Goal: Task Accomplishment & Management: Manage account settings

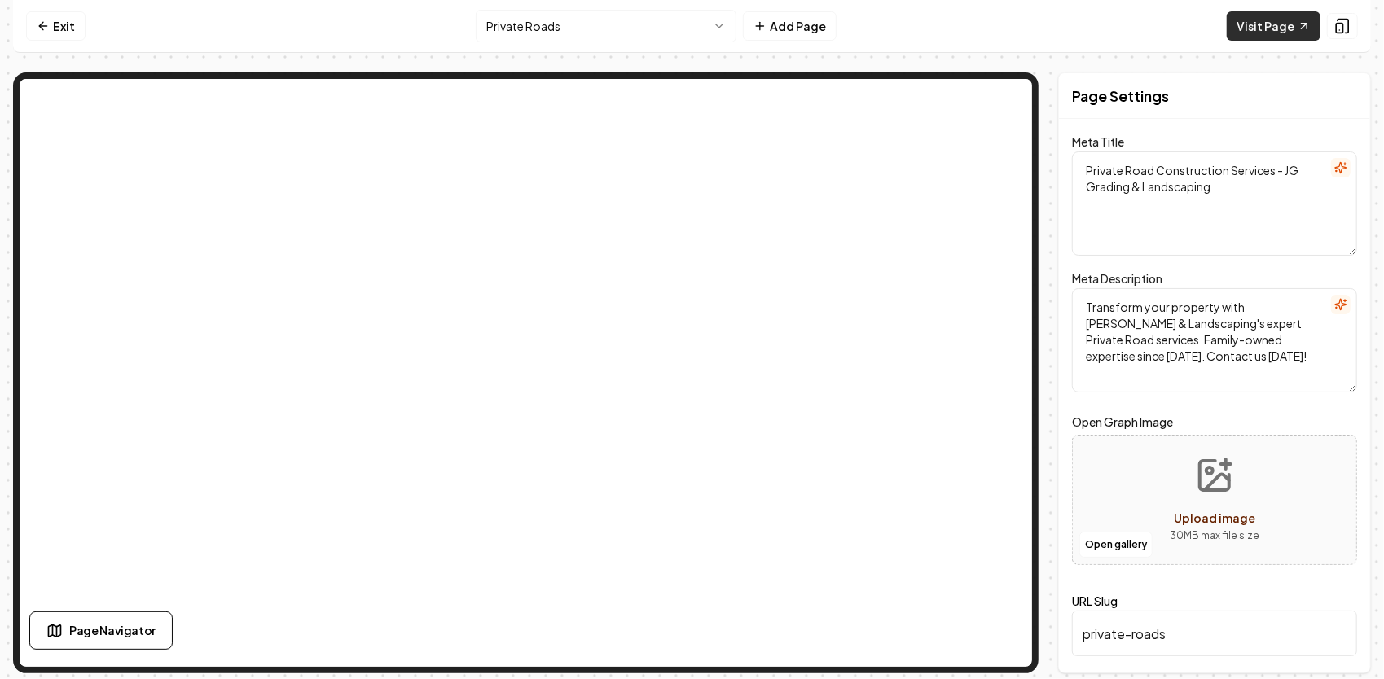
click at [1297, 28] on icon at bounding box center [1303, 26] width 13 height 13
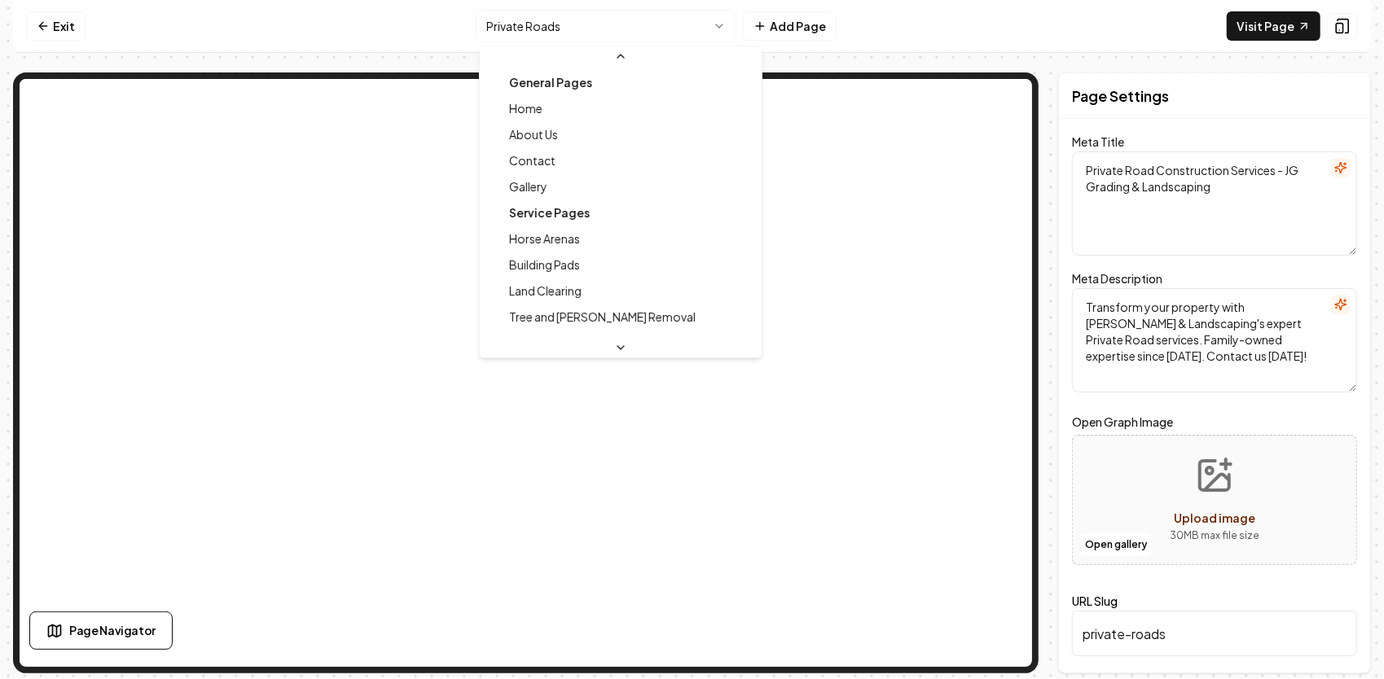
click at [717, 17] on html "Computer Required This feature is only available on a computer. Please switch t…" at bounding box center [692, 339] width 1384 height 679
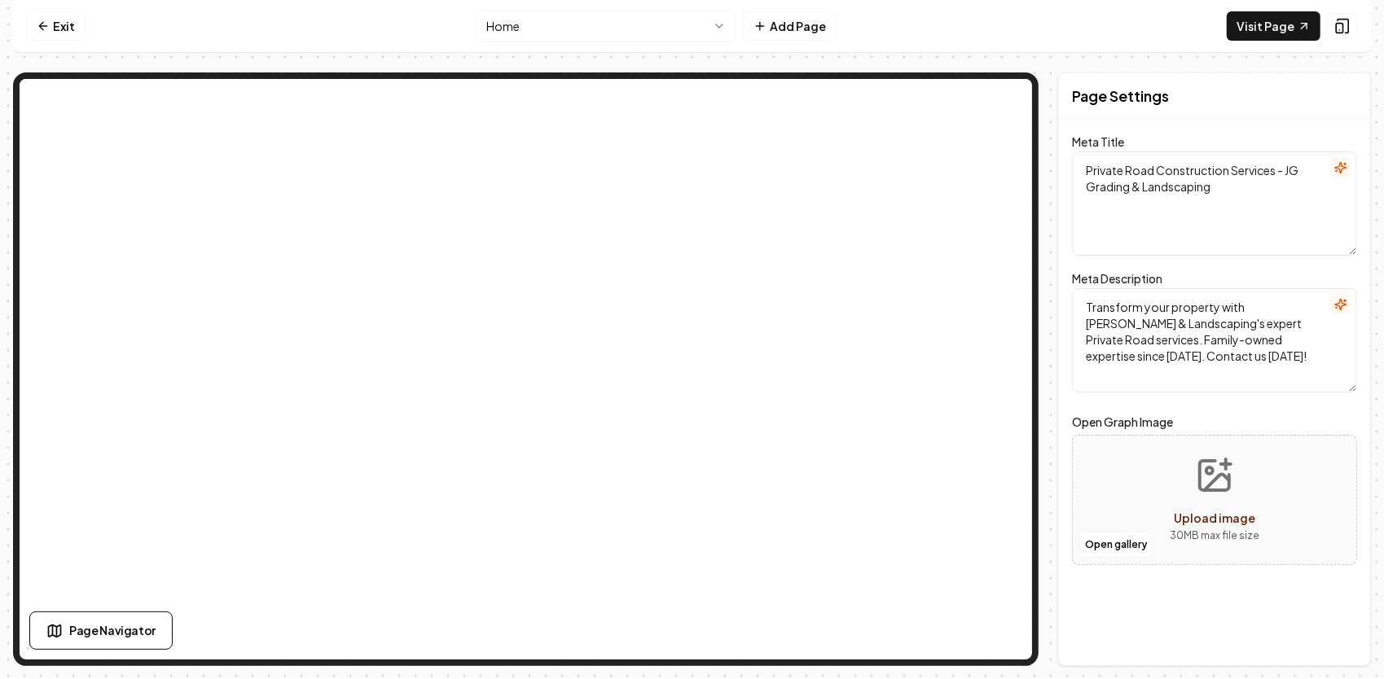
drag, startPoint x: 1195, startPoint y: 205, endPoint x: 1065, endPoint y: 163, distance: 136.2
click at [1065, 164] on div "Page Settings Meta Title Private Road Construction Services - JG Grading & Land…" at bounding box center [1214, 369] width 313 height 594
type textarea "Landscaping & Grading Services | JG Grading & Landscaping"
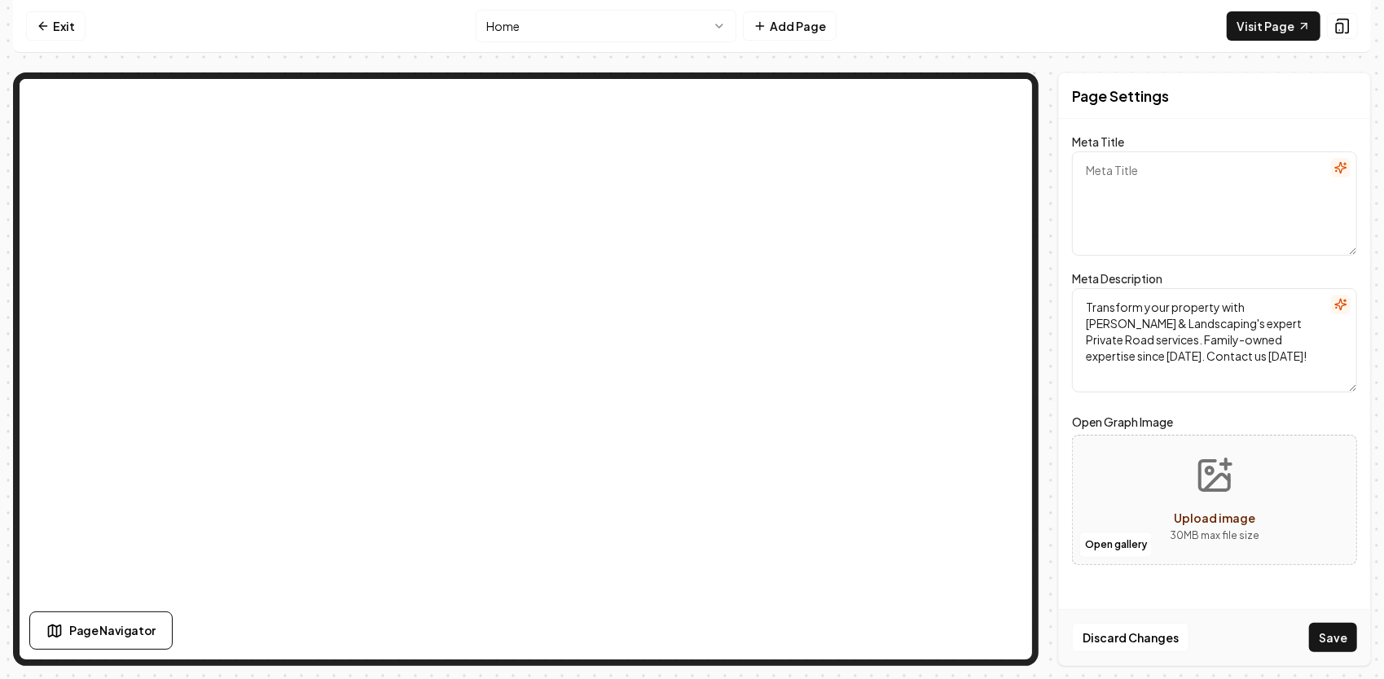
paste textarea "JG Grading & Landscaping | Professional Grading, Excavation & Site Prep in Hend…"
type textarea "JG Grading & Landscaping | Professional Grading, Excavation & Site Prep in Hend…"
drag, startPoint x: 1259, startPoint y: 345, endPoint x: 1071, endPoint y: 301, distance: 193.2
click at [1072, 301] on textarea "Transform your property with JG Grading & Landscaping's expert Private Road ser…" at bounding box center [1214, 340] width 285 height 104
type textarea "Transform your outdoor space with JG Grading & Landscaping. Serving Henderson f…"
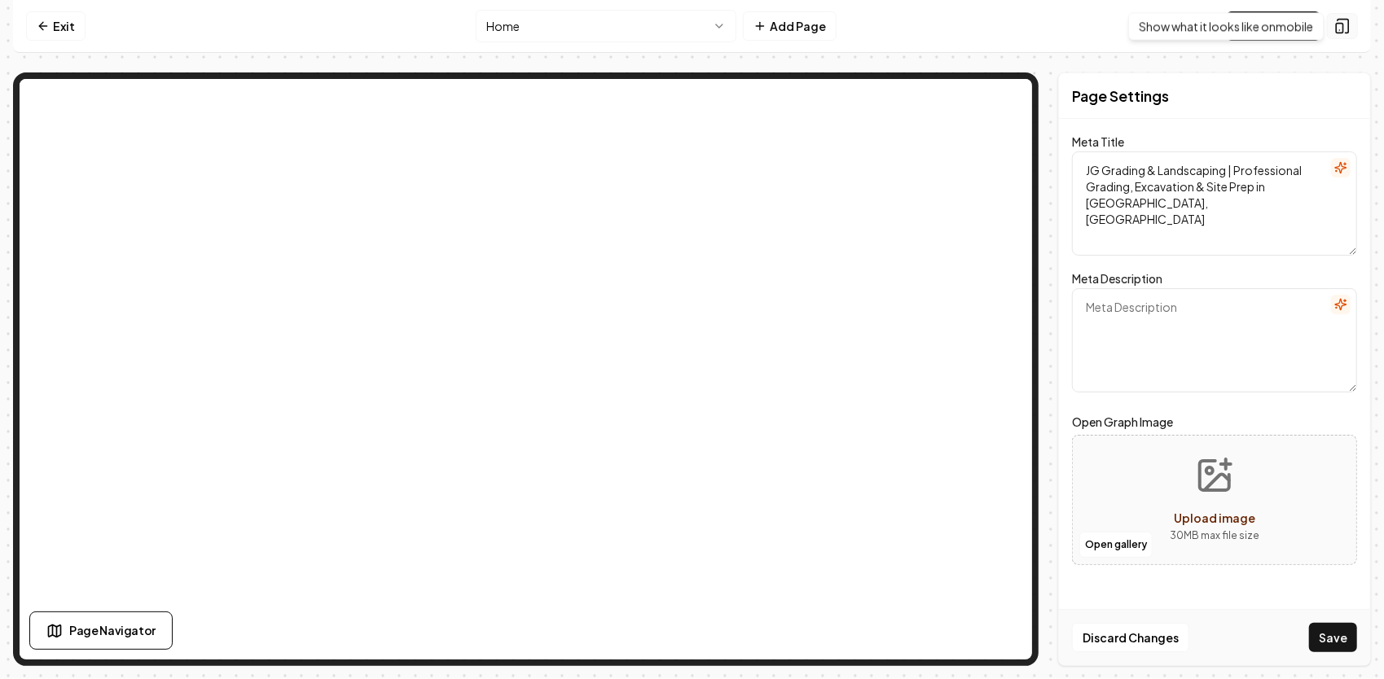
click at [1346, 26] on icon at bounding box center [1342, 26] width 16 height 16
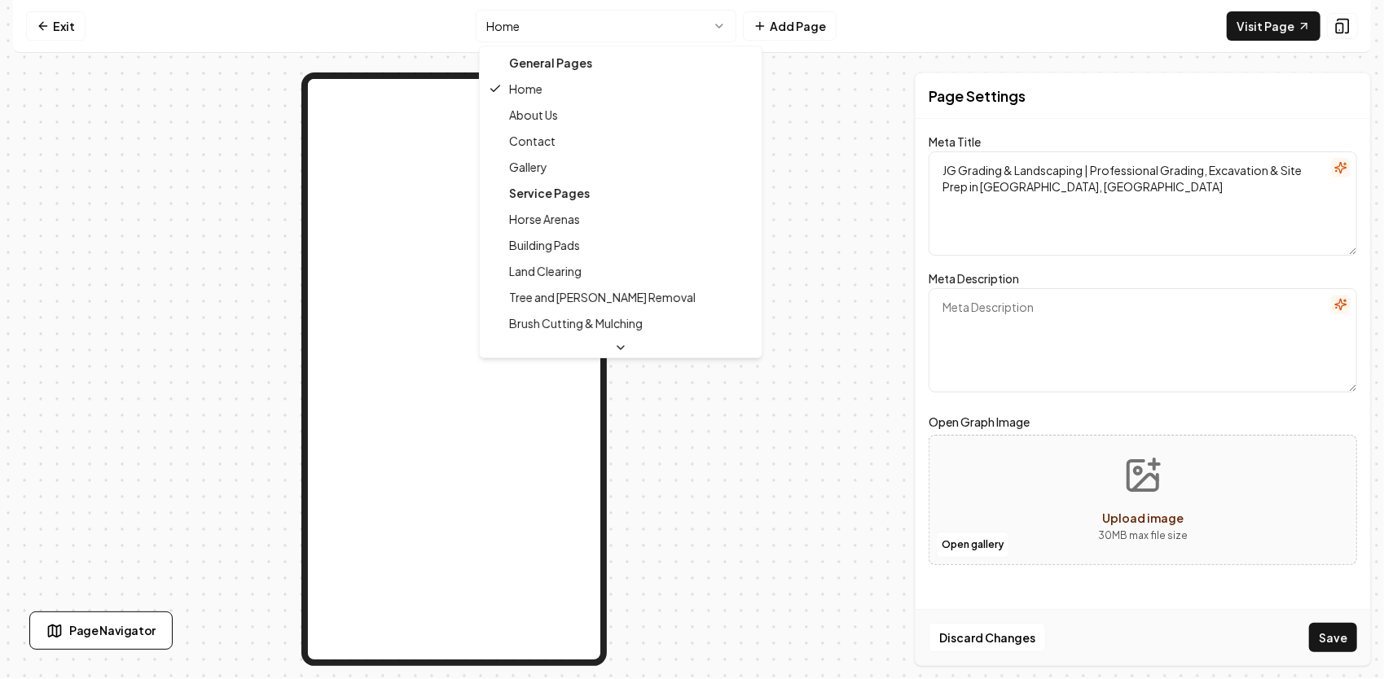
click at [697, 21] on html "Computer Required This feature is only available on a computer. Please switch t…" at bounding box center [692, 339] width 1384 height 679
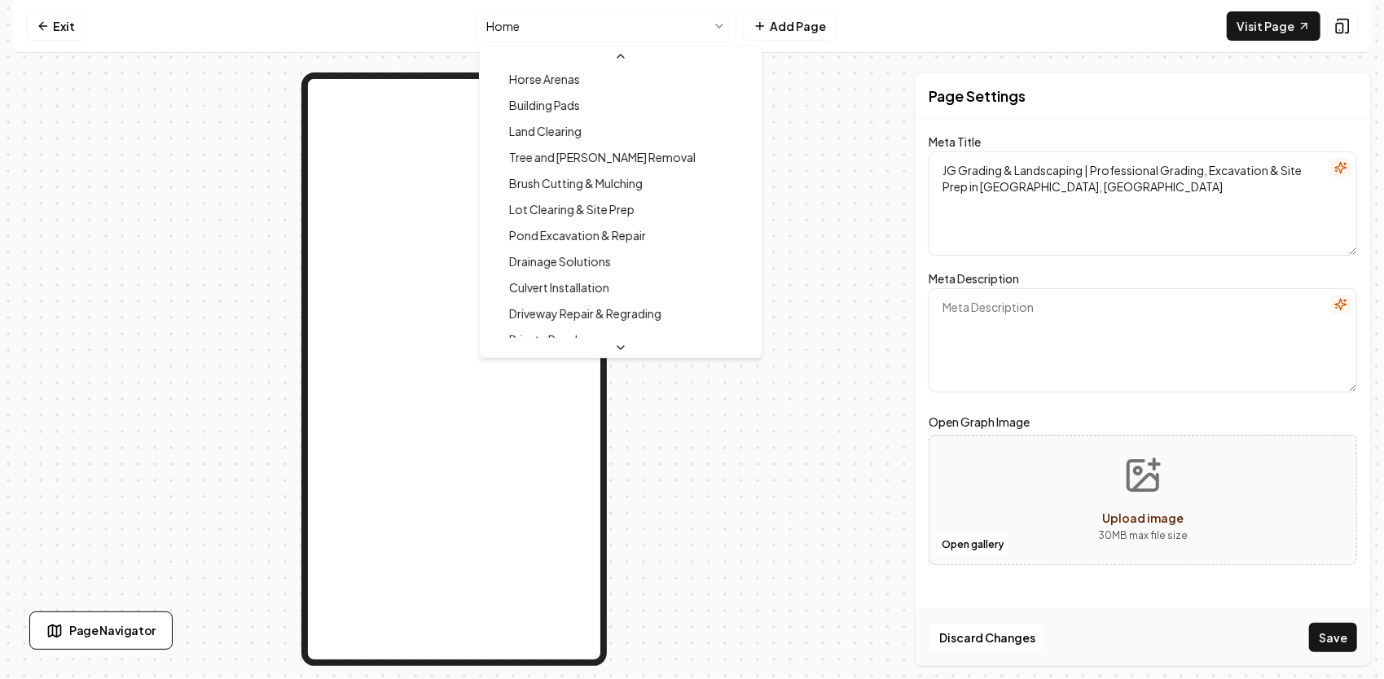
scroll to position [72, 0]
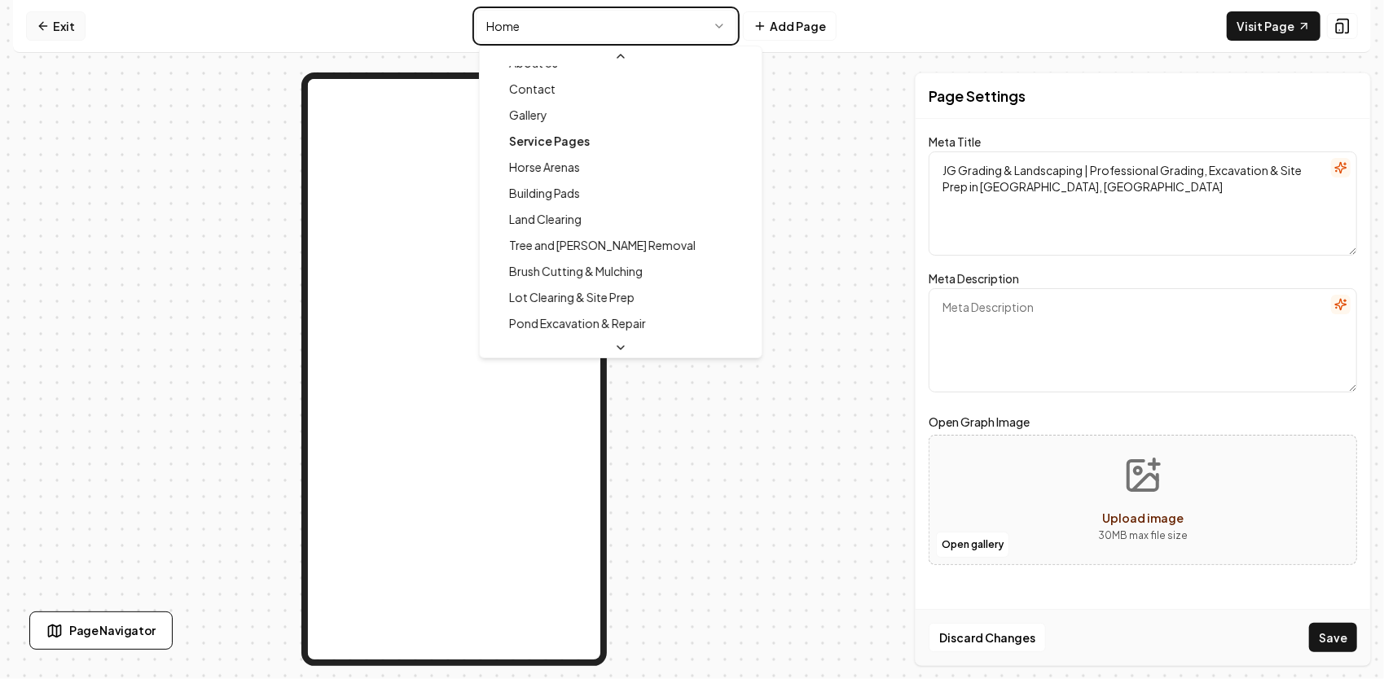
click at [59, 23] on html "Computer Required This feature is only available on a computer. Please switch t…" at bounding box center [692, 339] width 1384 height 679
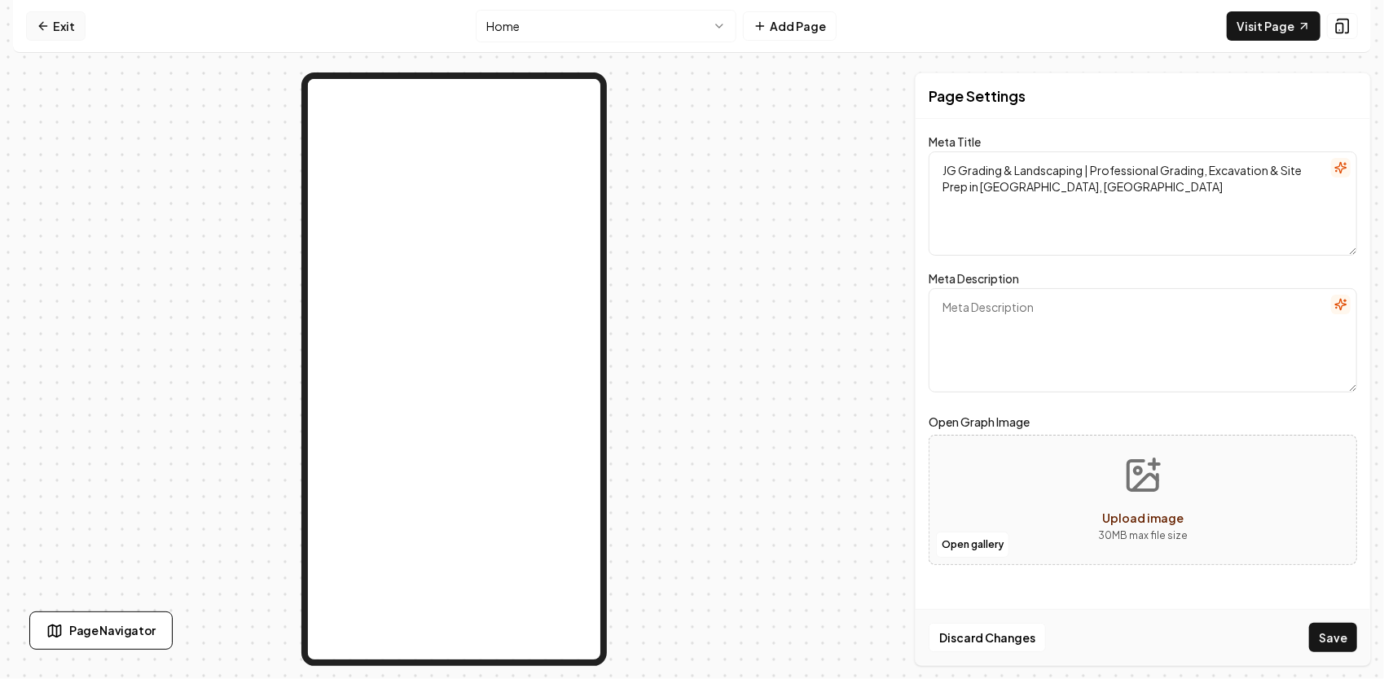
click at [49, 16] on link "Exit" at bounding box center [55, 25] width 59 height 29
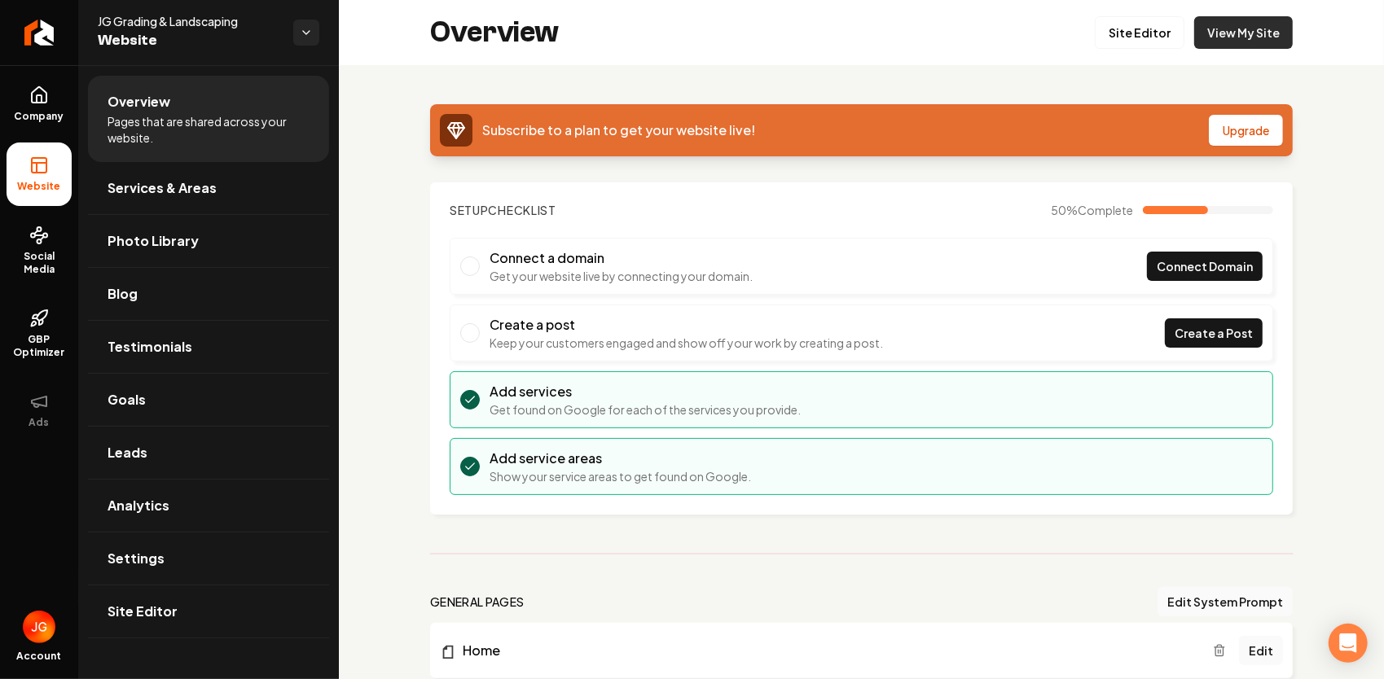
click at [1234, 37] on link "View My Site" at bounding box center [1243, 32] width 99 height 33
click at [1138, 28] on link "Site Editor" at bounding box center [1139, 32] width 90 height 33
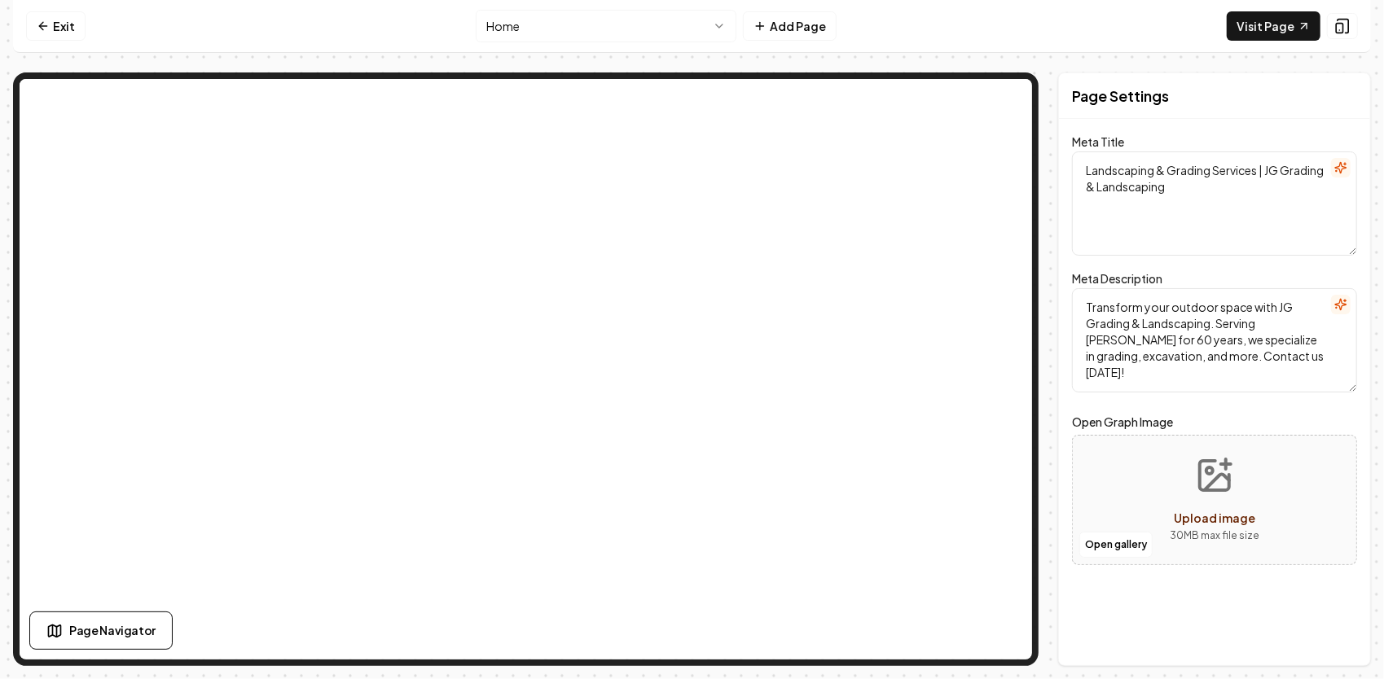
click at [692, 20] on html "Computer Required This feature is only available on a computer. Please switch t…" at bounding box center [692, 339] width 1384 height 679
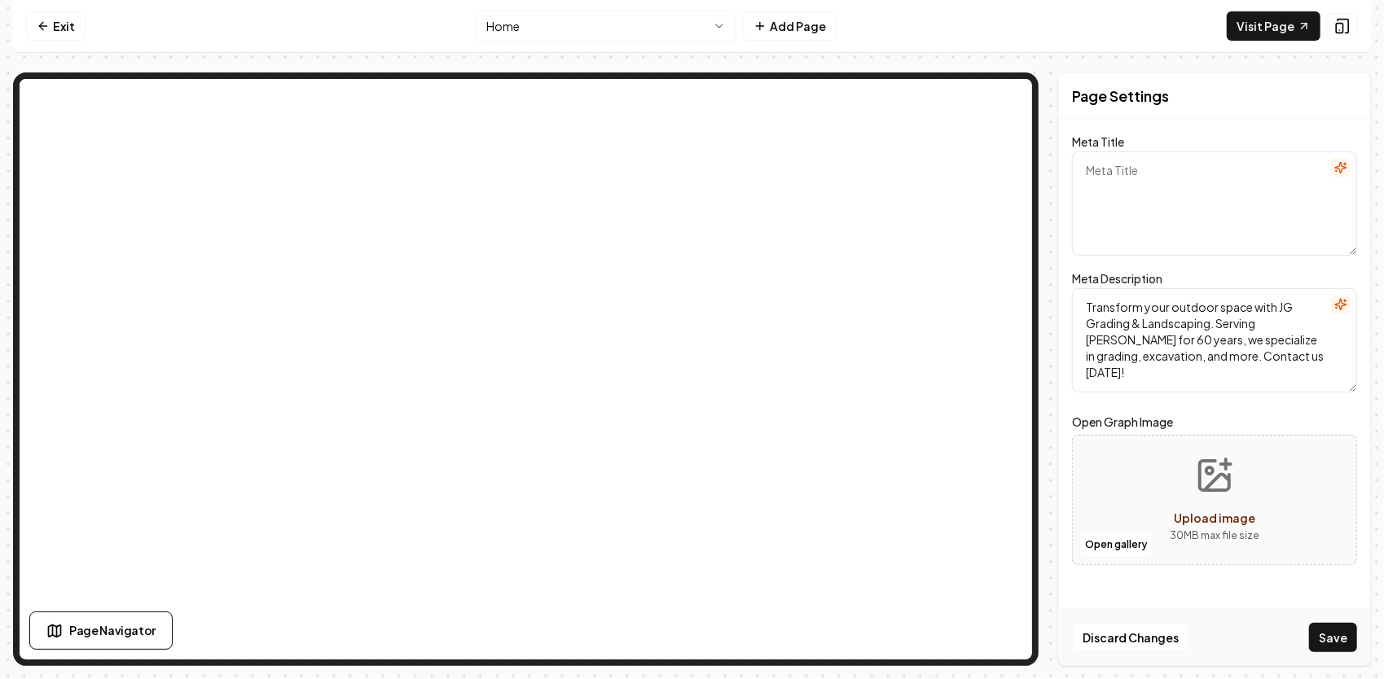
drag, startPoint x: 1149, startPoint y: 172, endPoint x: 1116, endPoint y: 178, distance: 33.9
click at [1116, 178] on textarea "Meta Title" at bounding box center [1214, 203] width 285 height 104
click at [1116, 176] on textarea "Meta Title" at bounding box center [1214, 203] width 285 height 104
click at [1142, 174] on textarea "Meta Title" at bounding box center [1214, 203] width 285 height 104
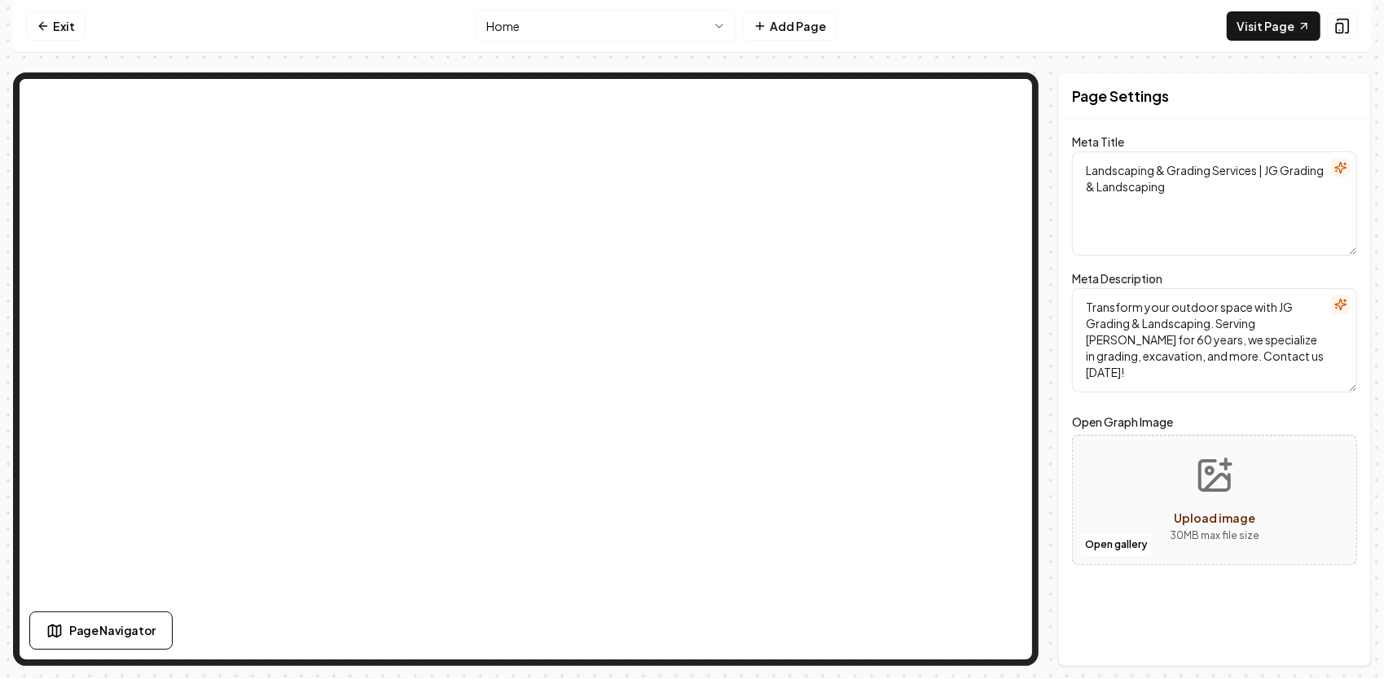
drag, startPoint x: 1184, startPoint y: 192, endPoint x: 1050, endPoint y: 160, distance: 137.5
click at [1050, 160] on div "Page Settings Meta Title Landscaping & Grading Services | JG Grading & Landscap…" at bounding box center [691, 369] width 1357 height 594
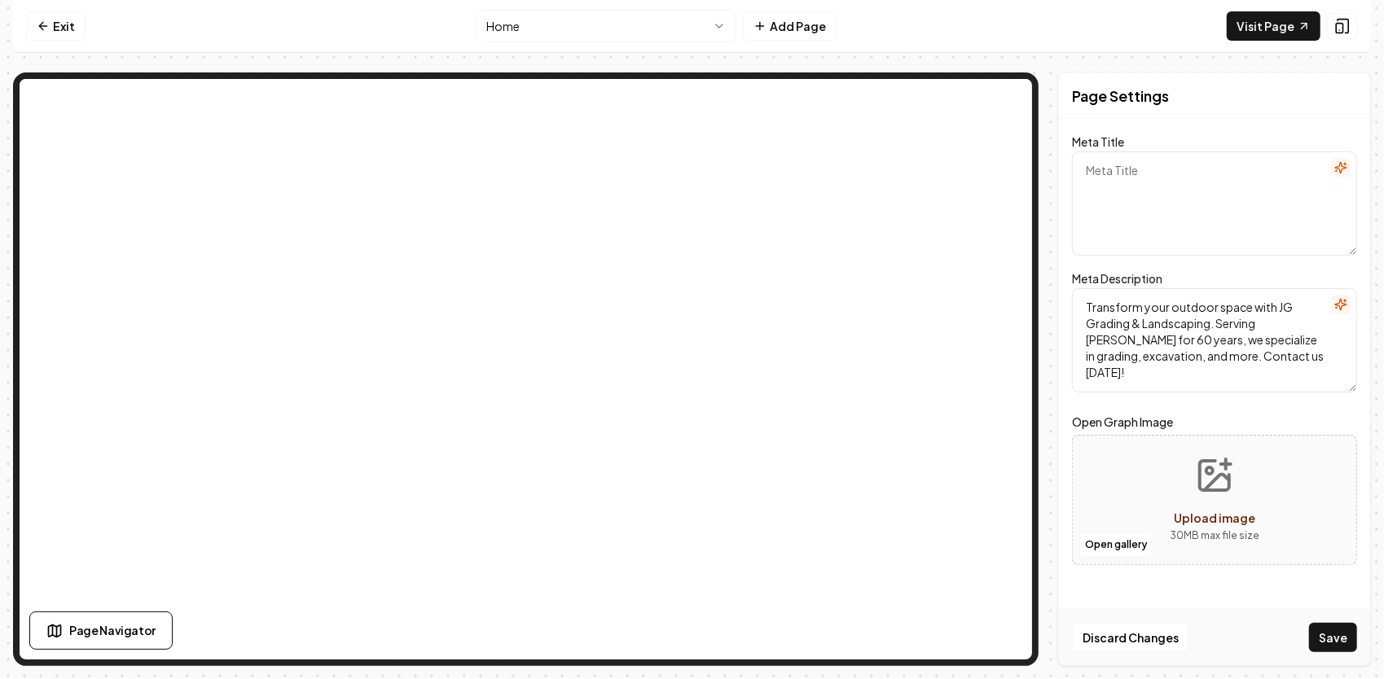
drag, startPoint x: 1124, startPoint y: 169, endPoint x: 1098, endPoint y: 210, distance: 48.3
click at [1098, 210] on textarea "Meta Title" at bounding box center [1214, 203] width 285 height 104
drag, startPoint x: 1111, startPoint y: 173, endPoint x: 1093, endPoint y: 173, distance: 17.9
click at [1093, 173] on textarea "g" at bounding box center [1214, 203] width 285 height 104
drag, startPoint x: 1098, startPoint y: 181, endPoint x: 1085, endPoint y: 178, distance: 13.3
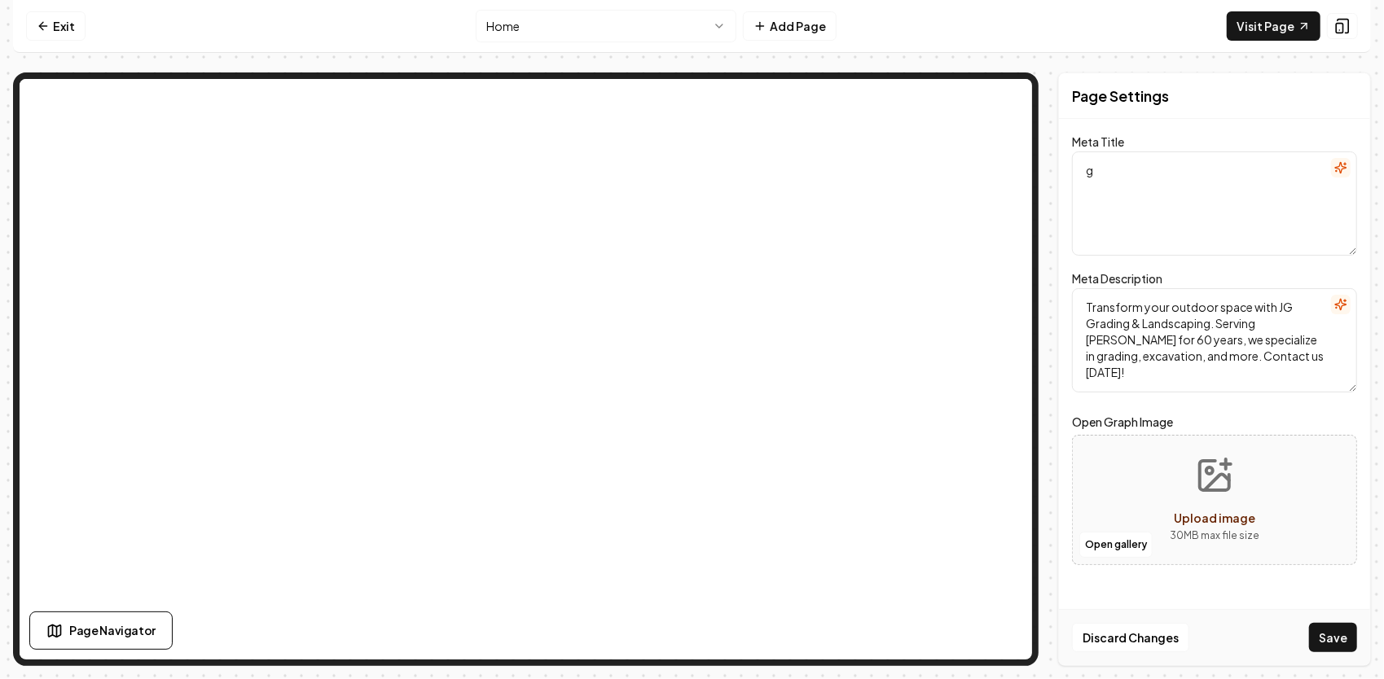
click at [1085, 178] on textarea "g" at bounding box center [1214, 203] width 285 height 104
type textarea "="
paste textarea "Grading, Excavation & Site Prep | JG Grading & Landscaping"
type textarea "Grading, Excavation & Site Prep | JG Grading & Landscaping"
drag, startPoint x: 1332, startPoint y: 365, endPoint x: 1083, endPoint y: 295, distance: 258.8
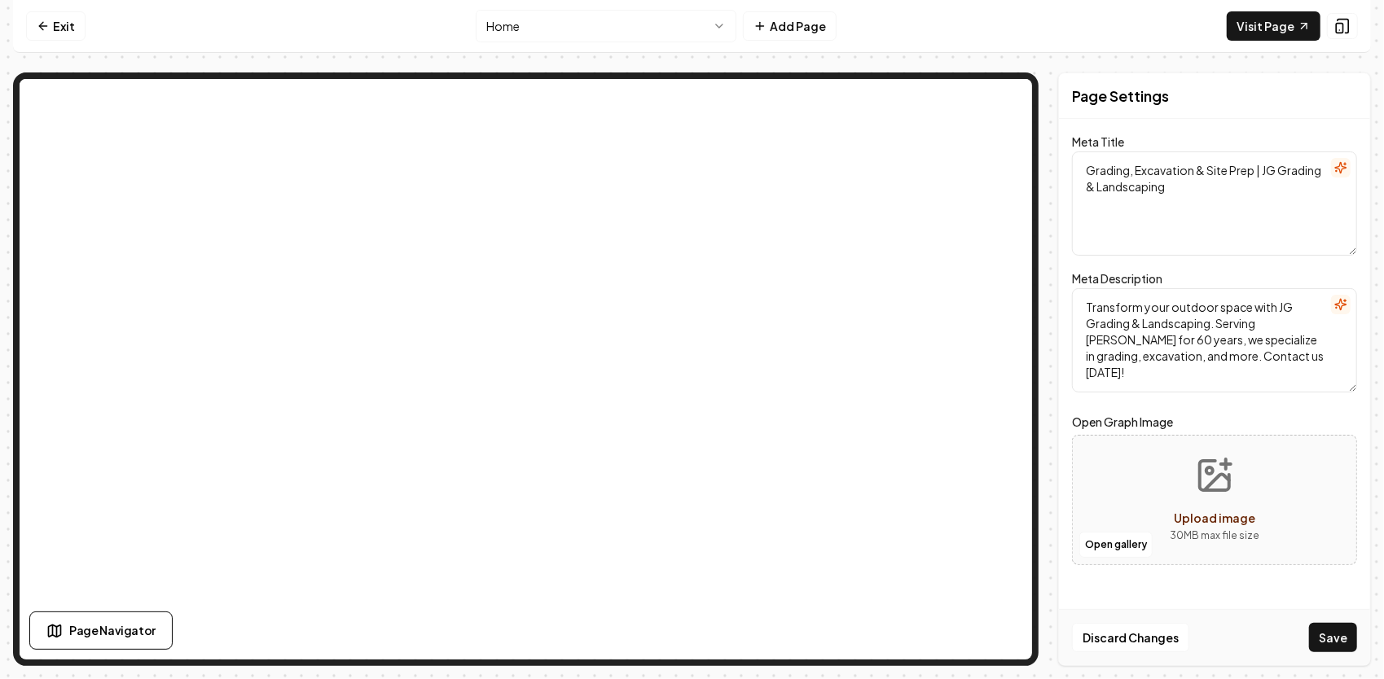
click at [1083, 295] on textarea "Transform your outdoor space with JG Grading & Landscaping. Serving Henderson f…" at bounding box center [1214, 340] width 285 height 104
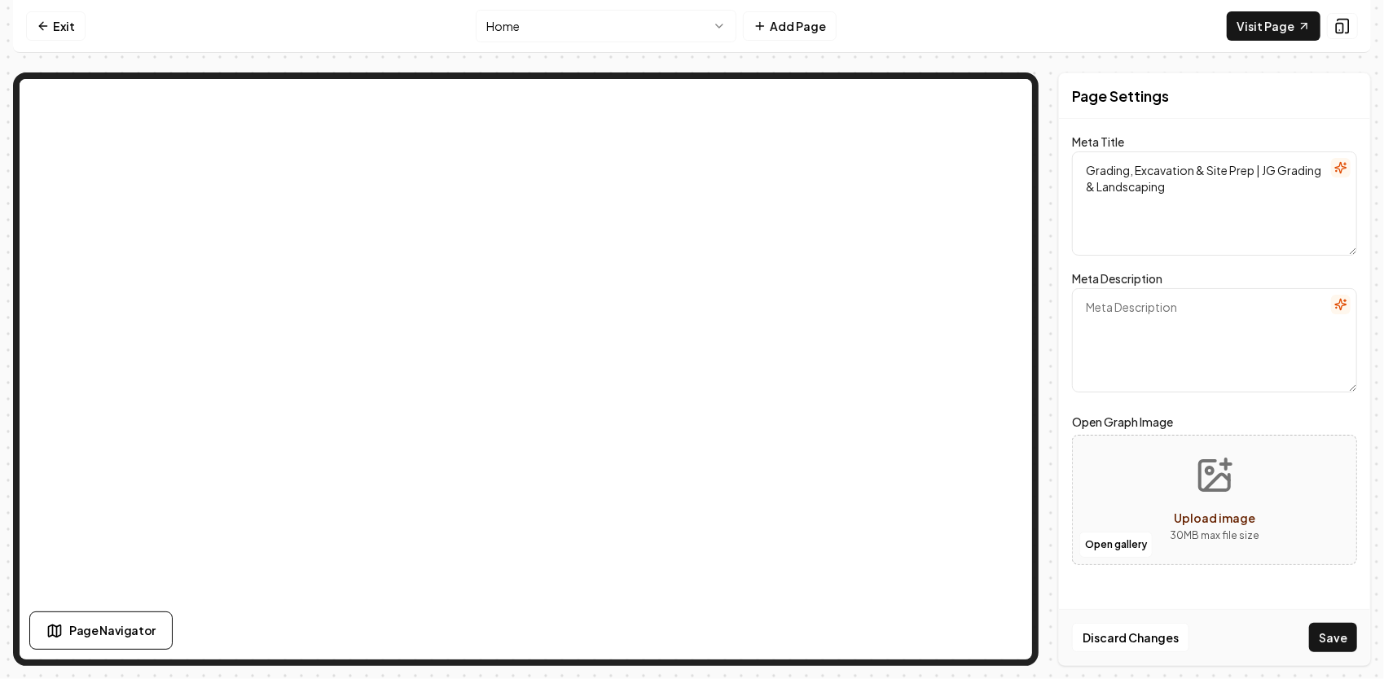
paste textarea "Trusted third-generation contractor for grading, excavation, ponds, driveways, …"
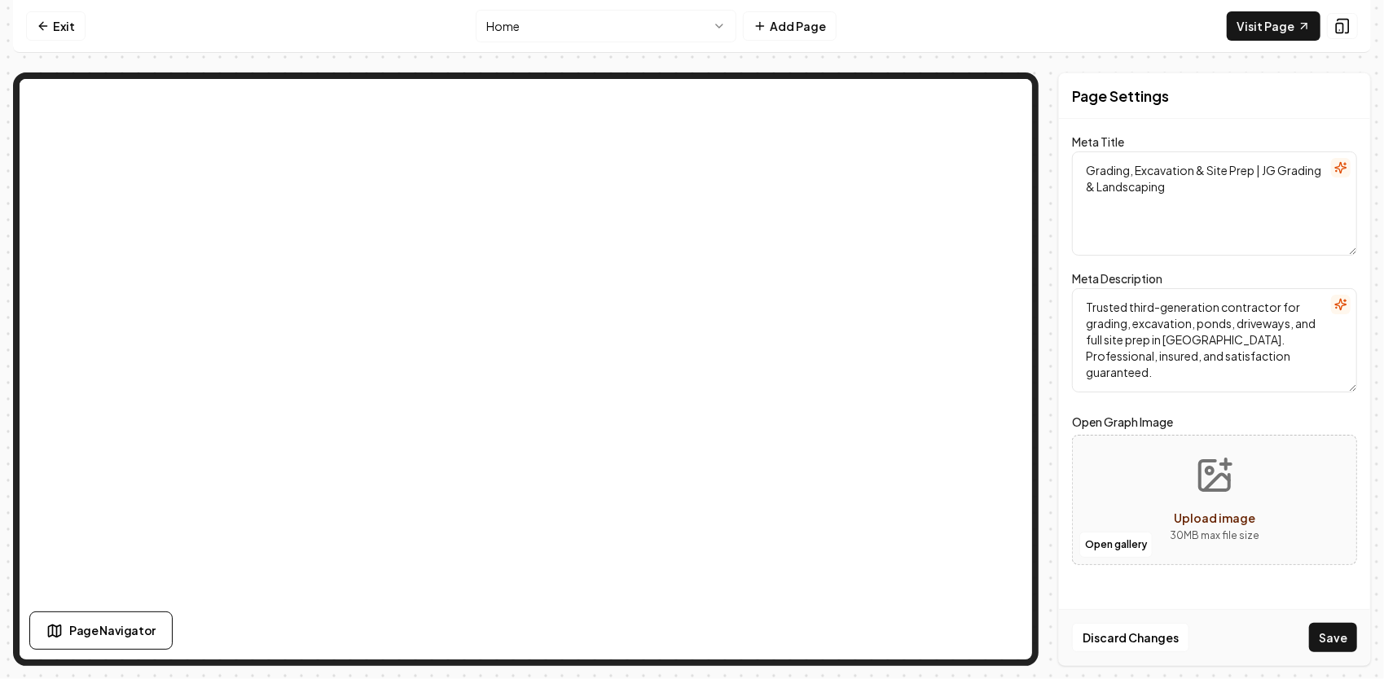
type textarea "Trusted third-generation contractor for grading, excavation, ponds, driveways, …"
click at [1223, 477] on icon "Upload image" at bounding box center [1214, 475] width 39 height 39
type input "**********"
click at [1343, 635] on button "Save" at bounding box center [1333, 637] width 48 height 29
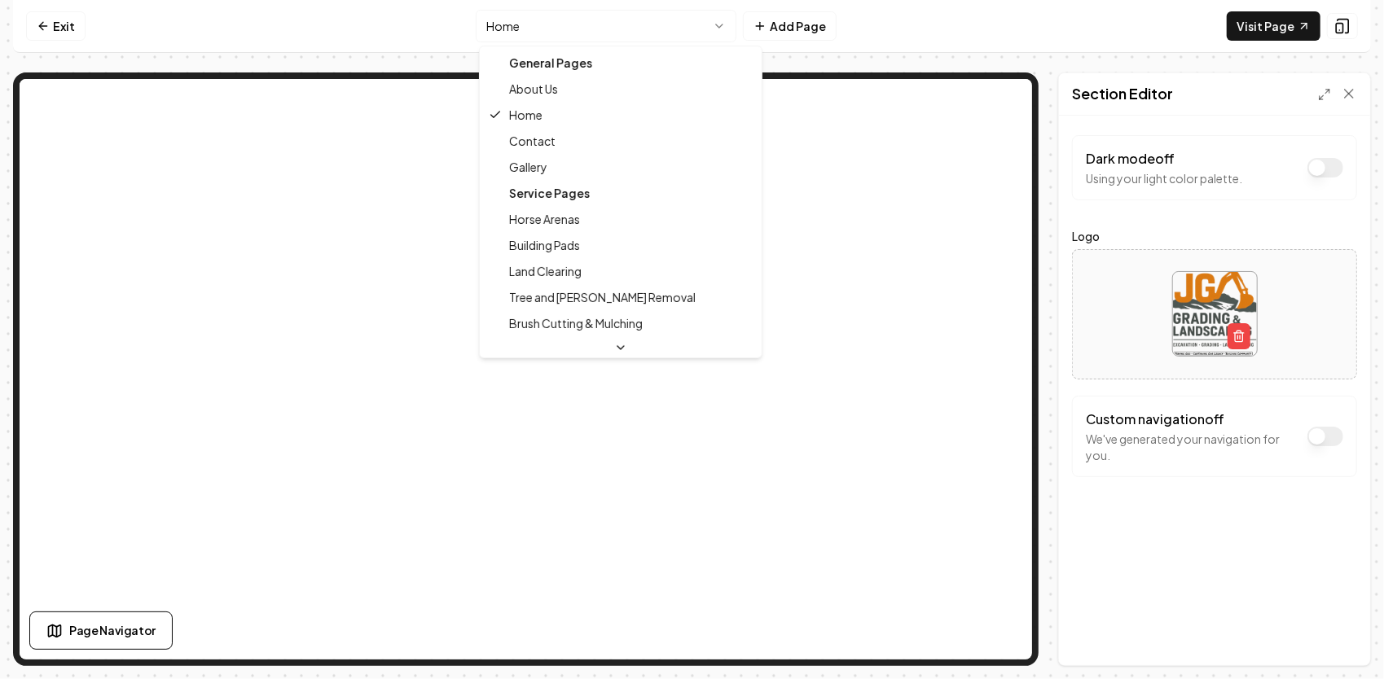
click at [727, 23] on html "Computer Required This feature is only available on a computer. Please switch t…" at bounding box center [692, 339] width 1384 height 679
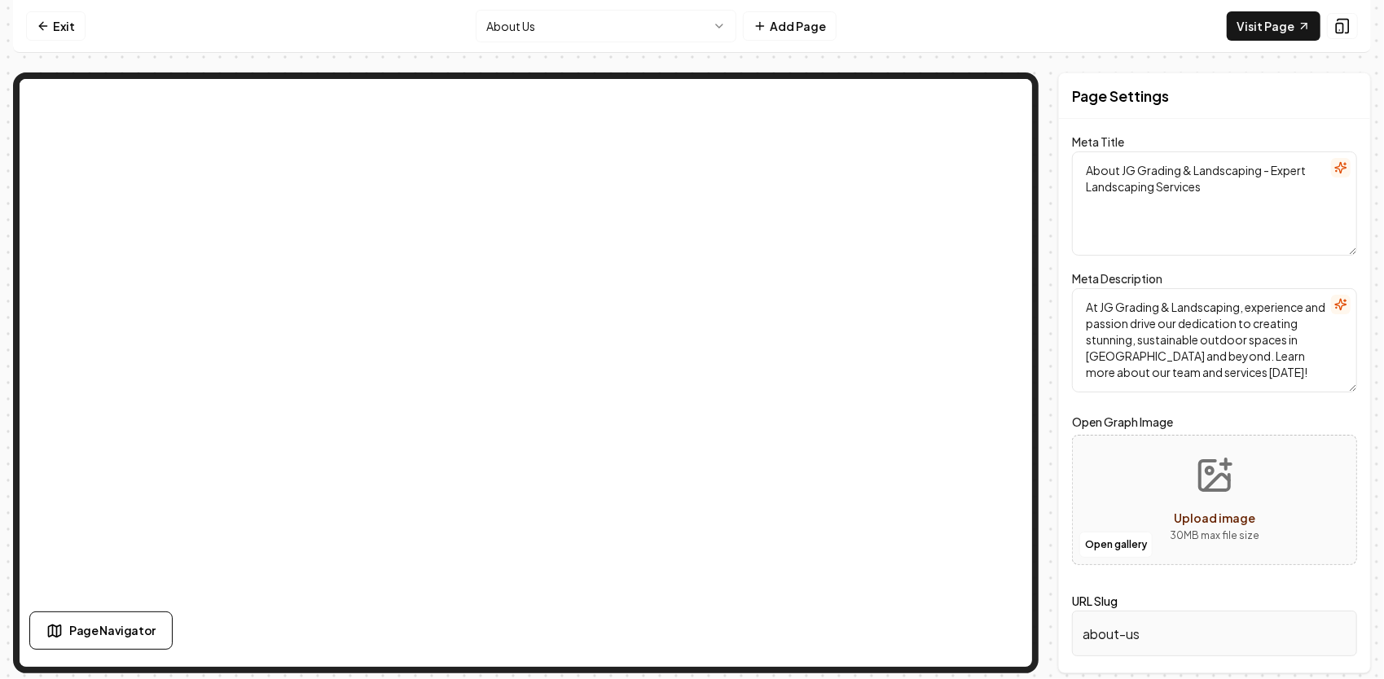
drag, startPoint x: 1239, startPoint y: 186, endPoint x: 1067, endPoint y: 161, distance: 174.5
click at [1067, 161] on div "Page Settings Meta Title About JG Grading & Landscaping - Expert Landscaping Se…" at bounding box center [1214, 372] width 313 height 601
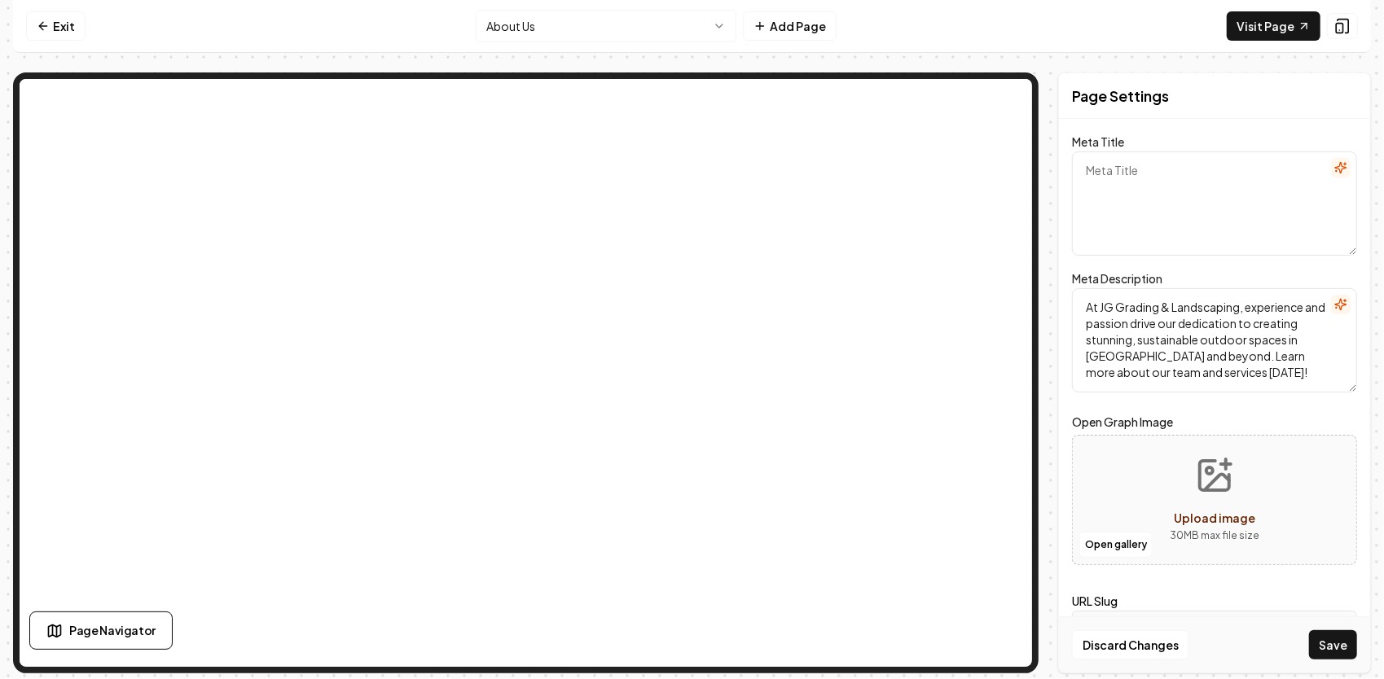
paste textarea "About JG Grading & Landscaping | Henderson, NC Experts"
type textarea "About JG Grading & Landscaping | Henderson, NC Experts"
drag, startPoint x: 1262, startPoint y: 375, endPoint x: 1075, endPoint y: 309, distance: 198.3
click at [1074, 309] on textarea "At JG Grading & Landscaping, experience and passion drive our dedication to cre…" at bounding box center [1214, 340] width 285 height 104
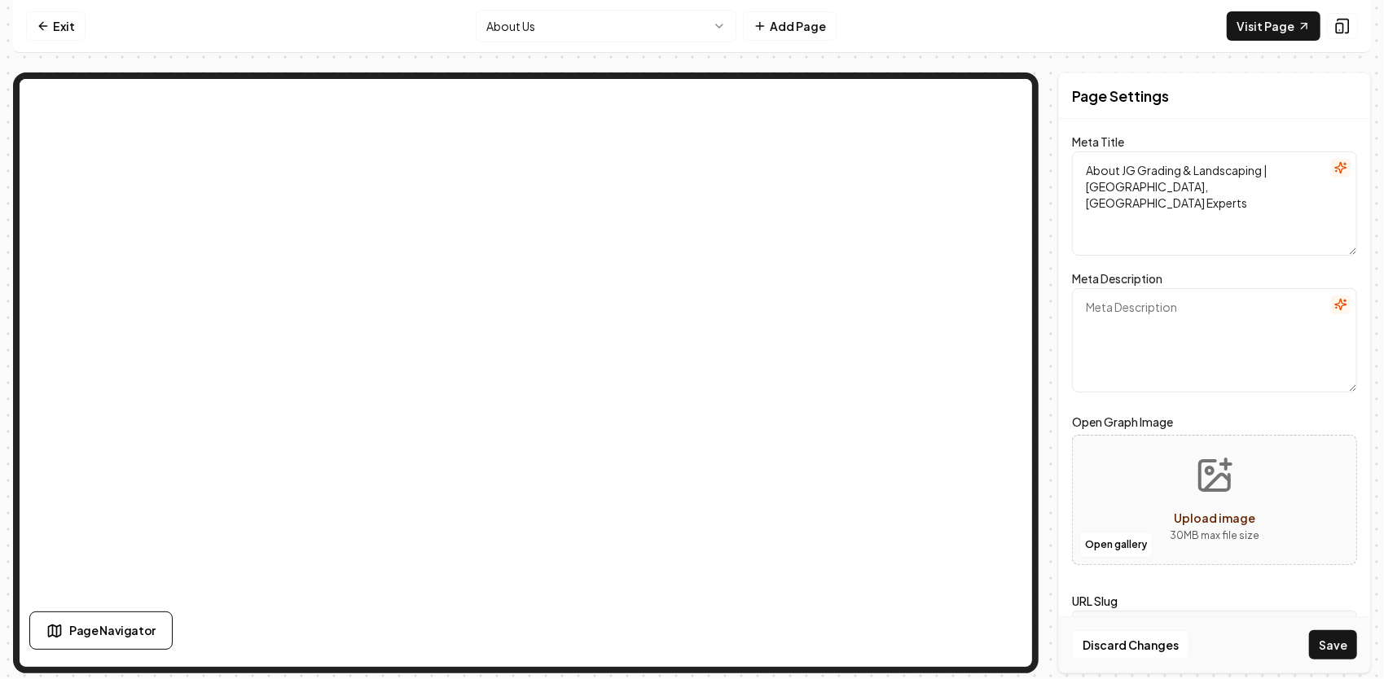
paste textarea "A third-generation grading & excavation company serving NC. Built on legacy, ho…"
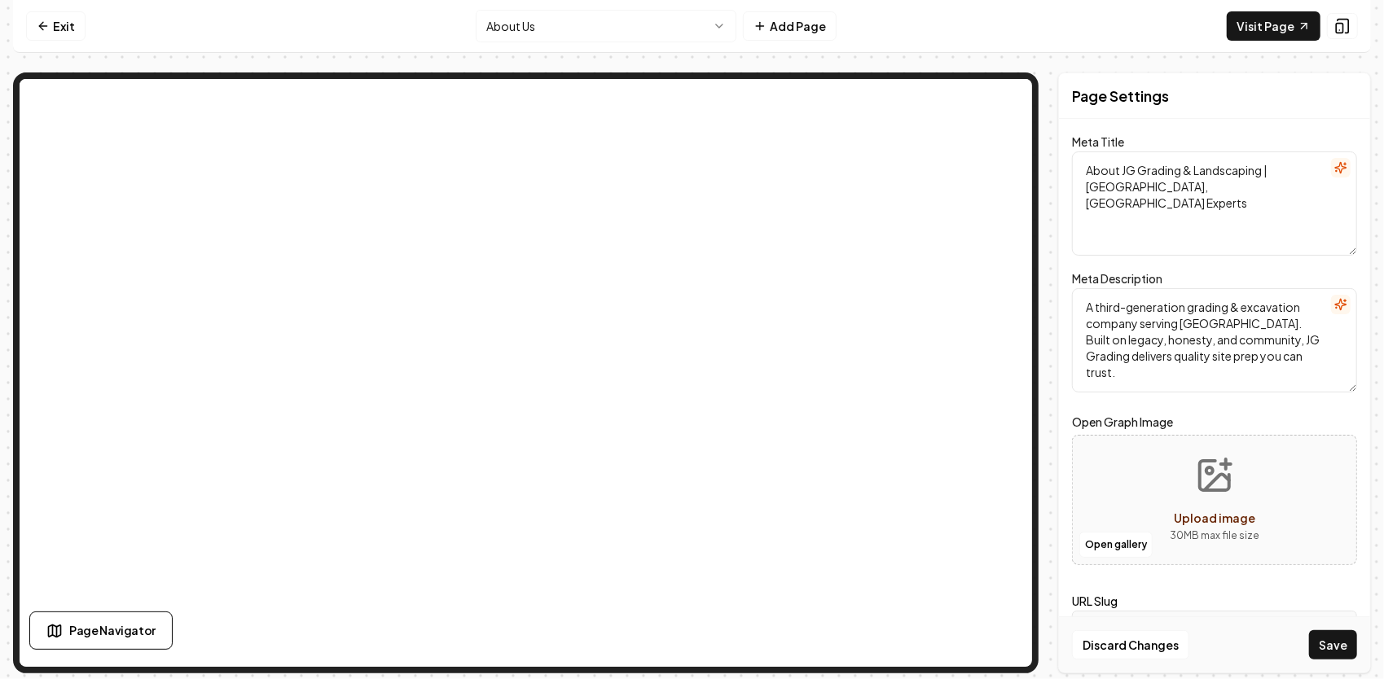
type textarea "A third-generation grading & excavation company serving NC. Built on legacy, ho…"
click at [1217, 487] on icon "Upload image" at bounding box center [1214, 475] width 39 height 39
type input "**********"
click at [1331, 640] on button "Save" at bounding box center [1333, 644] width 48 height 29
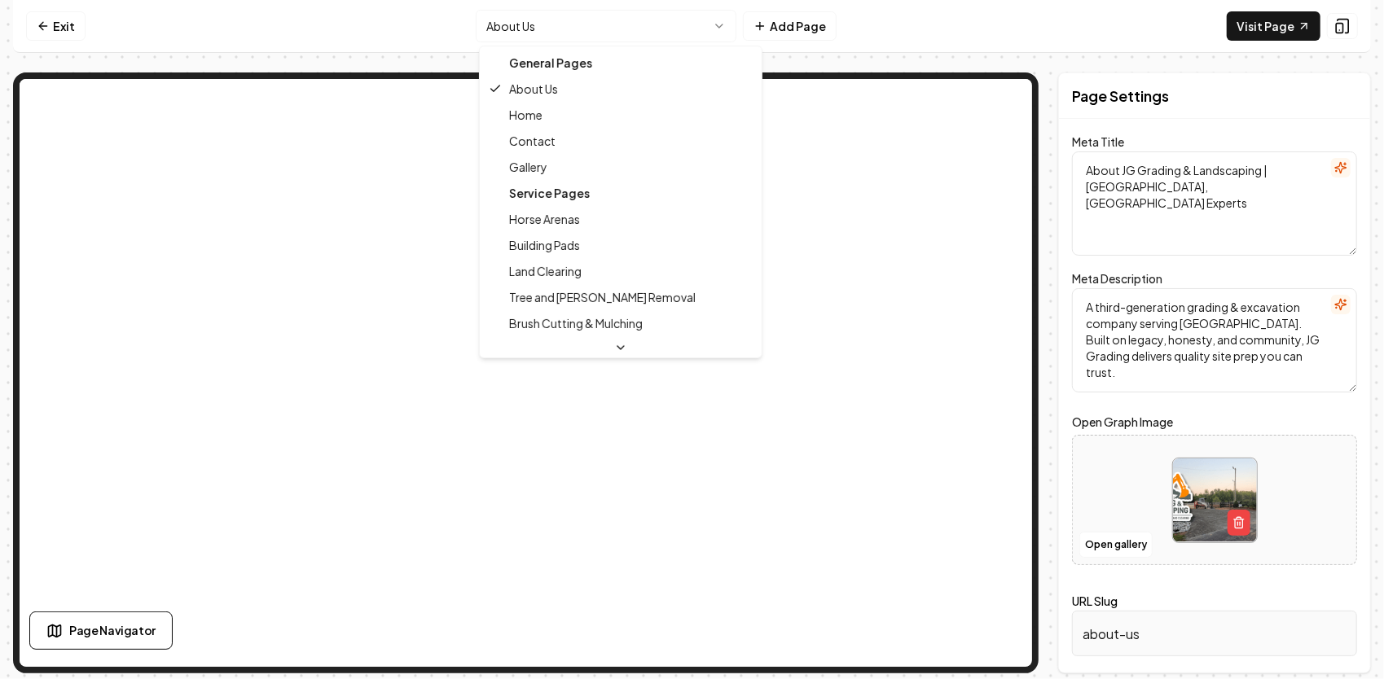
click at [612, 31] on html "Computer Required This feature is only available on a computer. Please switch t…" at bounding box center [692, 339] width 1384 height 679
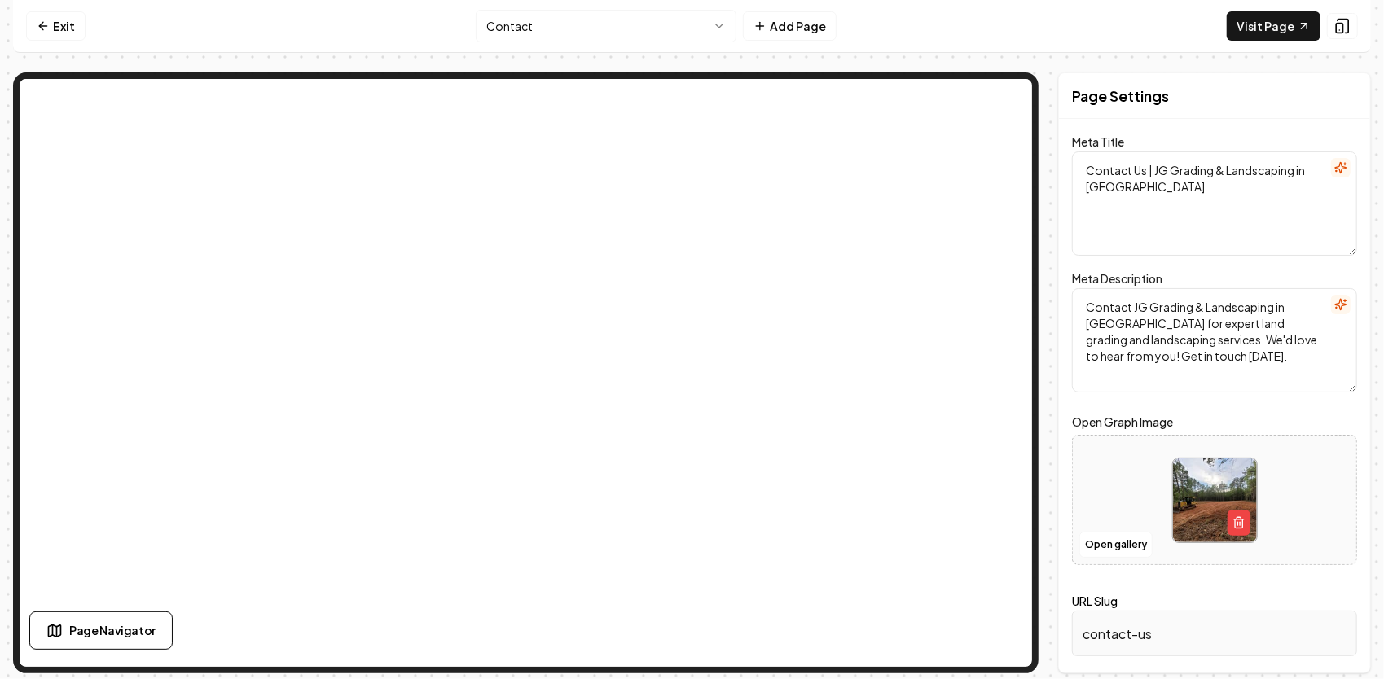
drag, startPoint x: 1106, startPoint y: 191, endPoint x: 1045, endPoint y: 126, distance: 89.3
click at [1046, 130] on div "Page Settings Meta Title Contact Us | JG Grading & Landscaping in Henderson Met…" at bounding box center [691, 372] width 1357 height 601
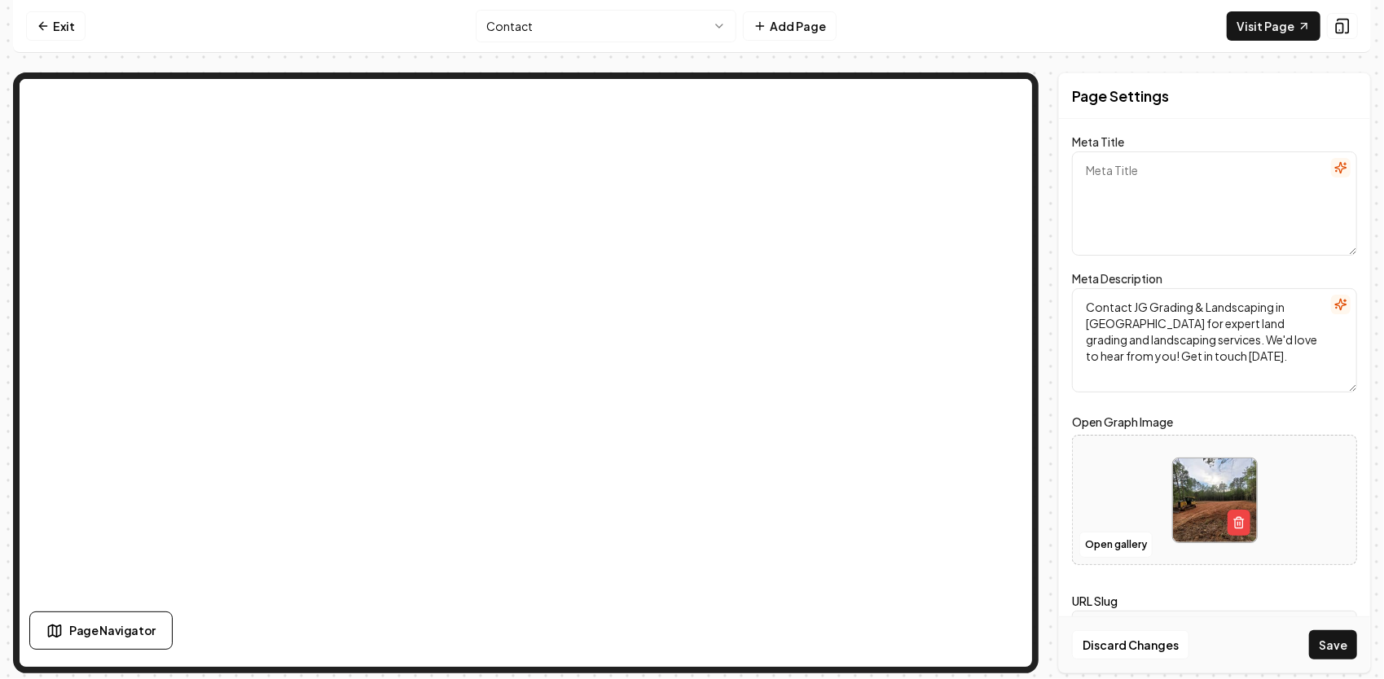
paste textarea "Contact JG Grading & Landscaping | Free Estimates"
type textarea "Contact JG Grading & Landscaping | Free Estimates"
drag, startPoint x: 1230, startPoint y: 342, endPoint x: 1132, endPoint y: 305, distance: 104.4
click at [1096, 292] on textarea "Contact JG Grading & Landscaping in Henderson for expert land grading and lands…" at bounding box center [1214, 340] width 285 height 104
drag, startPoint x: 1224, startPoint y: 371, endPoint x: 1044, endPoint y: 272, distance: 205.6
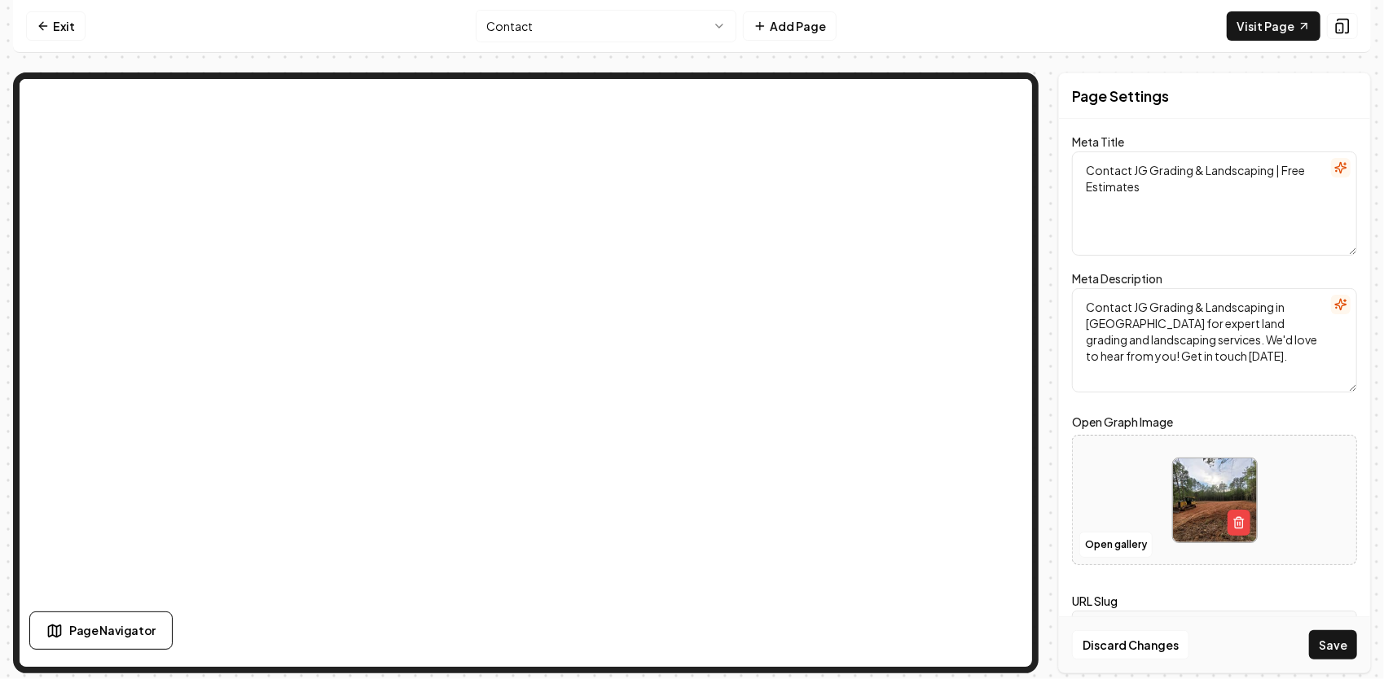
click at [1044, 272] on div "Page Settings Meta Title Contact JG Grading & Landscaping | Free Estimates Meta…" at bounding box center [691, 372] width 1357 height 601
click at [1102, 313] on textarea "Meta Description" at bounding box center [1214, 340] width 285 height 104
paste textarea "Contact JG Grading for grading, excavation, ponds, and site prep in NC. Call or…"
type textarea "Contact JG Grading for grading, excavation, ponds, and site prep in NC. Call or…"
click at [1336, 645] on button "Save" at bounding box center [1333, 644] width 48 height 29
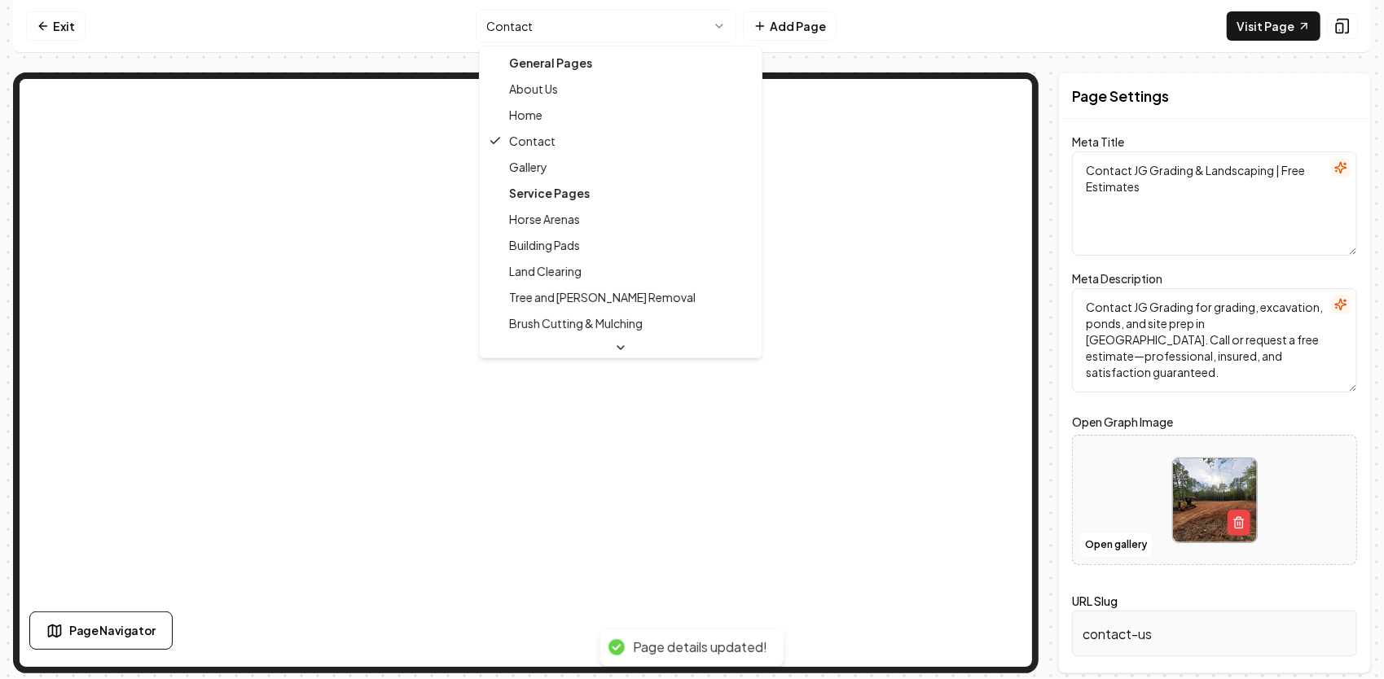
click at [536, 24] on html "Computer Required This feature is only available on a computer. Please switch t…" at bounding box center [692, 339] width 1384 height 679
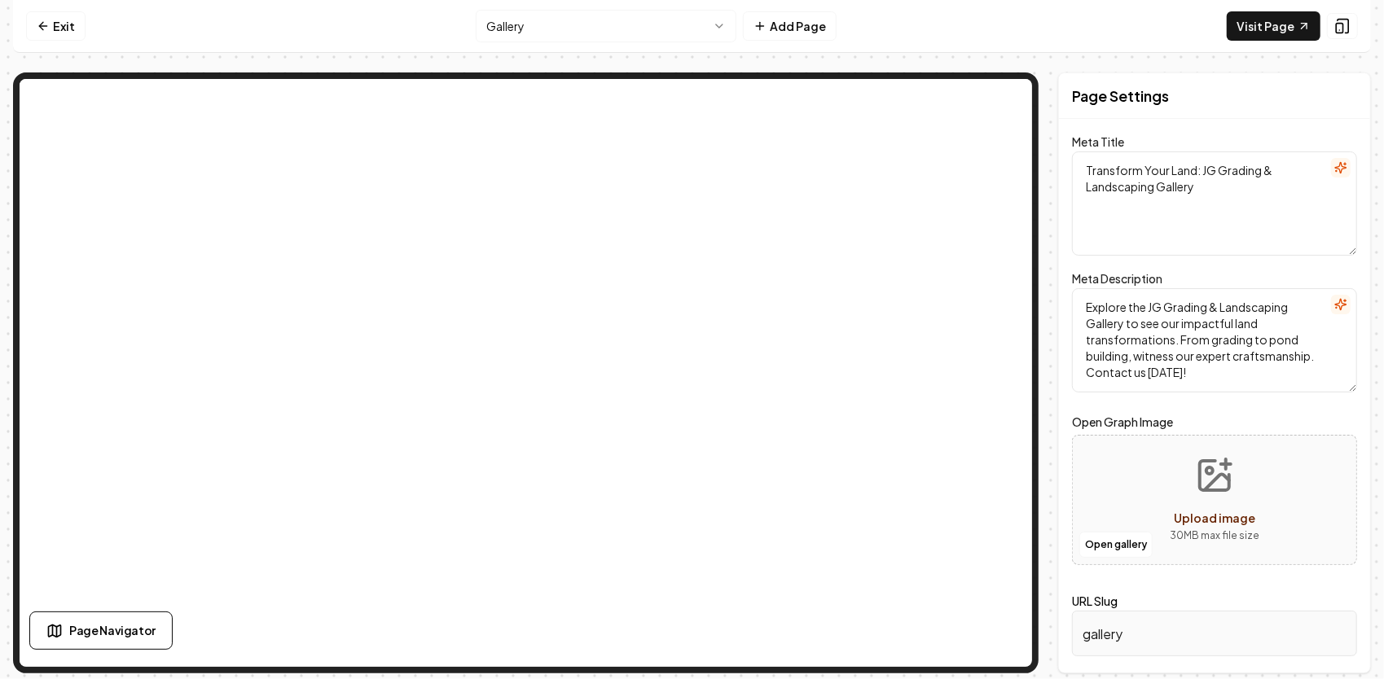
drag, startPoint x: 1242, startPoint y: 182, endPoint x: 1078, endPoint y: 163, distance: 164.8
click at [1078, 163] on textarea "Transform Your Land: JG Grading & Landscaping Gallery" at bounding box center [1214, 203] width 285 height 104
paste textarea "Project Gallery | JG Grading & Landscaping"
type textarea "Project Gallery | JG Grading & Landscaping"
drag, startPoint x: 1216, startPoint y: 371, endPoint x: 1070, endPoint y: 277, distance: 173.2
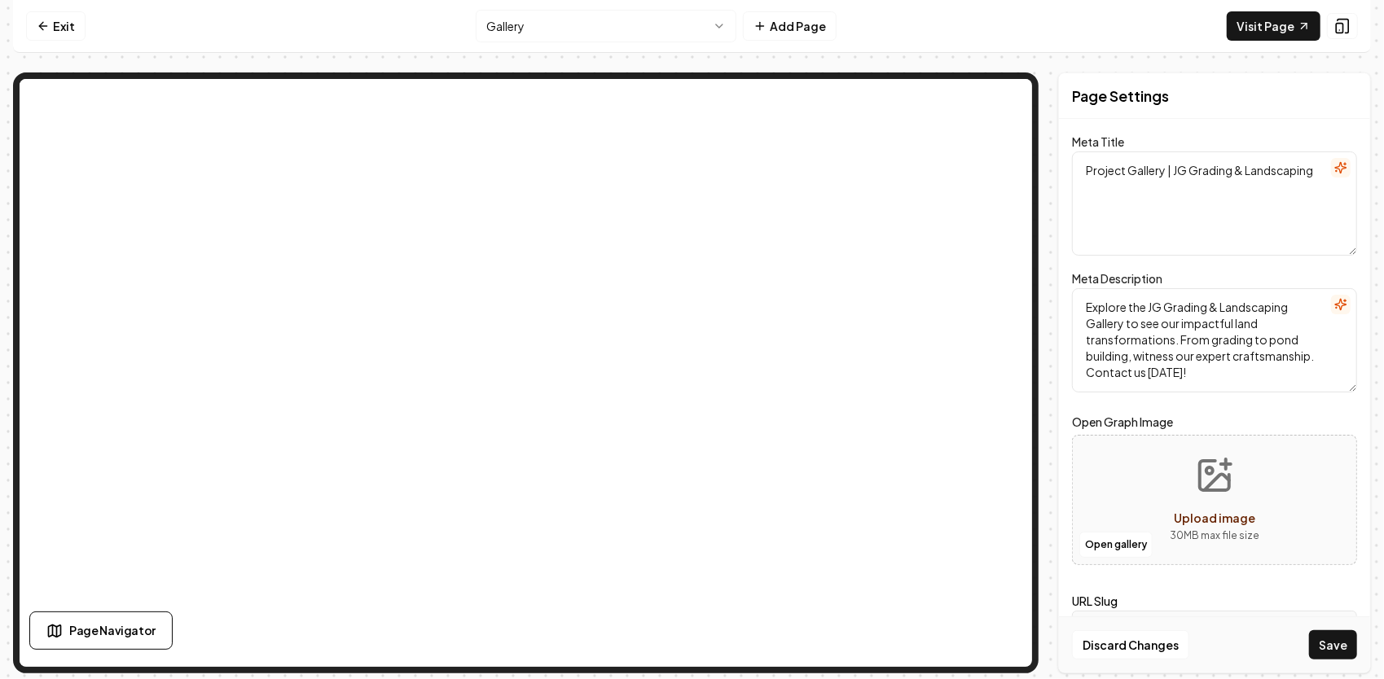
click at [1070, 277] on div "Page Settings Meta Title Project Gallery | JG Grading & Landscaping Meta Descri…" at bounding box center [1214, 372] width 313 height 601
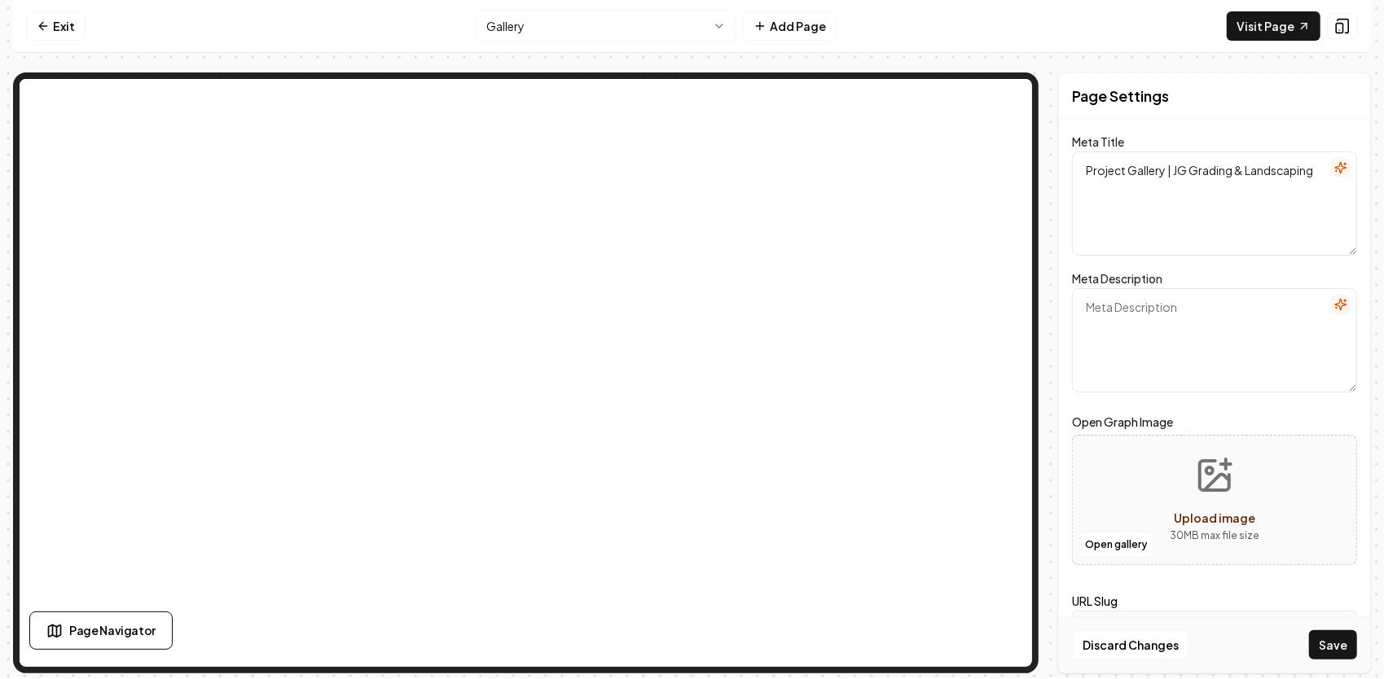
paste textarea "Browse our project gallery featuring grading, excavation, ponds, driveways, and…"
type textarea "Browse our project gallery featuring grading, excavation, ponds, driveways, and…"
click at [1155, 484] on div "Open gallery Upload image 30 MB max file size" at bounding box center [1214, 500] width 285 height 130
type input "**********"
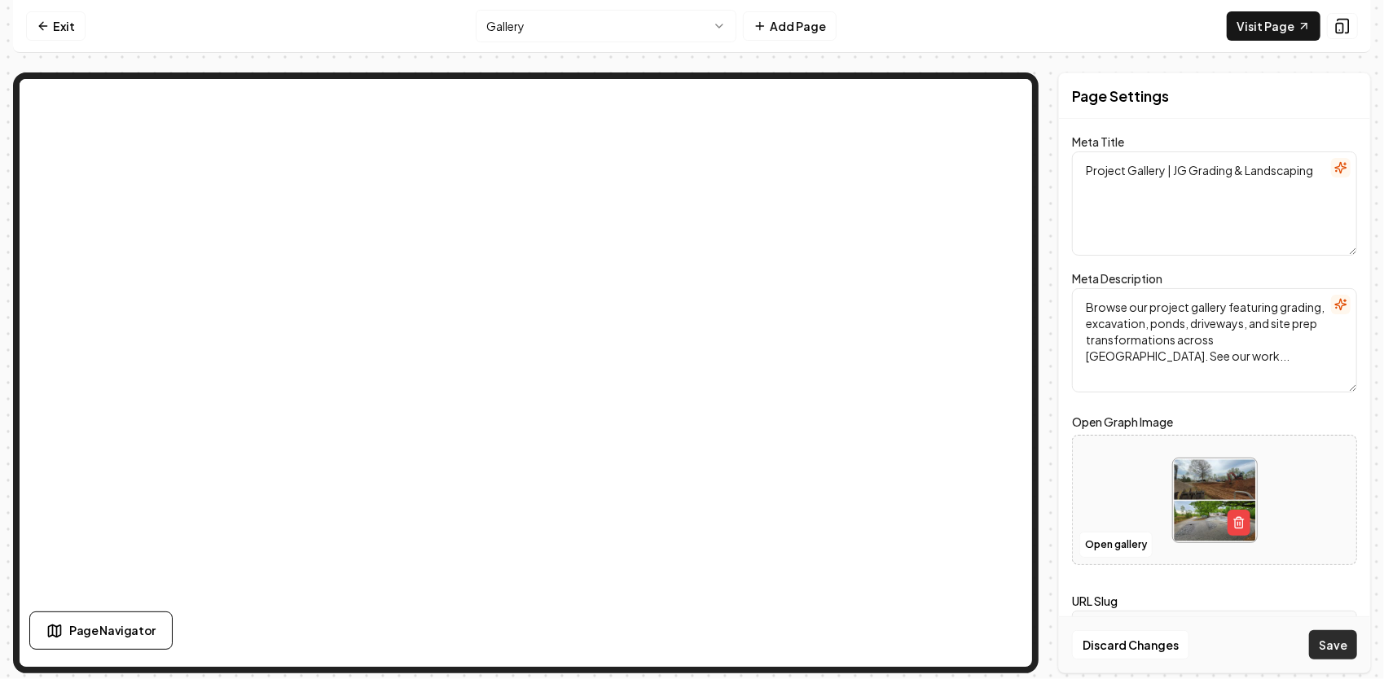
click at [1329, 646] on button "Save" at bounding box center [1333, 644] width 48 height 29
click at [1303, 29] on icon at bounding box center [1303, 26] width 13 height 13
click at [73, 33] on link "Exit" at bounding box center [55, 25] width 59 height 29
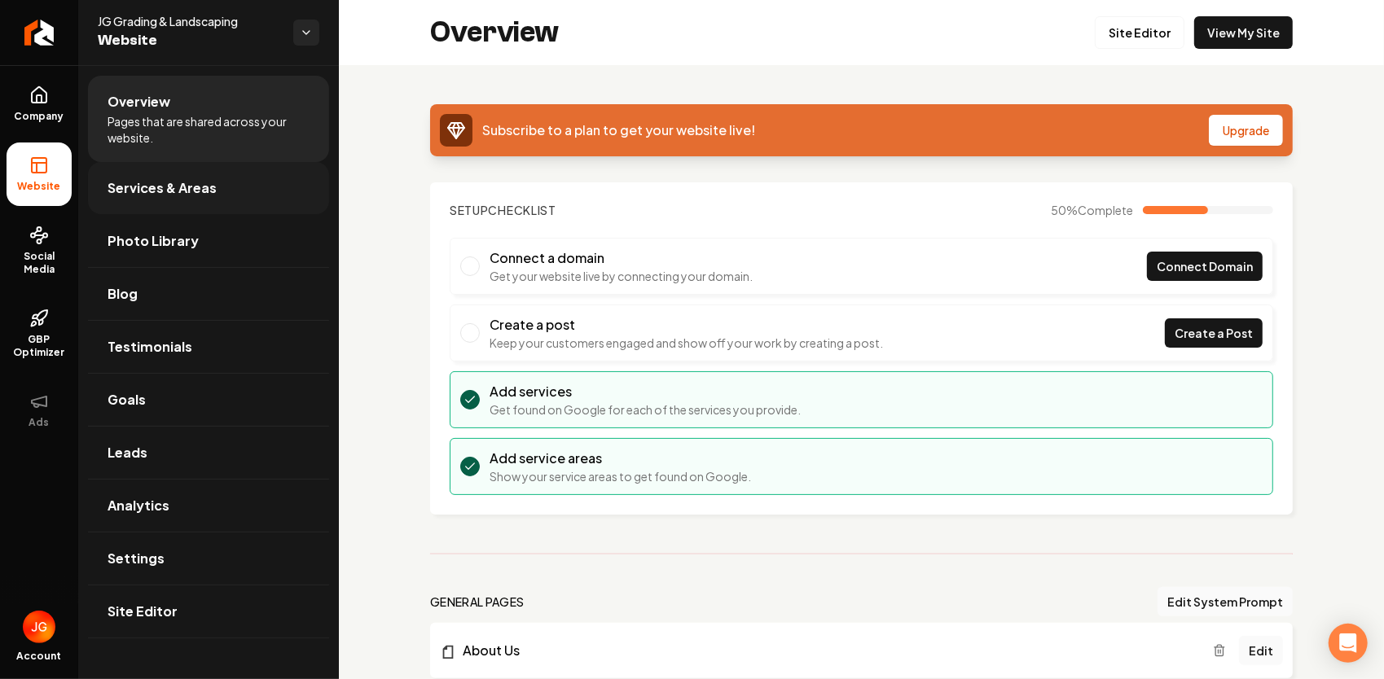
click at [187, 204] on link "Services & Areas" at bounding box center [208, 188] width 241 height 52
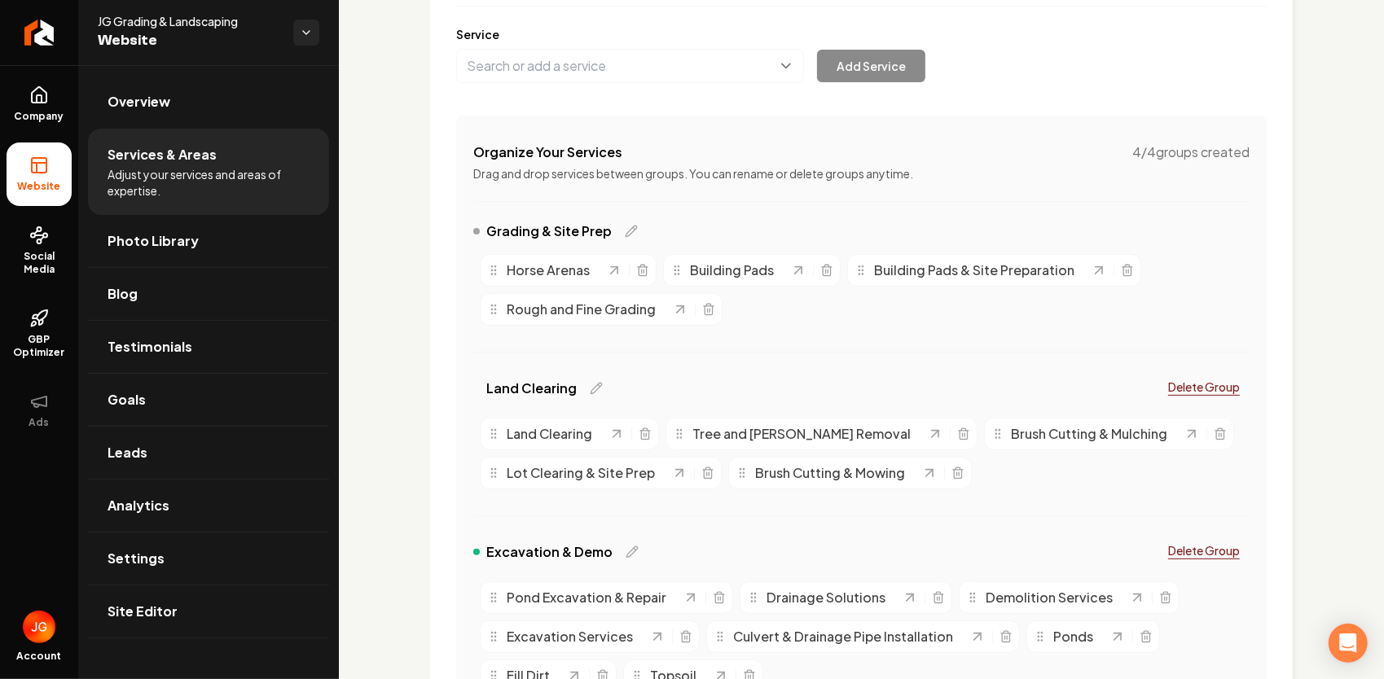
scroll to position [163, 0]
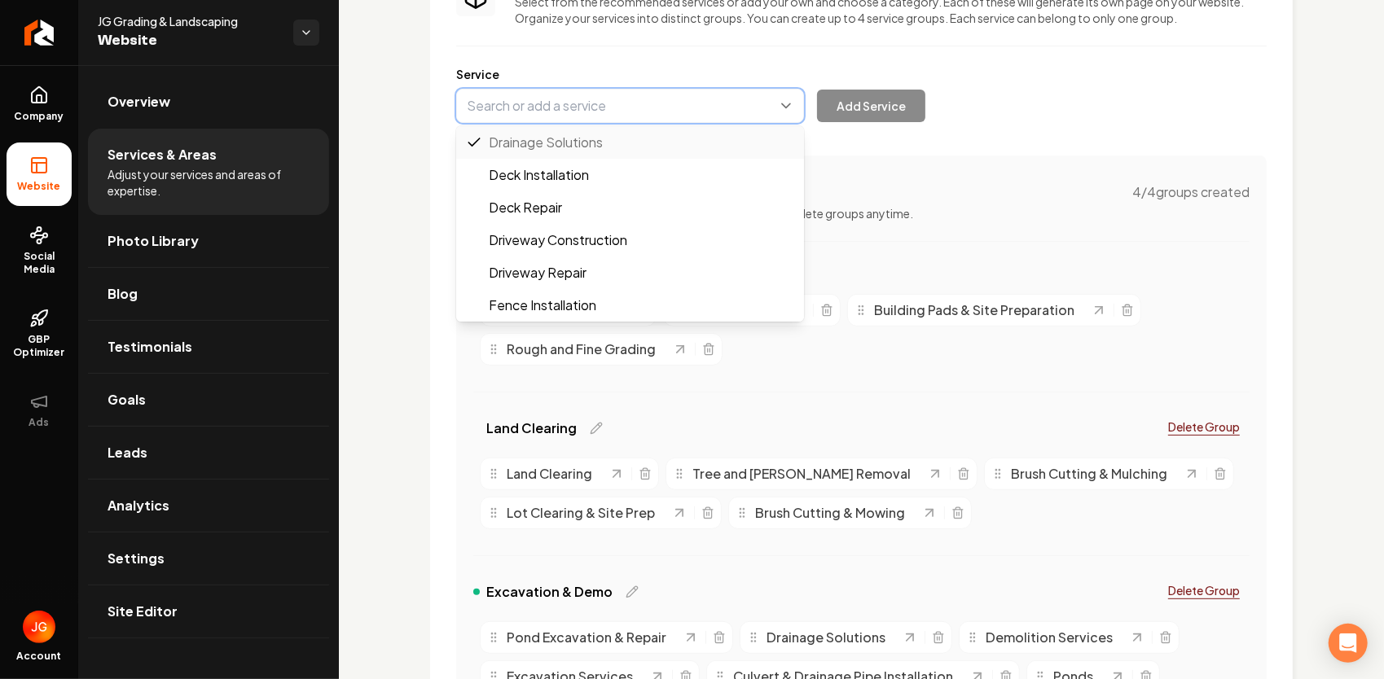
click at [634, 106] on button "Main content area" at bounding box center [630, 106] width 348 height 34
drag, startPoint x: 608, startPoint y: 112, endPoint x: 588, endPoint y: 104, distance: 21.6
click at [588, 104] on button "Main content area" at bounding box center [630, 106] width 348 height 34
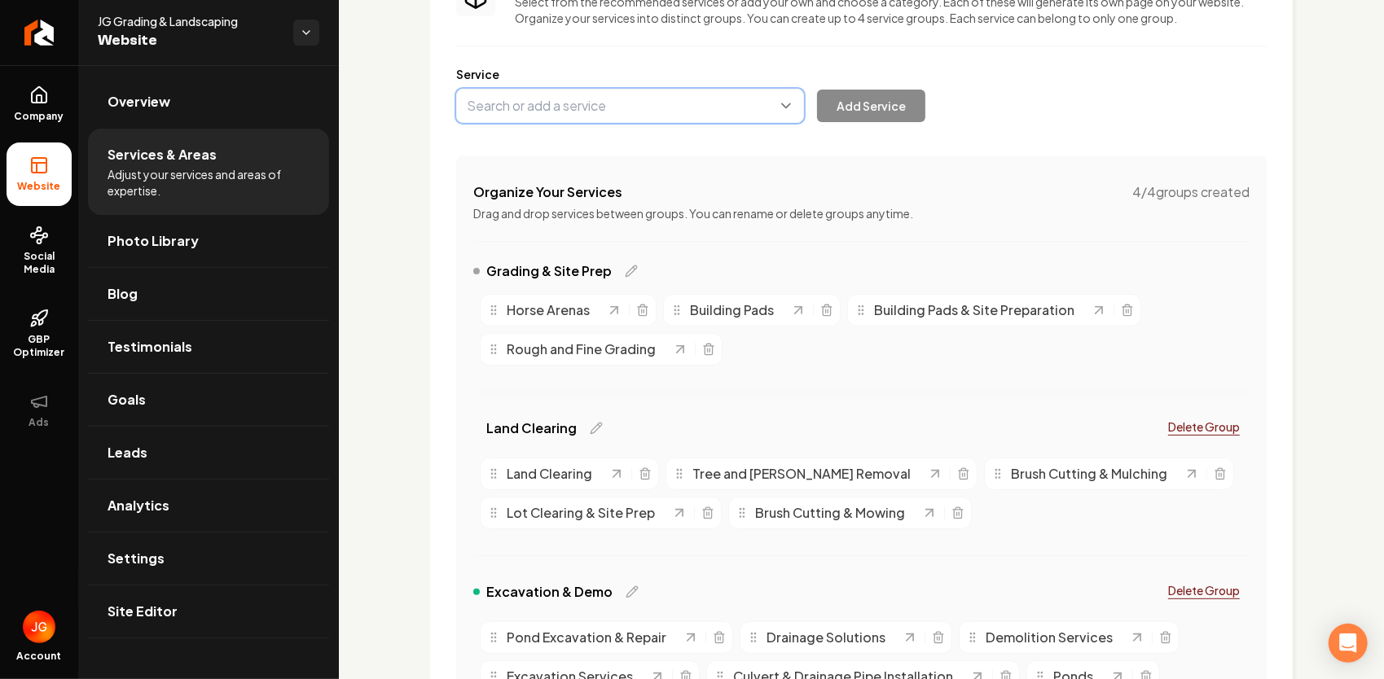
click at [588, 104] on button "Main content area" at bounding box center [630, 106] width 348 height 34
drag, startPoint x: 588, startPoint y: 107, endPoint x: 566, endPoint y: 112, distance: 22.7
click at [566, 112] on button "Main content area" at bounding box center [630, 106] width 348 height 34
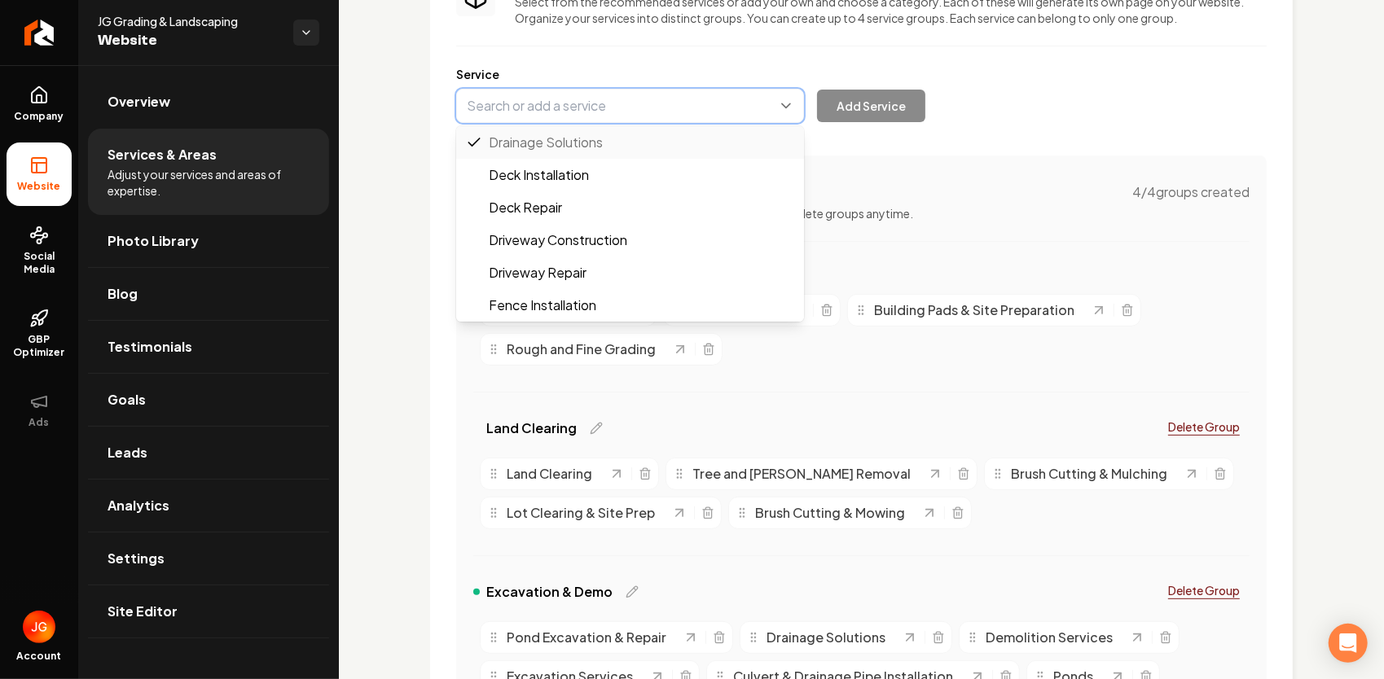
click at [565, 106] on button "Main content area" at bounding box center [630, 106] width 348 height 34
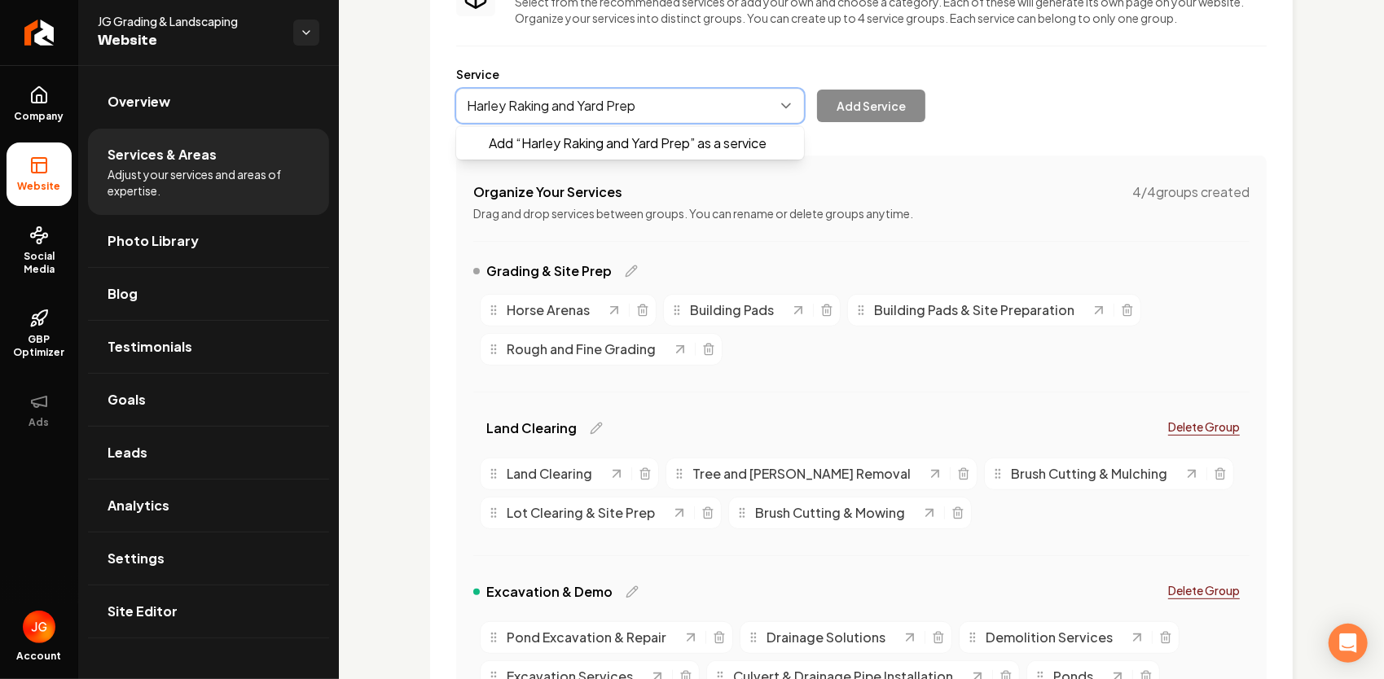
type input "Harley Raking and Yard Prep"
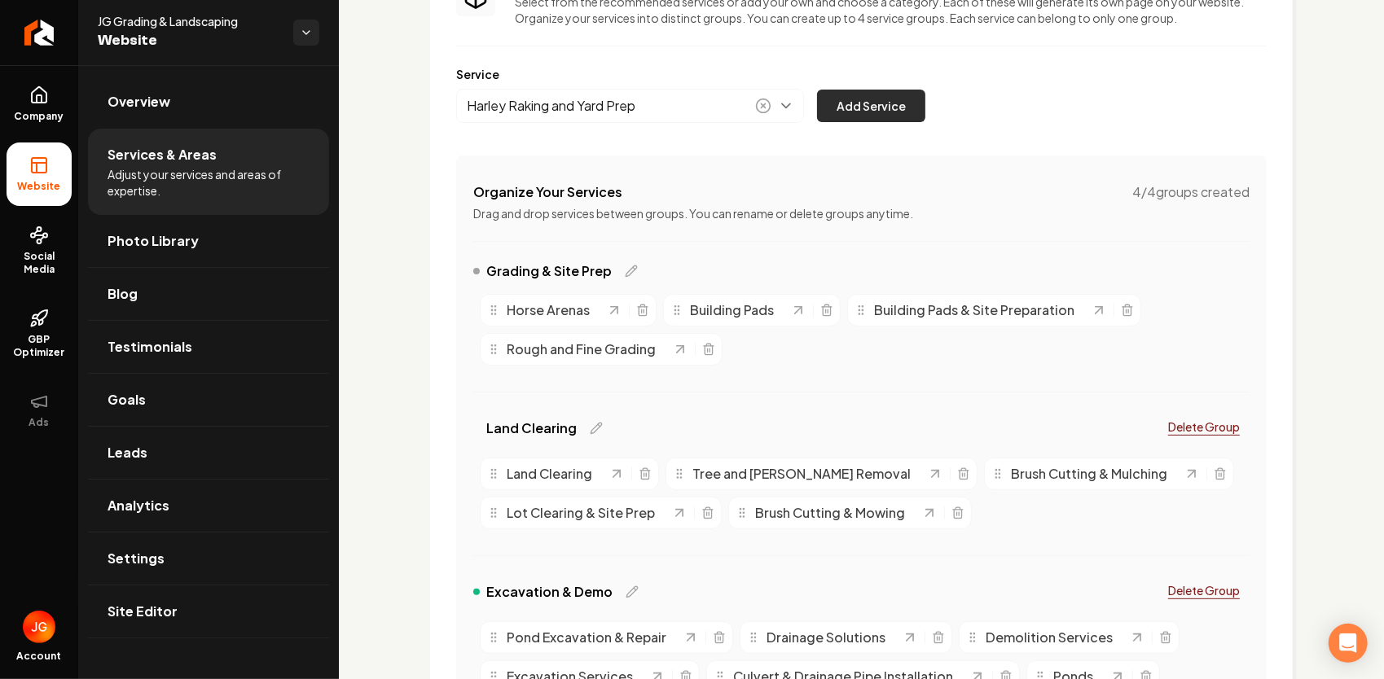
click at [863, 98] on button "Add Service" at bounding box center [871, 106] width 108 height 33
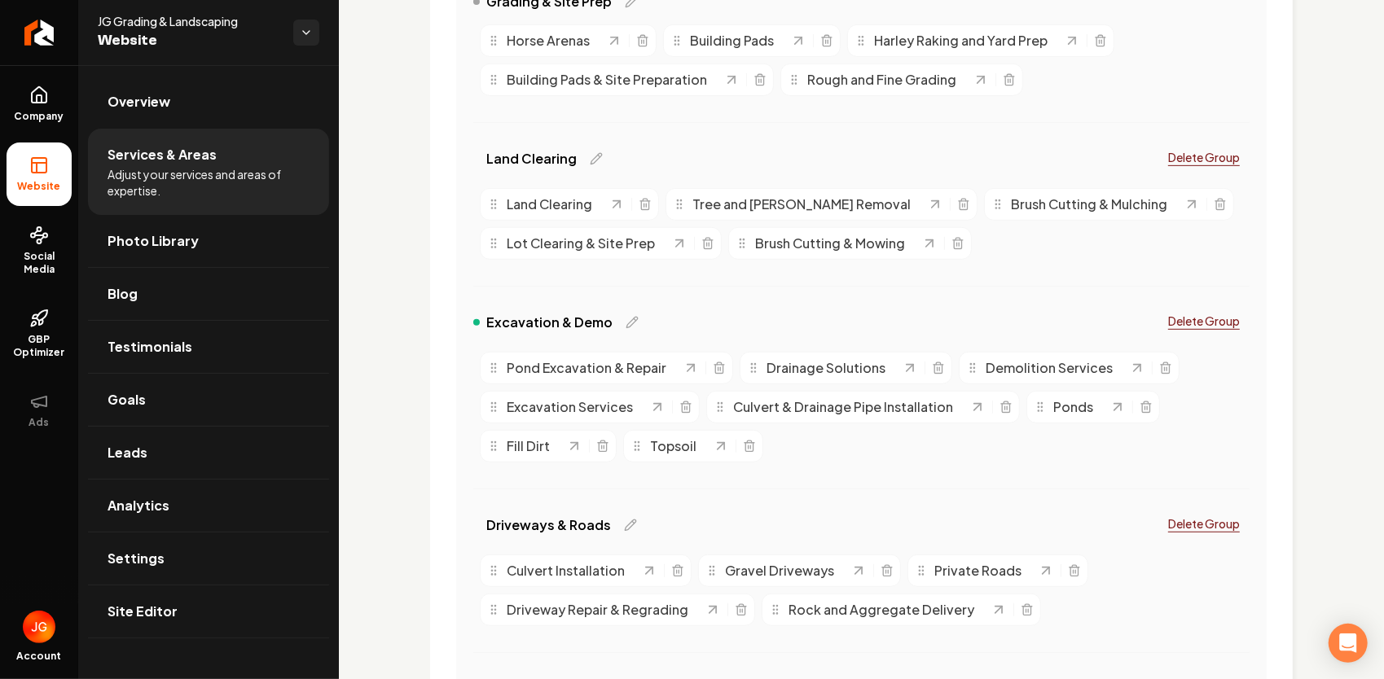
scroll to position [407, 0]
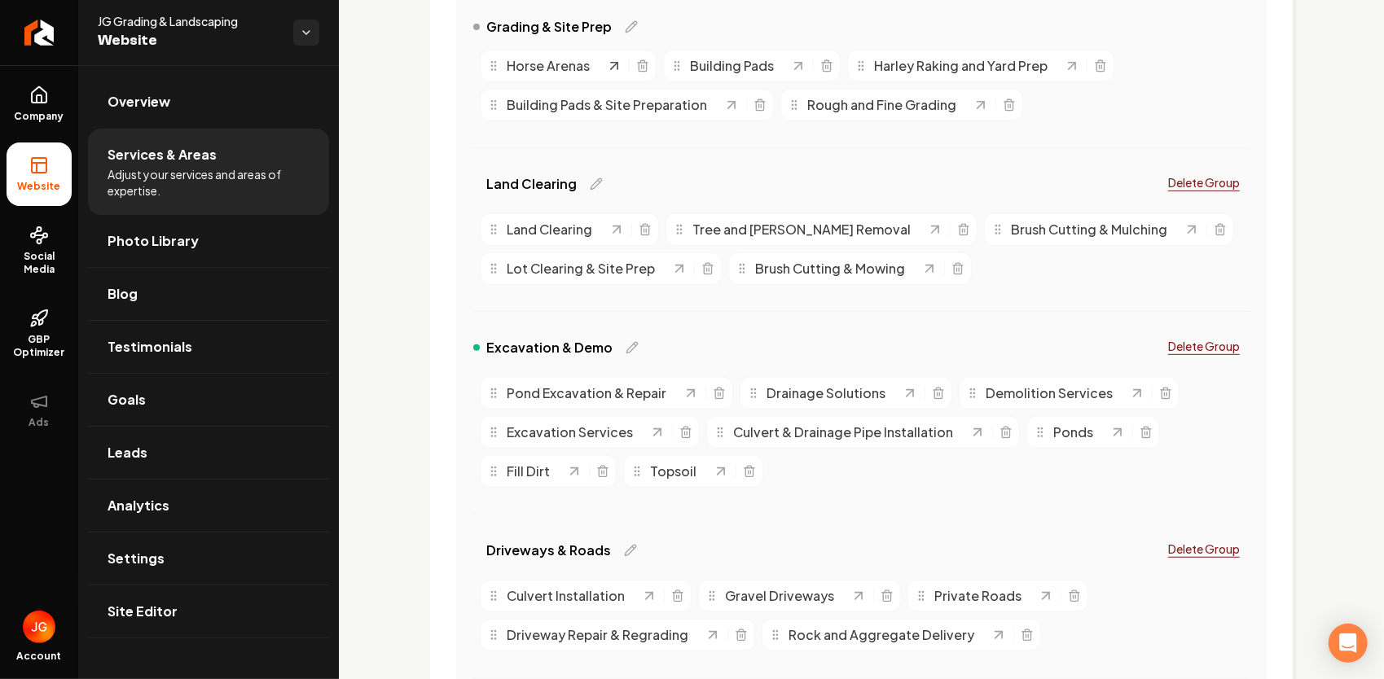
click at [619, 64] on icon "Main content area" at bounding box center [614, 66] width 16 height 16
click at [145, 94] on span "Overview" at bounding box center [138, 102] width 63 height 20
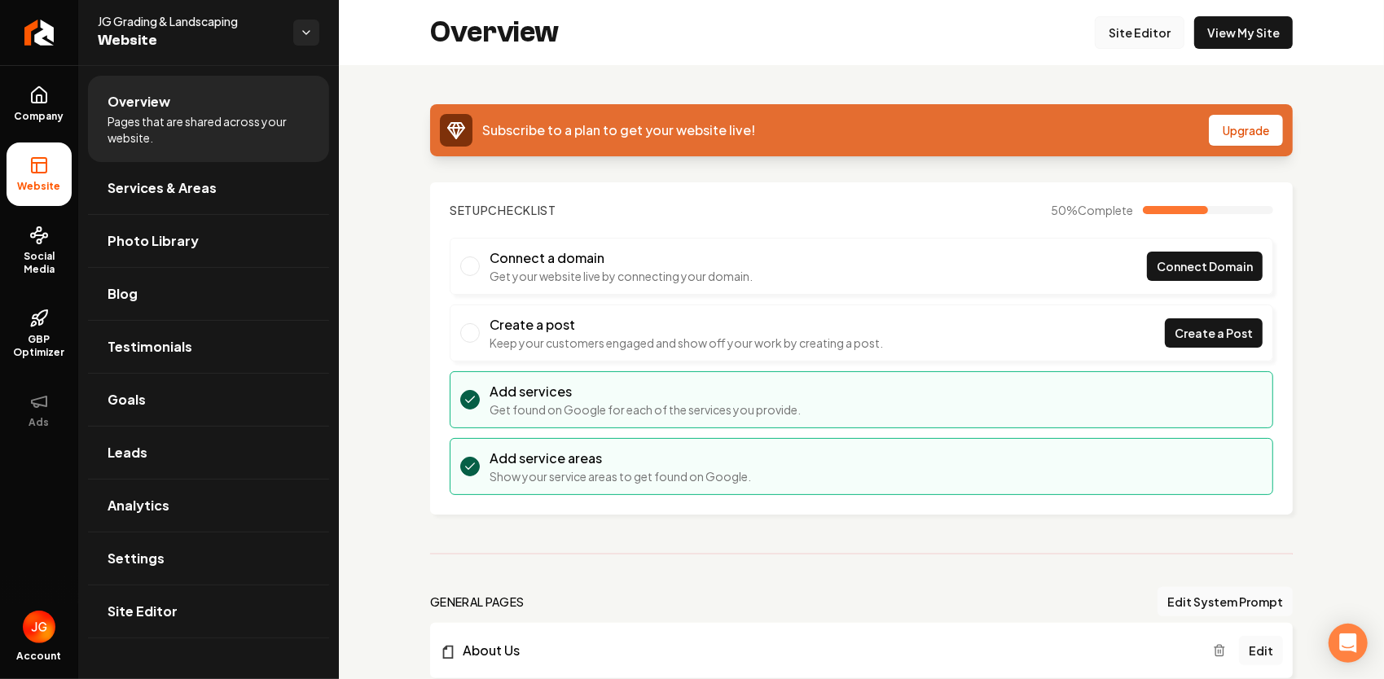
click at [1121, 23] on link "Site Editor" at bounding box center [1139, 32] width 90 height 33
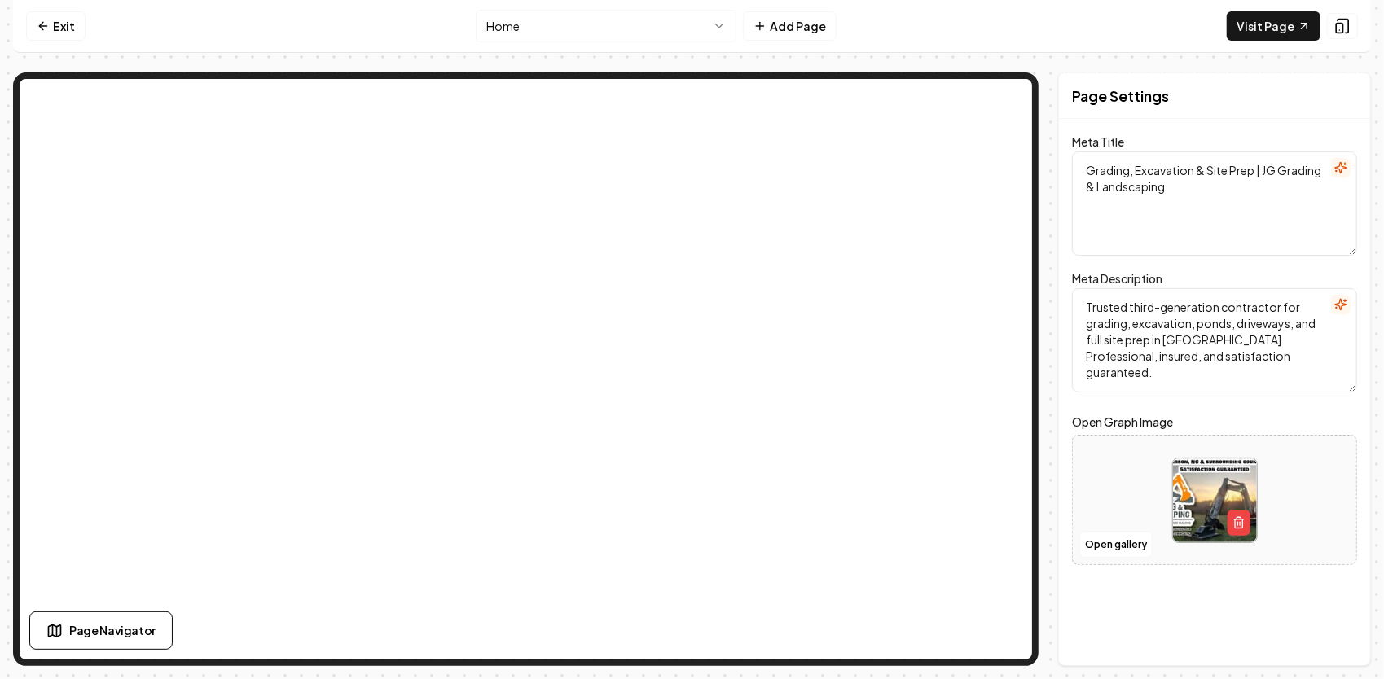
click at [632, 19] on html "Computer Required This feature is only available on a computer. Please switch t…" at bounding box center [692, 339] width 1384 height 679
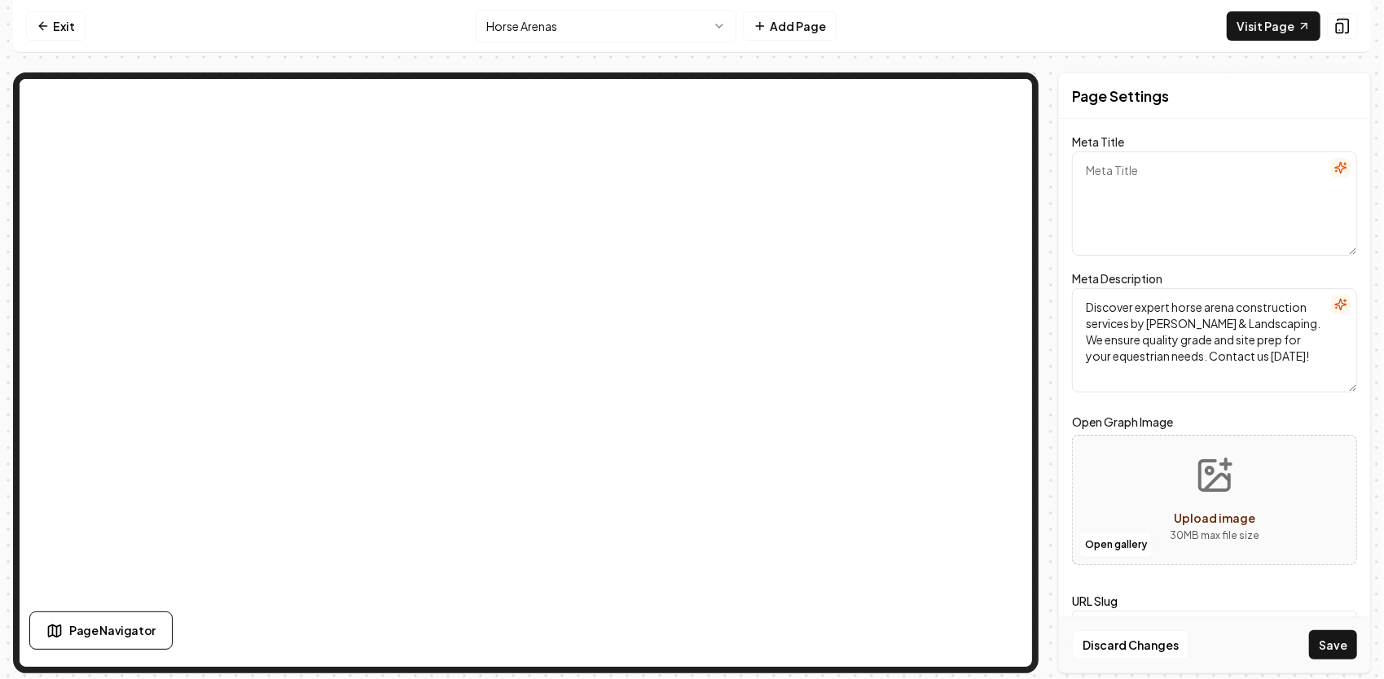
paste textarea "Horse Arena Construction & Grading – JG Grading & Landscaping"
type textarea "Horse Arena Construction & Grading – JG Grading & Landscaping"
drag, startPoint x: 1291, startPoint y: 360, endPoint x: 1067, endPoint y: 291, distance: 234.4
click at [1068, 293] on div "Page Settings Meta Title Horse Arena Construction & Grading – JG Grading & Land…" at bounding box center [1214, 372] width 313 height 601
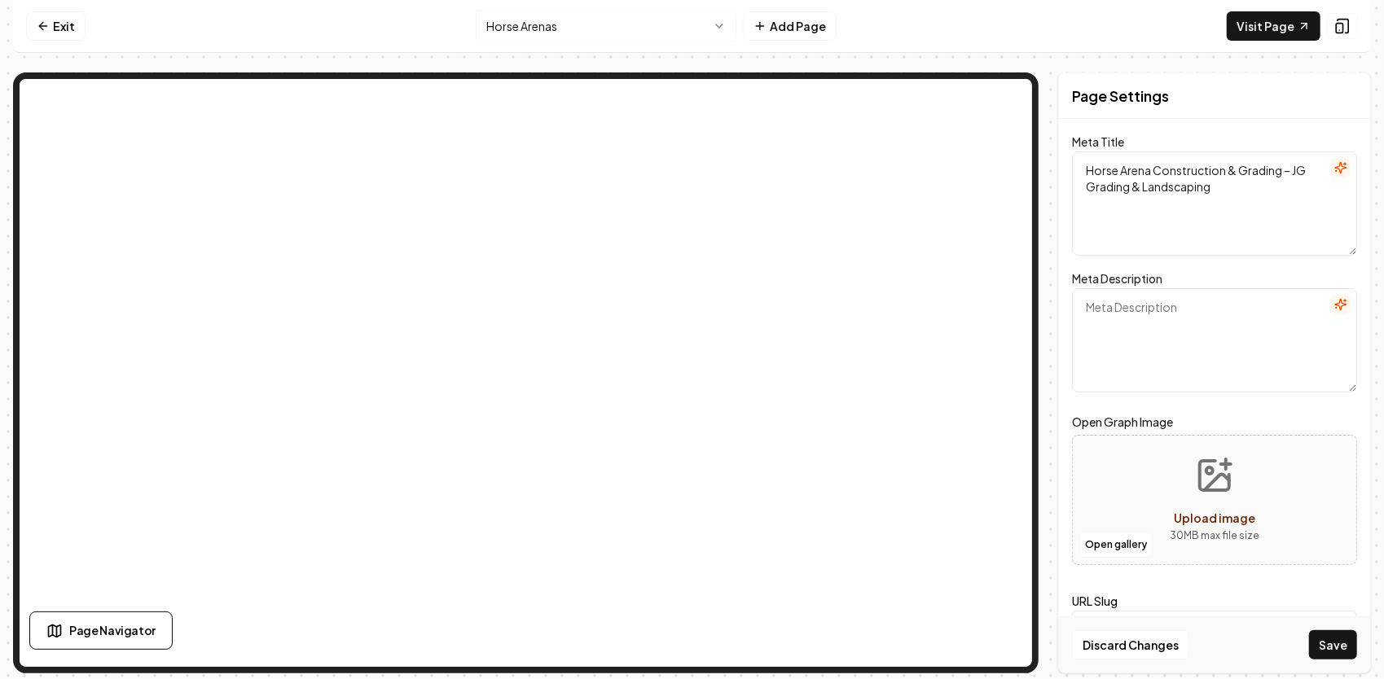
paste textarea "Professional horse arena design and grading for long-lasting riding surfaces. B…"
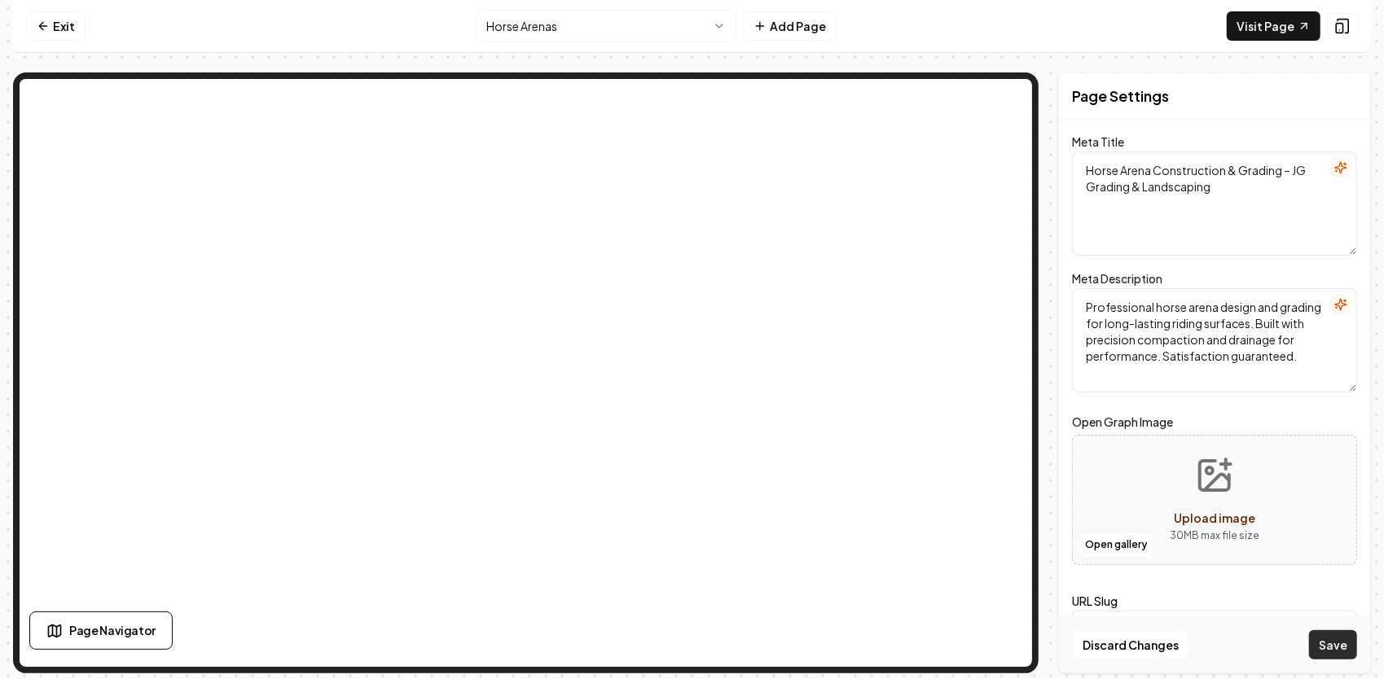
type textarea "Professional horse arena design and grading for long-lasting riding surfaces. B…"
click at [1333, 647] on button "Save" at bounding box center [1333, 644] width 48 height 29
click at [676, 28] on html "Computer Required This feature is only available on a computer. Please switch t…" at bounding box center [692, 339] width 1384 height 679
drag, startPoint x: 1249, startPoint y: 191, endPoint x: 1067, endPoint y: 156, distance: 185.7
click at [1068, 156] on div "Page Settings Meta Title Building Pads Service | Quality Land Preparation - JG …" at bounding box center [1214, 372] width 313 height 601
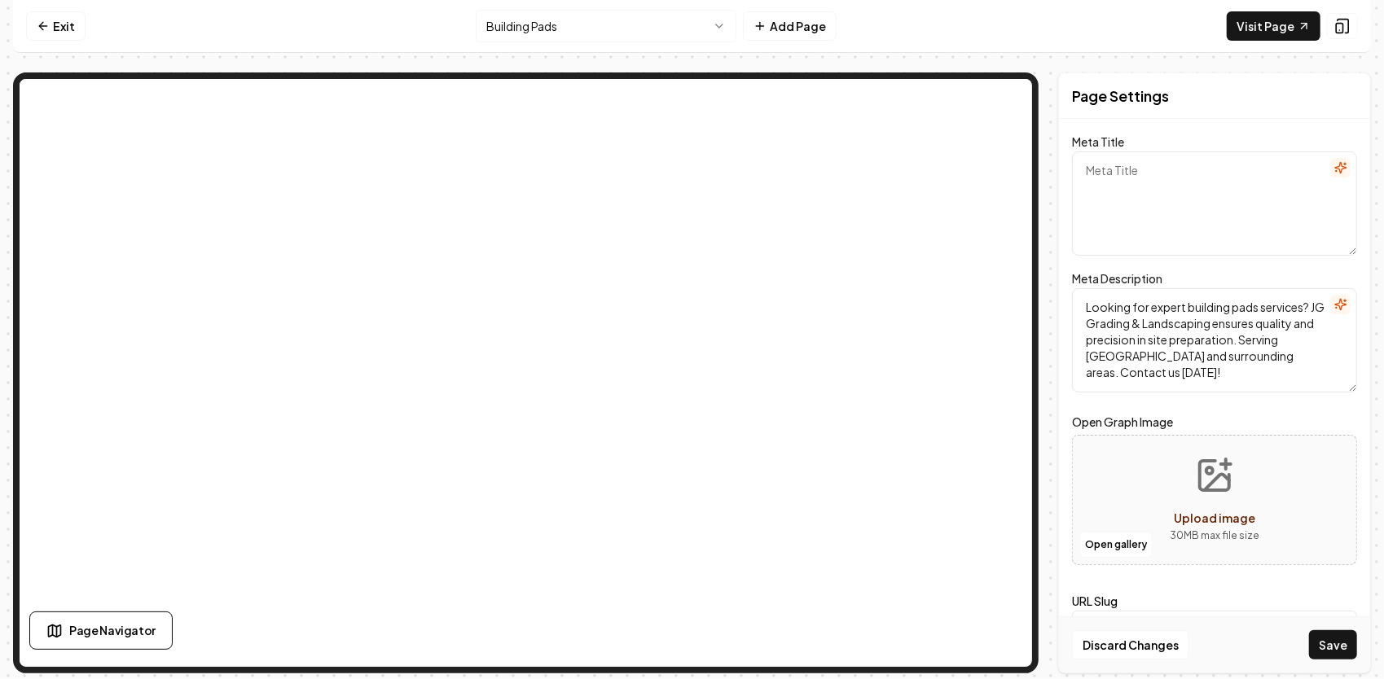
paste textarea "Building Pad Construction & Site Prep – JG Grading & Landscaping"
type textarea "Building Pad Construction & Site Prep – JG Grading & Landscaping"
drag, startPoint x: 1234, startPoint y: 376, endPoint x: 1046, endPoint y: 293, distance: 205.6
click at [1046, 293] on div "Page Settings Meta Title Building Pad Construction & Site Prep – JG Grading & L…" at bounding box center [691, 372] width 1357 height 601
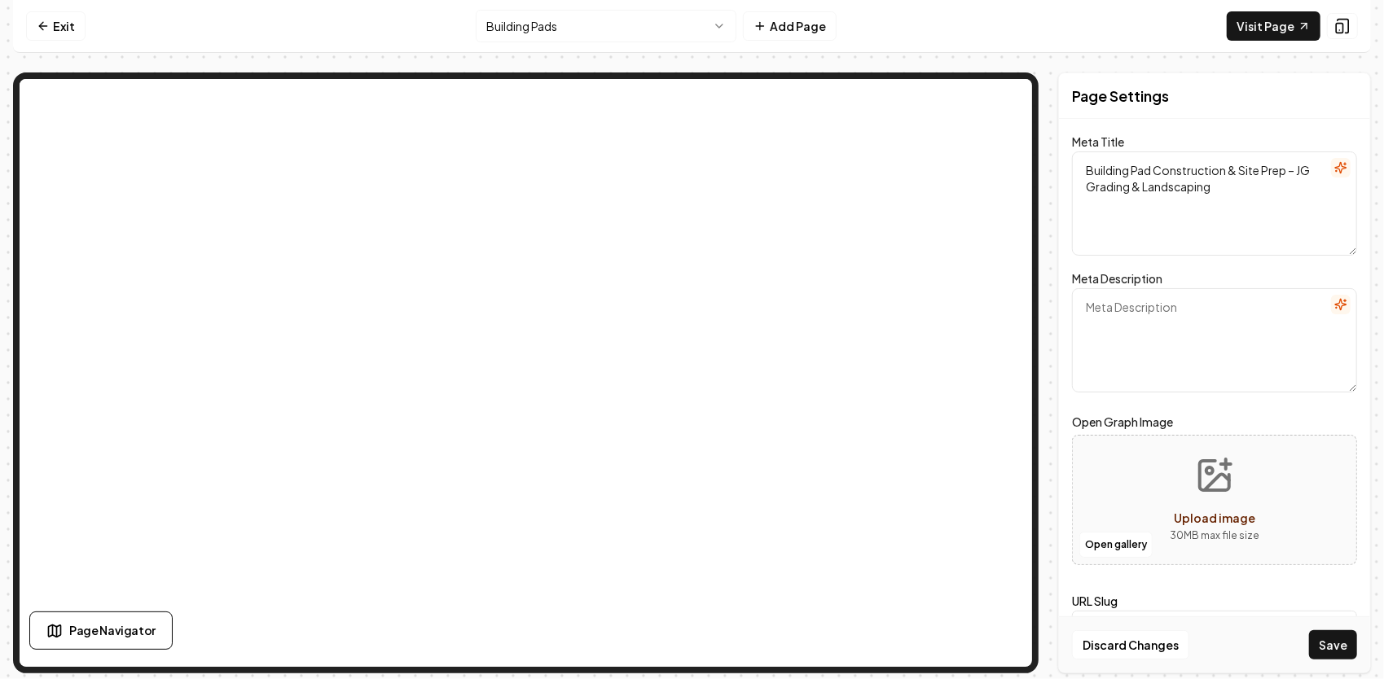
paste textarea "Expert building pad grading and site preparation. Turn-key service for homes, b…"
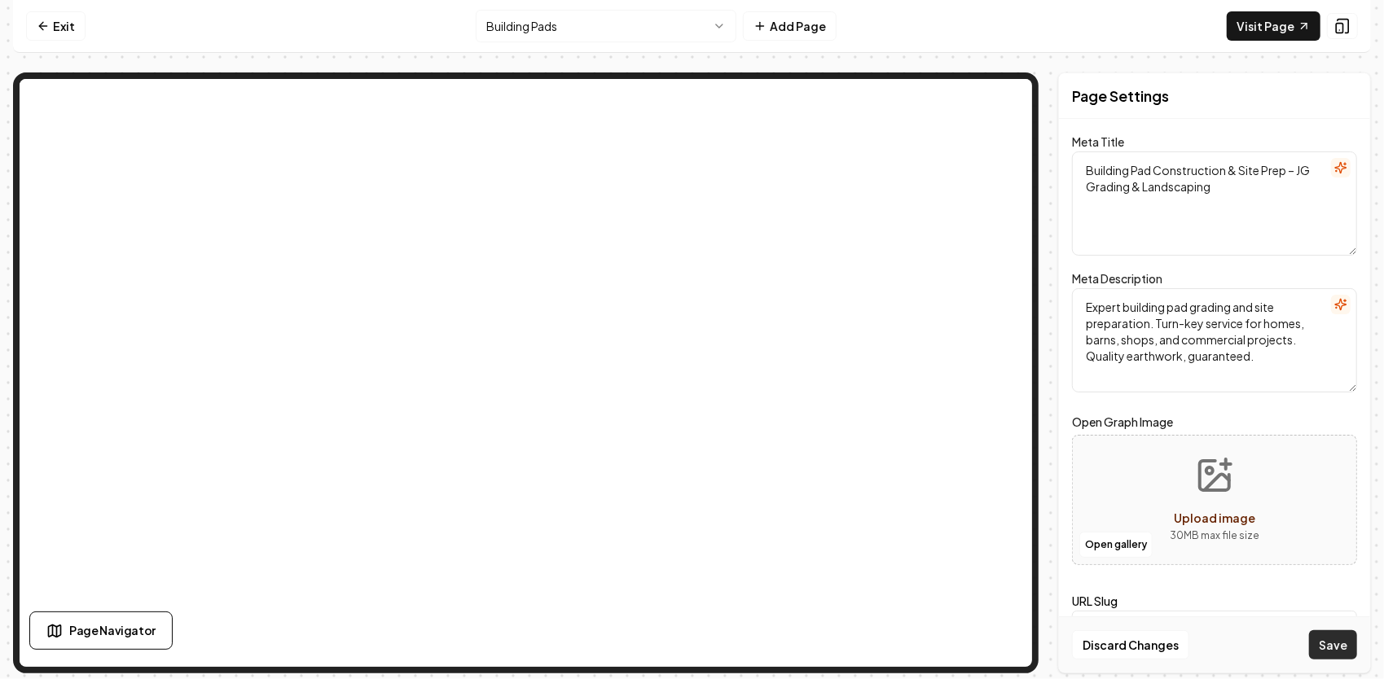
type textarea "Expert building pad grading and site preparation. Turn-key service for homes, b…"
click at [1329, 644] on button "Save" at bounding box center [1333, 644] width 48 height 29
click at [669, 20] on html "Computer Required This feature is only available on a computer. Please switch t…" at bounding box center [692, 339] width 1384 height 679
click at [691, 25] on html "Computer Required This feature is only available on a computer. Please switch t…" at bounding box center [692, 339] width 1384 height 679
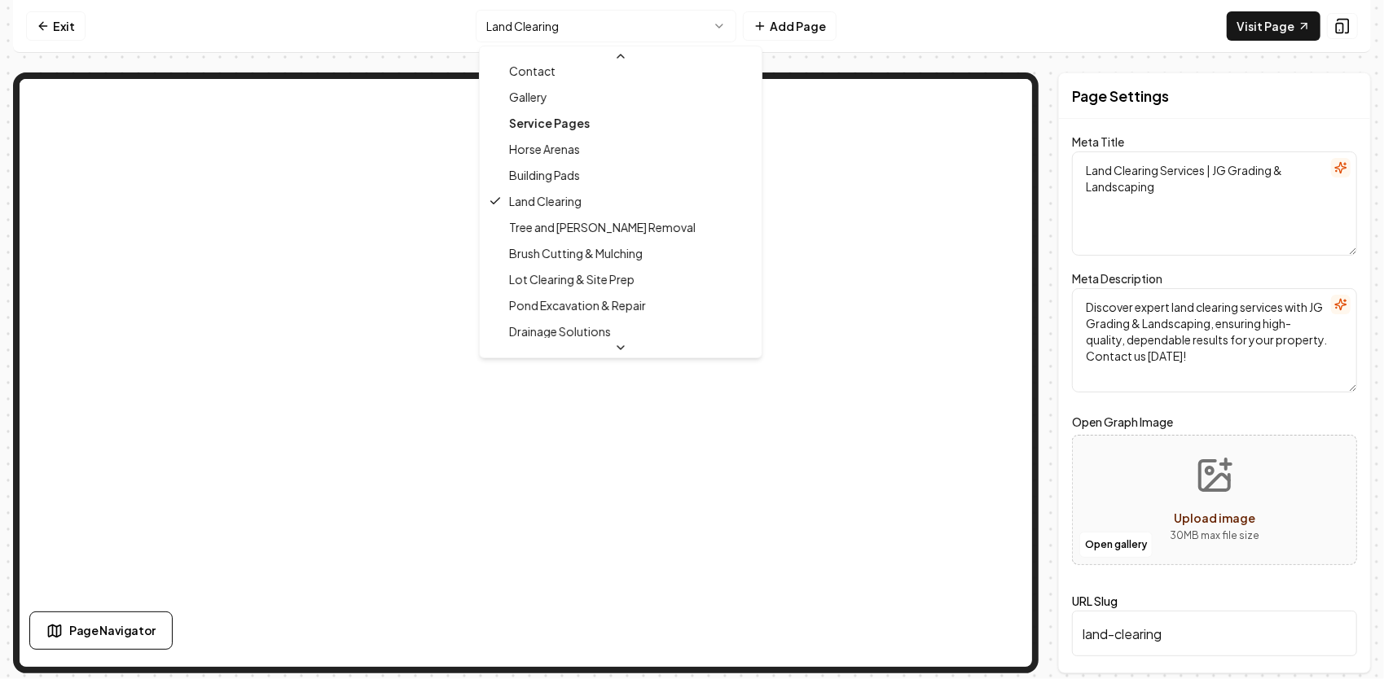
scroll to position [163, 0]
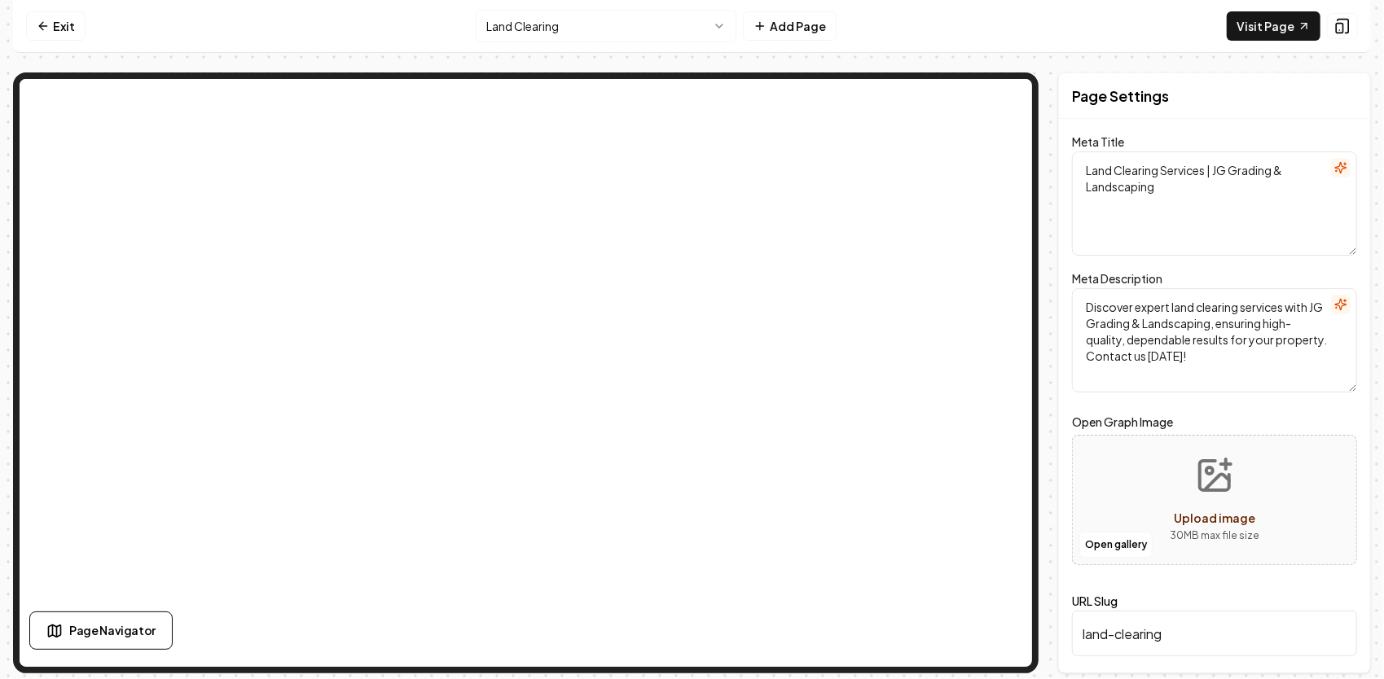
click at [687, 29] on html "Computer Required This feature is only available on a computer. Please switch t…" at bounding box center [692, 339] width 1384 height 679
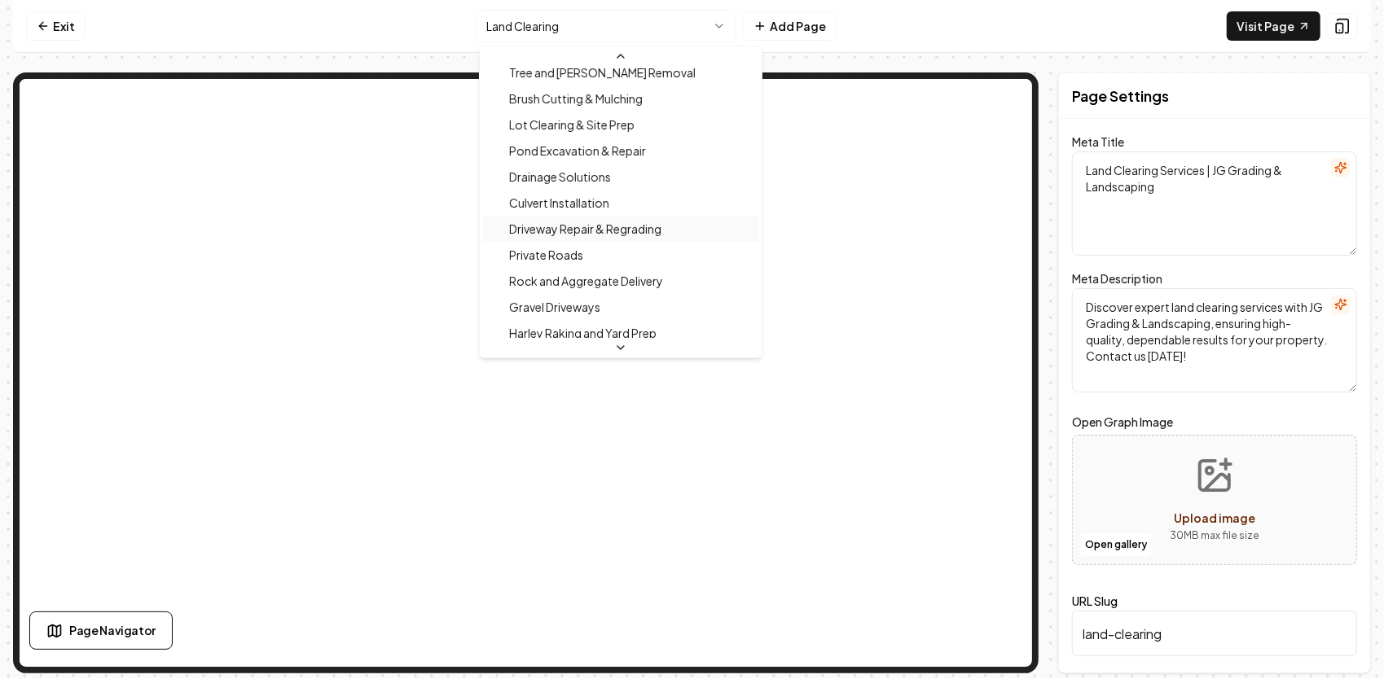
scroll to position [407, 0]
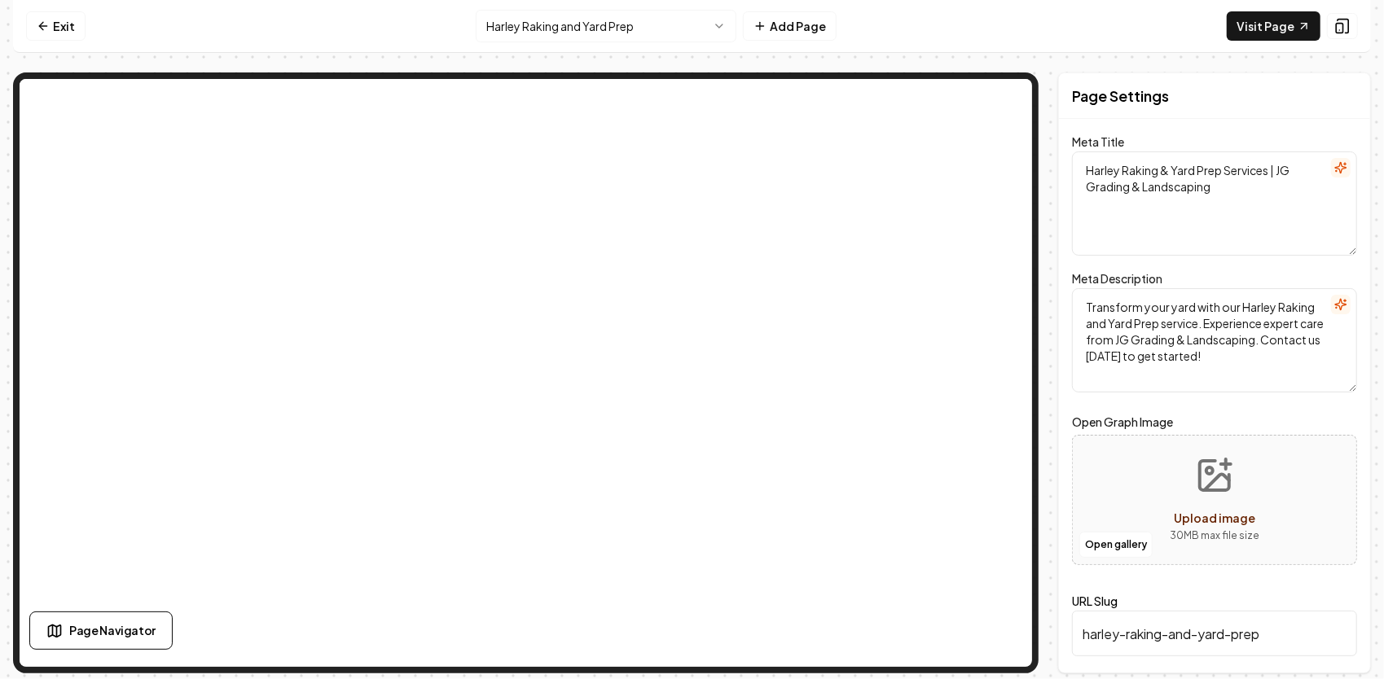
drag, startPoint x: 1244, startPoint y: 188, endPoint x: 1063, endPoint y: 152, distance: 184.3
click at [1063, 156] on div "Page Settings Meta Title Harley Raking & Yard Prep Services | JG Grading & Land…" at bounding box center [1214, 372] width 313 height 601
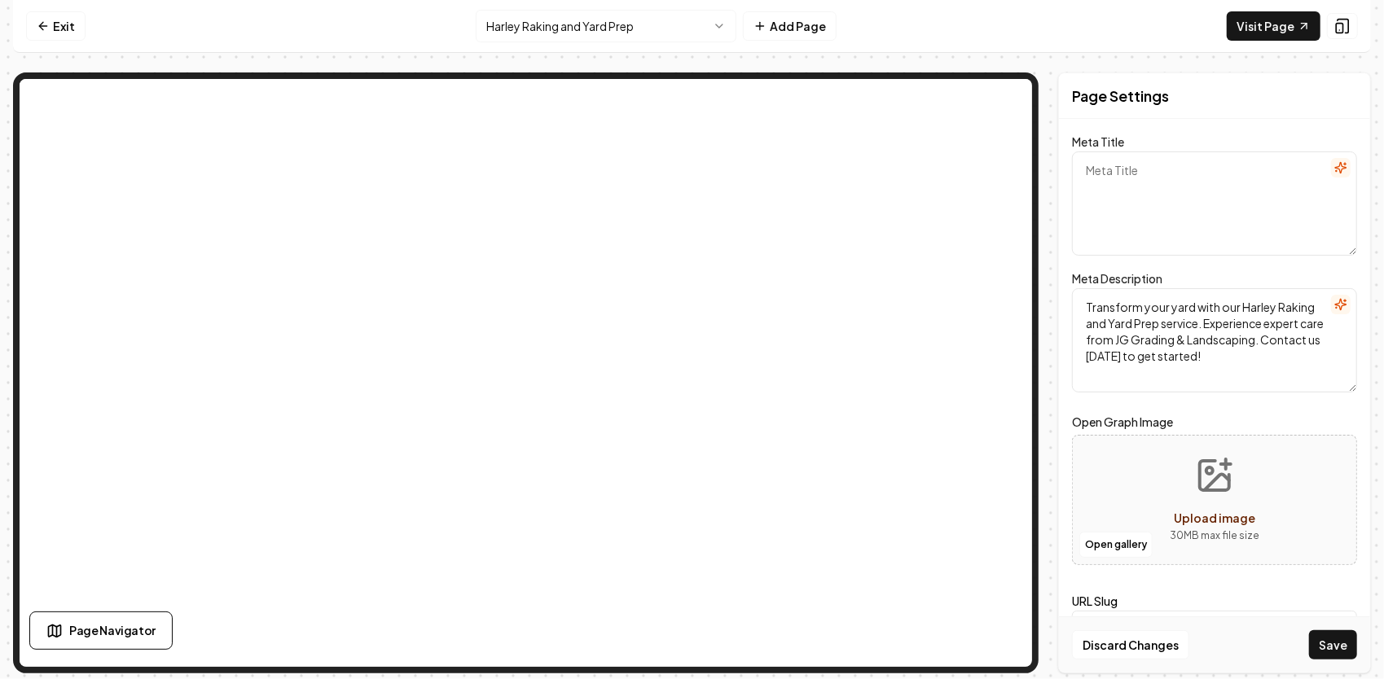
paste textarea "Harley Raking & Yard Preparation – JG Grading & Landscaping"
type textarea "Harley Raking & Yard Preparation – JG Grading & Landscaping"
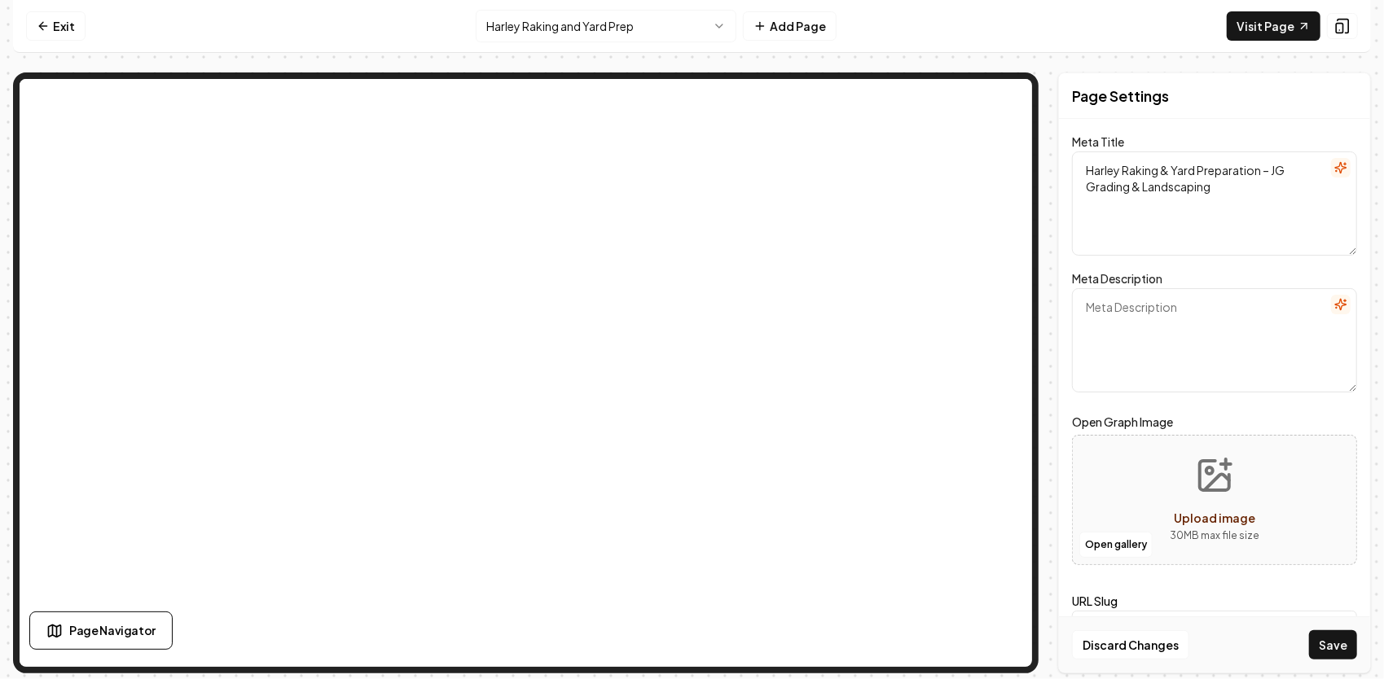
paste textarea "Transform driveways and yards with our Harley Rake. Removes roots, rocks, and d…"
type textarea "Transform driveways and yards with our Harley Rake. Removes roots, rocks, and d…"
click at [1332, 641] on button "Save" at bounding box center [1333, 644] width 48 height 29
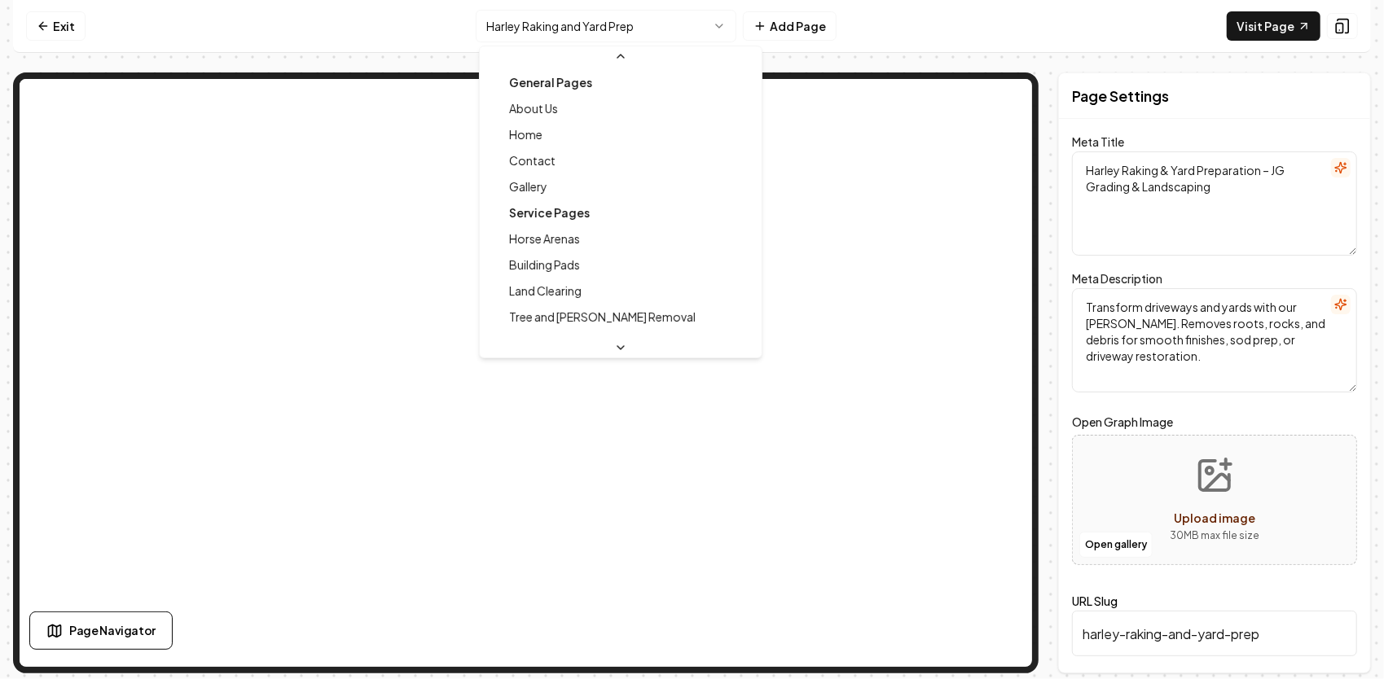
click at [695, 28] on html "Computer Required This feature is only available on a computer. Please switch t…" at bounding box center [692, 339] width 1384 height 679
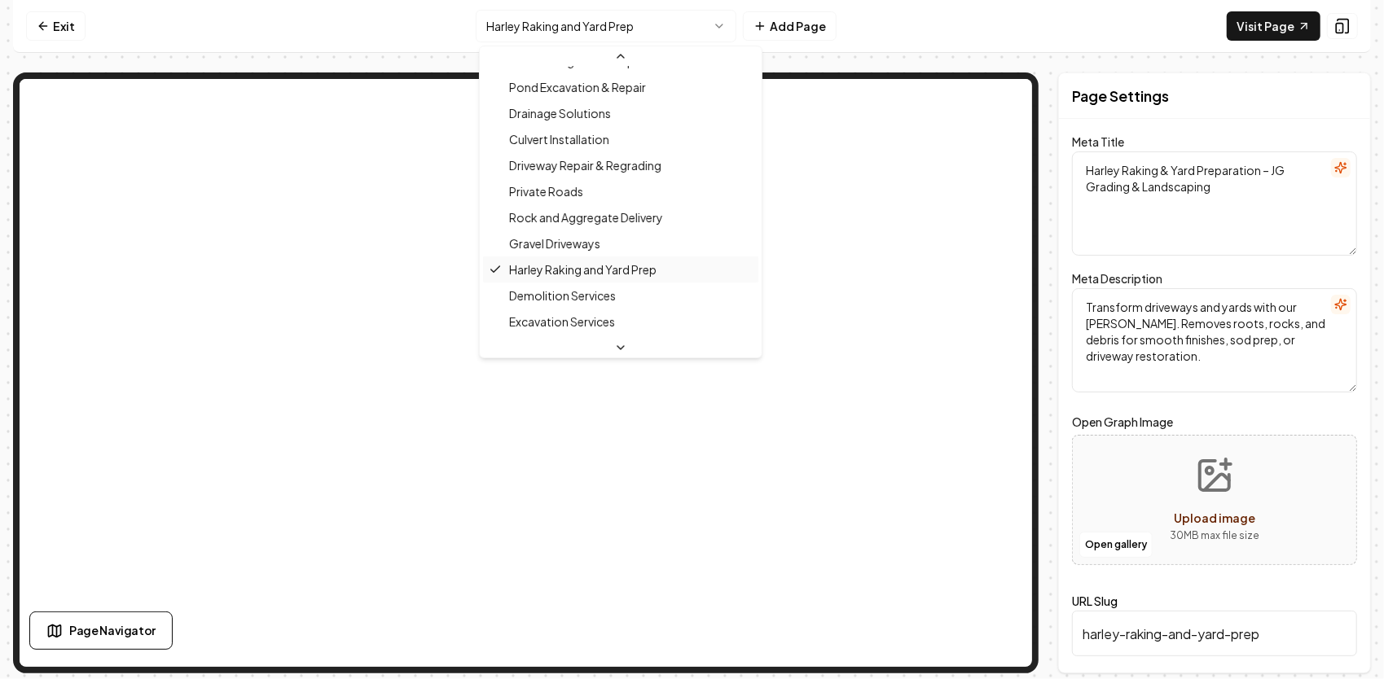
scroll to position [333, 0]
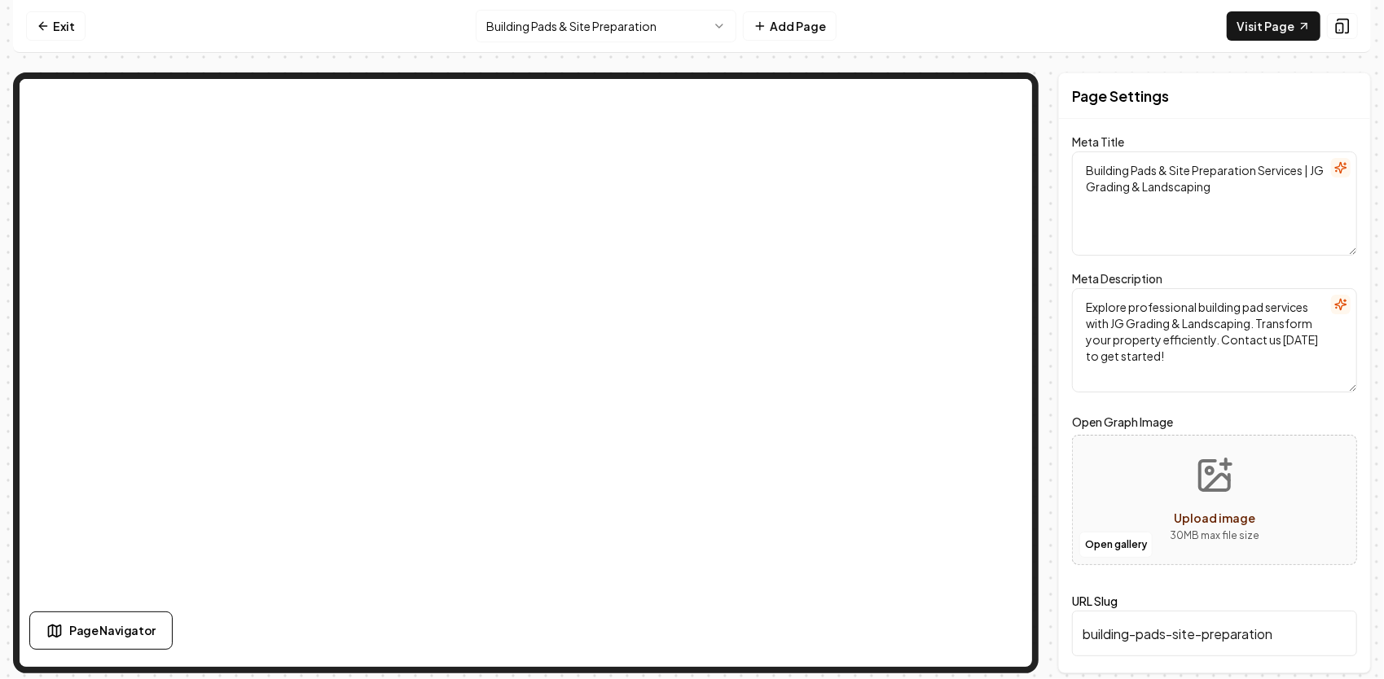
drag, startPoint x: 1234, startPoint y: 188, endPoint x: 1078, endPoint y: 160, distance: 158.8
click at [1079, 160] on textarea "Building Pads & Site Preparation Services | JG Grading & Landscaping" at bounding box center [1214, 203] width 285 height 104
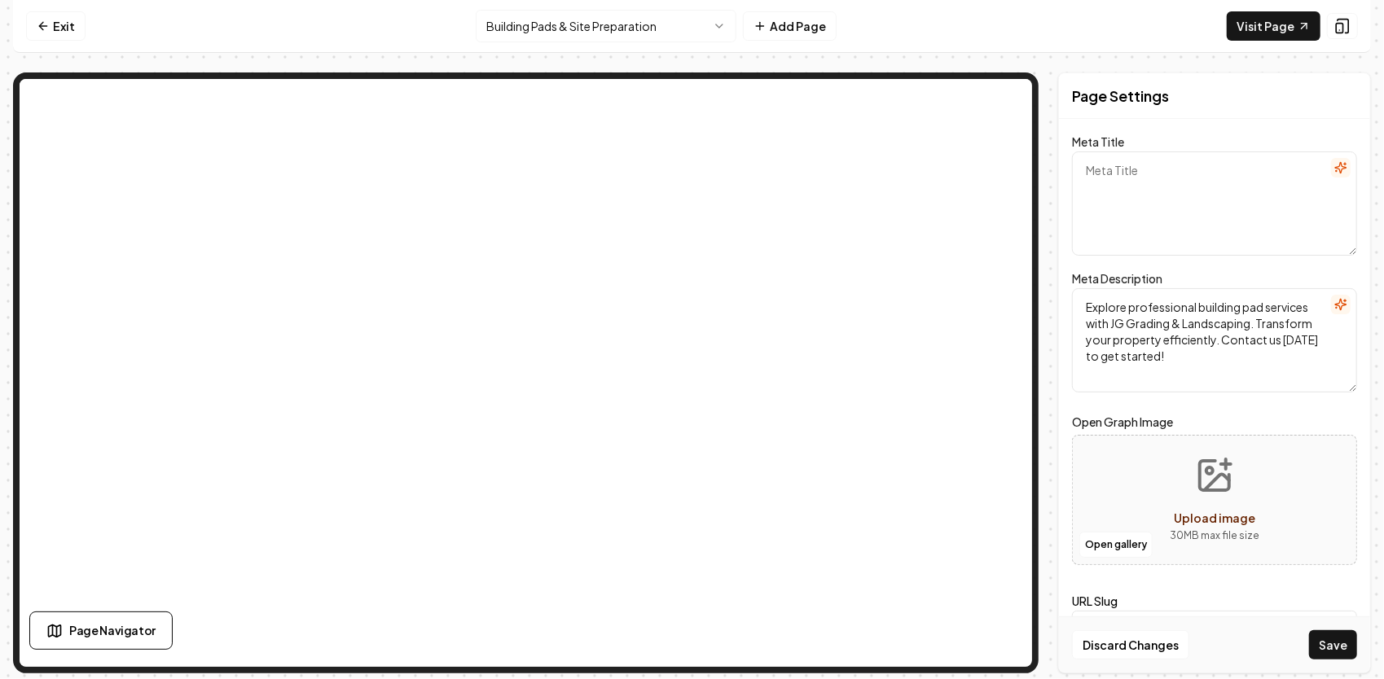
paste textarea "Building Pads & Site Prep Services – JG Grading & Landscaping"
type textarea "Building Pads & Site Prep Services – JG Grading & Landscaping"
drag, startPoint x: 1098, startPoint y: 326, endPoint x: 1038, endPoint y: 264, distance: 86.4
click at [1038, 264] on div "Page Settings Meta Title Building Pads & Site Prep Services – JG Grading & Land…" at bounding box center [691, 372] width 1357 height 601
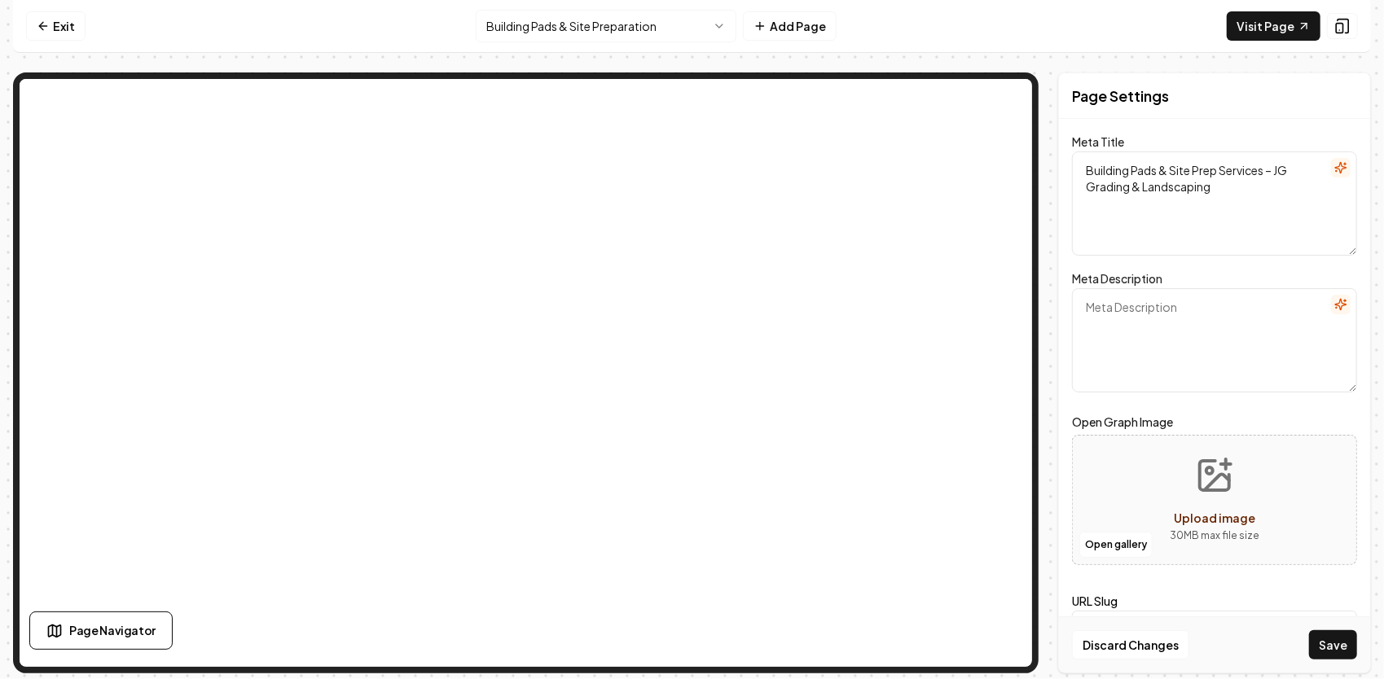
paste textarea "Complete pad construction and site prep packages. From rough cut to final grade…"
type textarea "Complete pad construction and site prep packages. From rough cut to final grade…"
click at [672, 33] on html "Computer Required This feature is only available on a computer. Please switch t…" at bounding box center [692, 339] width 1384 height 679
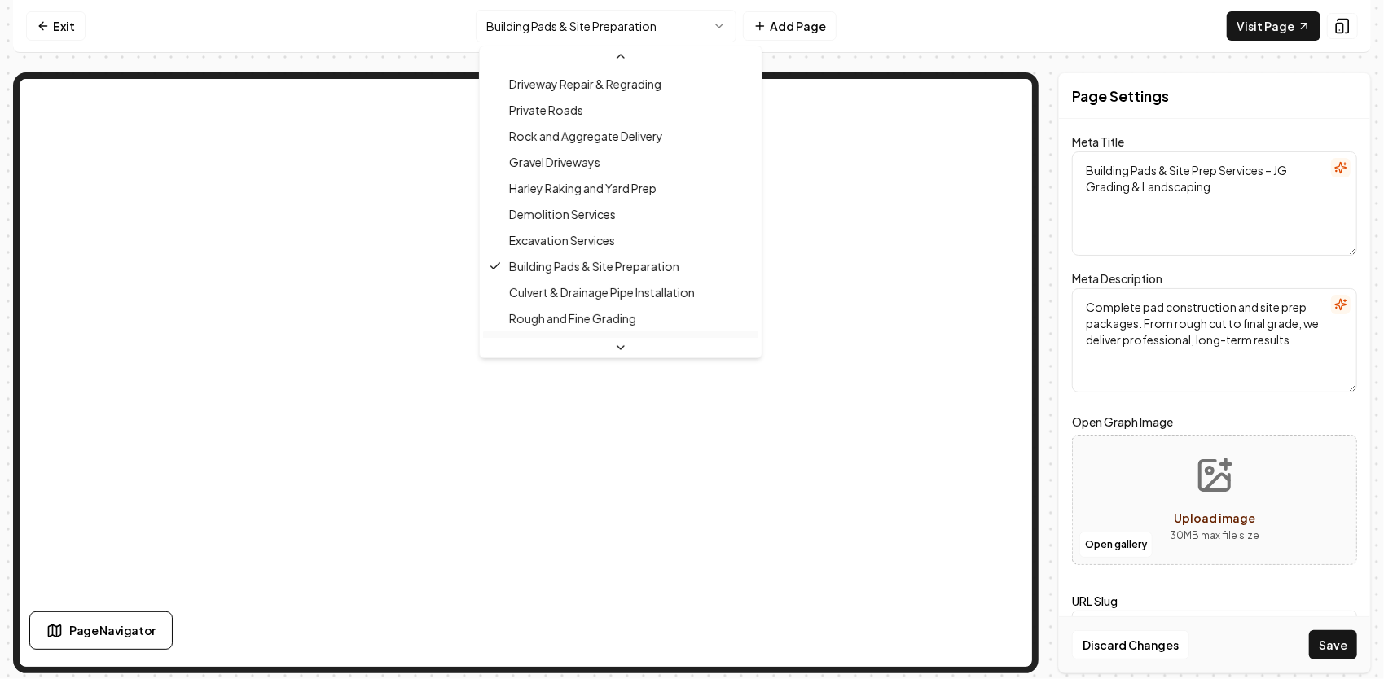
scroll to position [411, 0]
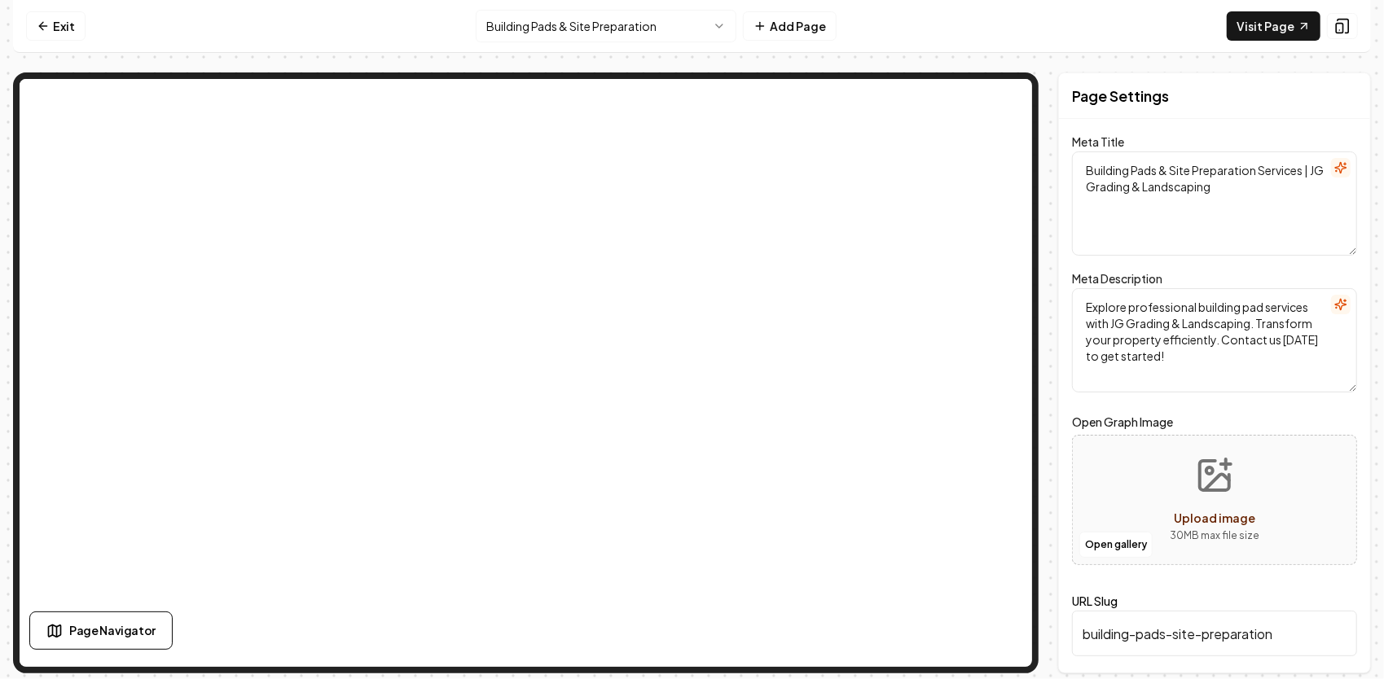
click at [597, 24] on html "Computer Required This feature is only available on a computer. Please switch t…" at bounding box center [692, 339] width 1384 height 679
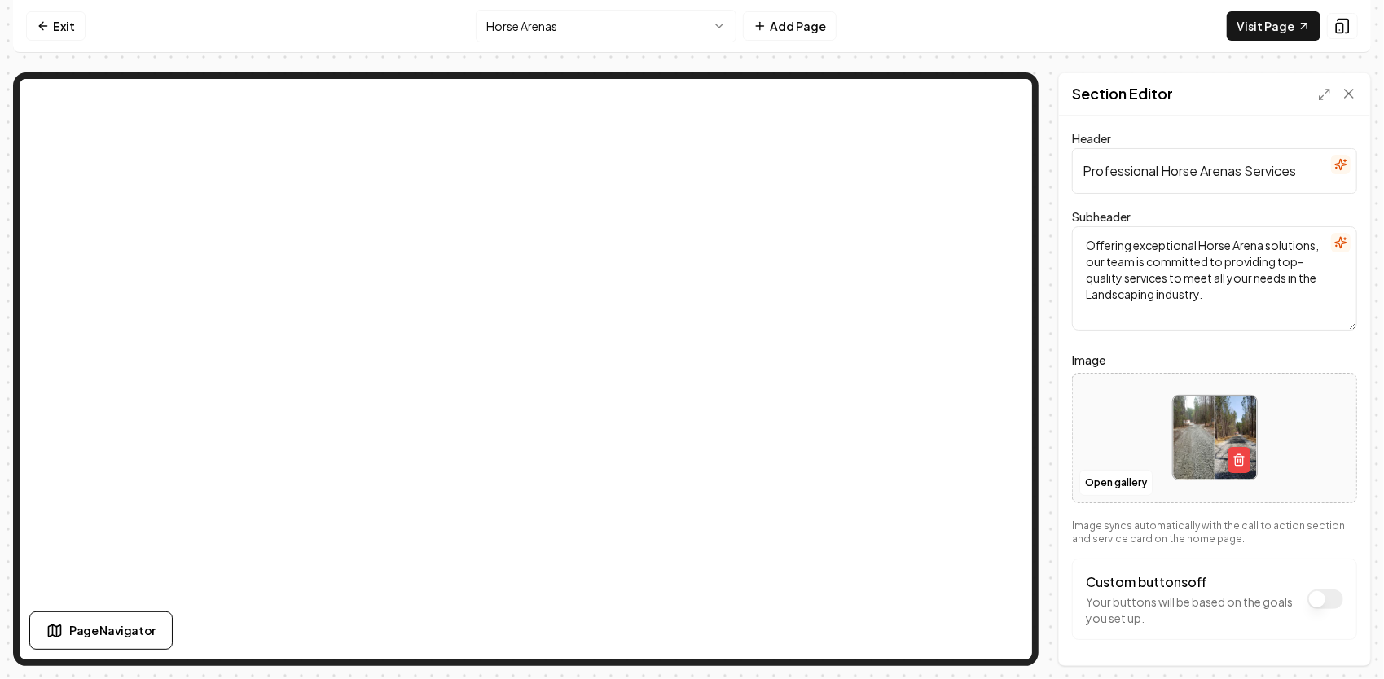
click at [1195, 417] on img at bounding box center [1215, 438] width 84 height 84
type input "**********"
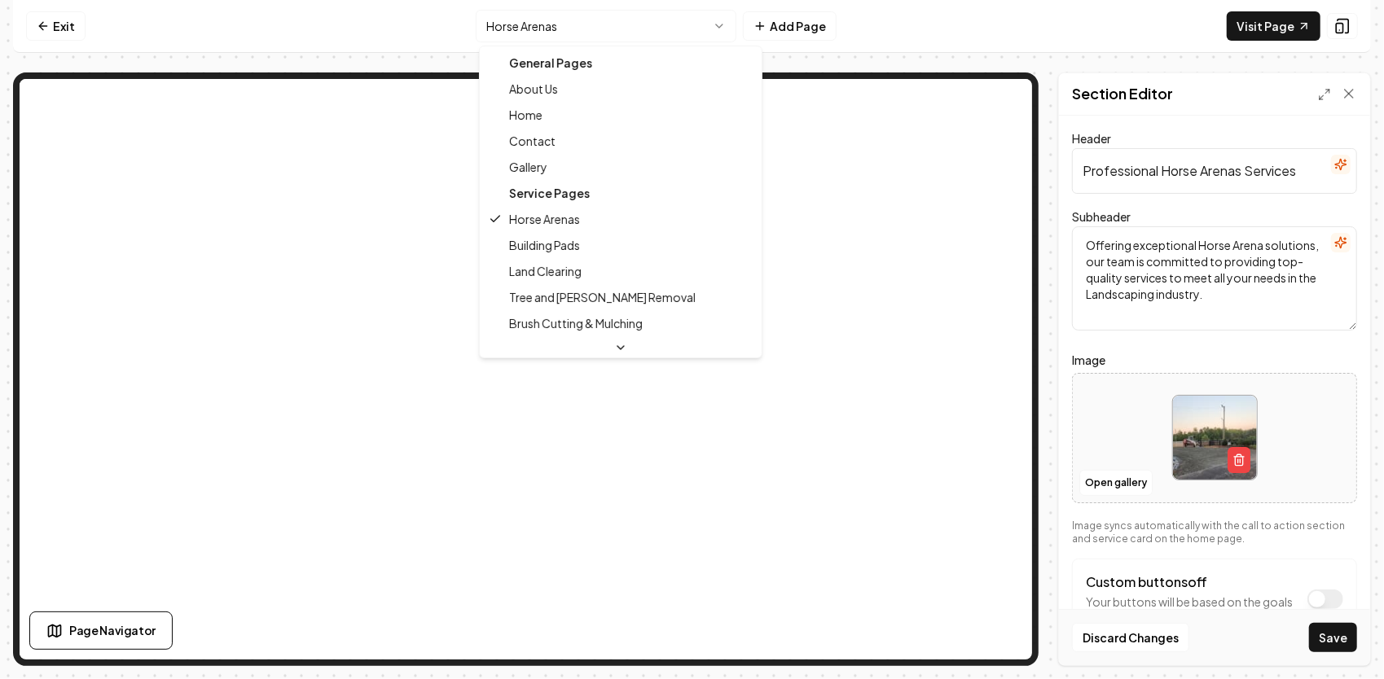
click at [599, 28] on html "Computer Required This feature is only available on a computer. Please switch t…" at bounding box center [692, 339] width 1384 height 679
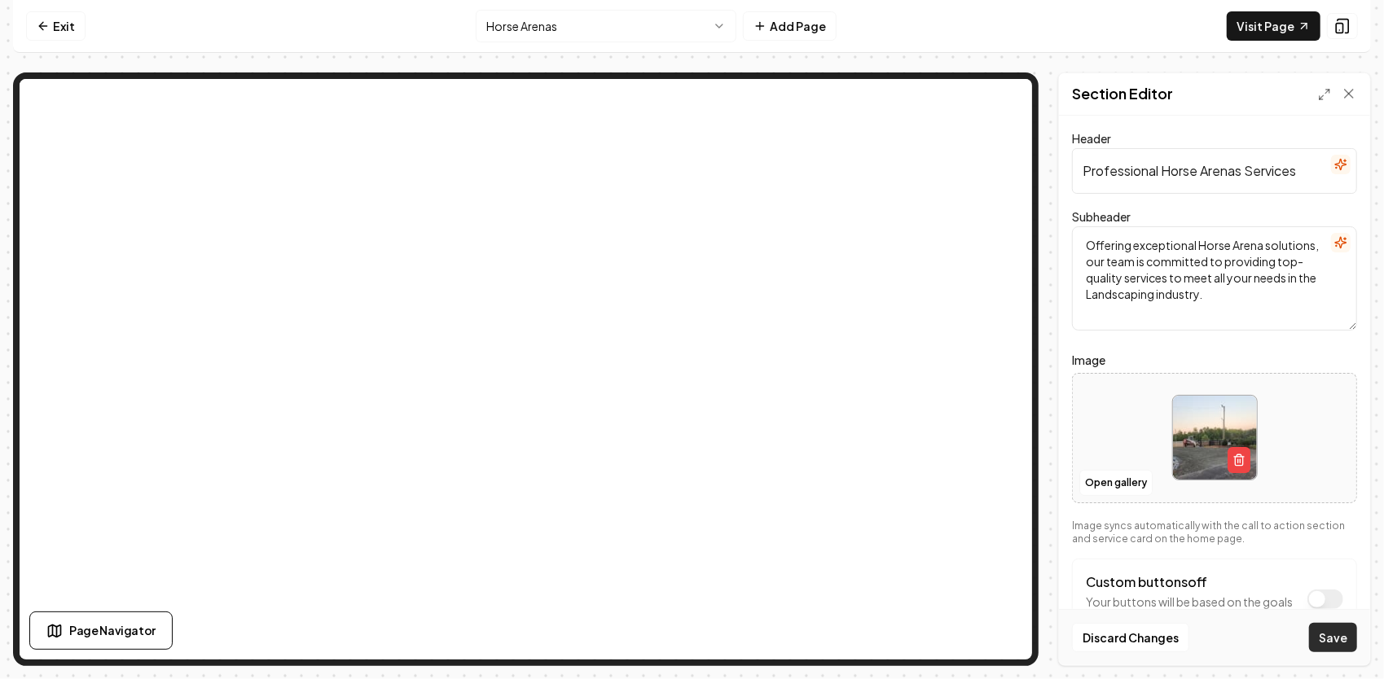
click at [1342, 638] on button "Save" at bounding box center [1333, 637] width 48 height 29
click at [725, 28] on html "Computer Required This feature is only available on a computer. Please switch t…" at bounding box center [692, 339] width 1384 height 679
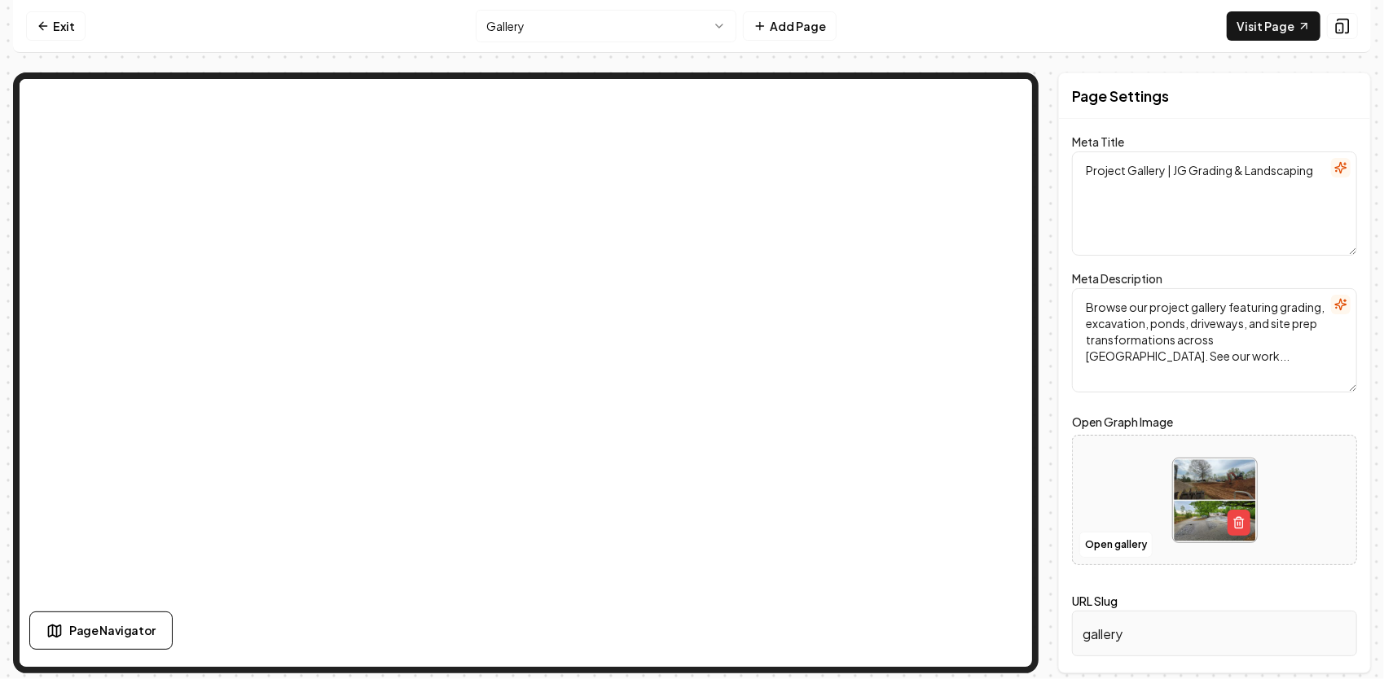
click at [661, 25] on html "Computer Required This feature is only available on a computer. Please switch t…" at bounding box center [692, 339] width 1384 height 679
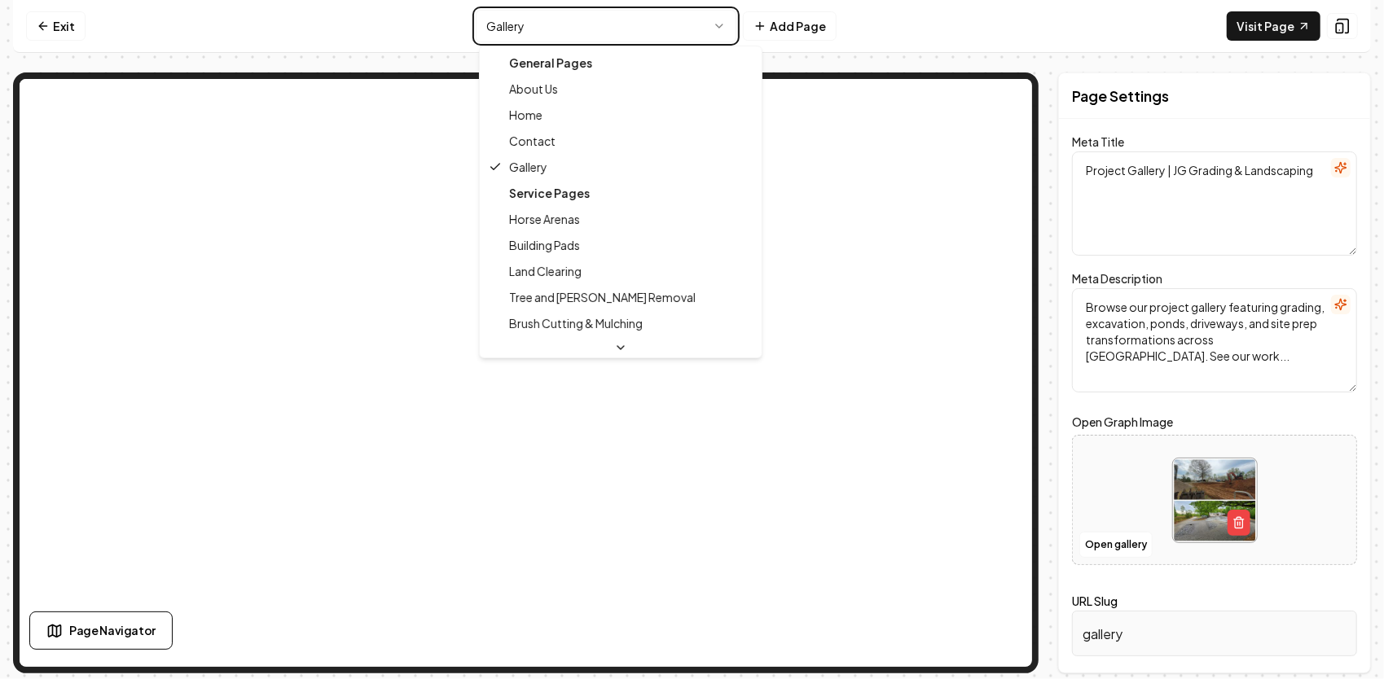
type textarea "Horse Arena Construction & Grading – JG Grading & Landscaping"
type textarea "Professional horse arena design and grading for long-lasting riding surfaces. B…"
type input "horse-arenas"
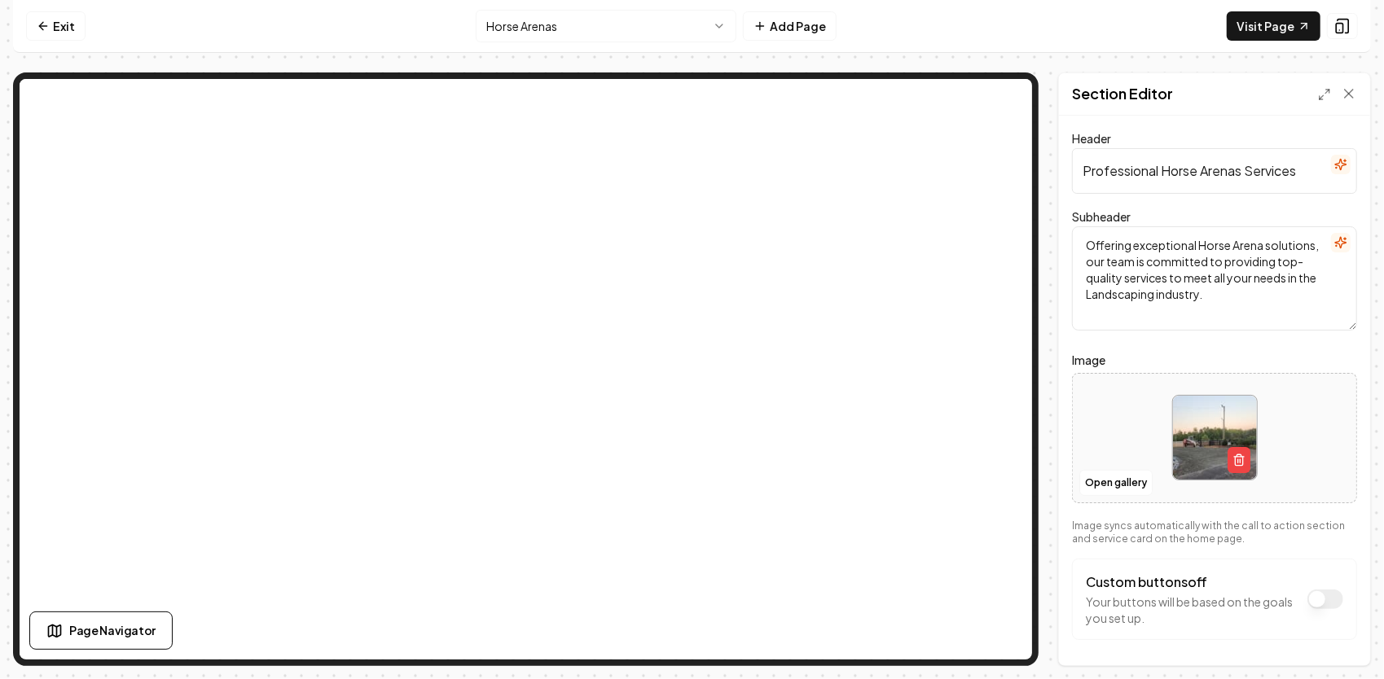
drag, startPoint x: 1303, startPoint y: 171, endPoint x: 1048, endPoint y: 188, distance: 255.4
click at [1048, 188] on div "Page Settings Section Editor Header Professional Horse Arenas Services Subheade…" at bounding box center [691, 369] width 1357 height 594
paste input "Horse Arena Construction & Grading in [US_STATE]"
type input "Horse Arena Construction & Grading in [US_STATE]"
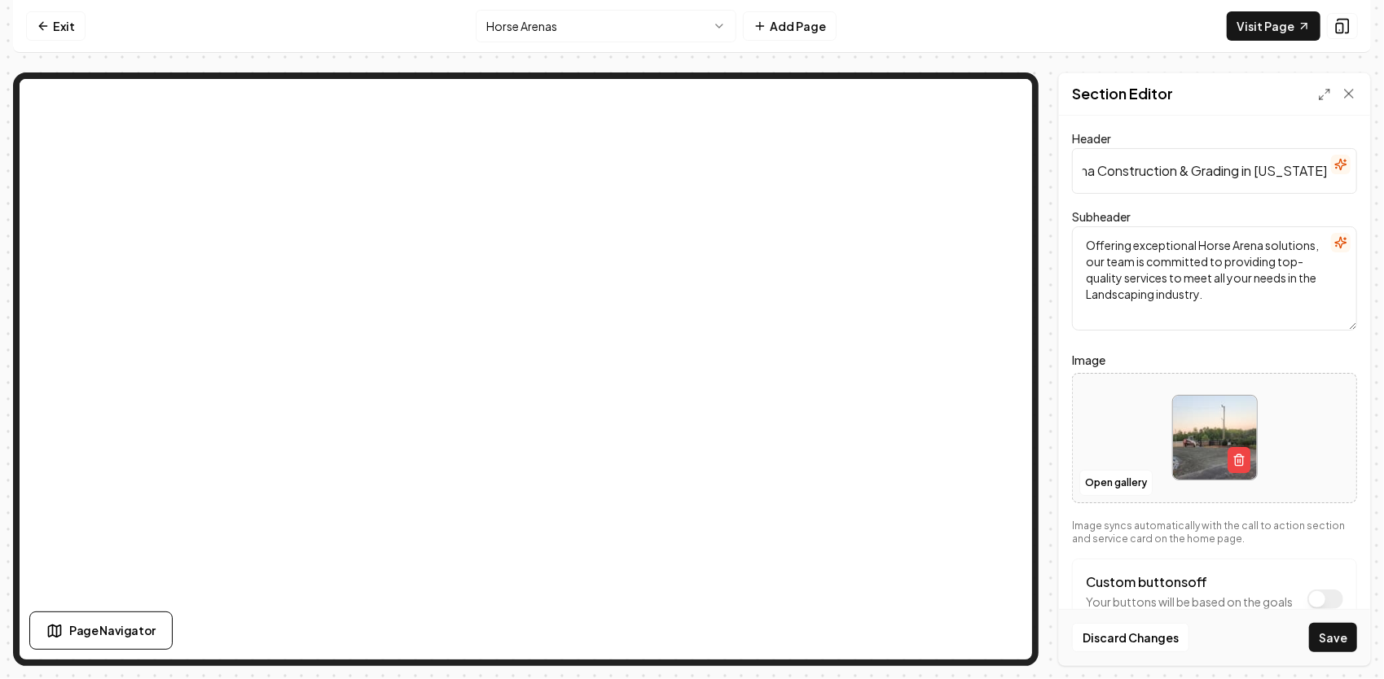
scroll to position [0, 0]
drag, startPoint x: 1300, startPoint y: 300, endPoint x: 1082, endPoint y: 235, distance: 227.7
click at [1083, 235] on textarea "Offering exceptional Horse Arena solutions, our team is committed to providing …" at bounding box center [1214, 278] width 285 height 104
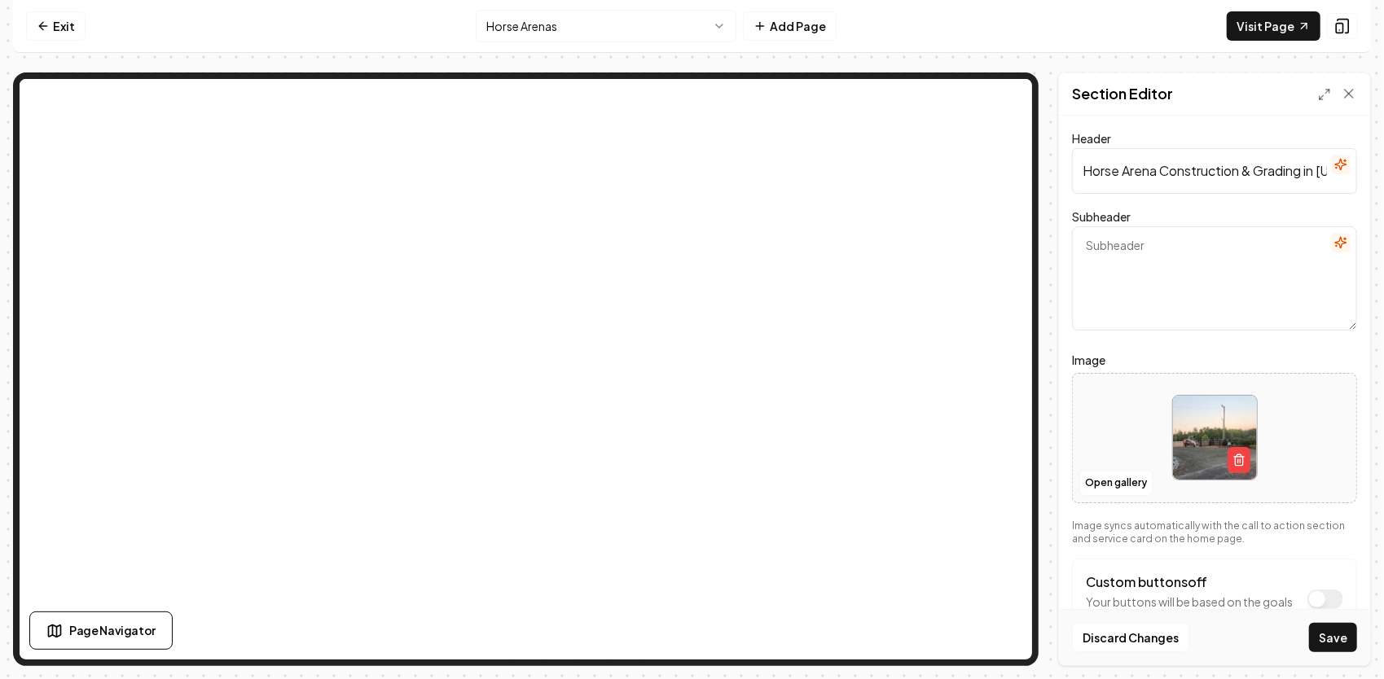
paste textarea "As a third-generation contractor, [PERSON_NAME] & Landscaping designs and build…"
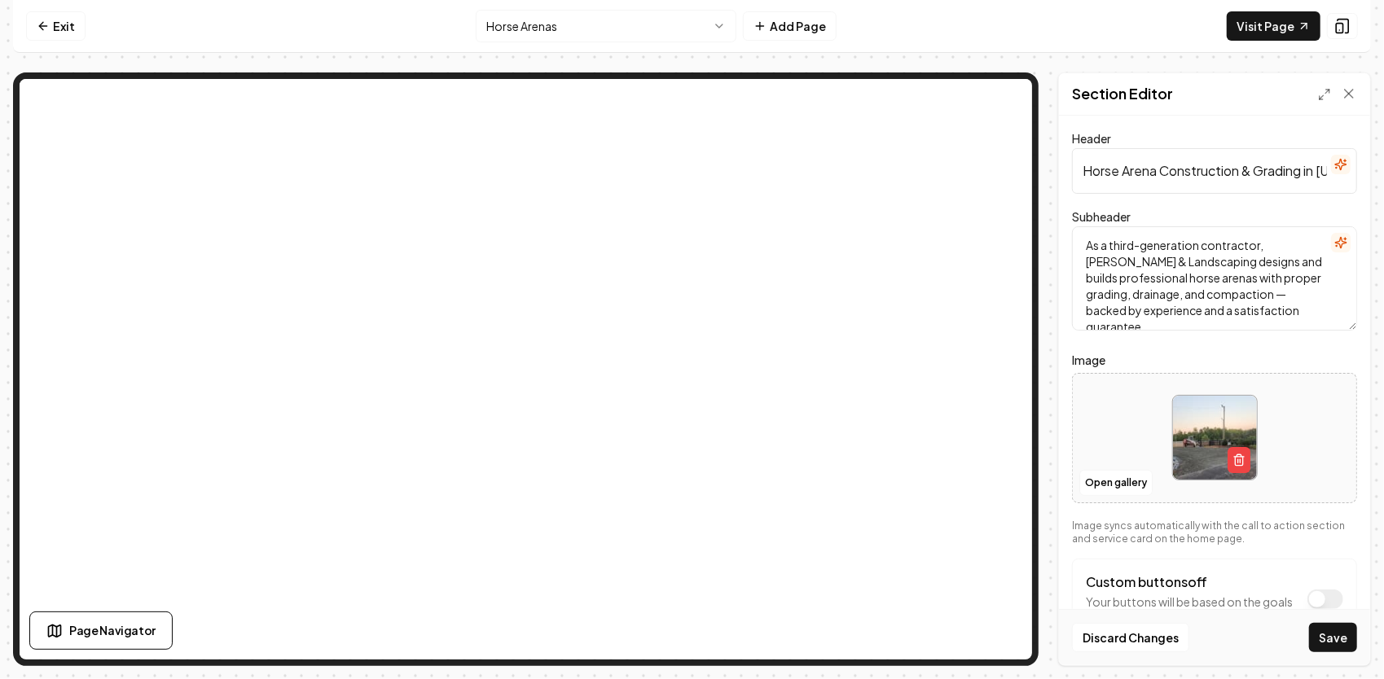
type textarea "As a third-generation contractor, [PERSON_NAME] & Landscaping designs and build…"
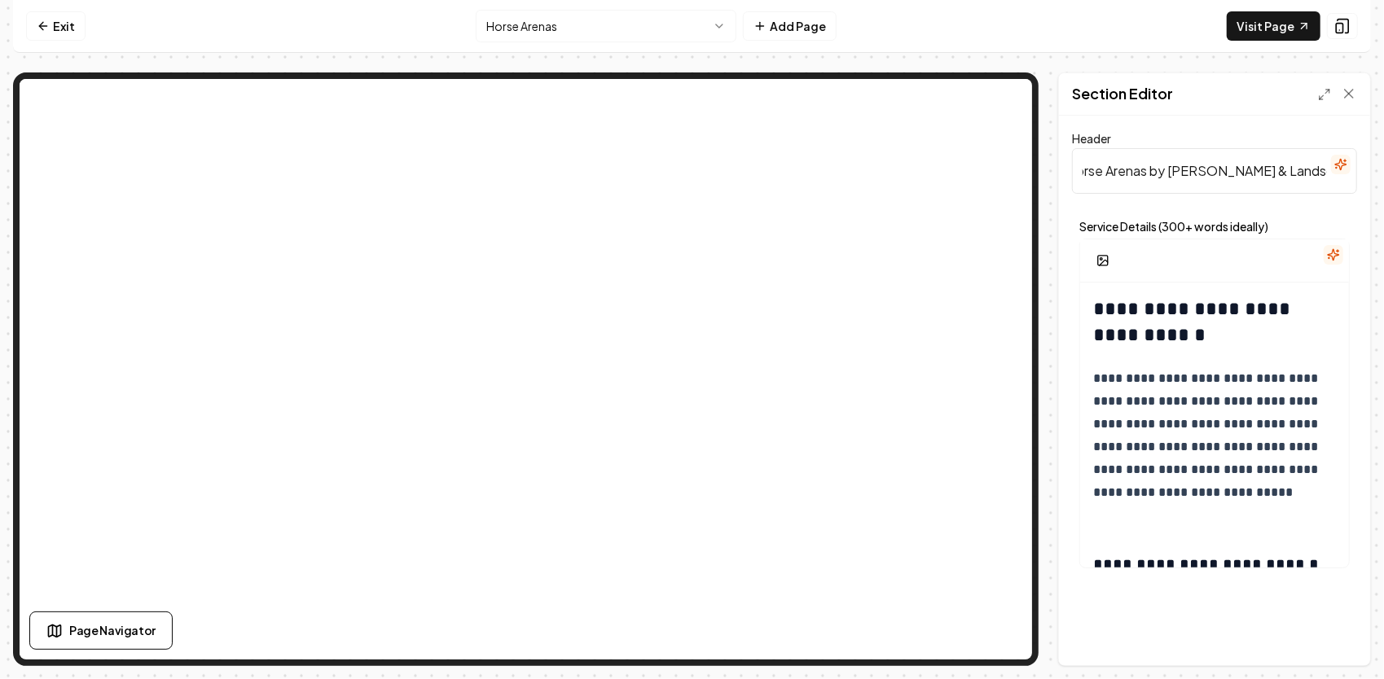
scroll to position [0, 18]
drag, startPoint x: 1084, startPoint y: 169, endPoint x: 1320, endPoint y: 181, distance: 236.5
click at [1320, 181] on input "Horse Arenas by [PERSON_NAME] & Landscaping" at bounding box center [1214, 171] width 285 height 46
type input "g"
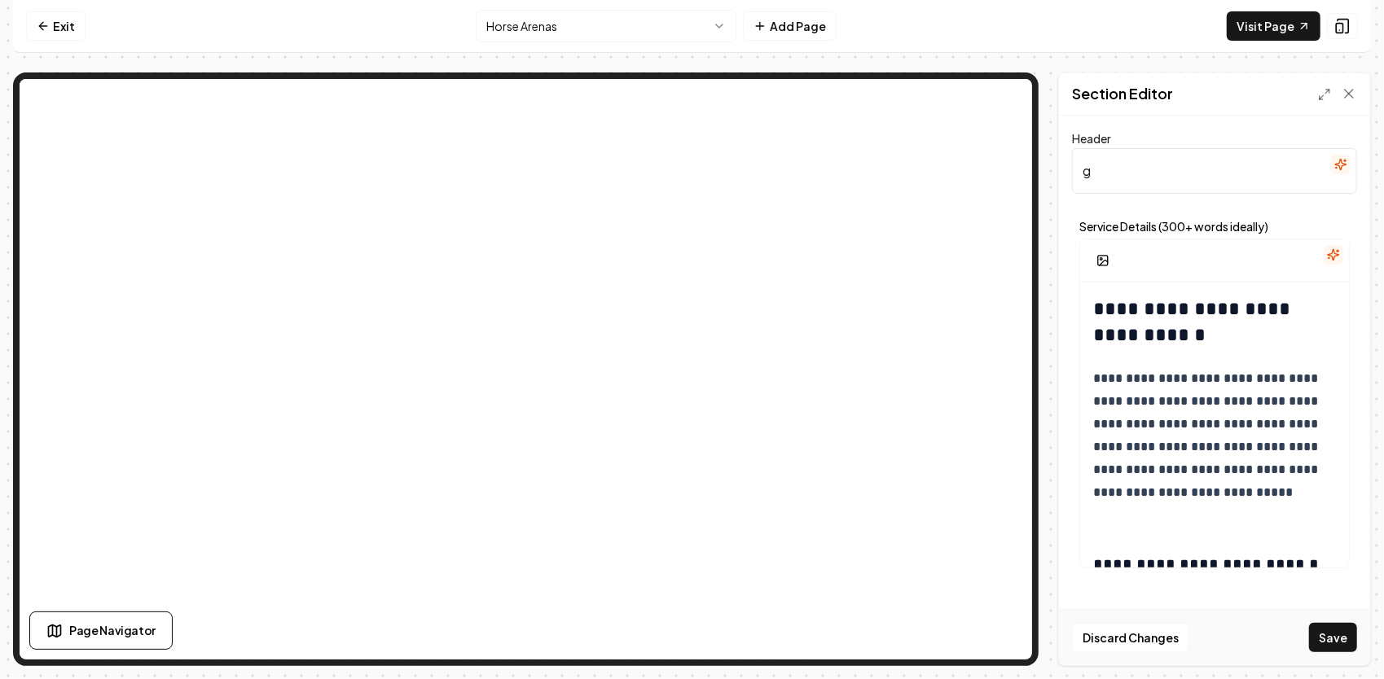
click at [1166, 164] on input "g" at bounding box center [1214, 171] width 285 height 46
paste input "Professional Horse Arena Design & Grading Done Right"
type input "Professional Horse Arena Design & Grading Done Right"
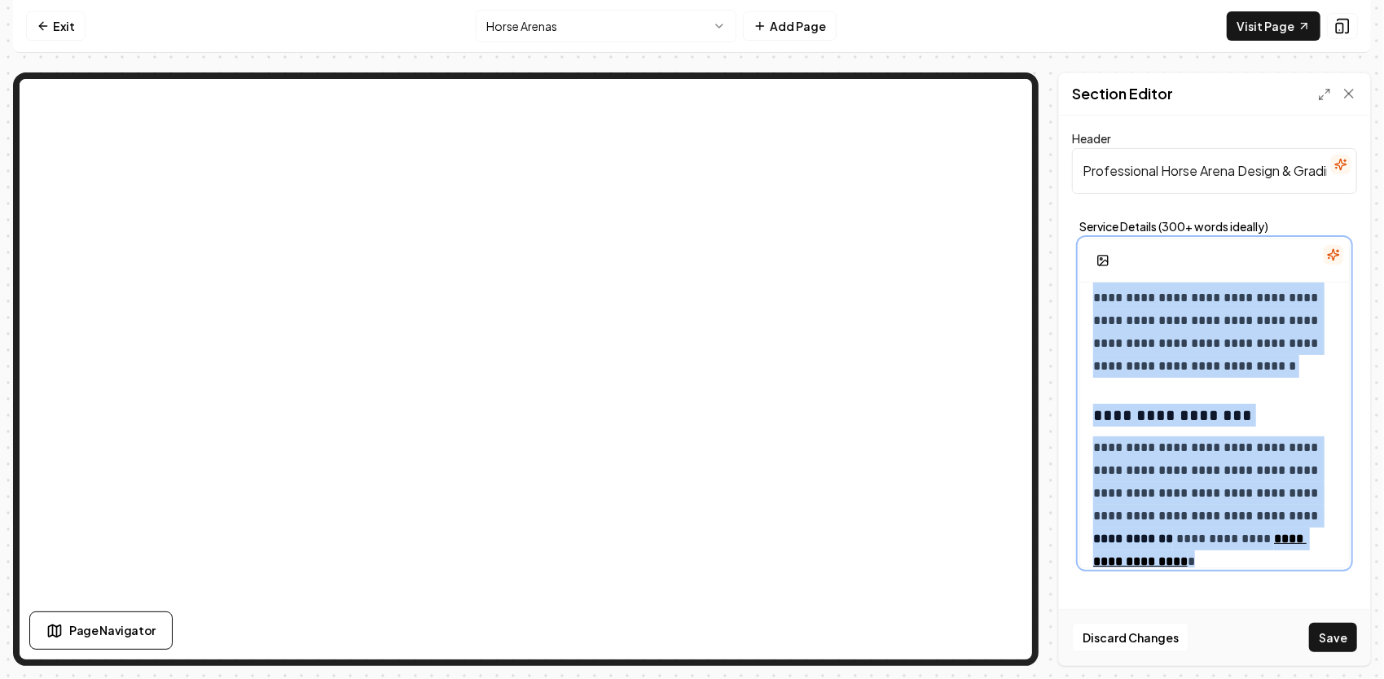
scroll to position [1435, 0]
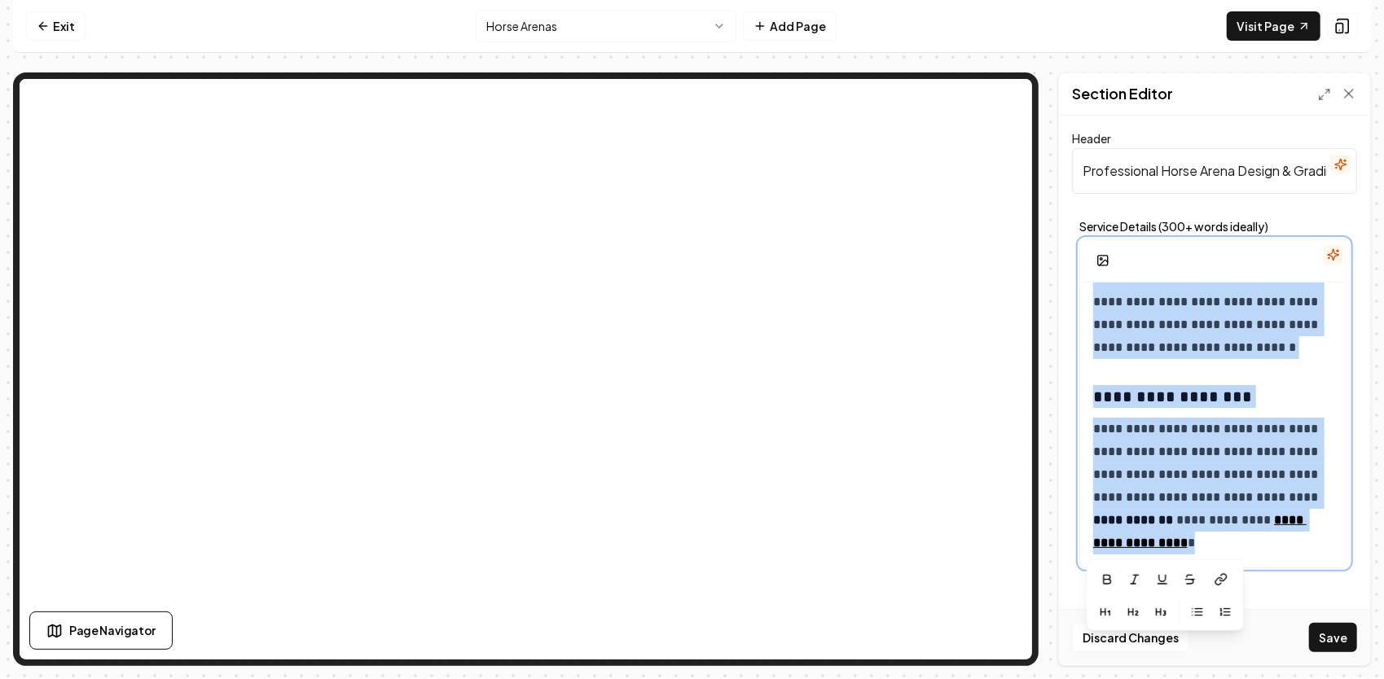
drag, startPoint x: 1094, startPoint y: 309, endPoint x: 1278, endPoint y: 634, distance: 373.1
click at [1281, 576] on form "**********" at bounding box center [1214, 352] width 285 height 447
copy div "**********"
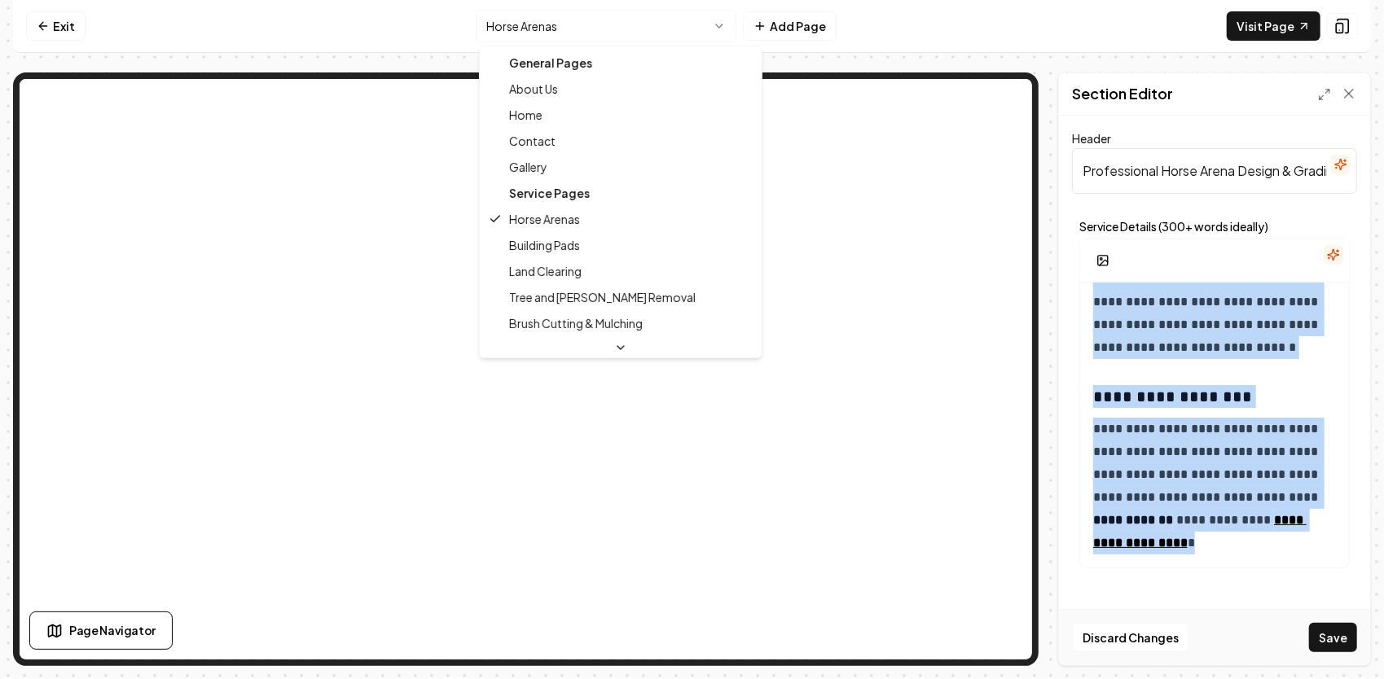
click at [591, 27] on html "**********" at bounding box center [692, 339] width 1384 height 679
click at [647, 35] on html "**********" at bounding box center [692, 339] width 1384 height 679
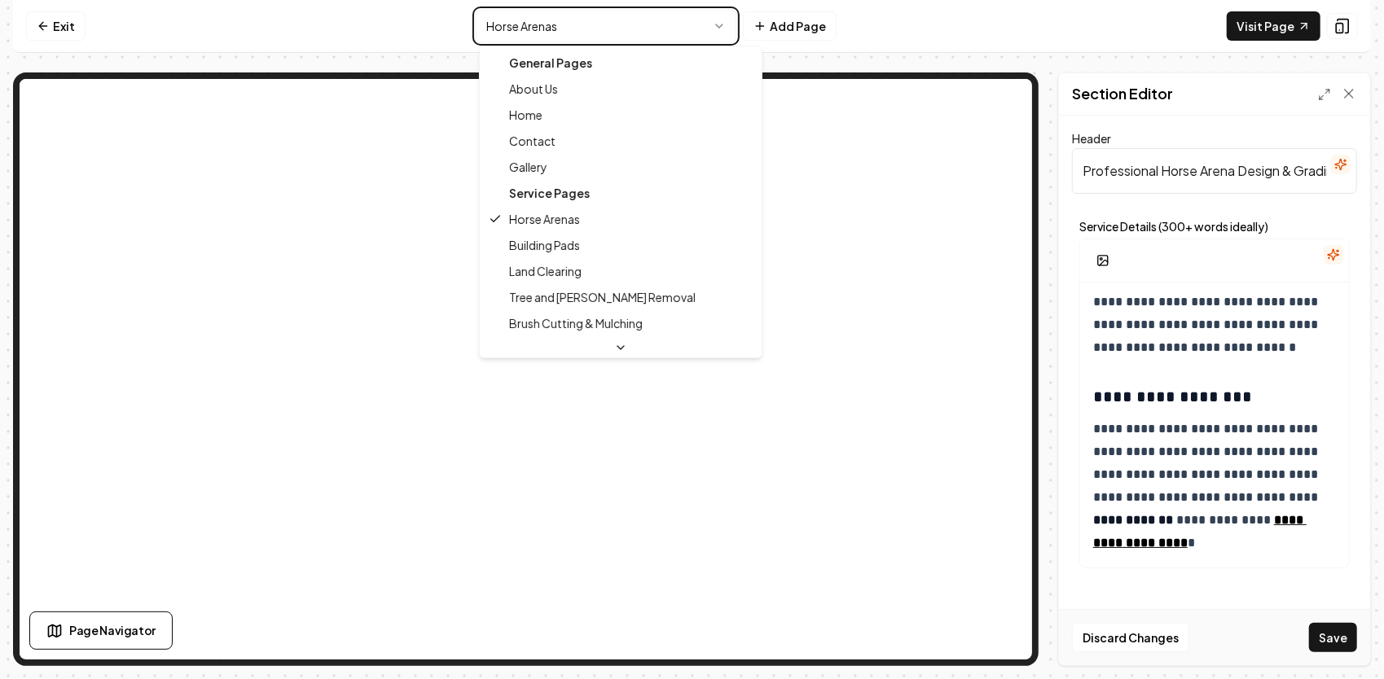
click at [1324, 632] on html "**********" at bounding box center [692, 339] width 1384 height 679
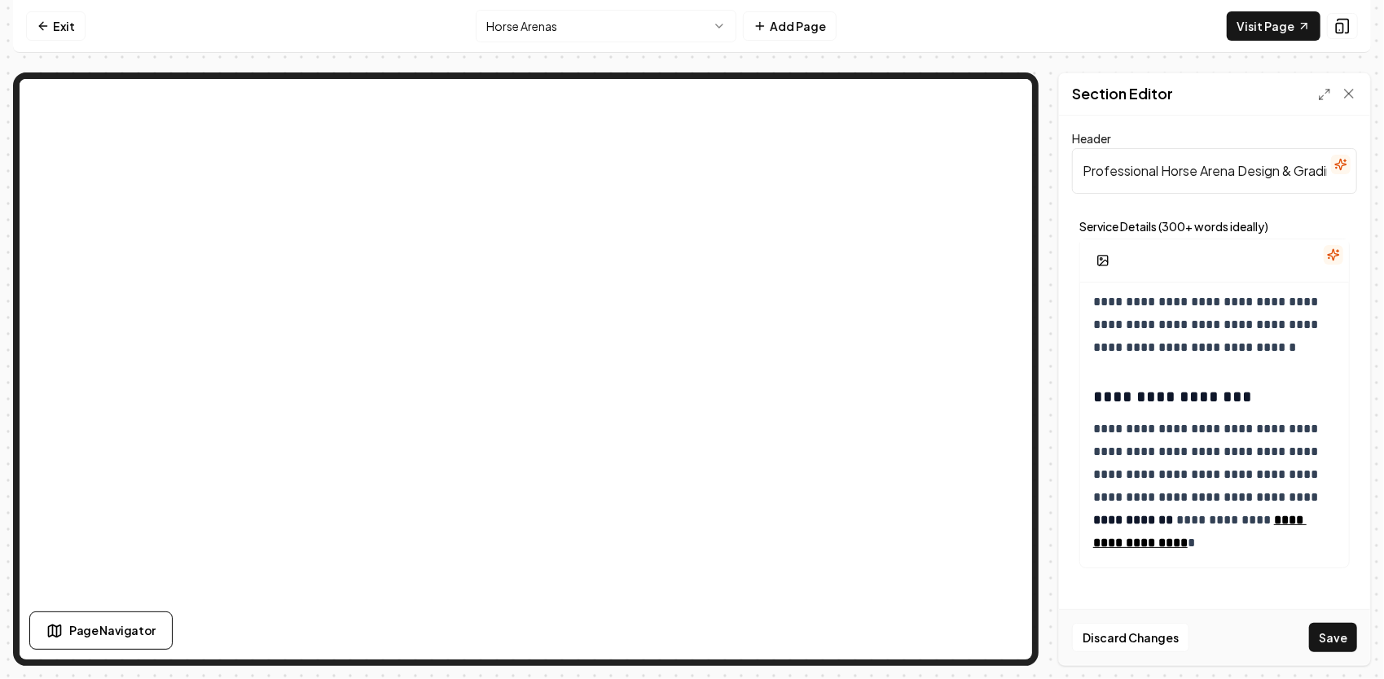
click at [1323, 632] on button "Save" at bounding box center [1333, 637] width 48 height 29
click at [619, 34] on html "**********" at bounding box center [692, 339] width 1384 height 679
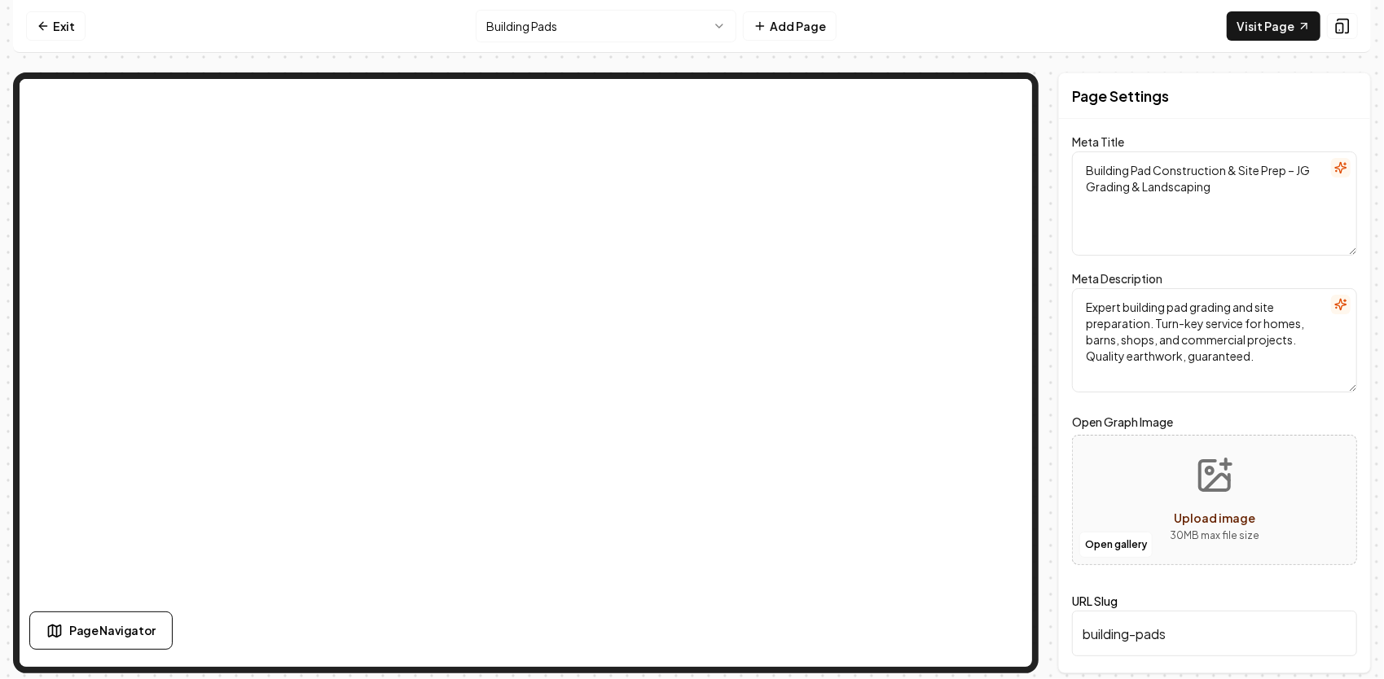
click at [609, 24] on html "Computer Required This feature is only available on a computer. Please switch t…" at bounding box center [692, 339] width 1384 height 679
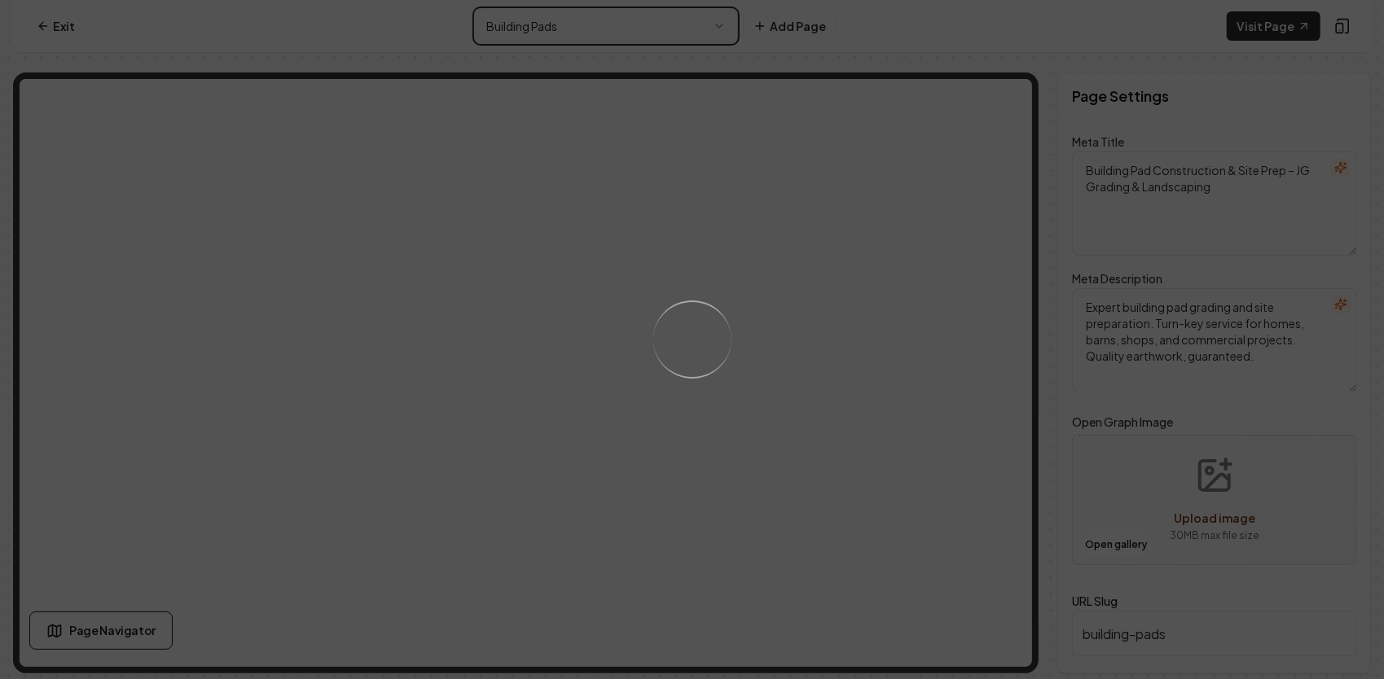
type textarea "Horse Arena Construction & Grading – JG Grading & Landscaping"
type textarea "Professional horse arena design and grading for long-lasting riding surfaces. B…"
type input "horse-arenas"
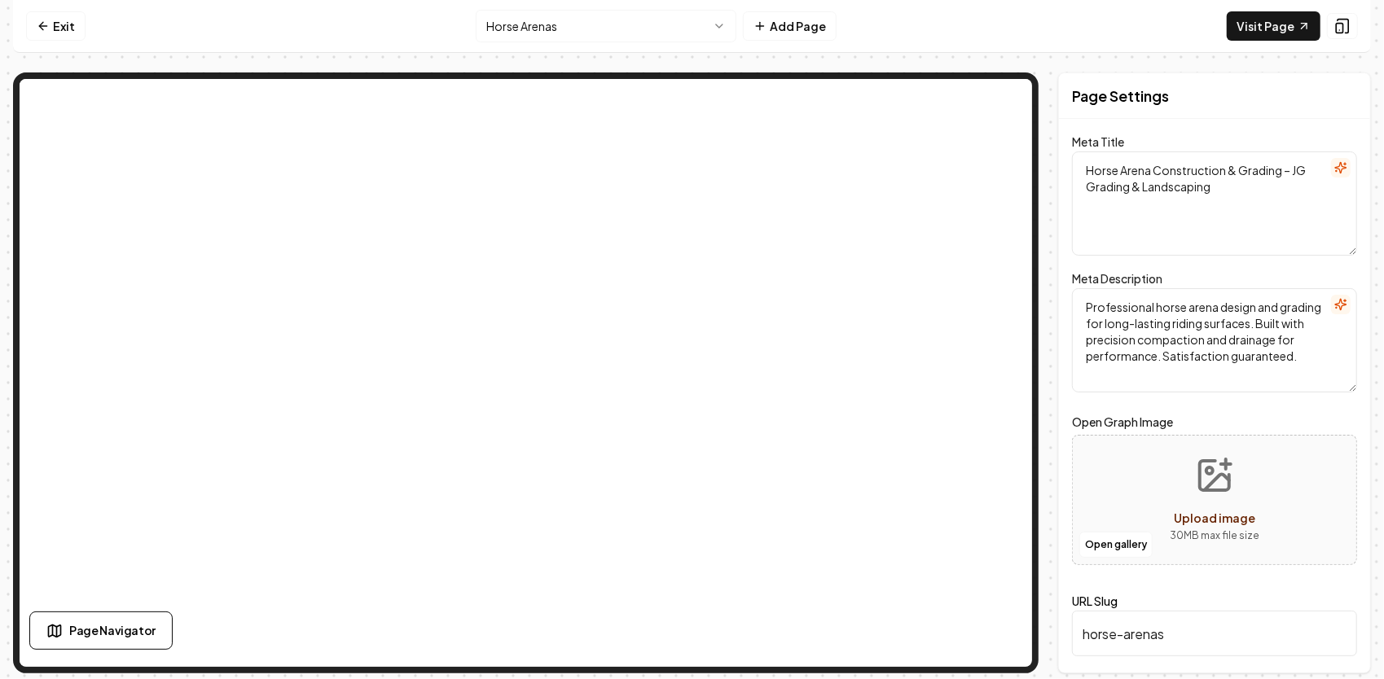
drag, startPoint x: 1309, startPoint y: 359, endPoint x: 1083, endPoint y: 290, distance: 236.7
click at [1083, 290] on textarea "Professional horse arena design and grading for long-lasting riding surfaces. B…" at bounding box center [1214, 340] width 285 height 104
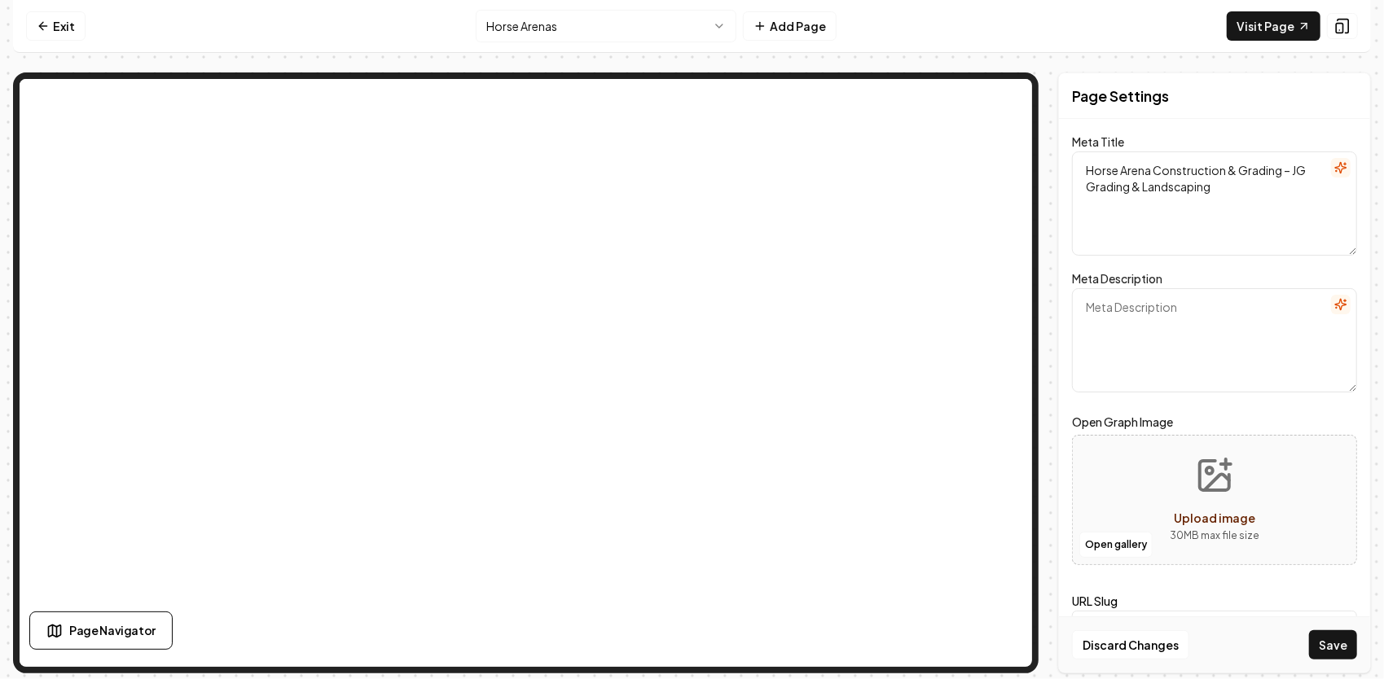
paste textarea "Professional horse arena construction, grading, and repair. From new builds to …"
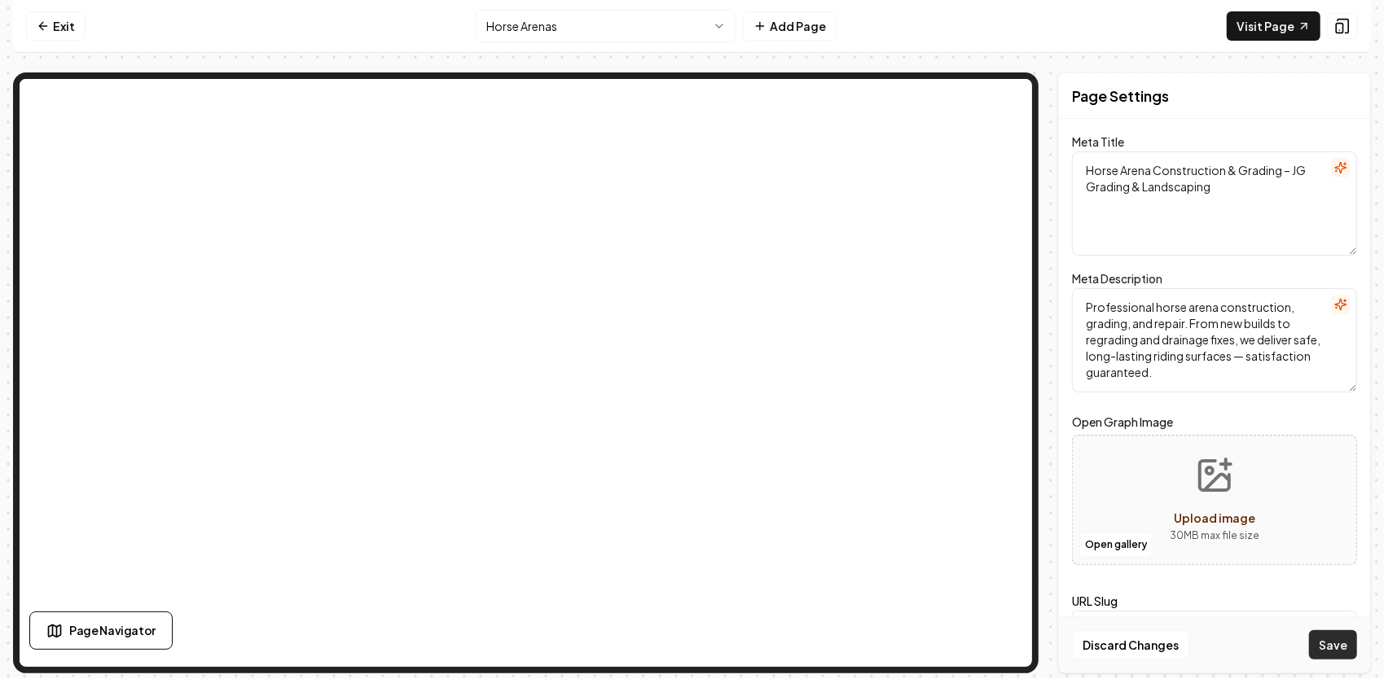
type textarea "Professional horse arena construction, grading, and repair. From new builds to …"
click at [1332, 648] on button "Save" at bounding box center [1333, 644] width 48 height 29
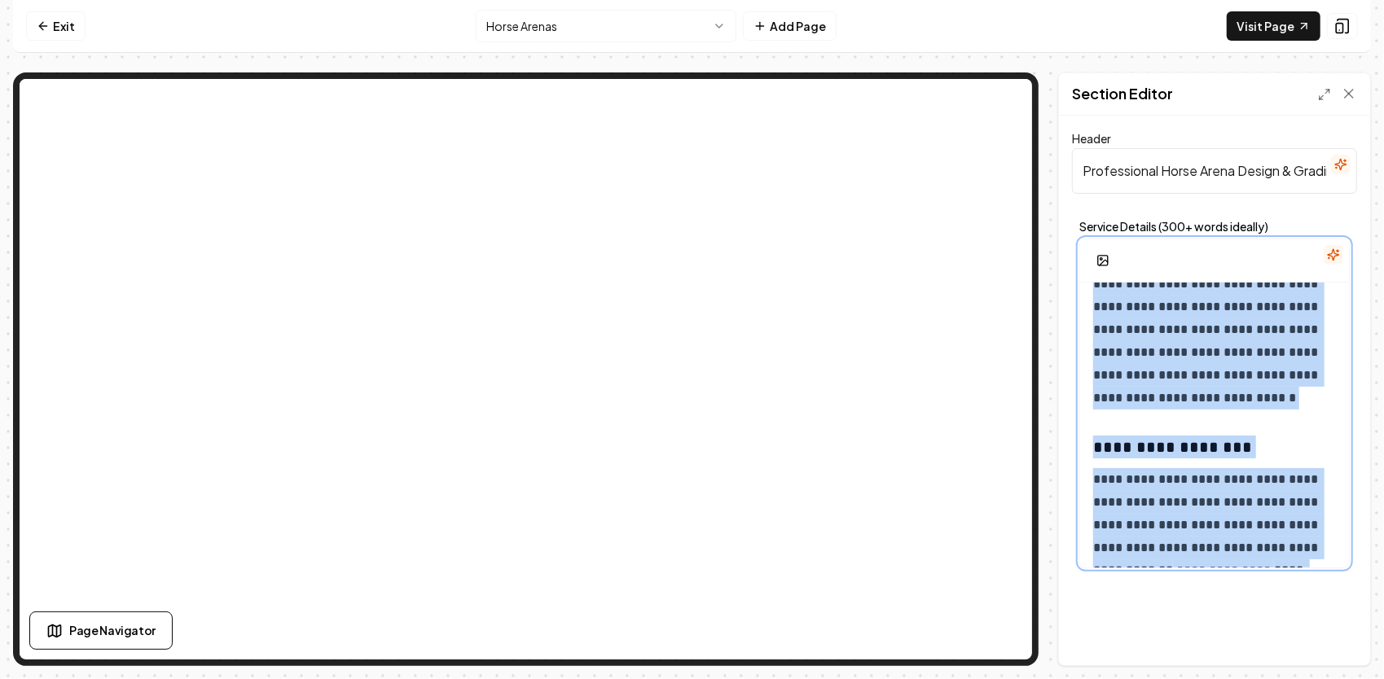
scroll to position [1435, 0]
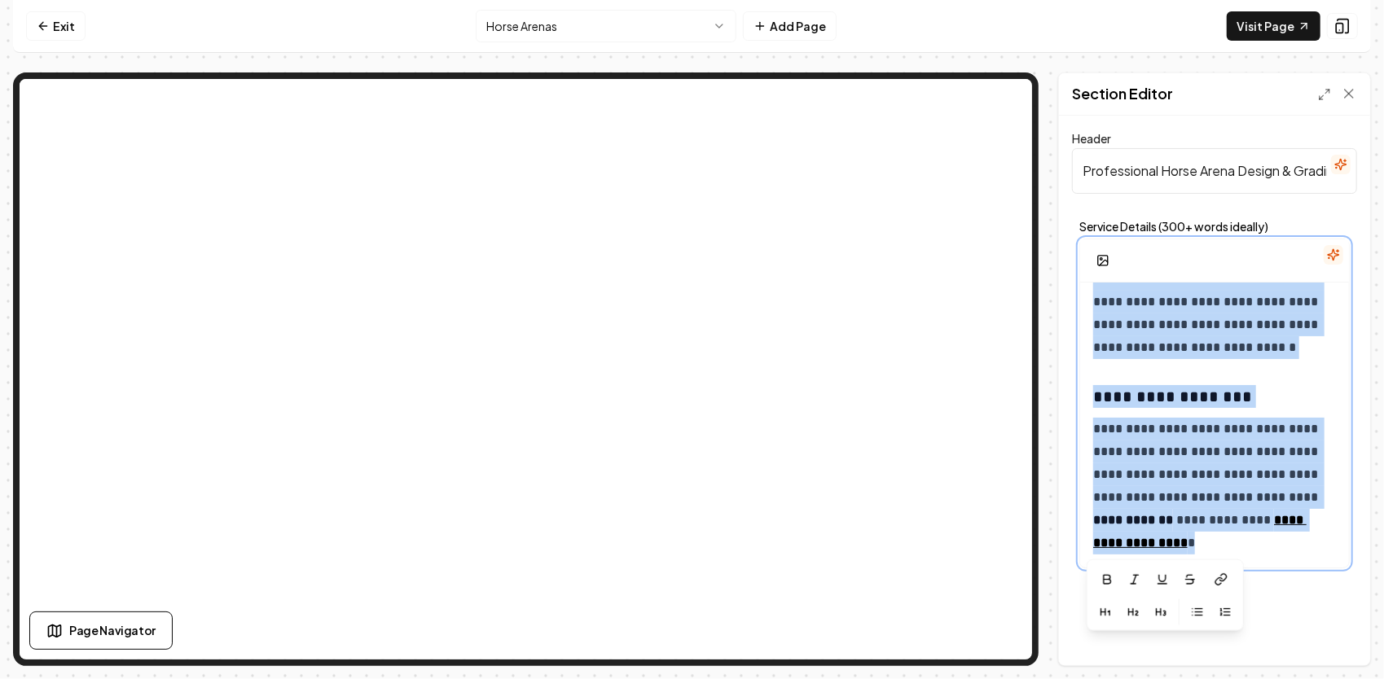
drag, startPoint x: 1086, startPoint y: 306, endPoint x: 1314, endPoint y: 635, distance: 400.3
click at [1314, 635] on div "**********" at bounding box center [1214, 391] width 311 height 550
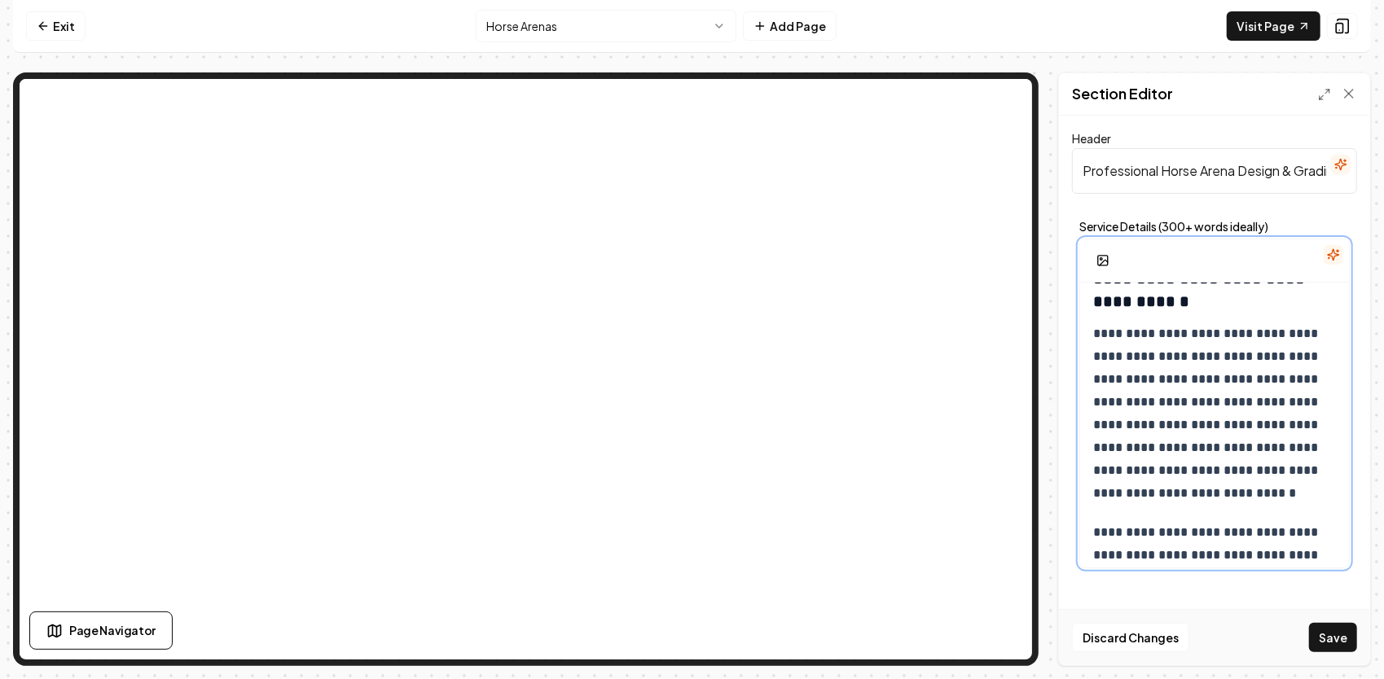
scroll to position [2111, 0]
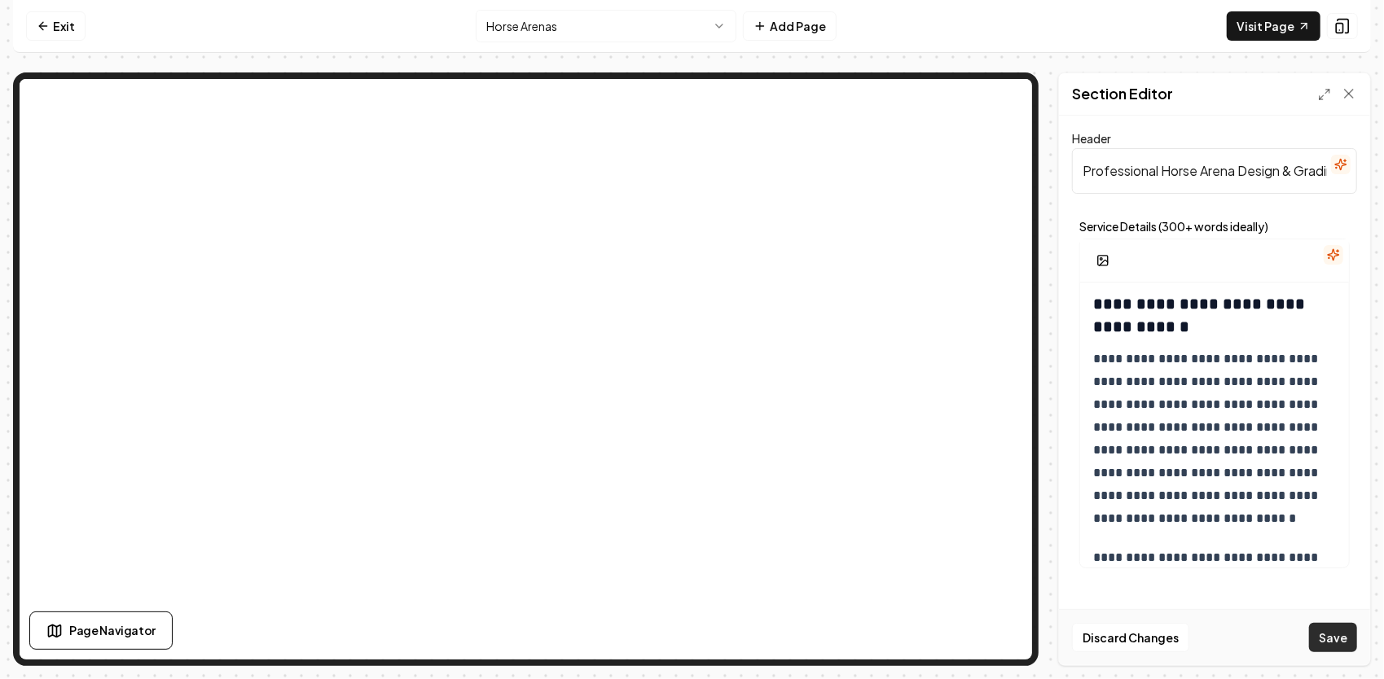
click at [1345, 635] on button "Save" at bounding box center [1333, 637] width 48 height 29
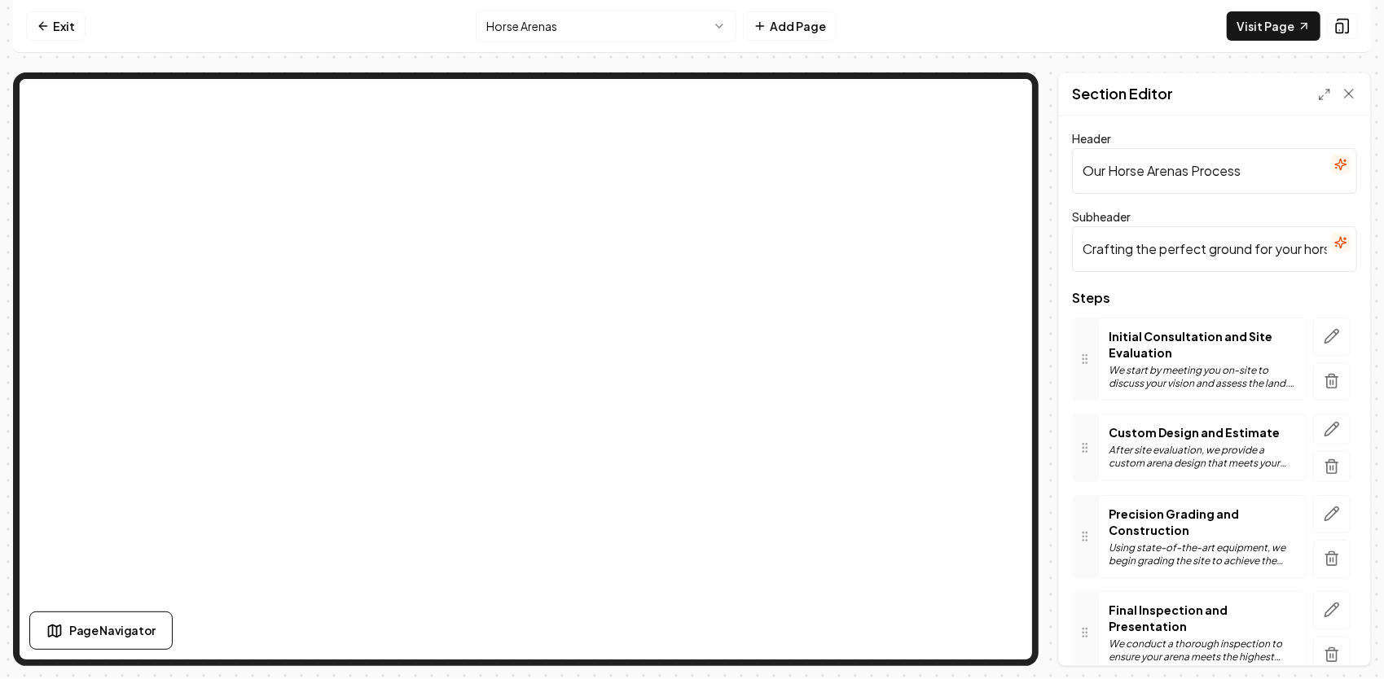
drag, startPoint x: 1241, startPoint y: 169, endPoint x: 1030, endPoint y: 203, distance: 213.5
click at [1005, 122] on div "Page Settings Section Editor Header Our Horse Arenas Process Subheader Crafting…" at bounding box center [691, 369] width 1357 height 594
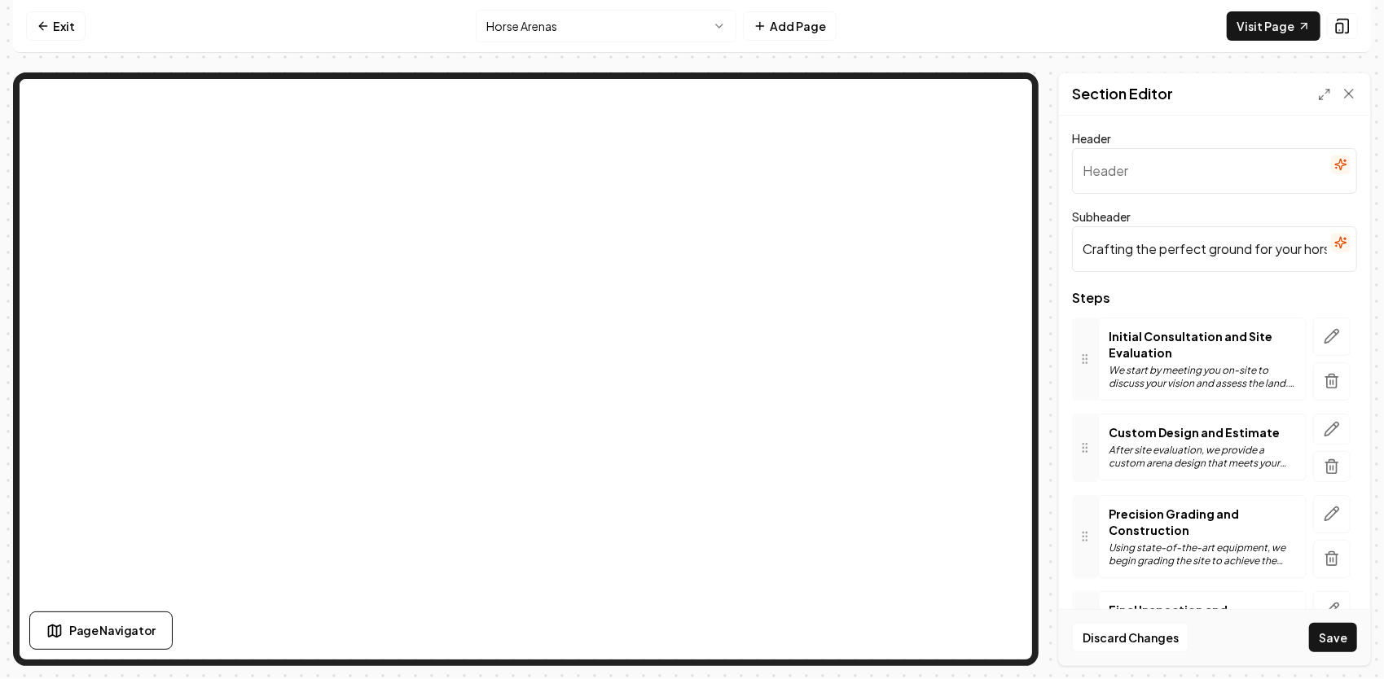
paste input "Our Proven Horse Arena Building Process"
type input "Our Proven Horse Arena Building Process"
drag, startPoint x: 1079, startPoint y: 249, endPoint x: 1386, endPoint y: 215, distance: 308.9
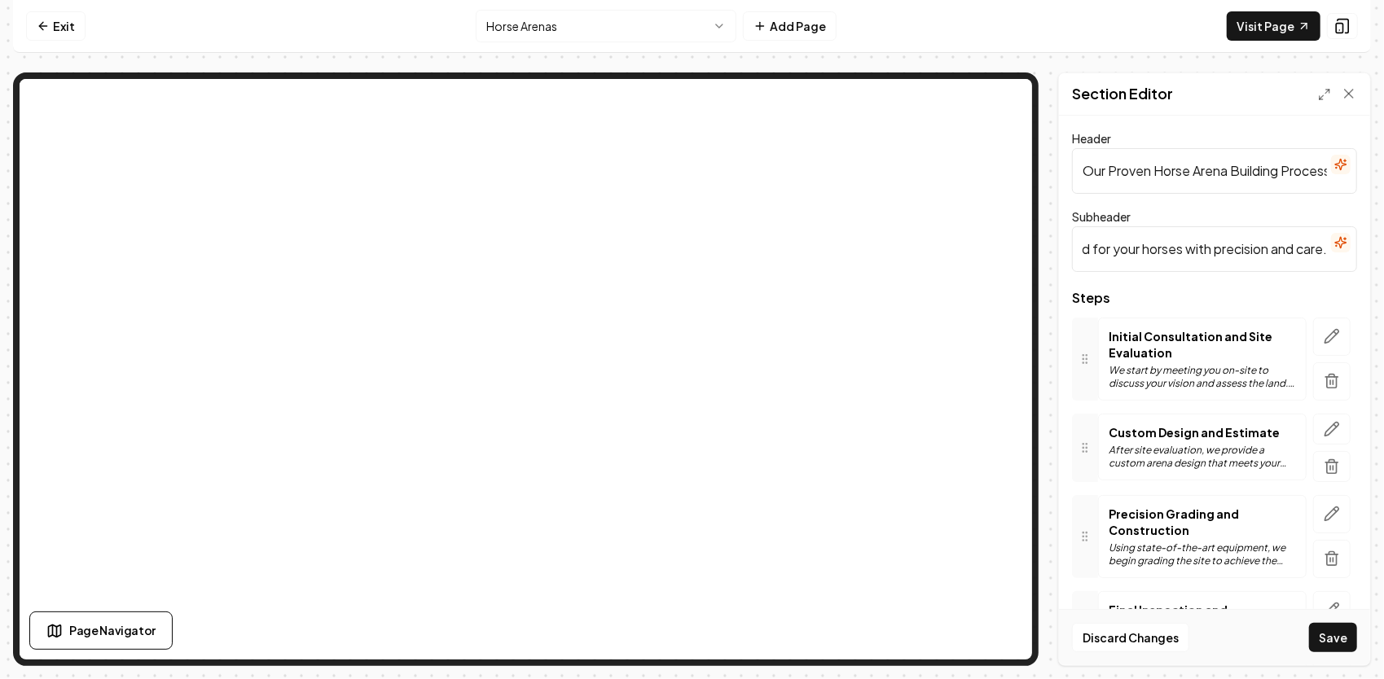
click at [1383, 215] on html "Computer Required This feature is only available on a computer. Please switch t…" at bounding box center [692, 339] width 1384 height 679
paste input "From start to finish, we follow a step-by-step process to ensure your arena is …"
type input "From start to finish, we follow a step-by-step process to ensure your arena is …"
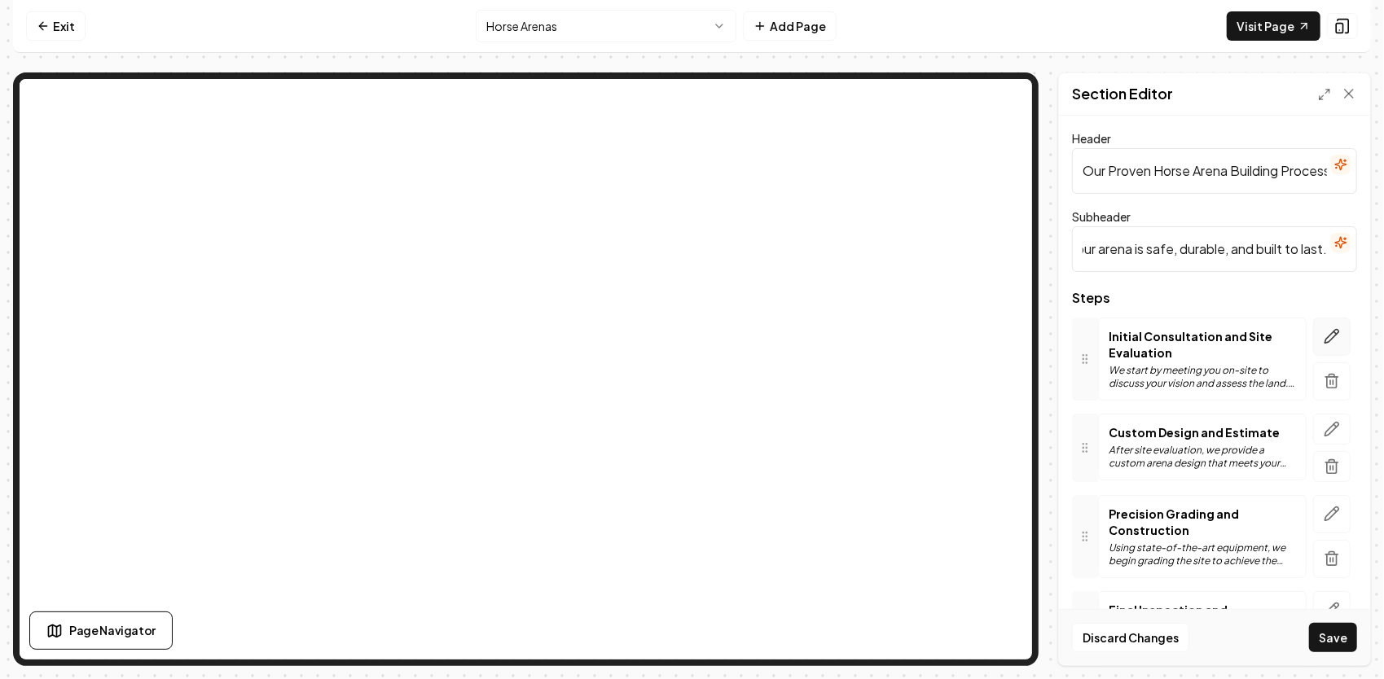
scroll to position [0, 0]
click at [1325, 335] on icon "button" at bounding box center [1332, 337] width 14 height 14
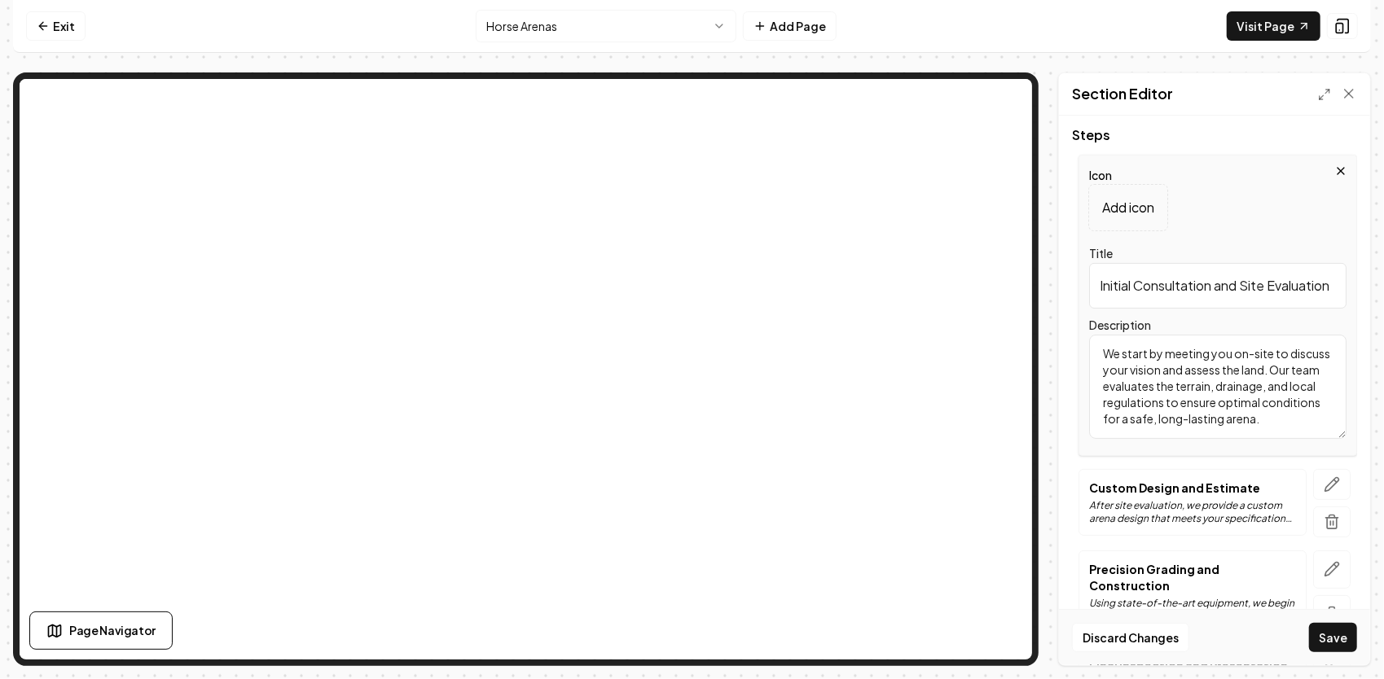
scroll to position [0, 7]
drag, startPoint x: 1098, startPoint y: 291, endPoint x: 1367, endPoint y: 255, distance: 271.1
click at [1367, 255] on div "Header Our Proven Horse Arena Building Process Subheader From start to finish, …" at bounding box center [1214, 391] width 311 height 550
paste input "Site Evaluation"
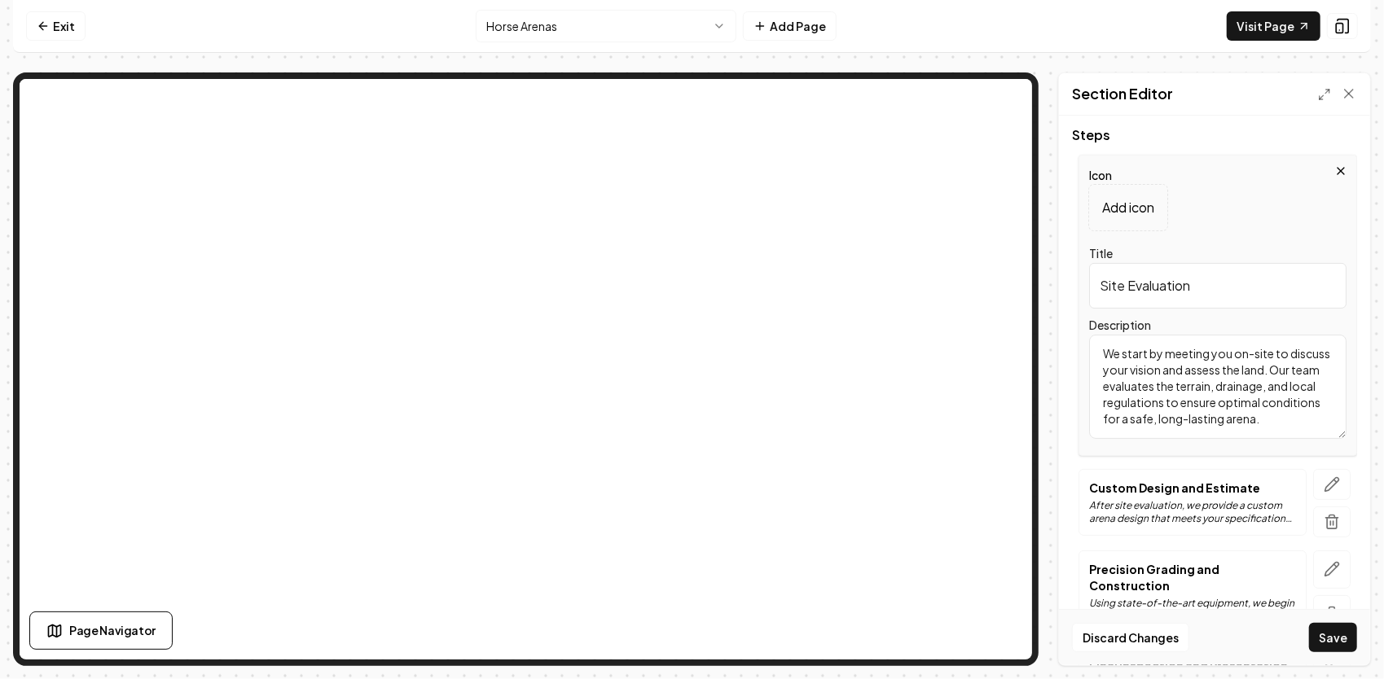
type input "Site Evaluation"
drag, startPoint x: 1105, startPoint y: 354, endPoint x: 1318, endPoint y: 433, distance: 226.7
click at [1318, 433] on textarea "We start by meeting you on-site to discuss your vision and assess the land. Our…" at bounding box center [1217, 387] width 257 height 104
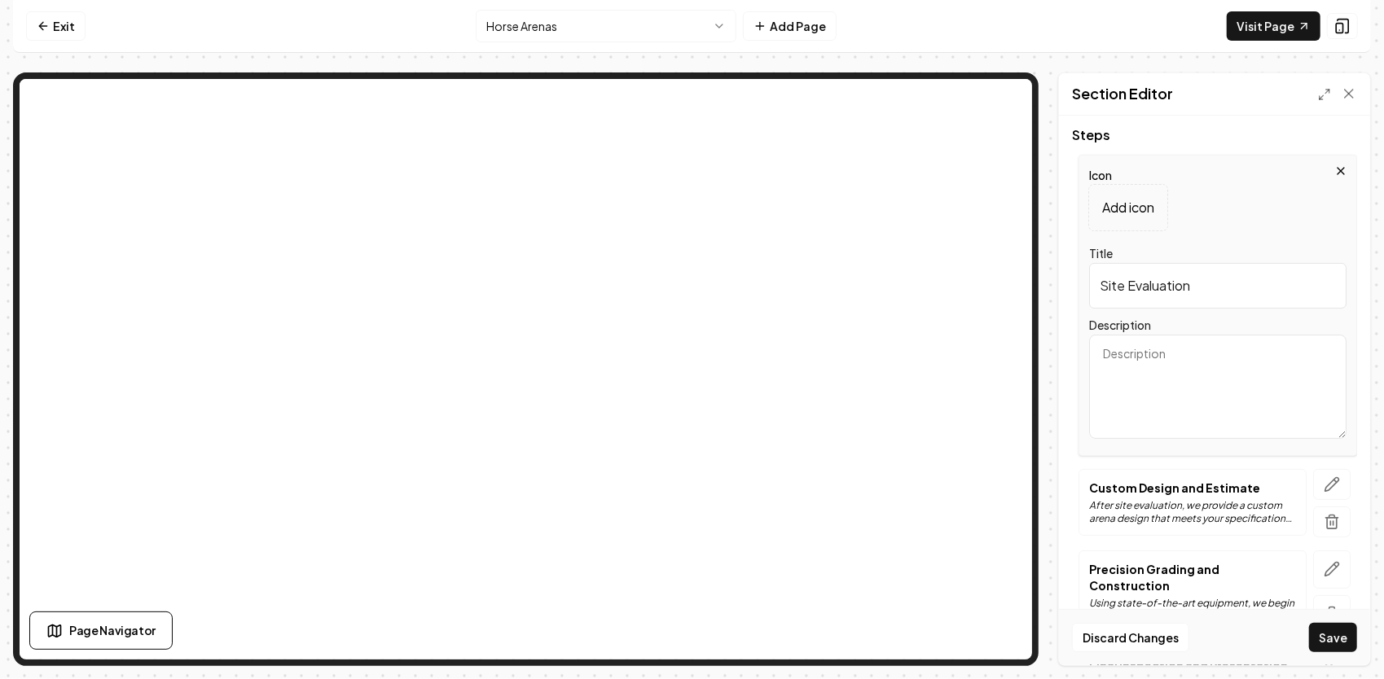
paste textarea "Site Evaluation"
type textarea "Site Evaluation"
drag, startPoint x: 1187, startPoint y: 360, endPoint x: 1093, endPoint y: 358, distance: 94.5
click at [1093, 358] on textarea "Site Evaluation" at bounding box center [1217, 387] width 257 height 104
paste textarea "We start with a detailed property assessment to select the best location and de…"
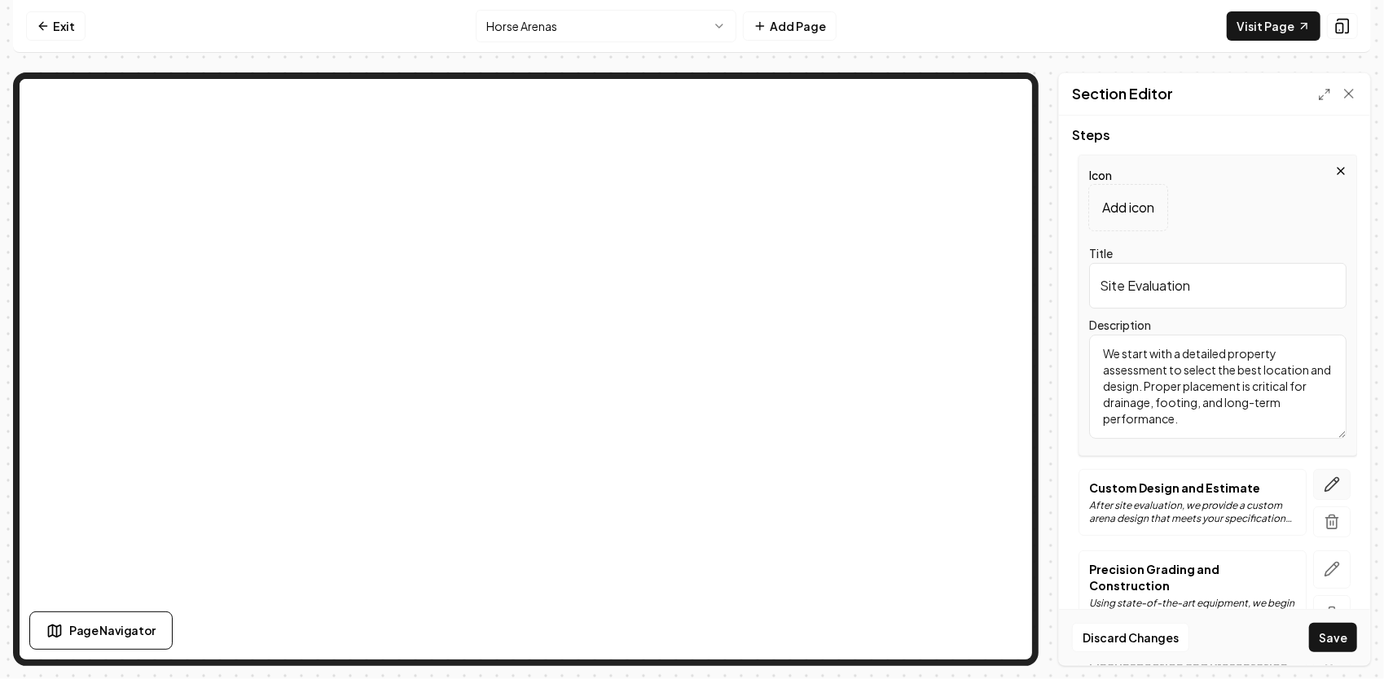
type textarea "We start with a detailed property assessment to select the best location and de…"
click at [1329, 480] on button "button" at bounding box center [1331, 484] width 37 height 31
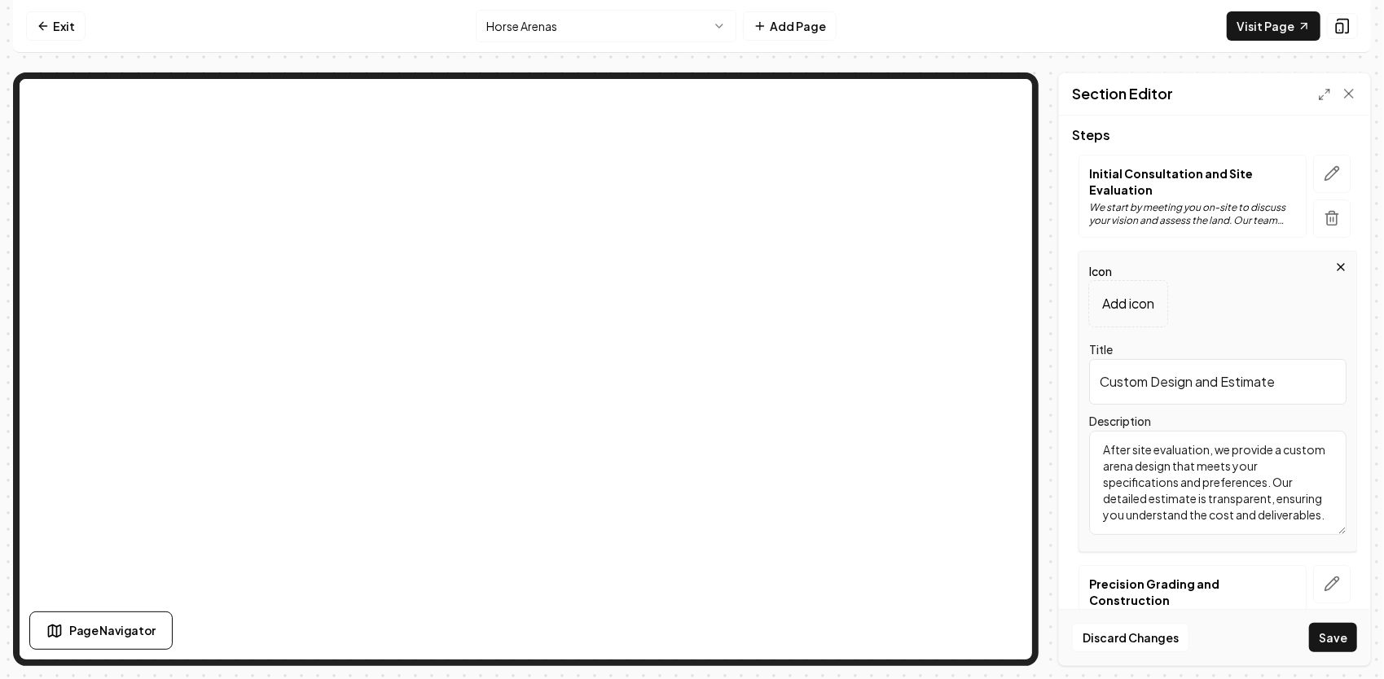
drag, startPoint x: 1302, startPoint y: 384, endPoint x: 1095, endPoint y: 389, distance: 206.9
click at [1095, 389] on input "Custom Design and Estimate" at bounding box center [1217, 382] width 257 height 46
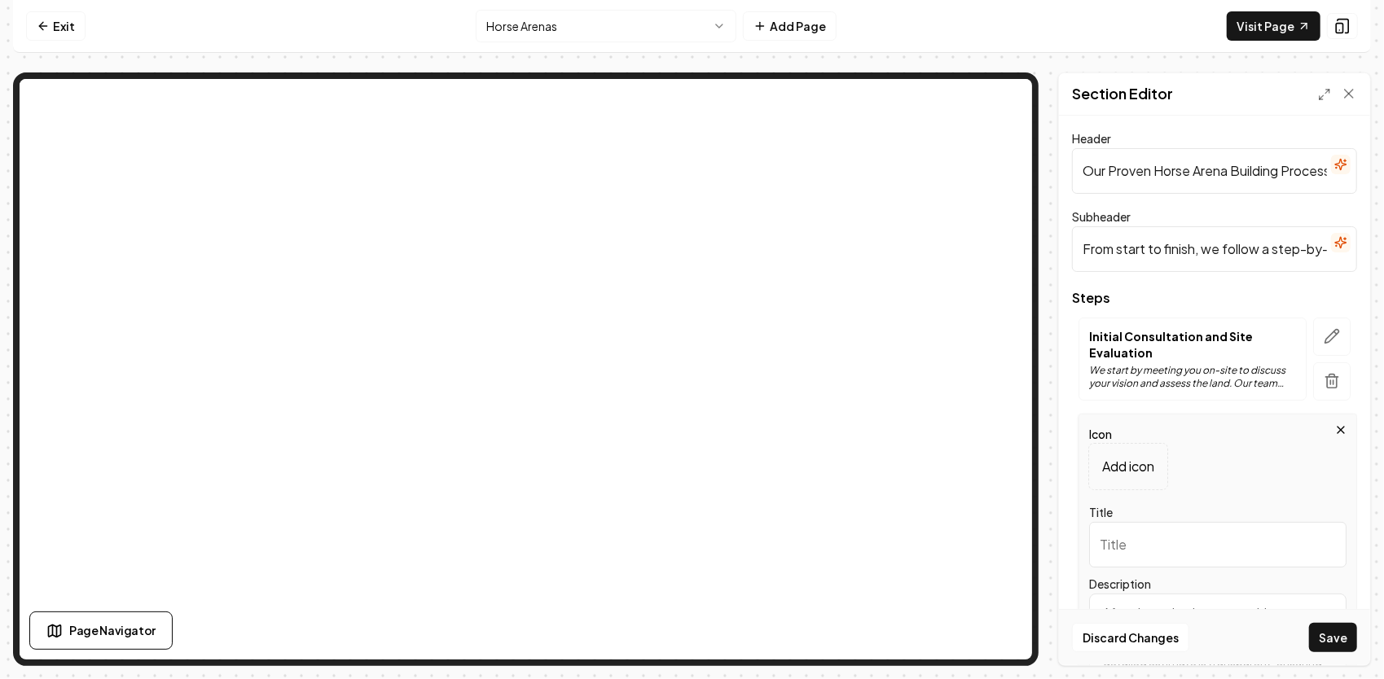
scroll to position [0, 416]
drag, startPoint x: 1081, startPoint y: 252, endPoint x: 1344, endPoint y: 221, distance: 264.0
click at [1344, 221] on div "Subheader From start to finish, we follow a step-by-step process to ensure your…" at bounding box center [1214, 239] width 285 height 65
paste input "Every arena we build follows a step-by-step process that combines experience, m…"
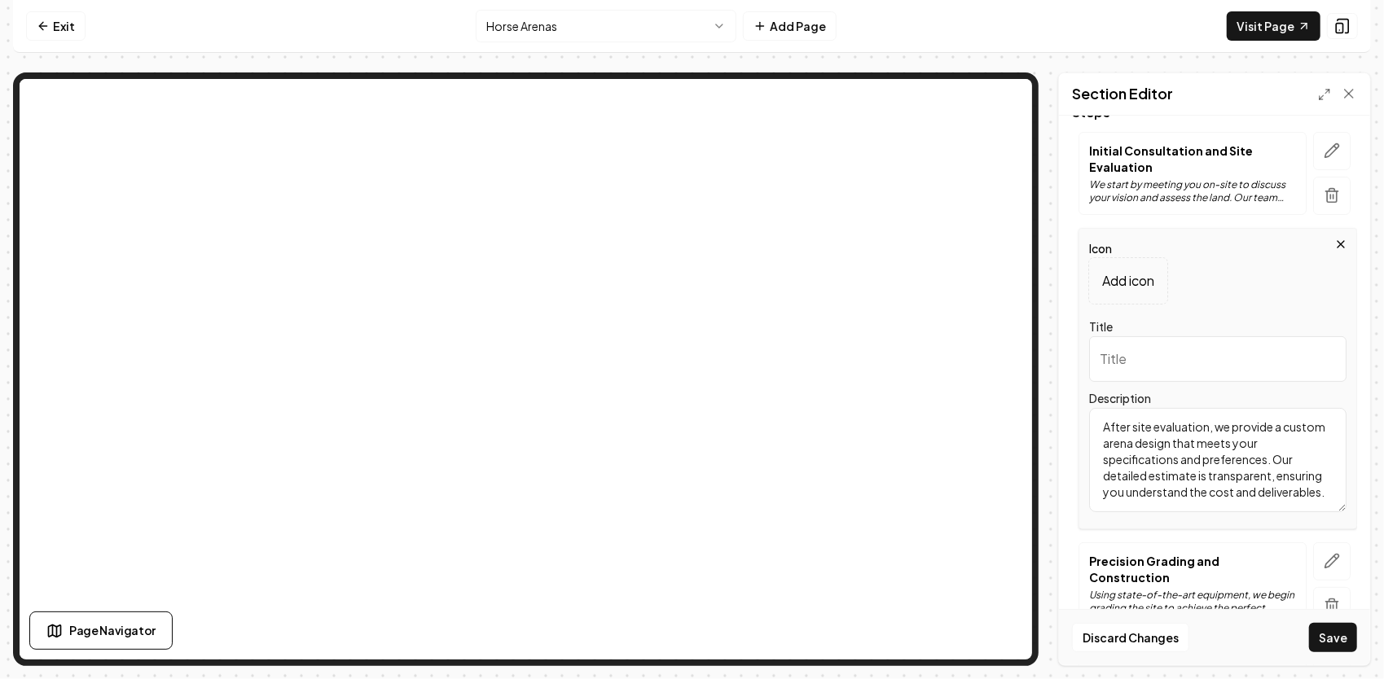
scroll to position [163, 0]
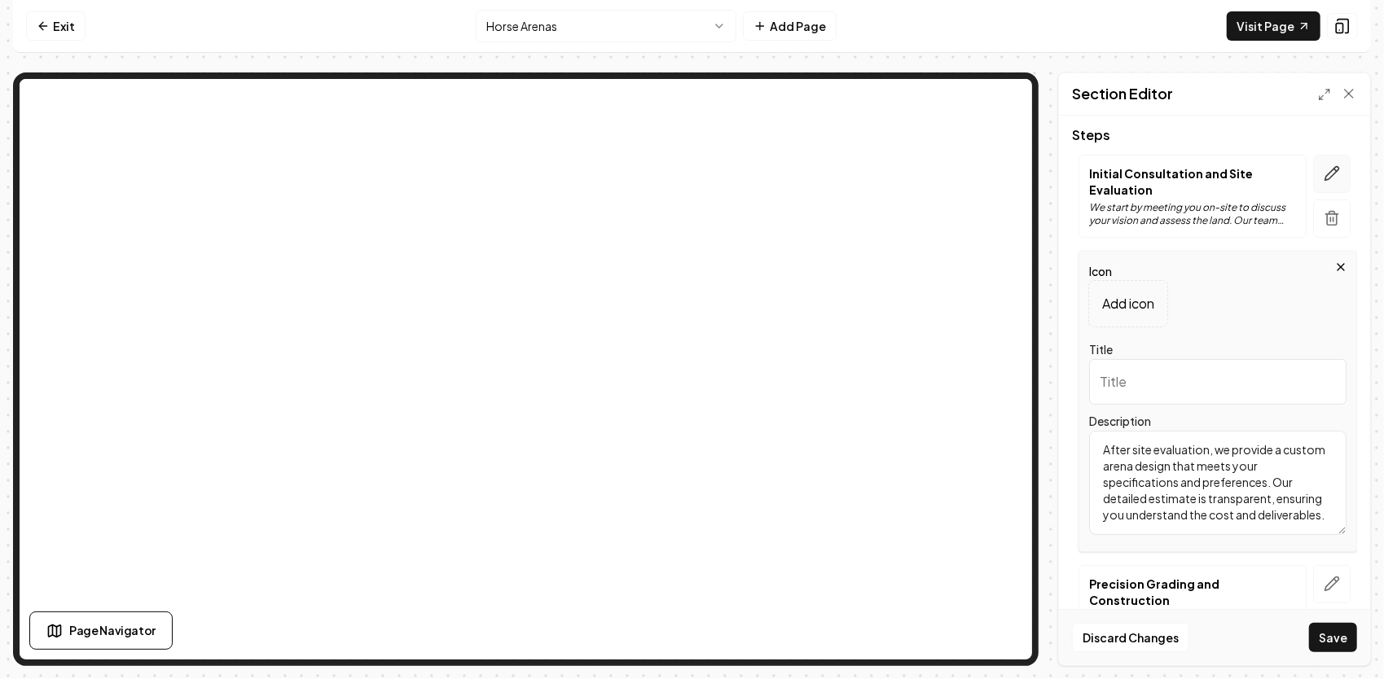
type input "Every arena we build follows a step-by-step process that combines experience, m…"
click at [1313, 167] on button "button" at bounding box center [1331, 174] width 37 height 38
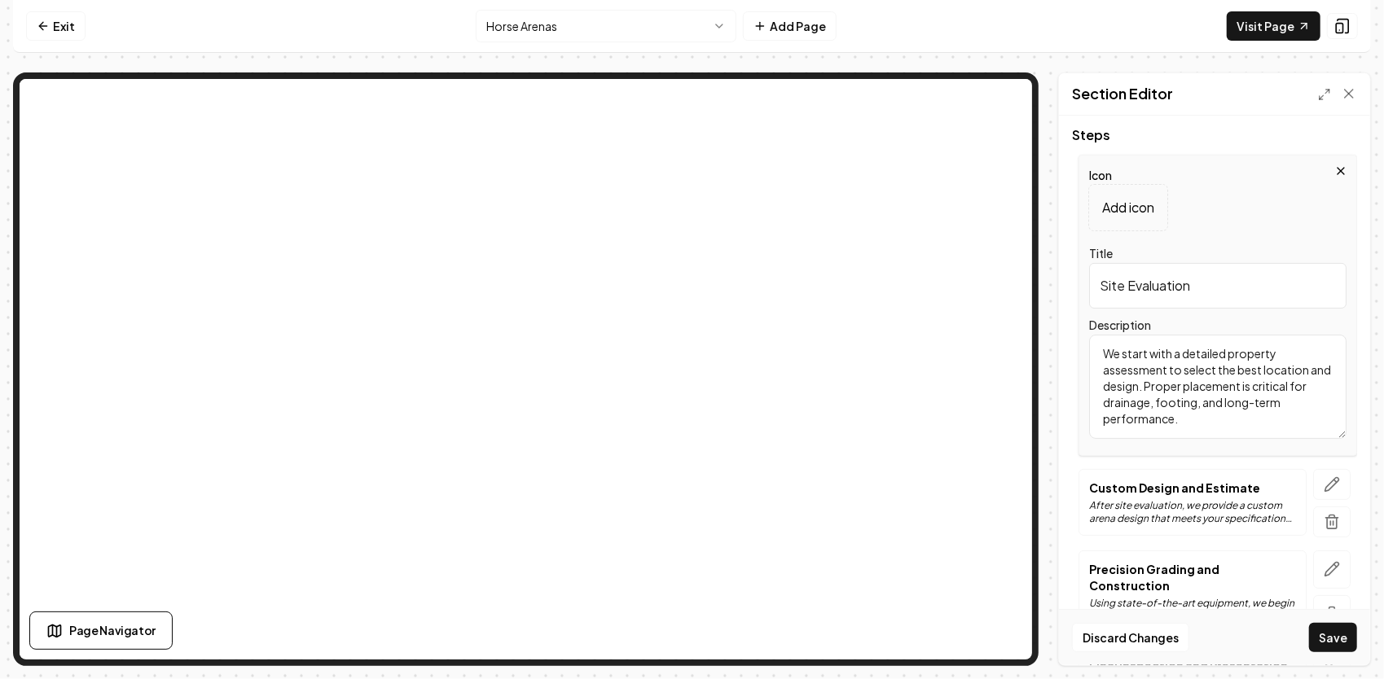
scroll to position [0, 0]
drag, startPoint x: 1196, startPoint y: 285, endPoint x: 1031, endPoint y: 281, distance: 165.4
click at [1006, 201] on div "Page Settings Section Editor Header Our Proven Horse Arena Building Process Sub…" at bounding box center [691, 369] width 1357 height 594
paste input "Site Evaluation & Planning"
type input "Site Evaluation & Planning"
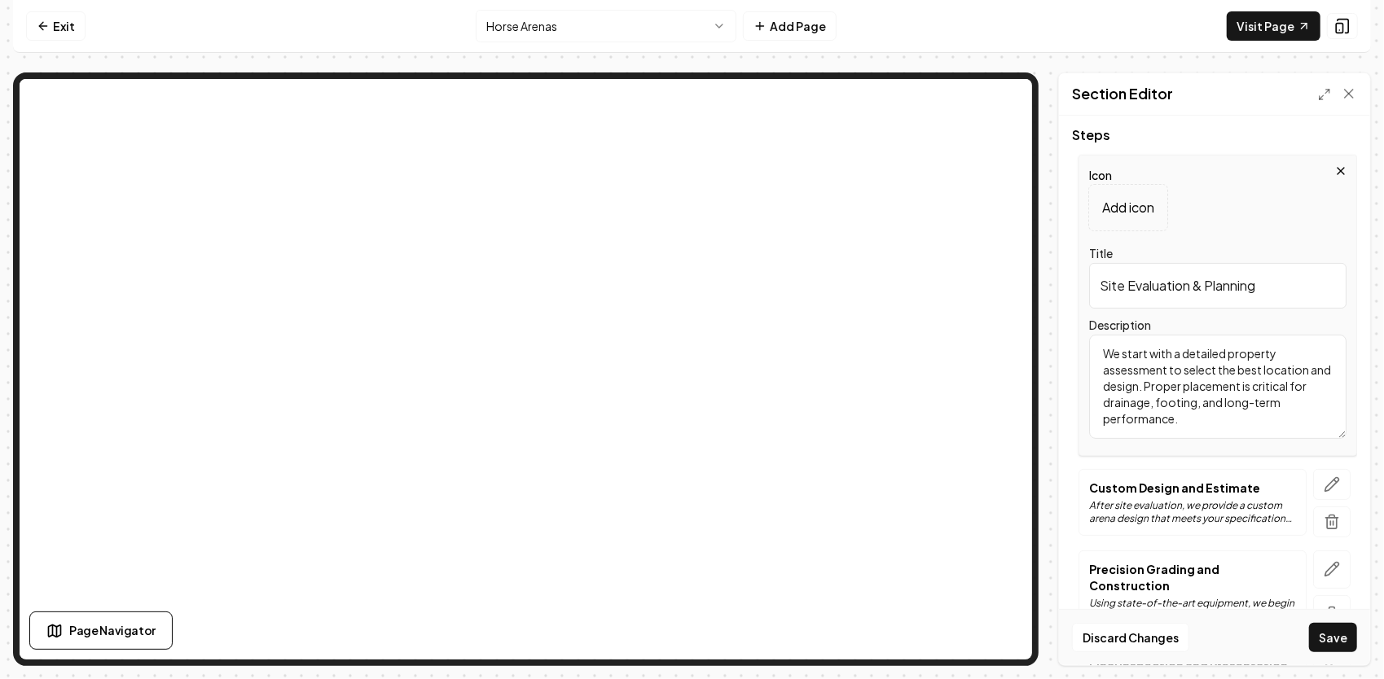
drag, startPoint x: 1204, startPoint y: 428, endPoint x: 1081, endPoint y: 326, distance: 159.5
click at [1081, 329] on div "Icon Add icon Title Site Evaluation & Planning Description We start with a deta…" at bounding box center [1217, 305] width 278 height 301
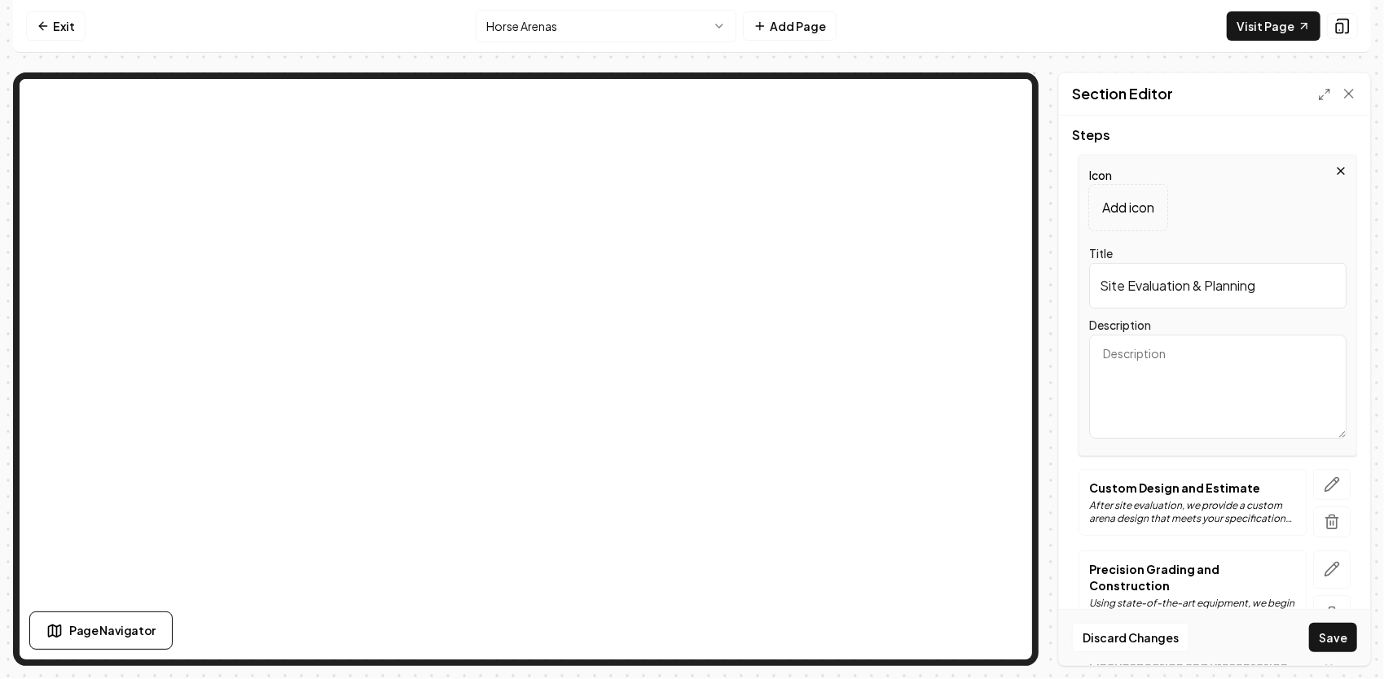
paste textarea "We start with a thorough evaluation of your property. This includes soil type, …"
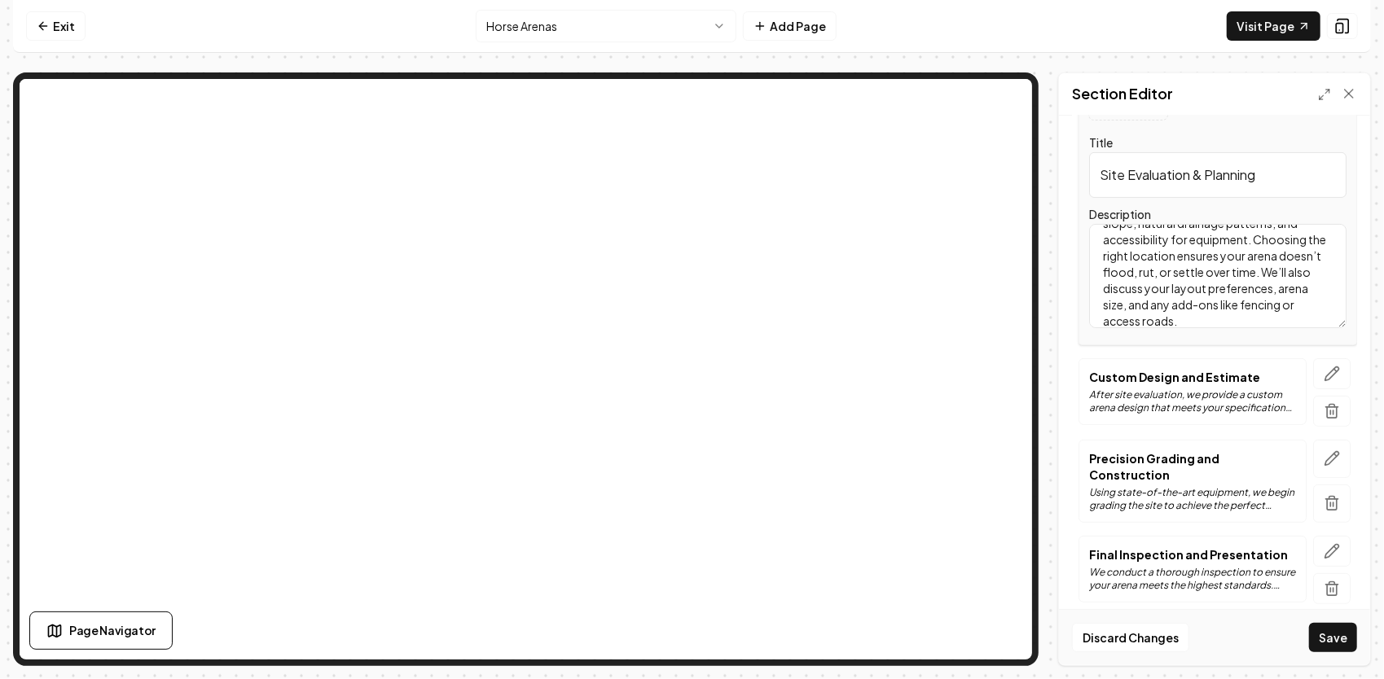
scroll to position [326, 0]
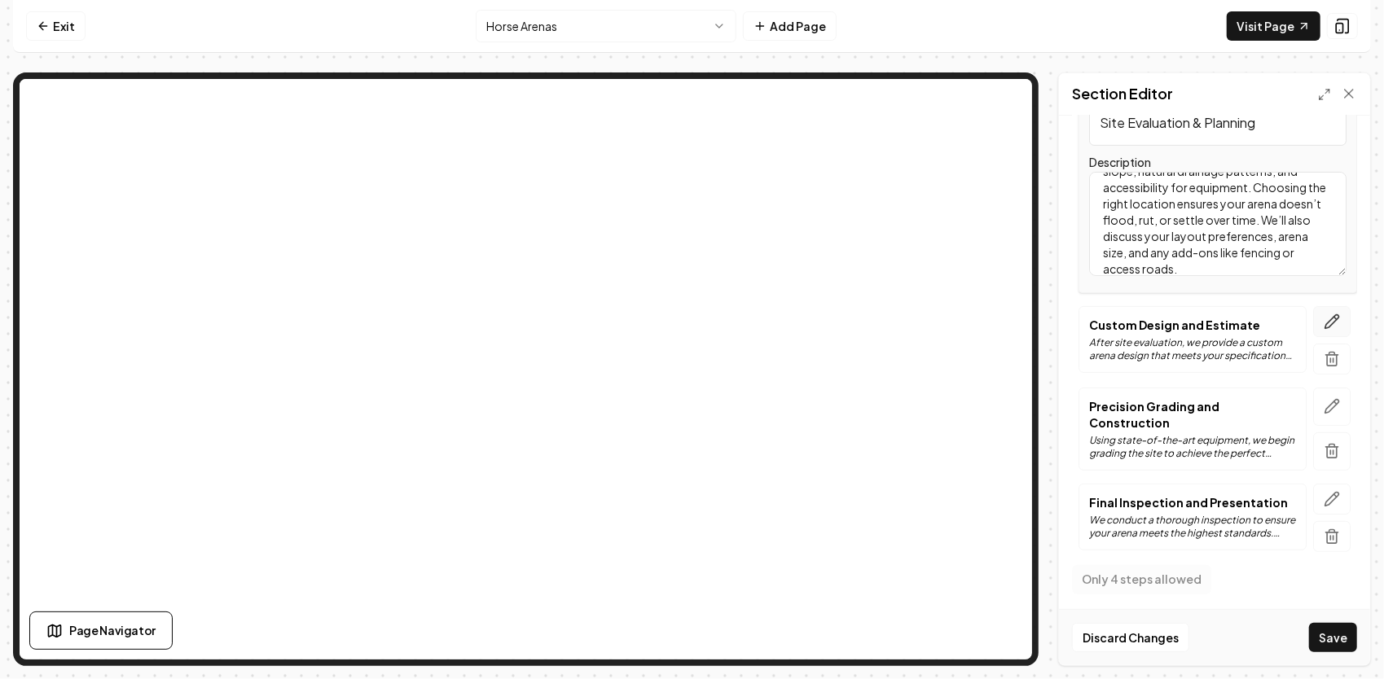
type textarea "We start with a thorough evaluation of your property. This includes soil type, …"
click at [1323, 319] on icon "button" at bounding box center [1331, 322] width 16 height 16
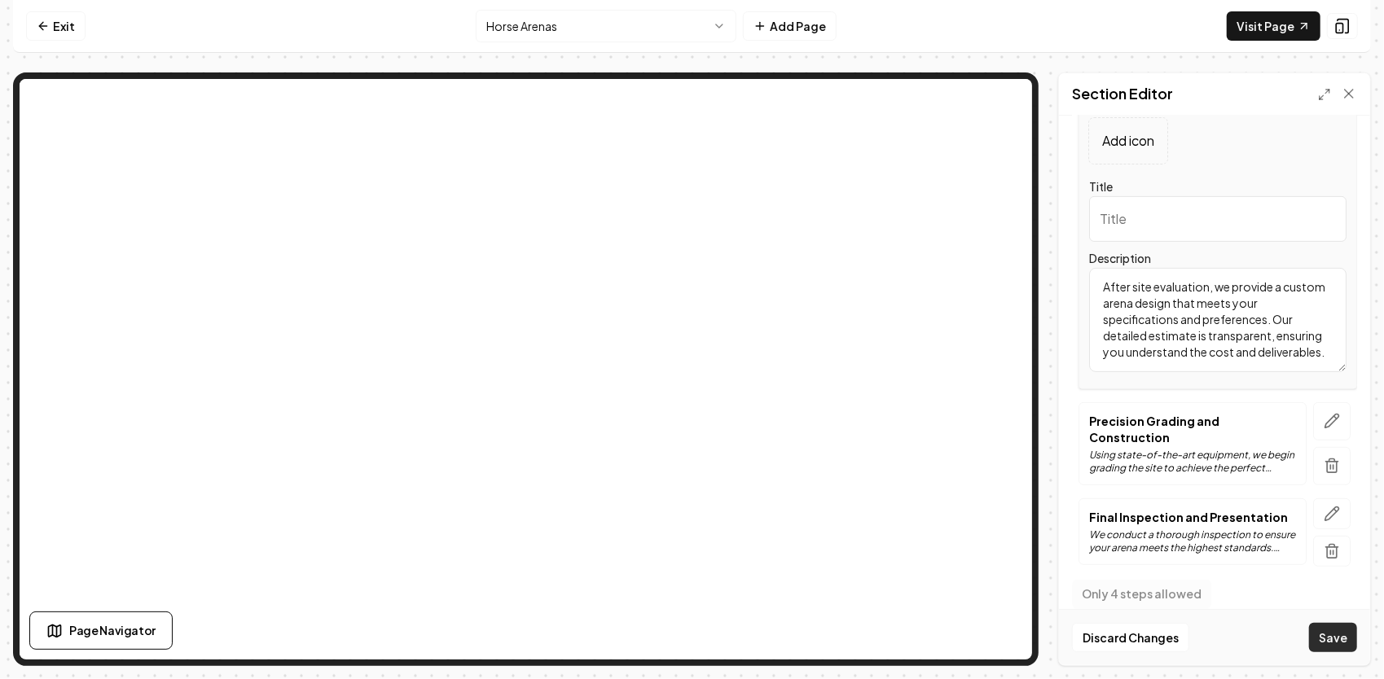
click at [1326, 640] on button "Save" at bounding box center [1333, 637] width 48 height 29
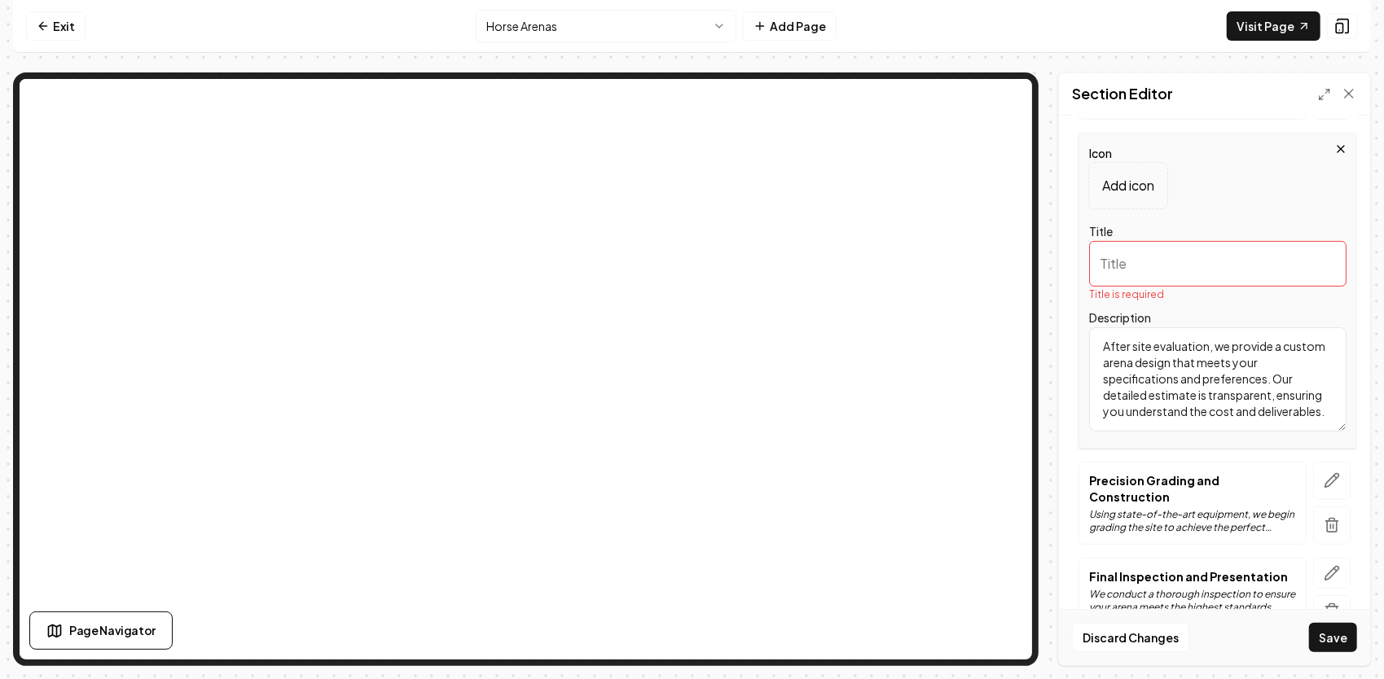
scroll to position [244, 0]
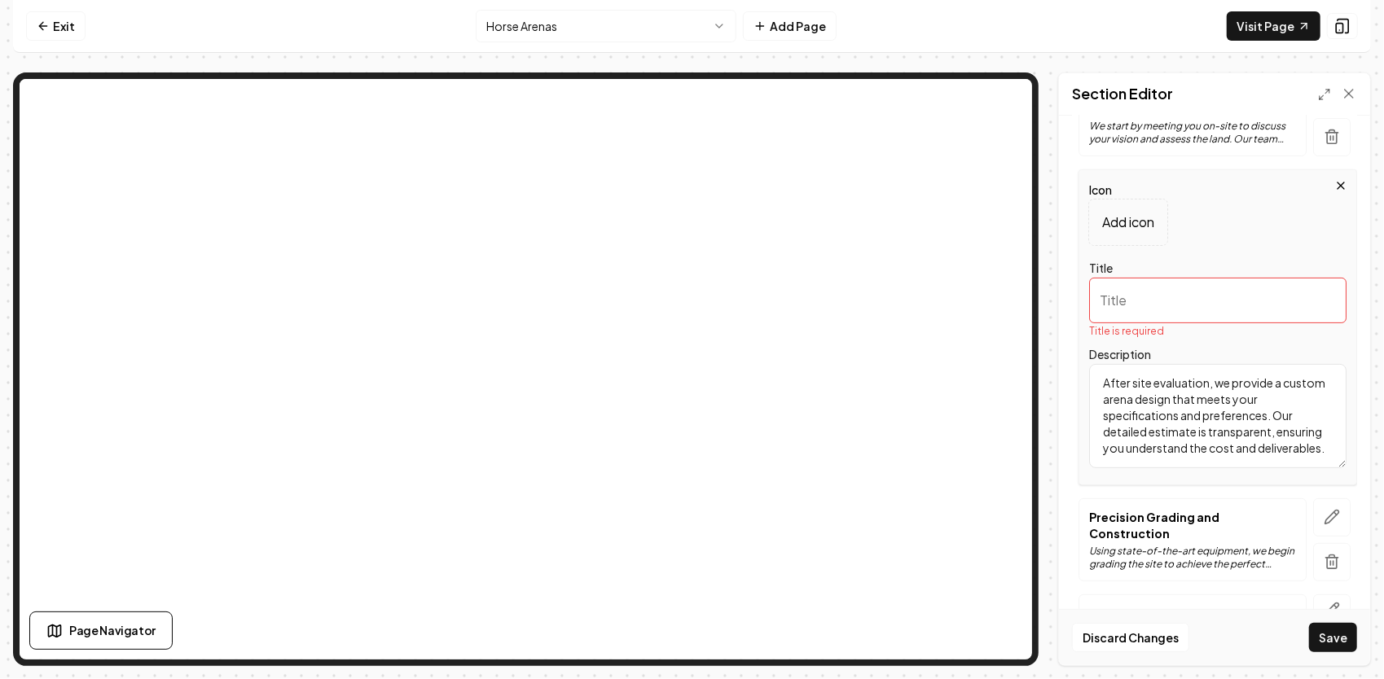
drag, startPoint x: 1191, startPoint y: 461, endPoint x: 1070, endPoint y: 345, distance: 167.0
click at [1081, 347] on div "Icon Add icon Title Title is required Description After site evaluation, we pro…" at bounding box center [1217, 327] width 278 height 316
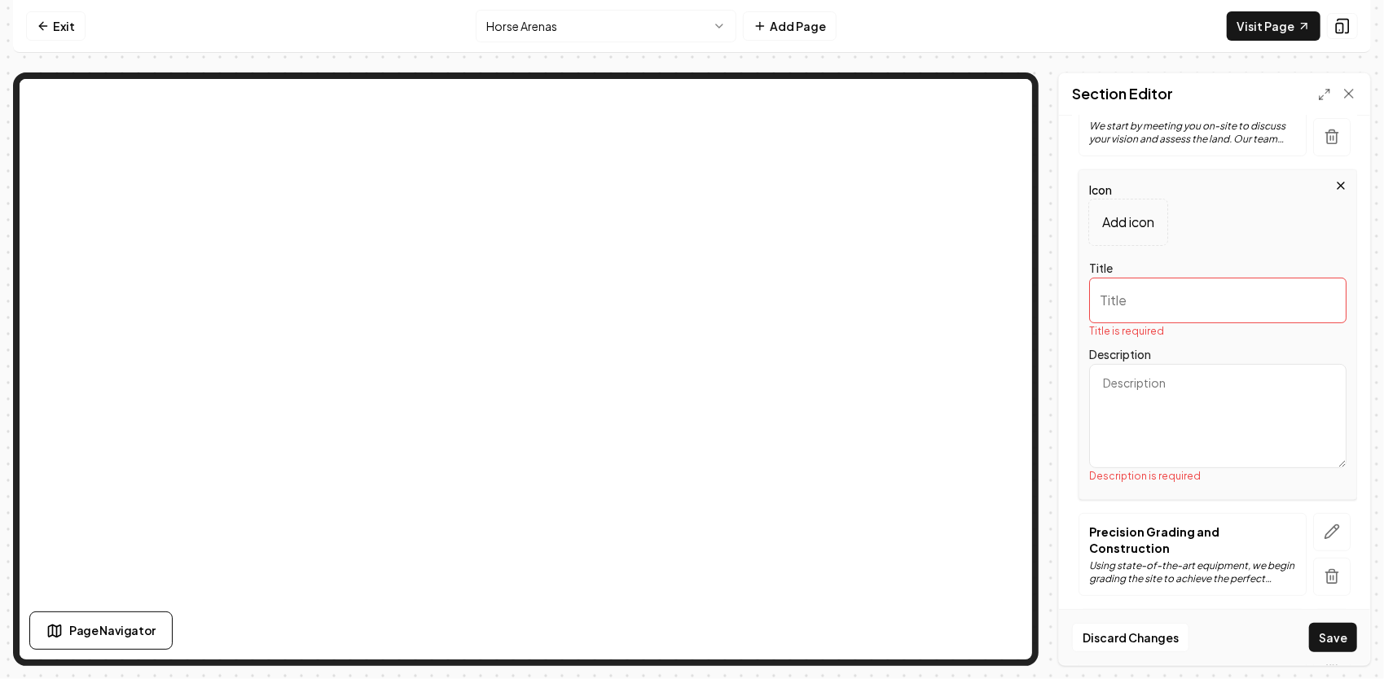
paste textarea "We clear and shape the arena site, then begin preparing the subgrade. This invo…"
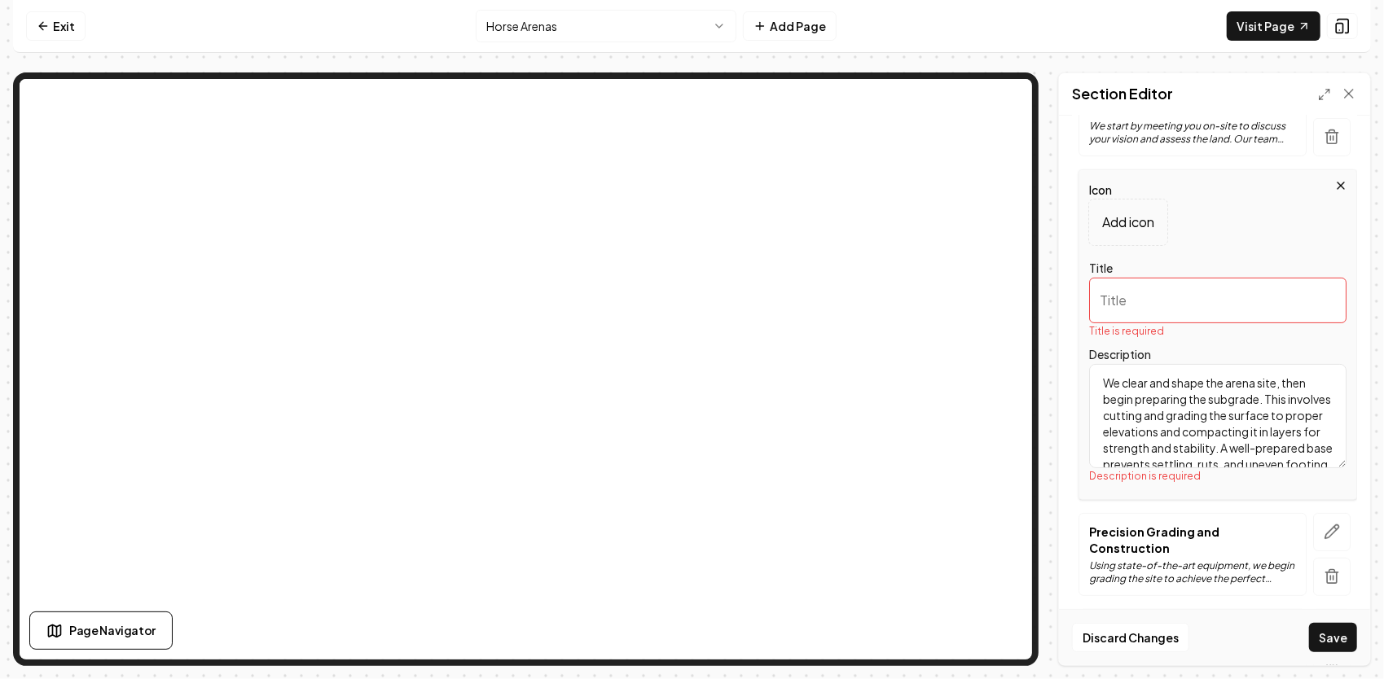
scroll to position [68, 0]
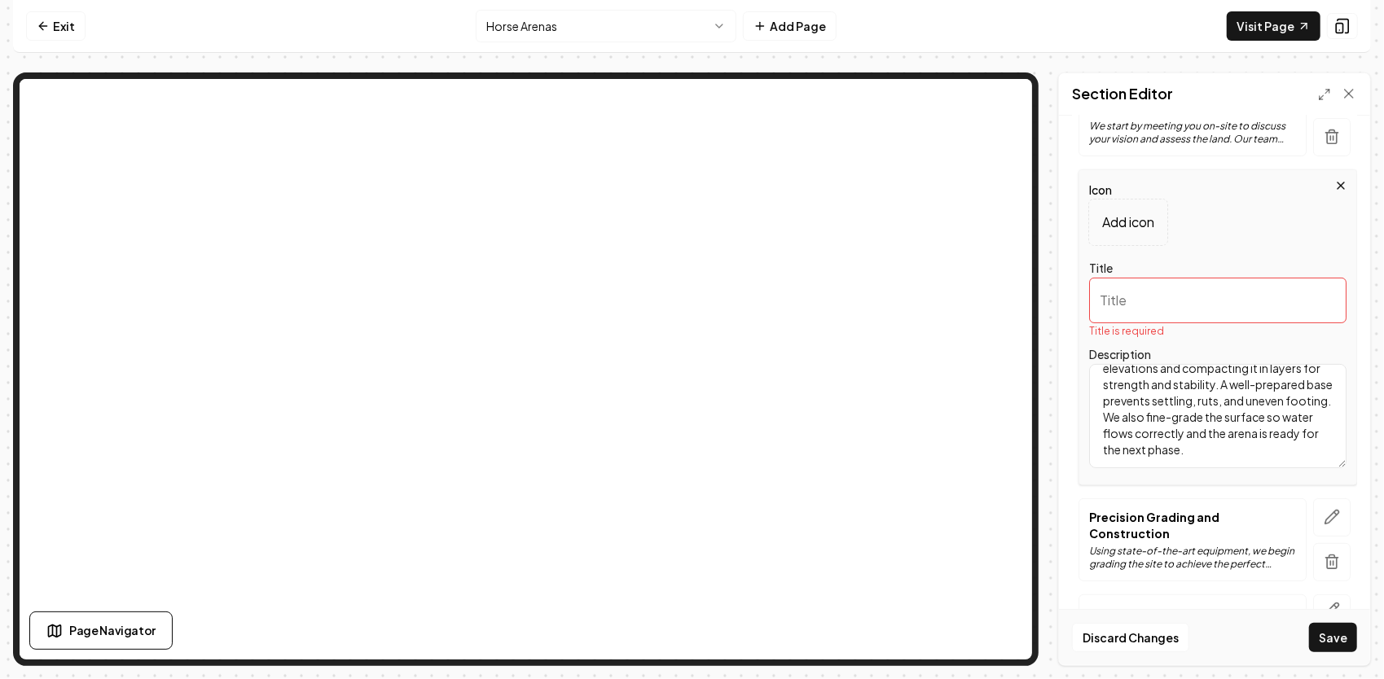
type textarea "We clear and shape the arena site, then begin preparing the subgrade. This invo…"
click at [1156, 303] on input "Title" at bounding box center [1217, 301] width 257 height 46
click at [1134, 300] on input "Title" at bounding box center [1217, 301] width 257 height 46
paste input "Clearing, Grading & Base Preparation"
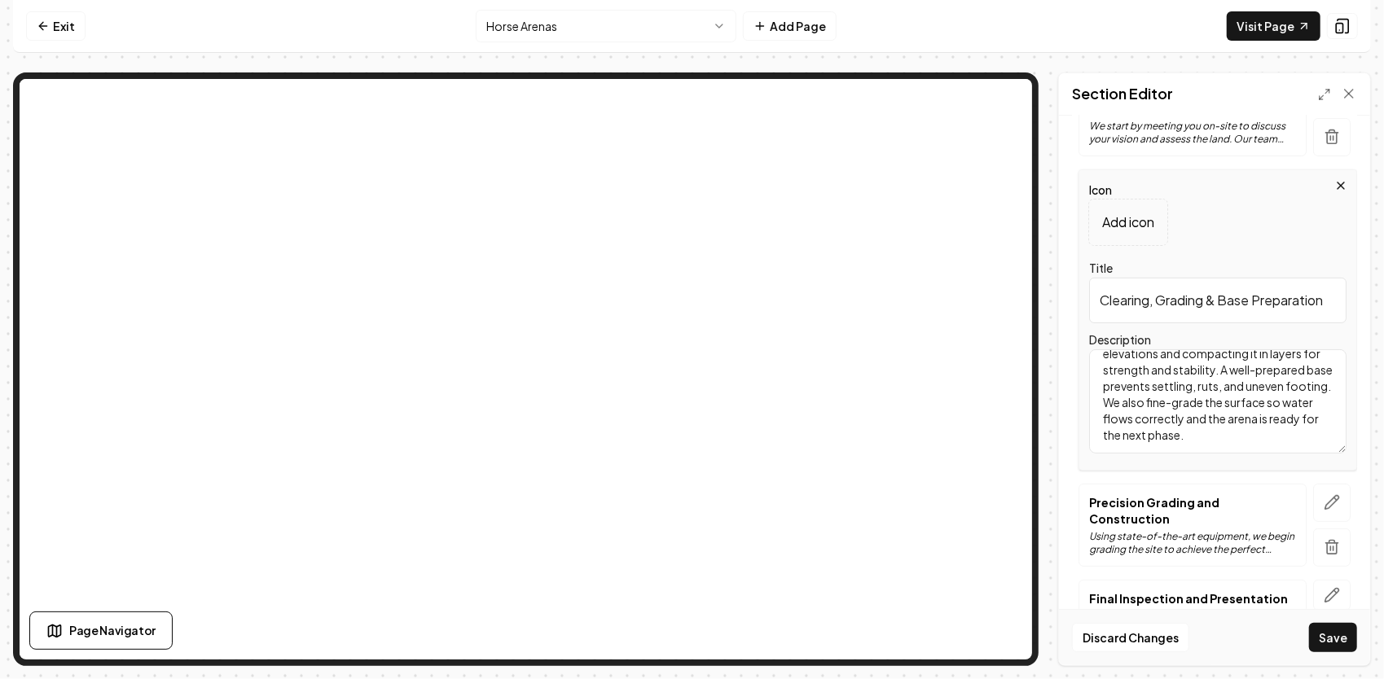
scroll to position [79, 0]
type input "Clearing, Grading & Base Preparation"
click at [1320, 635] on button "Save" at bounding box center [1333, 637] width 48 height 29
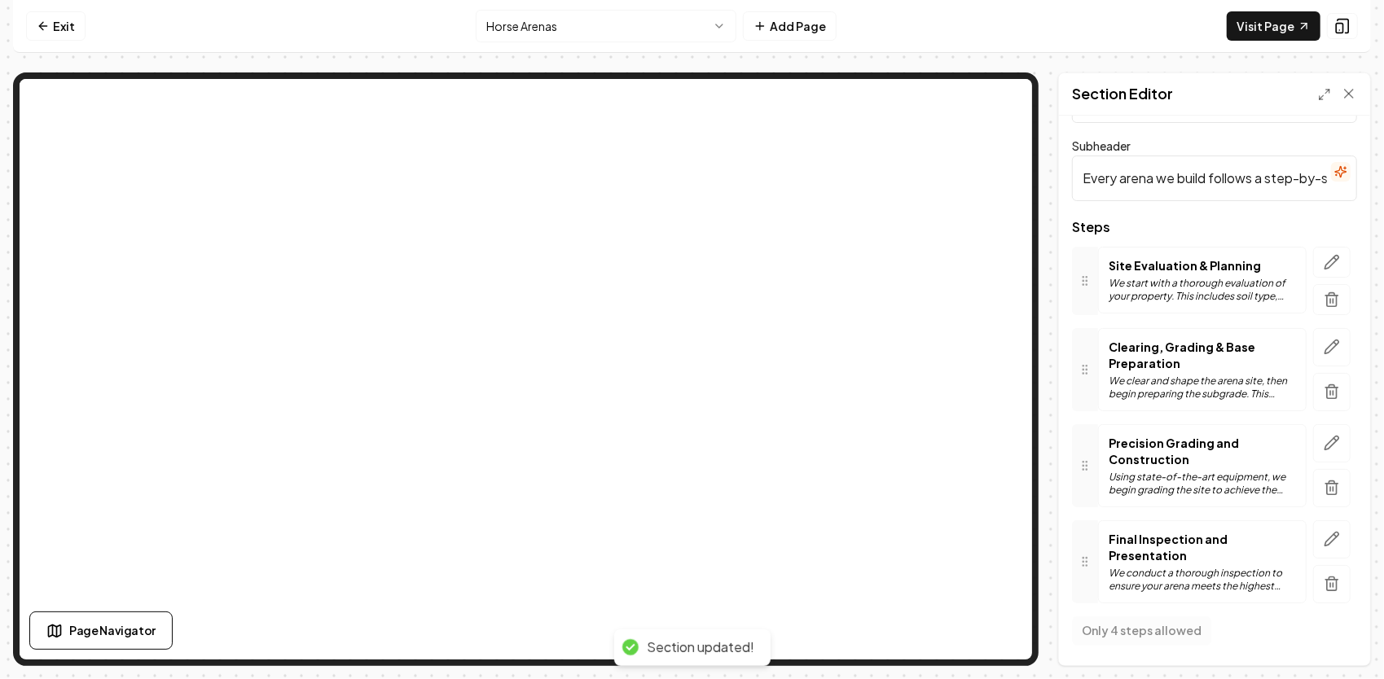
scroll to position [67, 0]
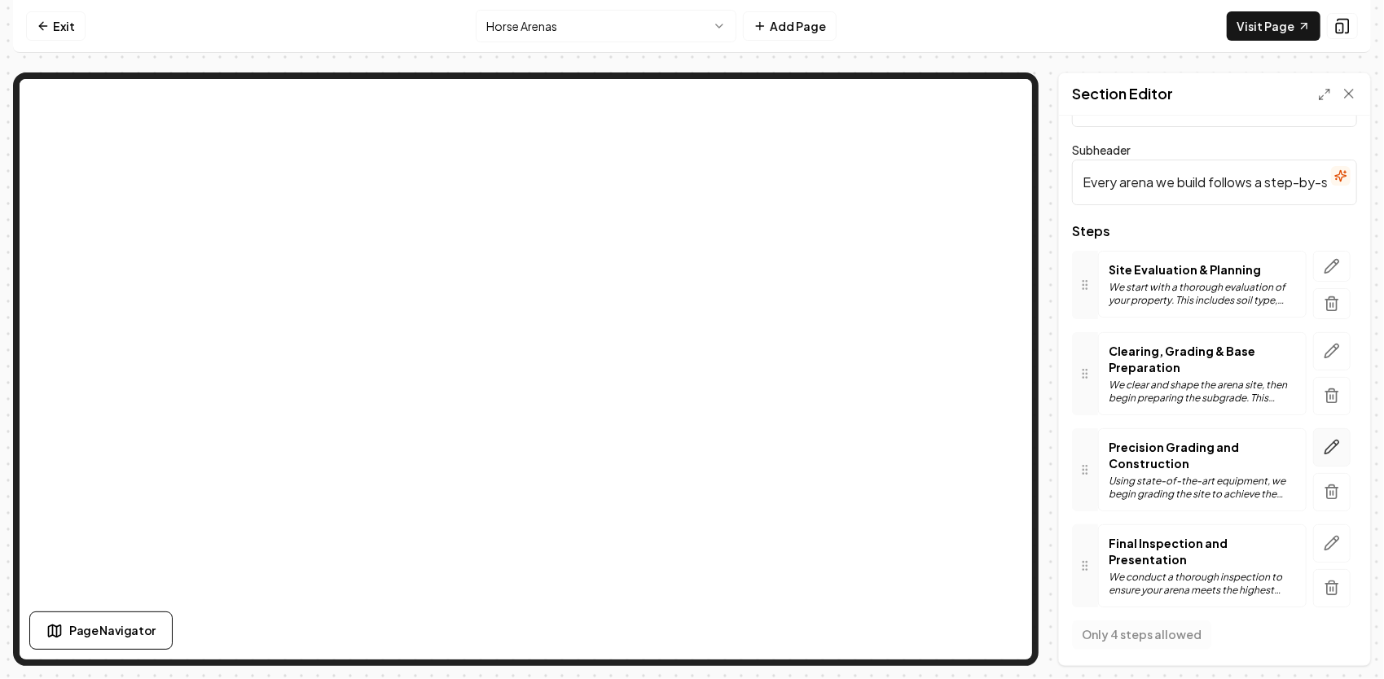
click at [1323, 445] on icon "button" at bounding box center [1331, 447] width 16 height 16
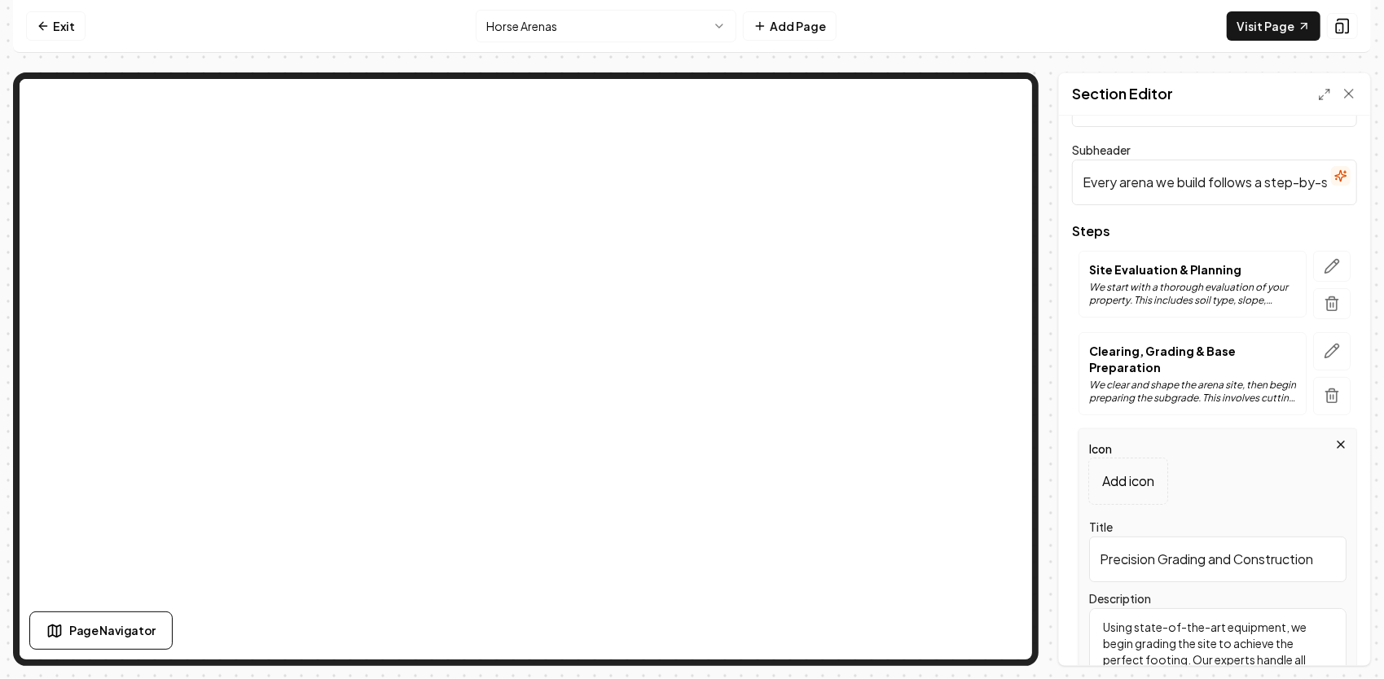
drag, startPoint x: 1101, startPoint y: 559, endPoint x: 1319, endPoint y: 554, distance: 218.3
click at [1319, 554] on input "Precision Grading and Construction" at bounding box center [1217, 560] width 257 height 46
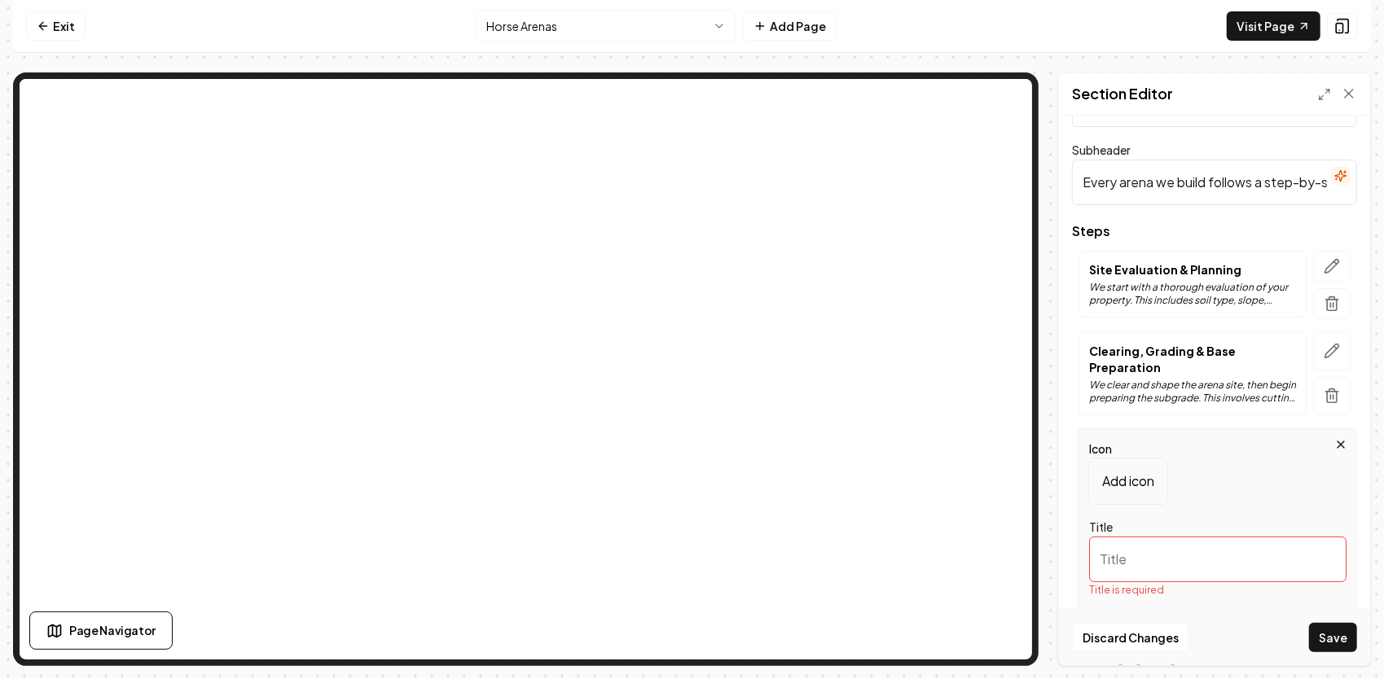
paste input "Drainage & Footing Installation"
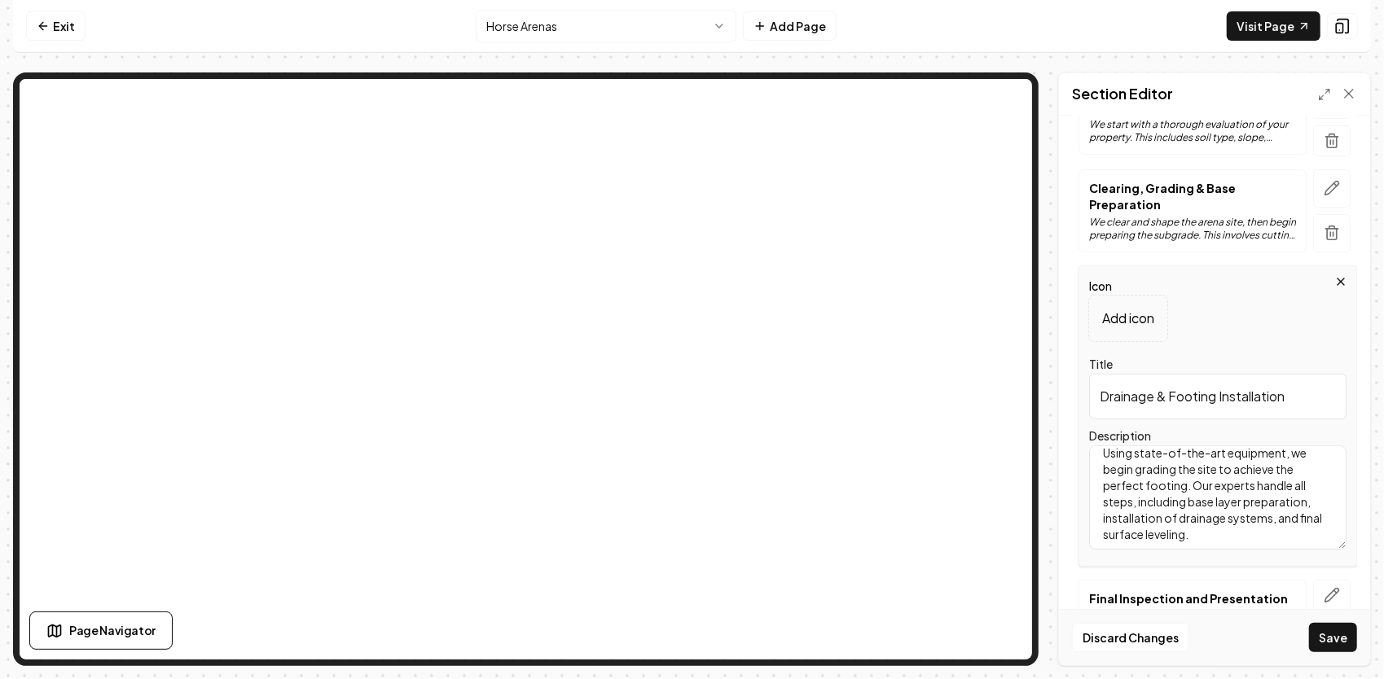
scroll to position [14, 0]
type input "Drainage & Footing Installation"
drag, startPoint x: 1296, startPoint y: 529, endPoint x: 1036, endPoint y: 410, distance: 286.8
click at [1033, 416] on div "Page Settings Section Editor Header Our Proven Horse Arena Building Process Sub…" at bounding box center [691, 369] width 1357 height 594
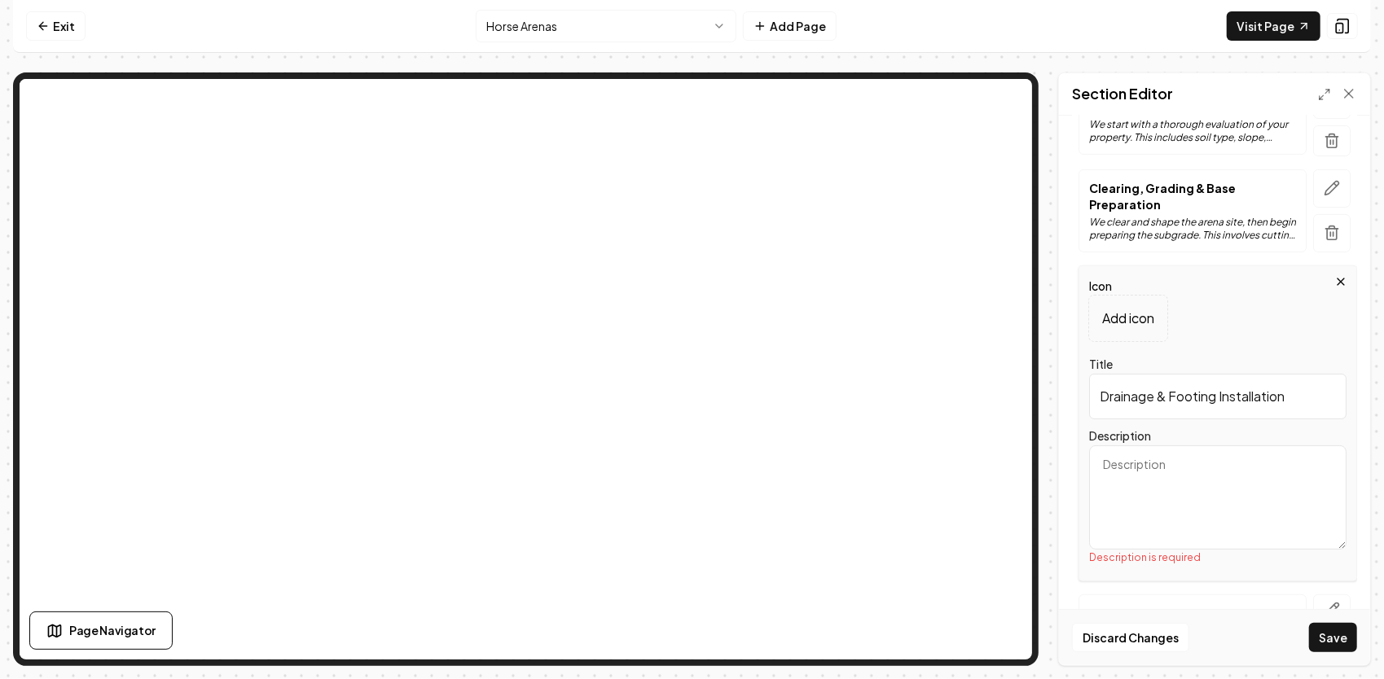
paste textarea "Proper drainage is what makes an arena last. We design and install systems that…"
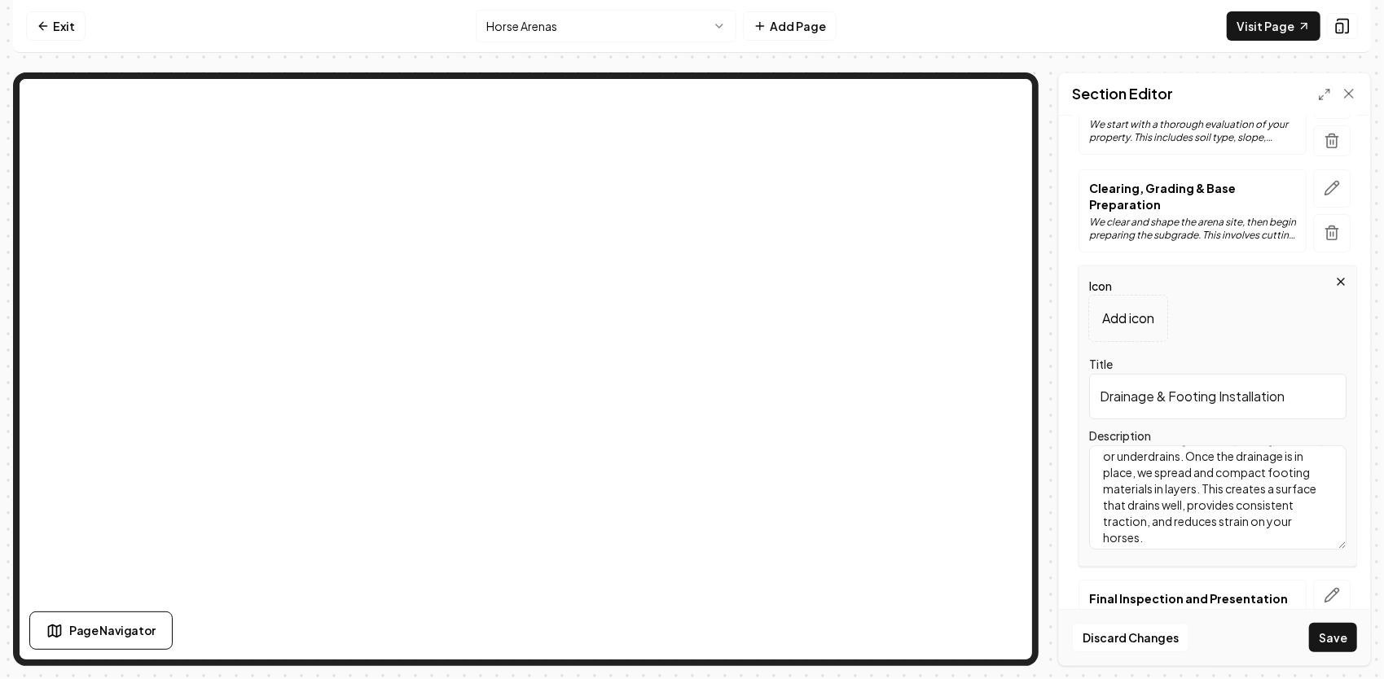
scroll to position [79, 0]
type textarea "Proper drainage is what makes an arena last. We design and install systems that…"
click at [1323, 590] on icon "button" at bounding box center [1331, 595] width 16 height 16
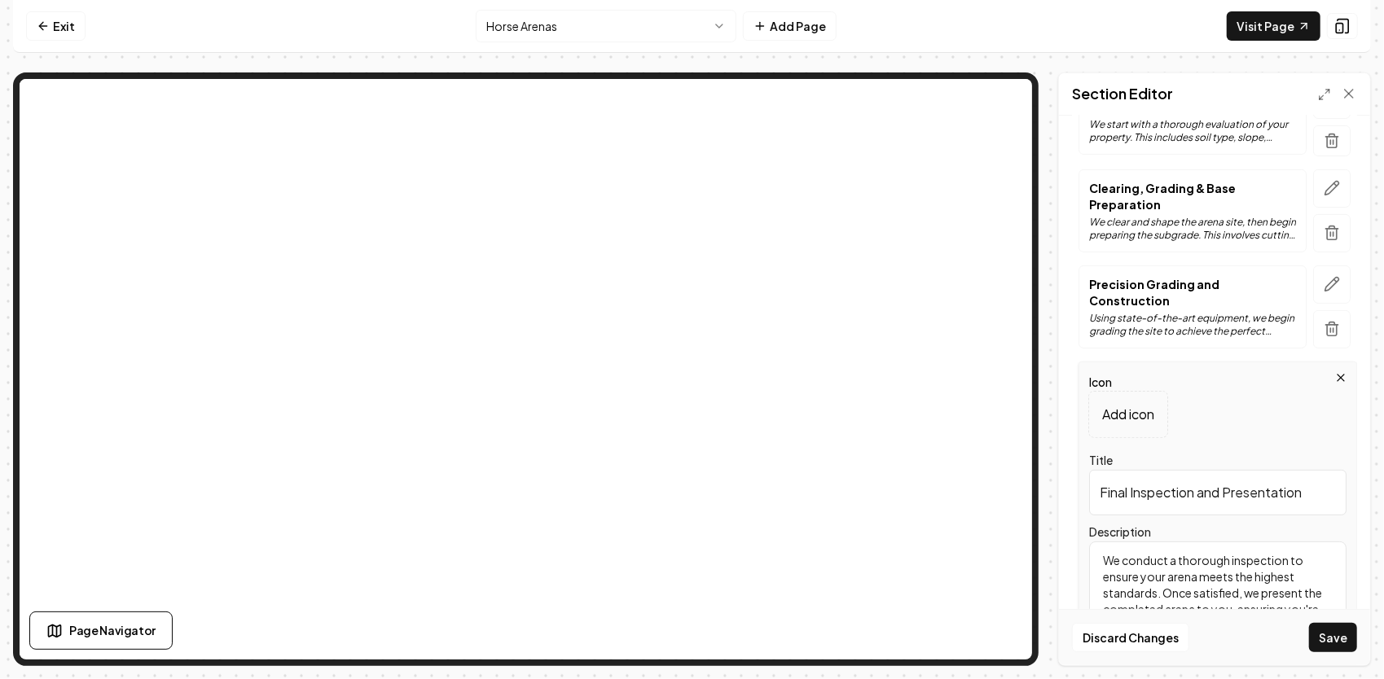
drag, startPoint x: 1305, startPoint y: 492, endPoint x: 1021, endPoint y: 490, distance: 283.4
click at [945, 417] on div "Page Settings Section Editor Header Our Proven Horse Arena Building Process Sub…" at bounding box center [691, 369] width 1357 height 594
paste input "Final Touches & Customization"
type input "Final Touches & Customization"
drag, startPoint x: 1309, startPoint y: 604, endPoint x: 1046, endPoint y: 517, distance: 276.3
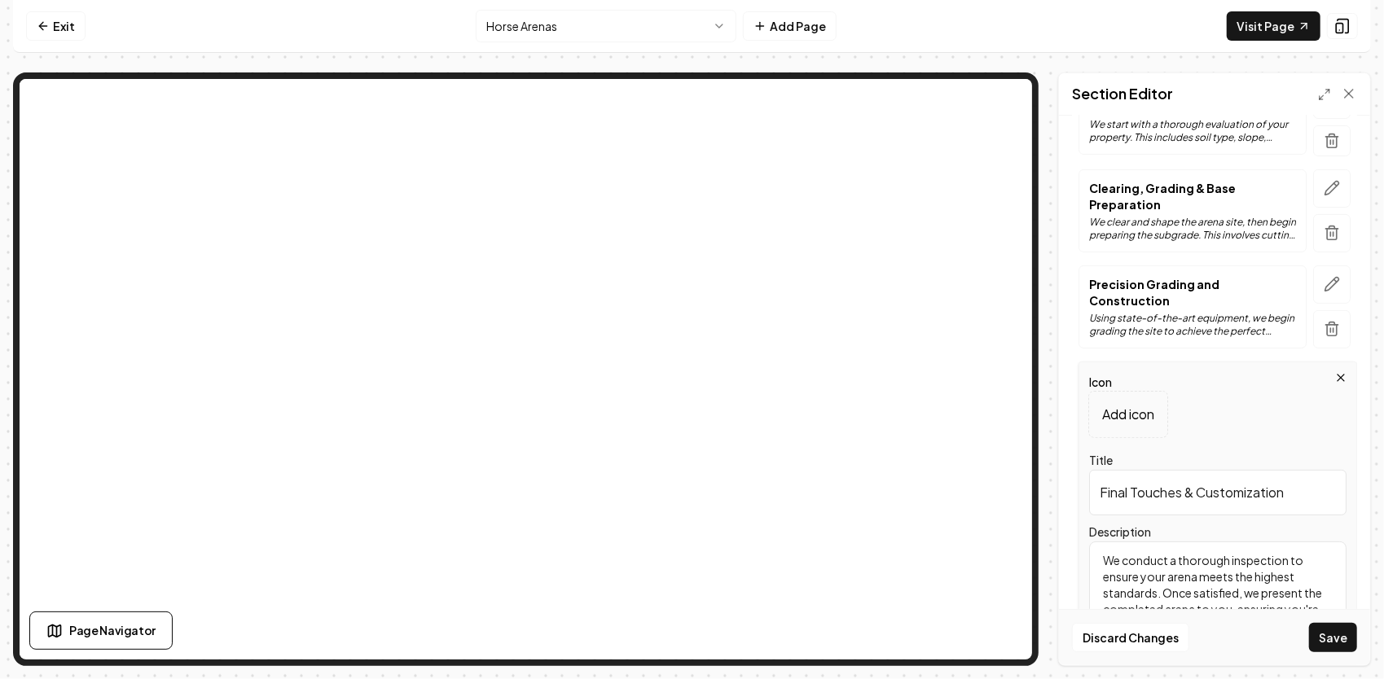
click at [1046, 517] on div "Page Settings Section Editor Header Our Proven Horse Arena Building Process Sub…" at bounding box center [691, 369] width 1357 height 594
type textarea "you're delighted with the transformation."
drag, startPoint x: 1329, startPoint y: 561, endPoint x: 1055, endPoint y: 568, distance: 273.7
click at [1055, 568] on div "Page Settings Section Editor Header Our Proven Horse Arena Building Process Sub…" at bounding box center [691, 369] width 1357 height 594
paste textarea "With the base and footing complete, we finish the arena to your specifications.…"
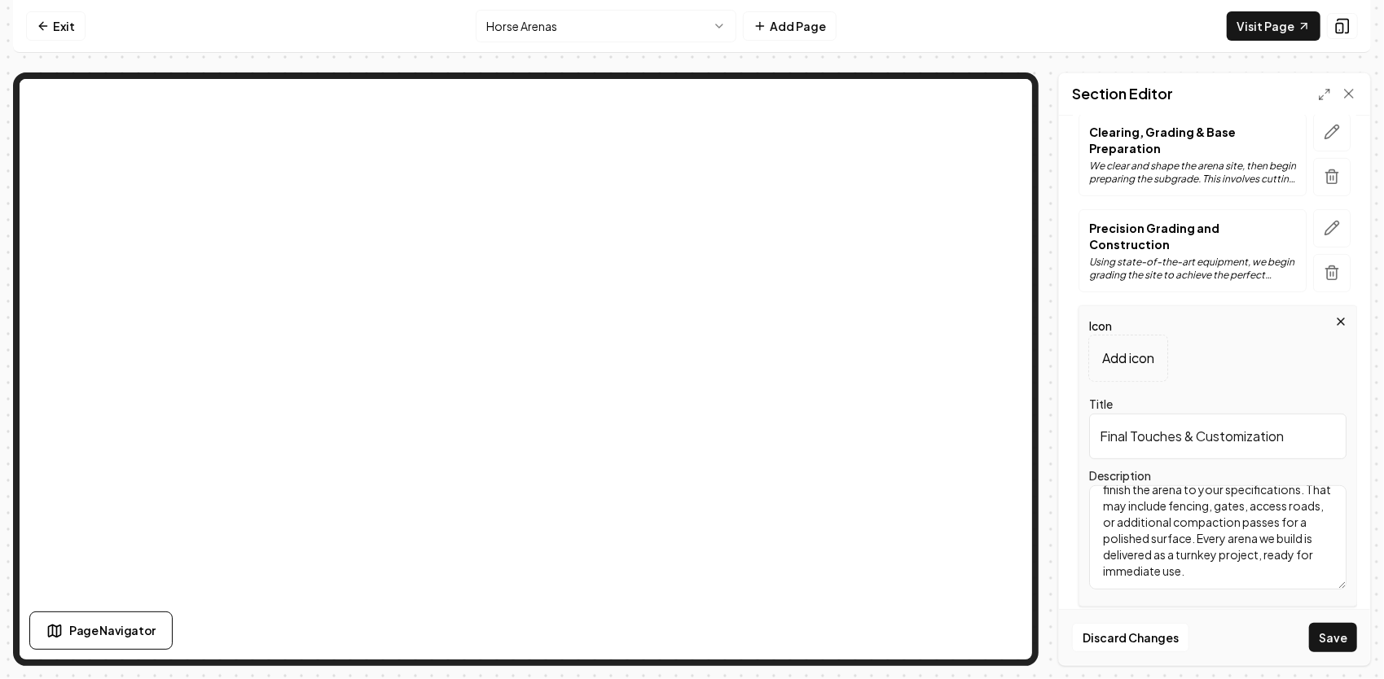
scroll to position [311, 0]
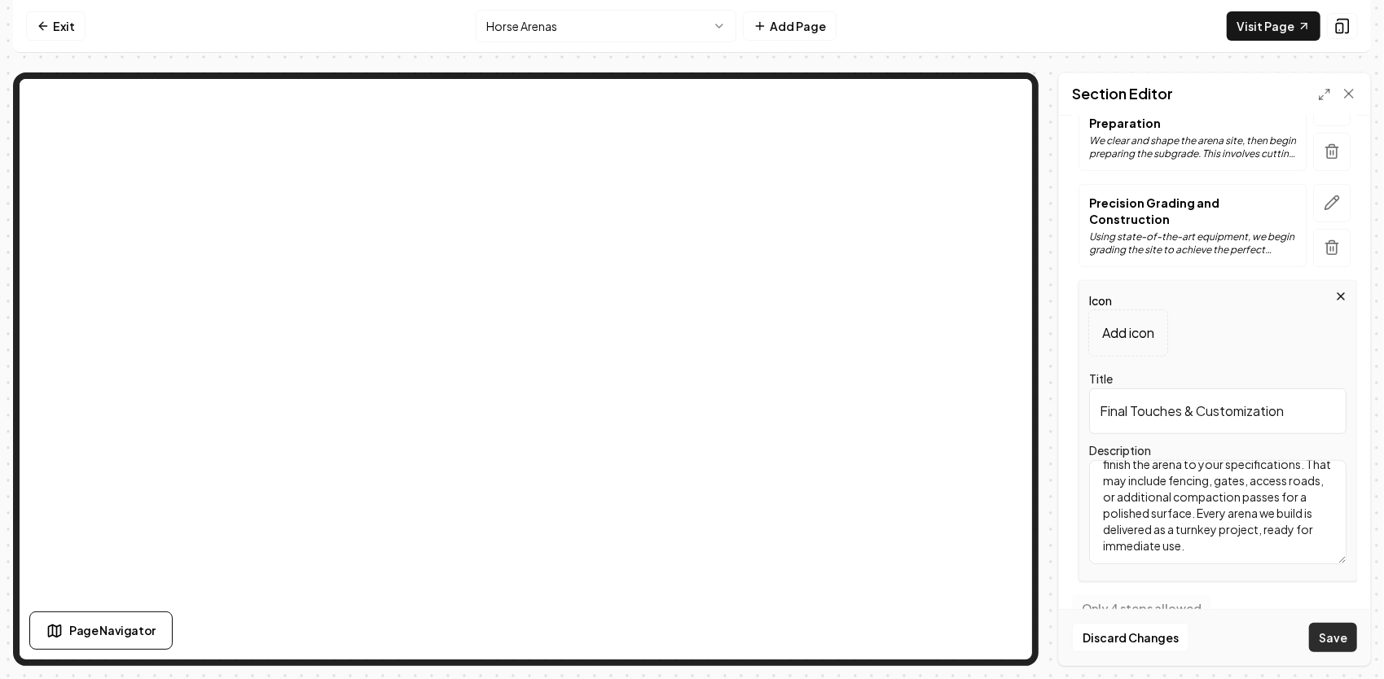
type textarea "With the base and footing complete, we finish the arena to your specifications.…"
click at [1340, 638] on button "Save" at bounding box center [1333, 637] width 48 height 29
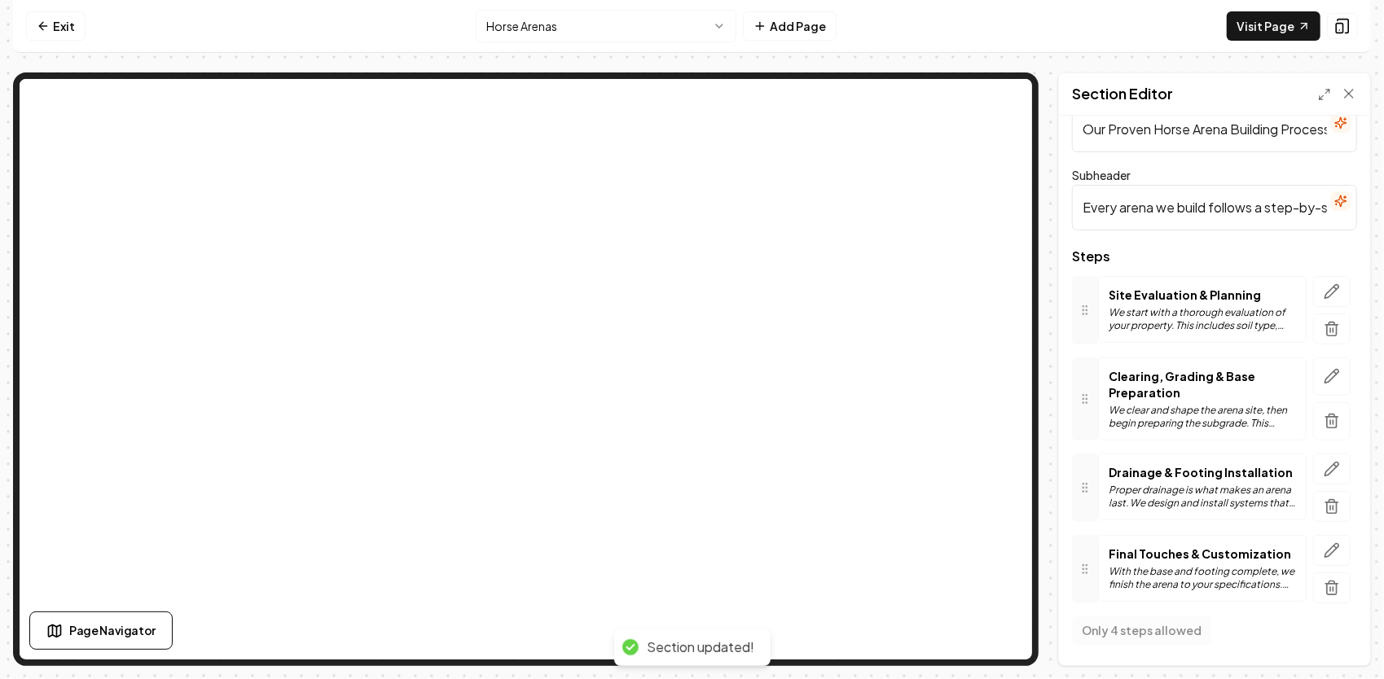
scroll to position [37, 0]
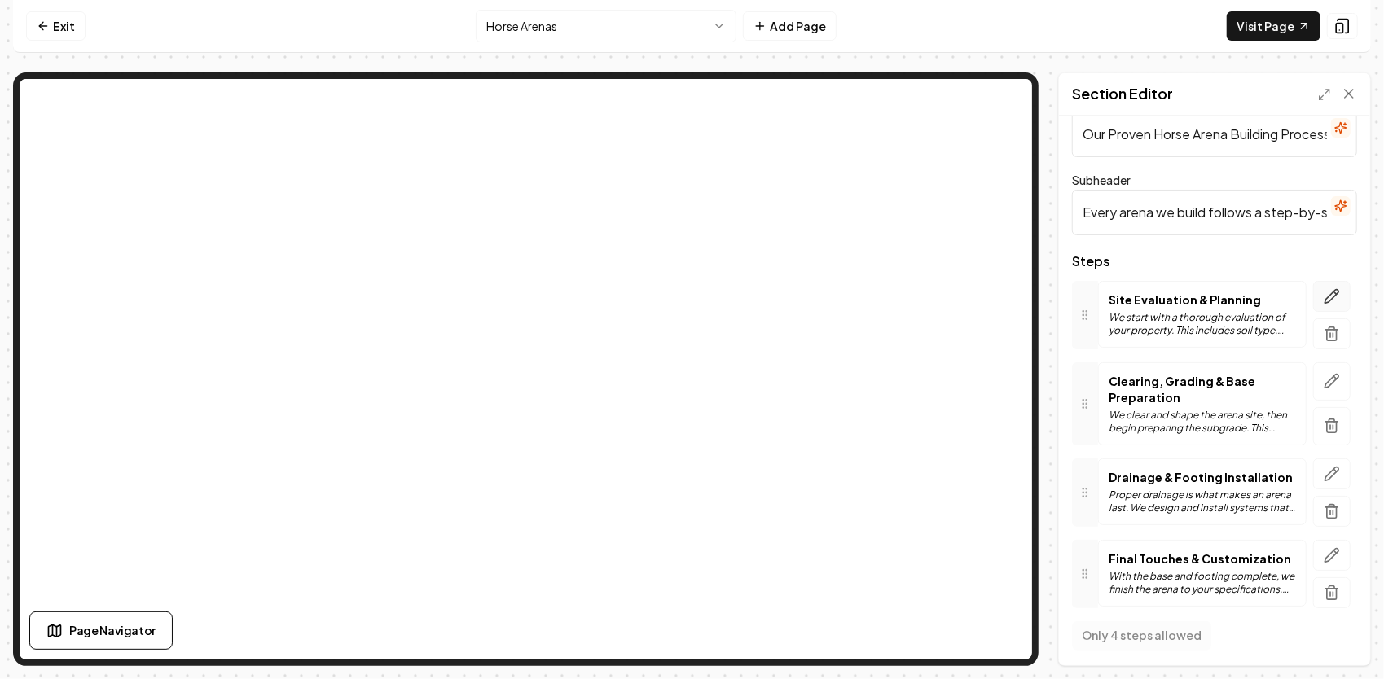
click at [1334, 292] on icon "button" at bounding box center [1335, 293] width 2 height 2
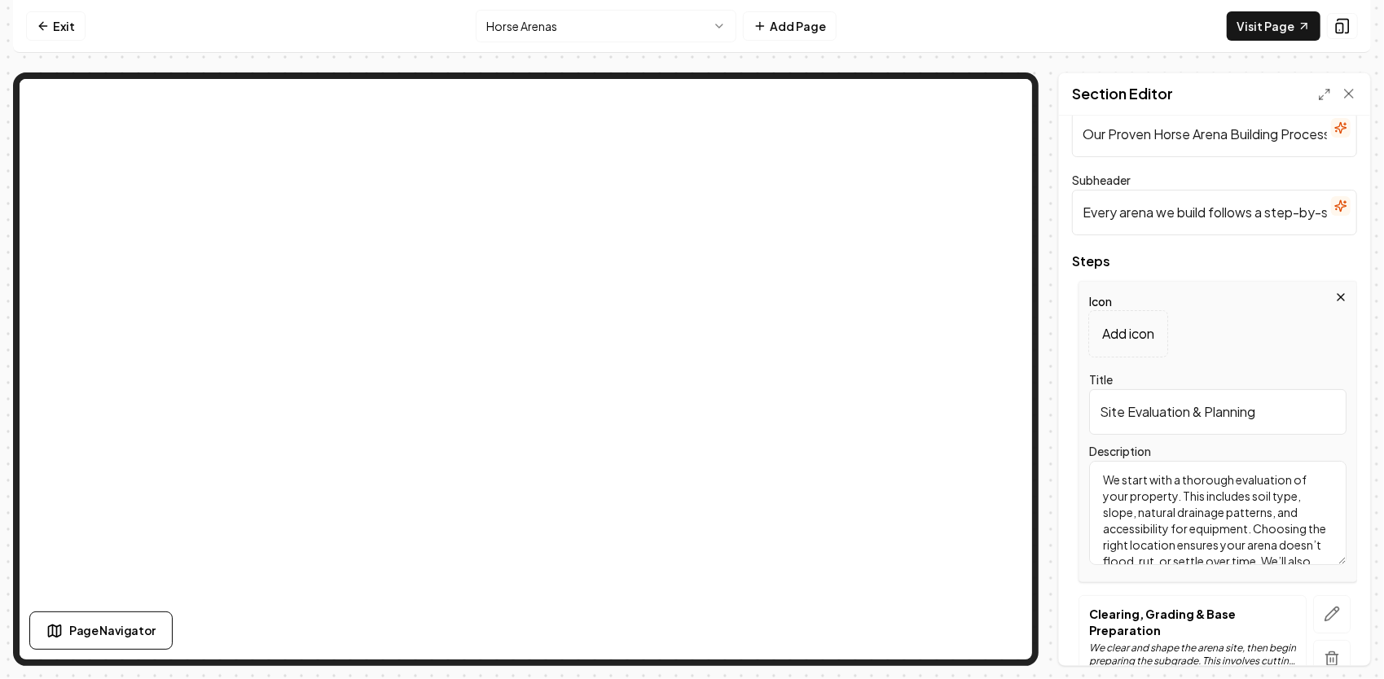
drag, startPoint x: 1279, startPoint y: 405, endPoint x: 1050, endPoint y: 404, distance: 228.8
click at [1052, 407] on div "Page Settings Section Editor Header Our Proven Horse Arena Building Process Sub…" at bounding box center [691, 369] width 1357 height 594
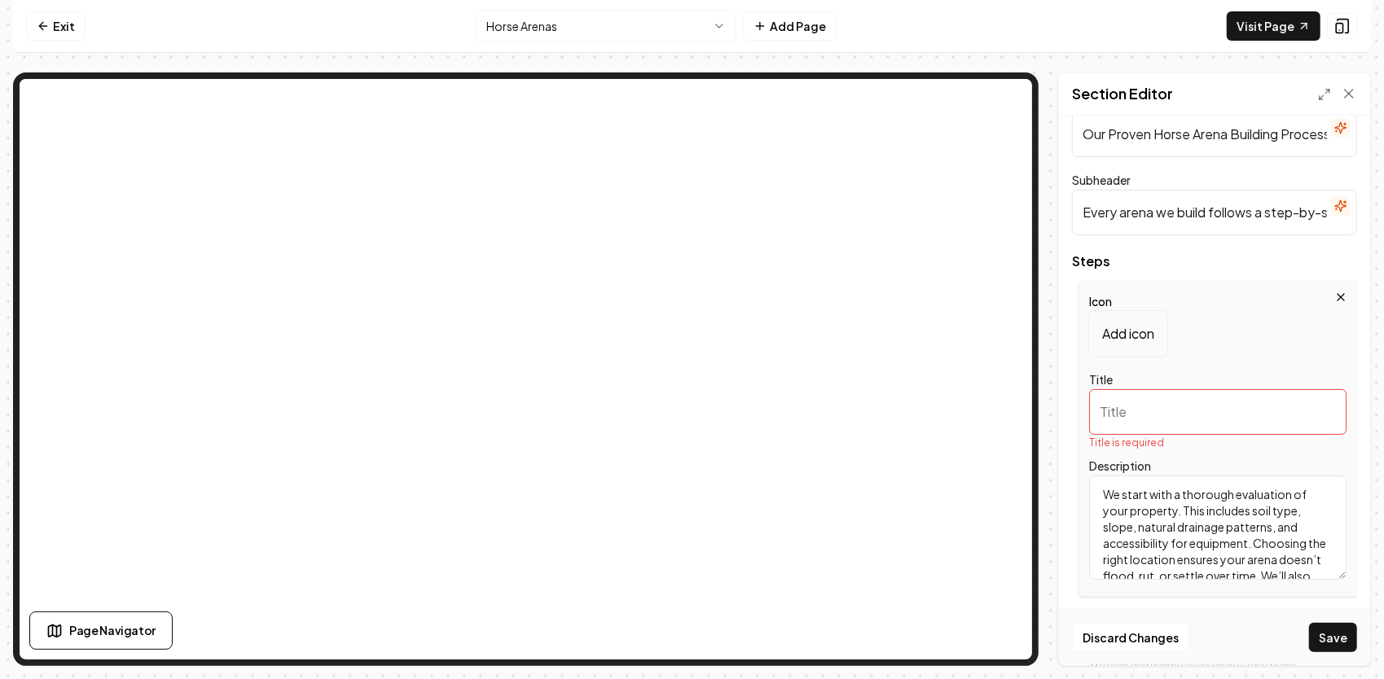
paste input "How much does it cost to build a horse arena?"
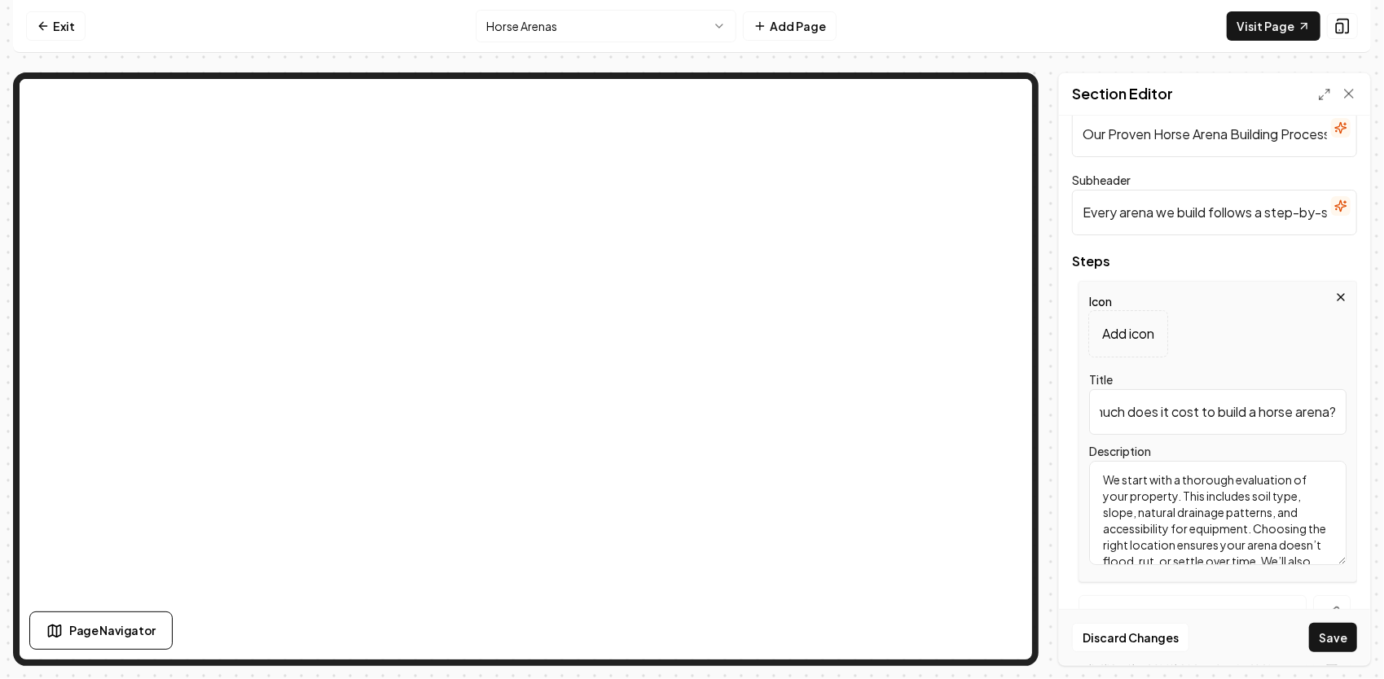
scroll to position [63, 0]
type input "How much does it cost to build a horse arena?"
drag, startPoint x: 1288, startPoint y: 553, endPoint x: 1077, endPoint y: 425, distance: 247.3
click at [1078, 430] on div "Icon Add icon Title How much does it cost to build a horse arena? Description W…" at bounding box center [1217, 431] width 278 height 301
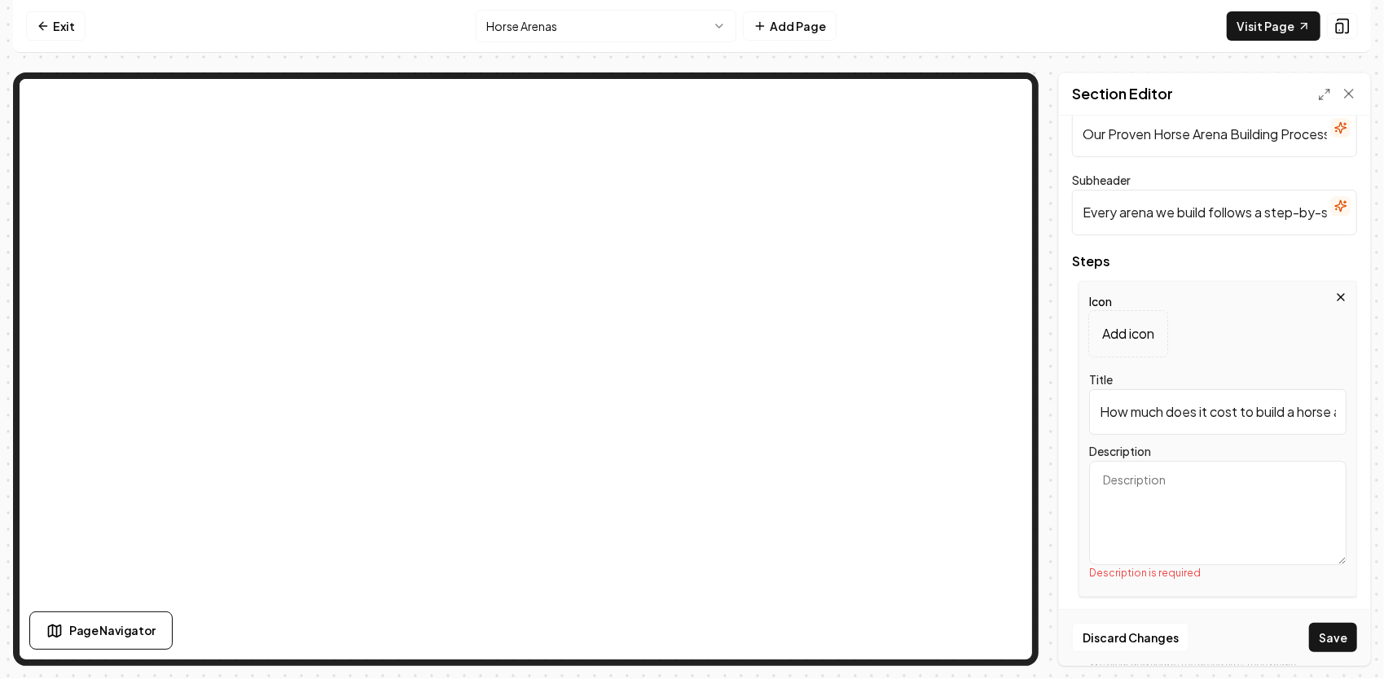
click at [1140, 480] on textarea "Description" at bounding box center [1217, 513] width 257 height 104
paste textarea "Prices vary because every arena is different. Factors like site conditions, soi…"
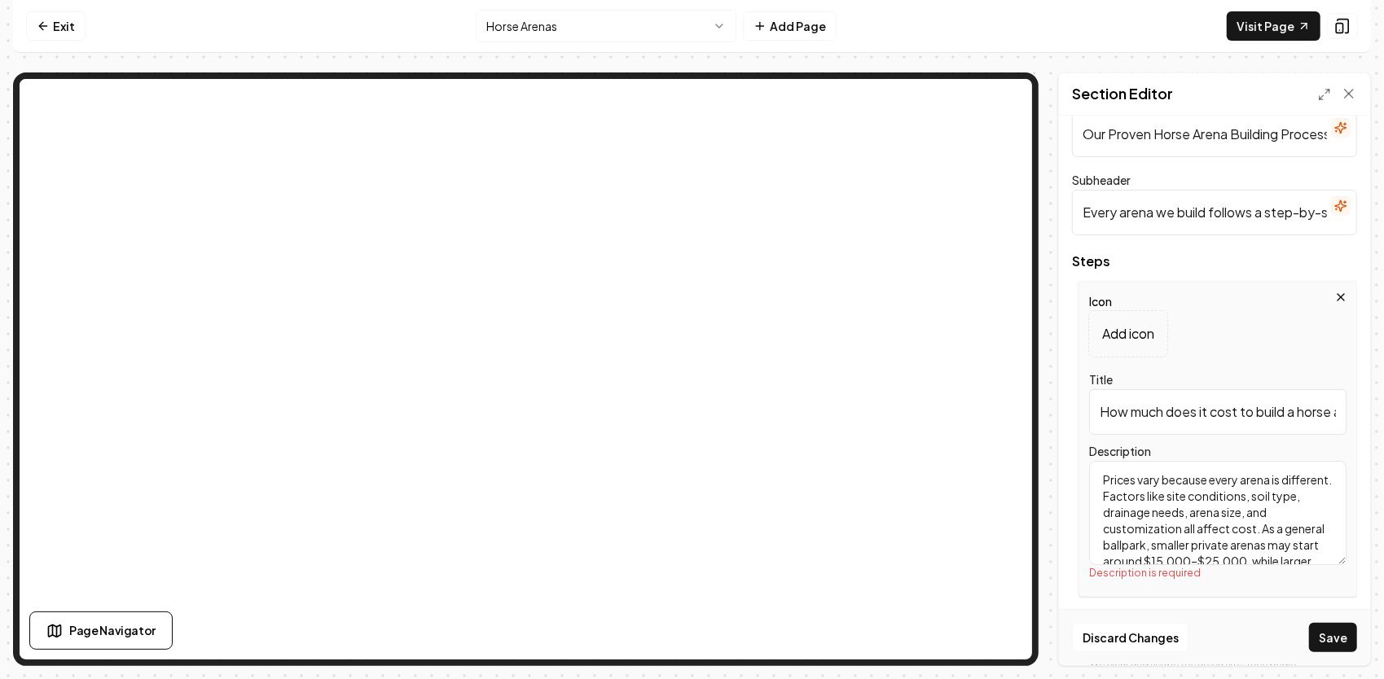
scroll to position [101, 0]
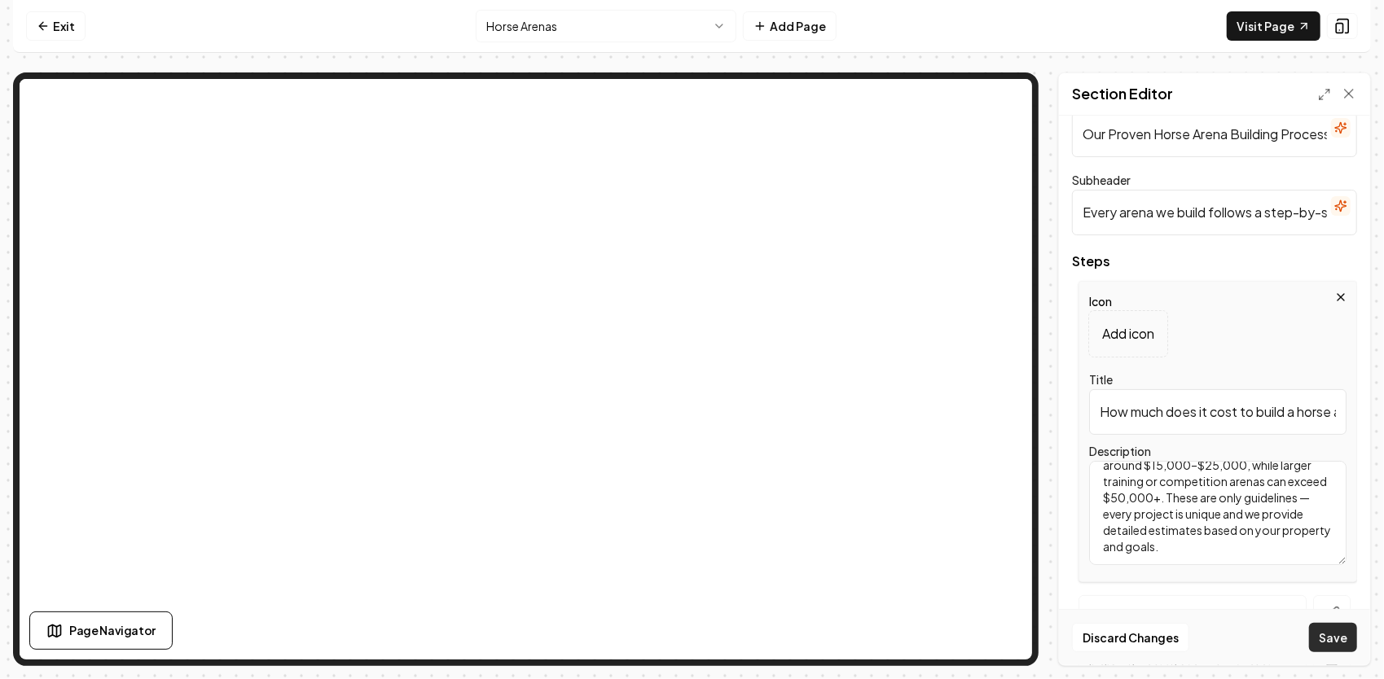
type textarea "Prices vary because every arena is different. Factors like site conditions, soi…"
click at [1341, 638] on button "Save" at bounding box center [1333, 637] width 48 height 29
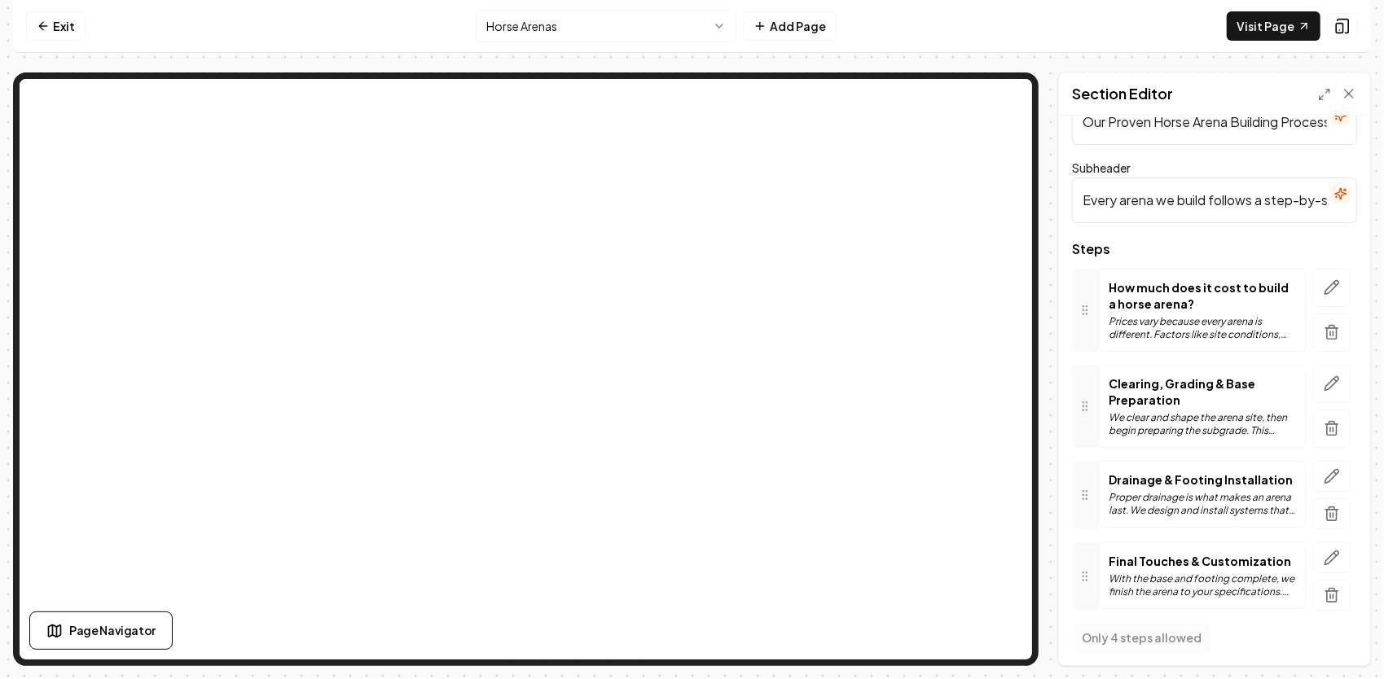
scroll to position [52, 0]
click at [1323, 379] on icon "button" at bounding box center [1331, 380] width 16 height 16
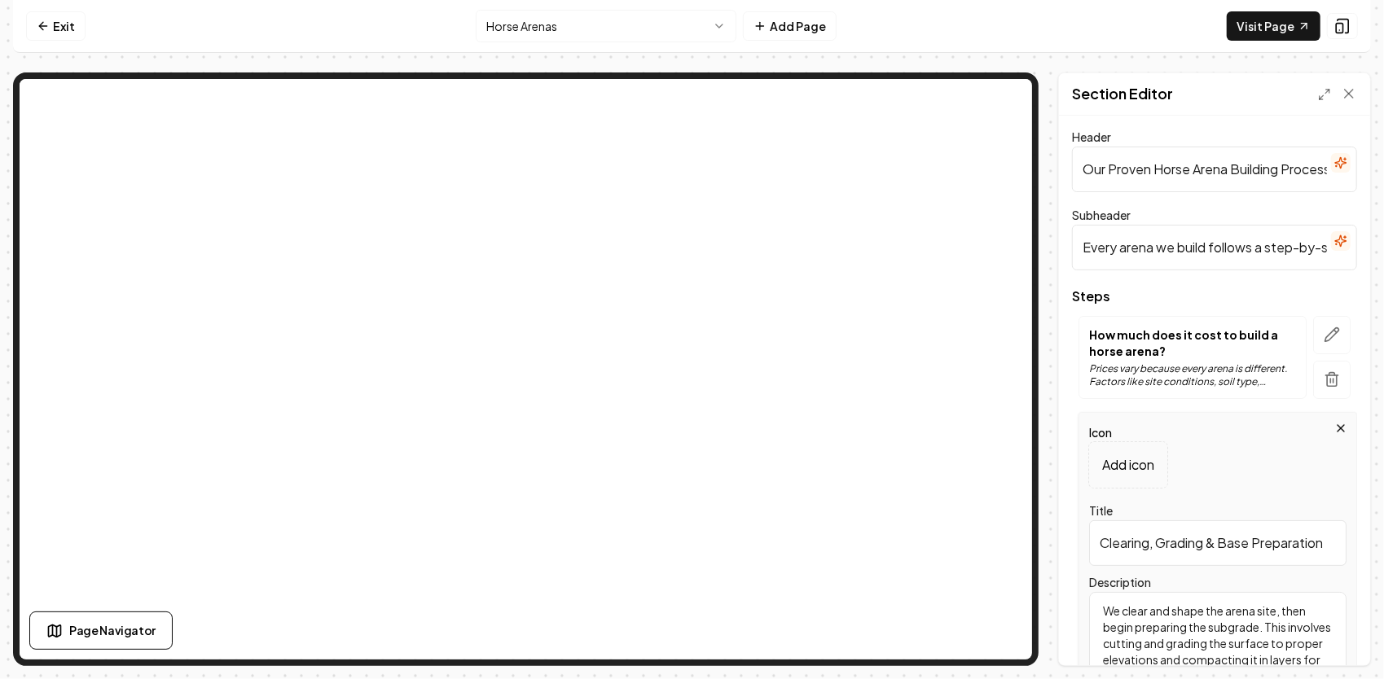
scroll to position [0, 0]
click at [1326, 337] on icon "button" at bounding box center [1331, 336] width 16 height 16
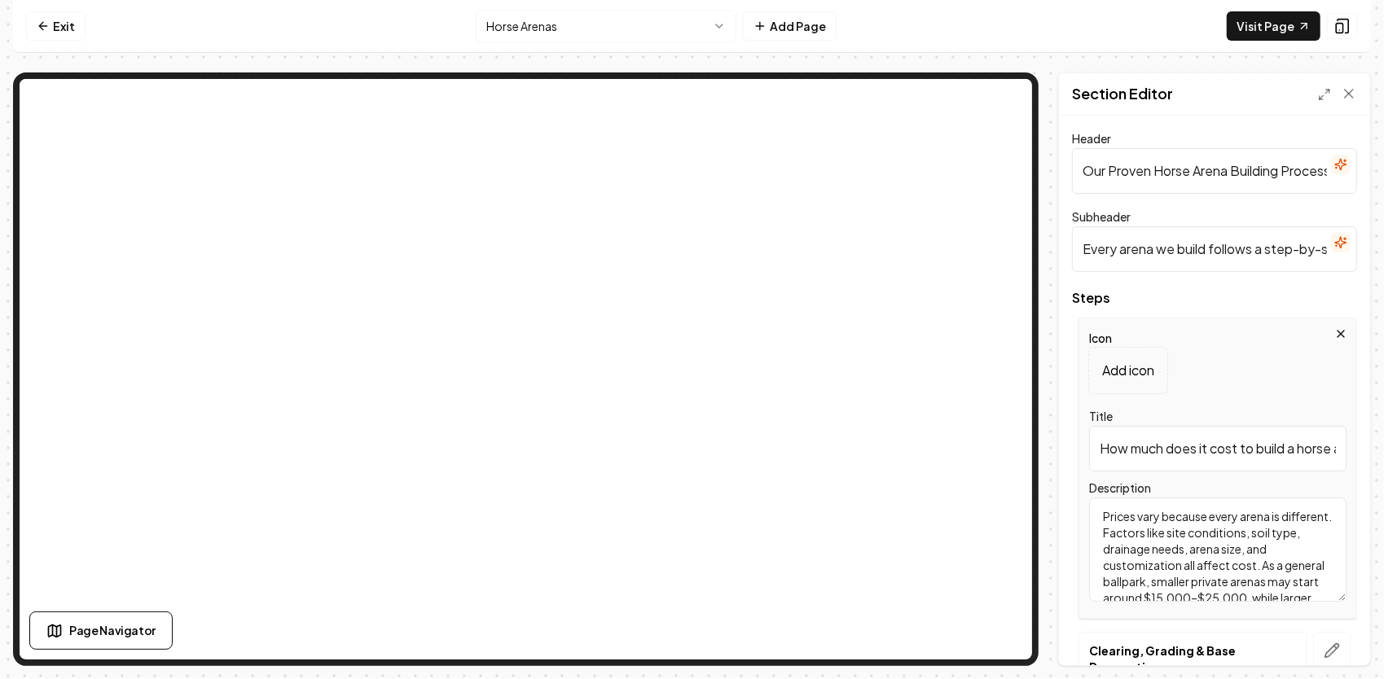
drag, startPoint x: 1295, startPoint y: 590, endPoint x: 1150, endPoint y: 504, distance: 168.7
click at [1150, 504] on textarea "Prices vary because every arena is different. Factors like site conditions, soi…" at bounding box center [1217, 550] width 257 height 104
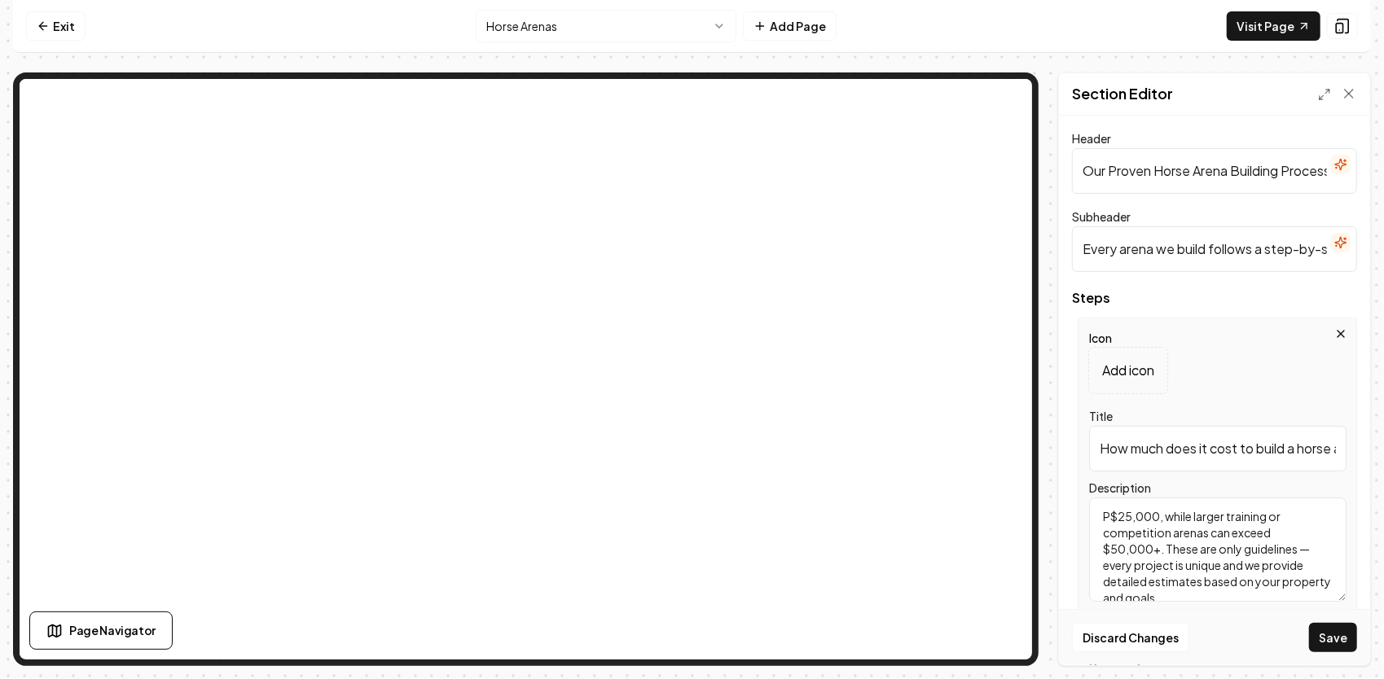
type textarea "$25,000, while larger training or competition arenas can exceed $50,000+. These…"
drag, startPoint x: 1240, startPoint y: 586, endPoint x: 1088, endPoint y: 501, distance: 174.6
click at [1089, 502] on textarea "$25,000, while larger training or competition arenas can exceed $50,000+. These…" at bounding box center [1217, 550] width 257 height 104
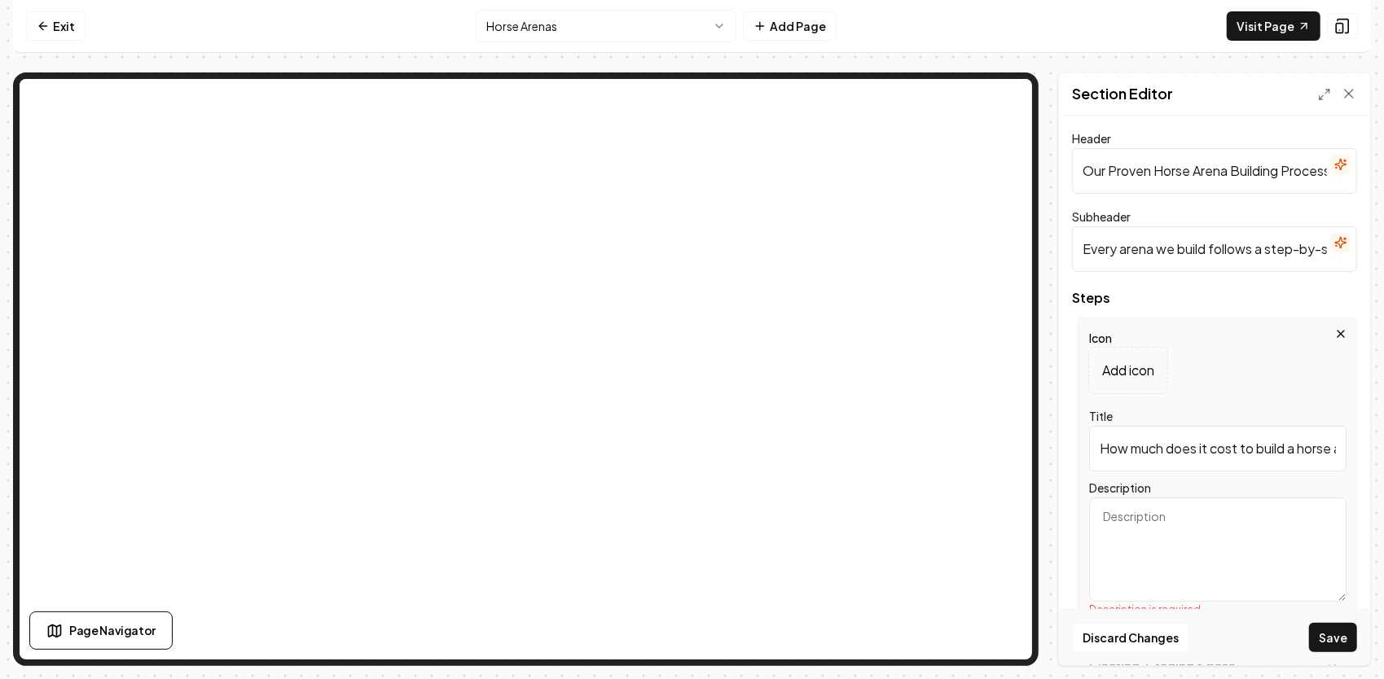
paste textarea "We start with a thorough evaluation of your property. This includes soil type, …"
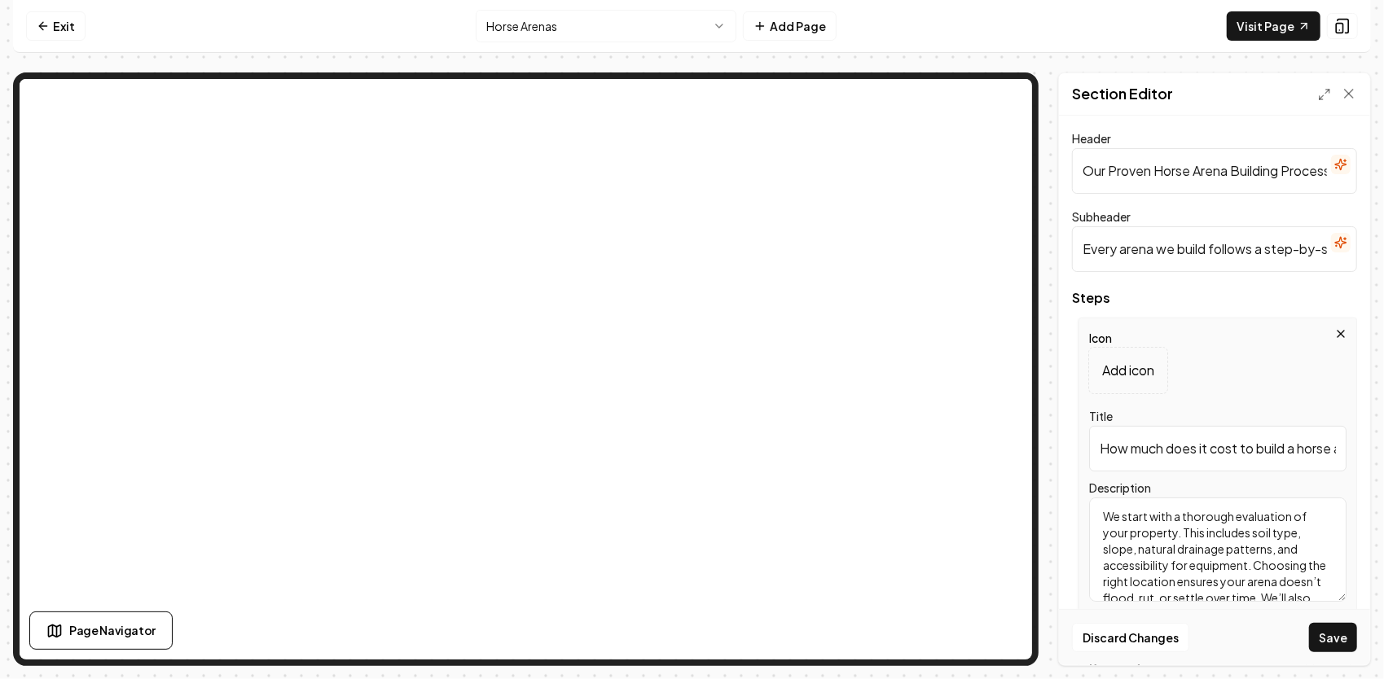
type textarea "We start with a thorough evaluation of your property. This includes soil type, …"
drag, startPoint x: 1098, startPoint y: 449, endPoint x: 1367, endPoint y: 438, distance: 269.8
click at [1367, 438] on div "Header Our Proven Horse Arena Building Process Subheader Every arena we build f…" at bounding box center [1214, 391] width 311 height 550
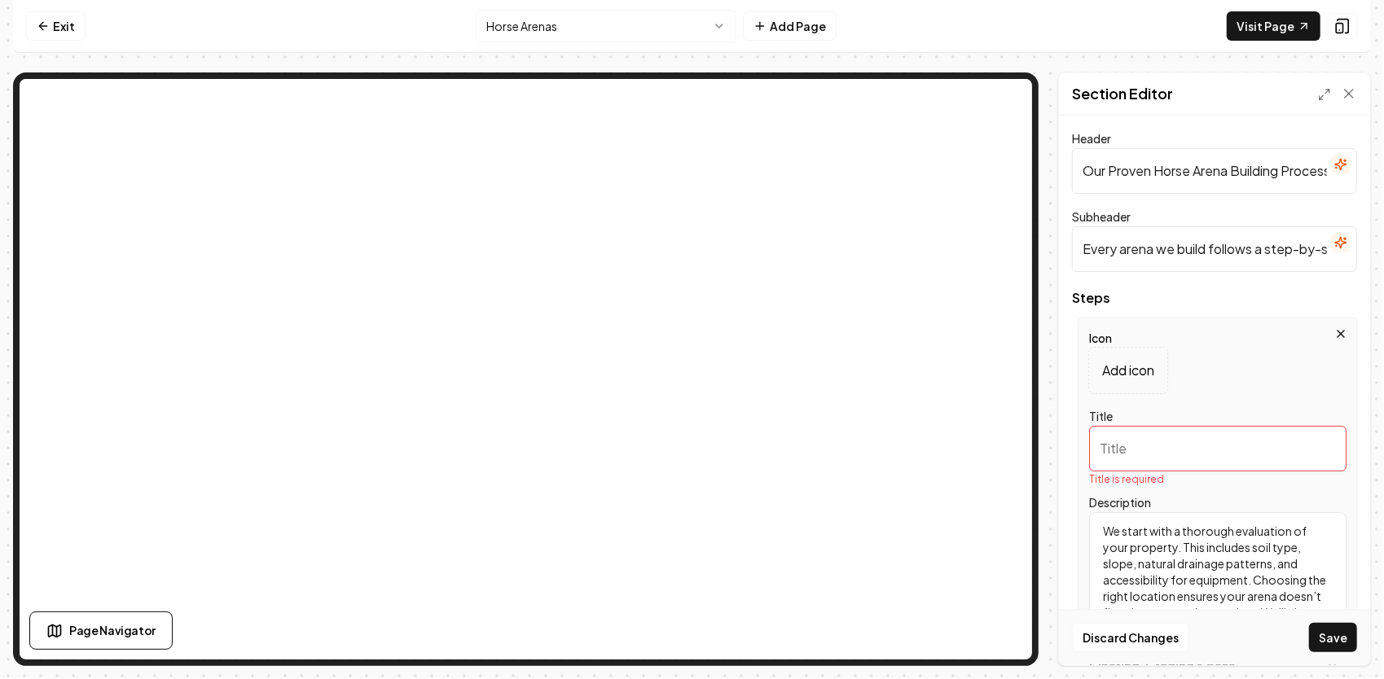
paste input "Site Evaluation & Planning"
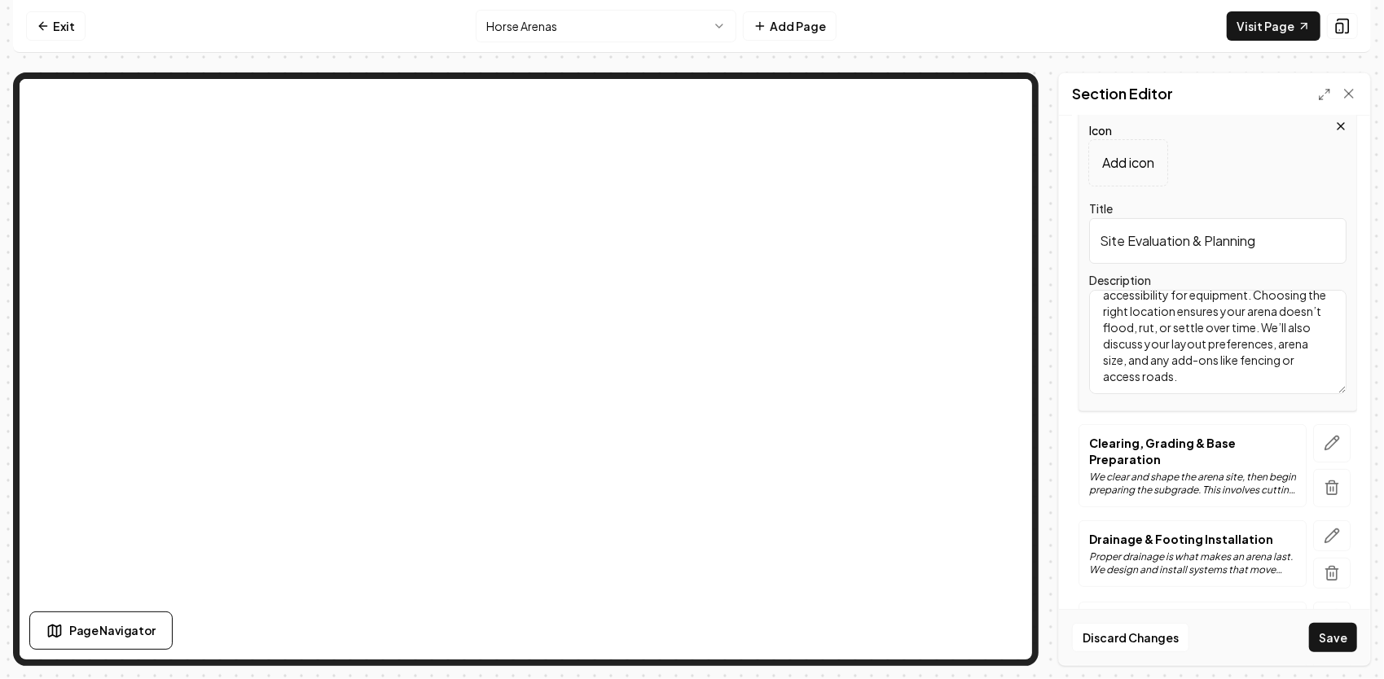
scroll to position [244, 0]
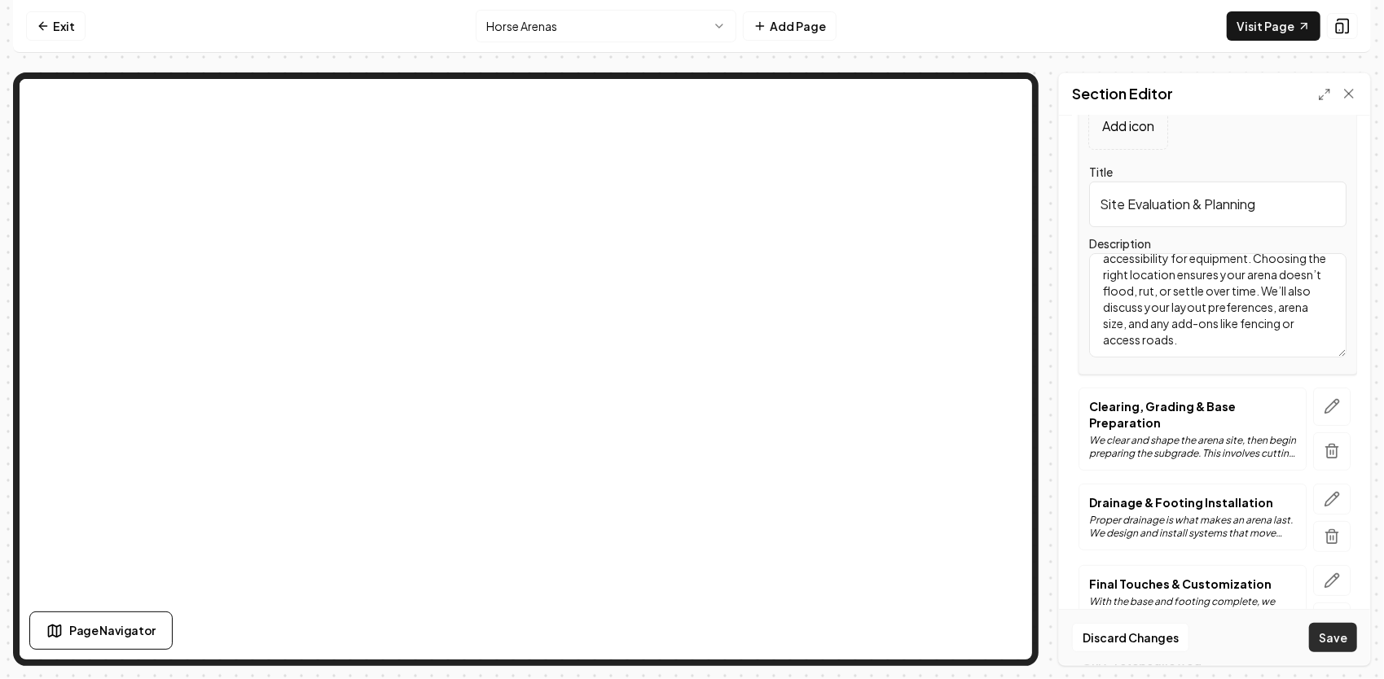
type input "Site Evaluation & Planning"
click at [1332, 634] on button "Save" at bounding box center [1333, 637] width 48 height 29
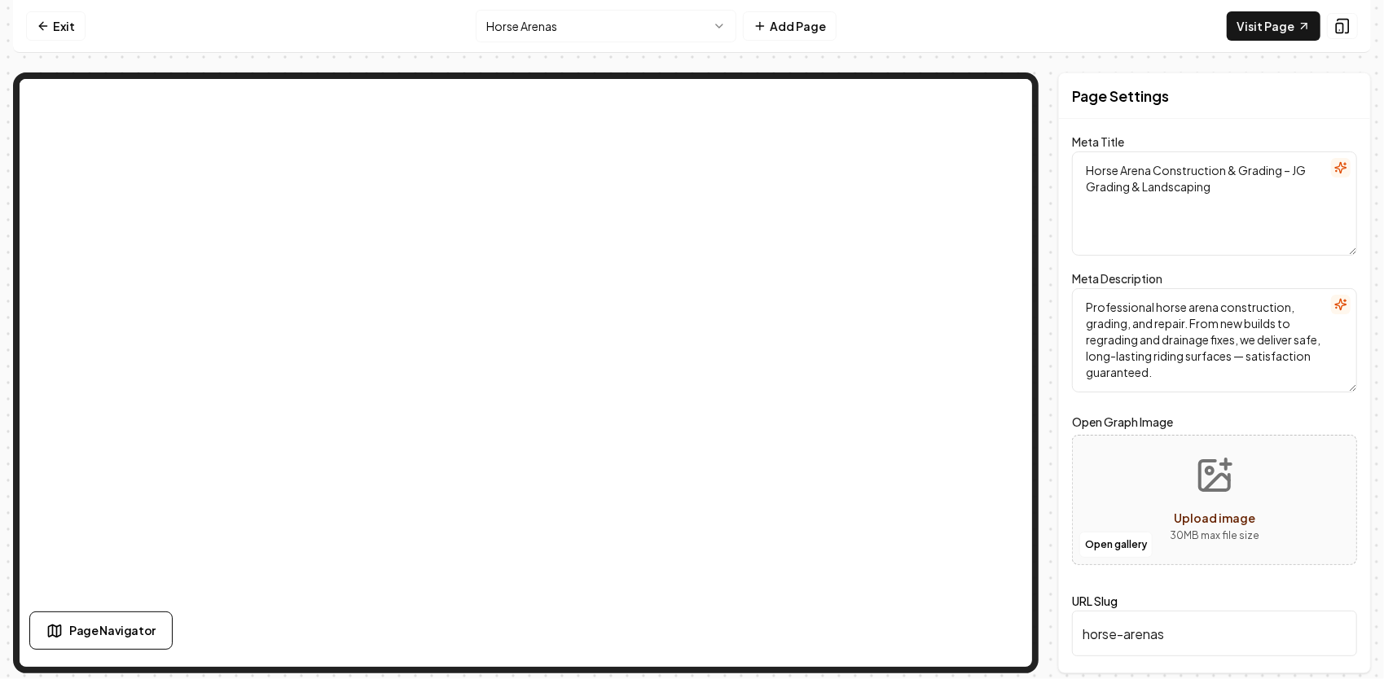
scroll to position [0, 0]
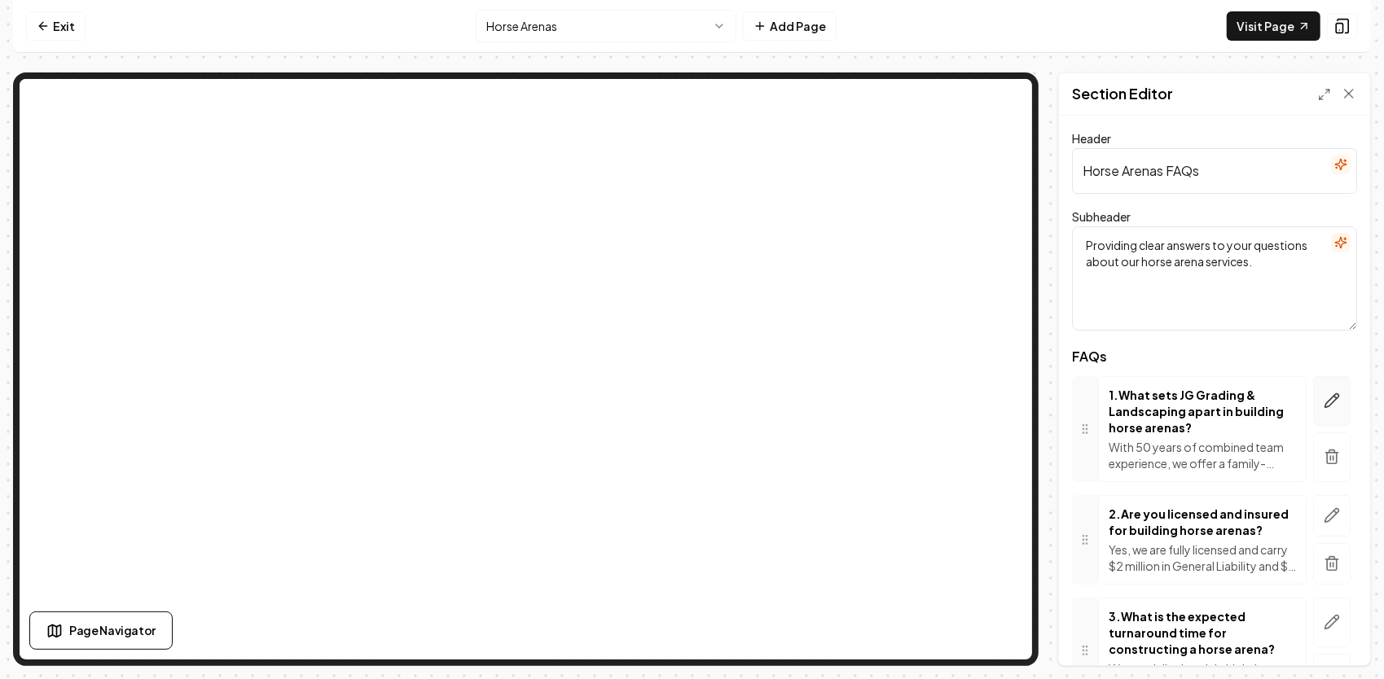
click at [1326, 401] on icon "button" at bounding box center [1331, 400] width 16 height 16
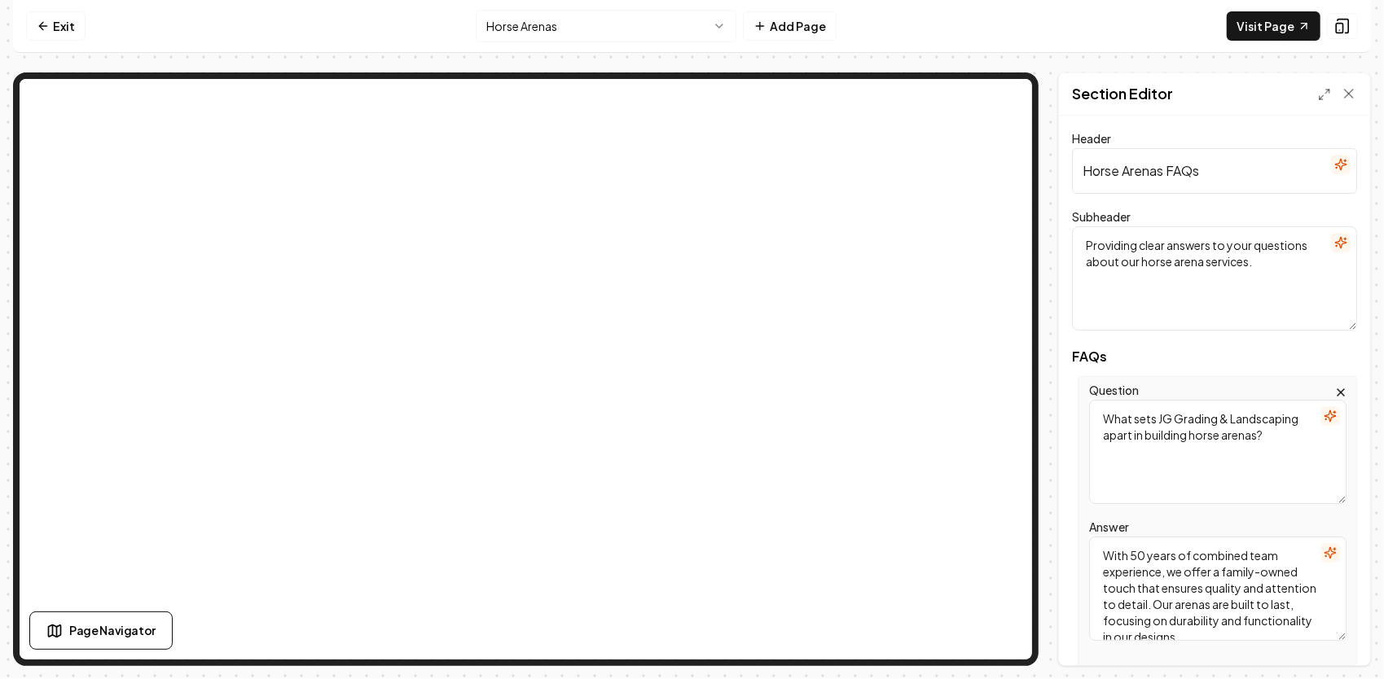
drag, startPoint x: 1273, startPoint y: 436, endPoint x: 1061, endPoint y: 421, distance: 212.3
click at [1061, 420] on div "Header Horse Arenas FAQs Subheader Providing clear answers to your questions ab…" at bounding box center [1214, 391] width 311 height 550
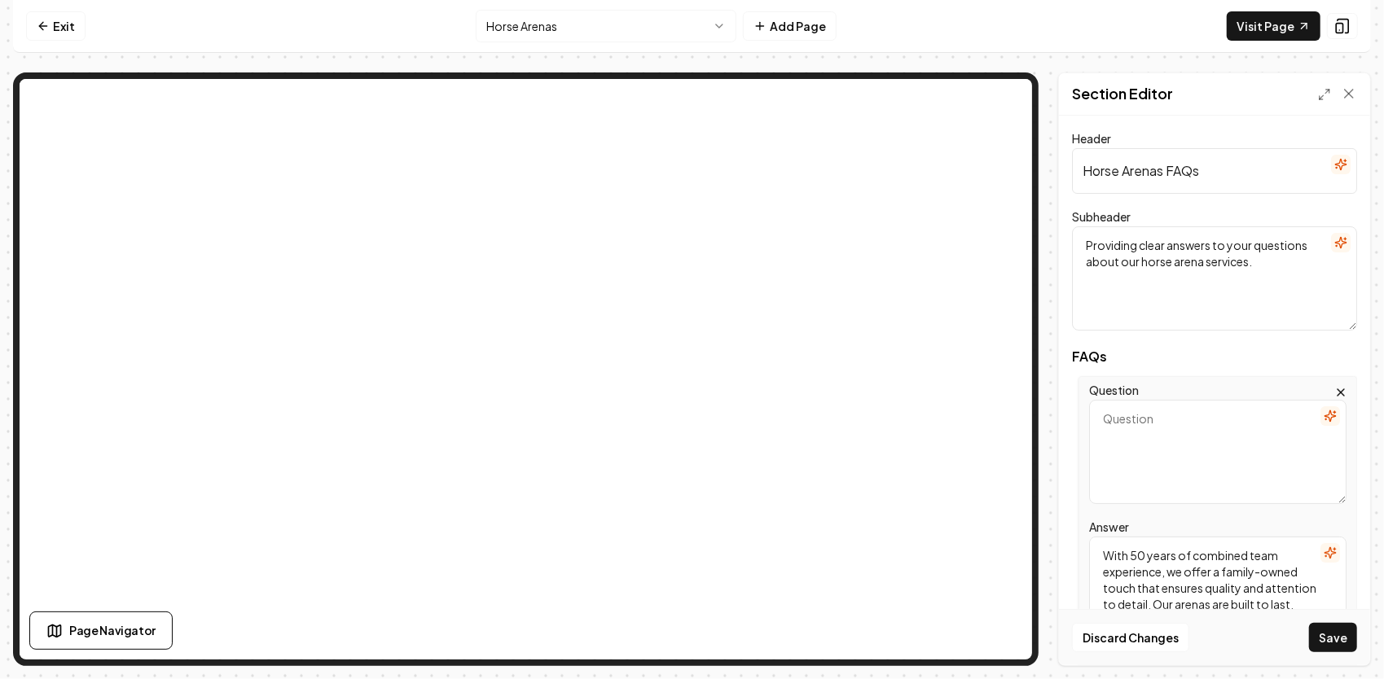
paste textarea "How much does it cost to build a horse arena?"
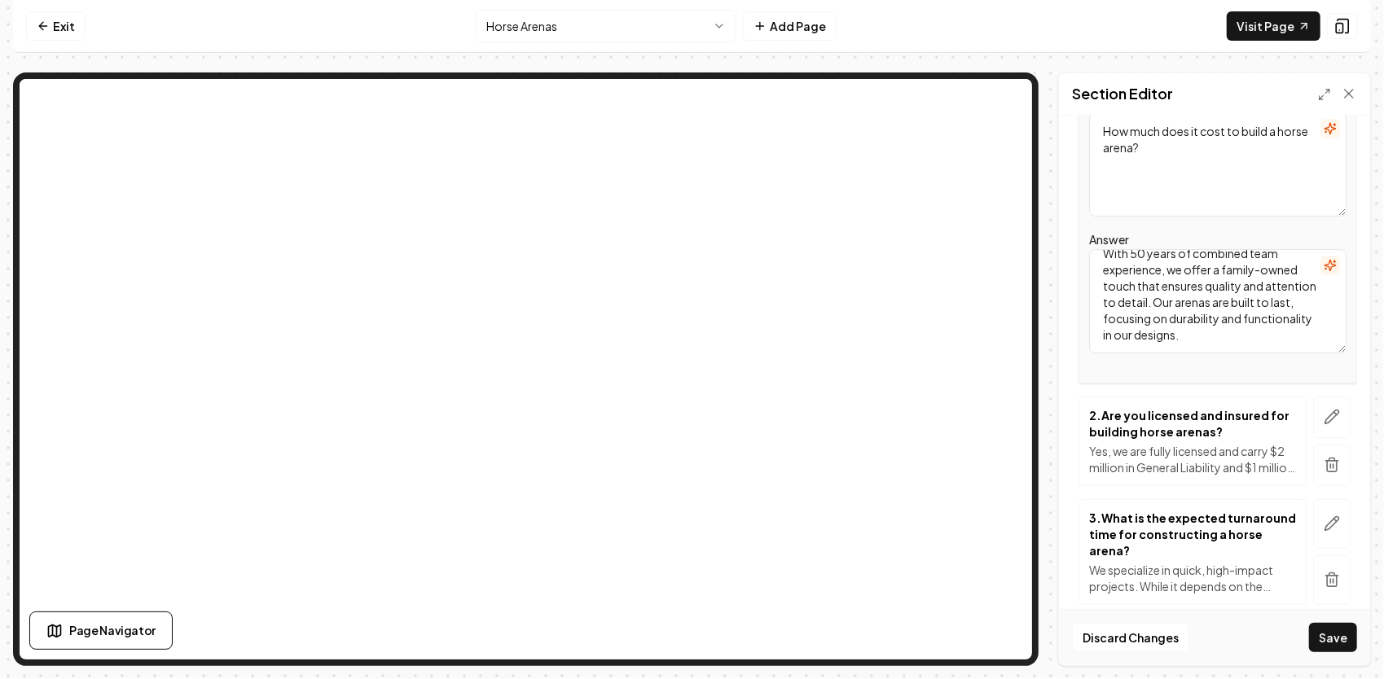
scroll to position [326, 0]
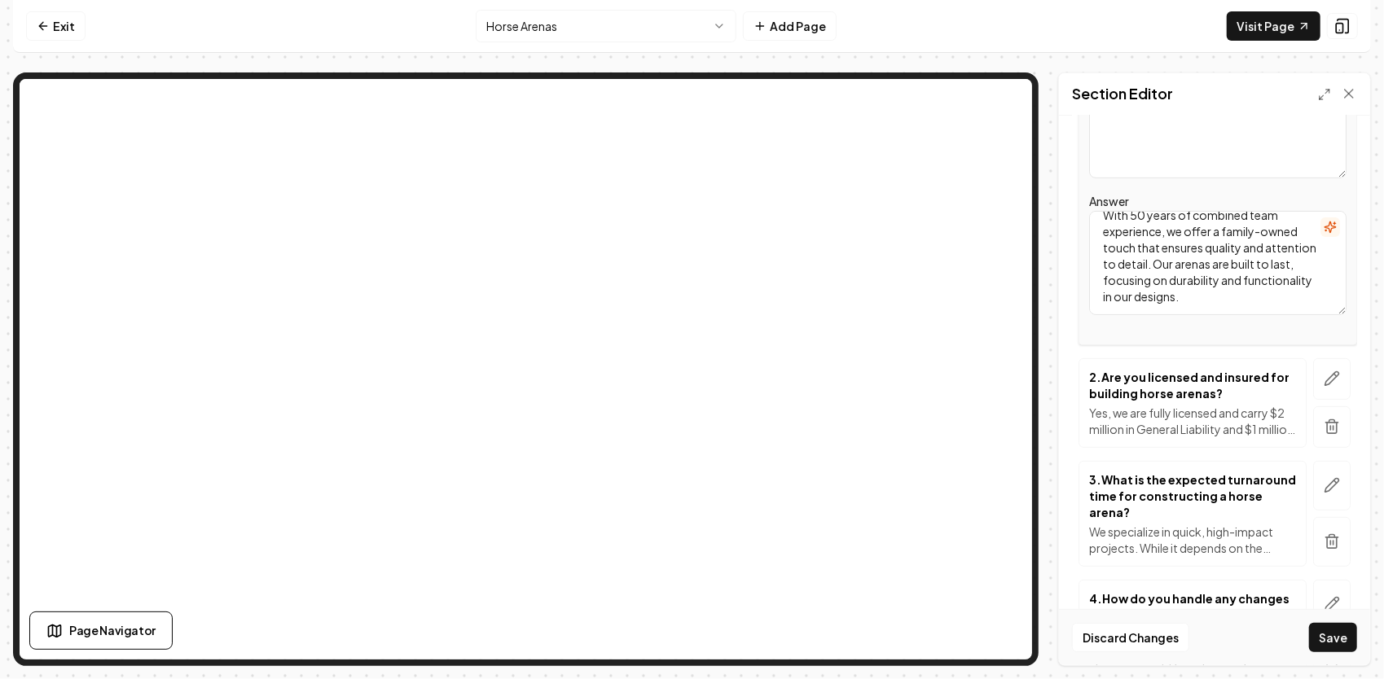
type textarea "How much does it cost to build a horse arena?"
drag, startPoint x: 1128, startPoint y: 292, endPoint x: 1082, endPoint y: 181, distance: 120.5
click at [1079, 187] on div "Question How much does it cost to build a horse arena? Answer With 50 years of …" at bounding box center [1217, 197] width 278 height 295
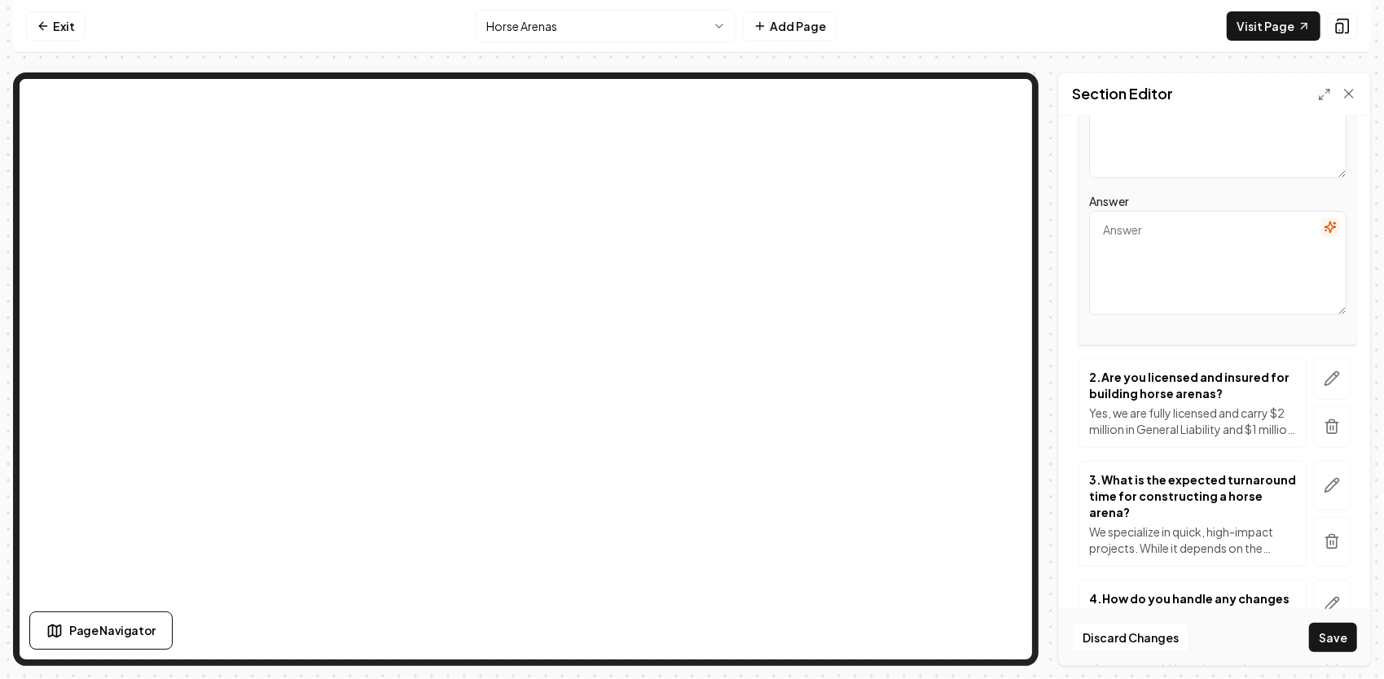
paste textarea "Prices vary because every arena is different. Factors like site conditions, soi…"
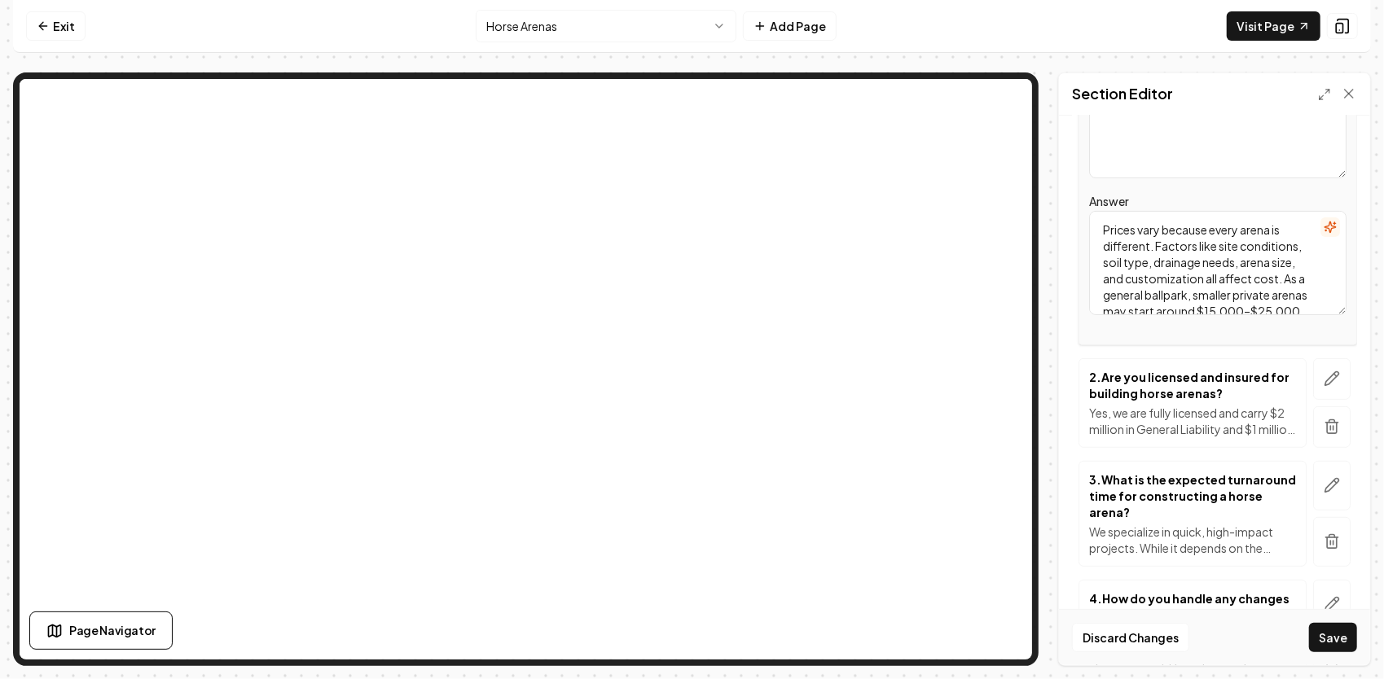
scroll to position [134, 0]
type textarea "Prices vary because every arena is different. Factors like site conditions, soi…"
click at [1323, 382] on icon "button" at bounding box center [1331, 379] width 16 height 16
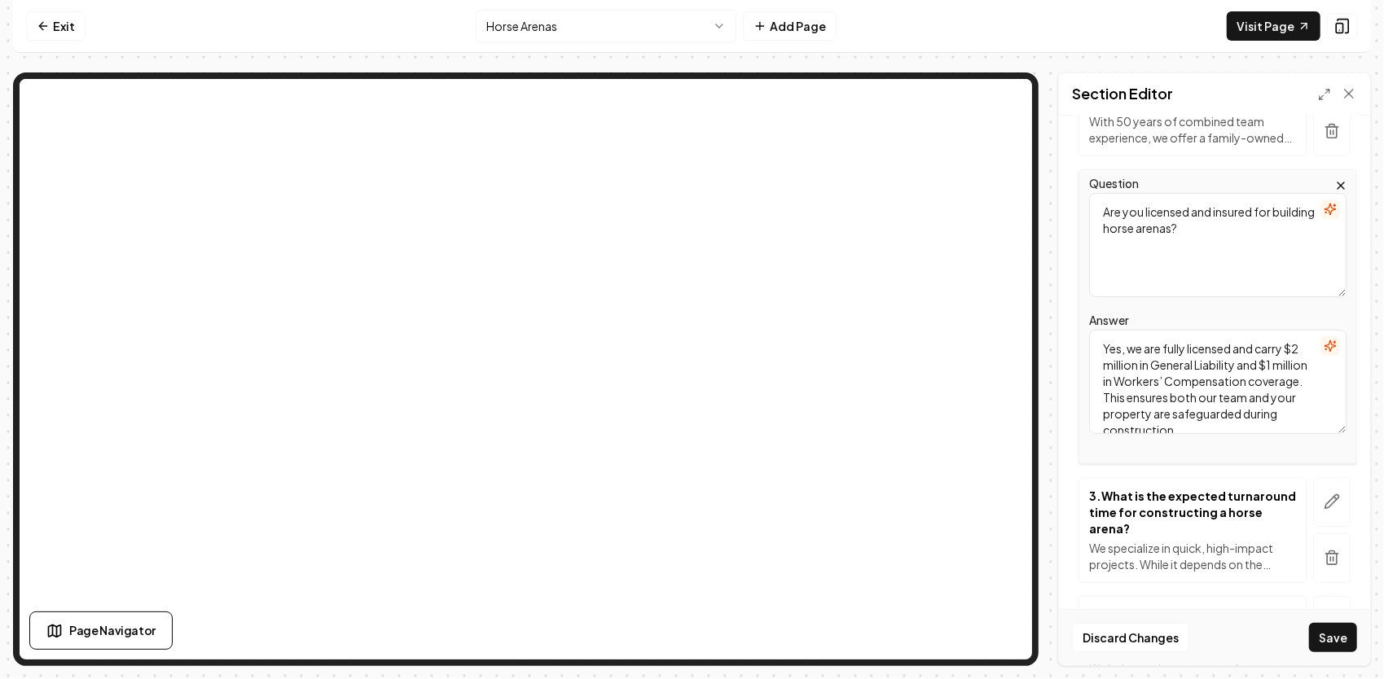
drag, startPoint x: 1269, startPoint y: 250, endPoint x: 1073, endPoint y: 202, distance: 201.3
click at [1072, 204] on div "Question Are you licensed and insured for building horse arenas? Answer Yes, we…" at bounding box center [1214, 316] width 285 height 295
paste textarea "Can you repair or regrade an existing horse arena?"
type textarea "Can you repair or regrade an existing horse arena?"
click at [1344, 629] on button "Save" at bounding box center [1333, 637] width 48 height 29
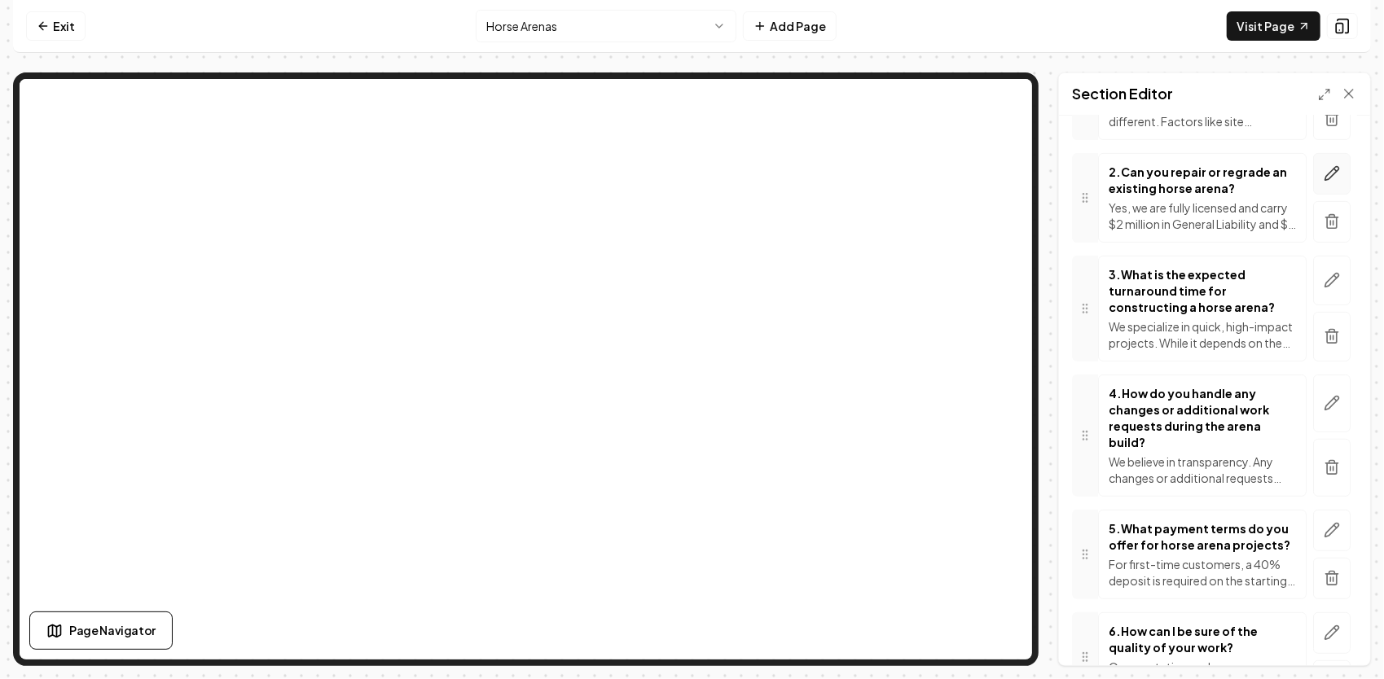
click at [1323, 174] on icon "button" at bounding box center [1331, 173] width 16 height 16
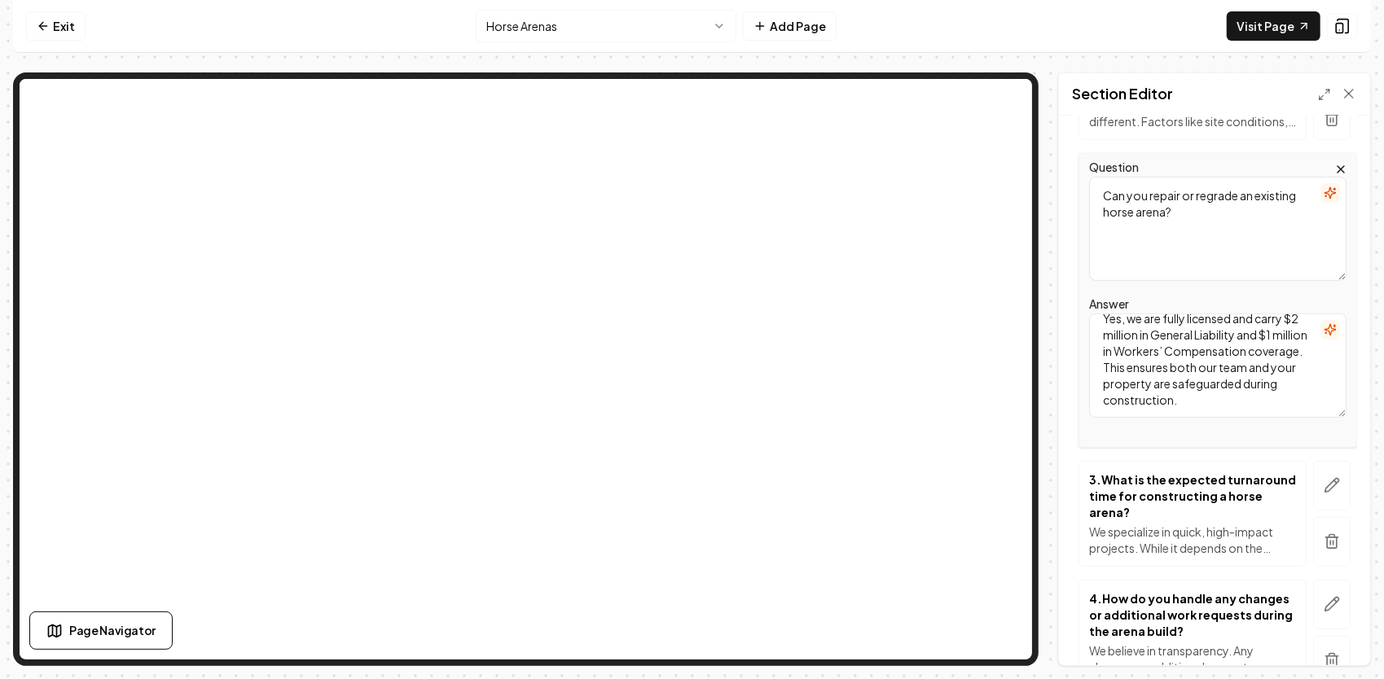
scroll to position [0, 0]
drag, startPoint x: 1288, startPoint y: 401, endPoint x: 1100, endPoint y: 297, distance: 214.7
click at [1102, 300] on div "Answer Yes, we are fully licensed and carry $2 million in General Liability and…" at bounding box center [1217, 356] width 257 height 124
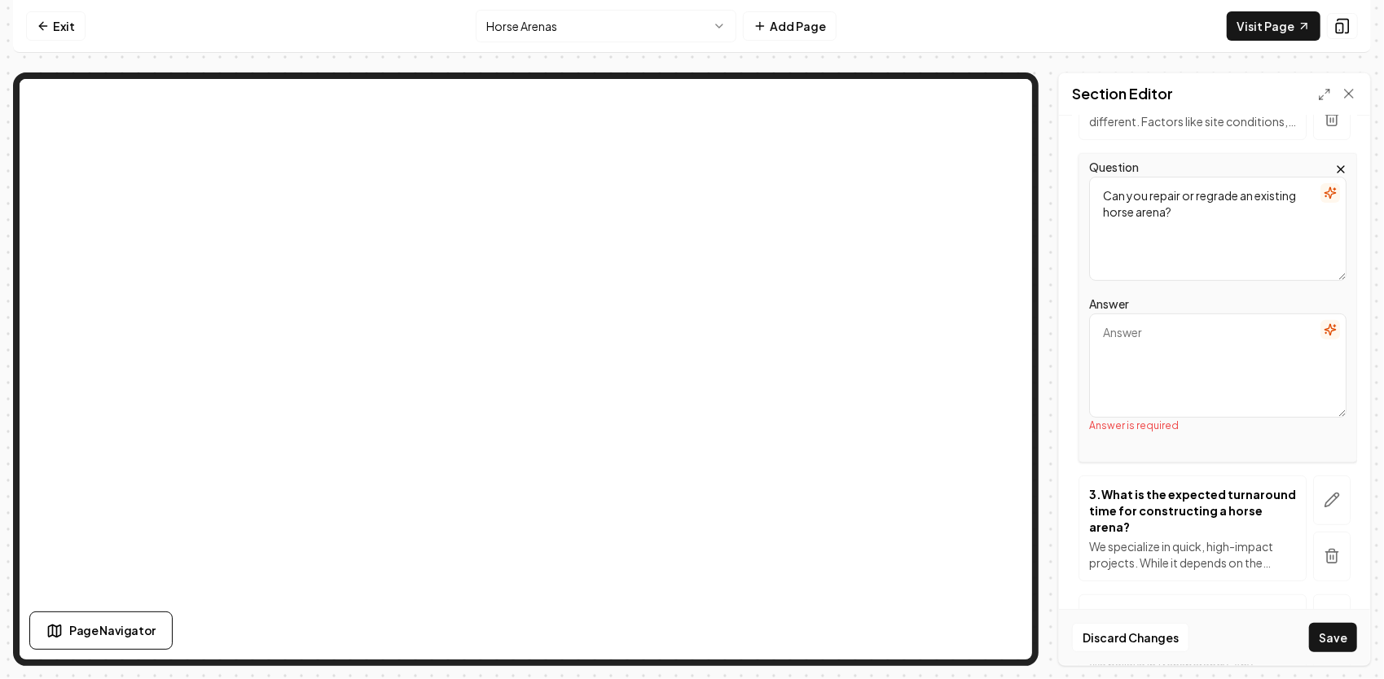
paste textarea "Yes. We offer arena repair and maintenance services, including regrading, footi…"
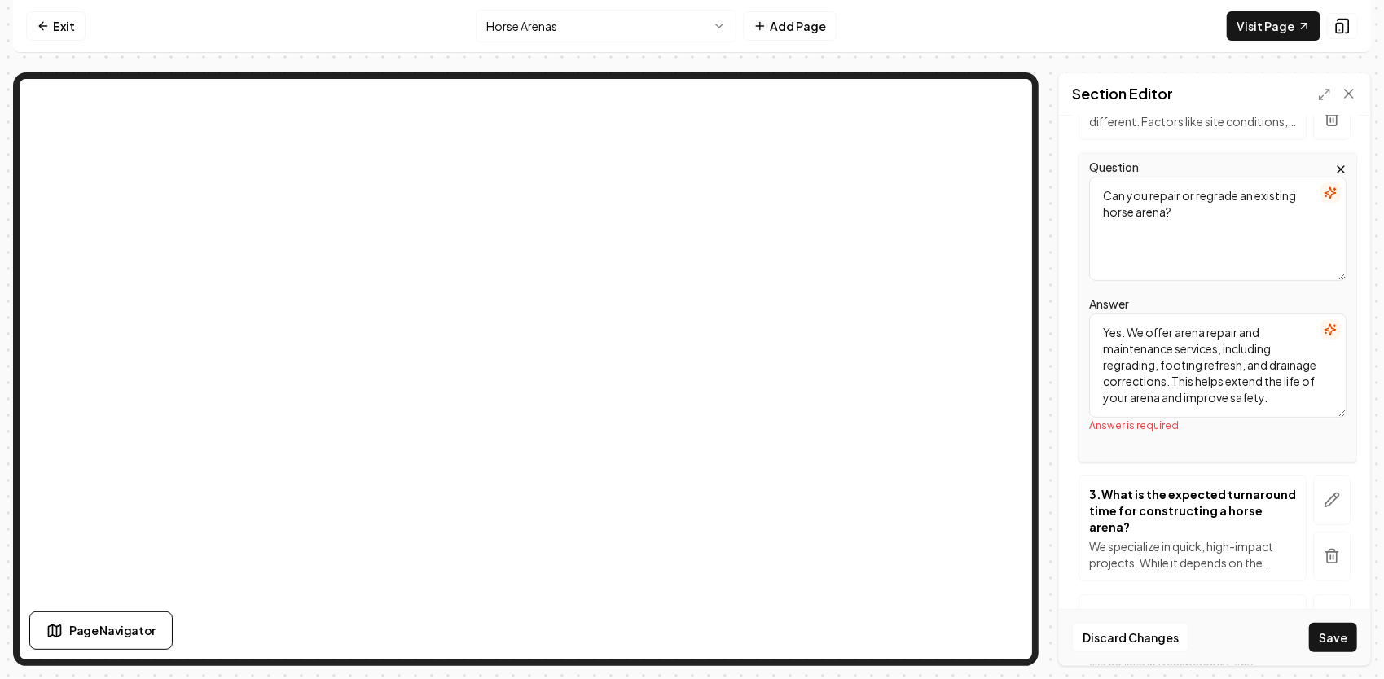
scroll to position [3, 0]
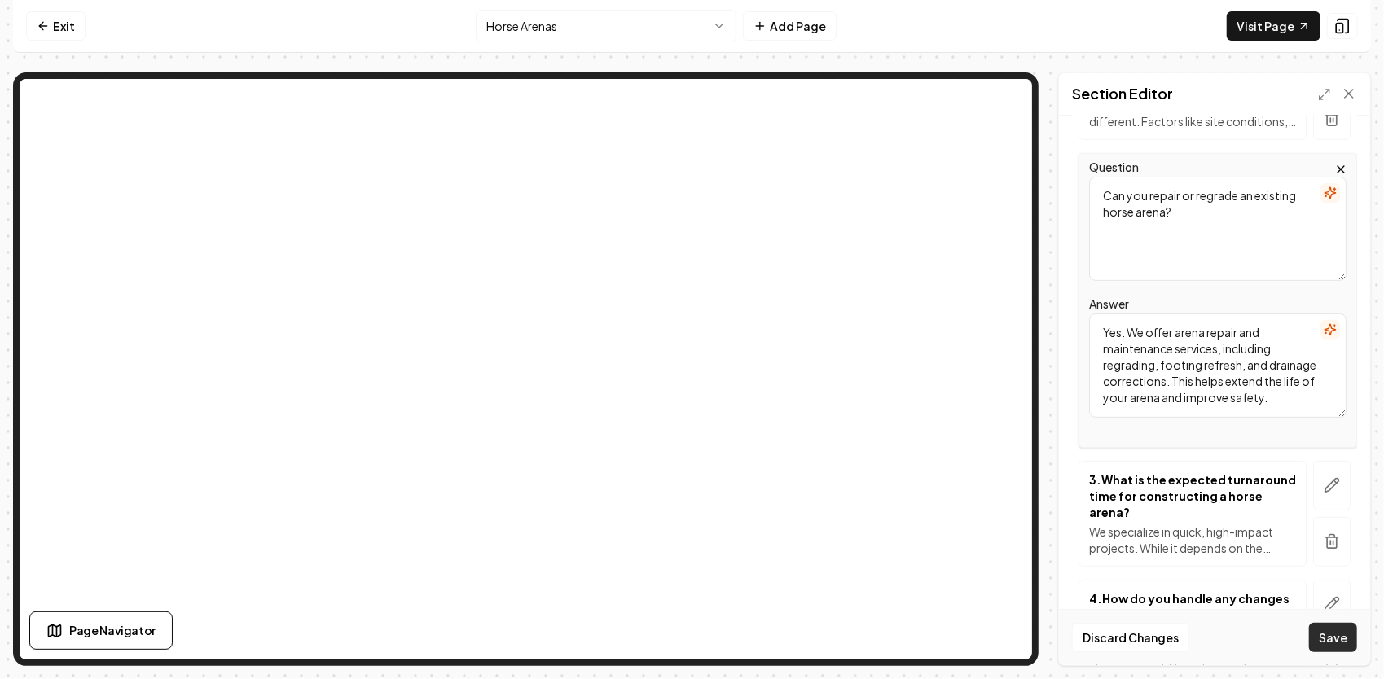
type textarea "Yes. We offer arena repair and maintenance services, including regrading, footi…"
click at [1347, 643] on button "Save" at bounding box center [1333, 637] width 48 height 29
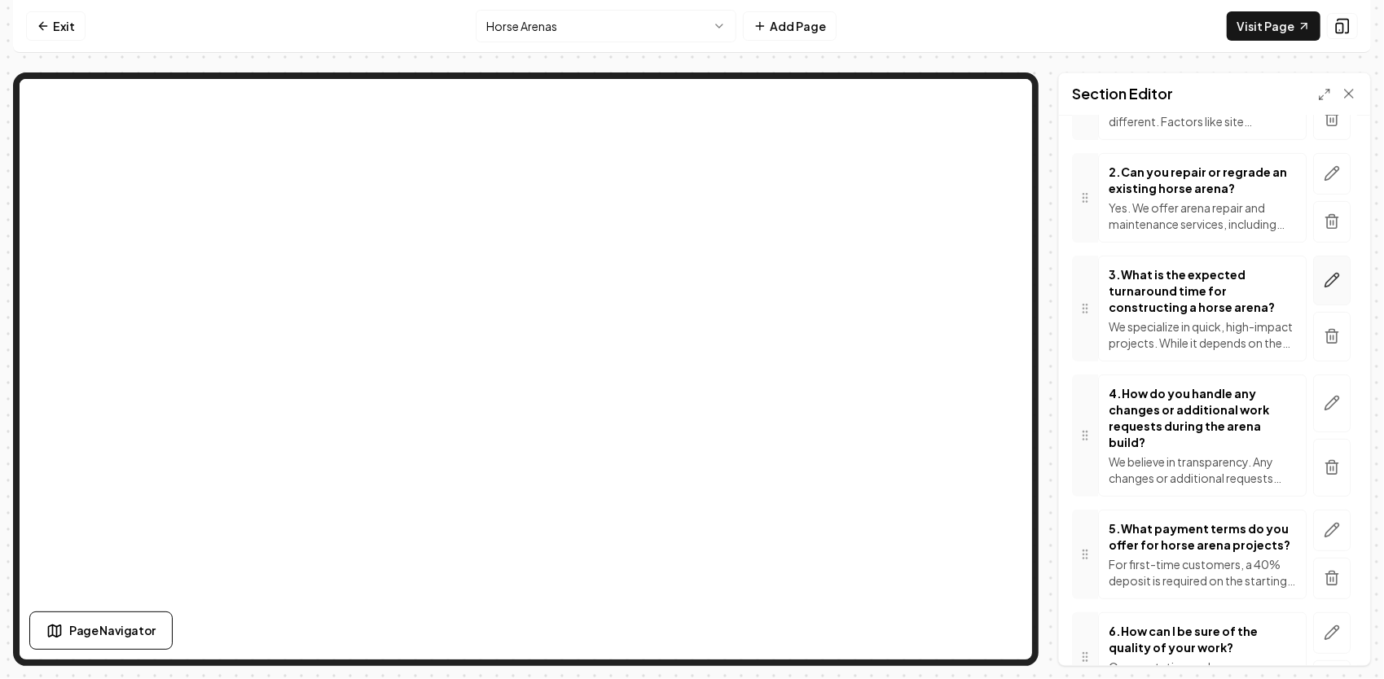
click at [1323, 272] on icon "button" at bounding box center [1331, 280] width 16 height 16
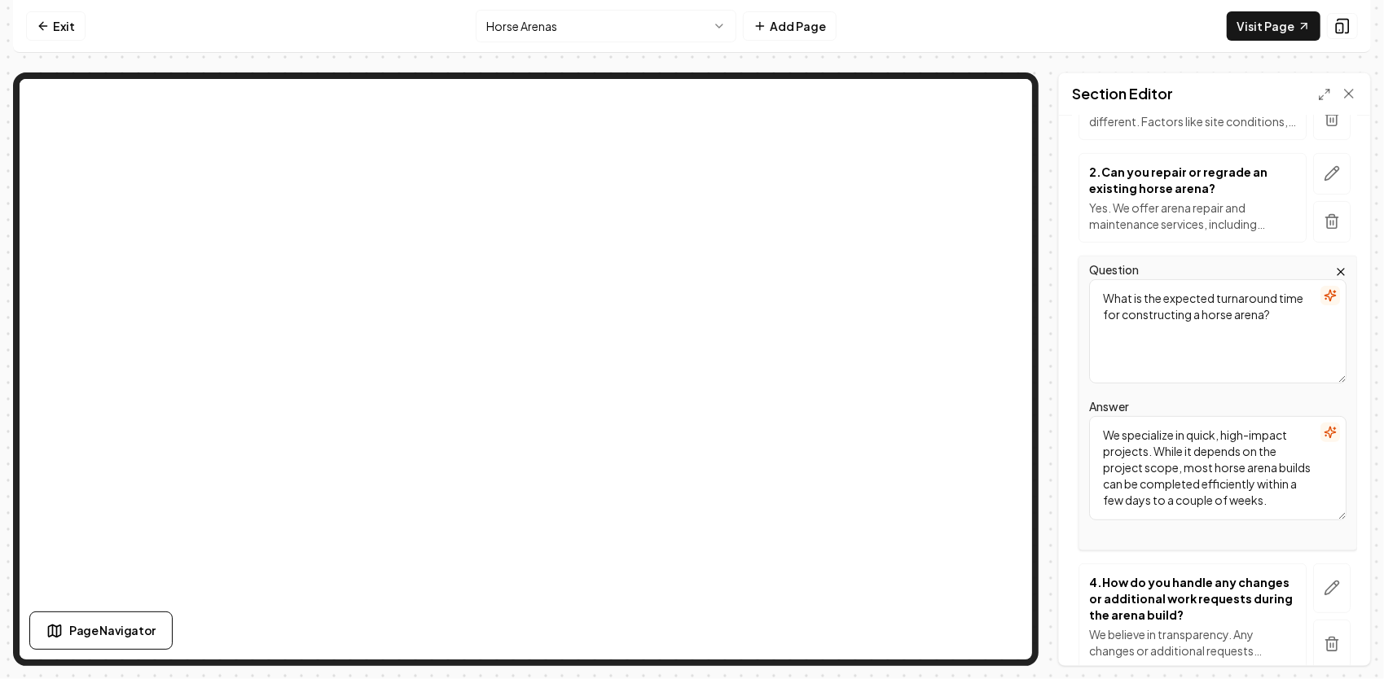
scroll to position [14, 0]
drag, startPoint x: 1295, startPoint y: 322, endPoint x: 1111, endPoint y: 270, distance: 191.3
click at [1077, 271] on div "Question What is the expected turnaround time for constructing a horse arena? A…" at bounding box center [1214, 403] width 285 height 295
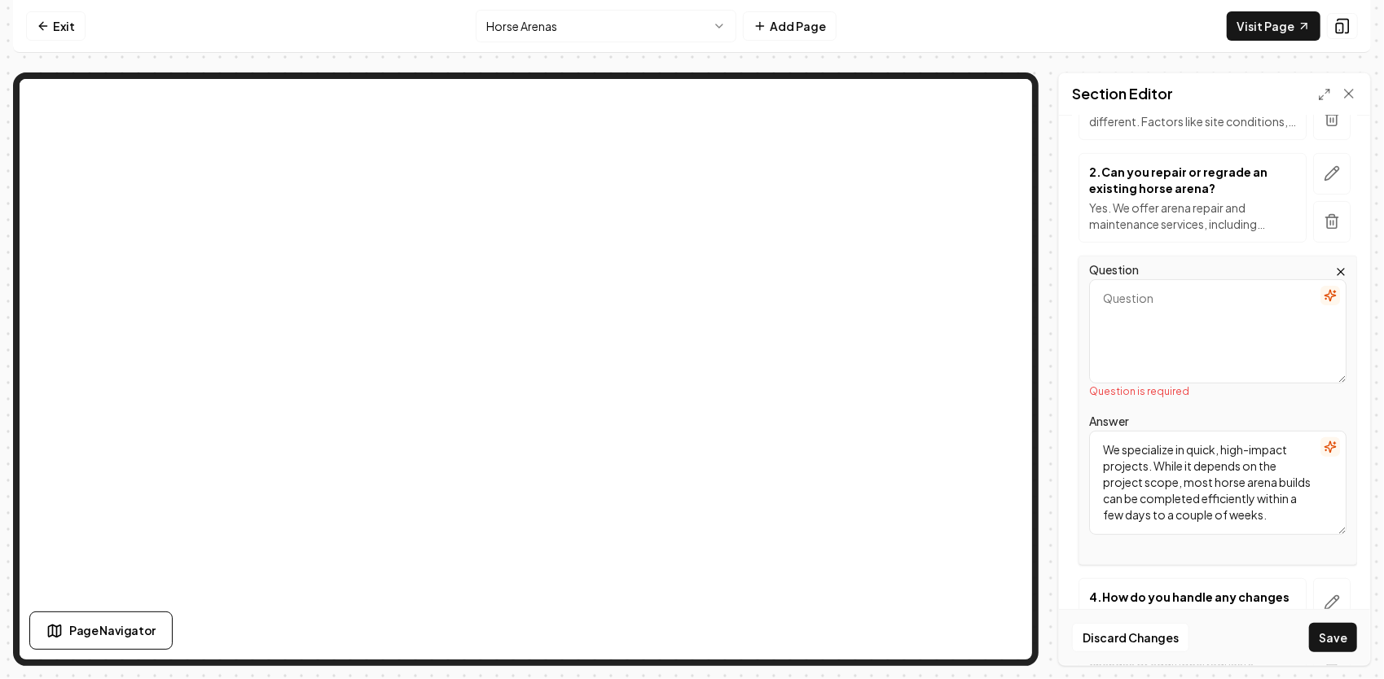
paste textarea "What size arena should I build?"
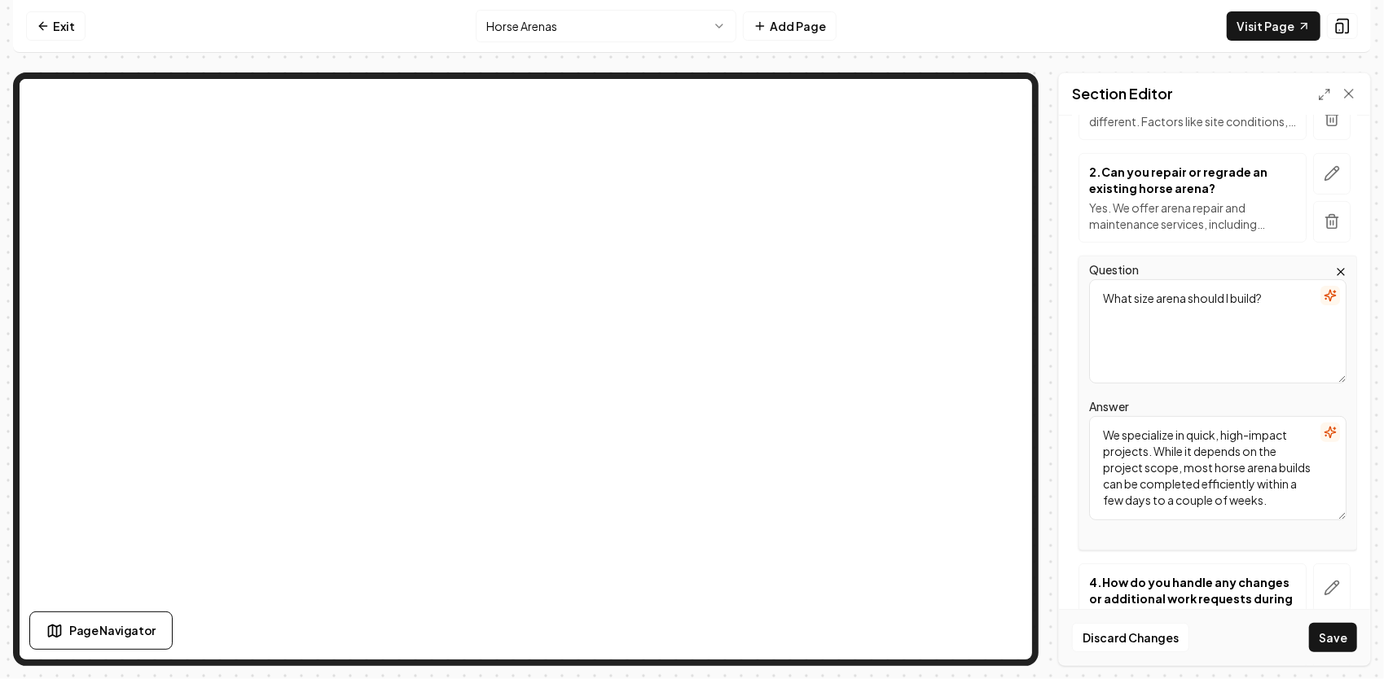
type textarea "What size arena should I build?"
drag, startPoint x: 1244, startPoint y: 501, endPoint x: 1101, endPoint y: 412, distance: 168.6
click at [1101, 412] on div "Answer We specialize in quick, high-impact projects. While it depends on the pr…" at bounding box center [1217, 459] width 257 height 124
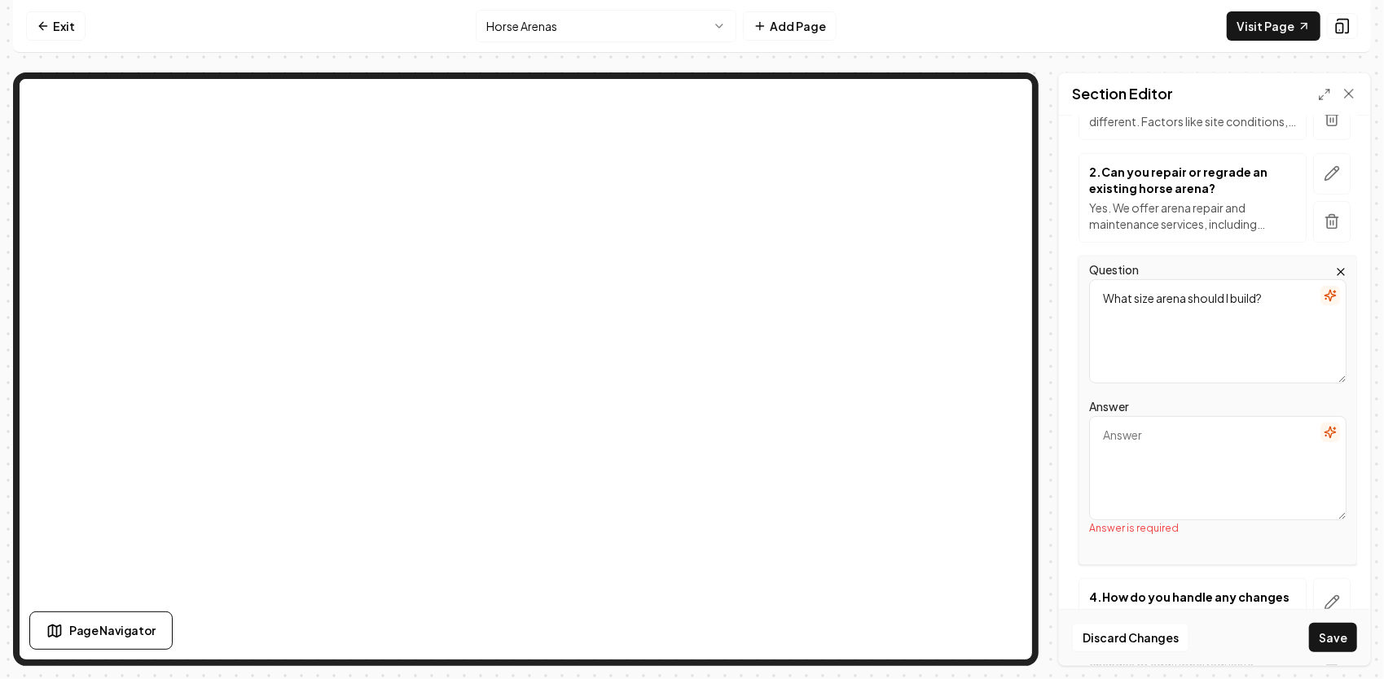
paste textarea "Arena size depends on how you plan to use it. A small private riding arena may …"
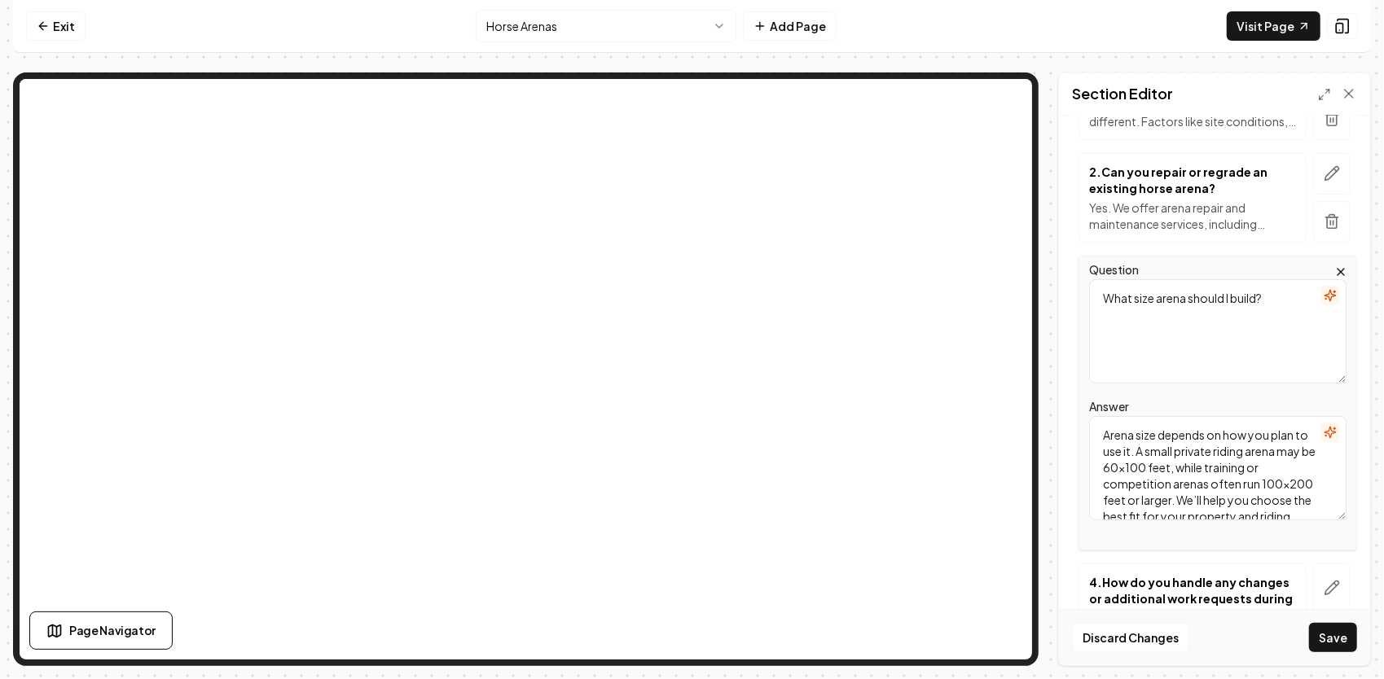
scroll to position [20, 0]
type textarea "Arena size depends on how you plan to use it. A small private riding arena may …"
click at [1328, 638] on button "Save" at bounding box center [1333, 637] width 48 height 29
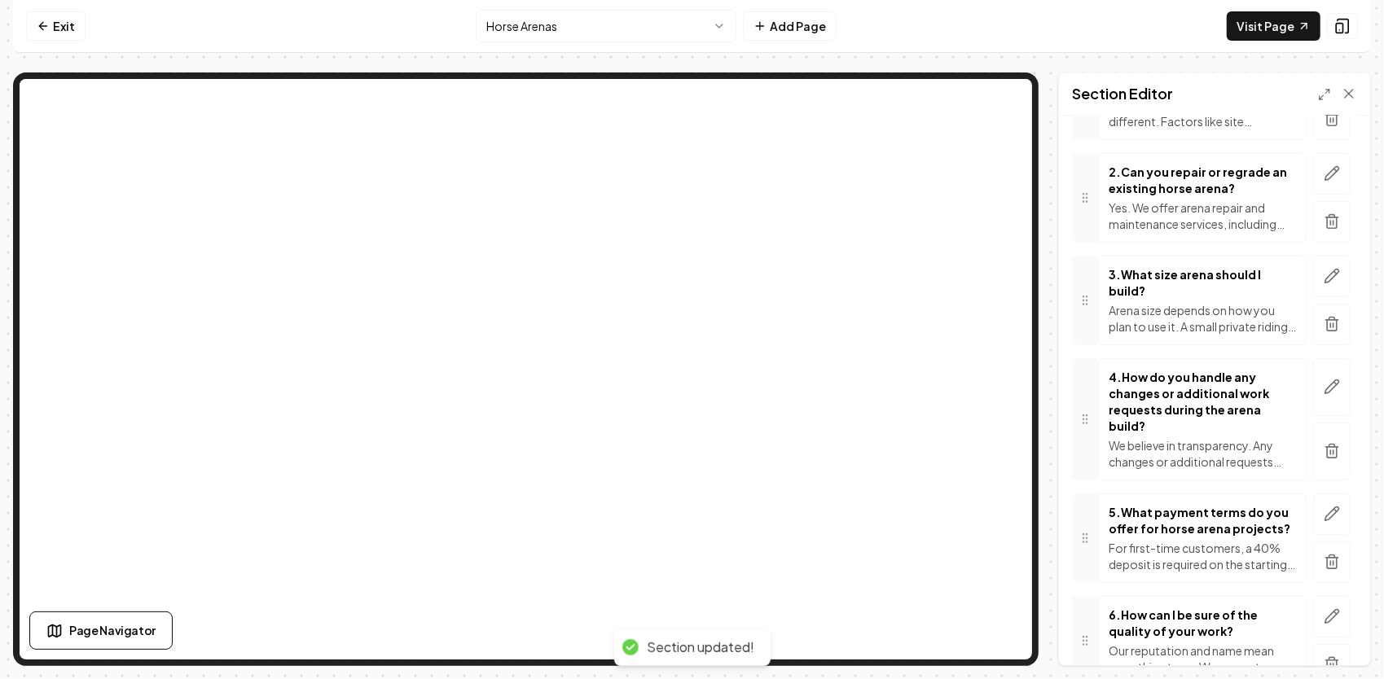
scroll to position [404, 0]
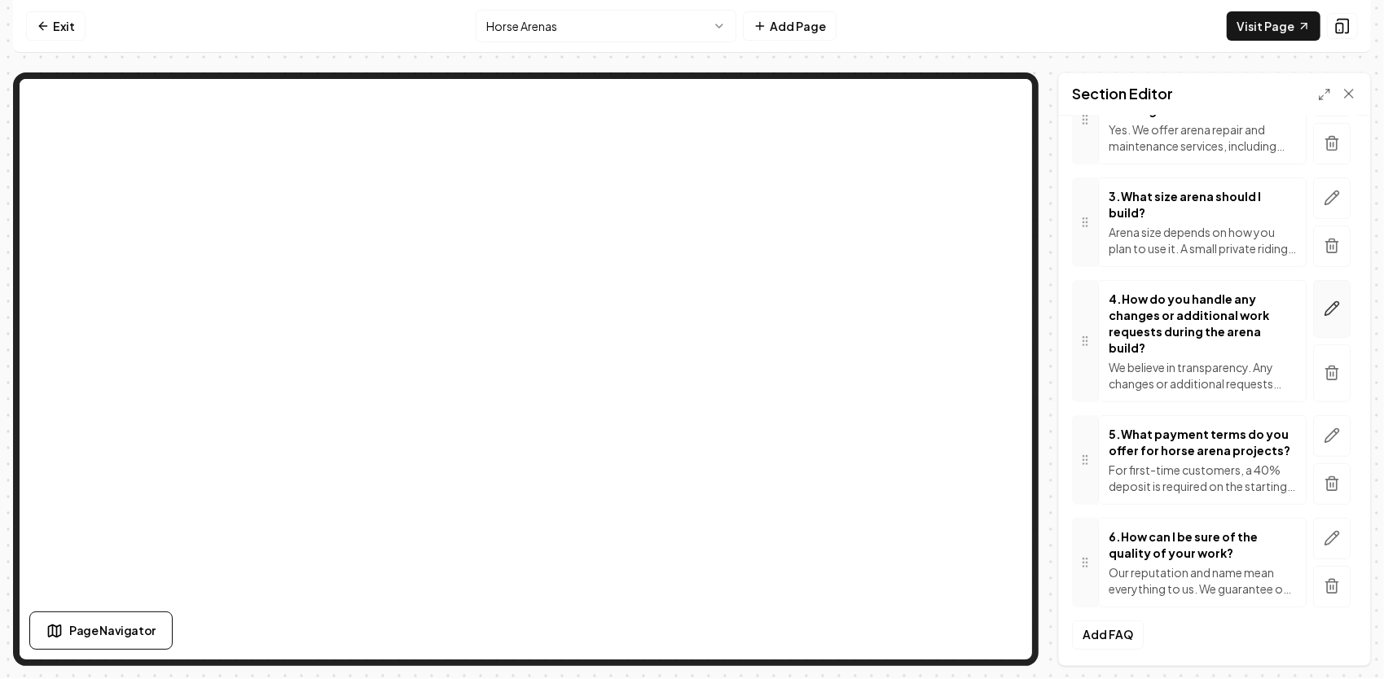
click at [1323, 300] on icon "button" at bounding box center [1331, 308] width 16 height 16
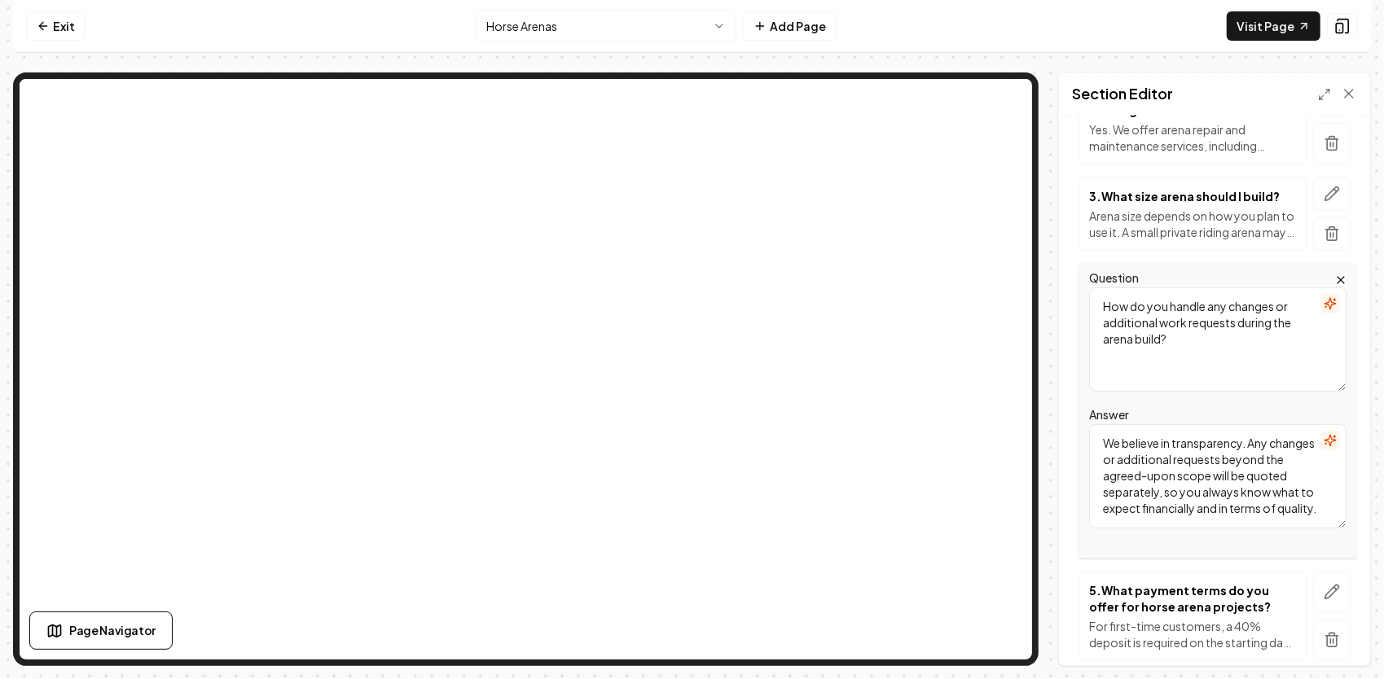
drag, startPoint x: 1230, startPoint y: 335, endPoint x: 1085, endPoint y: 290, distance: 152.7
click at [1085, 290] on div "Question How do you handle any changes or additional work requests during the a…" at bounding box center [1217, 411] width 278 height 295
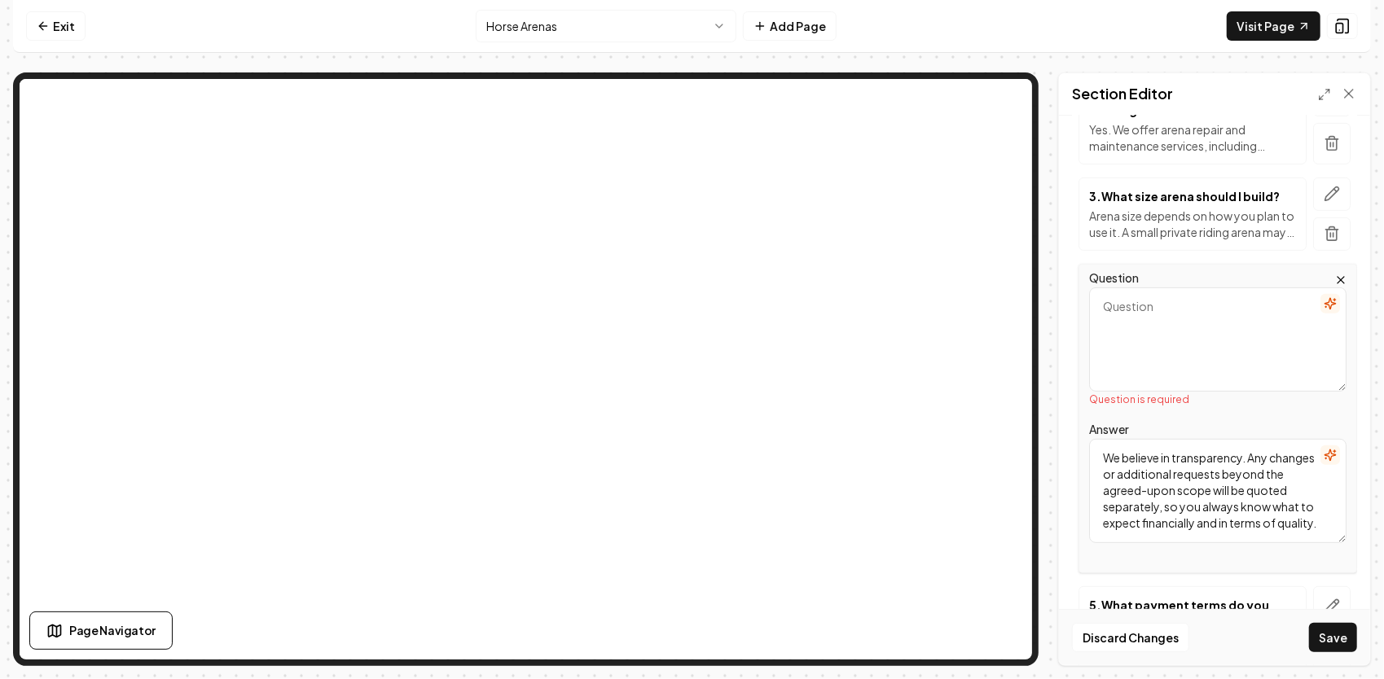
scroll to position [0, 0]
drag, startPoint x: 1278, startPoint y: 531, endPoint x: 1072, endPoint y: 428, distance: 230.5
click at [1063, 430] on div "Header Horse Arenas FAQs Subheader Providing clear answers to your questions ab…" at bounding box center [1214, 391] width 311 height 550
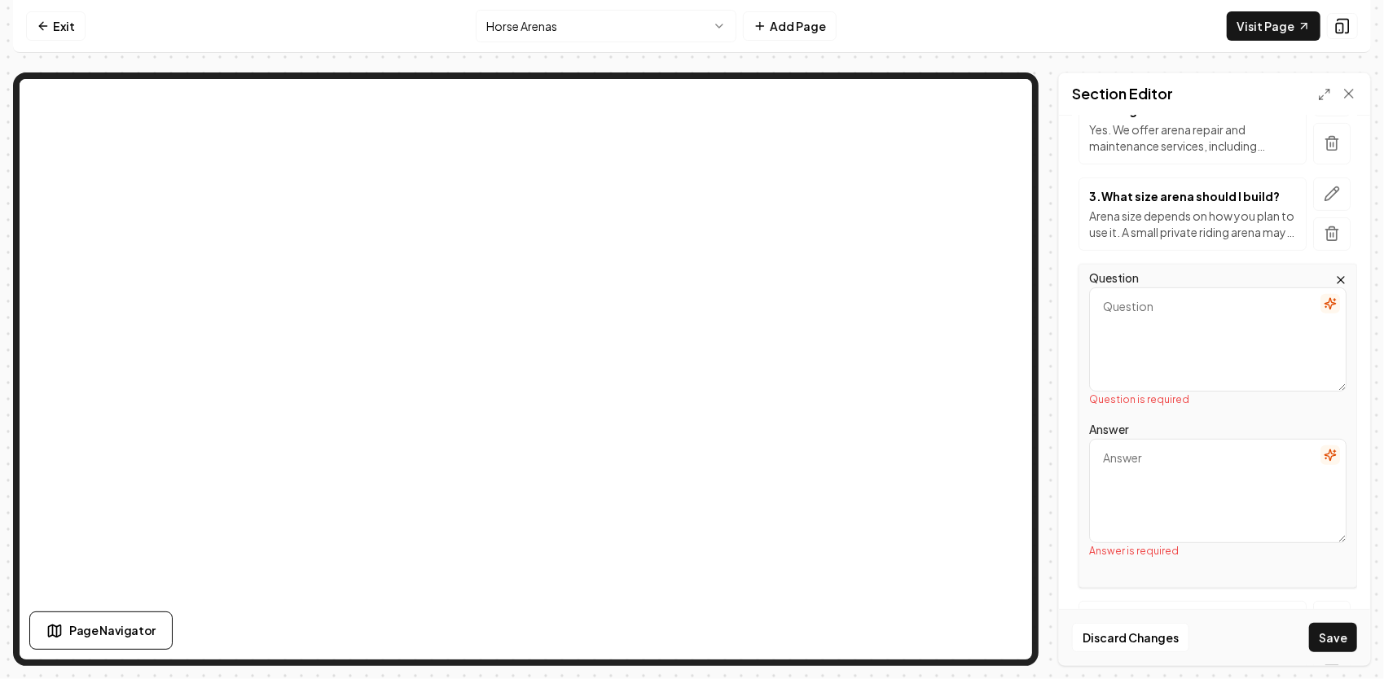
click at [1132, 322] on textarea "Question" at bounding box center [1217, 339] width 257 height 104
paste textarea "How do you handle drainage for arenas?"
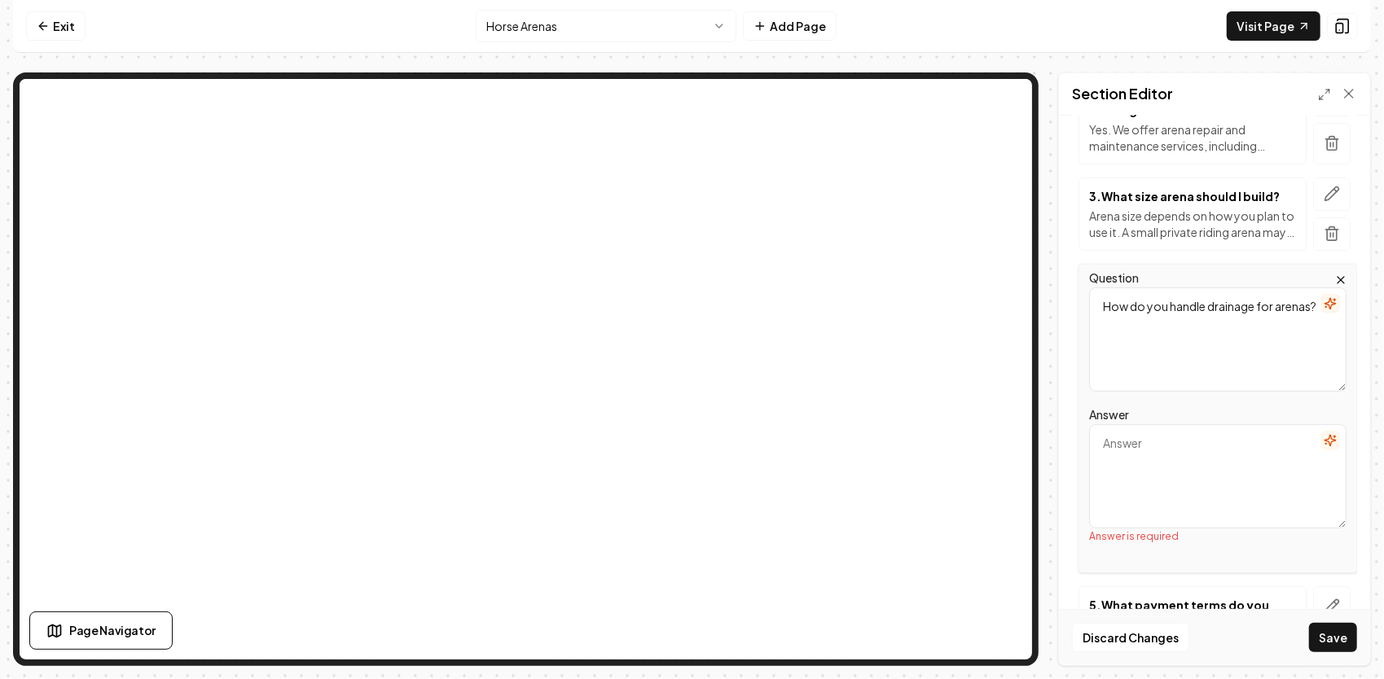
type textarea "How do you handle drainage for arenas?"
click at [1126, 454] on textarea "Answer" at bounding box center [1217, 476] width 257 height 104
paste textarea "Drainage is critical for a usable, long-lasting arena. We design slopes, [PERSO…"
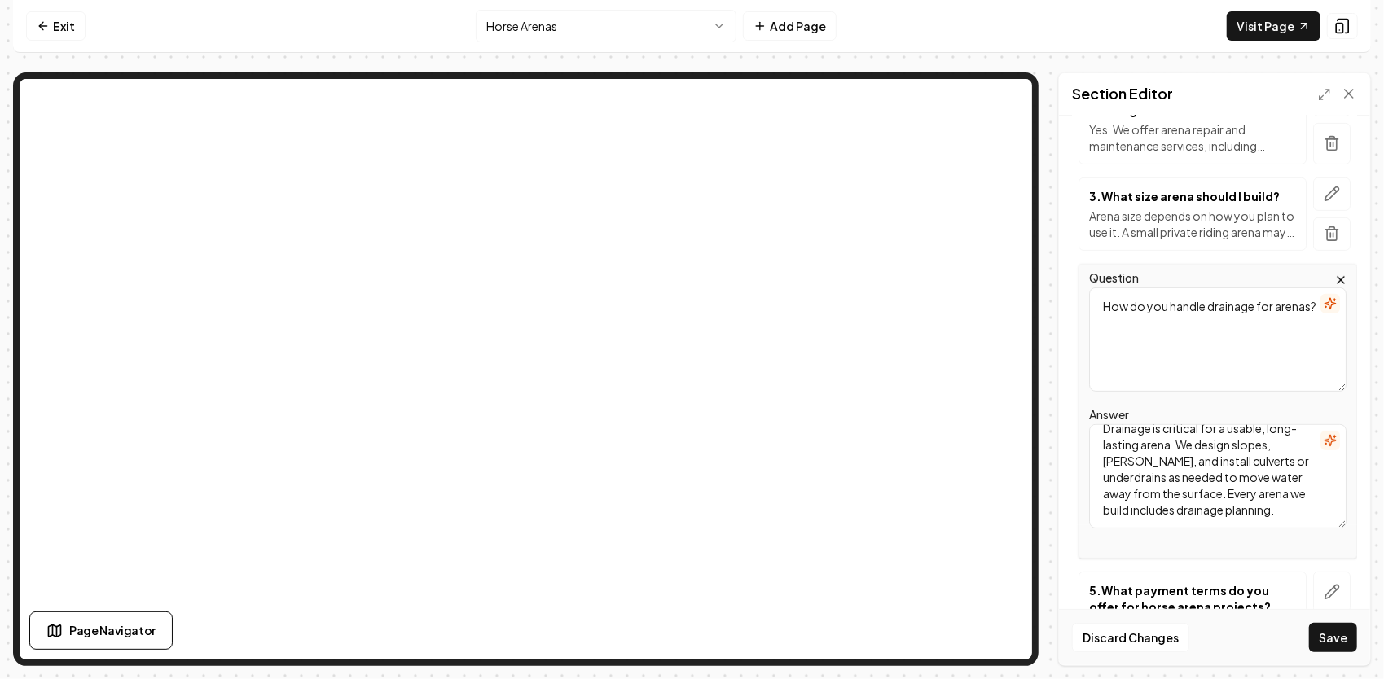
scroll to position [30, 0]
type textarea "Drainage is critical for a usable, long-lasting arena. We design slopes, [PERSO…"
click at [1327, 585] on icon "button" at bounding box center [1331, 592] width 16 height 16
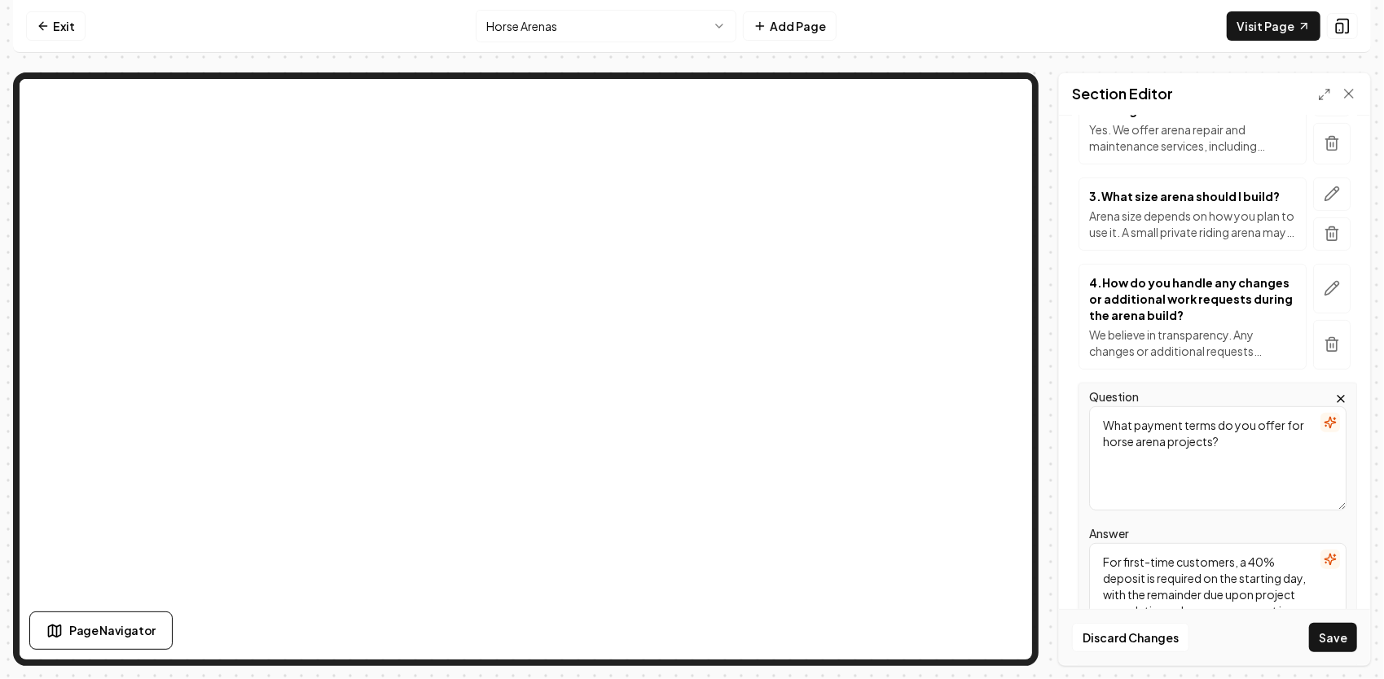
drag, startPoint x: 1273, startPoint y: 451, endPoint x: 1094, endPoint y: 419, distance: 181.9
click at [1094, 419] on textarea "What payment terms do you offer for horse arena projects?" at bounding box center [1217, 458] width 257 height 104
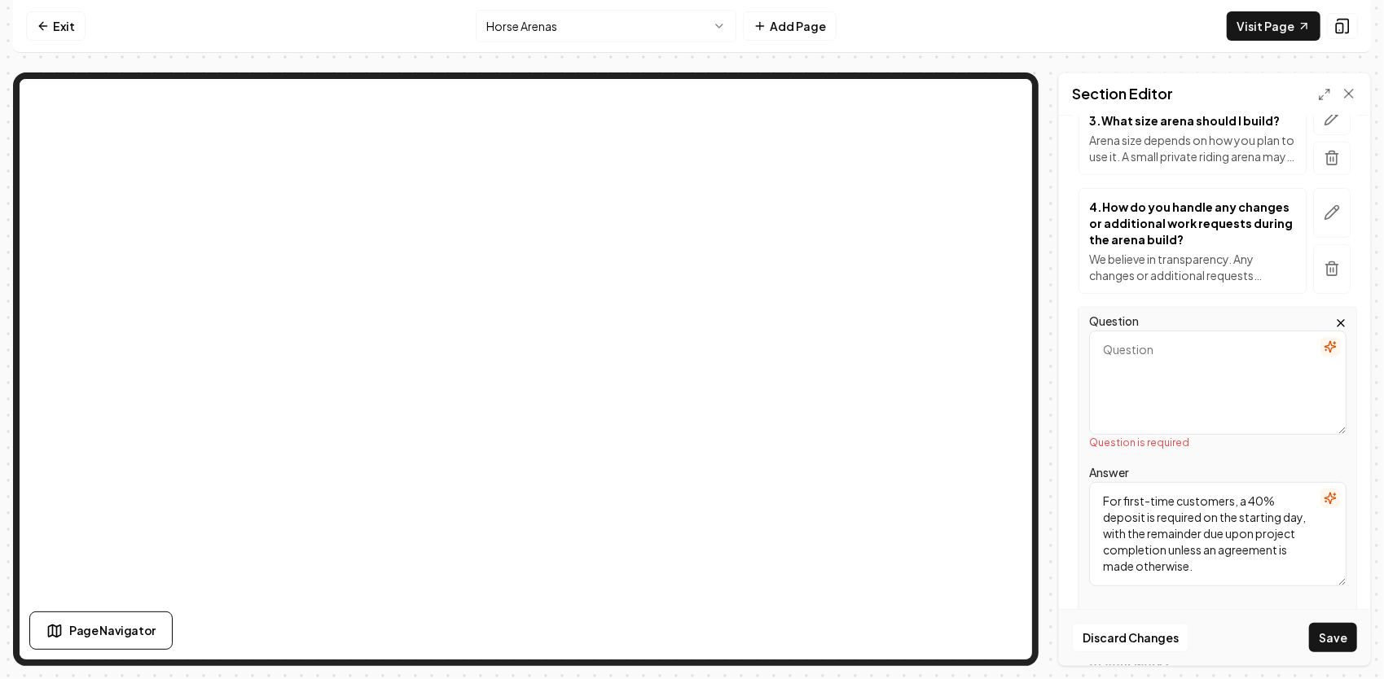
scroll to position [647, 0]
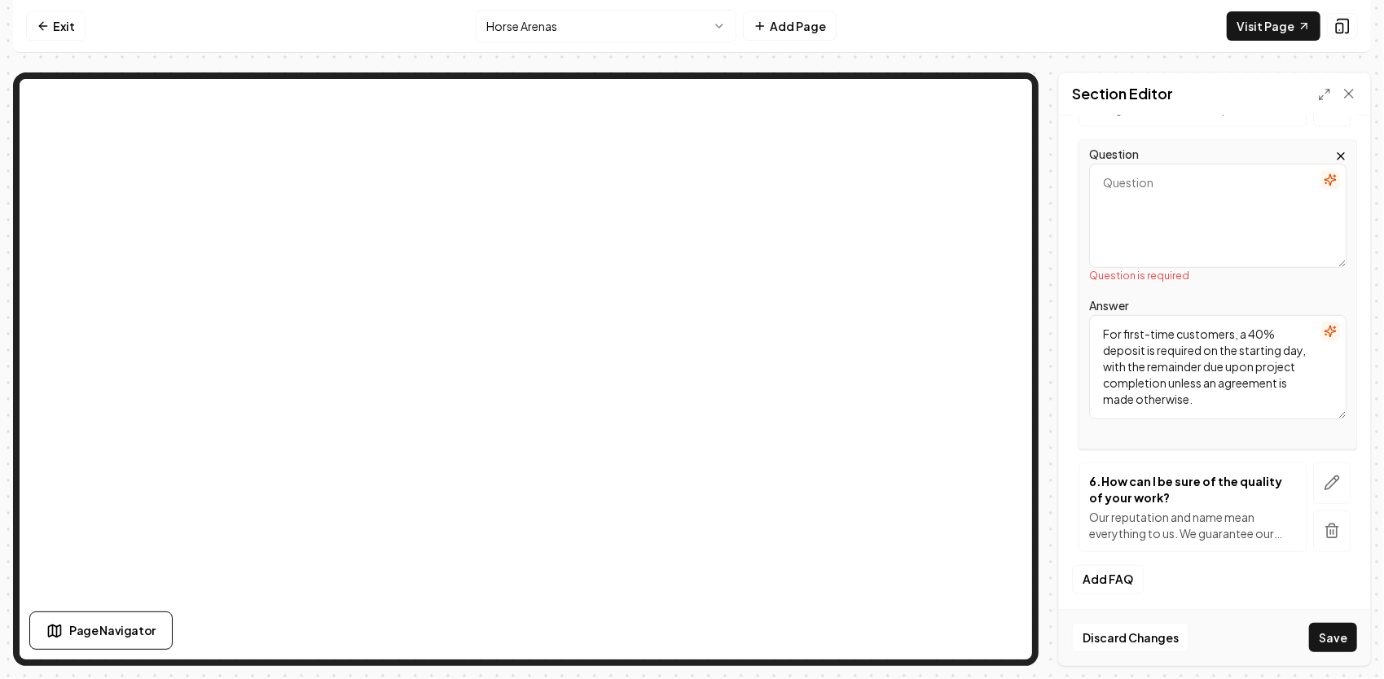
drag, startPoint x: 1287, startPoint y: 392, endPoint x: 1077, endPoint y: 303, distance: 228.1
click at [1077, 305] on div "Question Question is required Answer For first-time customers, a 40% deposit is…" at bounding box center [1214, 294] width 285 height 309
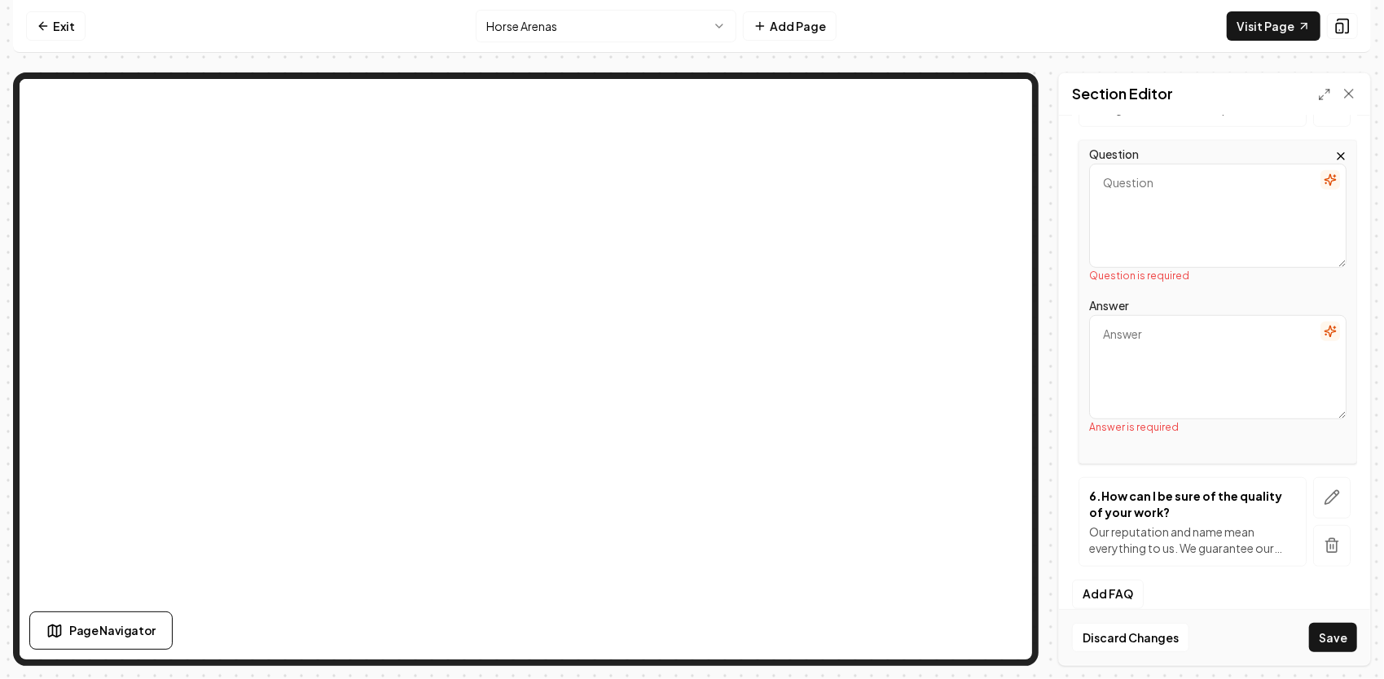
click at [1145, 205] on textarea "Question" at bounding box center [1217, 216] width 257 height 104
paste textarea "What materials do you use for the riding surface?"
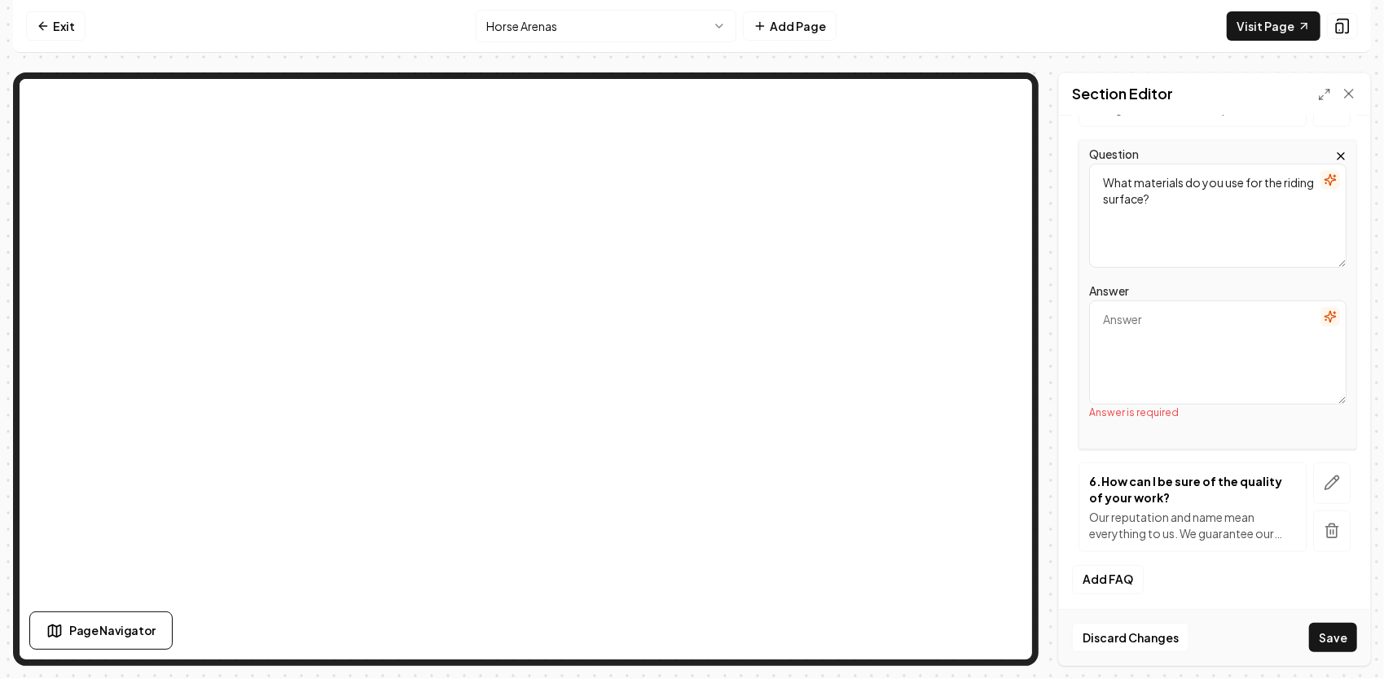
type textarea "What materials do you use for the riding surface?"
click at [1153, 338] on textarea "Answer" at bounding box center [1217, 352] width 257 height 104
paste textarea "We typically use footing materials that balance traction, drainage, and shock a…"
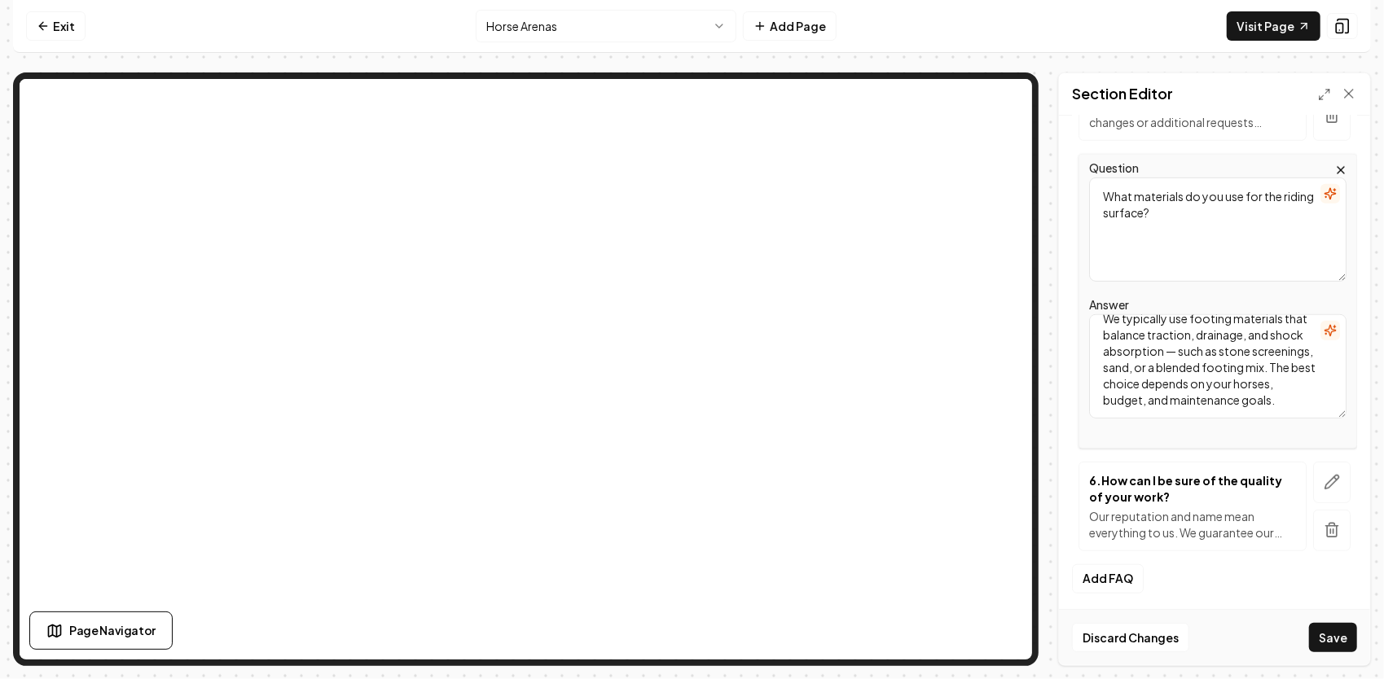
scroll to position [632, 0]
type textarea "We typically use footing materials that balance traction, drainage, and shock a…"
click at [1323, 482] on icon "button" at bounding box center [1331, 483] width 16 height 16
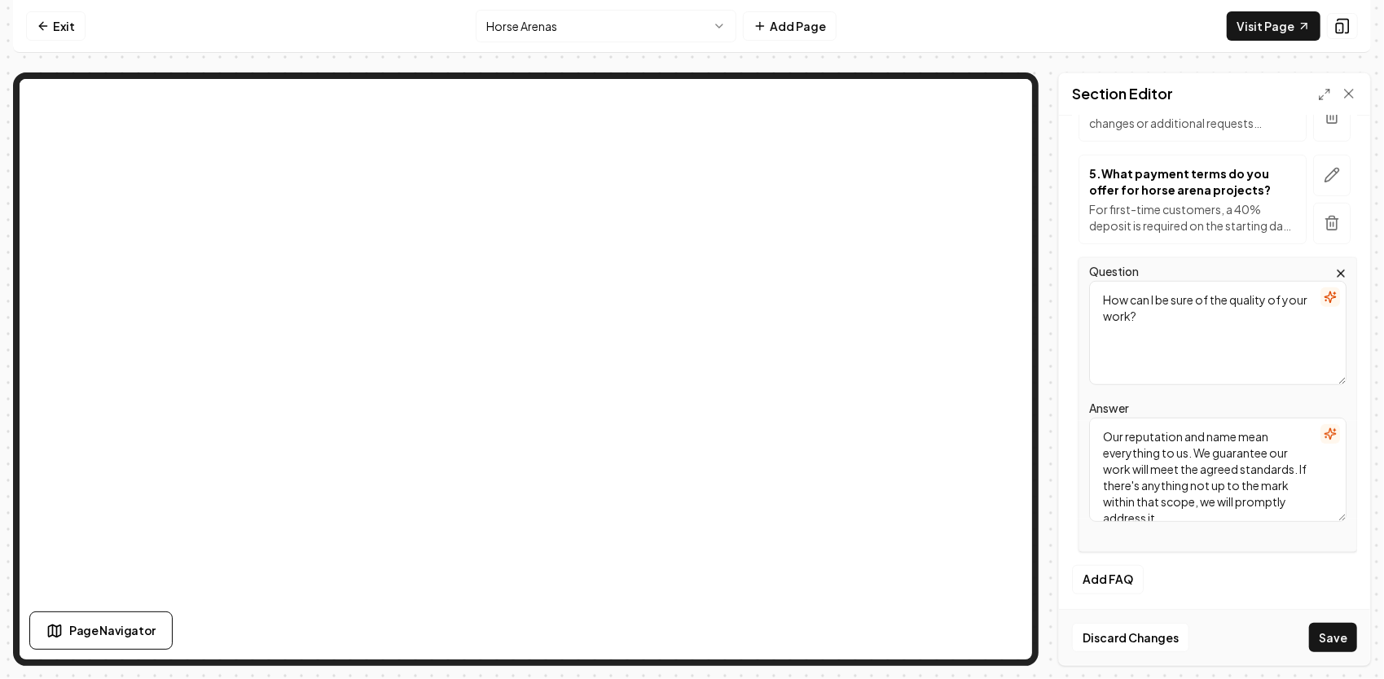
drag, startPoint x: 1248, startPoint y: 333, endPoint x: 1086, endPoint y: 292, distance: 167.3
click at [1086, 292] on div "Question How can I be sure of the quality of your work? Answer Our reputation a…" at bounding box center [1217, 404] width 278 height 295
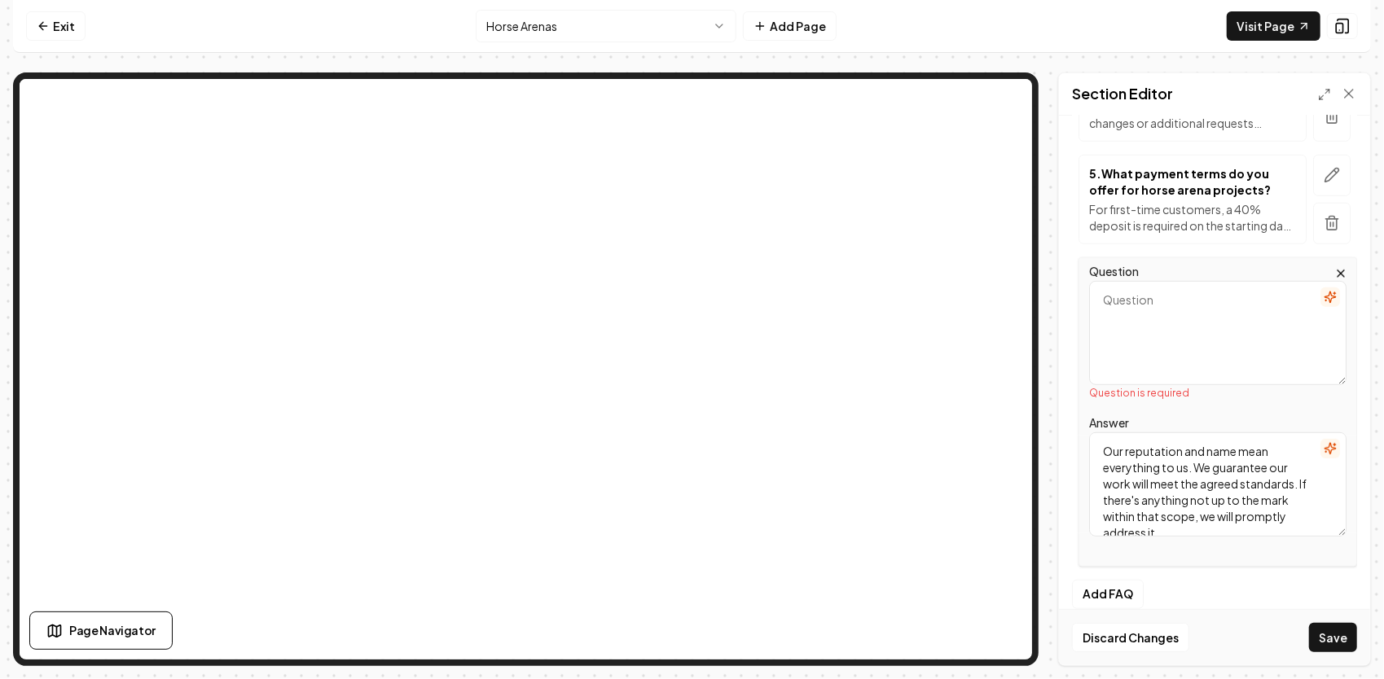
paste textarea "How long does it take to build a horse arena?"
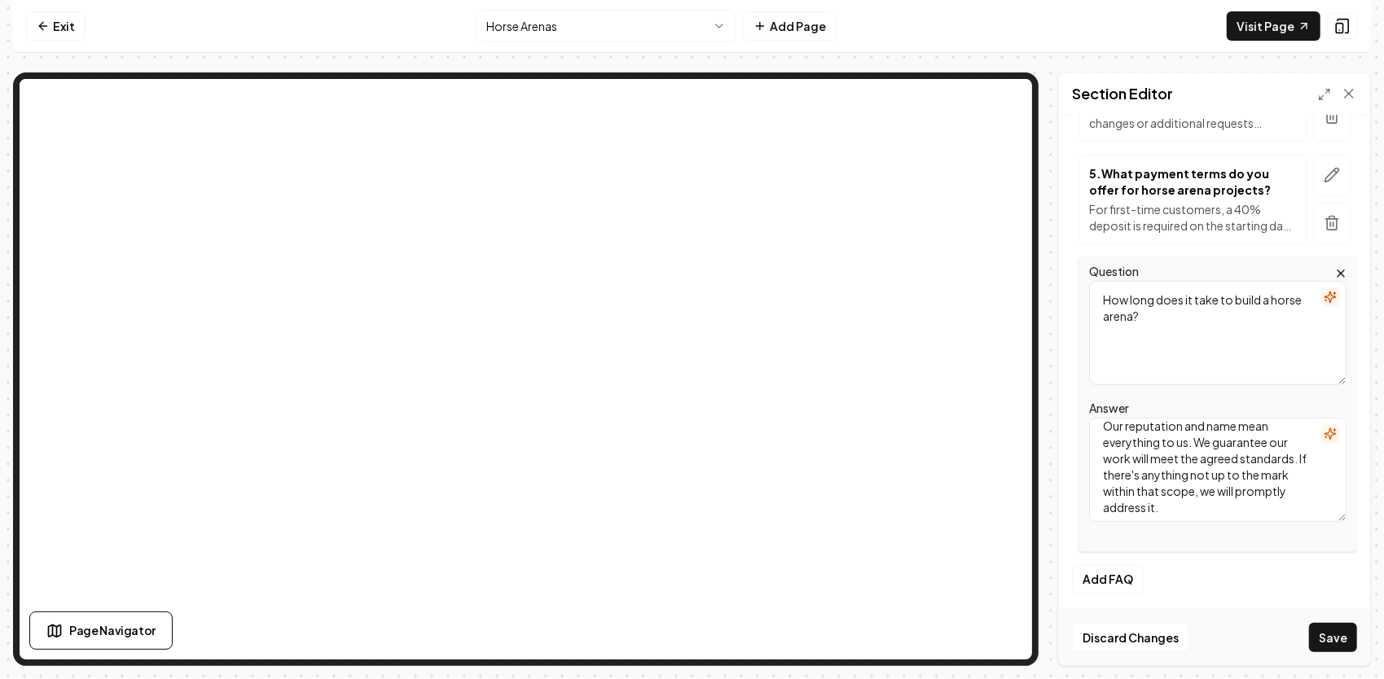
scroll to position [14, 0]
type textarea "How long does it take to build a horse arena?"
drag, startPoint x: 1256, startPoint y: 502, endPoint x: 1088, endPoint y: 408, distance: 192.1
click at [1088, 408] on div "Question How long does it take to build a horse arena? Answer Our reputation an…" at bounding box center [1217, 404] width 278 height 295
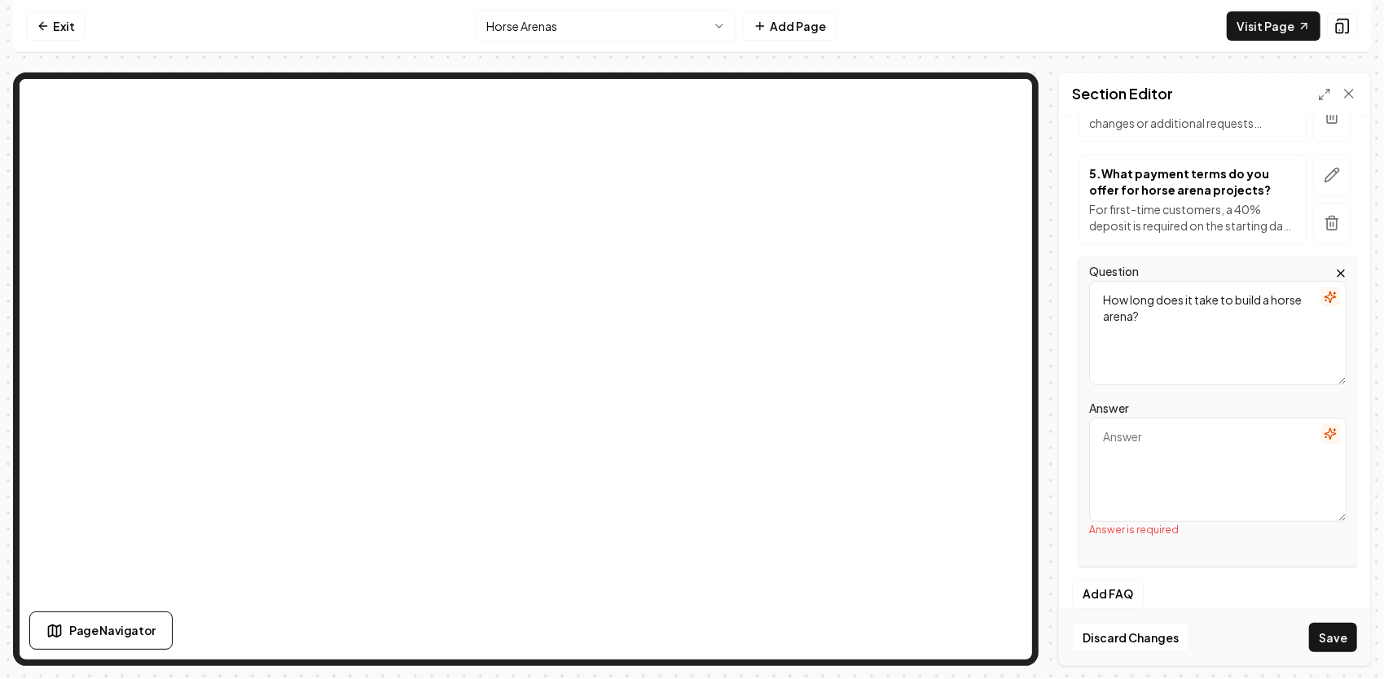
paste textarea "Most arenas take 2–4 weeks depending on weather, site conditions, and size. Lar…"
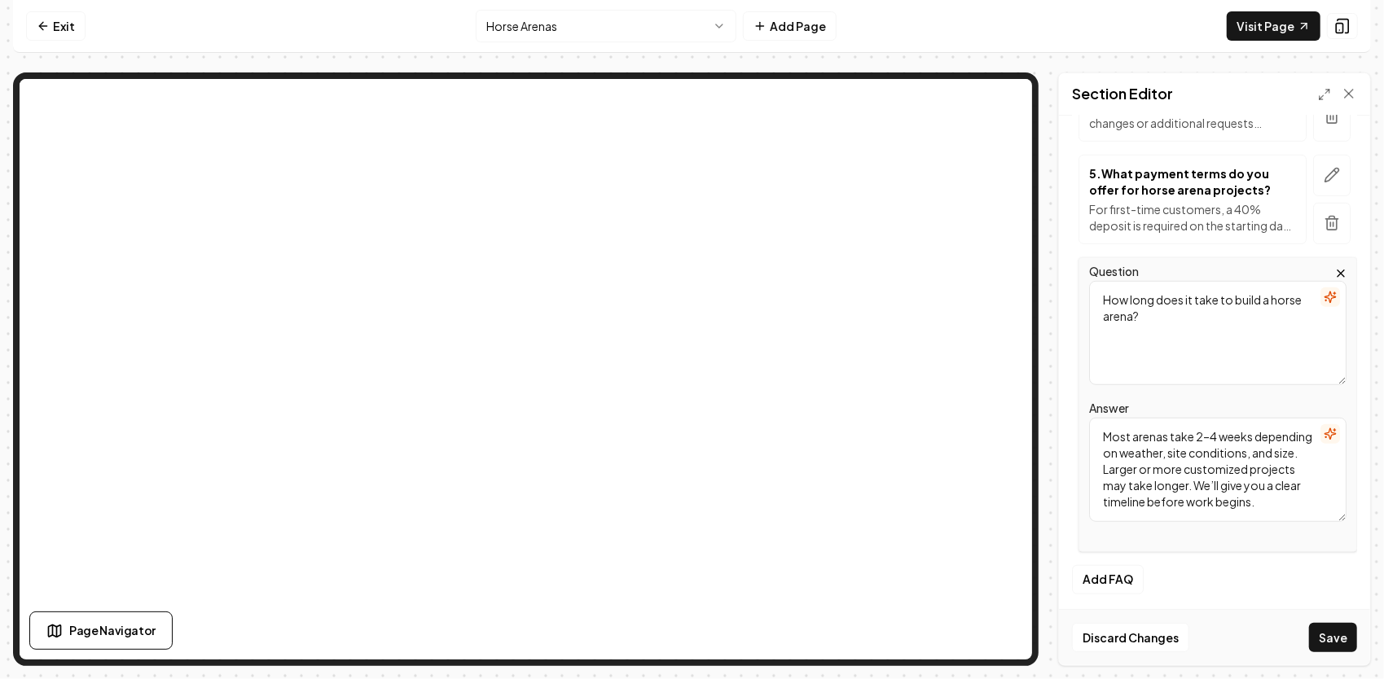
scroll to position [14, 0]
type textarea "Most arenas take 2–4 weeks depending on weather, site conditions, and size. Lar…"
click at [1335, 638] on button "Save" at bounding box center [1333, 637] width 48 height 29
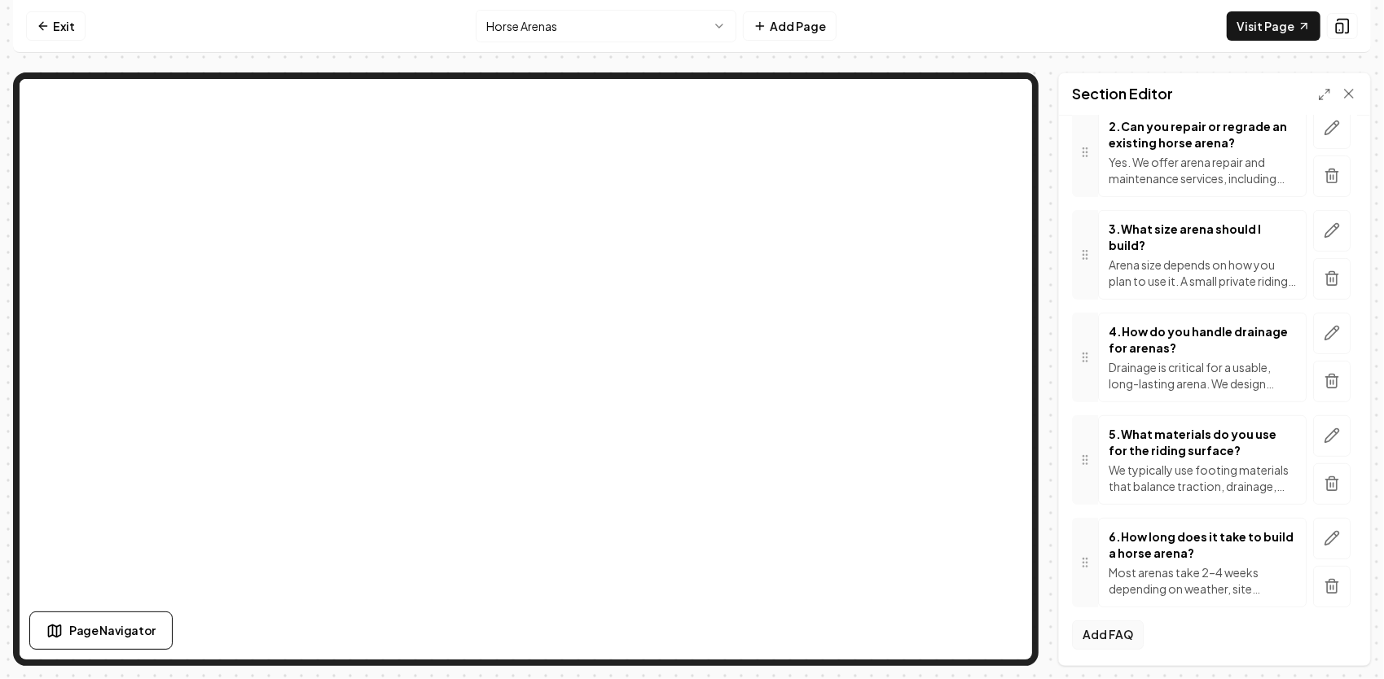
click at [1105, 631] on button "Add FAQ" at bounding box center [1108, 634] width 72 height 29
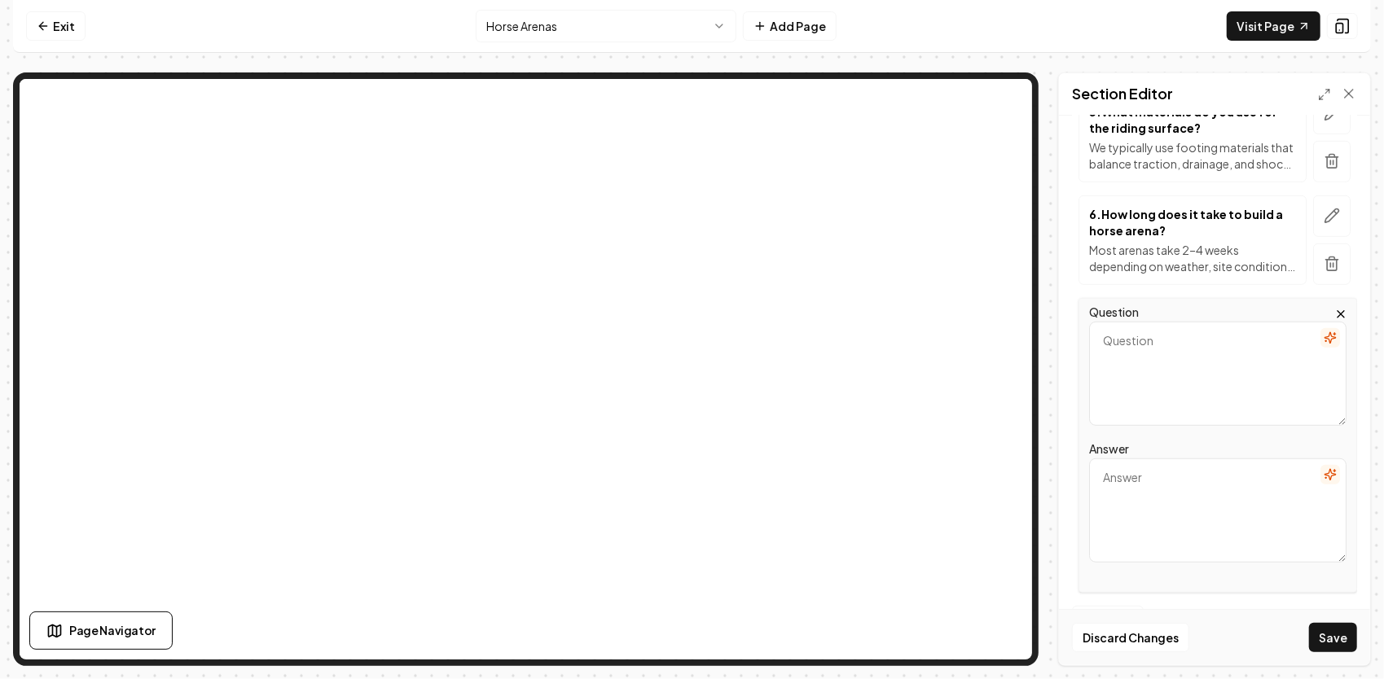
scroll to position [697, 0]
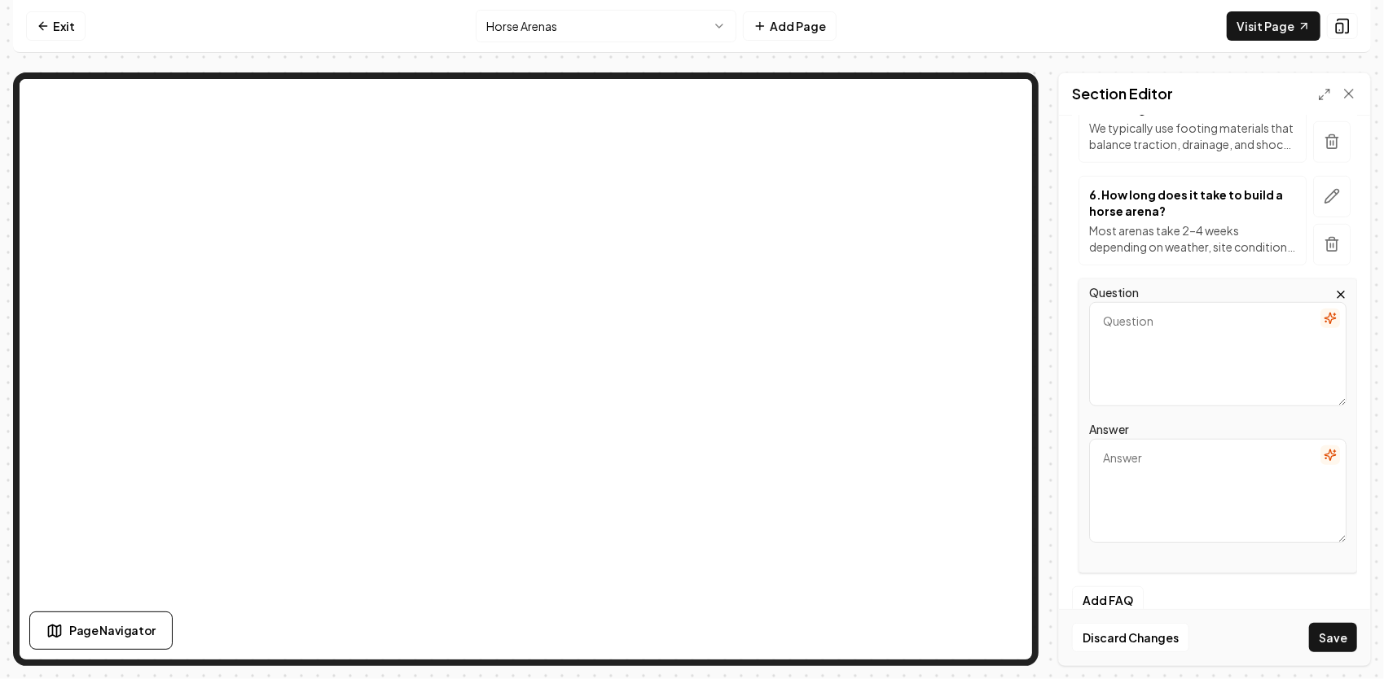
click at [1129, 333] on textarea "Question" at bounding box center [1217, 354] width 257 height 104
paste textarea "Do you offer turnkey arena builds?"
type textarea "Do you offer turnkey arena builds?"
click at [1169, 482] on textarea "Answer" at bounding box center [1217, 491] width 257 height 104
paste textarea "Yes. From site clearing and grading to footing, drainage, and access roads — we…"
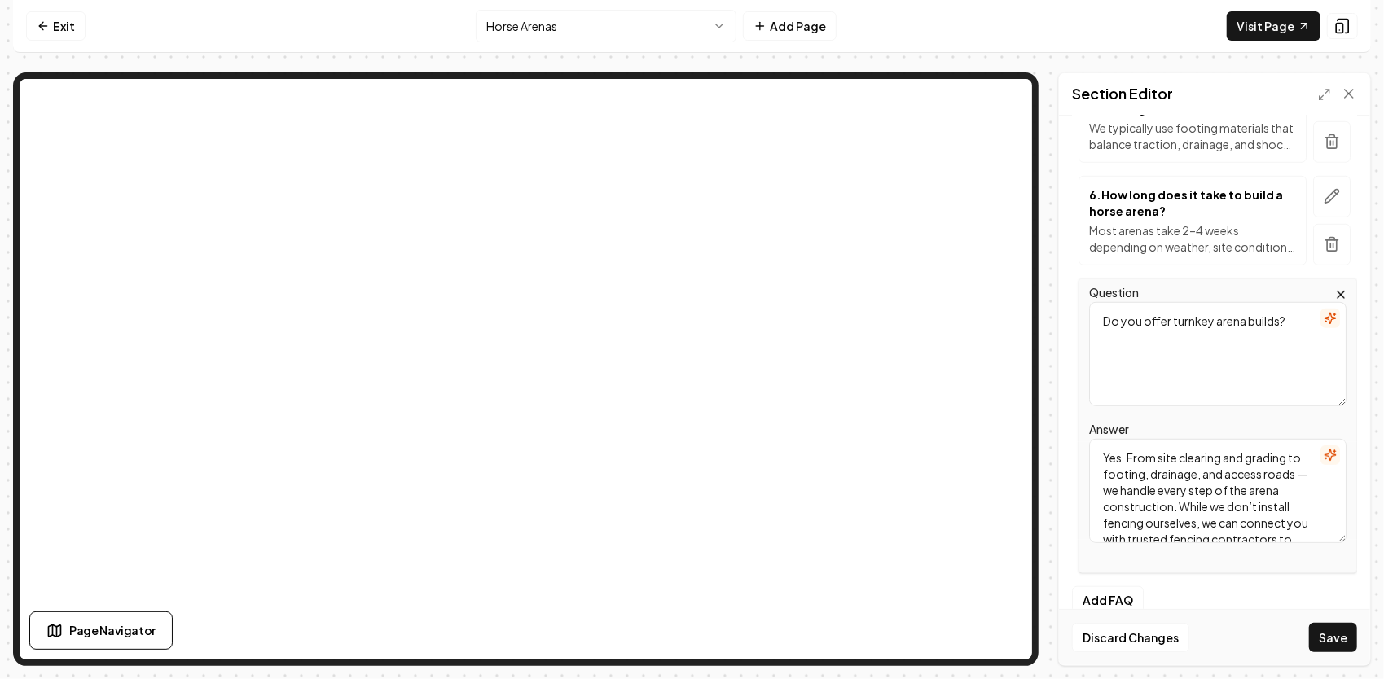
scroll to position [36, 0]
type textarea "Yes. From site clearing and grading to footing, drainage, and access roads — we…"
click at [1338, 634] on button "Save" at bounding box center [1333, 637] width 48 height 29
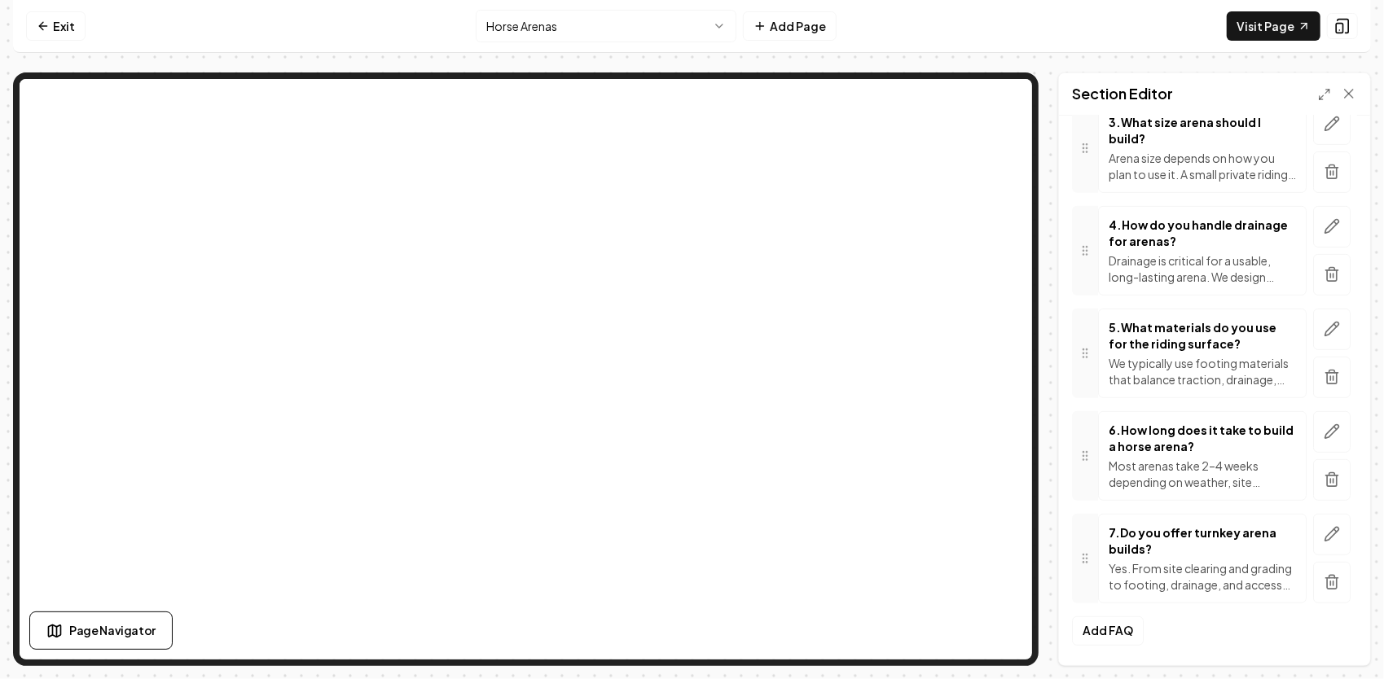
scroll to position [473, 0]
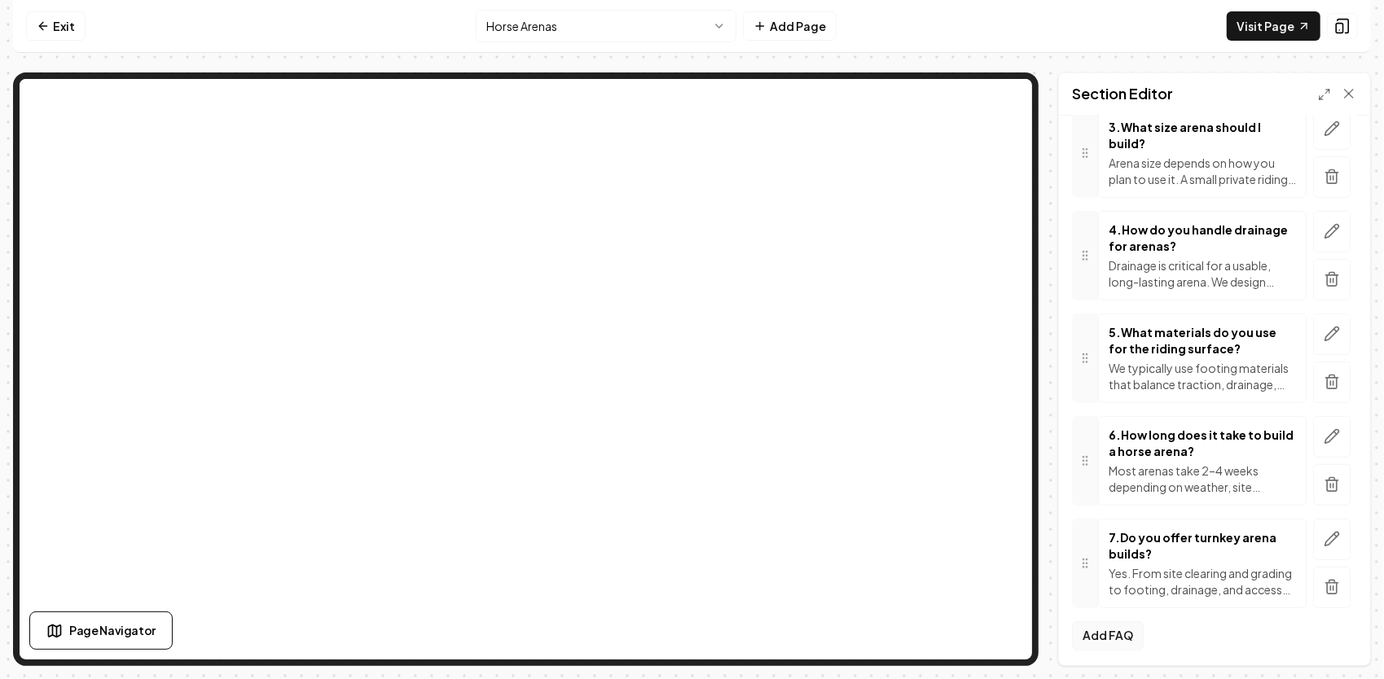
click at [1120, 630] on button "Add FAQ" at bounding box center [1108, 635] width 72 height 29
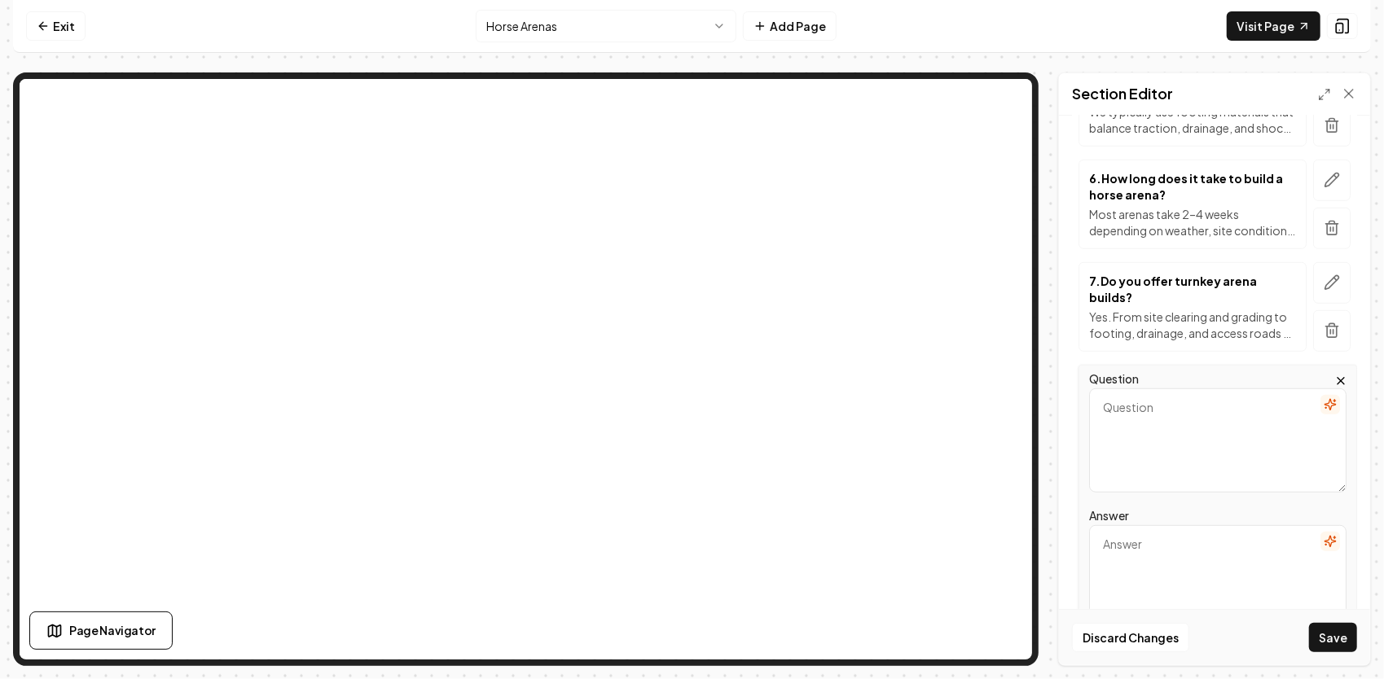
scroll to position [717, 0]
type textarea "Most arenas benefit from regrading and footing refresh every few years, dependi…"
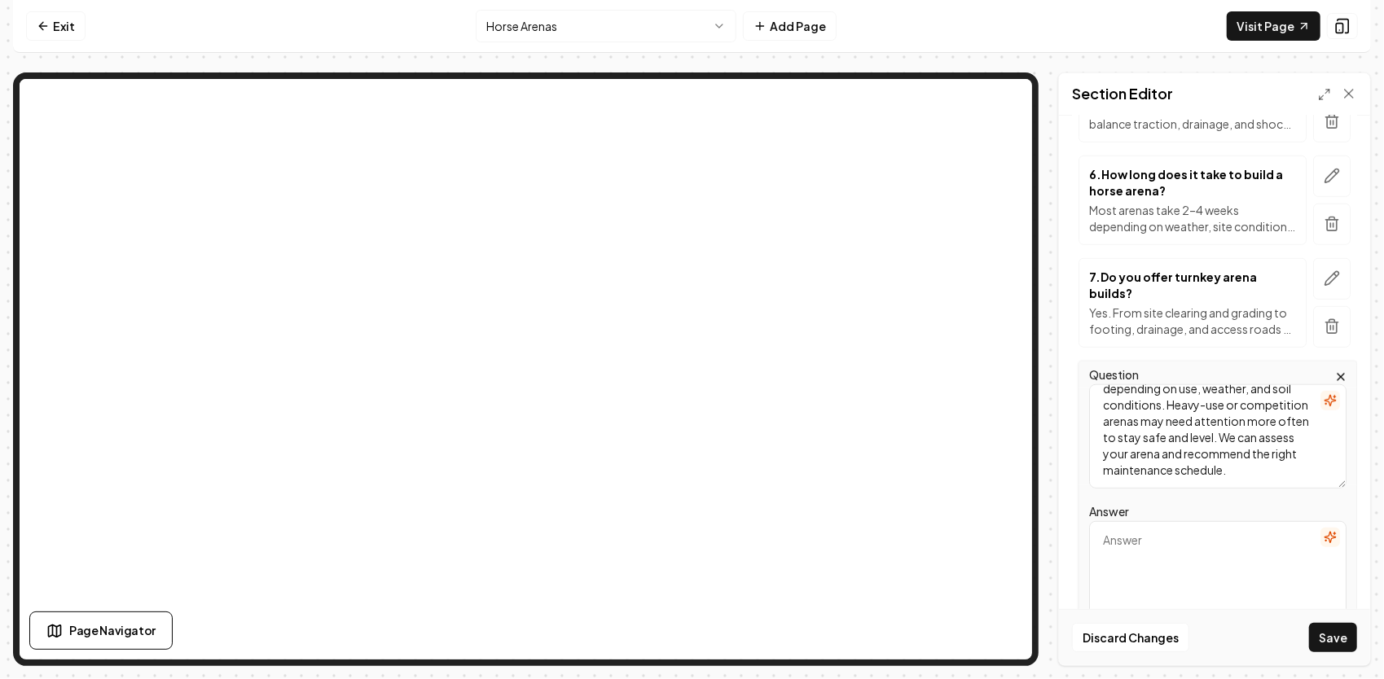
scroll to position [0, 0]
drag, startPoint x: 1208, startPoint y: 469, endPoint x: 1065, endPoint y: 348, distance: 187.8
click at [1055, 347] on div "Page Settings Section Editor Header Horse Arenas FAQs Subheader Providing clear…" at bounding box center [691, 369] width 1357 height 594
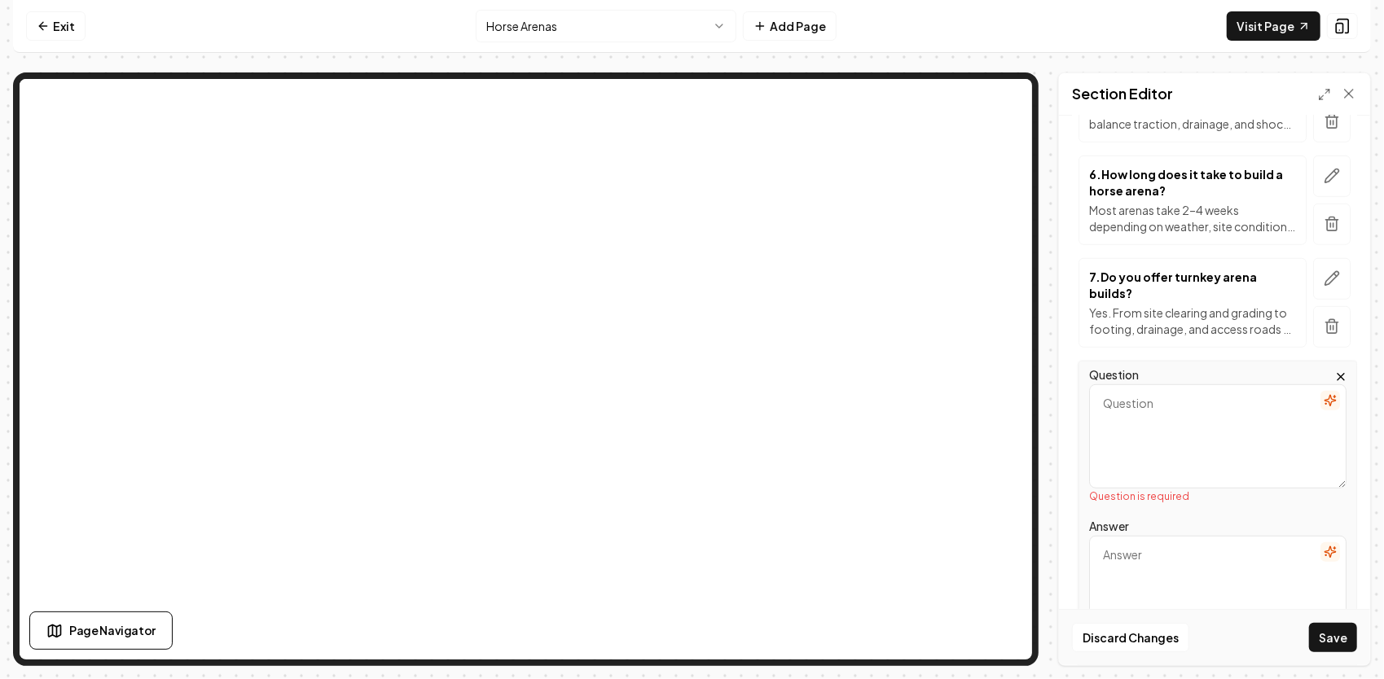
click at [1199, 549] on textarea "Answer" at bounding box center [1217, 588] width 257 height 104
paste textarea "Most arenas benefit from regrading and footing refresh every few years, dependi…"
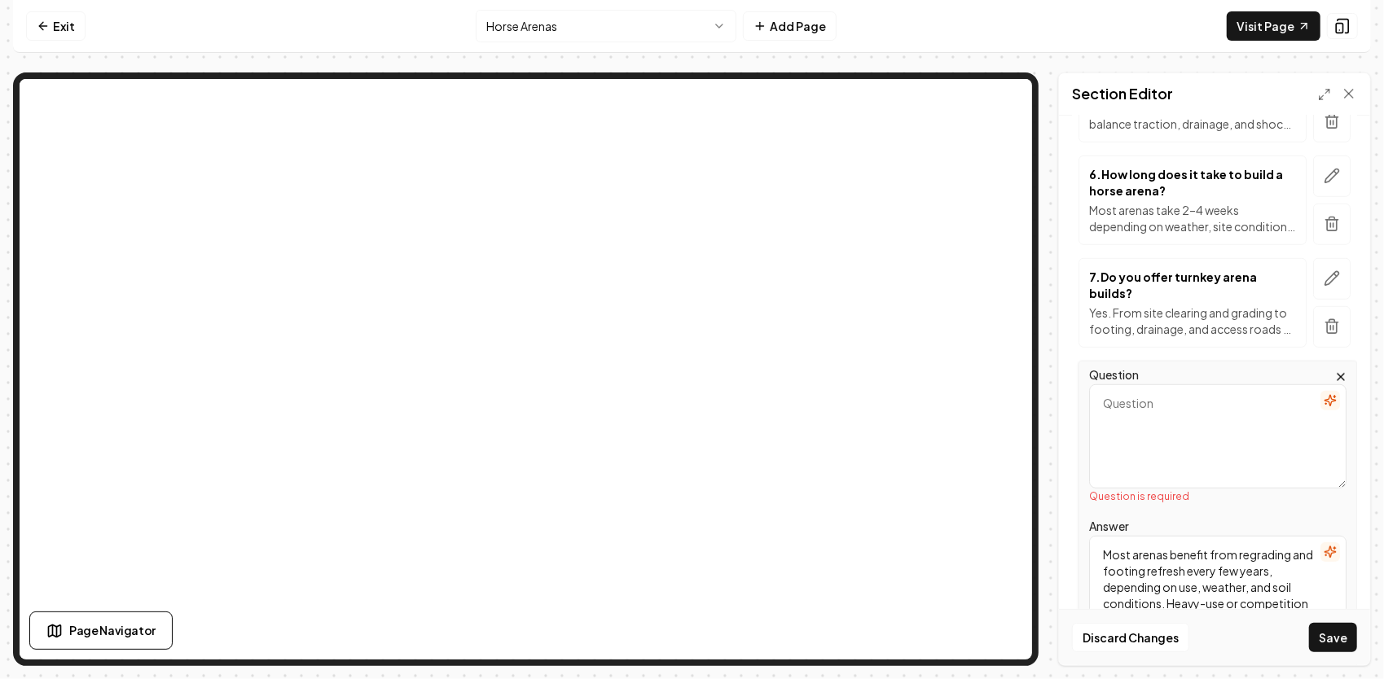
scroll to position [52, 0]
type textarea "Most arenas benefit from regrading and footing refresh every few years, dependi…"
click at [1134, 402] on textarea "Question" at bounding box center [1217, 436] width 257 height 104
paste textarea "How often does an arena need maintenance?"
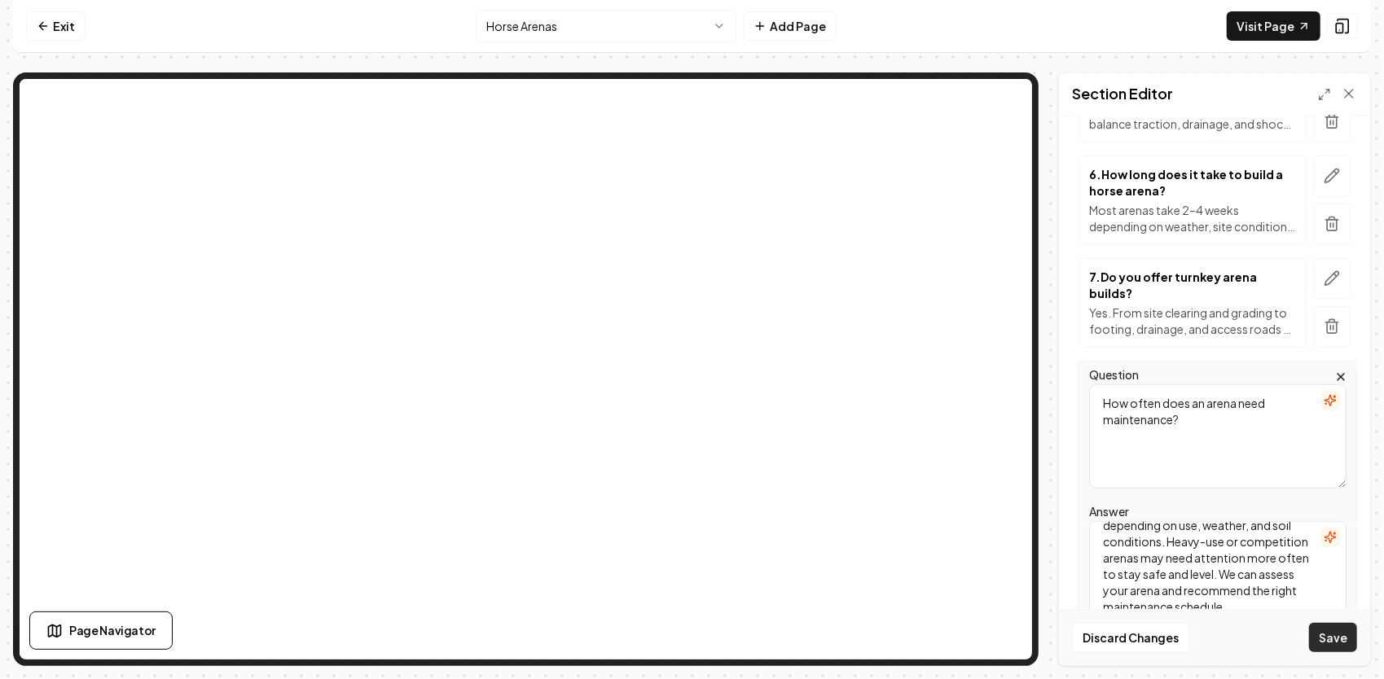
type textarea "How often does an arena need maintenance?"
click at [1336, 644] on button "Save" at bounding box center [1333, 637] width 48 height 29
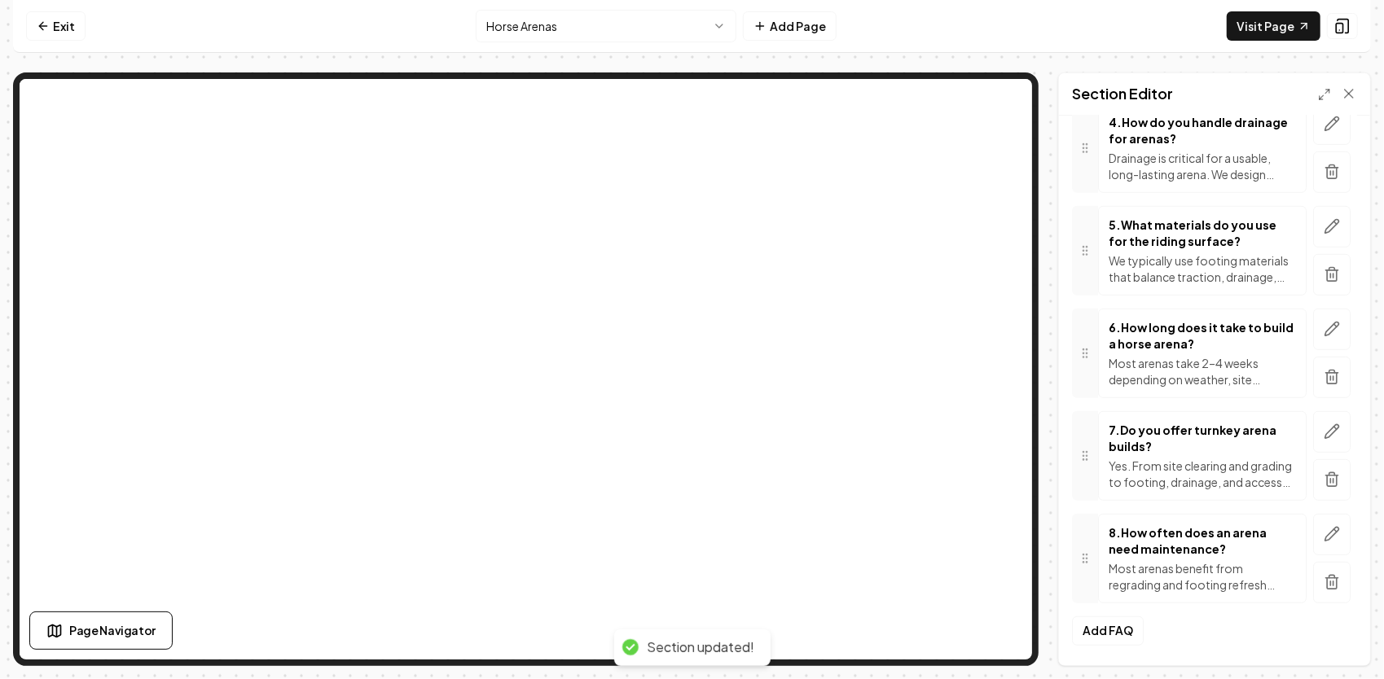
scroll to position [575, 0]
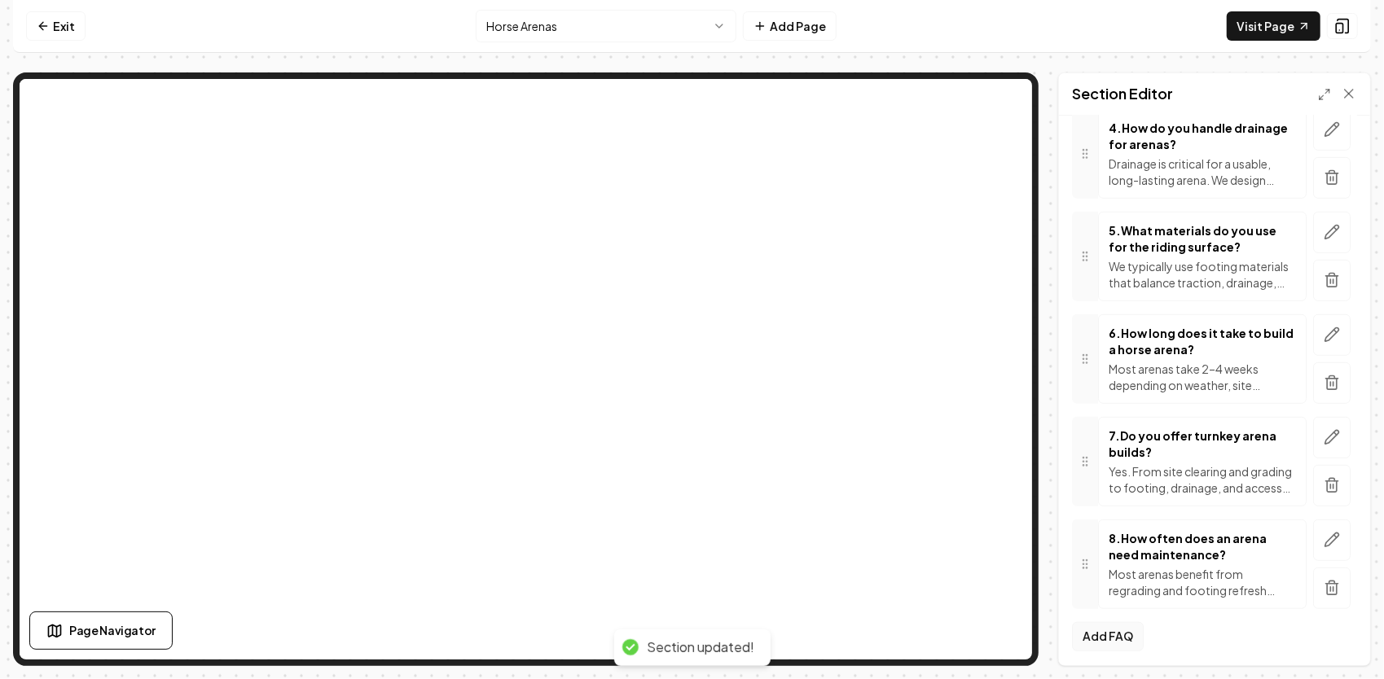
click at [1132, 636] on button "Add FAQ" at bounding box center [1108, 636] width 72 height 29
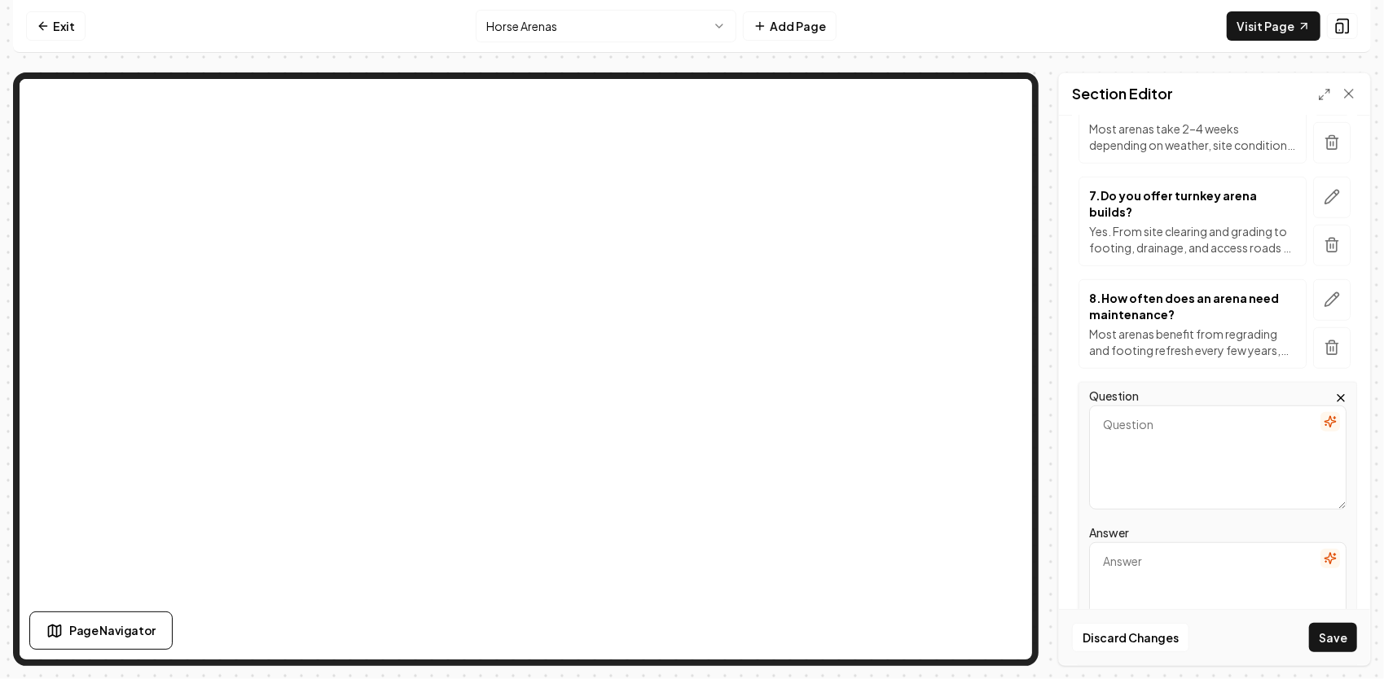
scroll to position [819, 0]
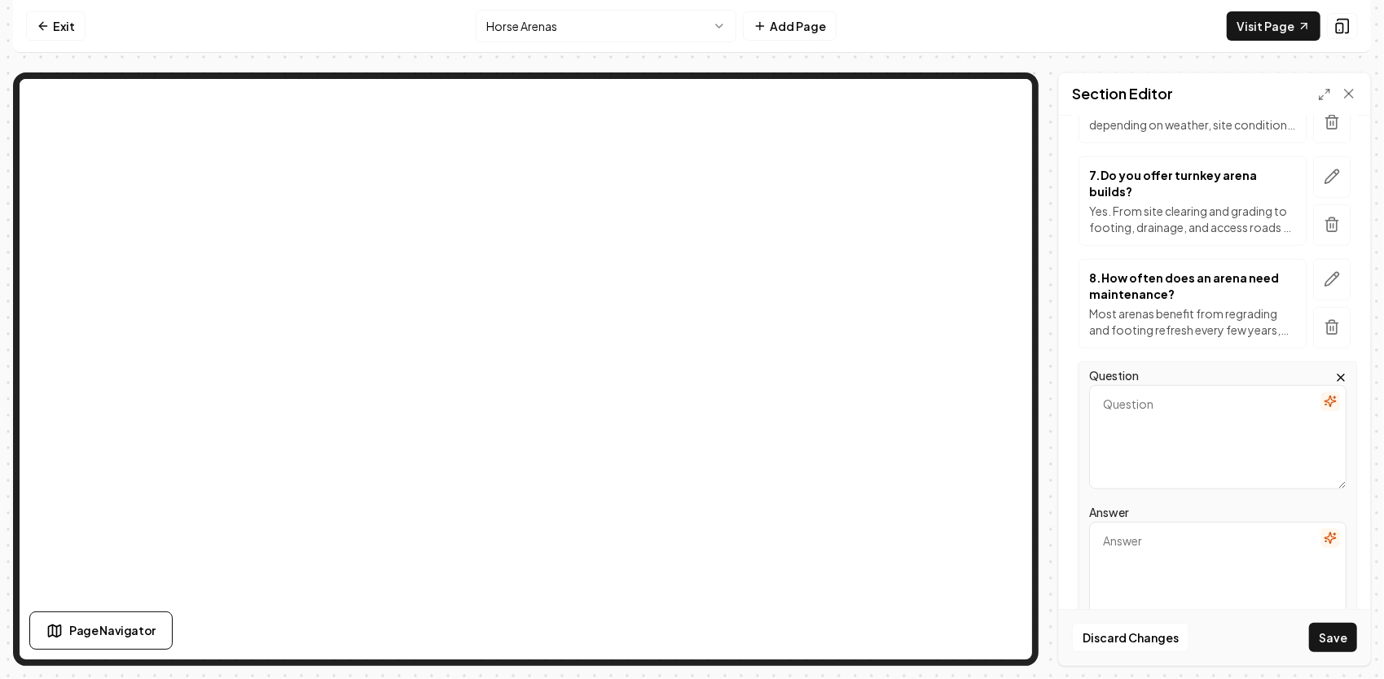
paste textarea "Are you insured for this type of work?"
type textarea "Are you insured for this type of work?"
click at [1118, 553] on textarea "Answer" at bounding box center [1217, 574] width 257 height 104
paste textarea "Yes. JG Grading & Landscaping is fully licensed and insured, with multi-million…"
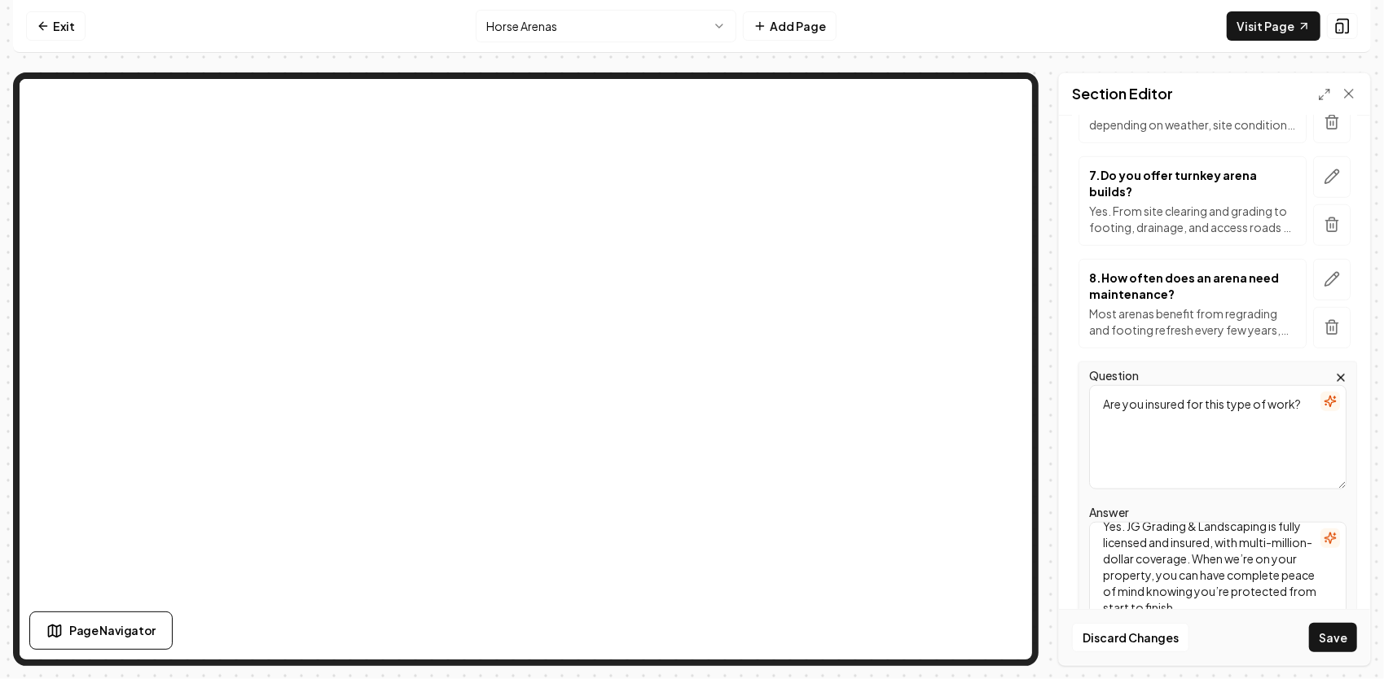
scroll to position [30, 0]
type textarea "Yes. JG Grading & Landscaping is fully licensed and insured, with multi-million…"
click at [1330, 628] on button "Save" at bounding box center [1333, 637] width 48 height 29
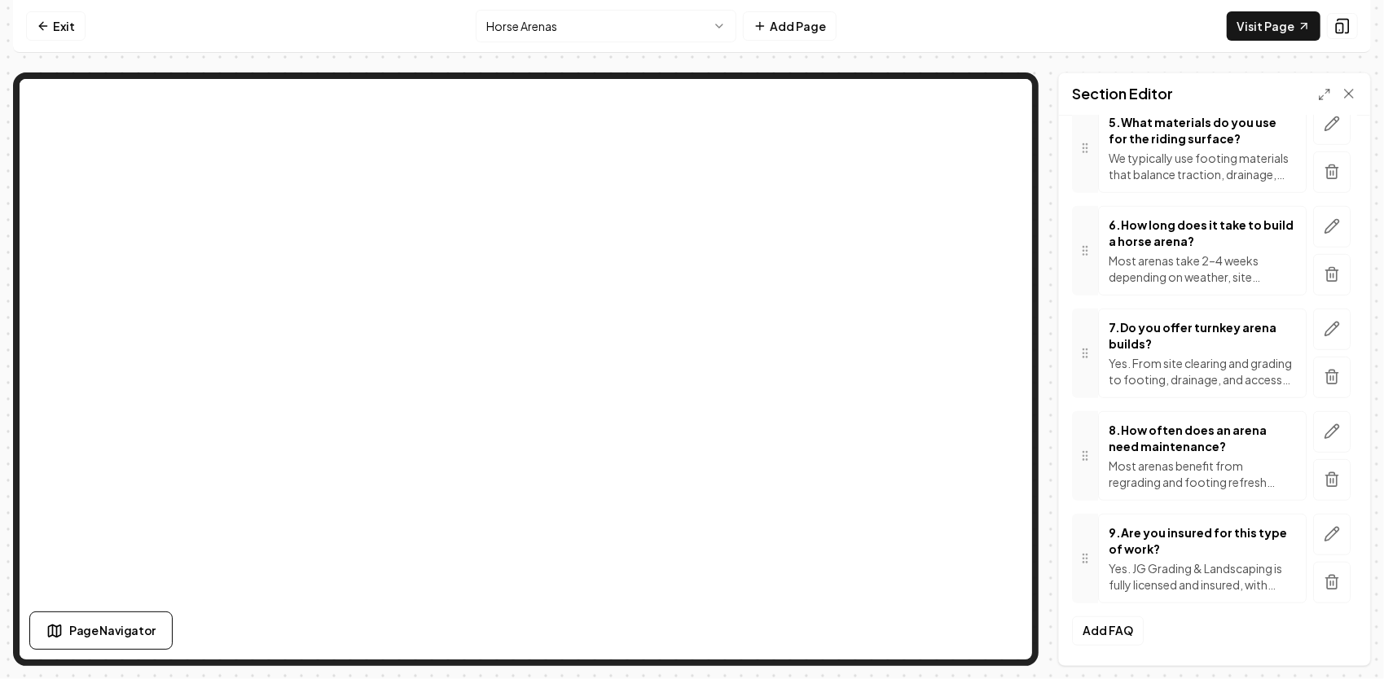
scroll to position [678, 0]
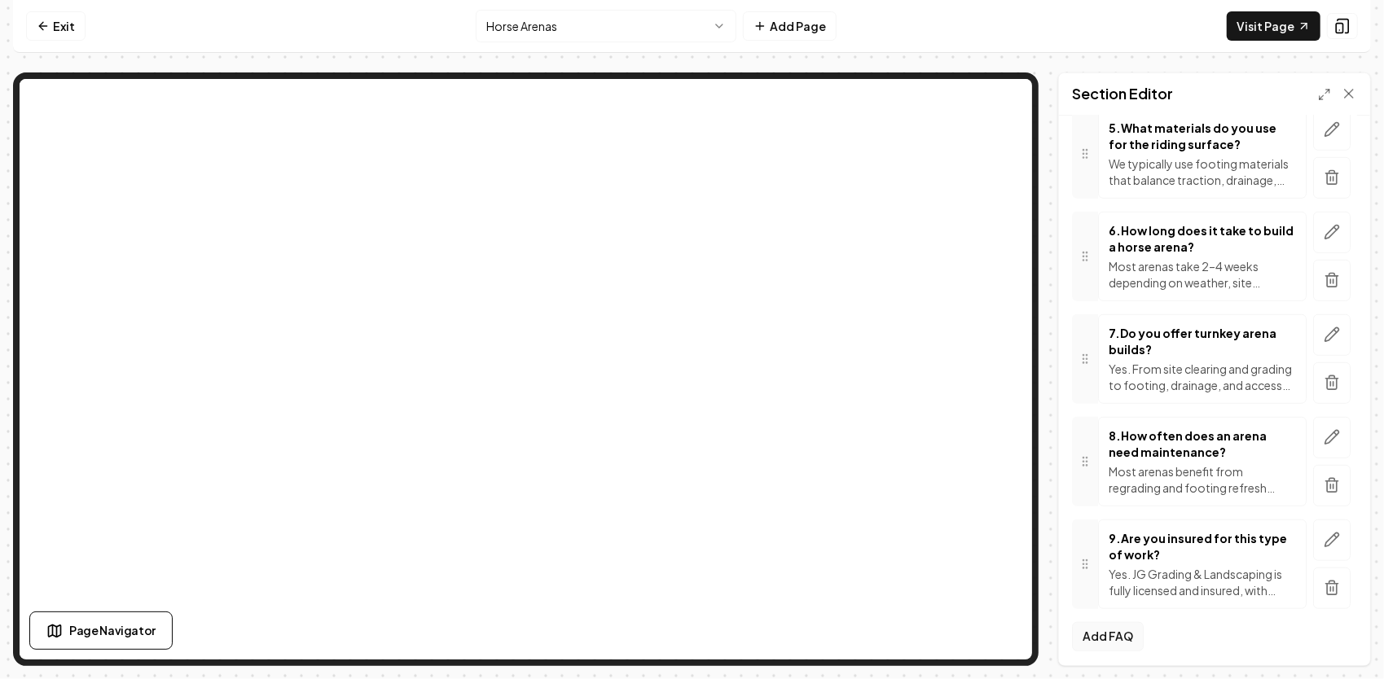
click at [1120, 627] on button "Add FAQ" at bounding box center [1108, 636] width 72 height 29
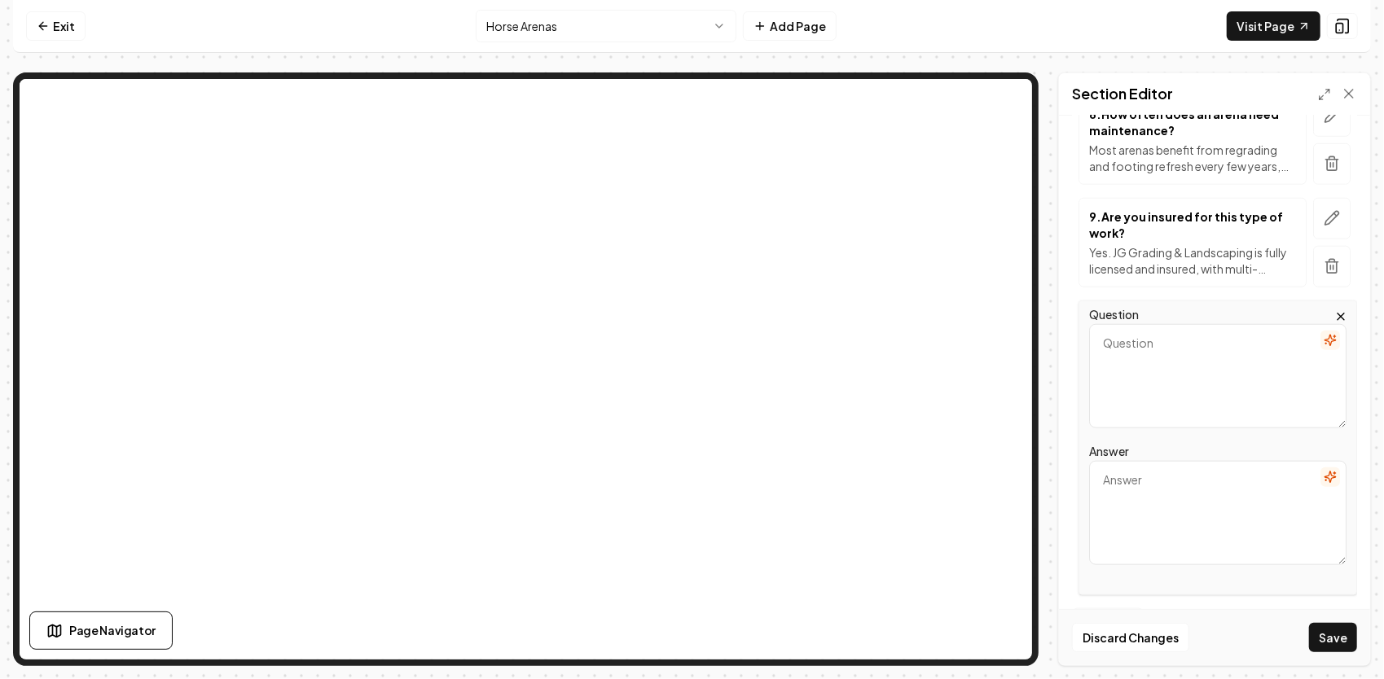
scroll to position [1024, 0]
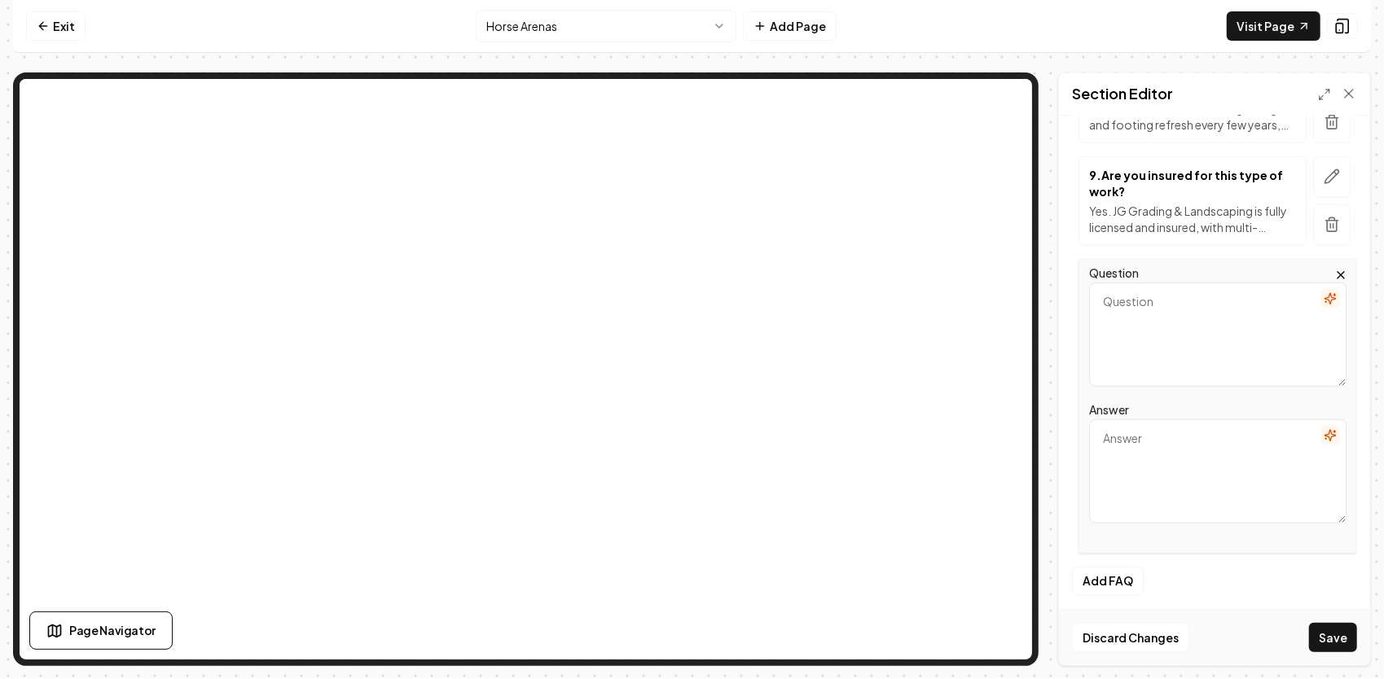
click at [1133, 305] on textarea "Question" at bounding box center [1217, 335] width 257 height 104
type textarea "What makes your arenas different from others?"
click at [1153, 452] on textarea "Answer" at bounding box center [1217, 471] width 257 height 104
paste textarea "The difference is in the details. Many contractors will simply scrape and level…"
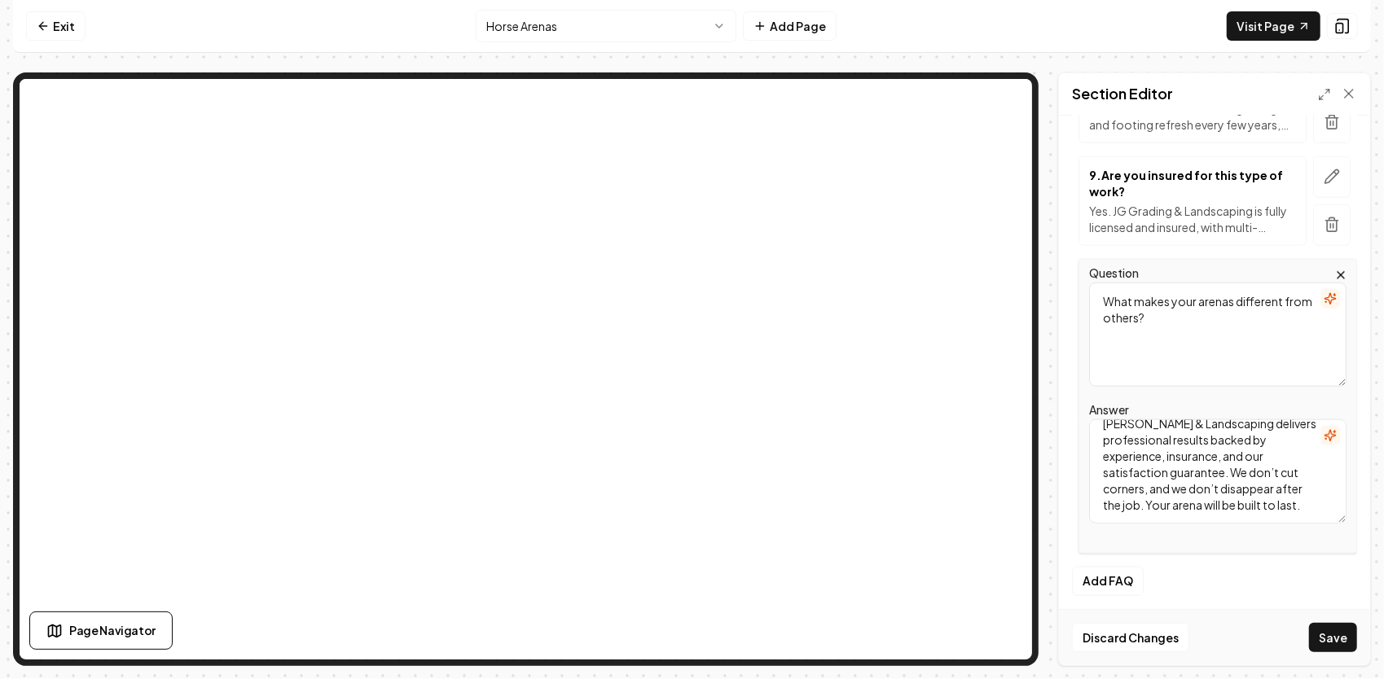
scroll to position [160, 0]
type textarea "The difference is in the details. Many contractors will simply scrape and level…"
click at [1342, 634] on button "Save" at bounding box center [1333, 637] width 48 height 29
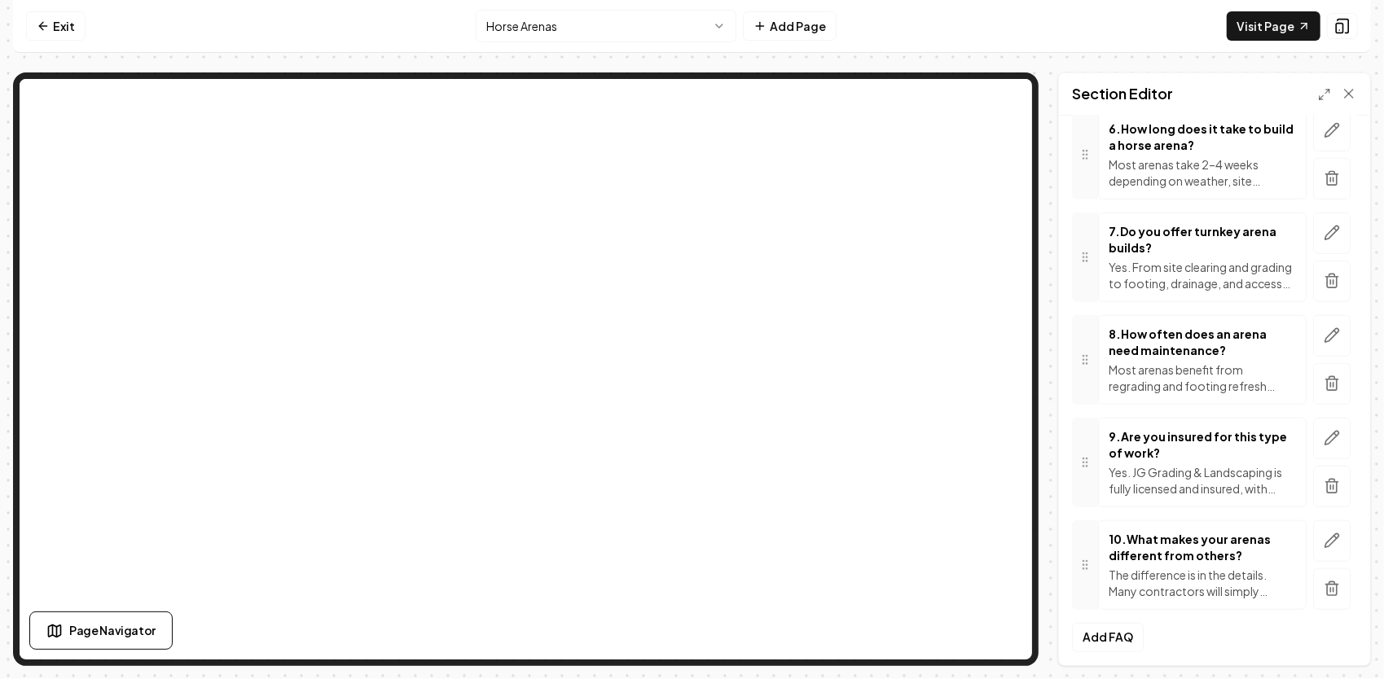
scroll to position [0, 0]
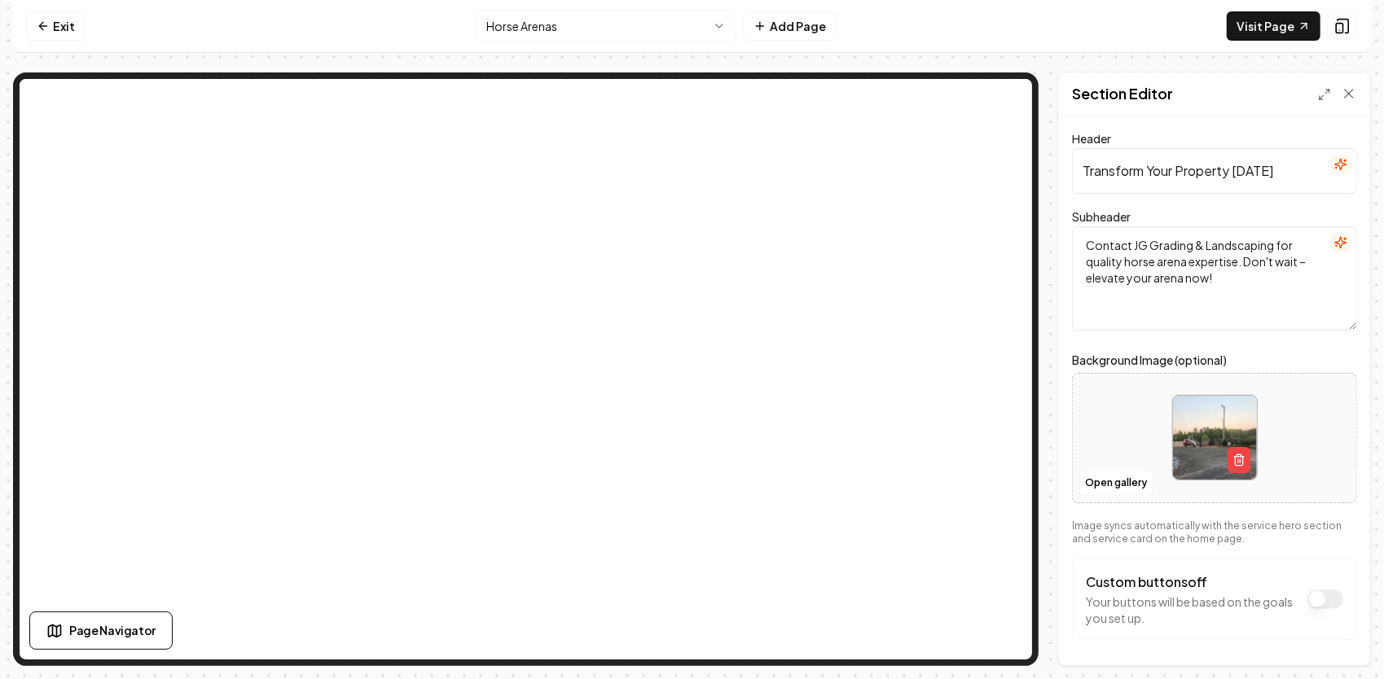
drag, startPoint x: 1288, startPoint y: 181, endPoint x: 1054, endPoint y: 168, distance: 234.9
click at [1054, 168] on div "Page Settings Section Editor Header Transform Your Property [DATE] Subheader Co…" at bounding box center [691, 369] width 1357 height 594
paste input "See Why Riders & Landowners Trust Us for Horse Arenas"
type input "See Why Riders & Landowners Trust Us for Horse Arenas"
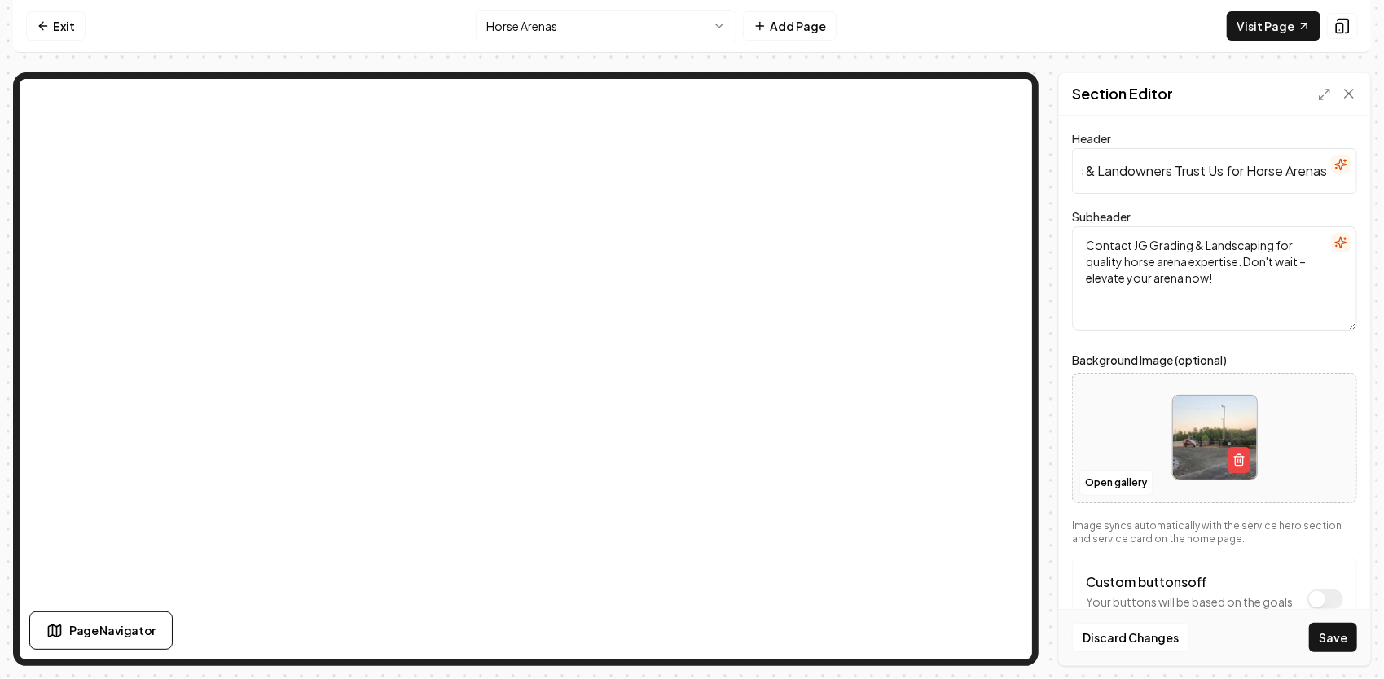
scroll to position [0, 0]
drag, startPoint x: 1216, startPoint y: 285, endPoint x: 1080, endPoint y: 216, distance: 152.6
click at [1077, 220] on div "Subheader Contact JG Grading & Landscaping for quality horse arena expertise. D…" at bounding box center [1214, 269] width 285 height 124
paste textarea "Our clients count on JG Grading & Landscaping for arenas that are built with pr…"
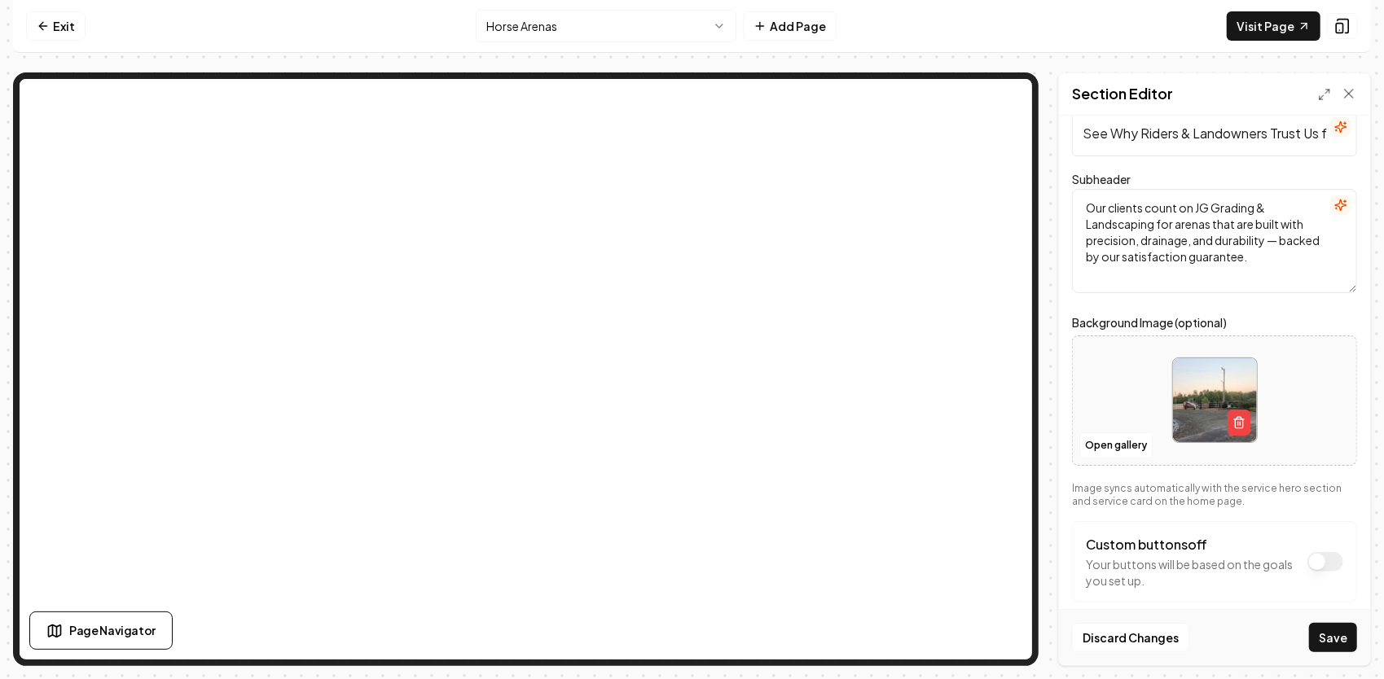
scroll to position [58, 0]
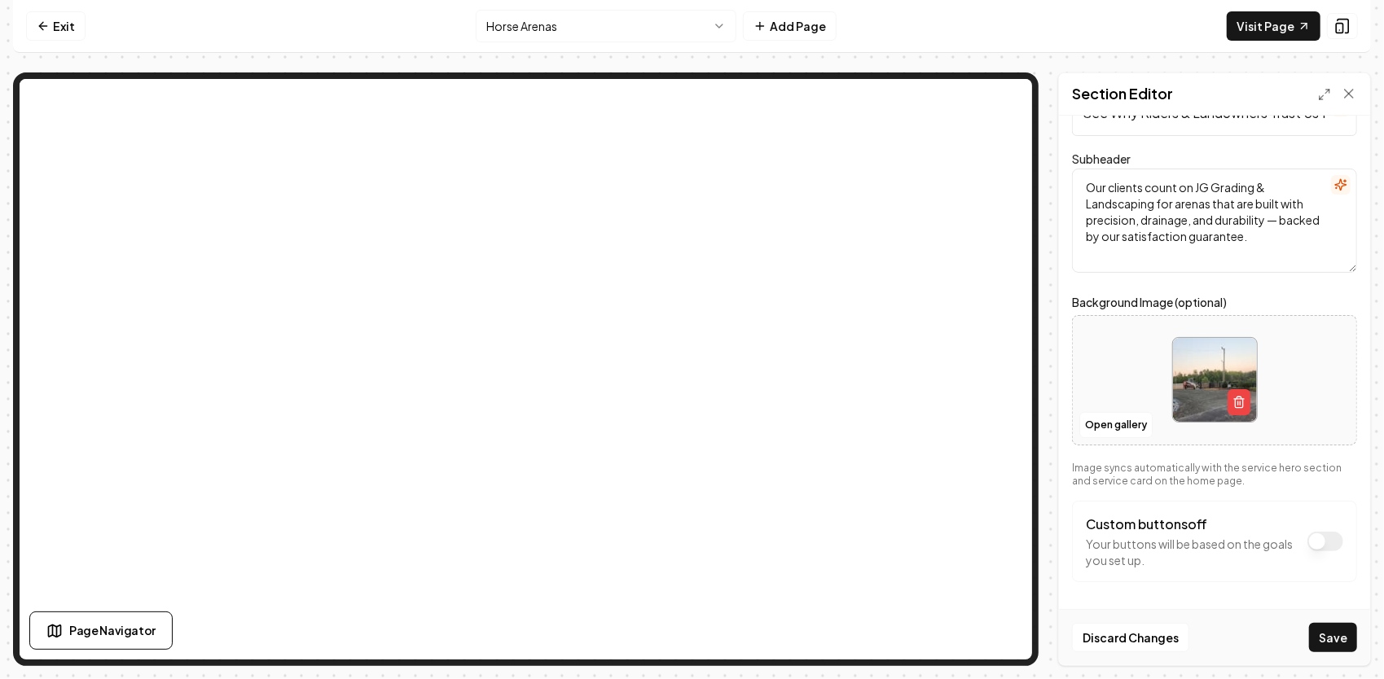
type textarea "Our clients count on JG Grading & Landscaping for arenas that are built with pr…"
click at [1307, 536] on button "Custom buttons off" at bounding box center [1325, 542] width 36 height 20
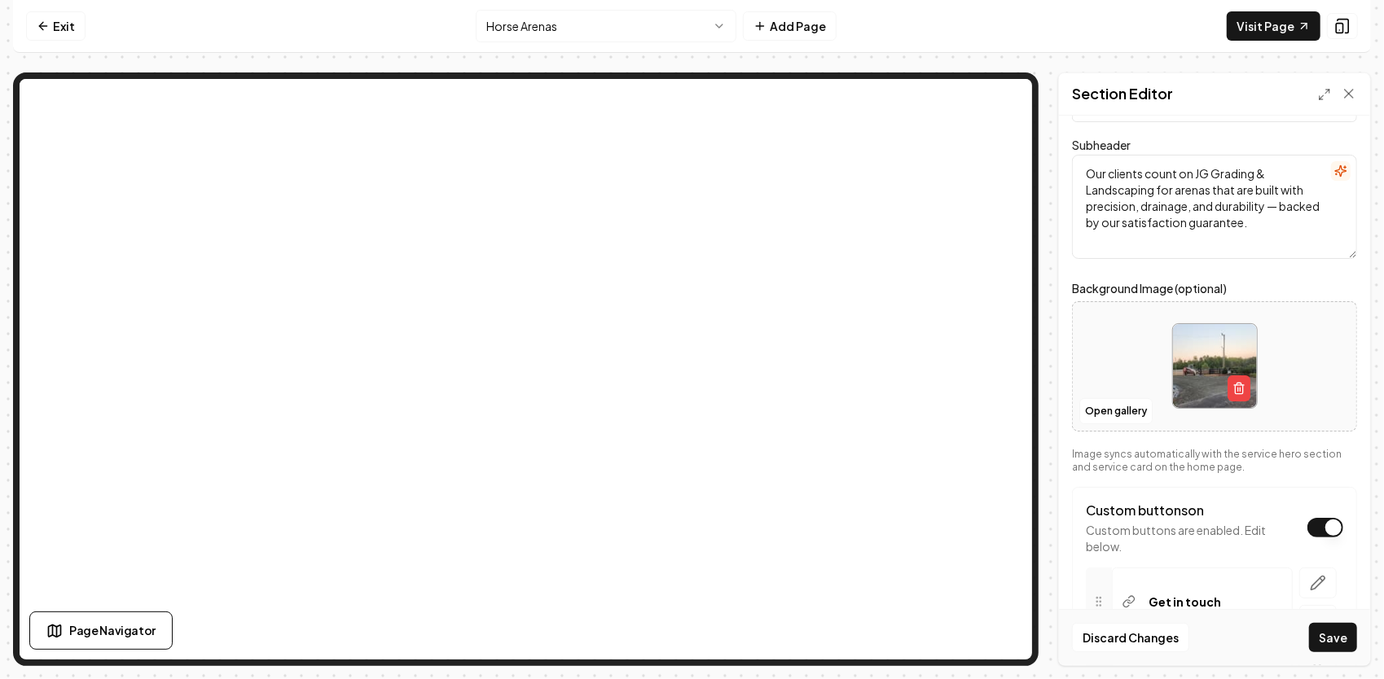
scroll to position [163, 0]
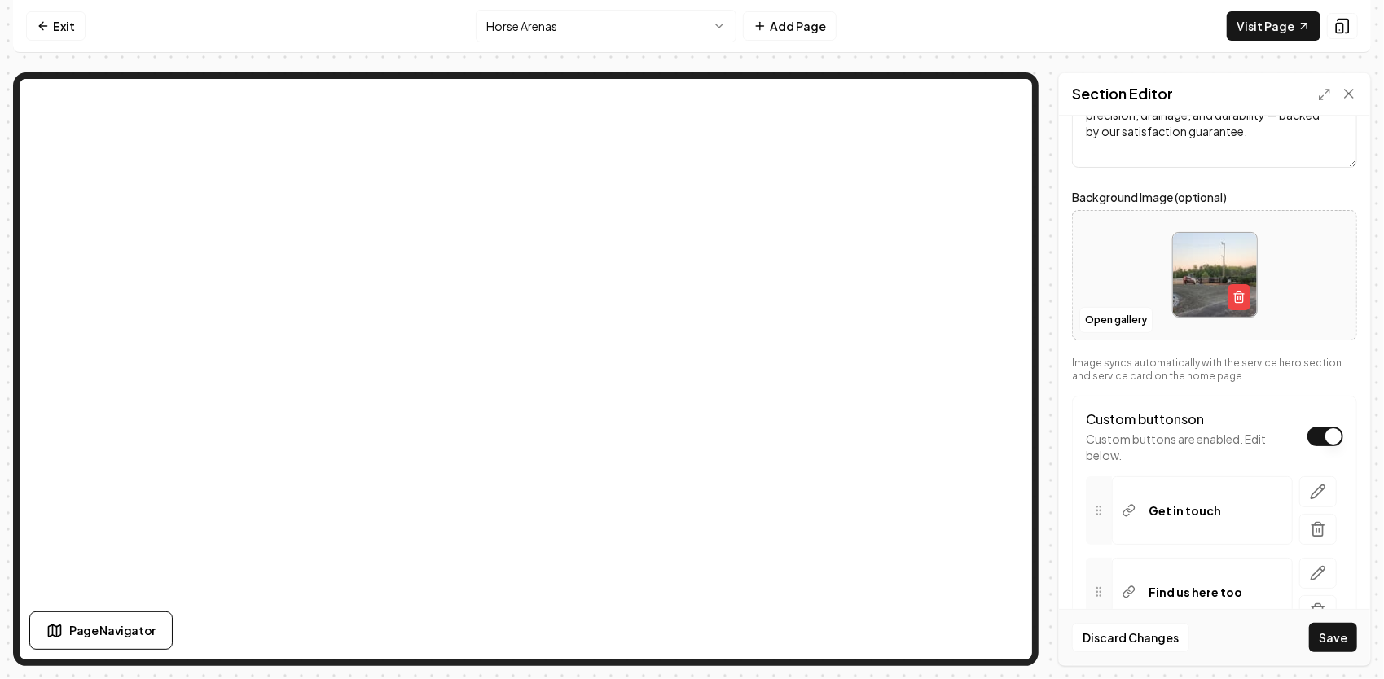
click at [1314, 439] on button "Custom buttons on" at bounding box center [1325, 437] width 36 height 20
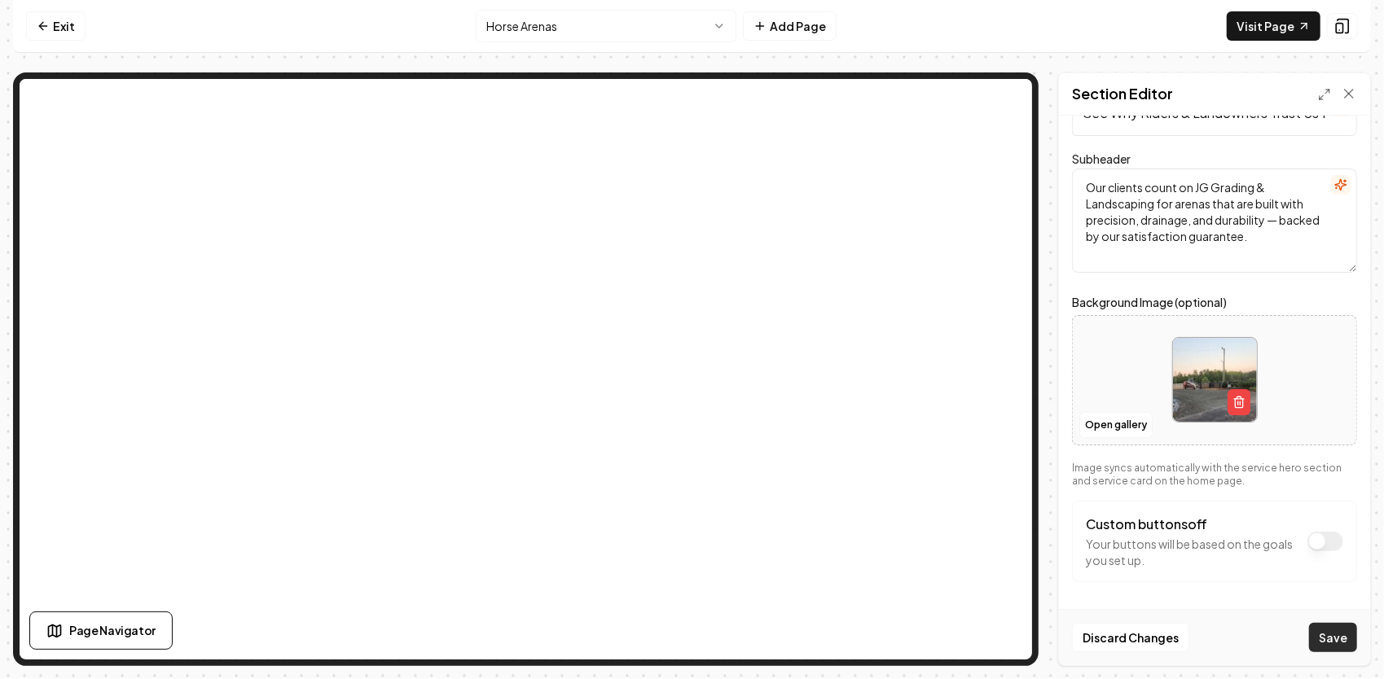
click at [1342, 638] on button "Save" at bounding box center [1333, 637] width 48 height 29
click at [1300, 31] on icon at bounding box center [1303, 26] width 13 height 13
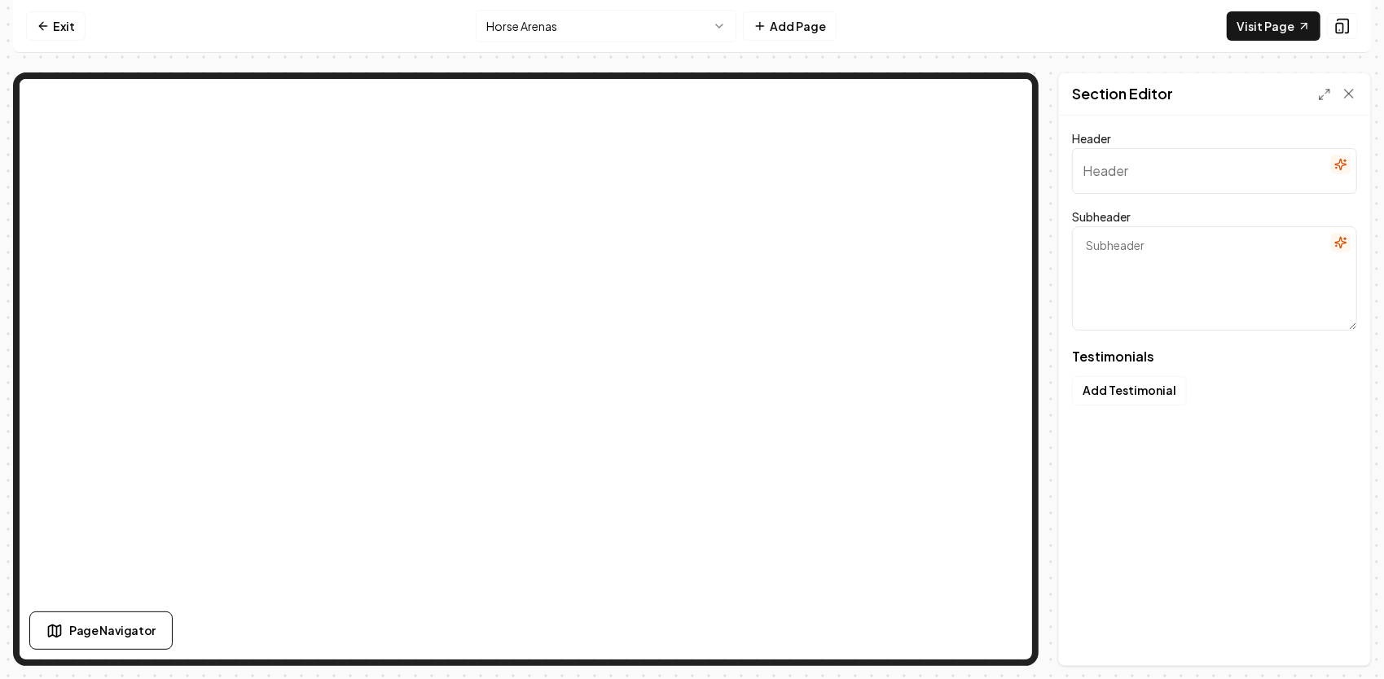
type input "Trusted by Neighbors Like You"
type textarea "See how we turned their outdoor dreams into reality"
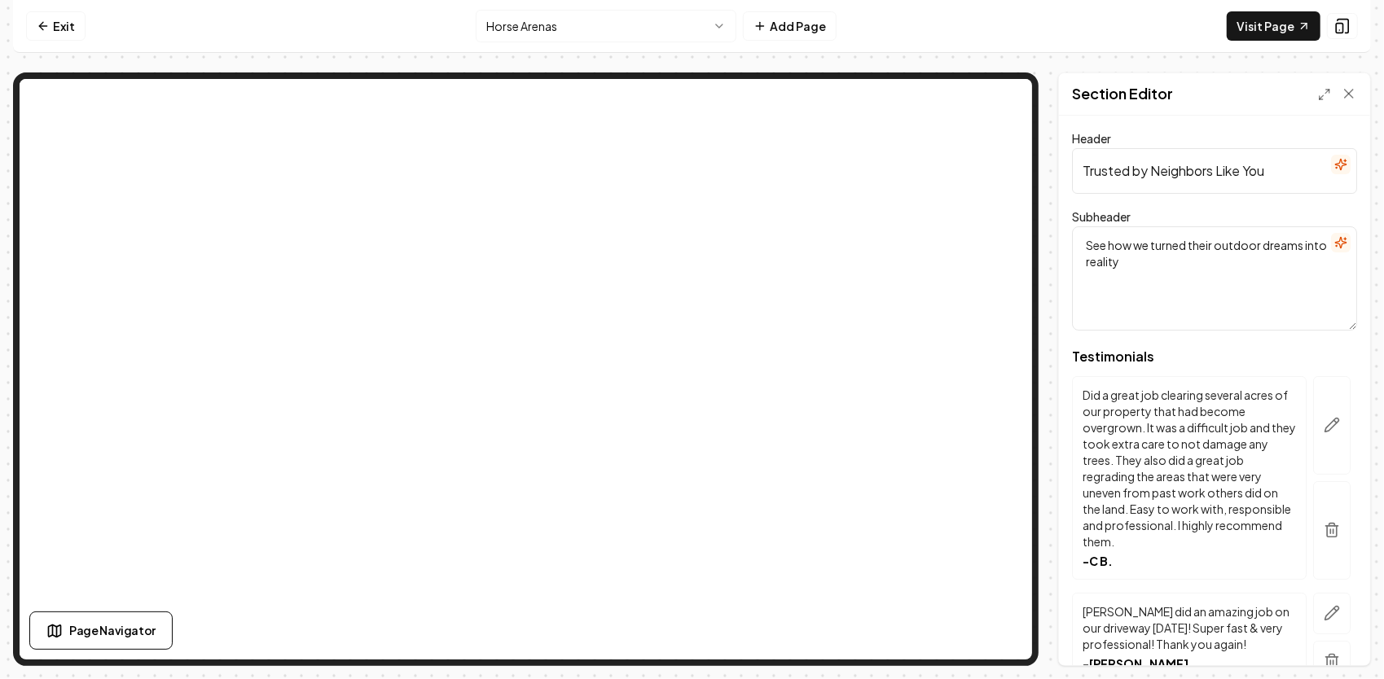
drag, startPoint x: 1085, startPoint y: 160, endPoint x: 1296, endPoint y: 196, distance: 213.9
type input "T"
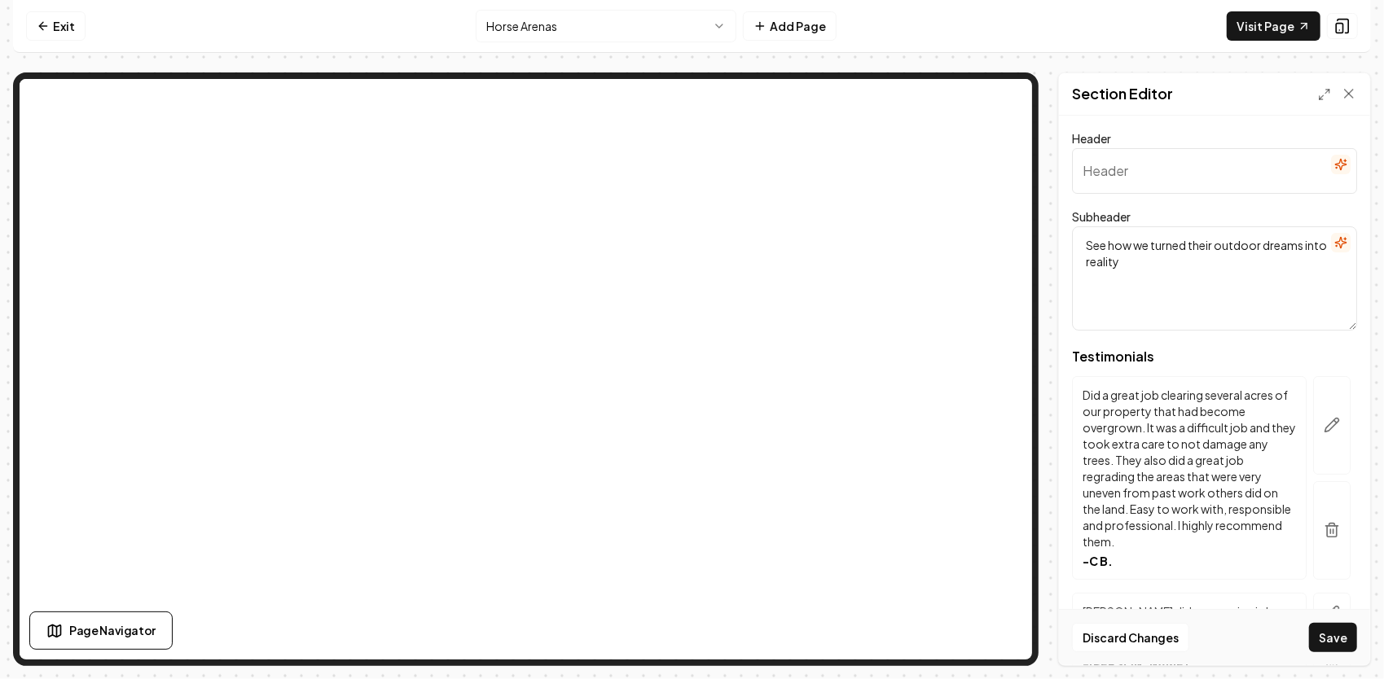
paste input "See Why Riders & Landowners Trust Us for Horse Arenas"
type input "See Why Riders & Landowners Trust Us for Horse Arenas"
drag, startPoint x: 1168, startPoint y: 269, endPoint x: 1091, endPoint y: 221, distance: 89.9
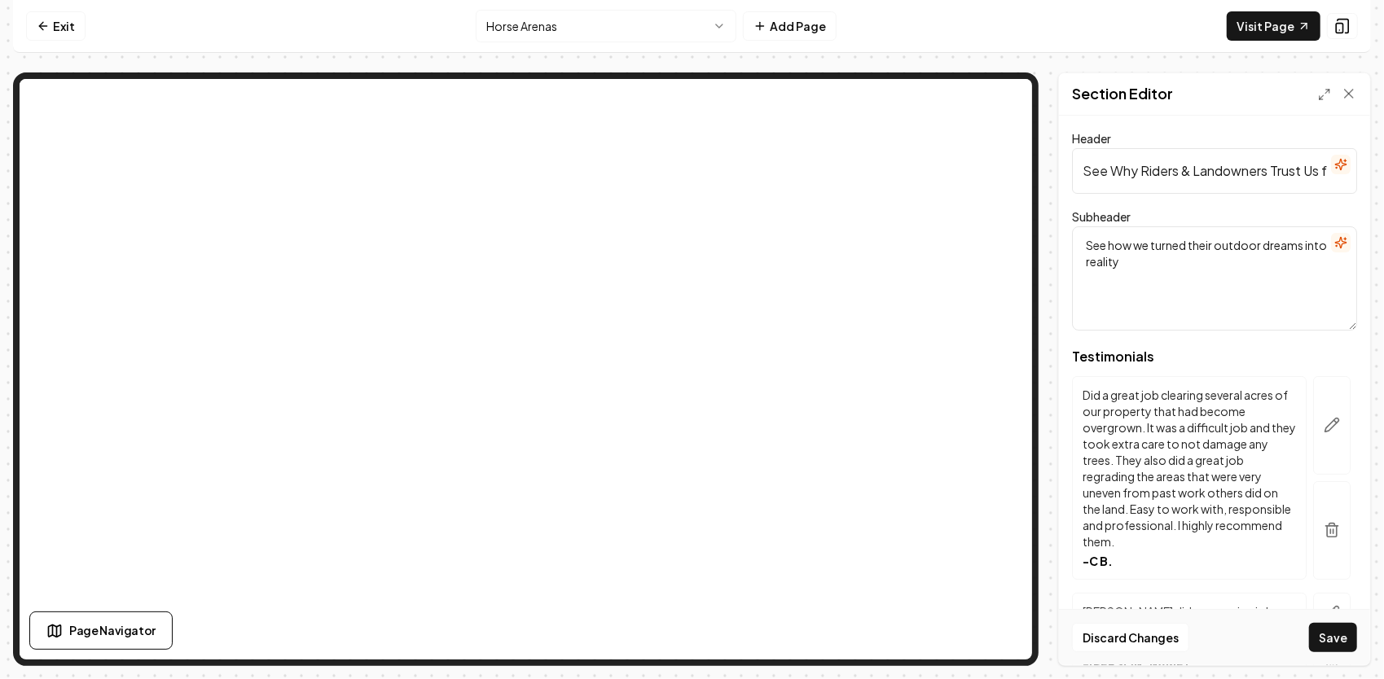
click at [1091, 221] on div "Subheader See how we turned their outdoor dreams into reality" at bounding box center [1214, 269] width 285 height 124
type textarea "S"
paste textarea "Our clients count on JG Grading & Landscaping for arenas that are built with pr…"
type textarea "Our clients count on JG Grading & Landscaping for arenas that are built with pr…"
click at [1333, 637] on button "Save" at bounding box center [1333, 637] width 48 height 29
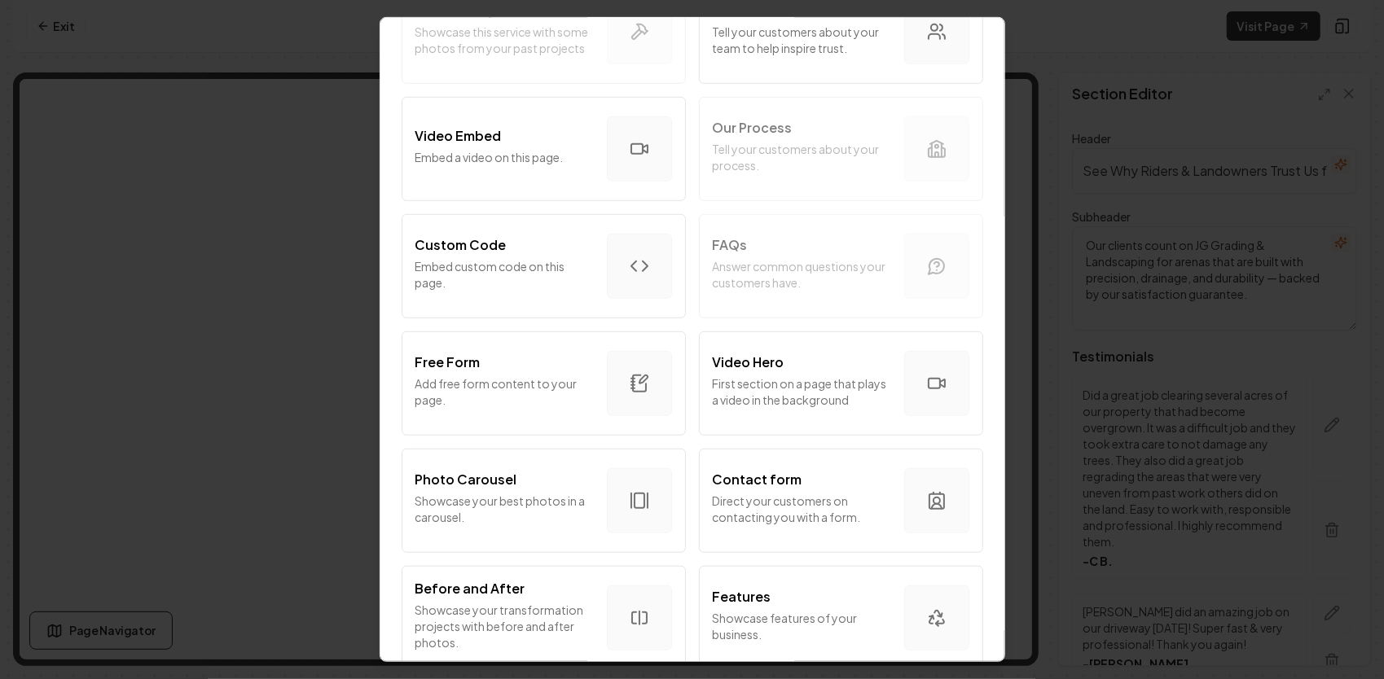
scroll to position [814, 0]
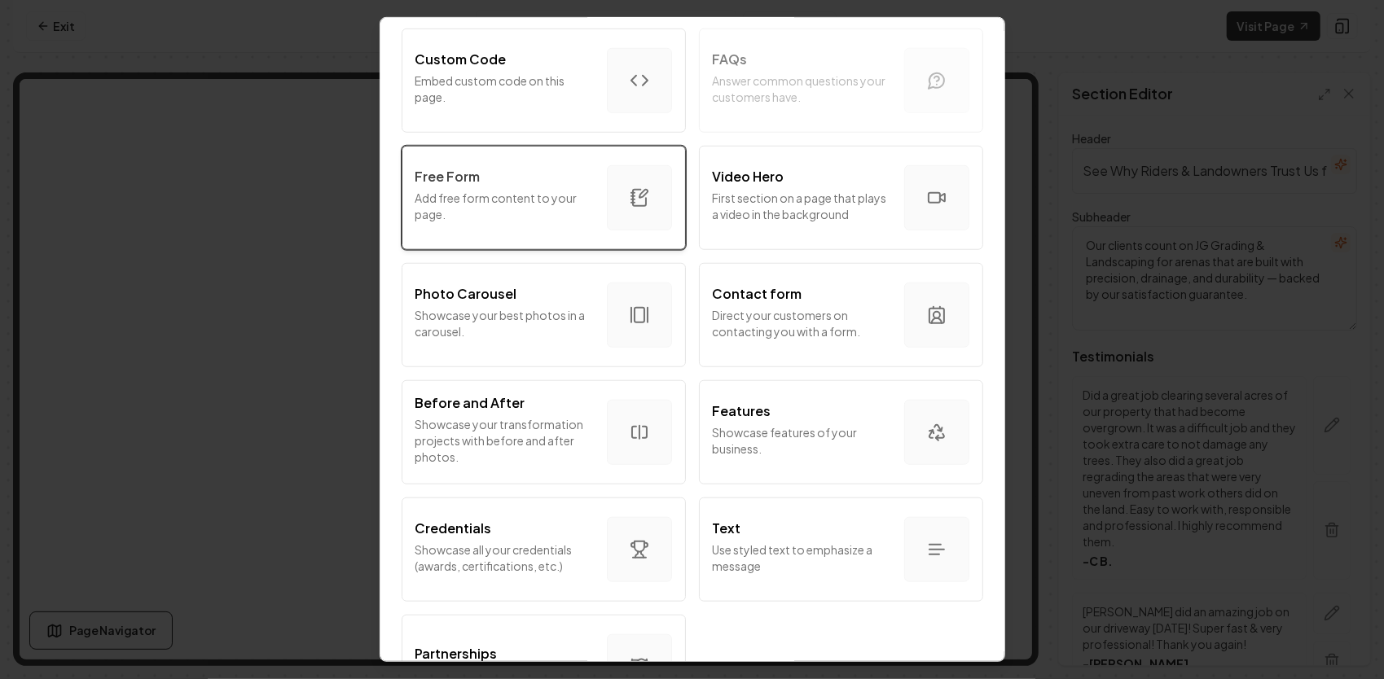
click at [534, 221] on div "Free Form Add free form content to your page." at bounding box center [504, 198] width 178 height 62
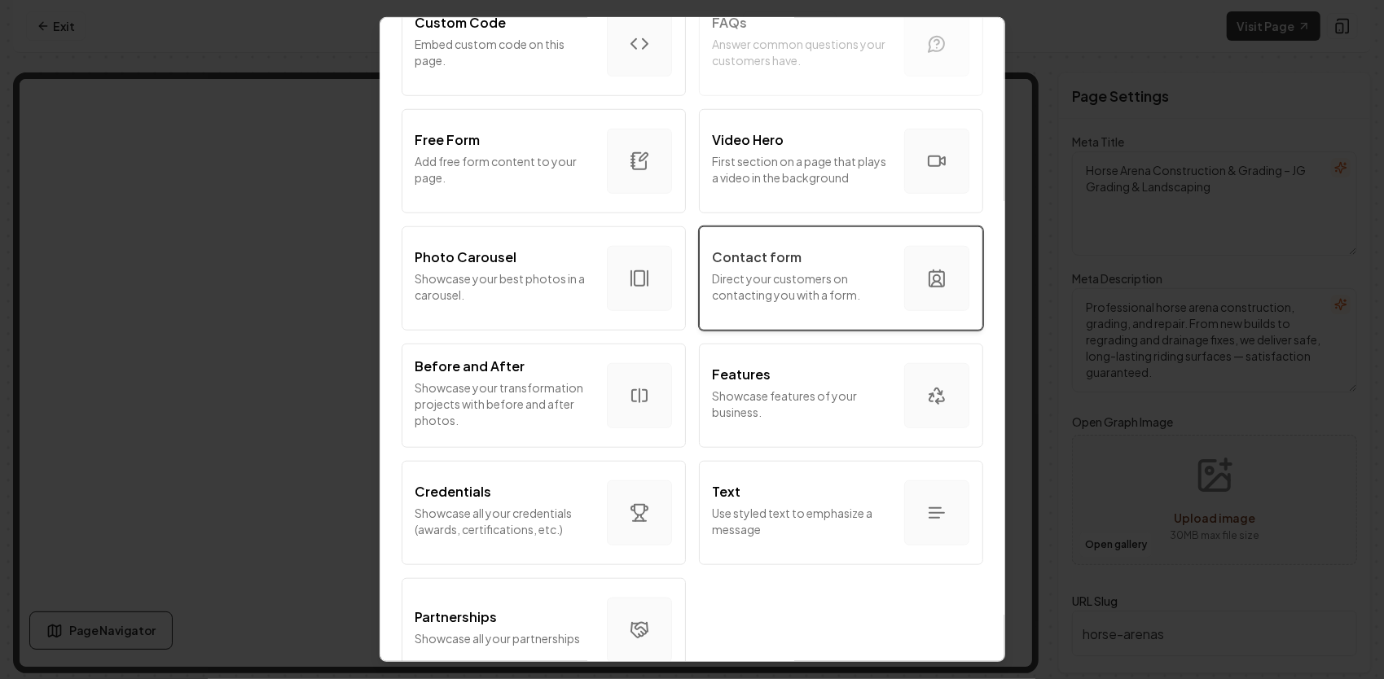
scroll to position [890, 0]
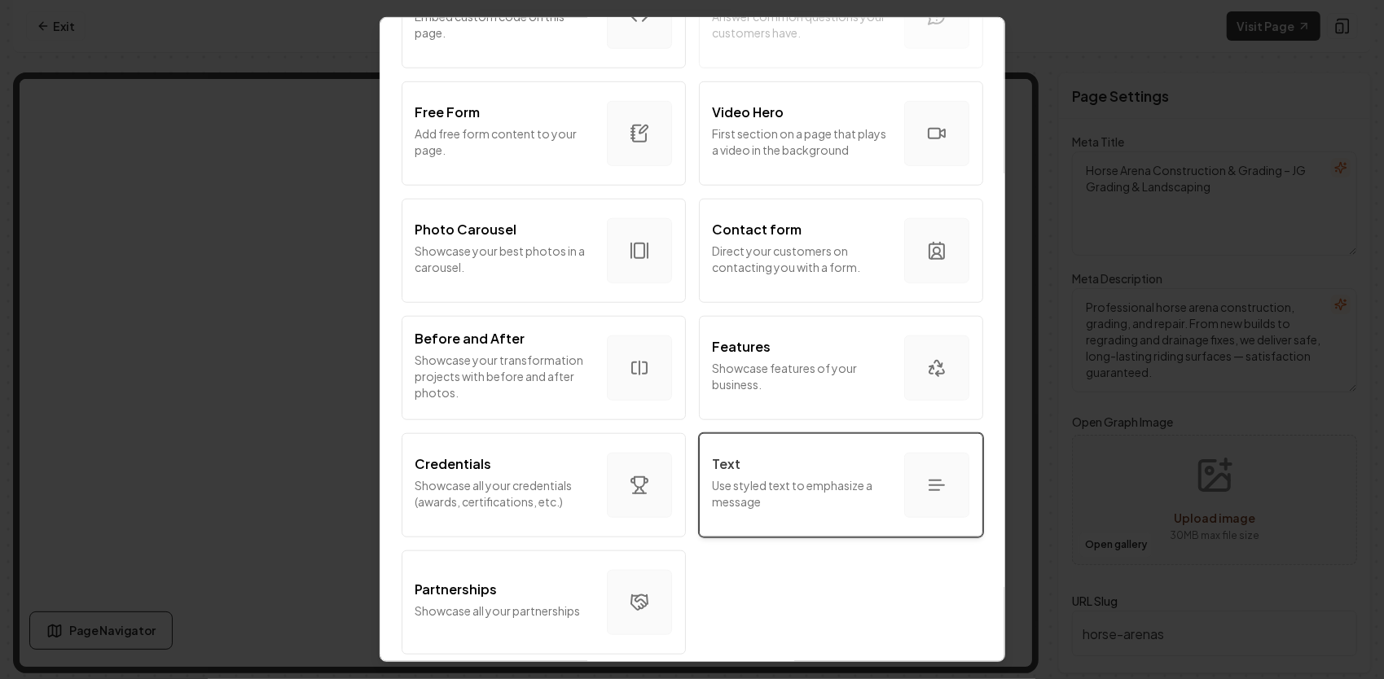
click at [871, 489] on p "Use styled text to emphasize a message" at bounding box center [802, 493] width 178 height 33
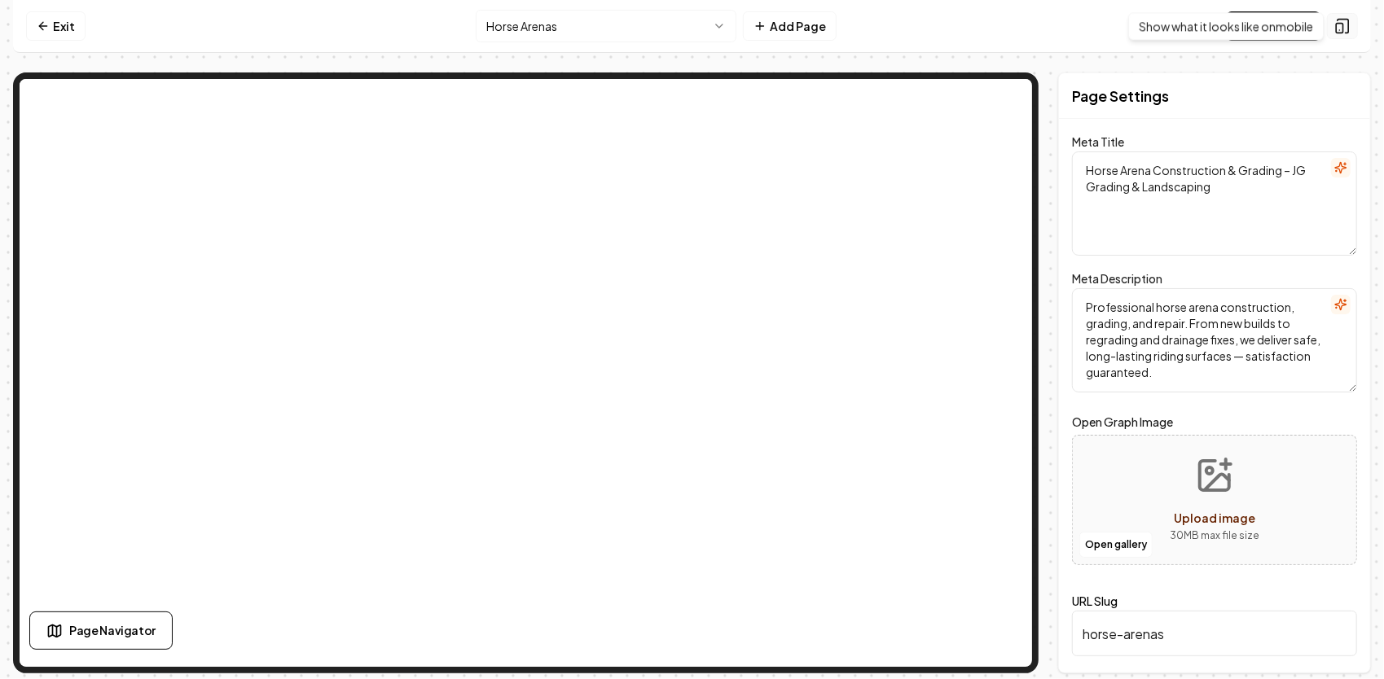
drag, startPoint x: 106, startPoint y: 79, endPoint x: 1344, endPoint y: 21, distance: 1239.1
click at [1344, 21] on icon at bounding box center [1342, 26] width 16 height 16
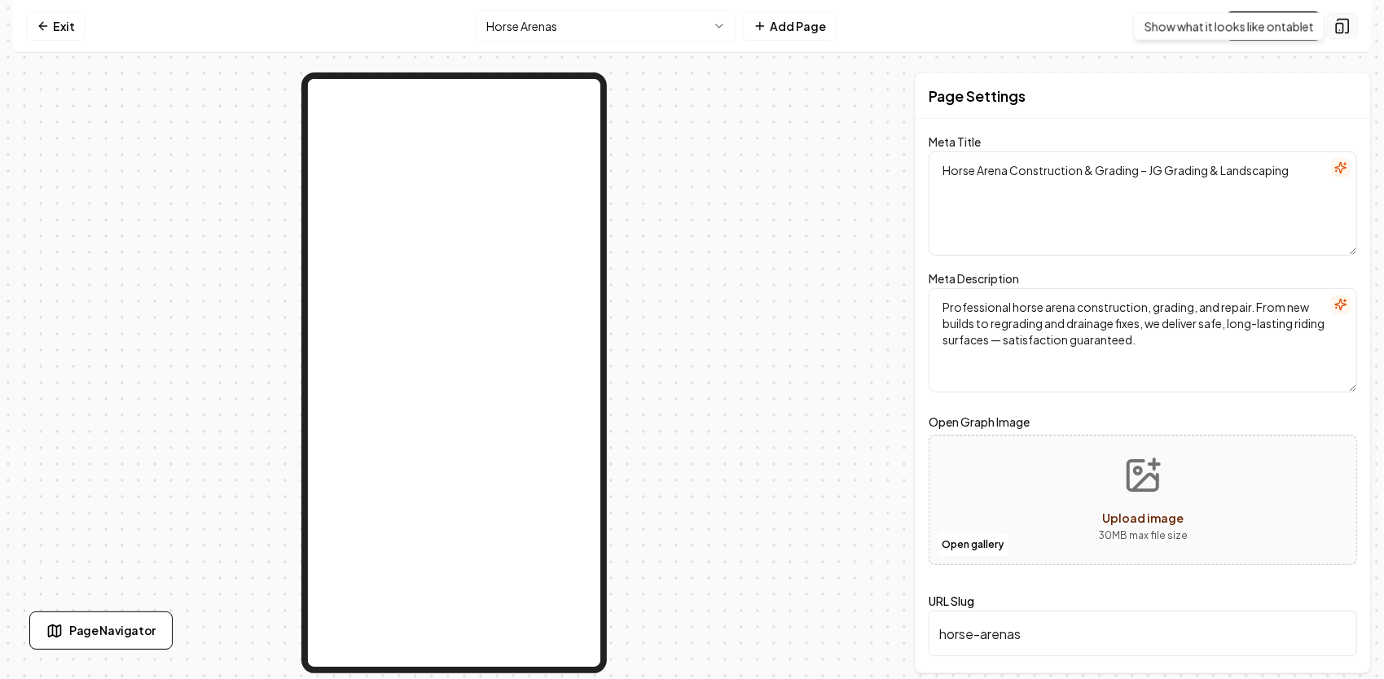
click at [1355, 23] on button at bounding box center [1341, 26] width 31 height 26
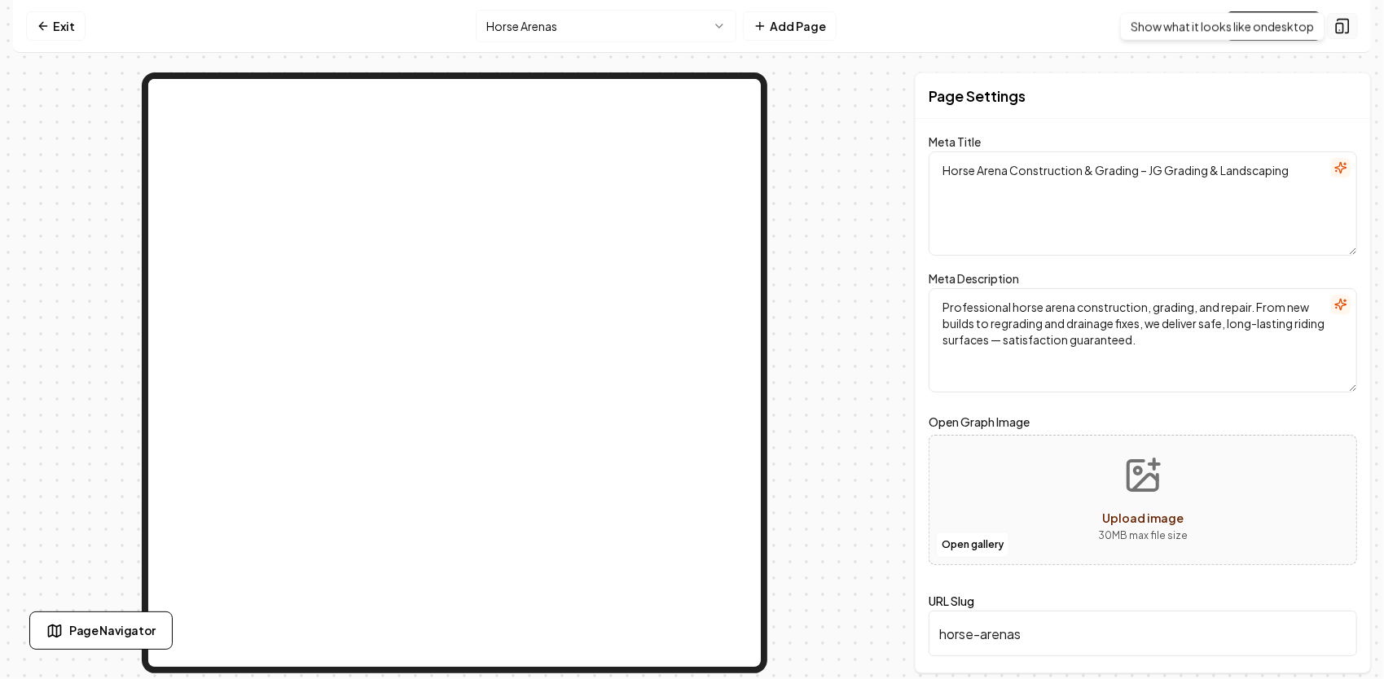
click at [1347, 28] on icon at bounding box center [1342, 26] width 16 height 16
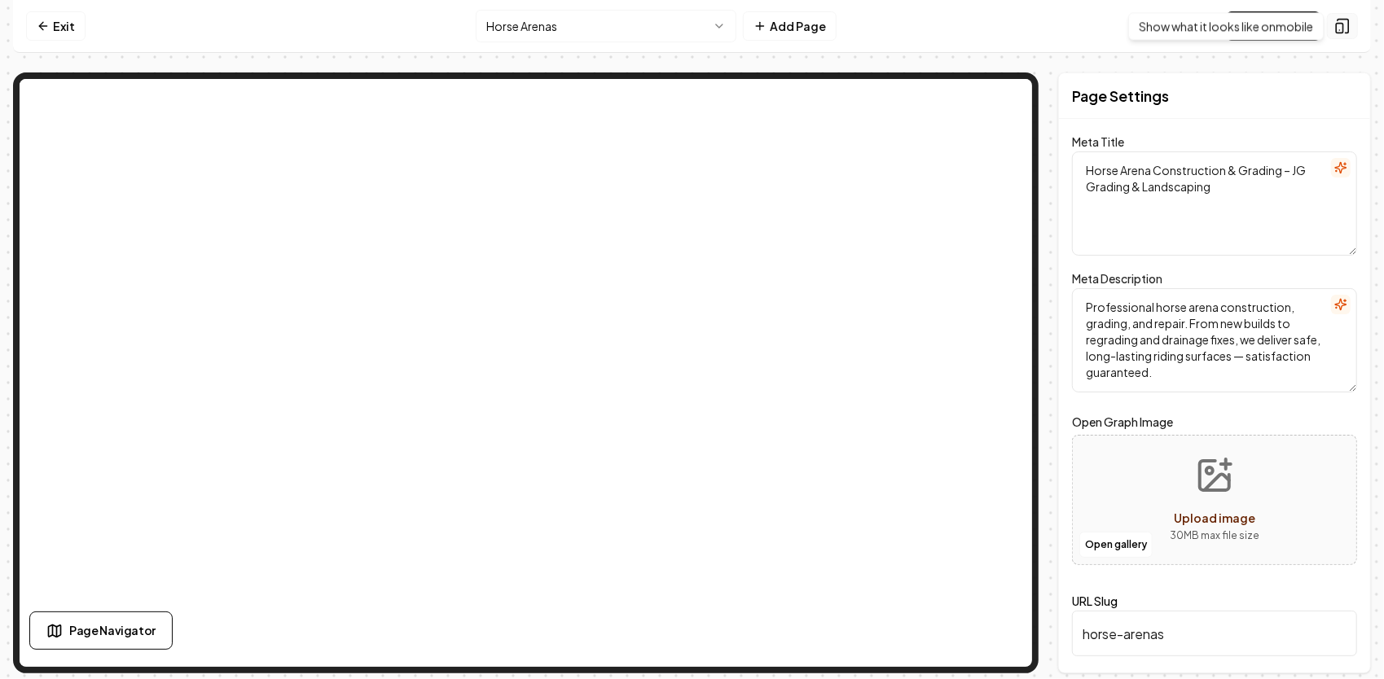
click at [1334, 20] on icon at bounding box center [1342, 26] width 16 height 16
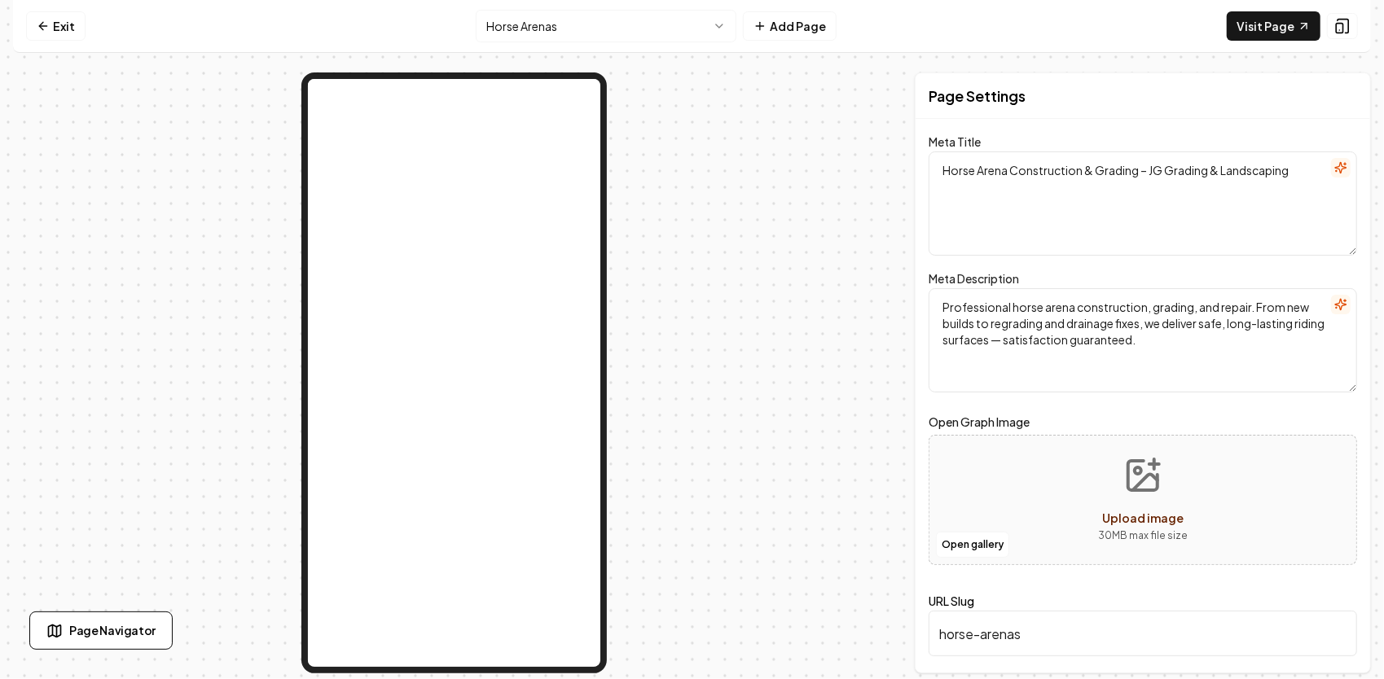
click at [1361, 20] on nav "Exit Horse Arenas Add Page Visit Page" at bounding box center [691, 26] width 1357 height 53
click at [1345, 28] on icon at bounding box center [1342, 26] width 16 height 16
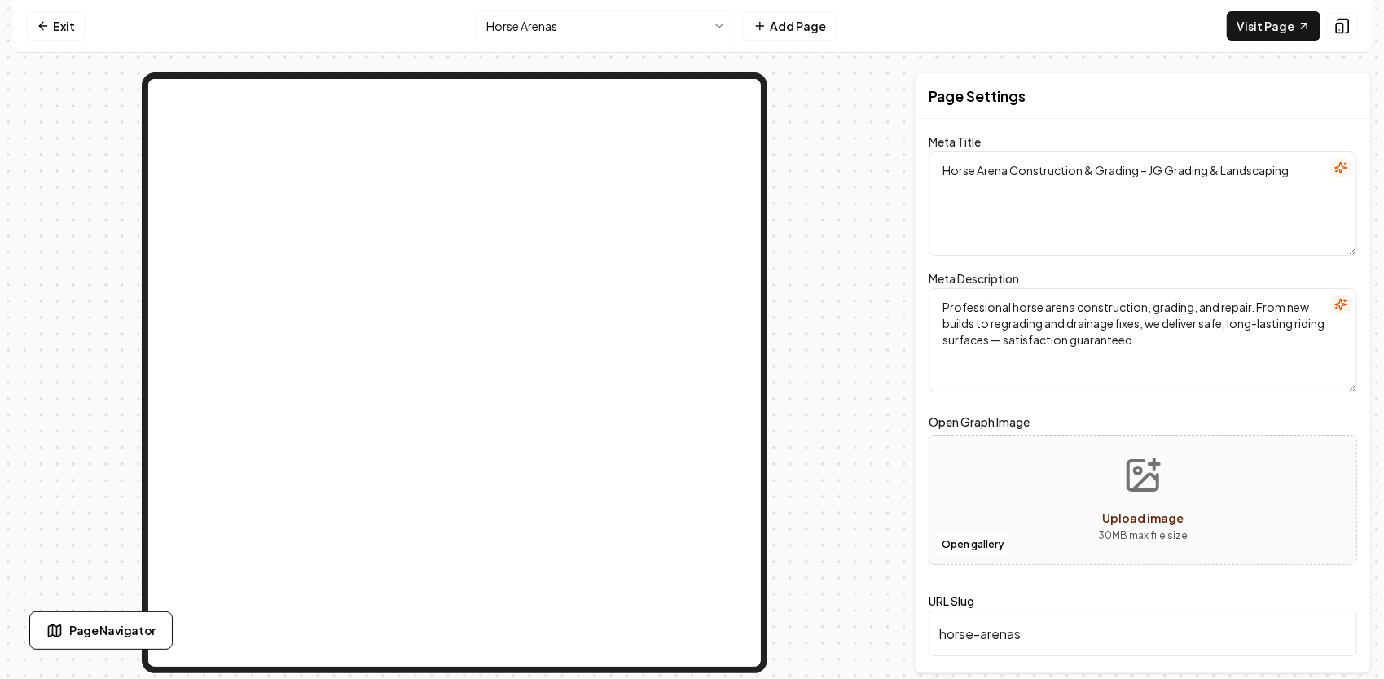
drag, startPoint x: 72, startPoint y: 50, endPoint x: 308, endPoint y: 18, distance: 237.6
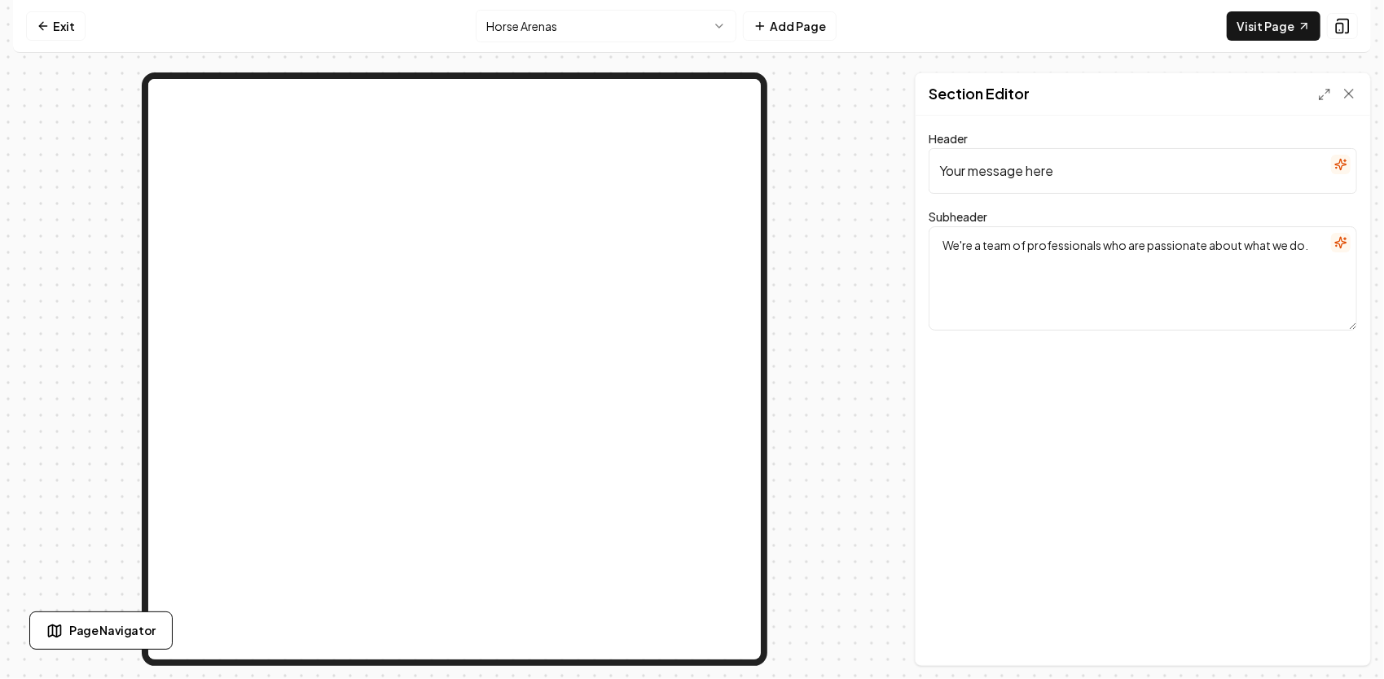
drag, startPoint x: 1063, startPoint y: 166, endPoint x: 870, endPoint y: 163, distance: 193.8
click at [869, 164] on div "Page Settings Section Editor Header Your message here Subheader We're a team of…" at bounding box center [691, 369] width 1357 height 594
paste input "Our Satisfaction Guarantee"
type input "Our Satisfaction Guarantee"
drag, startPoint x: 938, startPoint y: 241, endPoint x: 1309, endPoint y: 254, distance: 370.7
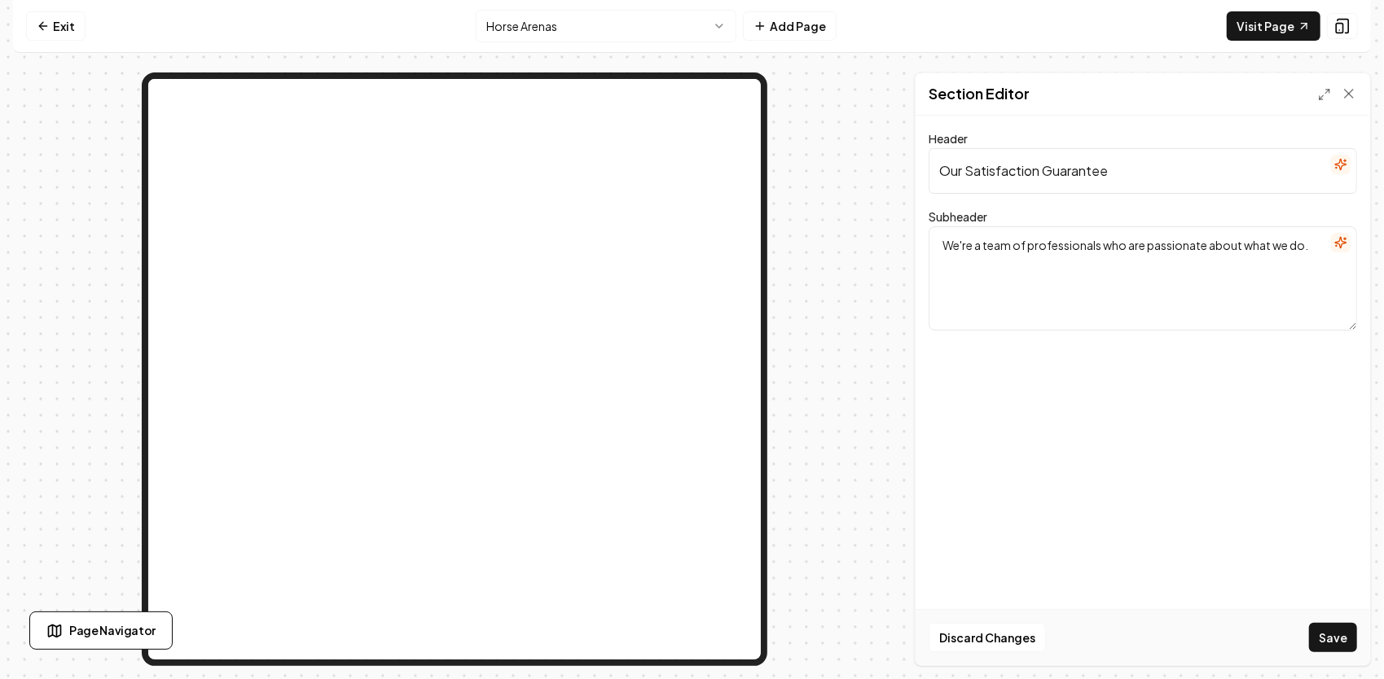
click at [1309, 254] on textarea "We're a team of professionals who are passionate about what we do." at bounding box center [1142, 278] width 428 height 104
paste textarea "At JG Grading & Landscaping, we believe in doing business the old-school way — …"
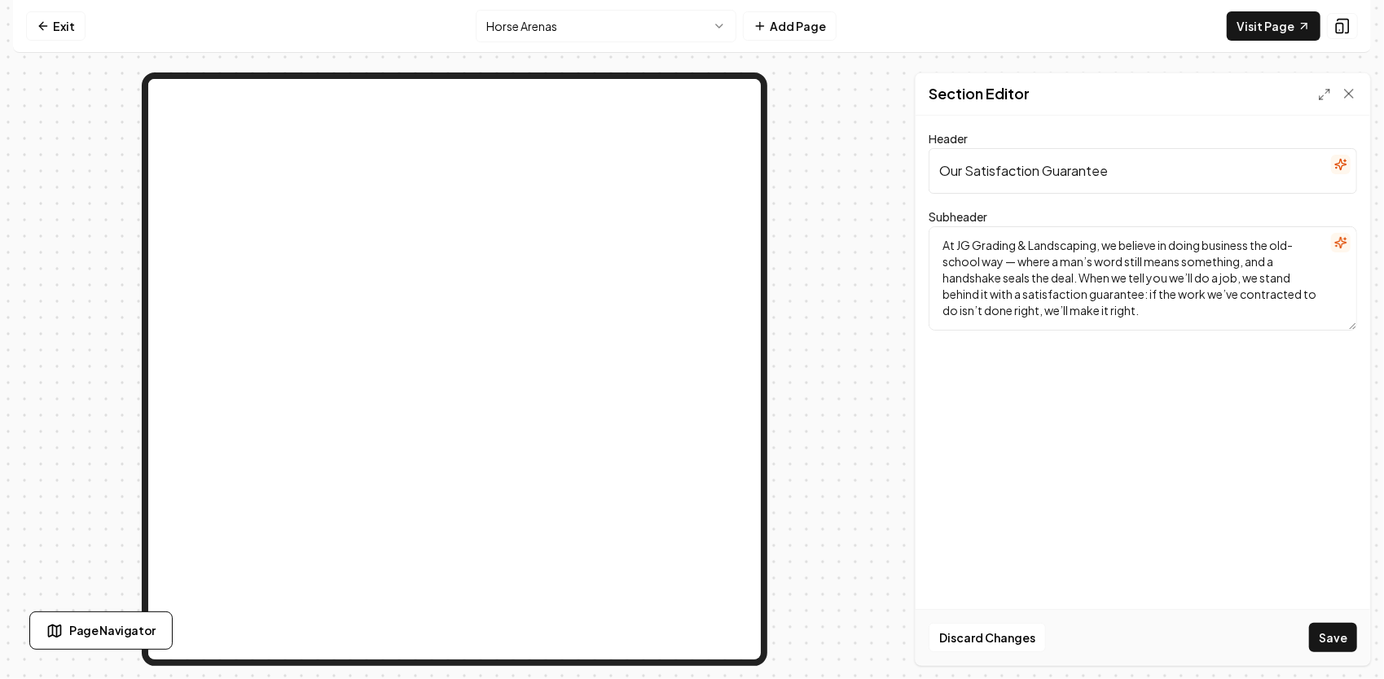
scroll to position [85, 0]
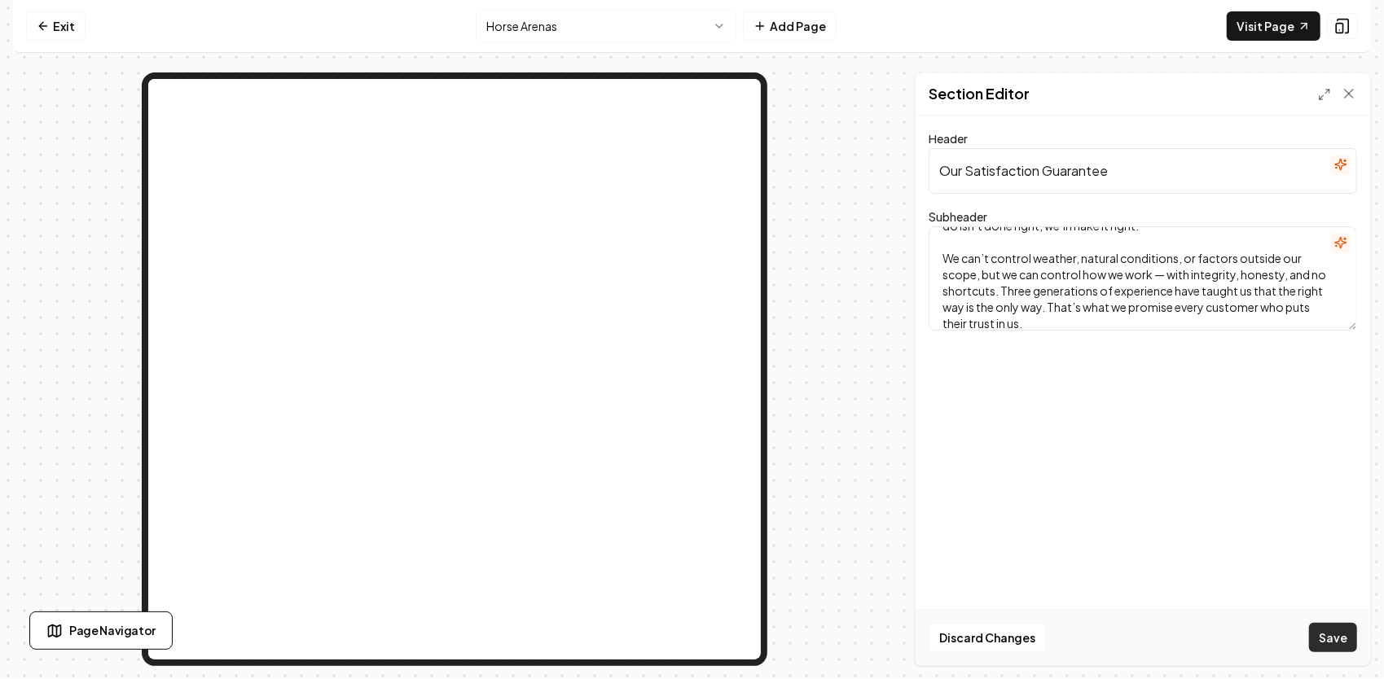
type textarea "At JG Grading & Landscaping, we believe in doing business the old-school way — …"
click at [1330, 642] on button "Save" at bounding box center [1333, 637] width 48 height 29
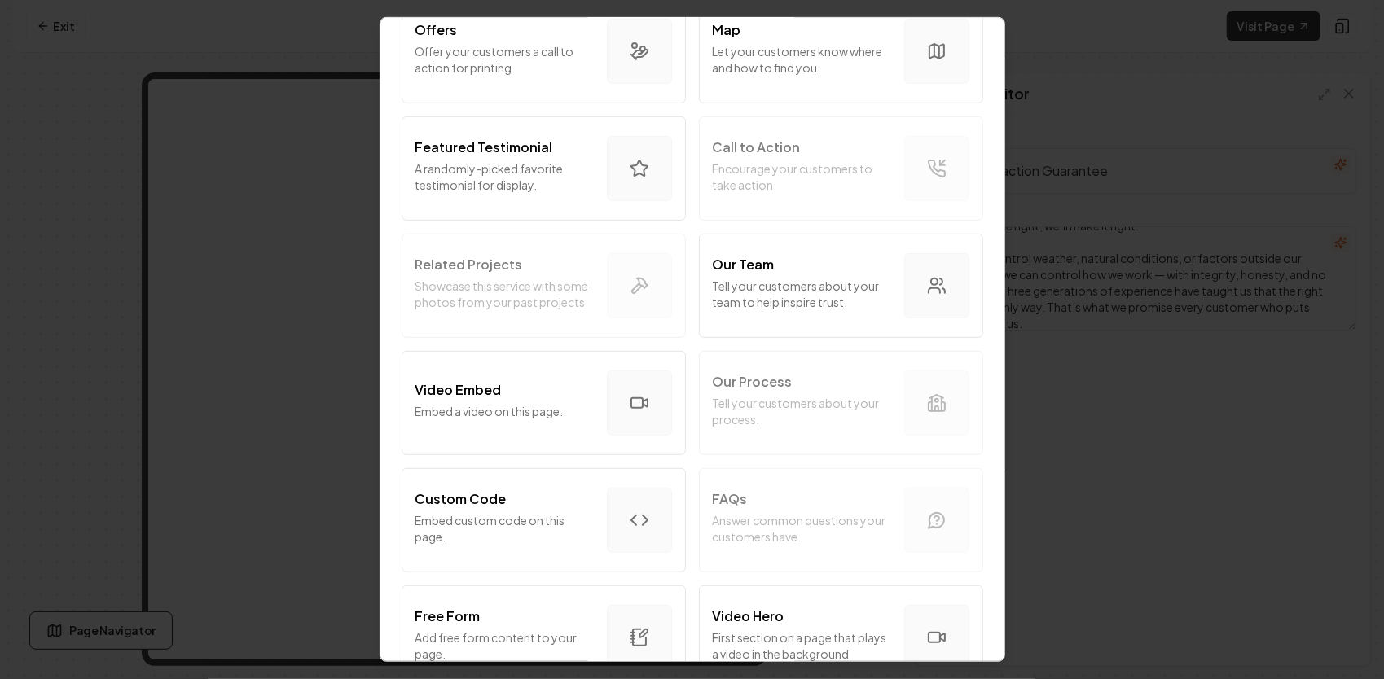
scroll to position [489, 0]
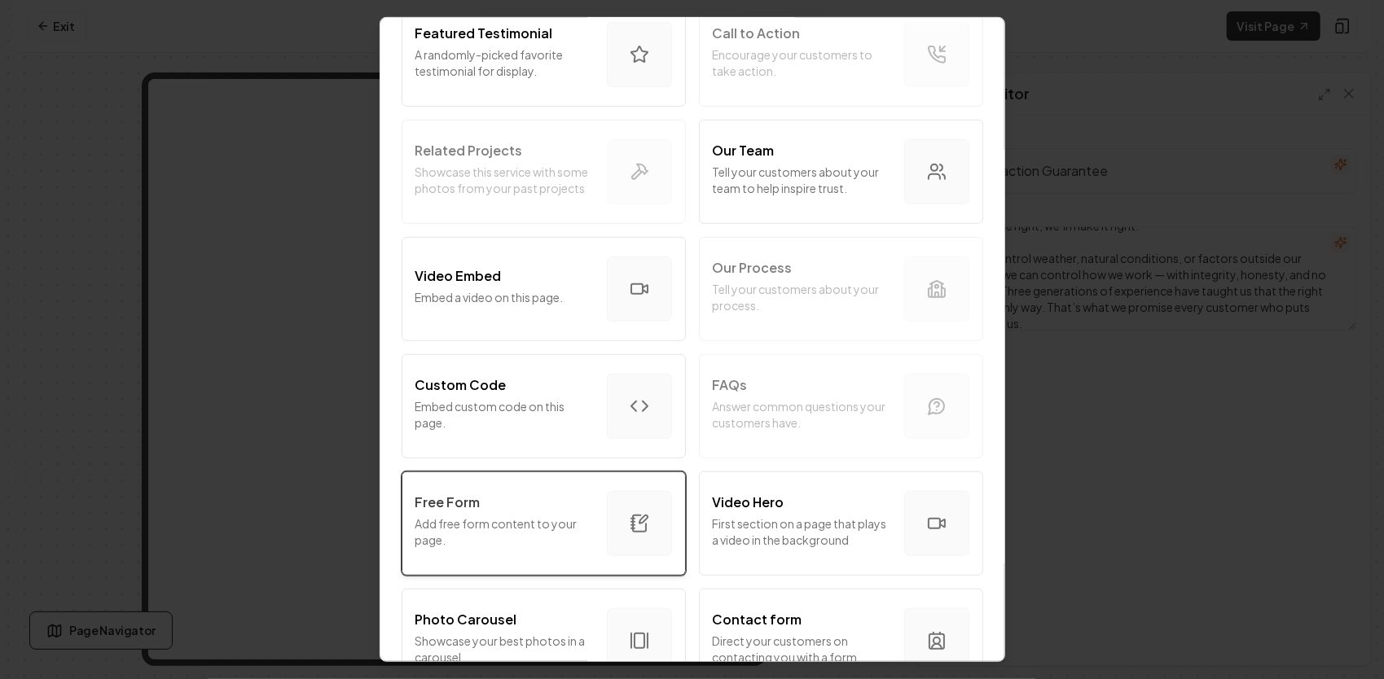
click at [493, 519] on p "Add free form content to your page." at bounding box center [504, 531] width 178 height 33
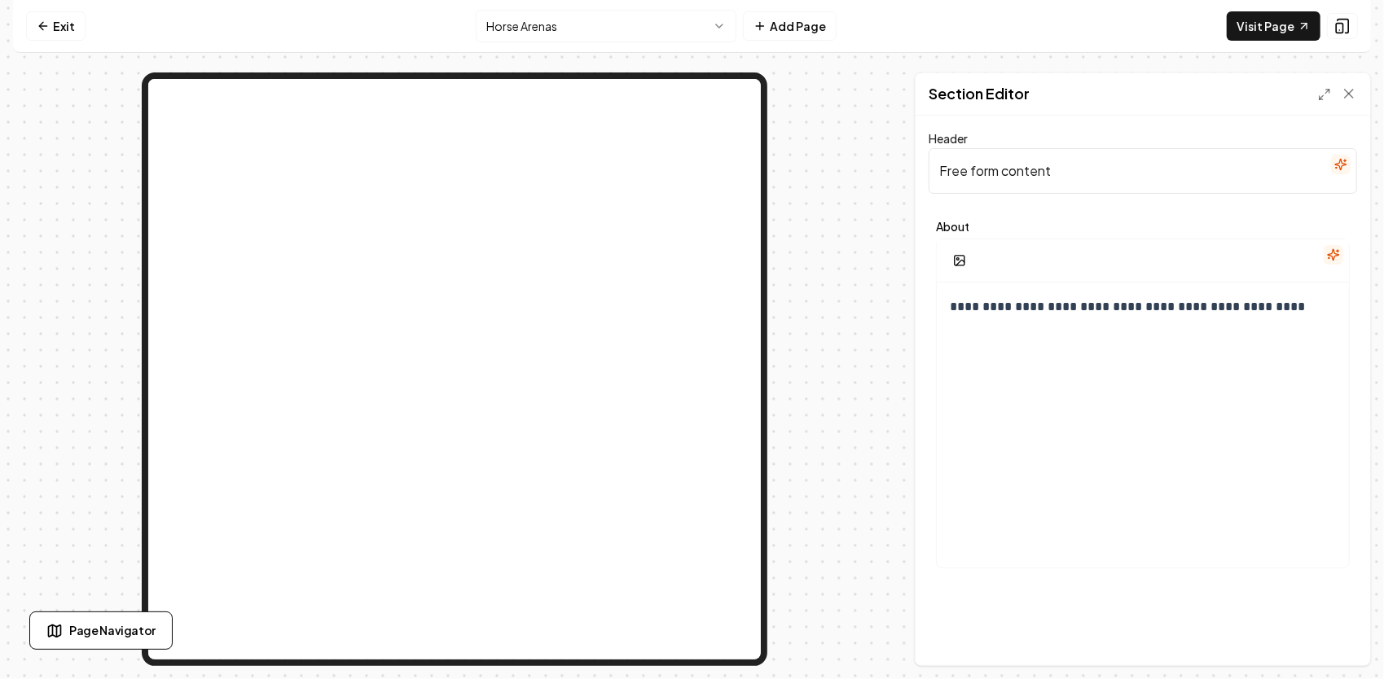
drag, startPoint x: 1088, startPoint y: 164, endPoint x: 920, endPoint y: 167, distance: 167.8
click at [919, 168] on div "**********" at bounding box center [1142, 391] width 454 height 550
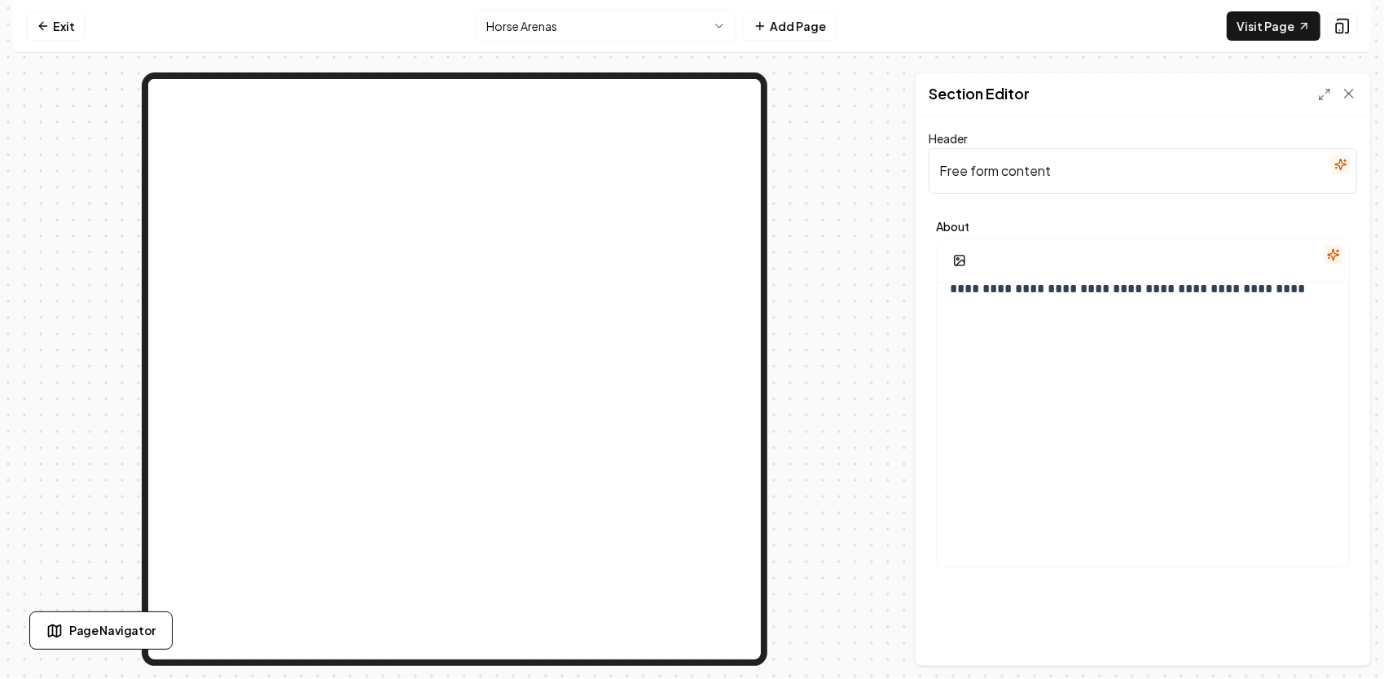
scroll to position [28, 0]
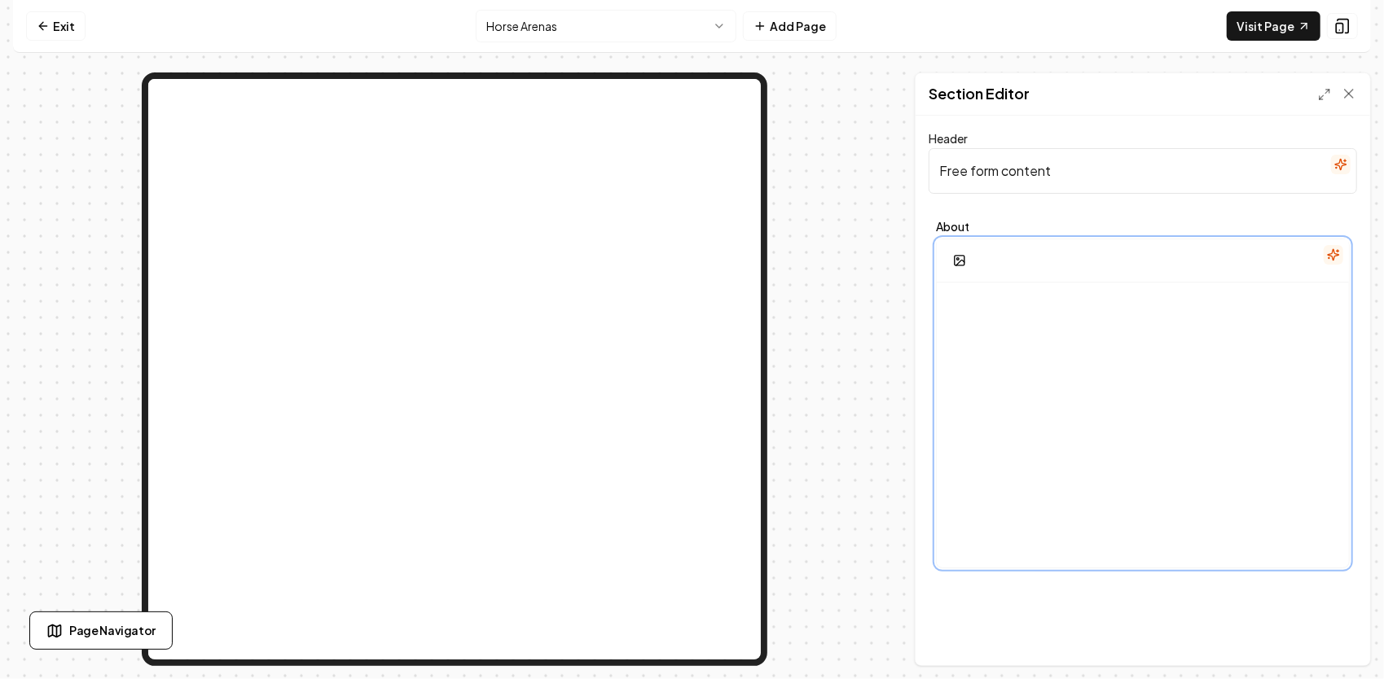
click at [1067, 331] on div "**********" at bounding box center [1142, 411] width 412 height 313
click at [961, 262] on icon "button" at bounding box center [959, 260] width 13 height 13
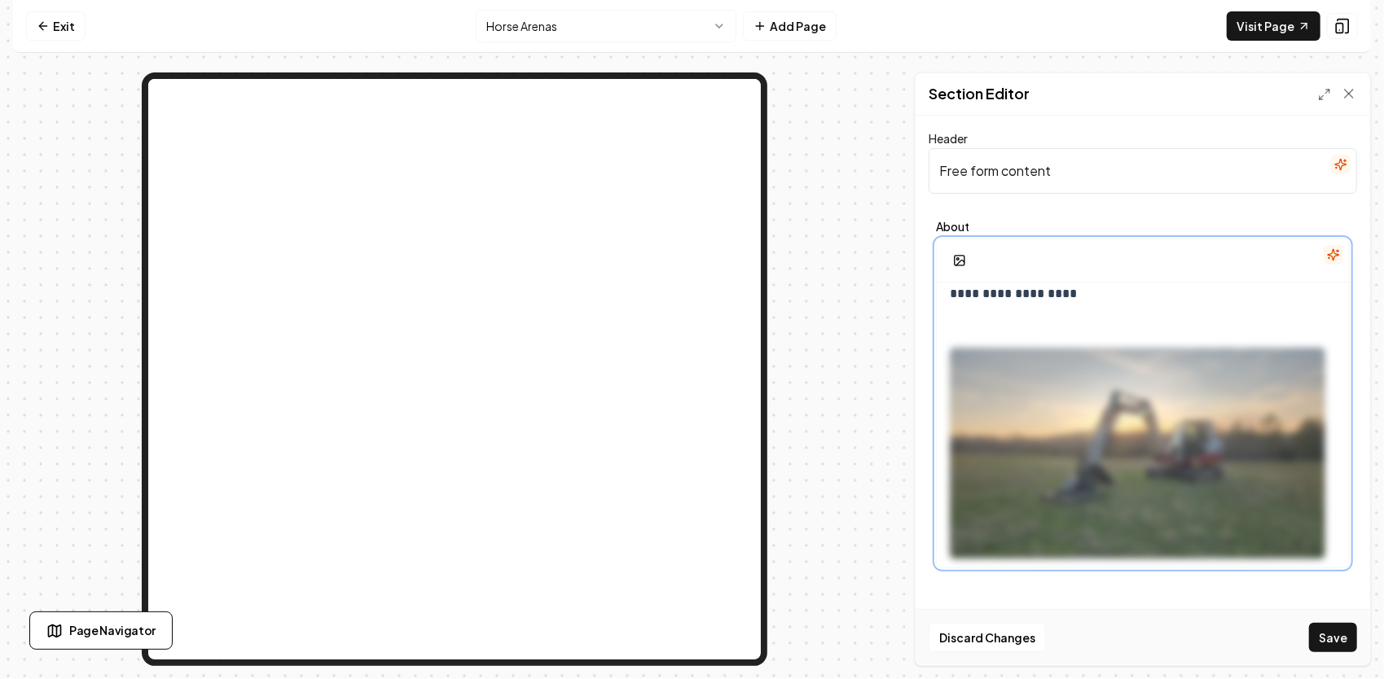
scroll to position [0, 0]
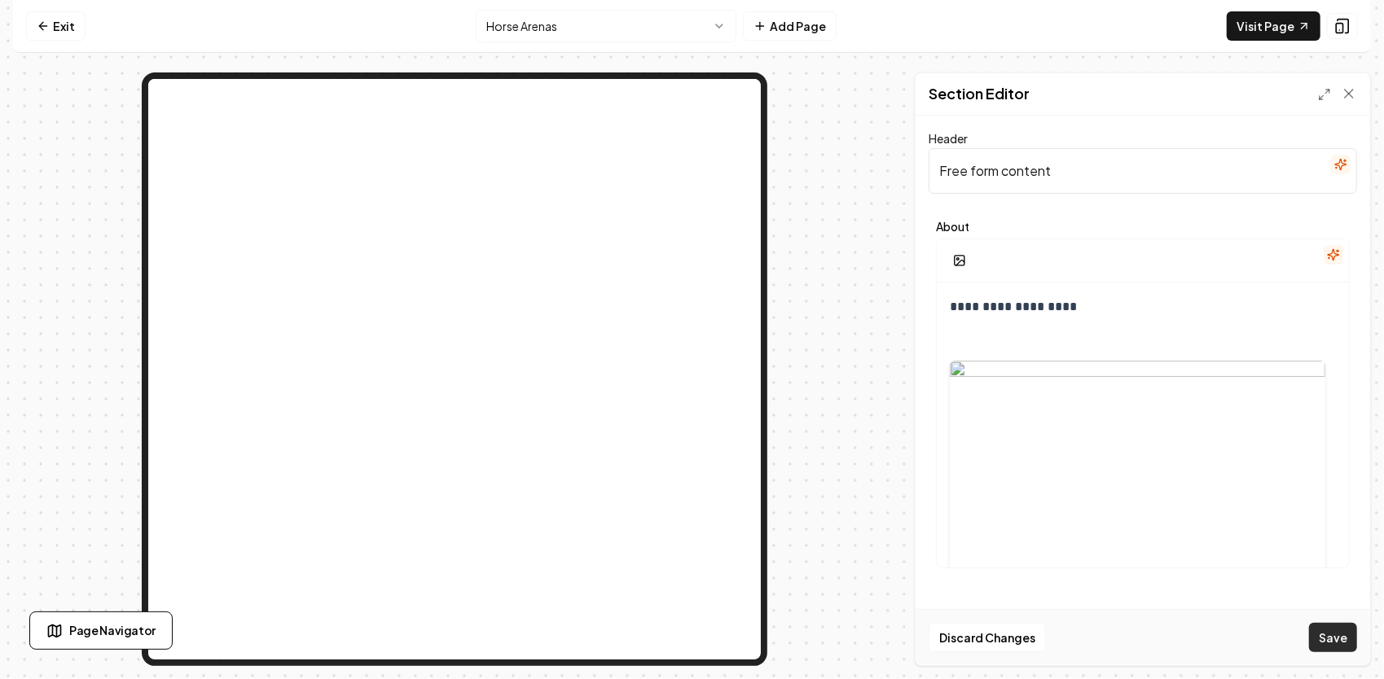
click at [1333, 634] on button "Save" at bounding box center [1333, 637] width 48 height 29
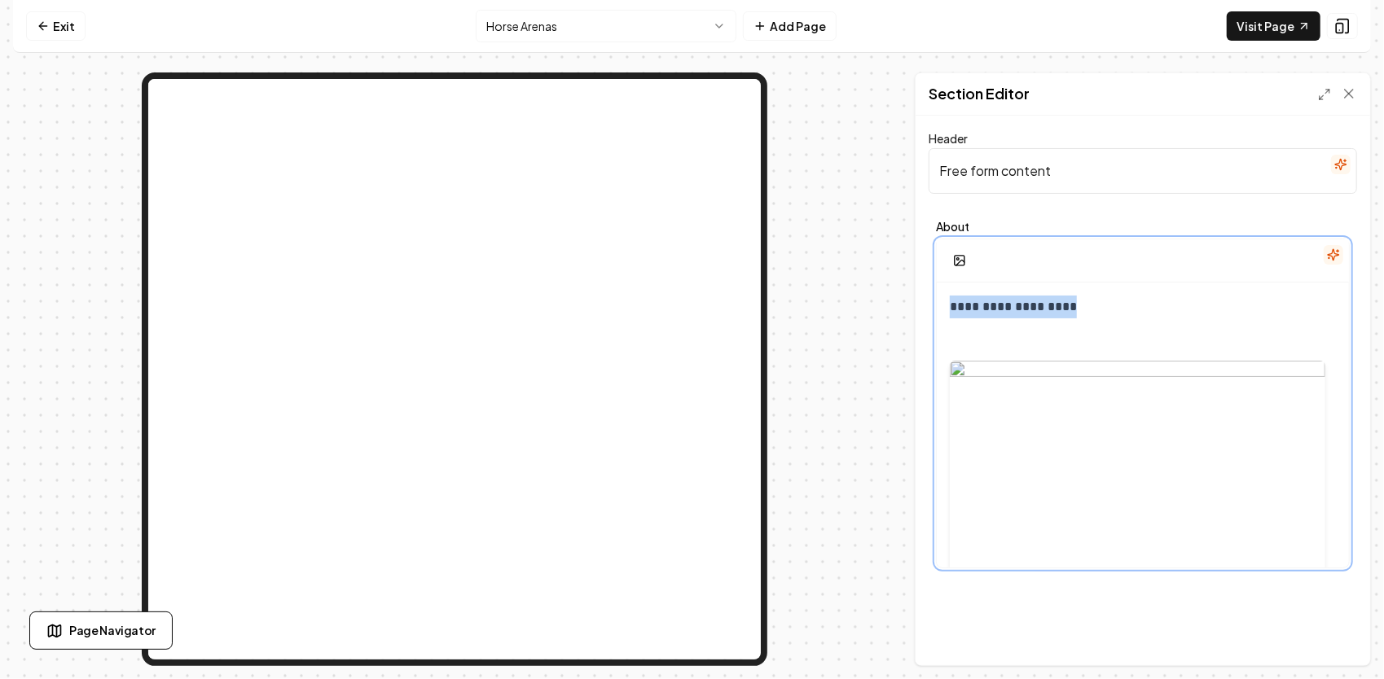
drag, startPoint x: 1090, startPoint y: 309, endPoint x: 948, endPoint y: 309, distance: 142.5
click at [948, 309] on div "**********" at bounding box center [1142, 467] width 412 height 368
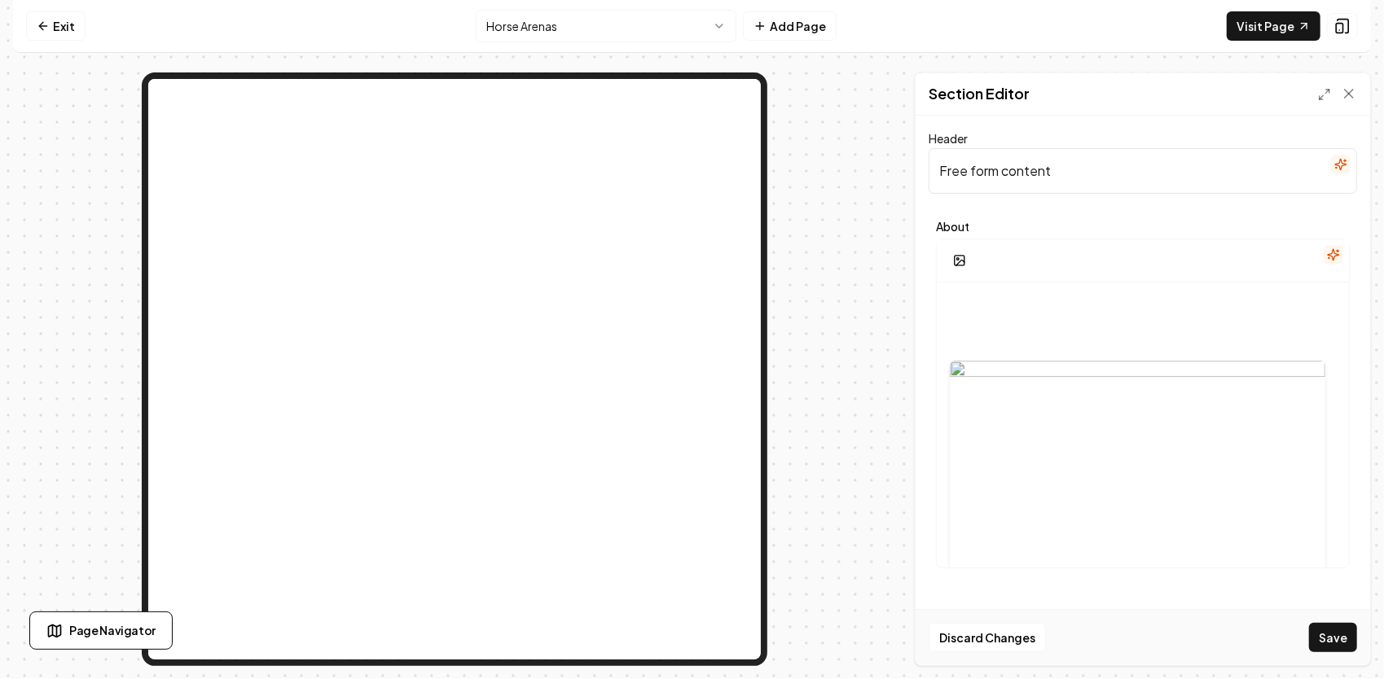
drag, startPoint x: 1116, startPoint y: 168, endPoint x: 971, endPoint y: 182, distance: 144.8
click at [975, 183] on input "Free form content" at bounding box center [1142, 171] width 428 height 46
click at [1061, 171] on input "Free form content" at bounding box center [1142, 171] width 428 height 46
click at [1059, 174] on input "Free form content" at bounding box center [1142, 171] width 428 height 46
drag, startPoint x: 1068, startPoint y: 170, endPoint x: 941, endPoint y: 164, distance: 127.2
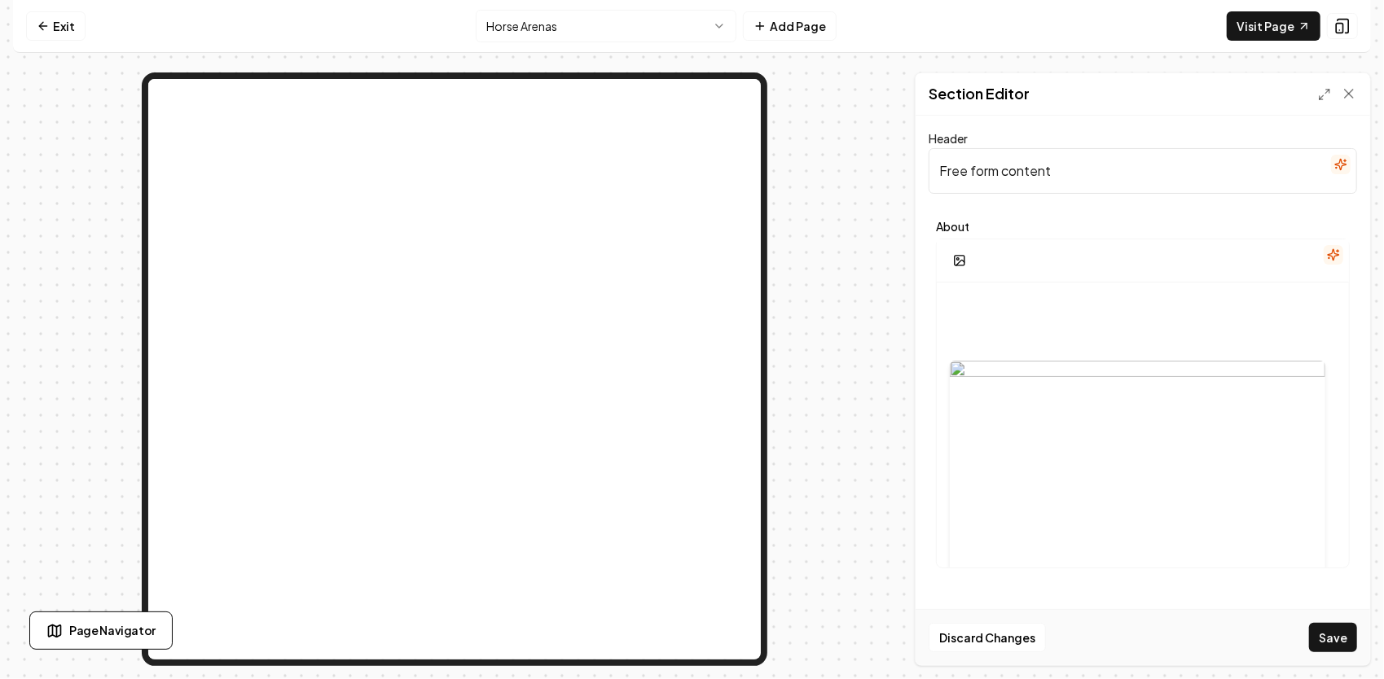
click at [941, 164] on input "Free form content" at bounding box center [1142, 171] width 428 height 46
paste input "Our Satisfaction Guarantee"
click at [1127, 176] on input "Our Satisfaction Guarantee" at bounding box center [1142, 171] width 428 height 46
click at [1032, 173] on input "Our Satisfaction Guarantee" at bounding box center [1142, 171] width 428 height 46
type input "Our Satisfaction Guarantee"
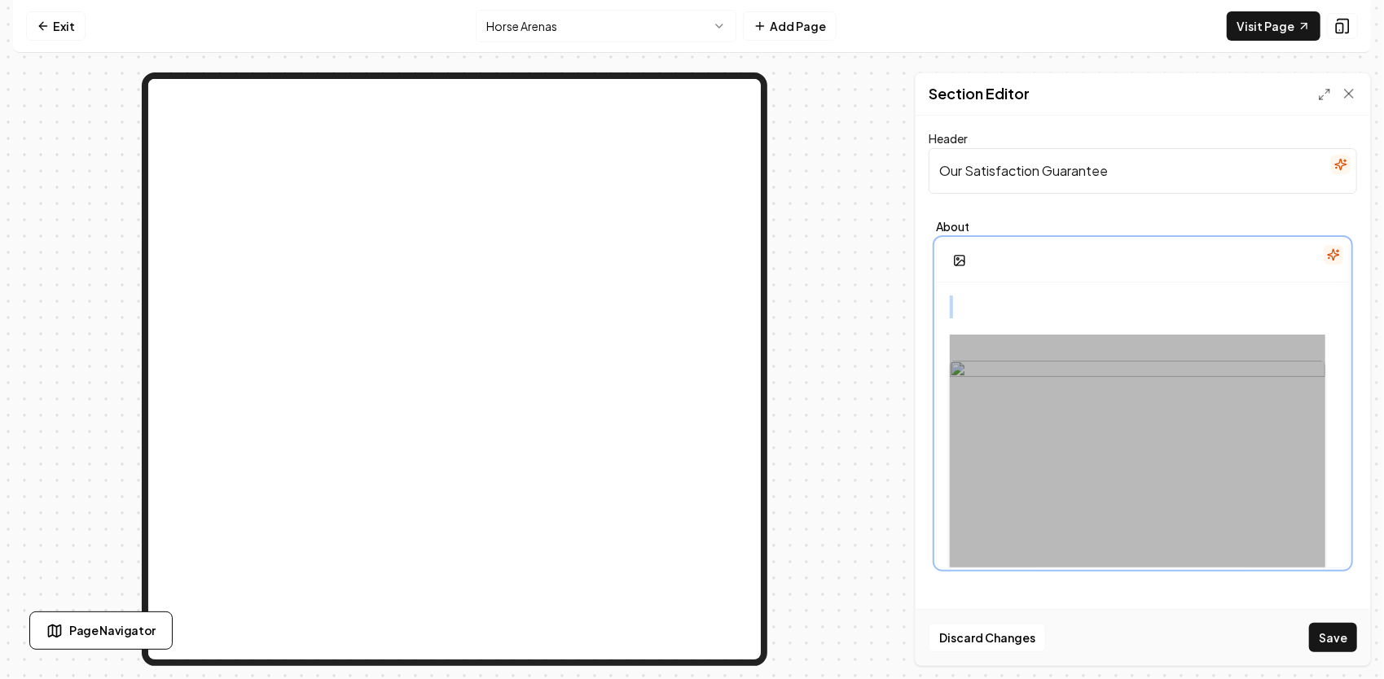
click at [996, 335] on div at bounding box center [1136, 467] width 375 height 264
click at [977, 301] on p at bounding box center [1136, 307] width 375 height 23
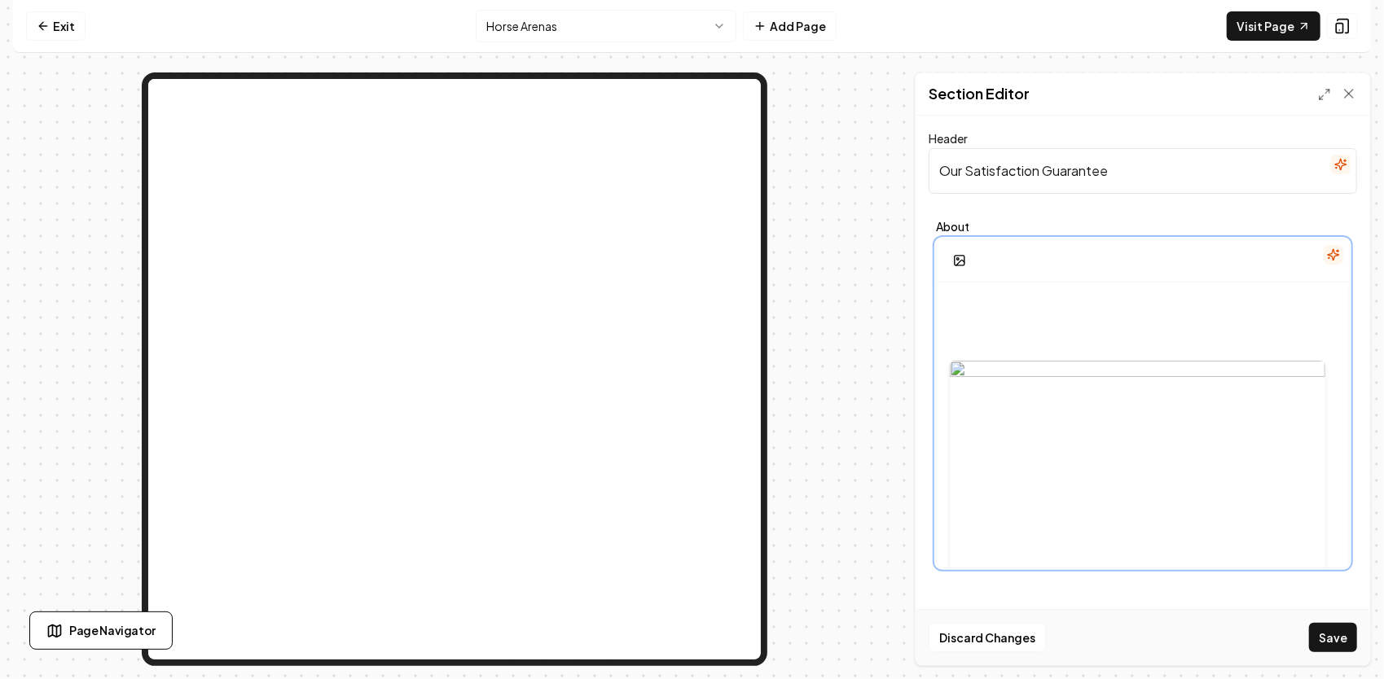
click at [976, 302] on p at bounding box center [1136, 307] width 375 height 23
drag, startPoint x: 976, startPoint y: 303, endPoint x: 956, endPoint y: 300, distance: 19.7
click at [956, 300] on p at bounding box center [1136, 307] width 375 height 23
drag, startPoint x: 976, startPoint y: 305, endPoint x: 961, endPoint y: 309, distance: 16.2
click at [961, 309] on p at bounding box center [1136, 307] width 375 height 23
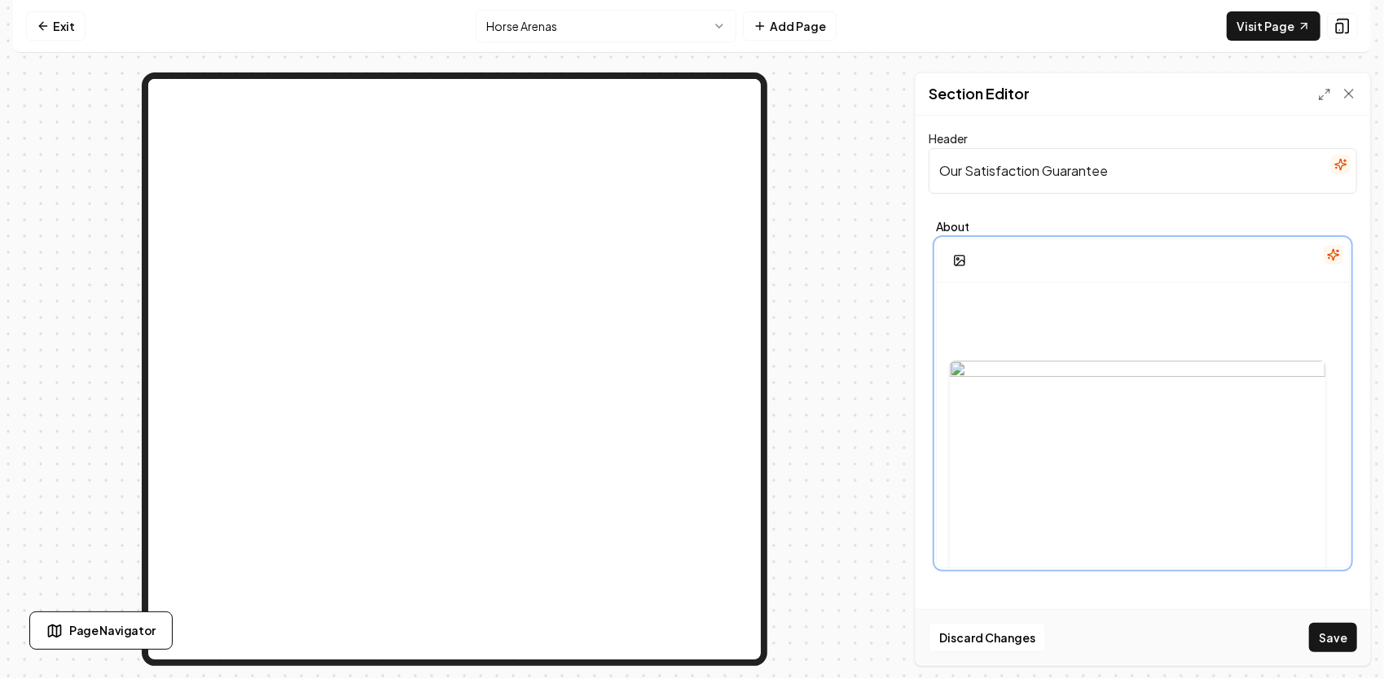
click at [967, 305] on p at bounding box center [1136, 307] width 375 height 23
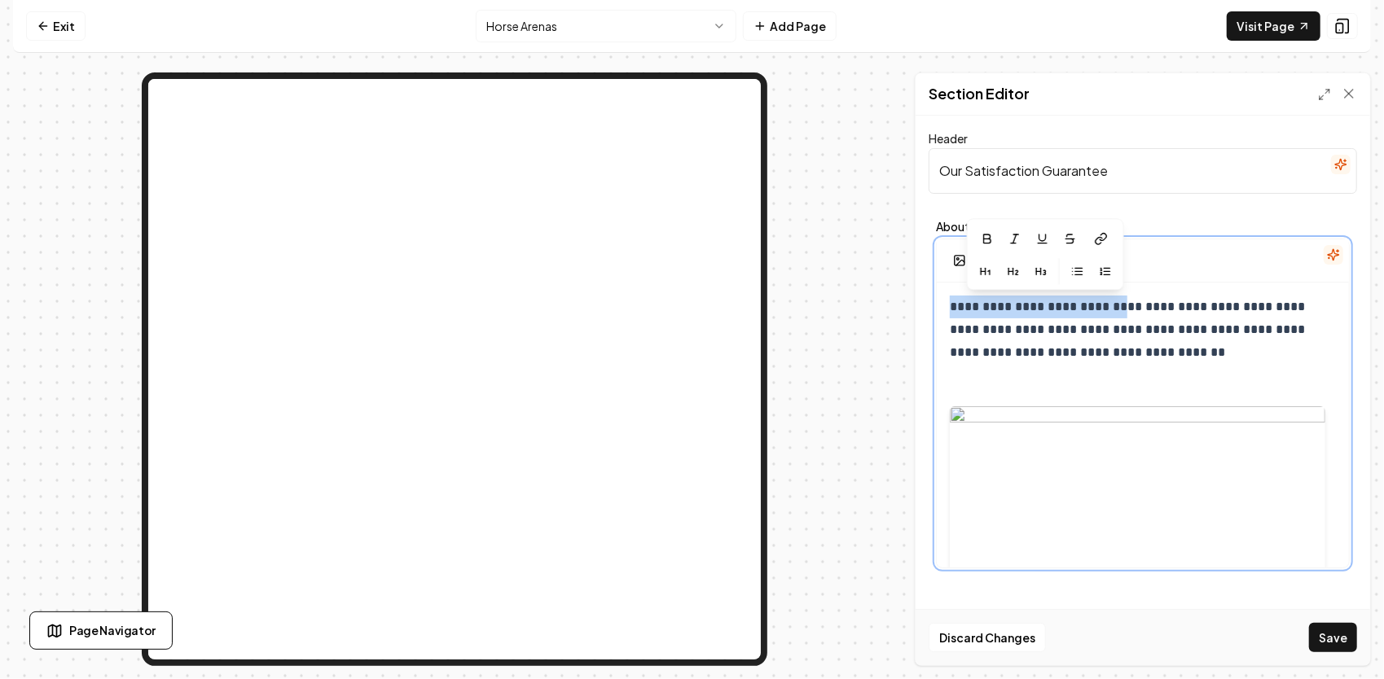
drag, startPoint x: 1125, startPoint y: 306, endPoint x: 932, endPoint y: 306, distance: 193.0
click at [932, 306] on div "**********" at bounding box center [1142, 394] width 428 height 362
click at [1010, 267] on icon "button" at bounding box center [1006, 271] width 13 height 13
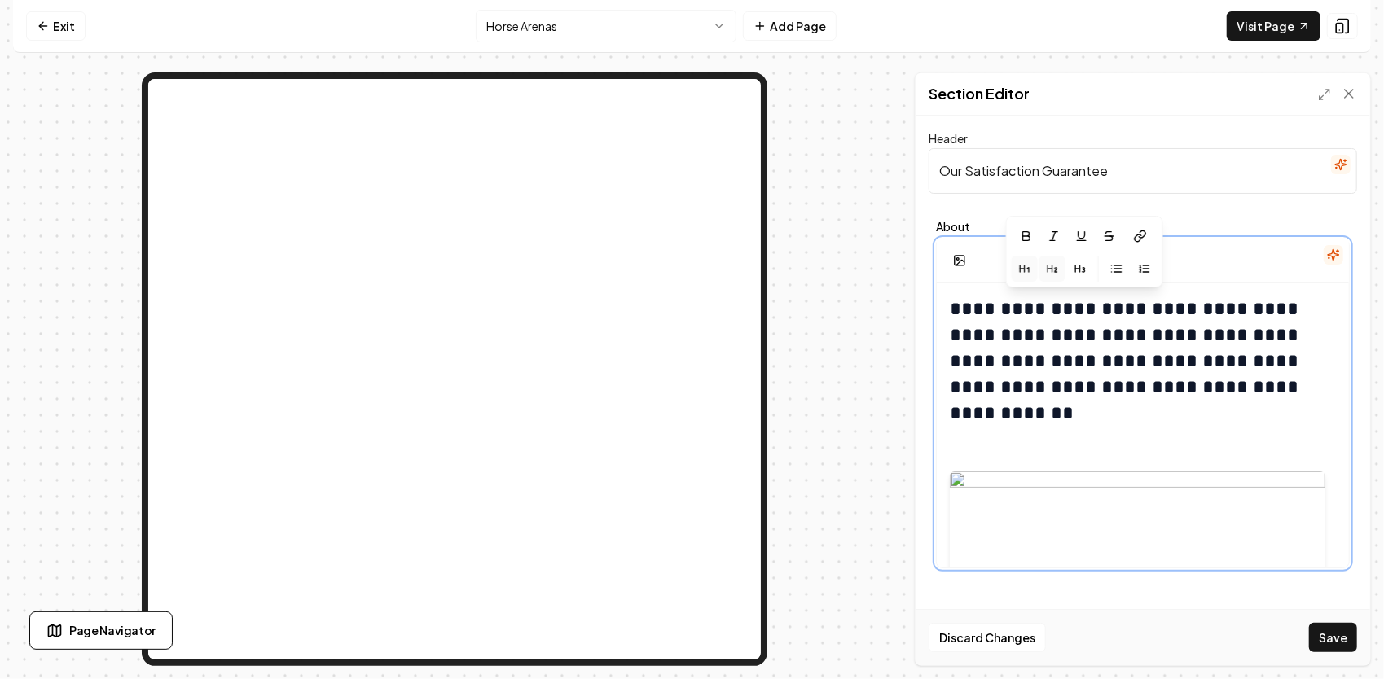
click at [1025, 267] on icon "button" at bounding box center [1024, 268] width 13 height 13
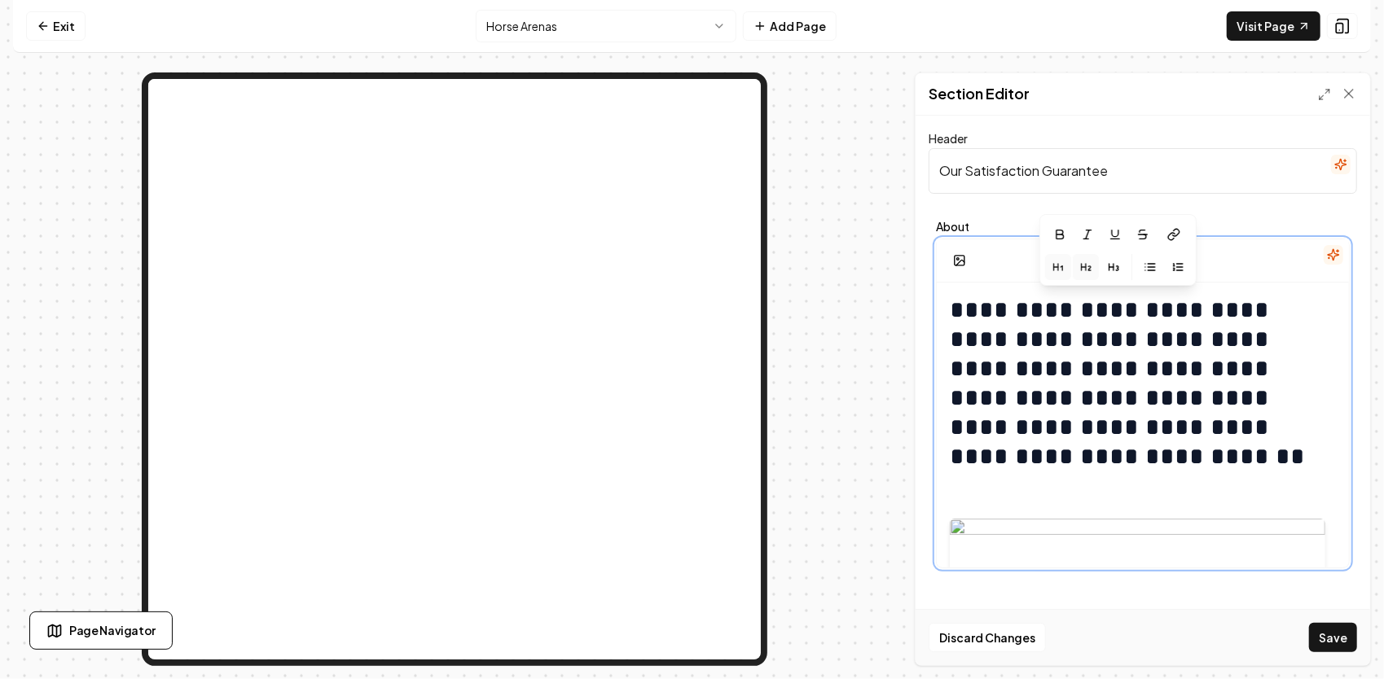
click at [1086, 267] on icon "button" at bounding box center [1085, 267] width 13 height 13
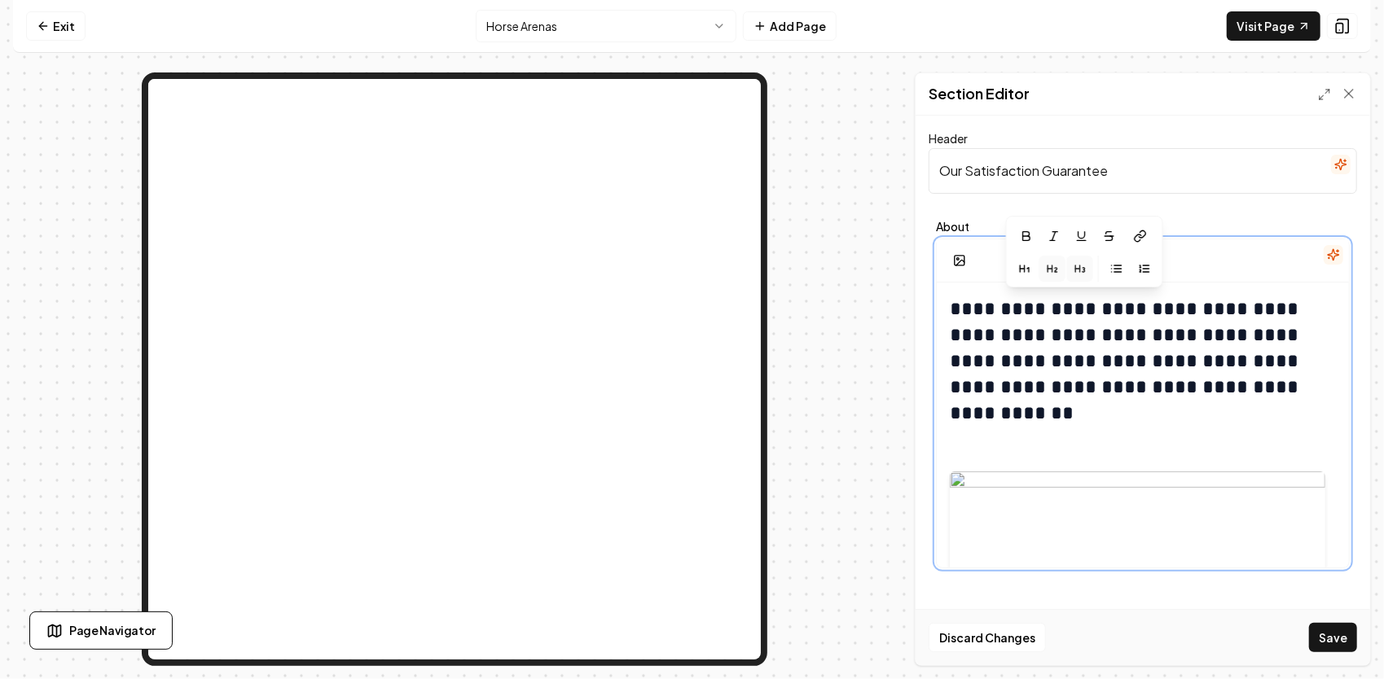
click at [1081, 269] on icon "button" at bounding box center [1079, 268] width 13 height 13
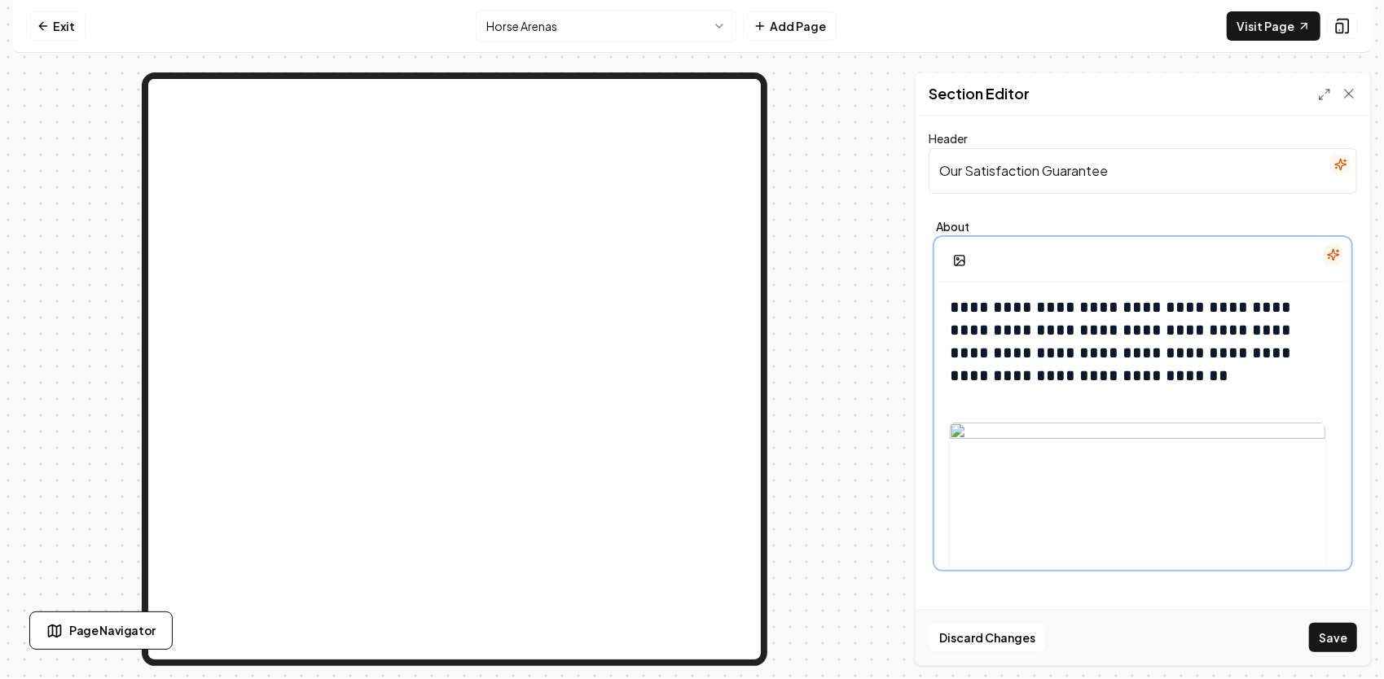
click at [1179, 311] on h3 "**********" at bounding box center [1136, 341] width 375 height 91
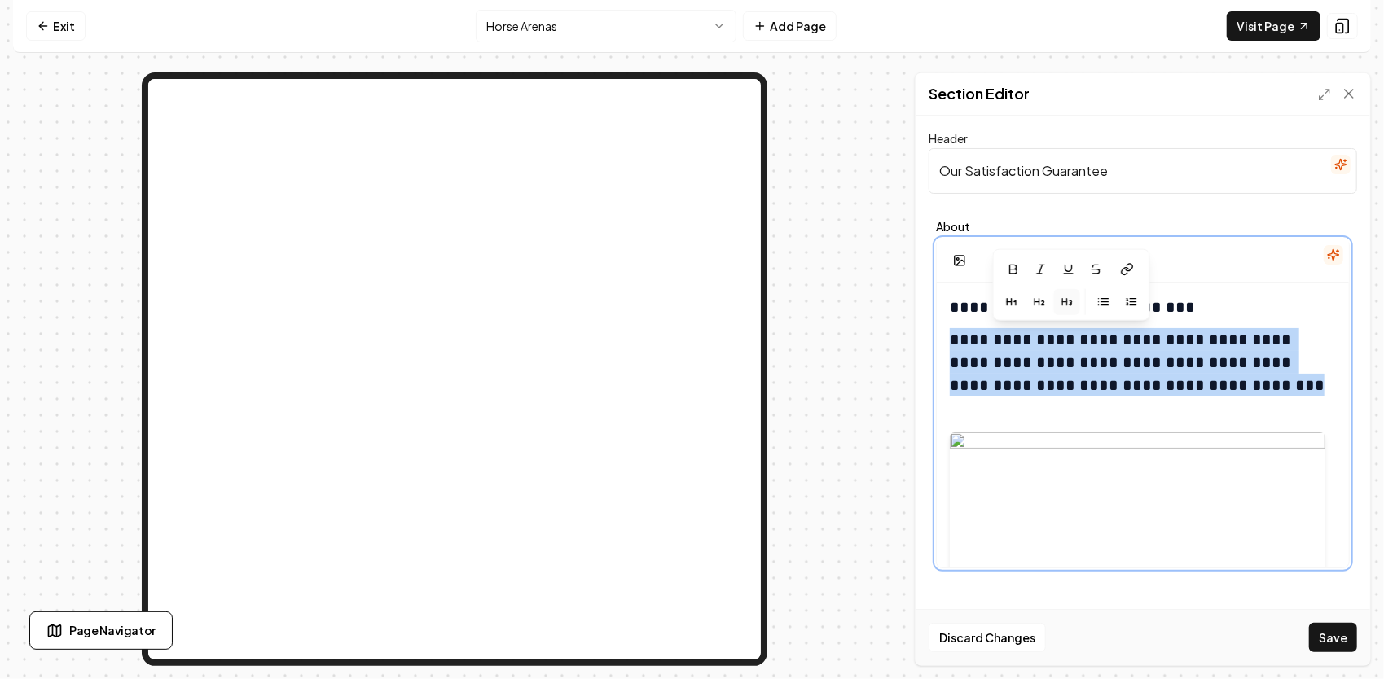
drag, startPoint x: 954, startPoint y: 339, endPoint x: 1130, endPoint y: 366, distance: 178.1
click at [1193, 388] on h3 "**********" at bounding box center [1136, 362] width 375 height 68
click at [1059, 298] on button "button" at bounding box center [1067, 301] width 26 height 26
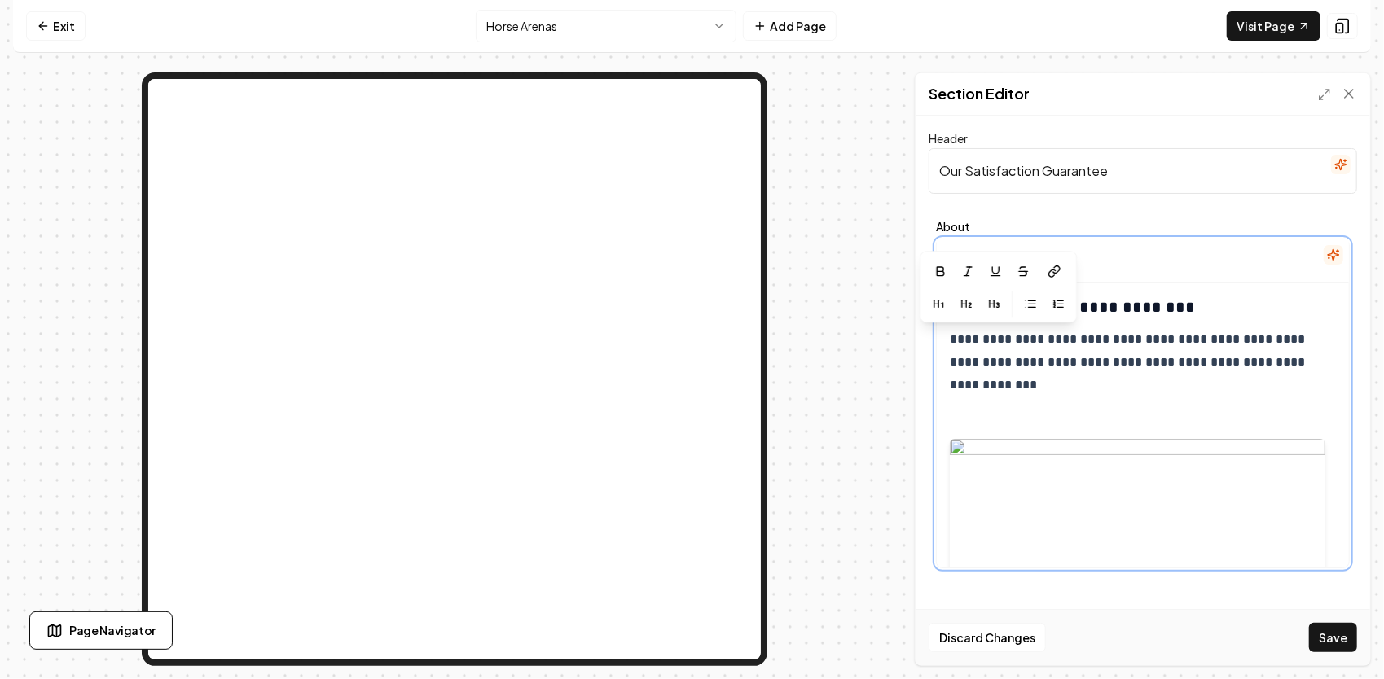
click at [1066, 391] on p "**********" at bounding box center [1136, 362] width 375 height 68
click at [958, 335] on p "**********" at bounding box center [1136, 362] width 375 height 68
click at [1189, 310] on h3 "**********" at bounding box center [1136, 307] width 375 height 23
click at [946, 343] on div "**********" at bounding box center [1142, 506] width 412 height 446
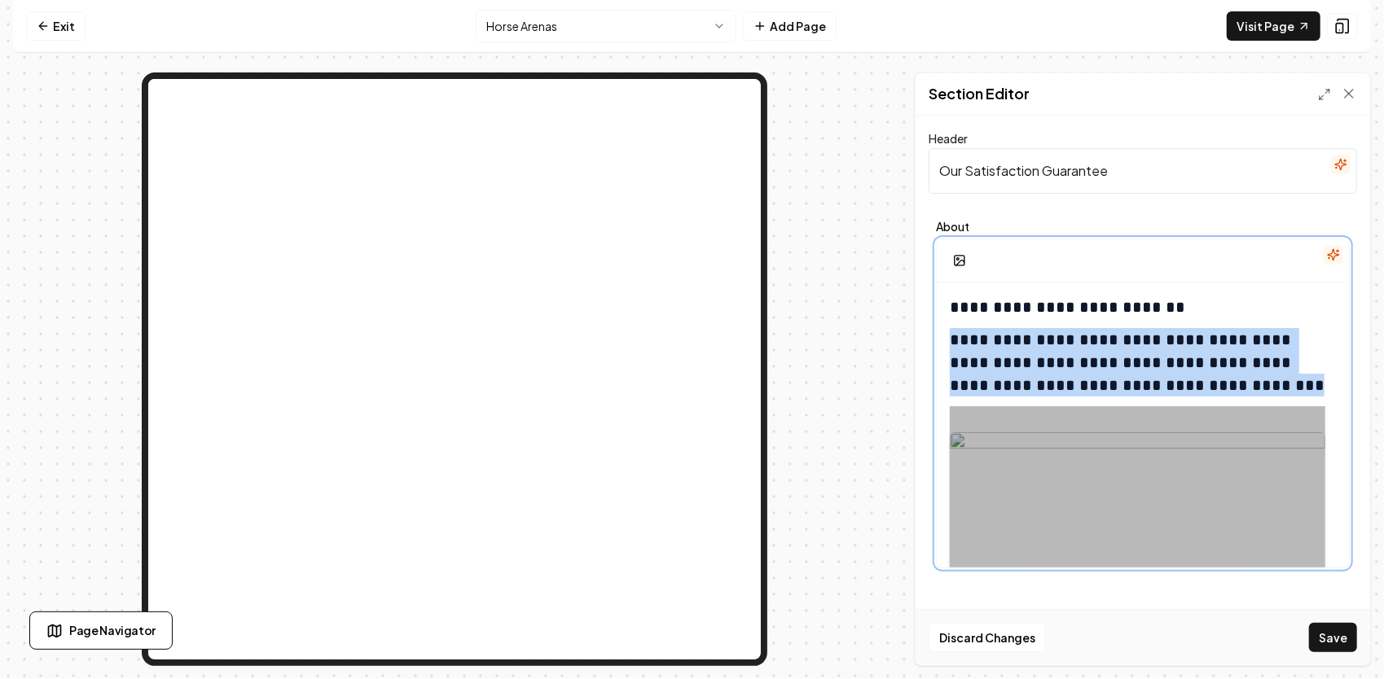
click at [1277, 455] on div at bounding box center [1136, 538] width 375 height 264
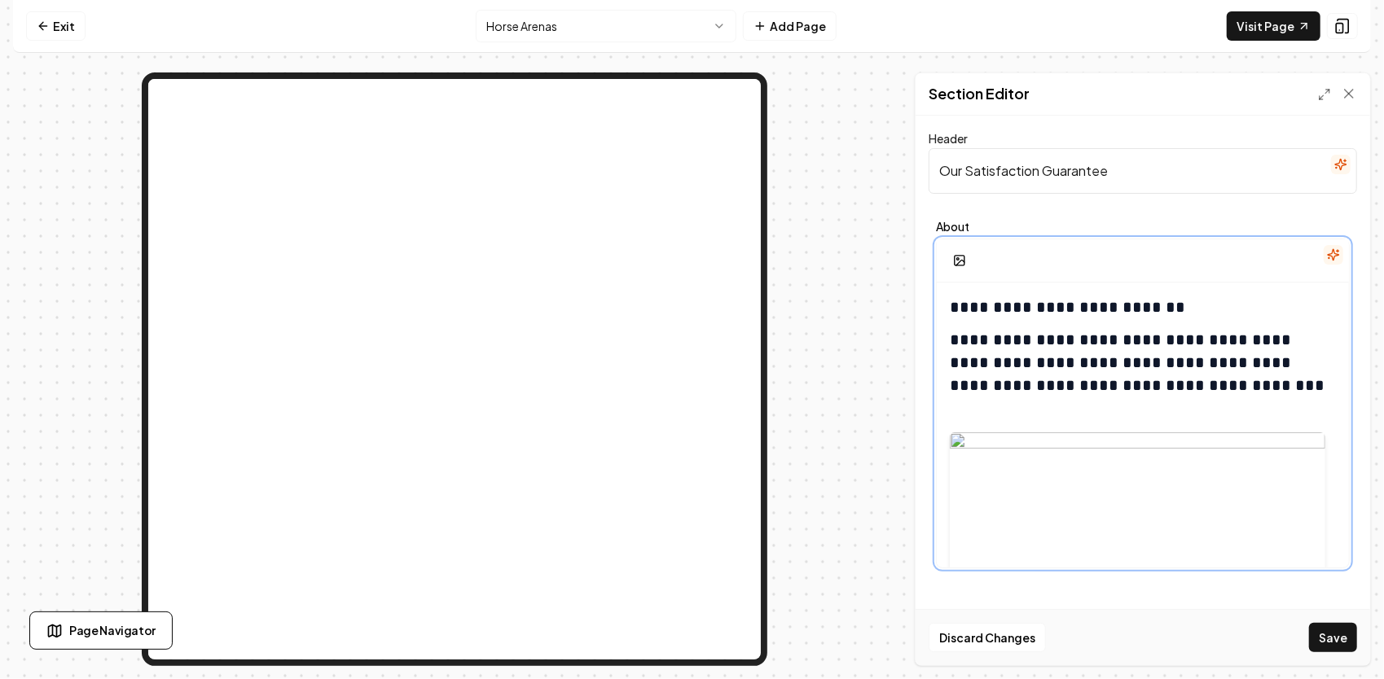
click at [1285, 365] on h3 "**********" at bounding box center [1136, 362] width 375 height 68
drag, startPoint x: 1163, startPoint y: 311, endPoint x: 953, endPoint y: 297, distance: 210.5
click at [953, 297] on h3 "**********" at bounding box center [1136, 307] width 375 height 23
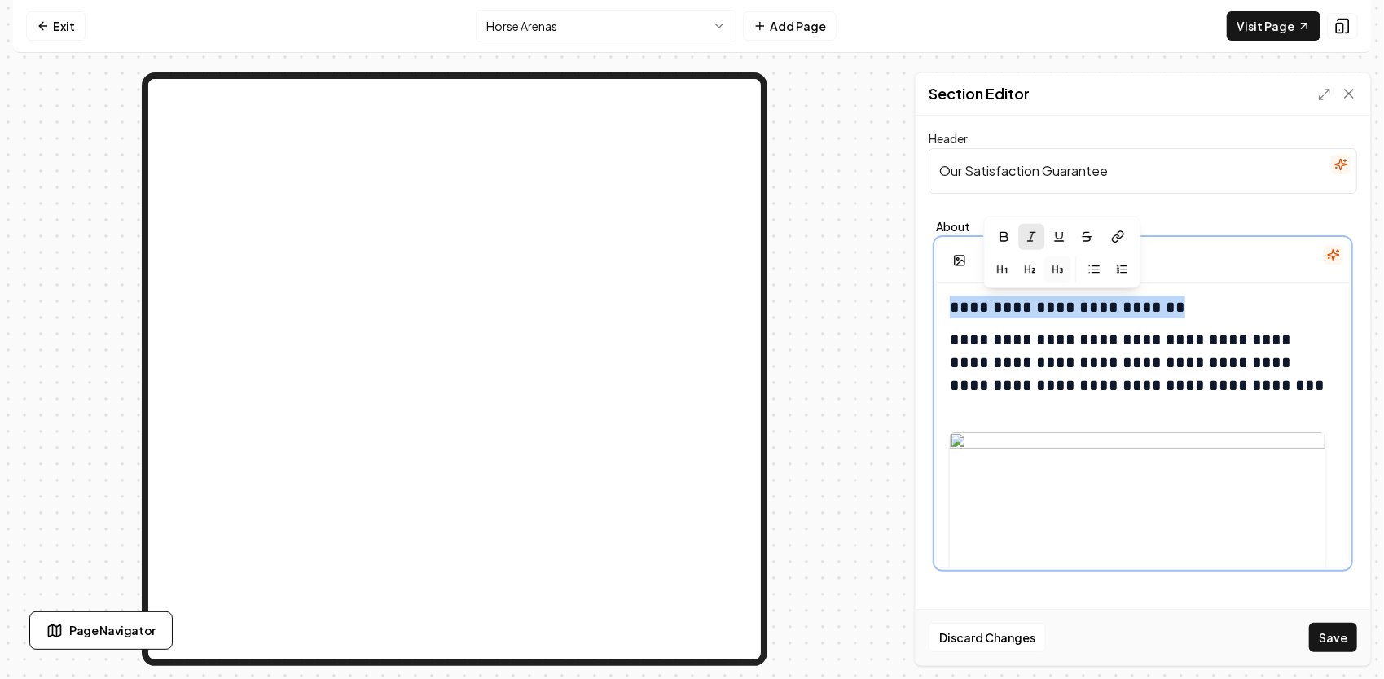
click at [1041, 236] on button "button" at bounding box center [1031, 236] width 26 height 26
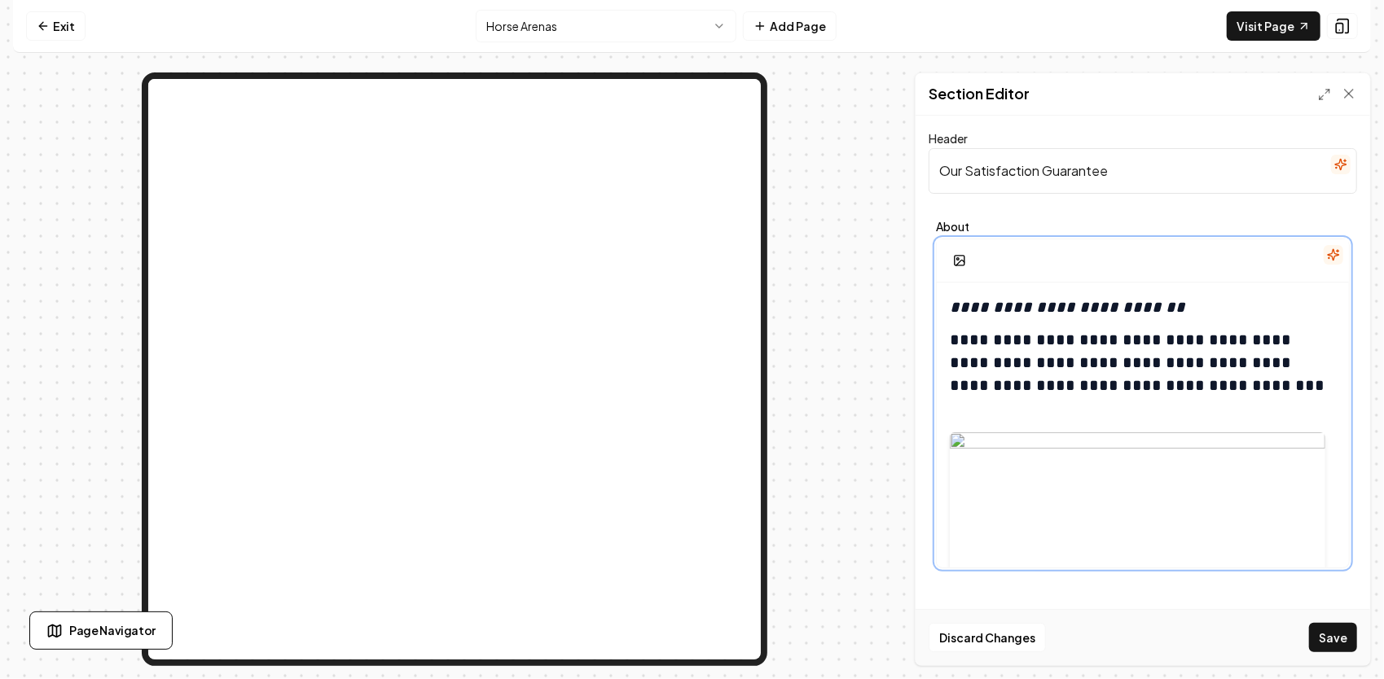
click at [1198, 328] on h3 "**********" at bounding box center [1136, 362] width 375 height 68
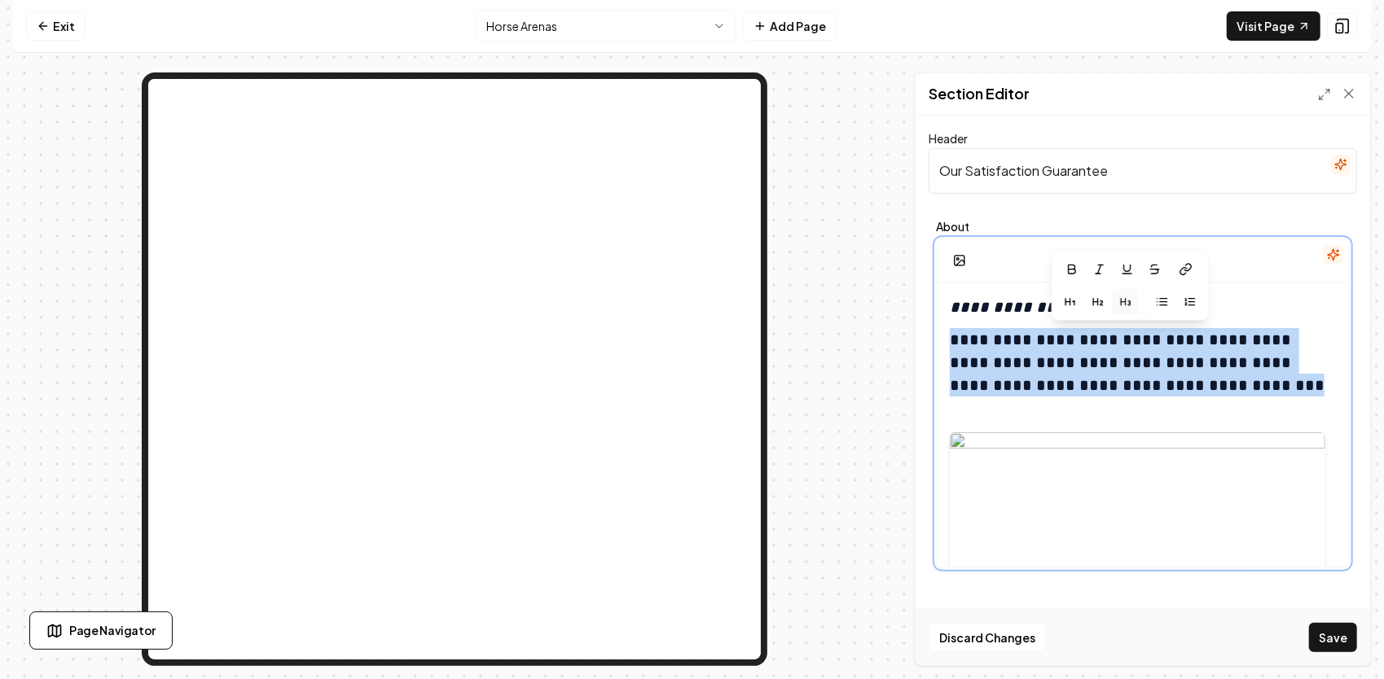
drag, startPoint x: 1212, startPoint y: 384, endPoint x: 946, endPoint y: 339, distance: 269.2
click at [946, 339] on div "**********" at bounding box center [1142, 503] width 412 height 440
click at [1110, 298] on icon "button" at bounding box center [1112, 301] width 13 height 13
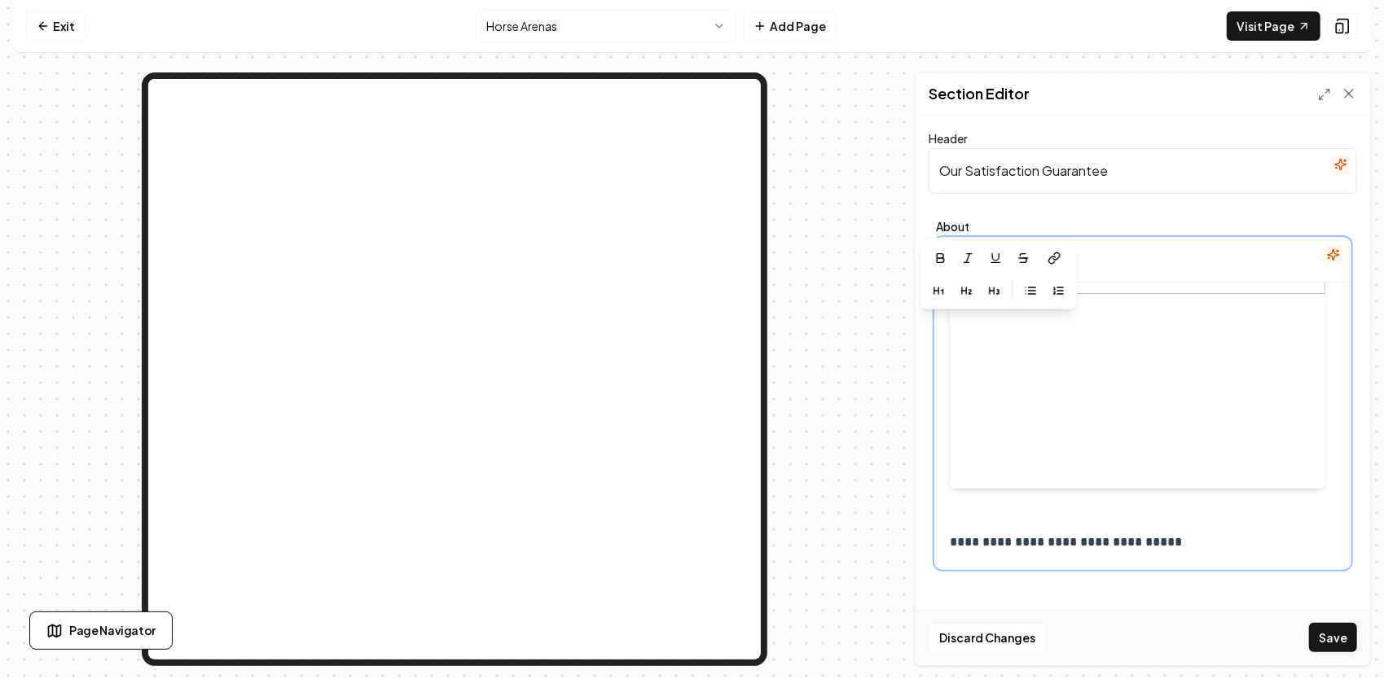
scroll to position [166, 0]
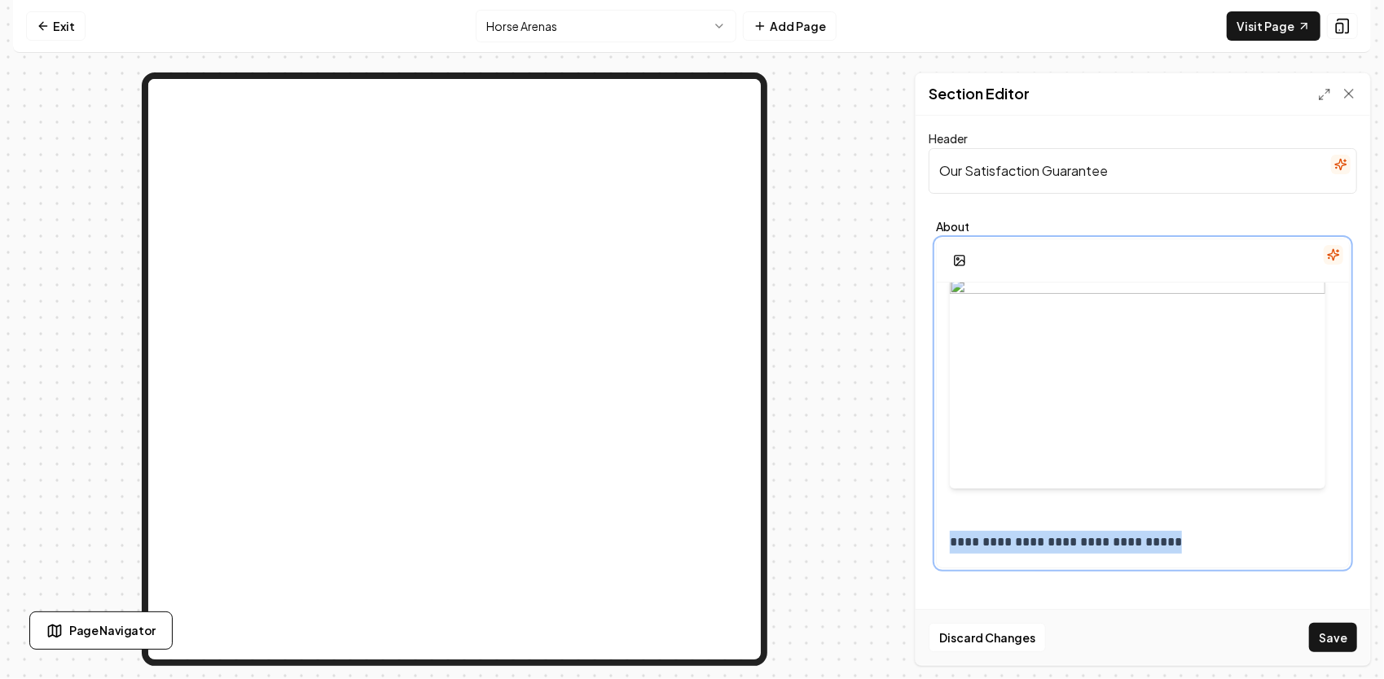
drag, startPoint x: 1154, startPoint y: 543, endPoint x: 900, endPoint y: 521, distance: 255.0
click at [900, 521] on div "**********" at bounding box center [691, 369] width 1357 height 594
click at [1120, 395] on div at bounding box center [1136, 384] width 375 height 264
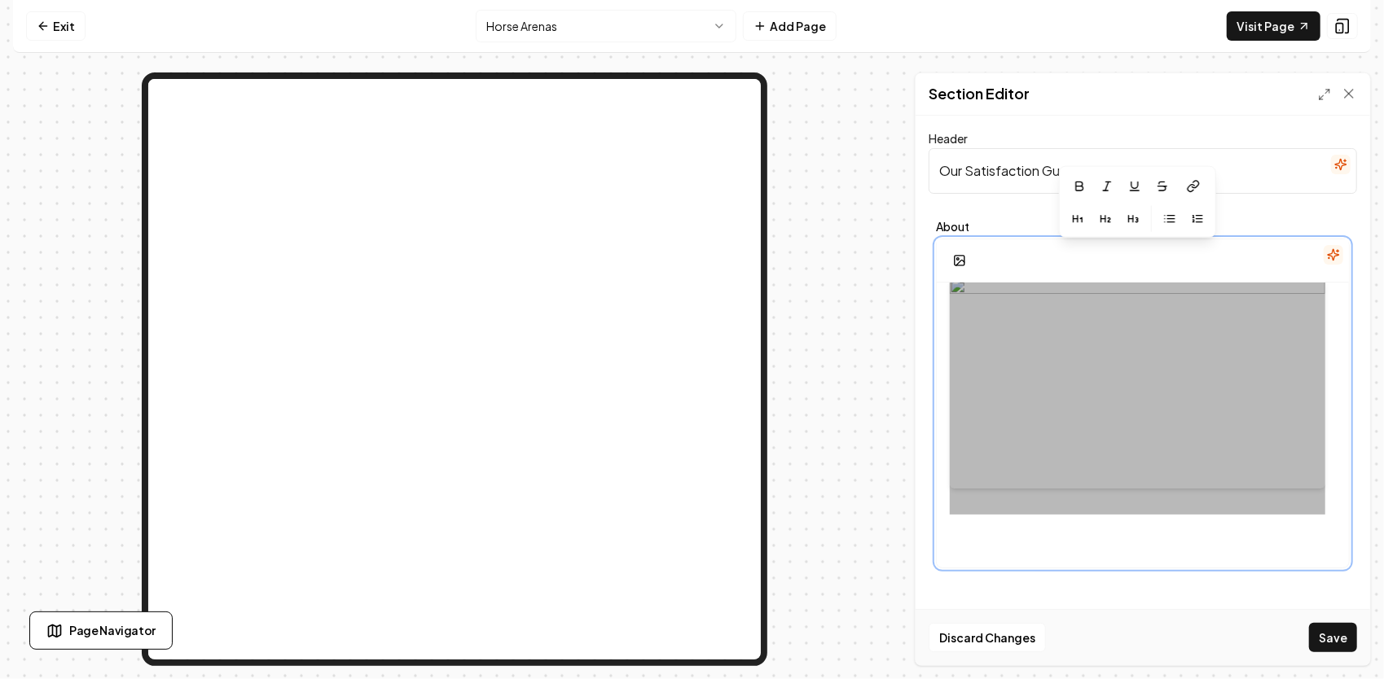
drag, startPoint x: 1204, startPoint y: 414, endPoint x: 1059, endPoint y: 430, distance: 146.6
click at [1059, 430] on div at bounding box center [1136, 384] width 375 height 264
drag, startPoint x: 1059, startPoint y: 430, endPoint x: 1052, endPoint y: 471, distance: 41.2
click at [1052, 471] on div at bounding box center [1136, 384] width 375 height 264
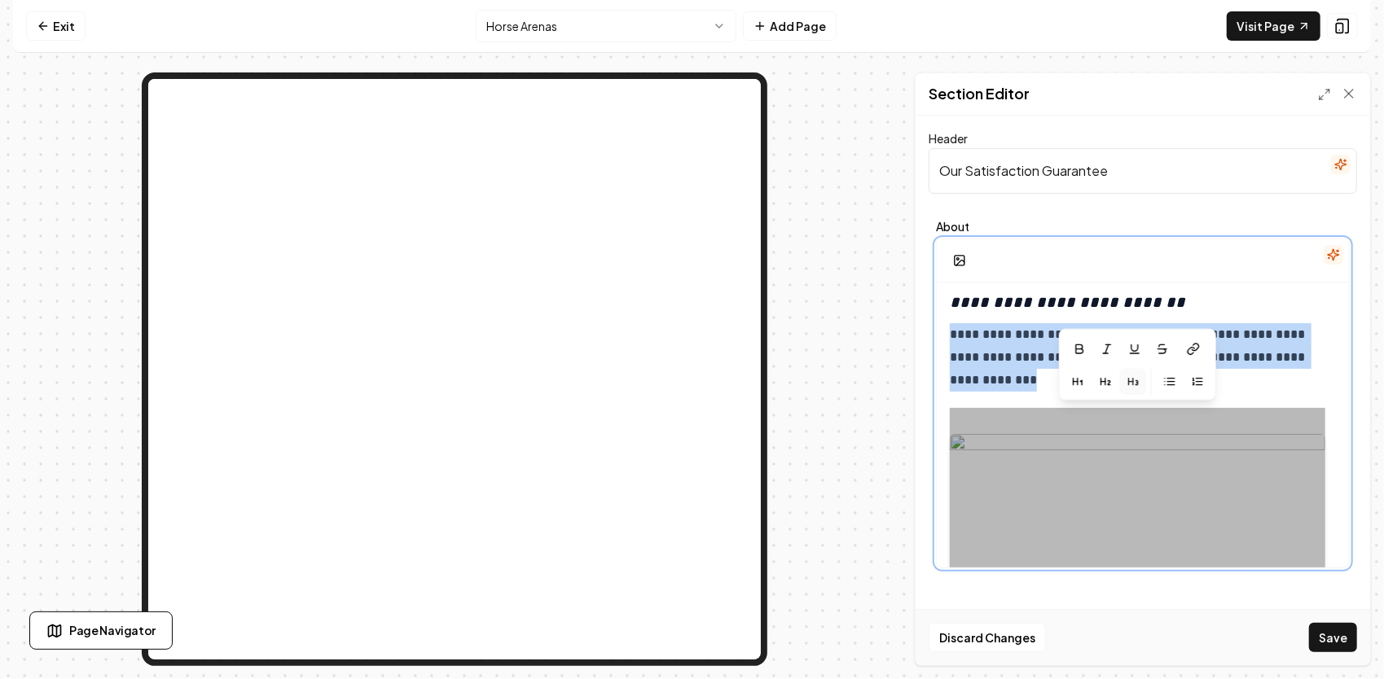
scroll to position [3, 0]
click at [960, 257] on icon "button" at bounding box center [959, 260] width 13 height 13
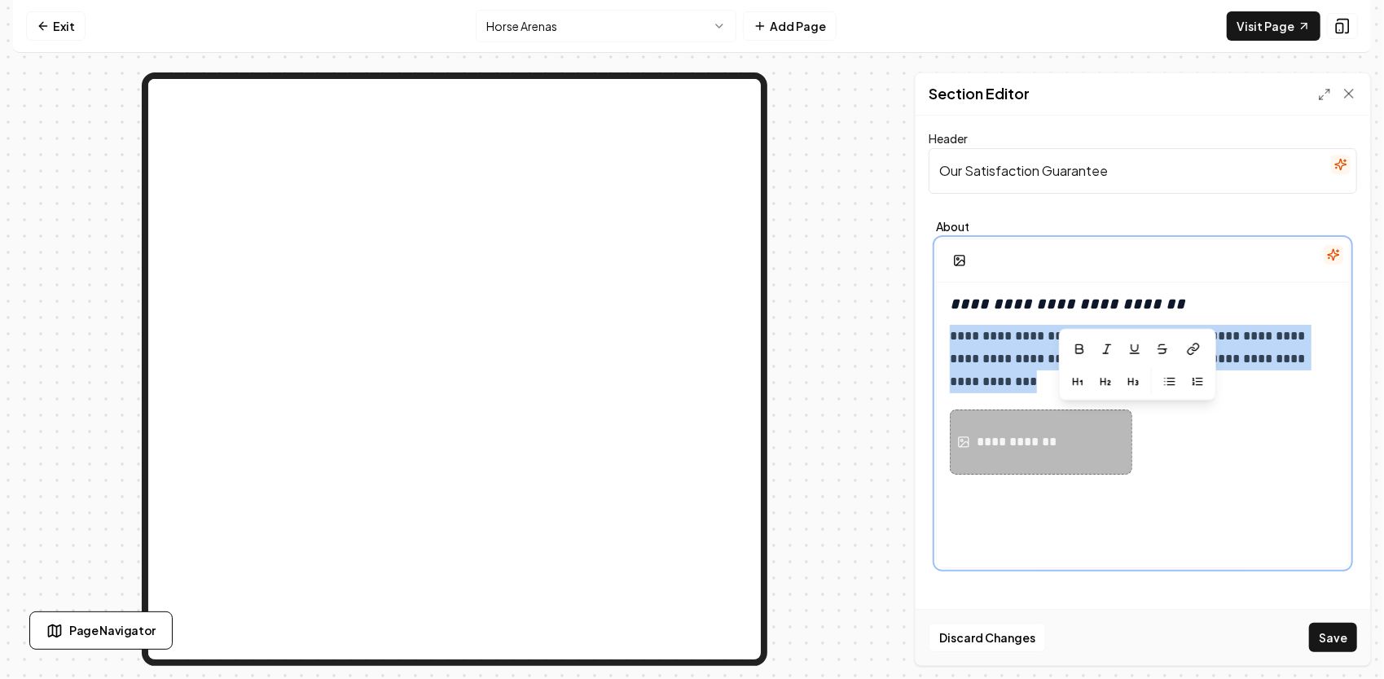
click at [1023, 455] on div "**********" at bounding box center [1040, 442] width 182 height 65
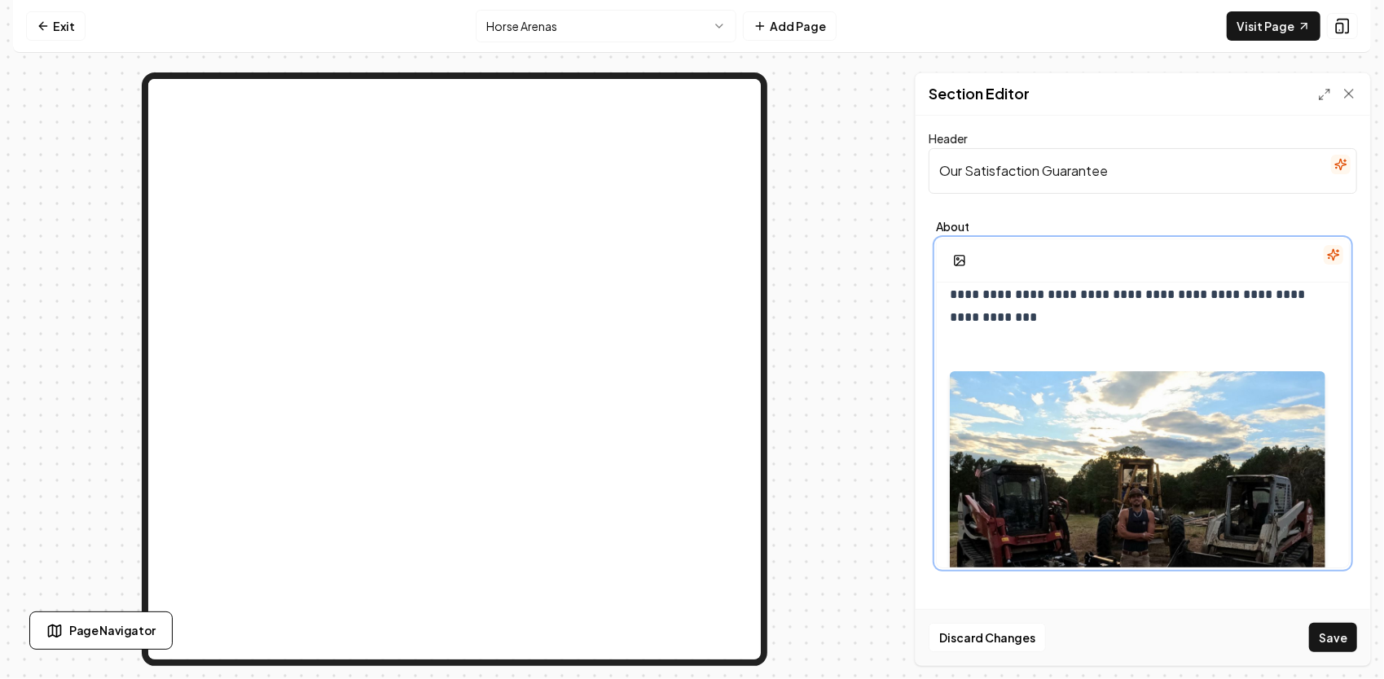
scroll to position [236, 0]
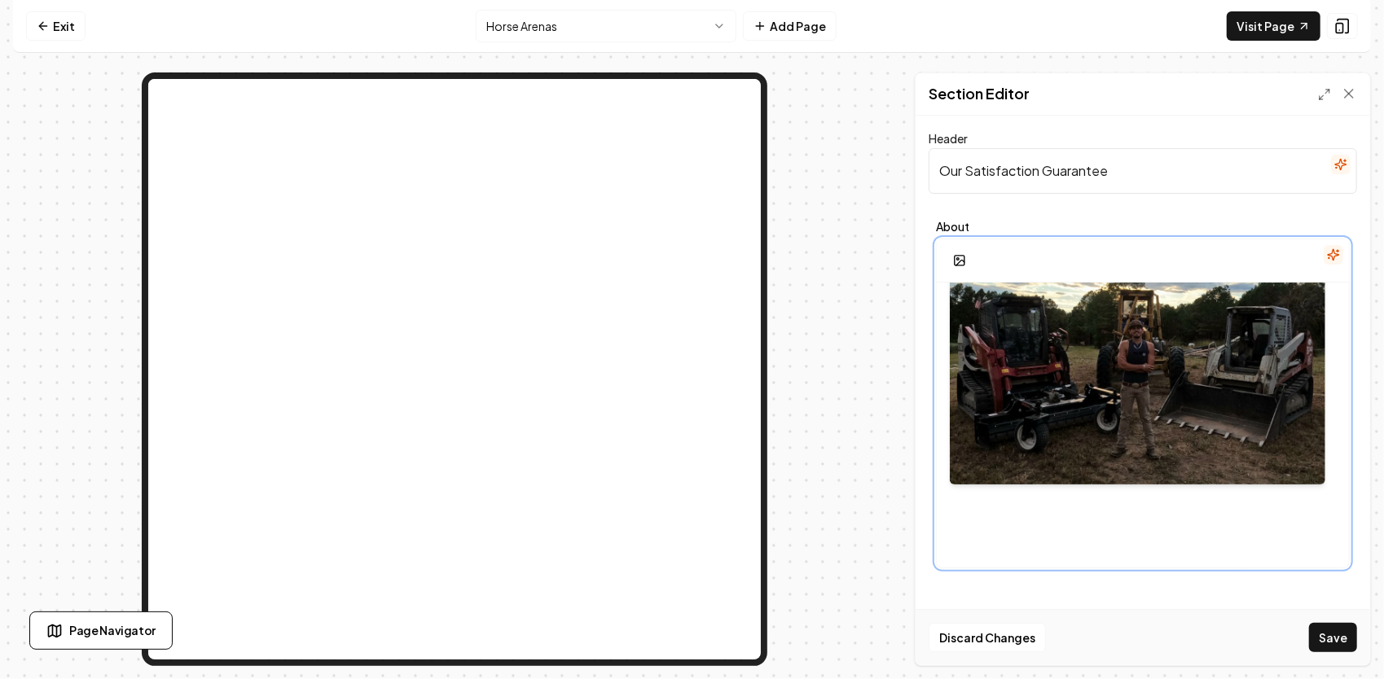
click at [974, 523] on div "**********" at bounding box center [1142, 308] width 412 height 524
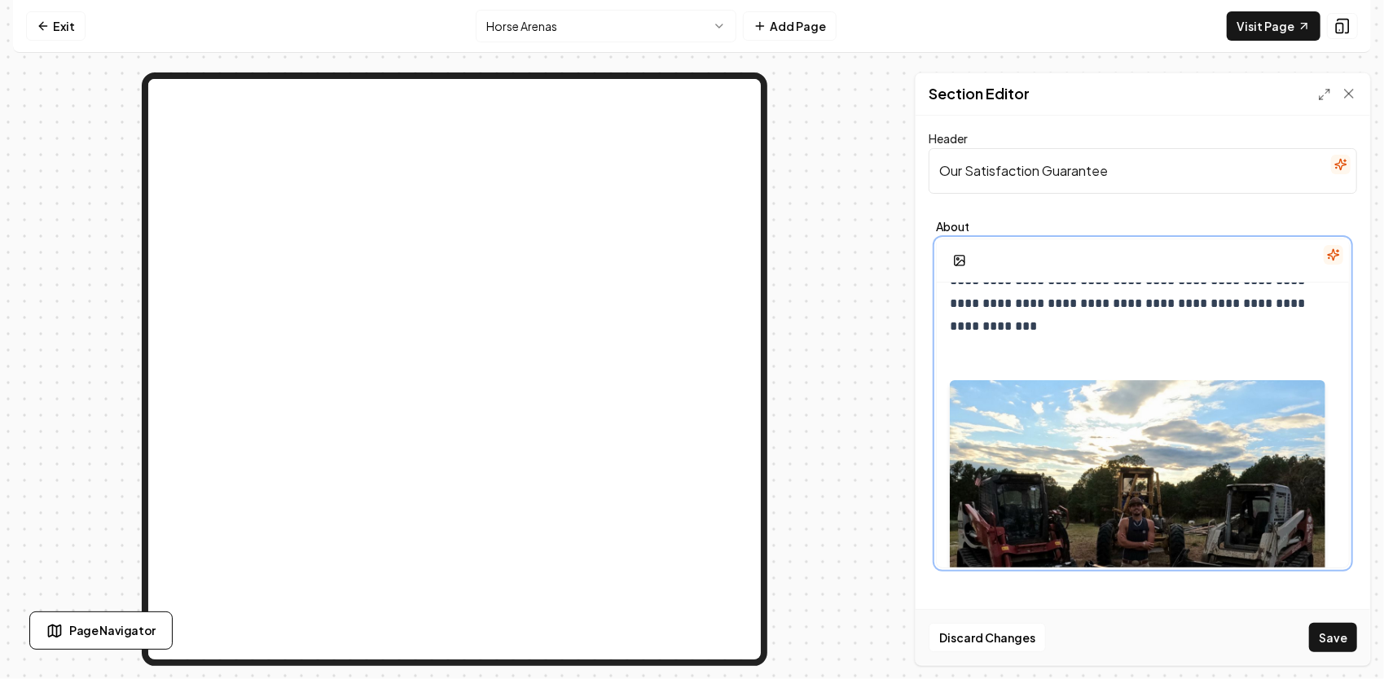
scroll to position [0, 0]
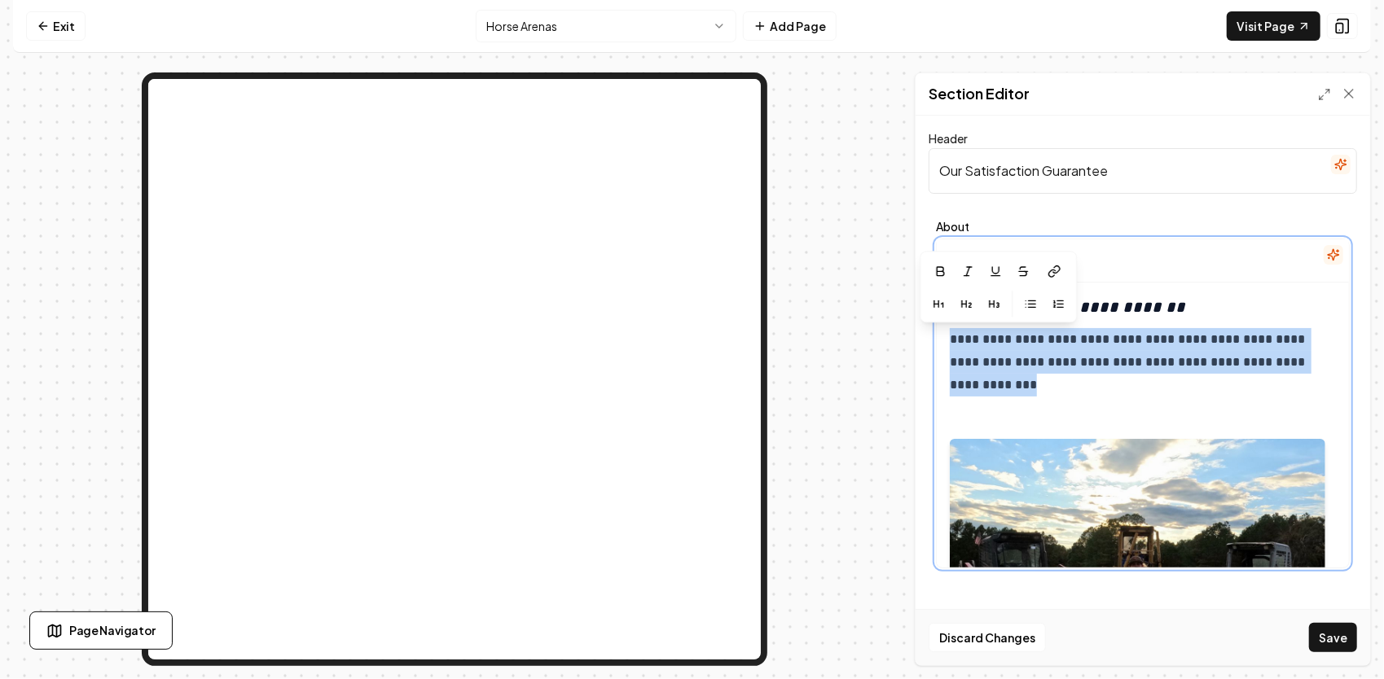
drag, startPoint x: 987, startPoint y: 389, endPoint x: 929, endPoint y: 331, distance: 82.3
click at [929, 331] on div "**********" at bounding box center [1142, 394] width 428 height 362
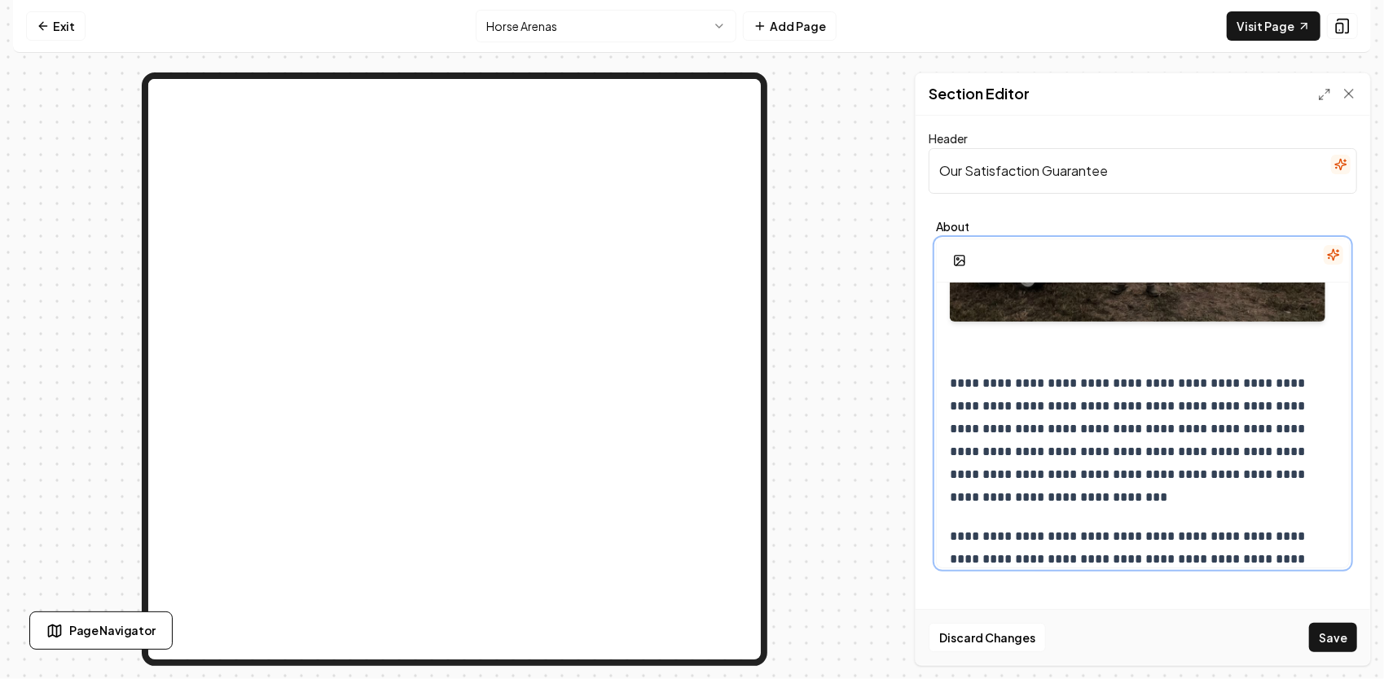
scroll to position [407, 0]
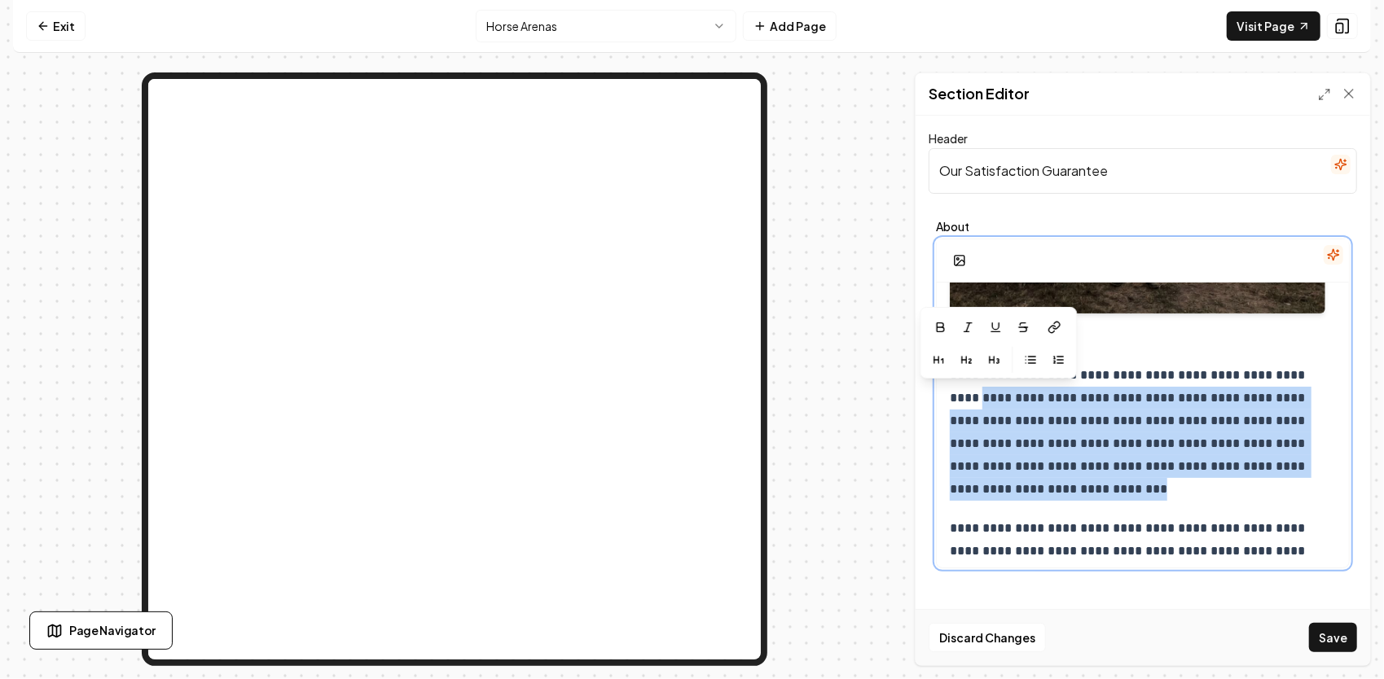
drag, startPoint x: 1033, startPoint y: 487, endPoint x: 954, endPoint y: 383, distance: 130.8
click at [954, 383] on p "**********" at bounding box center [1136, 432] width 375 height 137
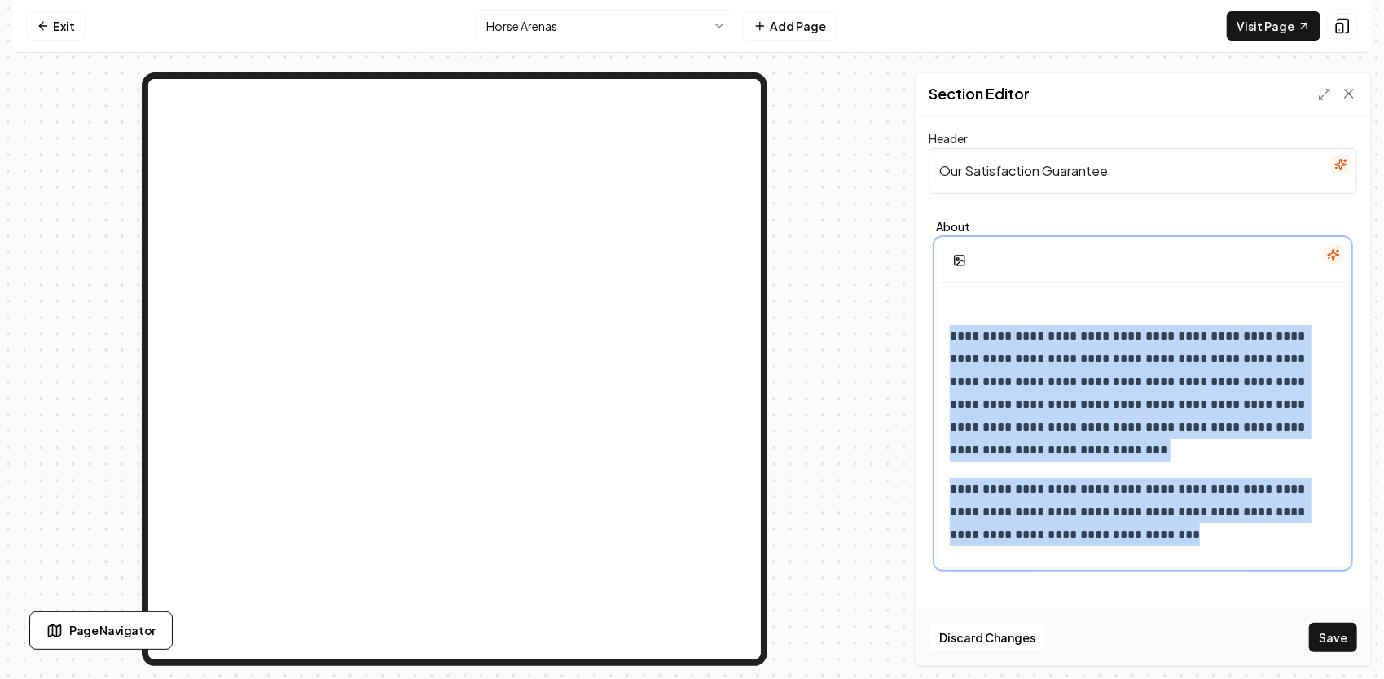
scroll to position [434, 0]
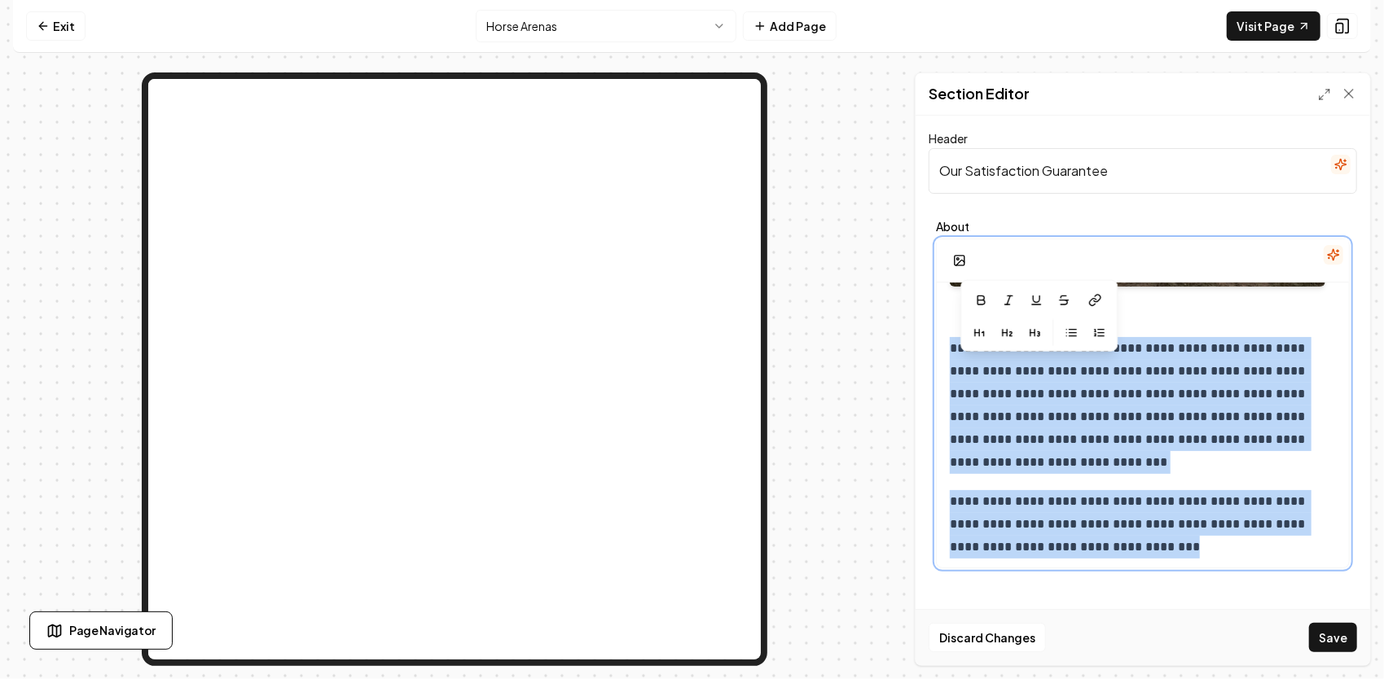
drag, startPoint x: 1125, startPoint y: 490, endPoint x: 949, endPoint y: 345, distance: 227.9
click at [949, 345] on div "**********" at bounding box center [1142, 253] width 412 height 808
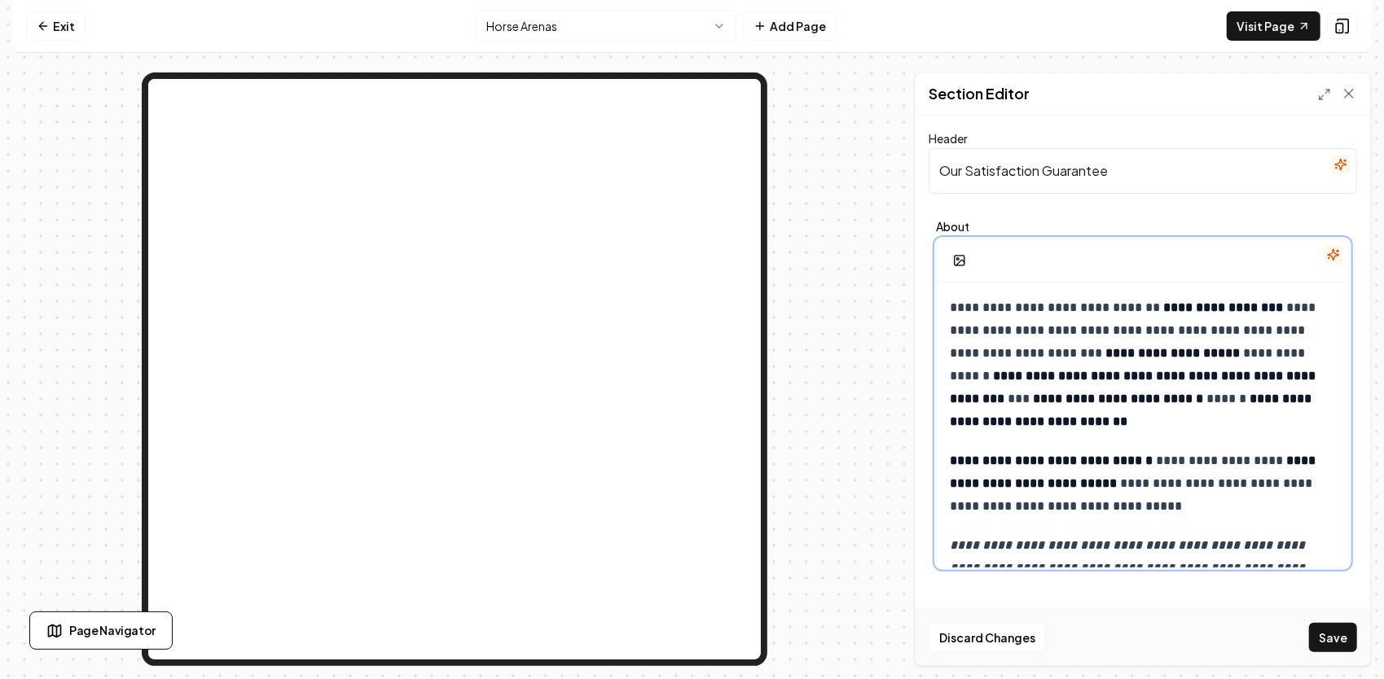
scroll to position [497, 0]
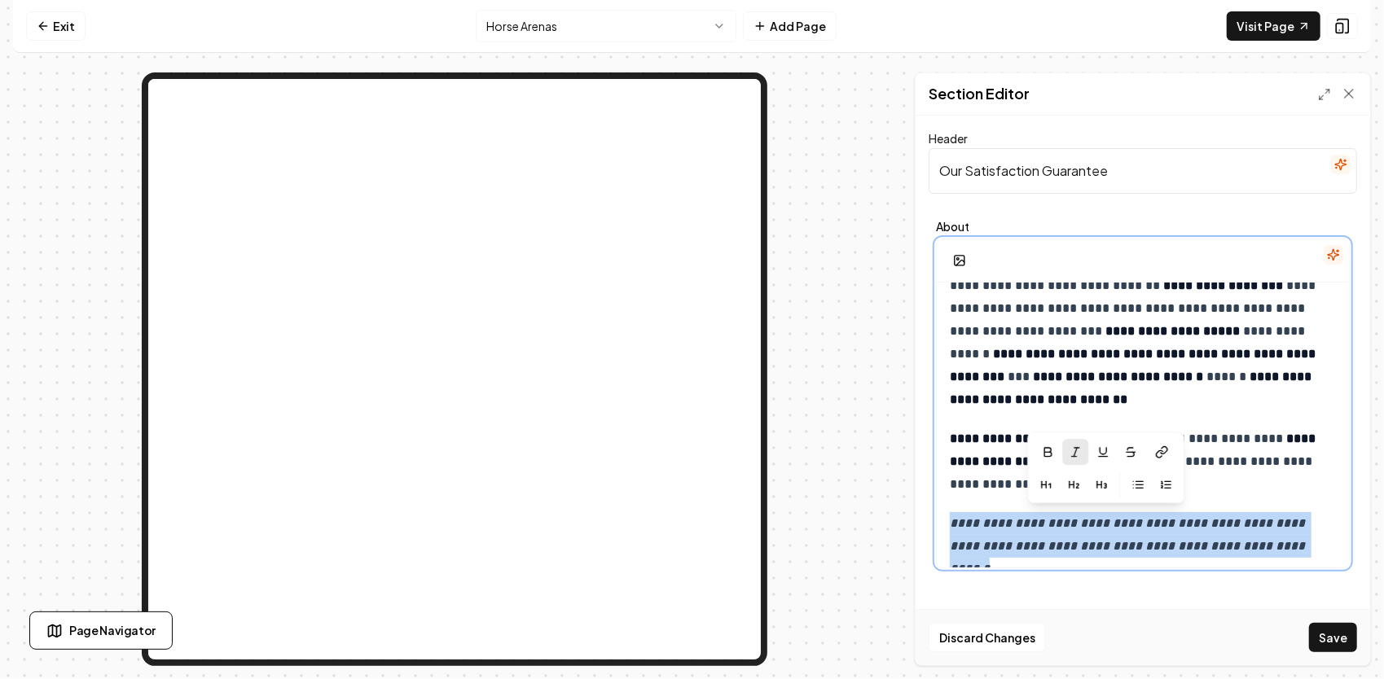
drag, startPoint x: 1269, startPoint y: 541, endPoint x: 946, endPoint y: 524, distance: 322.9
click at [946, 524] on div "**********" at bounding box center [1142, 190] width 412 height 808
click at [1287, 549] on p "**********" at bounding box center [1142, 546] width 386 height 68
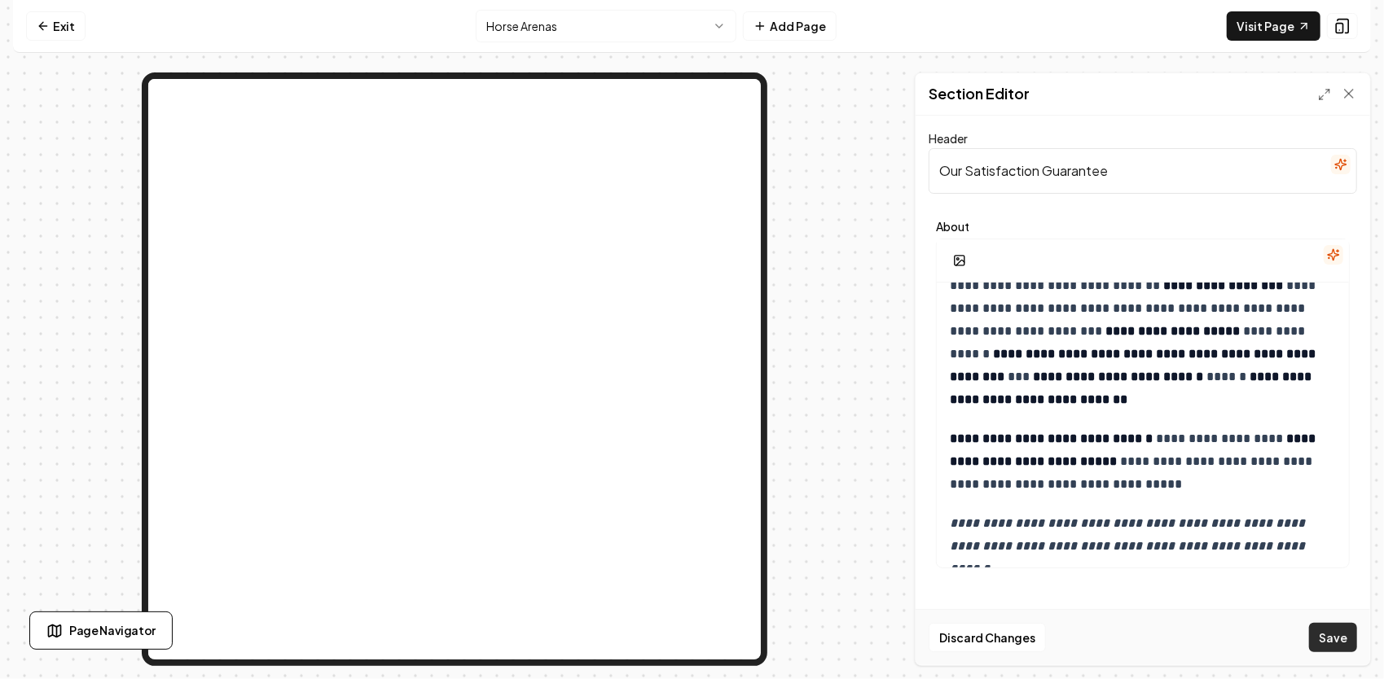
click at [1335, 638] on button "Save" at bounding box center [1333, 637] width 48 height 29
click at [1265, 28] on link "Visit Page" at bounding box center [1273, 25] width 94 height 29
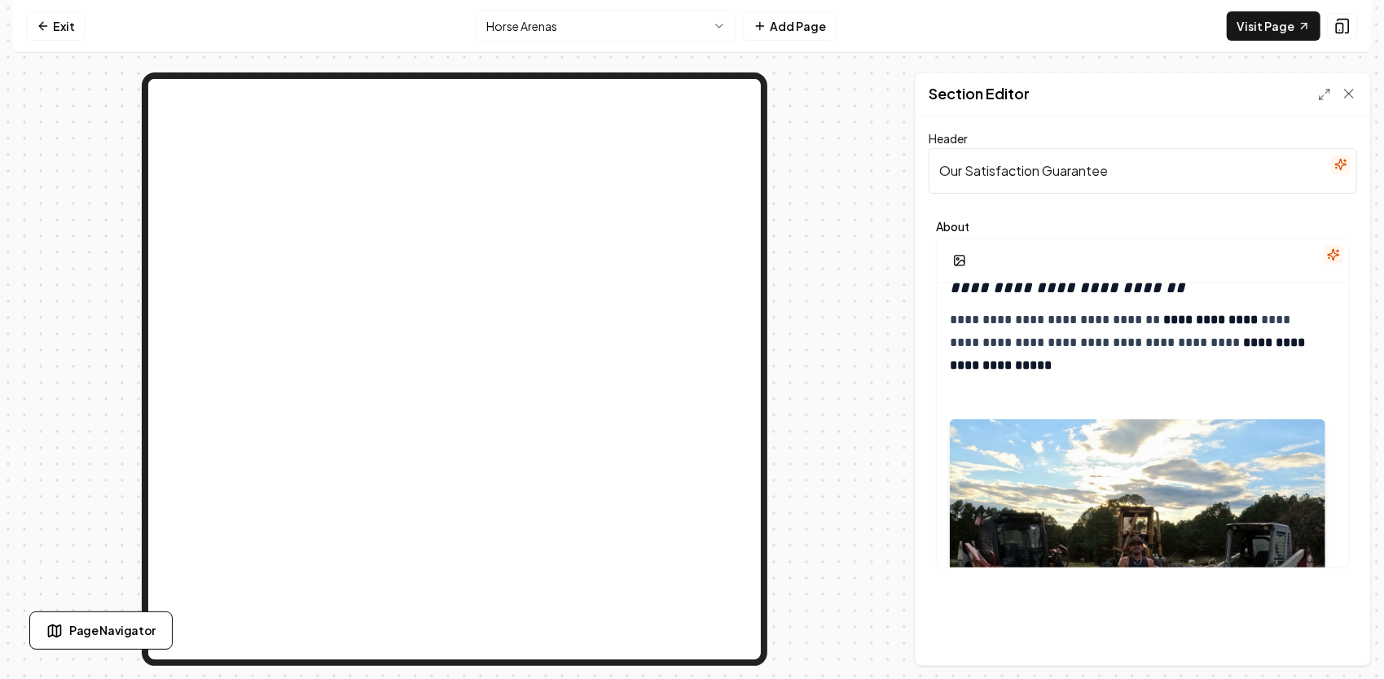
scroll to position [0, 0]
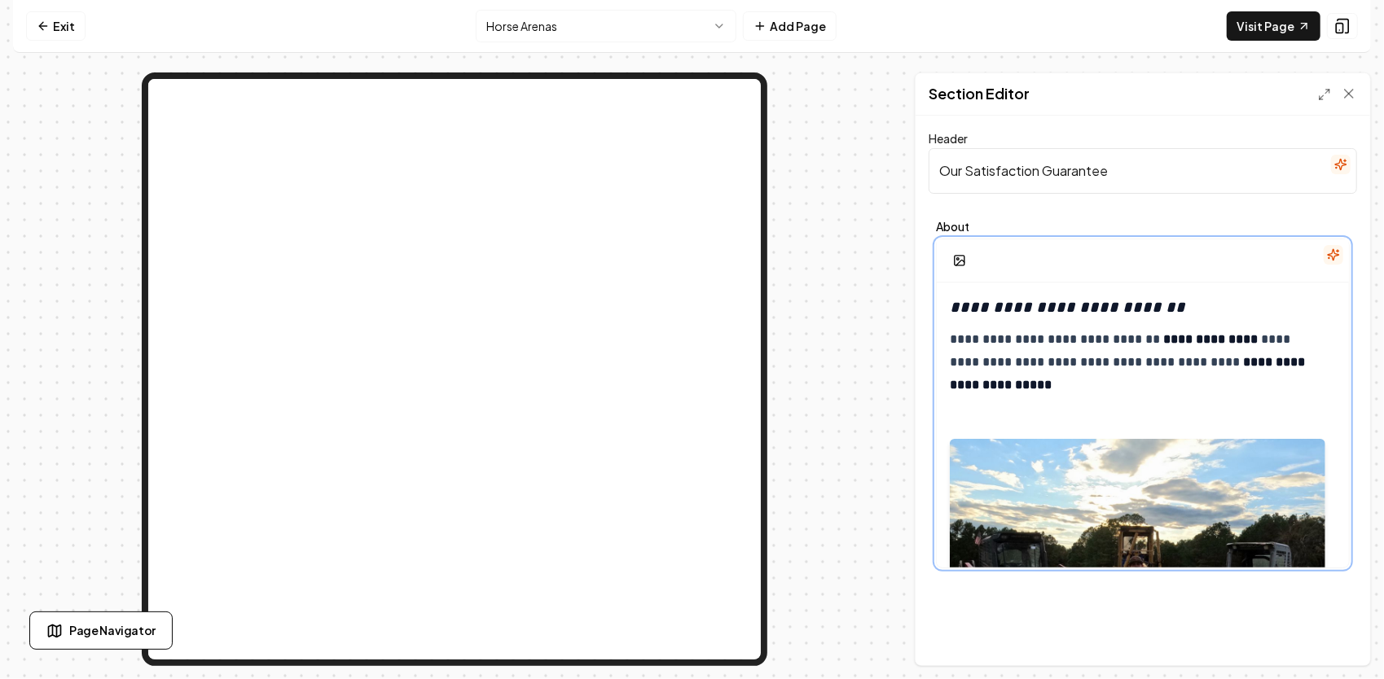
drag, startPoint x: 946, startPoint y: 340, endPoint x: 989, endPoint y: 335, distance: 42.5
click at [946, 340] on div "**********" at bounding box center [1142, 687] width 412 height 808
click at [949, 363] on p "**********" at bounding box center [1136, 362] width 375 height 68
click at [950, 388] on strong "**********" at bounding box center [1133, 373] width 369 height 35
click at [949, 362] on p "**********" at bounding box center [1136, 362] width 375 height 68
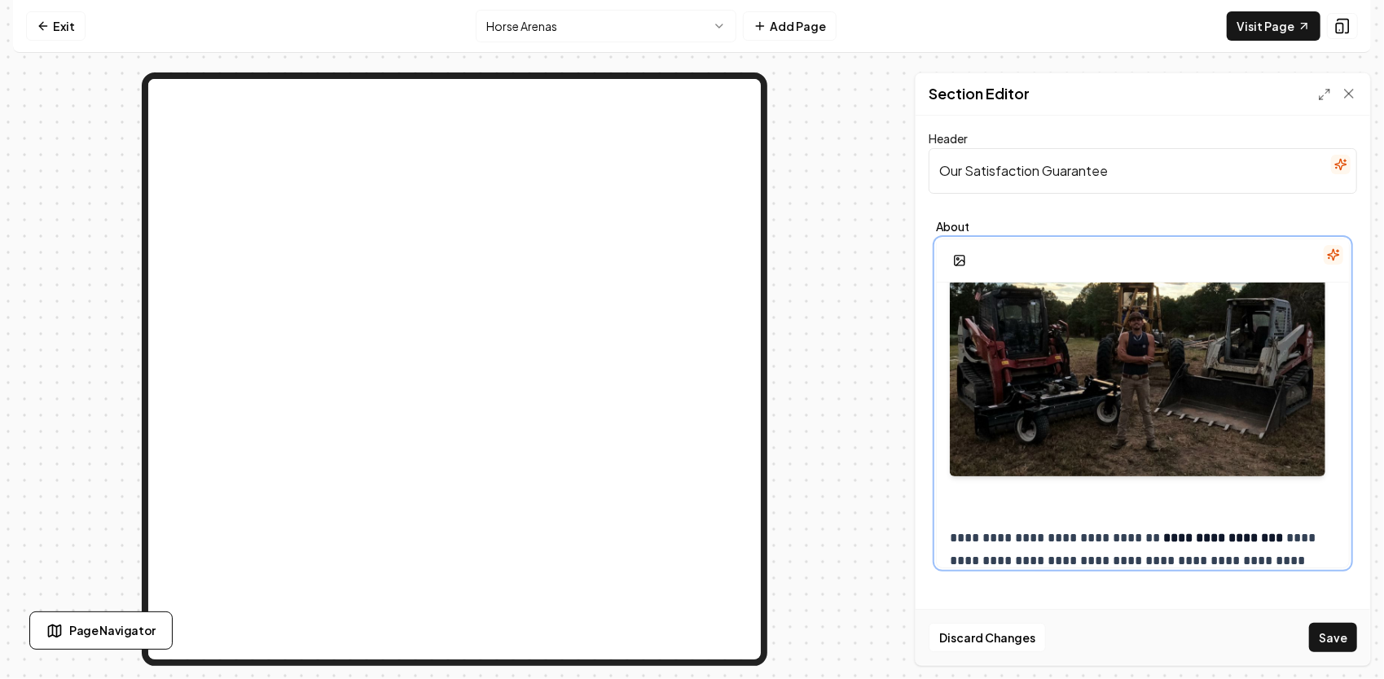
scroll to position [326, 0]
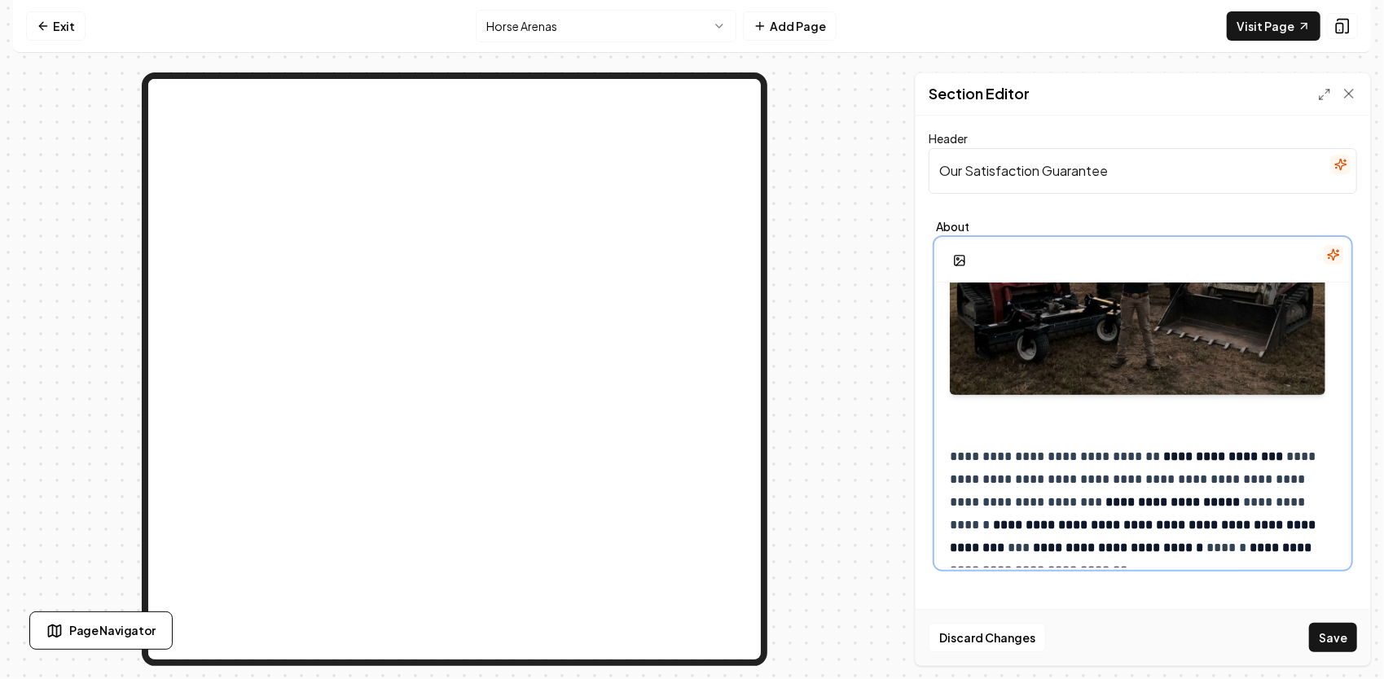
click at [949, 525] on strong "**********" at bounding box center [1133, 536] width 369 height 35
click at [949, 505] on p "**********" at bounding box center [1136, 513] width 375 height 137
click at [948, 479] on div "**********" at bounding box center [1142, 361] width 412 height 808
click at [953, 456] on p "**********" at bounding box center [1136, 513] width 375 height 137
click at [1287, 477] on p "**********" at bounding box center [1136, 513] width 375 height 137
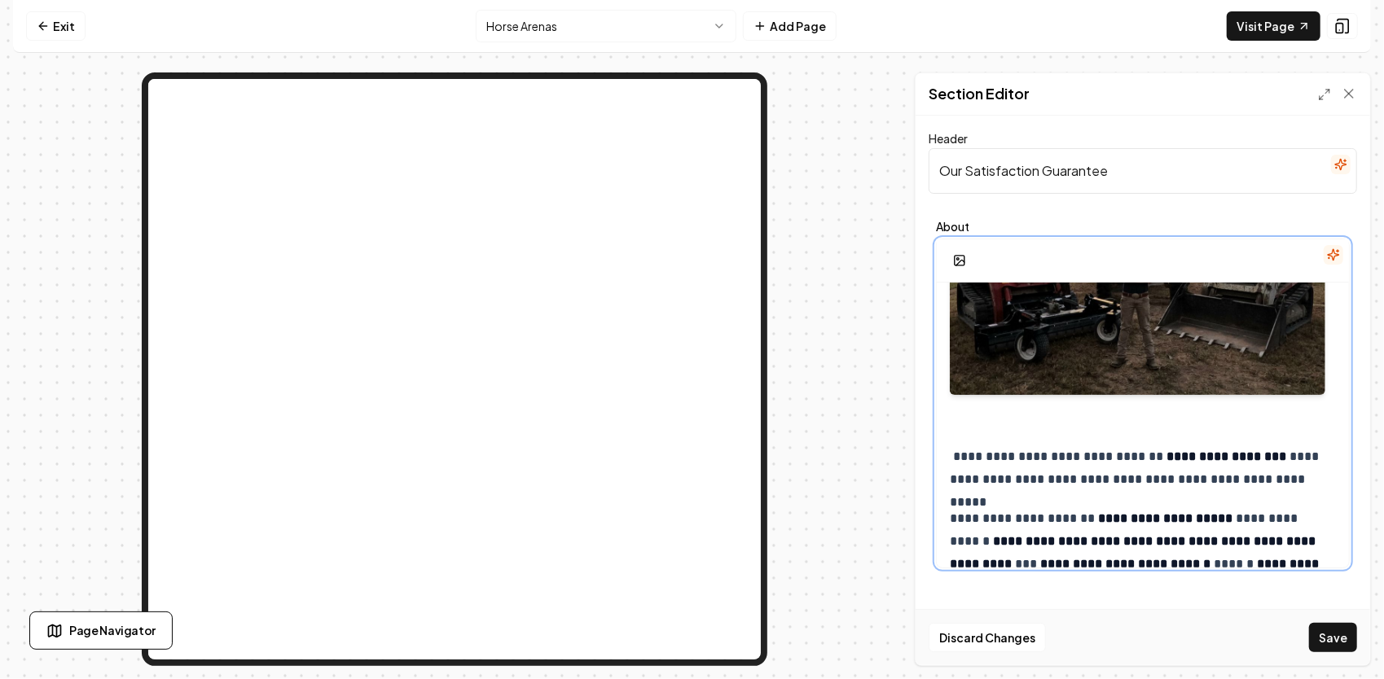
click at [952, 517] on p "**********" at bounding box center [1136, 552] width 375 height 91
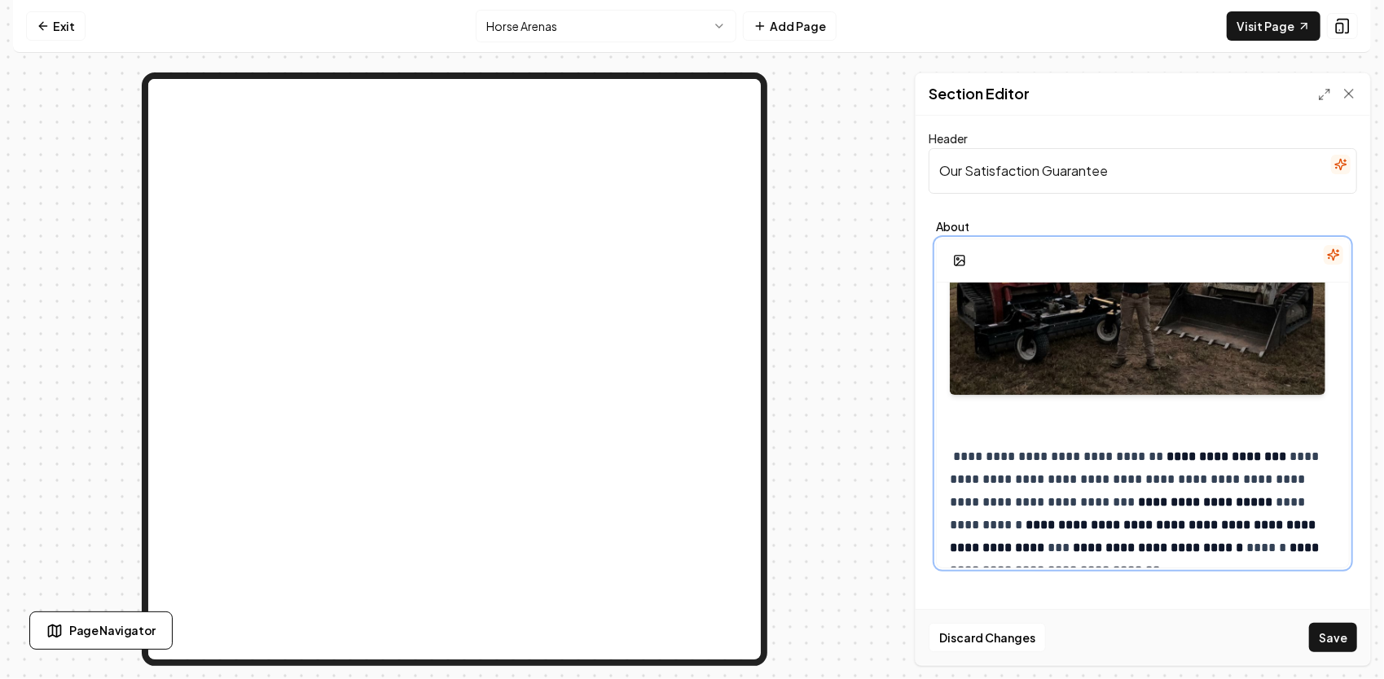
click at [954, 458] on p "**********" at bounding box center [1136, 513] width 375 height 137
click at [947, 522] on div "**********" at bounding box center [1142, 361] width 412 height 808
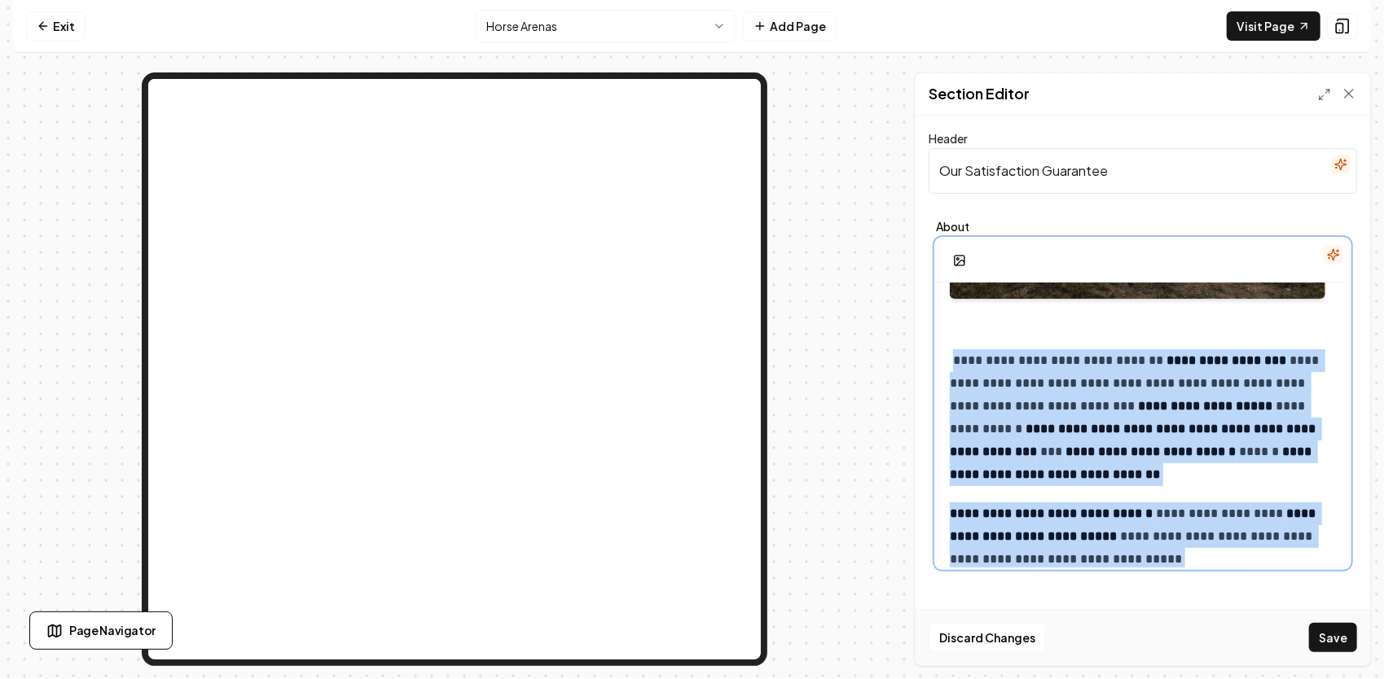
scroll to position [497, 0]
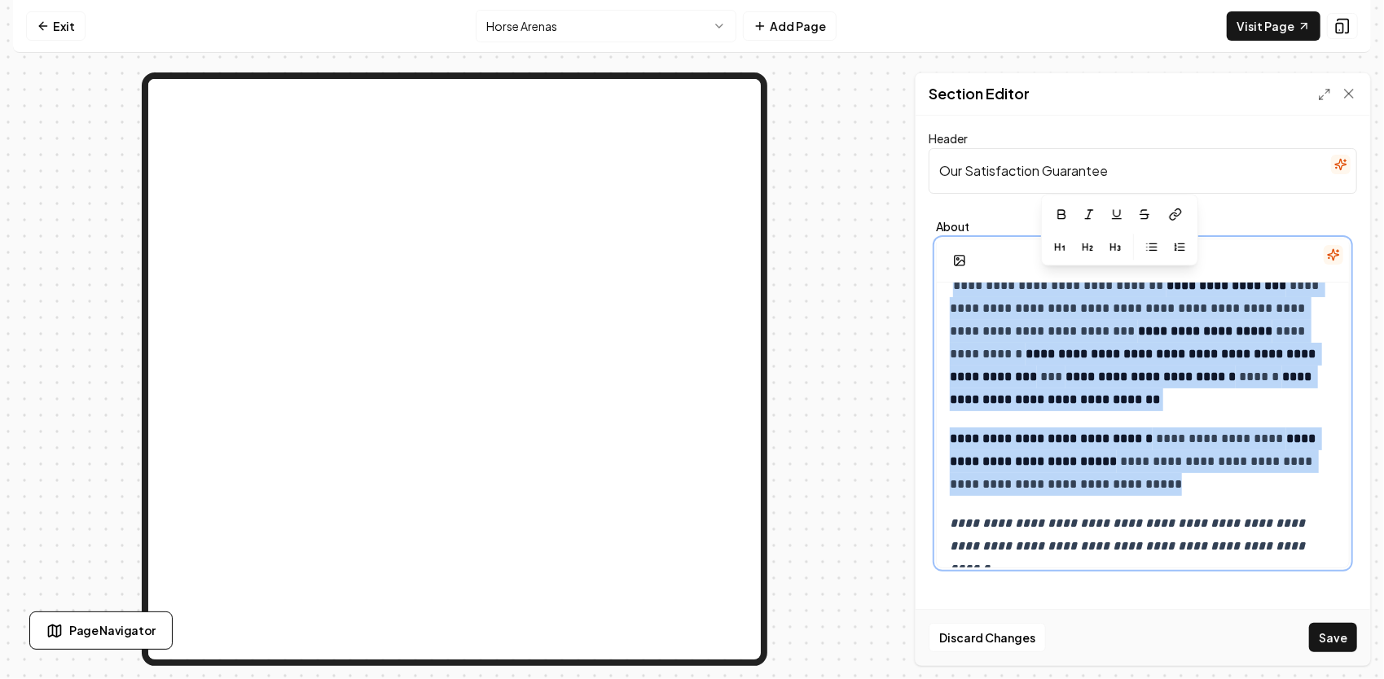
drag, startPoint x: 953, startPoint y: 451, endPoint x: 1301, endPoint y: 484, distance: 350.0
click at [1301, 484] on div "**********" at bounding box center [1142, 190] width 412 height 808
click at [938, 362] on div "**********" at bounding box center [1142, 190] width 412 height 808
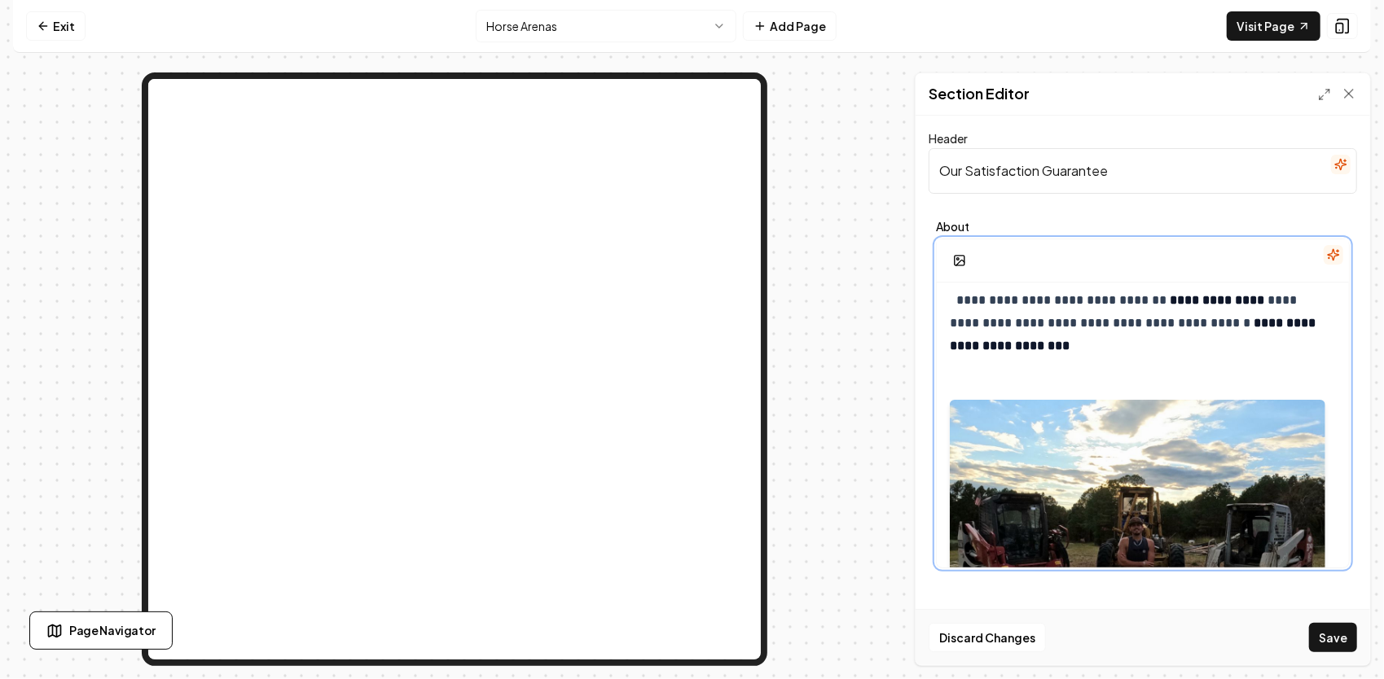
scroll to position [0, 0]
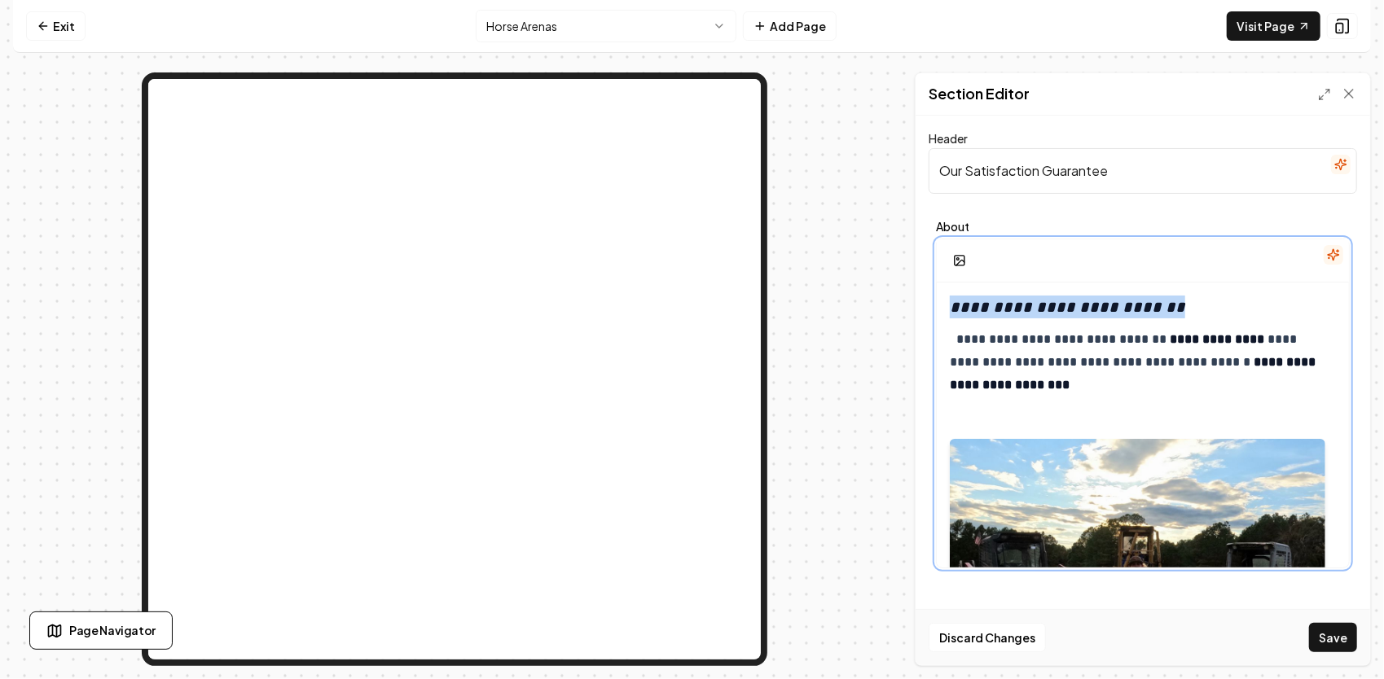
drag, startPoint x: 949, startPoint y: 308, endPoint x: 1216, endPoint y: 300, distance: 267.2
click at [1216, 300] on h3 "**********" at bounding box center [1136, 307] width 375 height 23
click at [1002, 362] on p "**********" at bounding box center [1136, 362] width 375 height 68
click at [955, 308] on em "**********" at bounding box center [1066, 307] width 235 height 16
click at [944, 312] on div "**********" at bounding box center [1142, 687] width 412 height 808
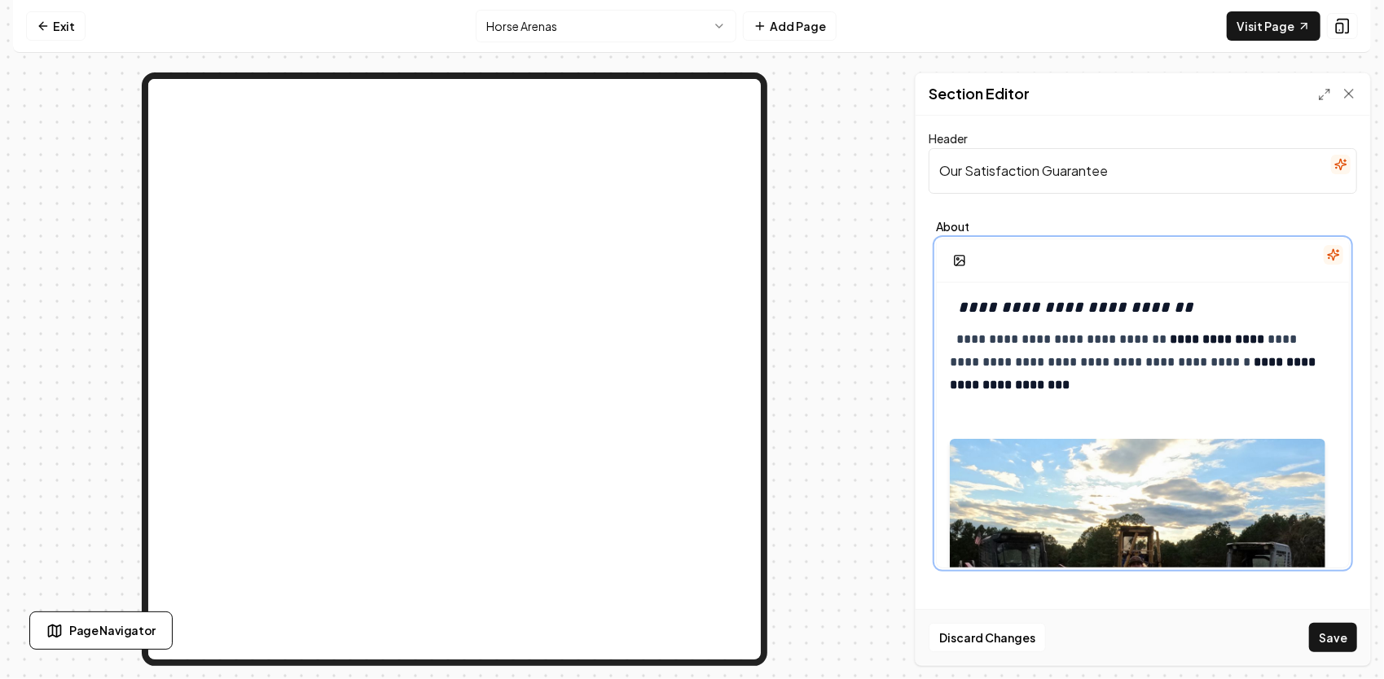
click at [950, 342] on p "**********" at bounding box center [1136, 362] width 375 height 68
click at [948, 366] on div "**********" at bounding box center [1142, 687] width 412 height 808
click at [946, 388] on div "**********" at bounding box center [1142, 687] width 412 height 808
click at [949, 347] on p "**********" at bounding box center [1136, 362] width 375 height 68
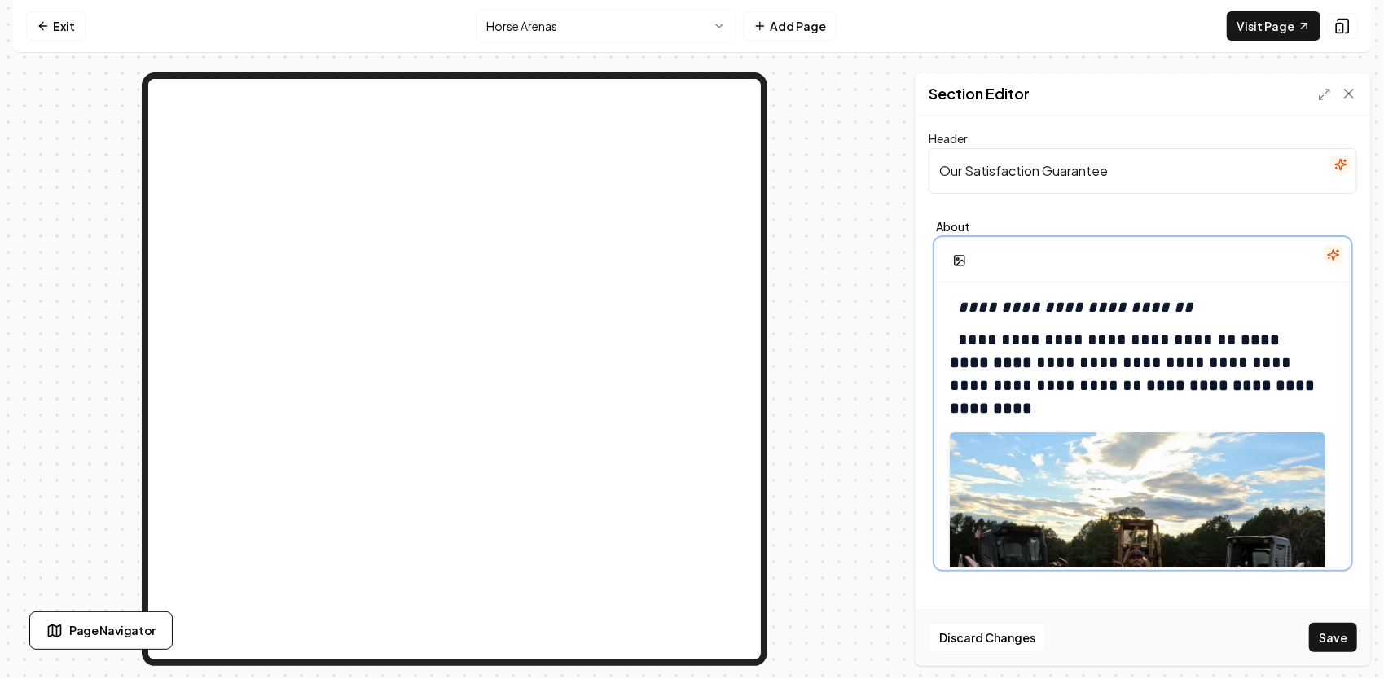
click at [959, 342] on h3 "**********" at bounding box center [1136, 362] width 375 height 68
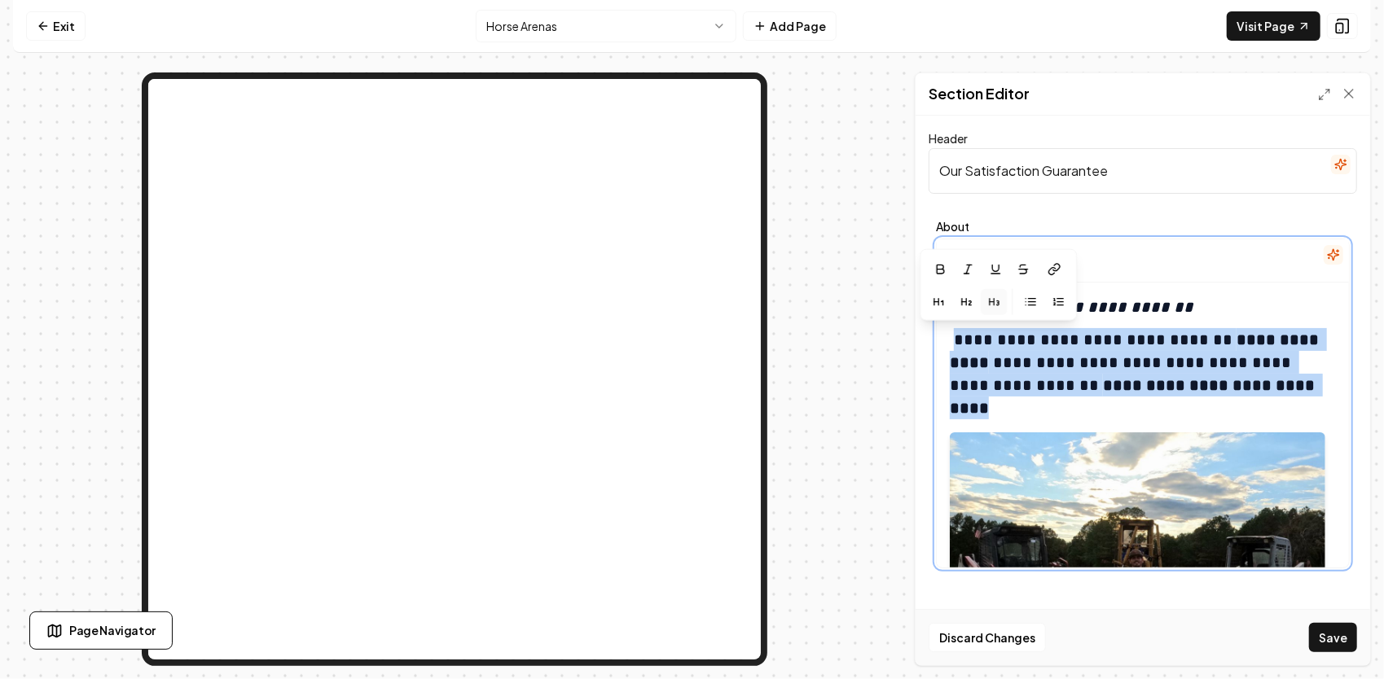
drag, startPoint x: 953, startPoint y: 336, endPoint x: 1304, endPoint y: 384, distance: 354.1
click at [1303, 384] on h3 "**********" at bounding box center [1136, 362] width 375 height 68
click at [1090, 298] on icon "button" at bounding box center [1093, 301] width 13 height 13
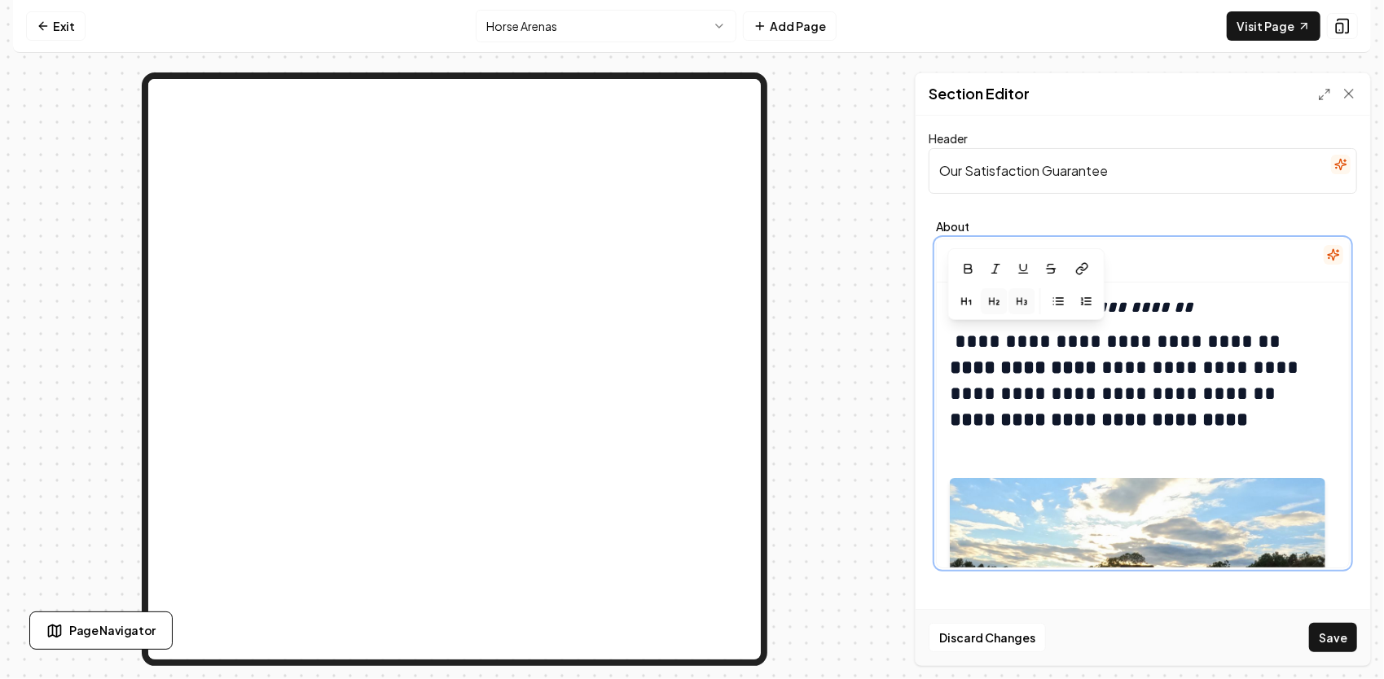
click at [1029, 300] on button "button" at bounding box center [1021, 301] width 26 height 26
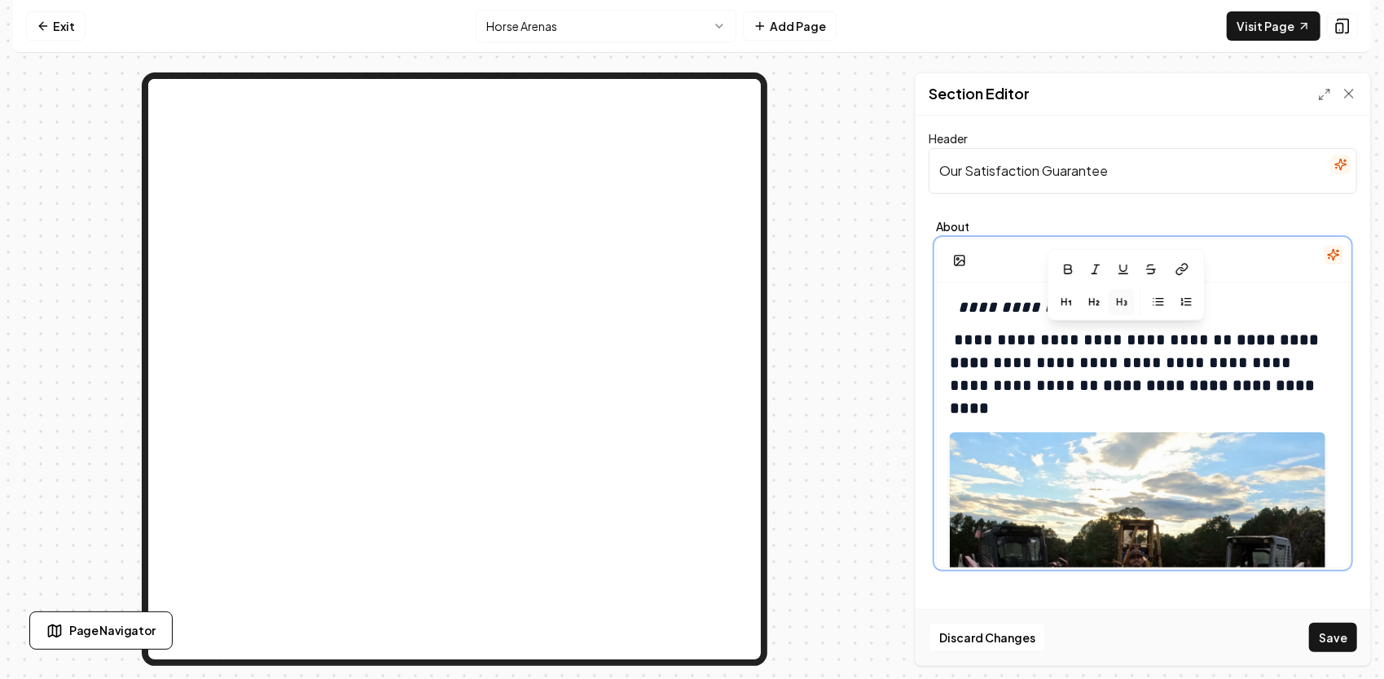
click at [1125, 301] on icon "button" at bounding box center [1126, 301] width 2 height 2
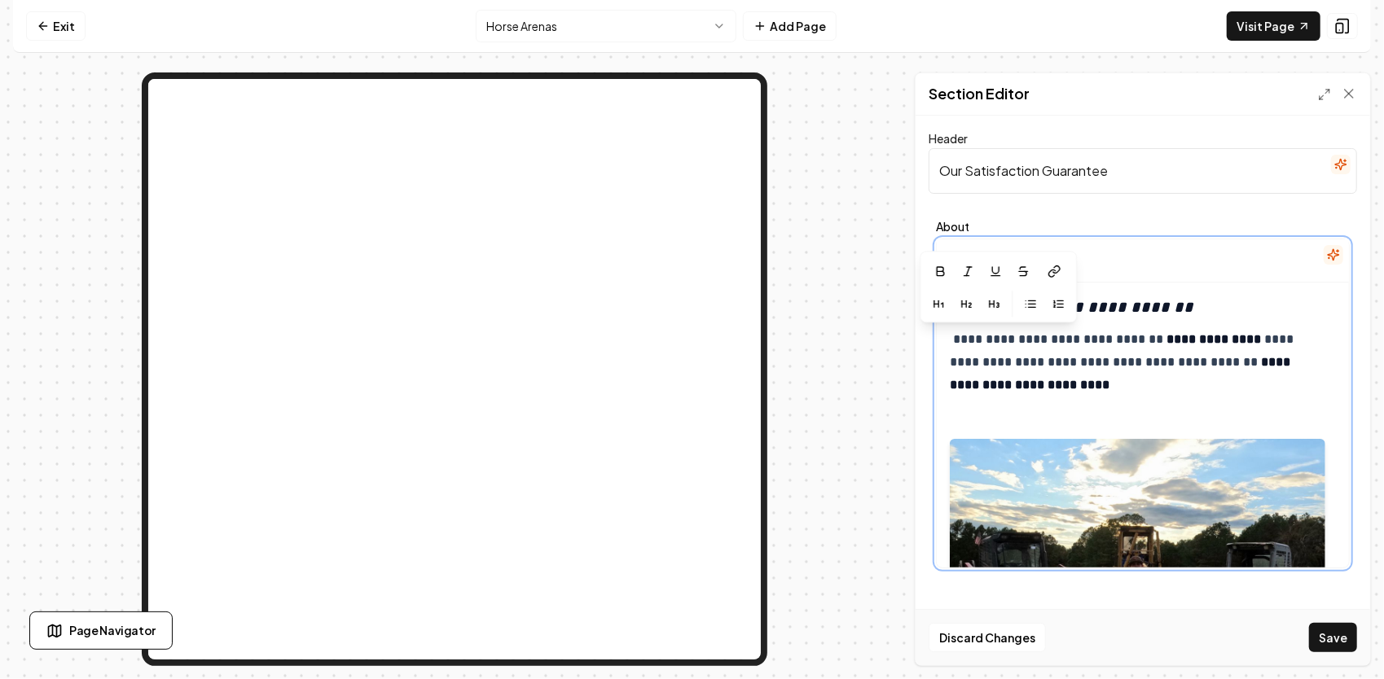
click at [1052, 386] on p "**********" at bounding box center [1136, 362] width 375 height 68
click at [960, 342] on p "**********" at bounding box center [1136, 362] width 375 height 68
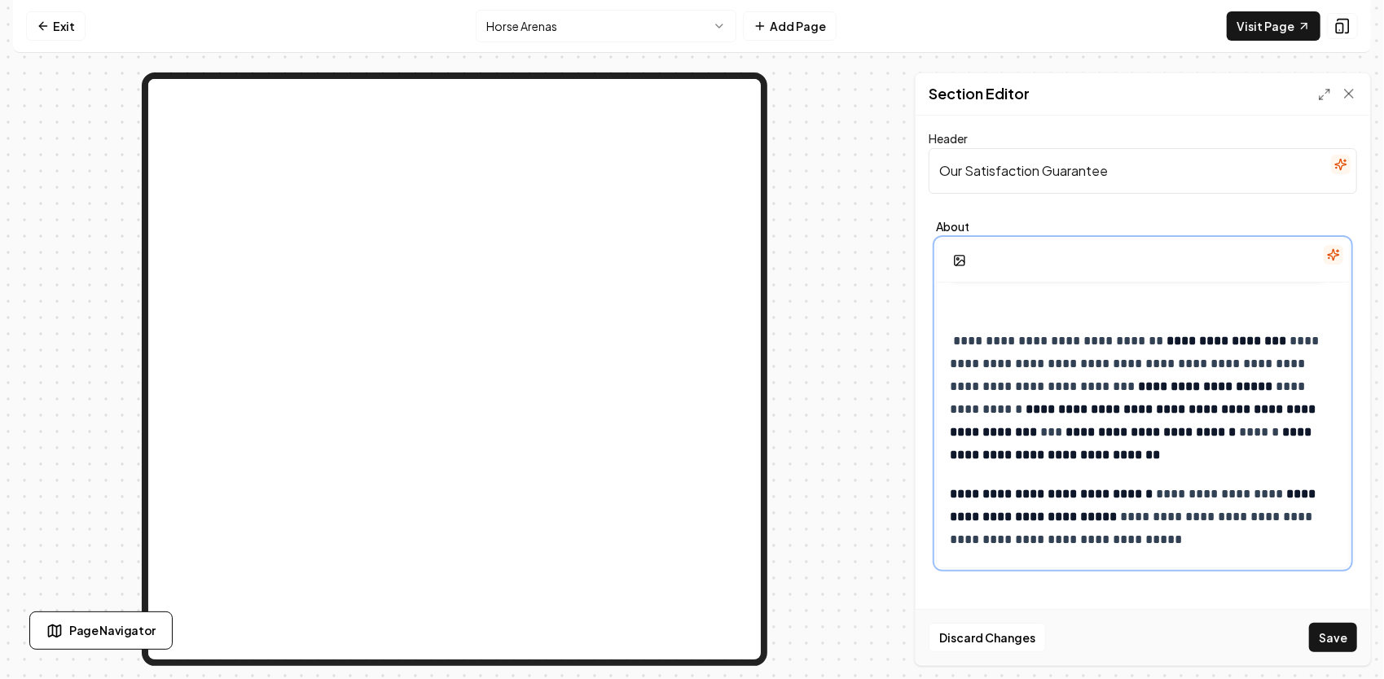
scroll to position [415, 0]
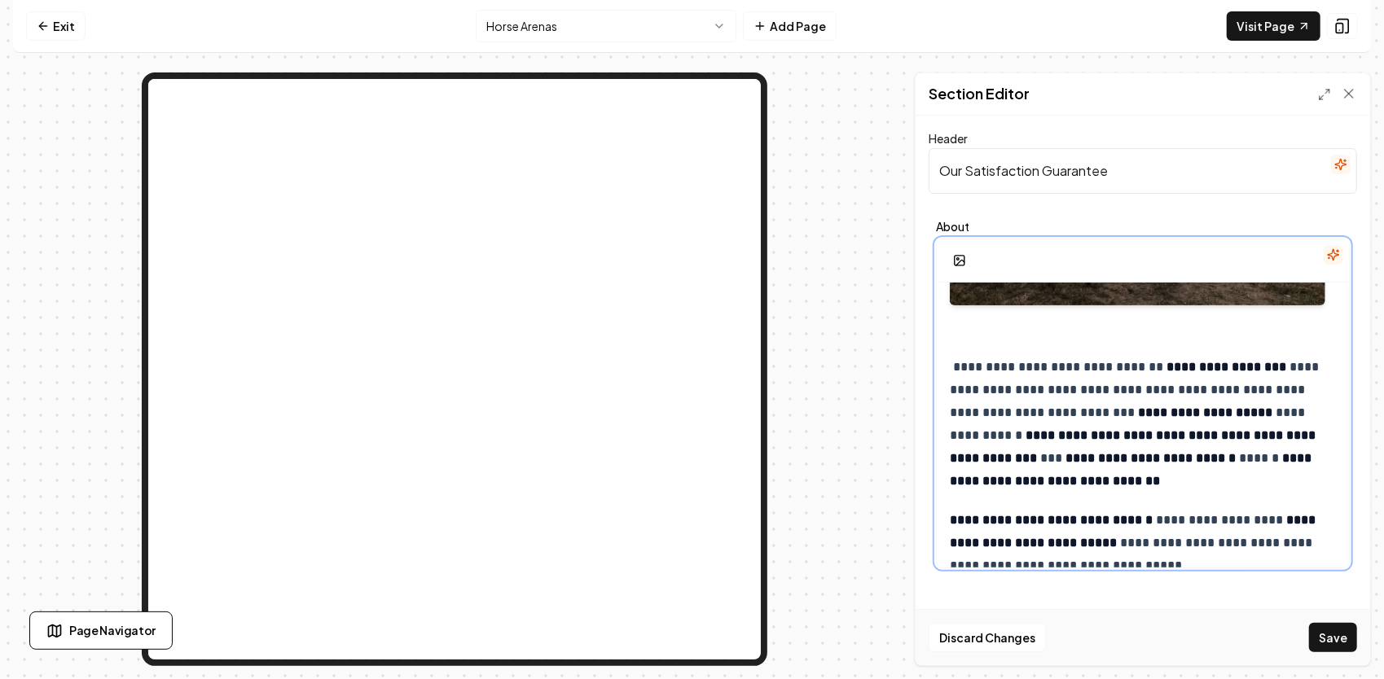
click at [953, 366] on p "**********" at bounding box center [1136, 424] width 375 height 137
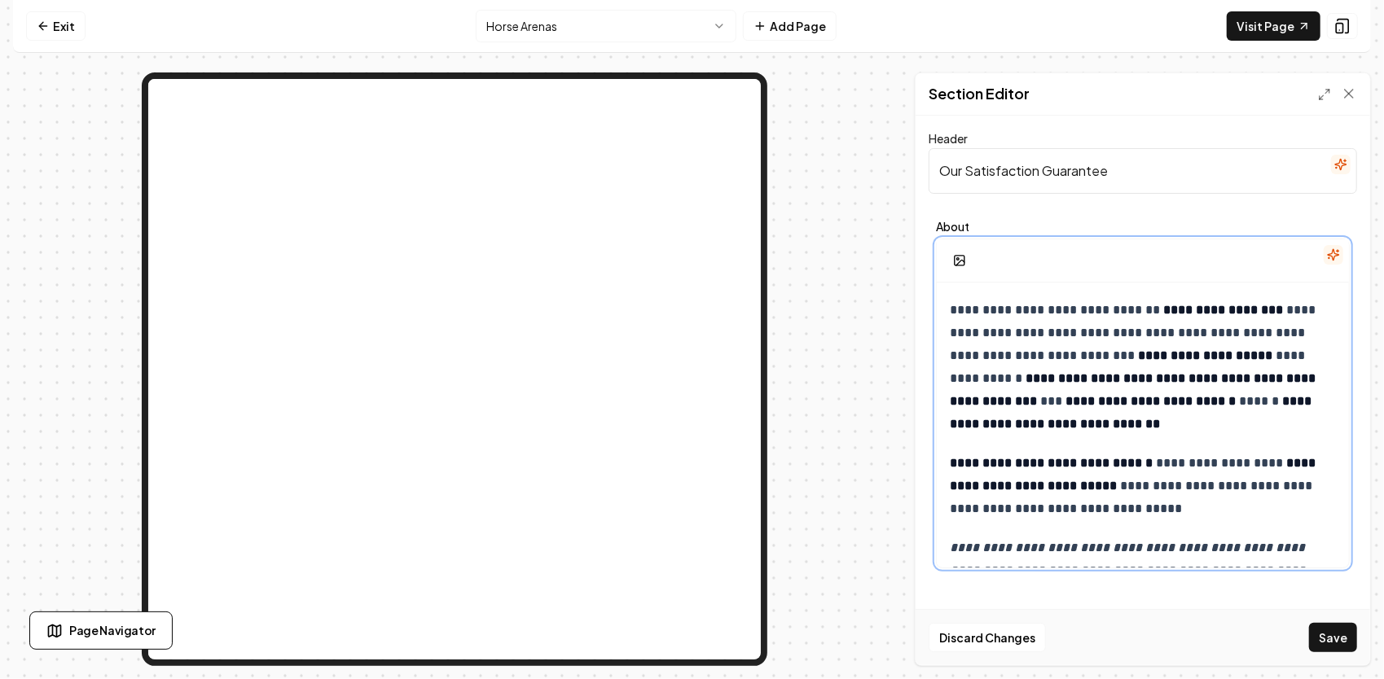
scroll to position [497, 0]
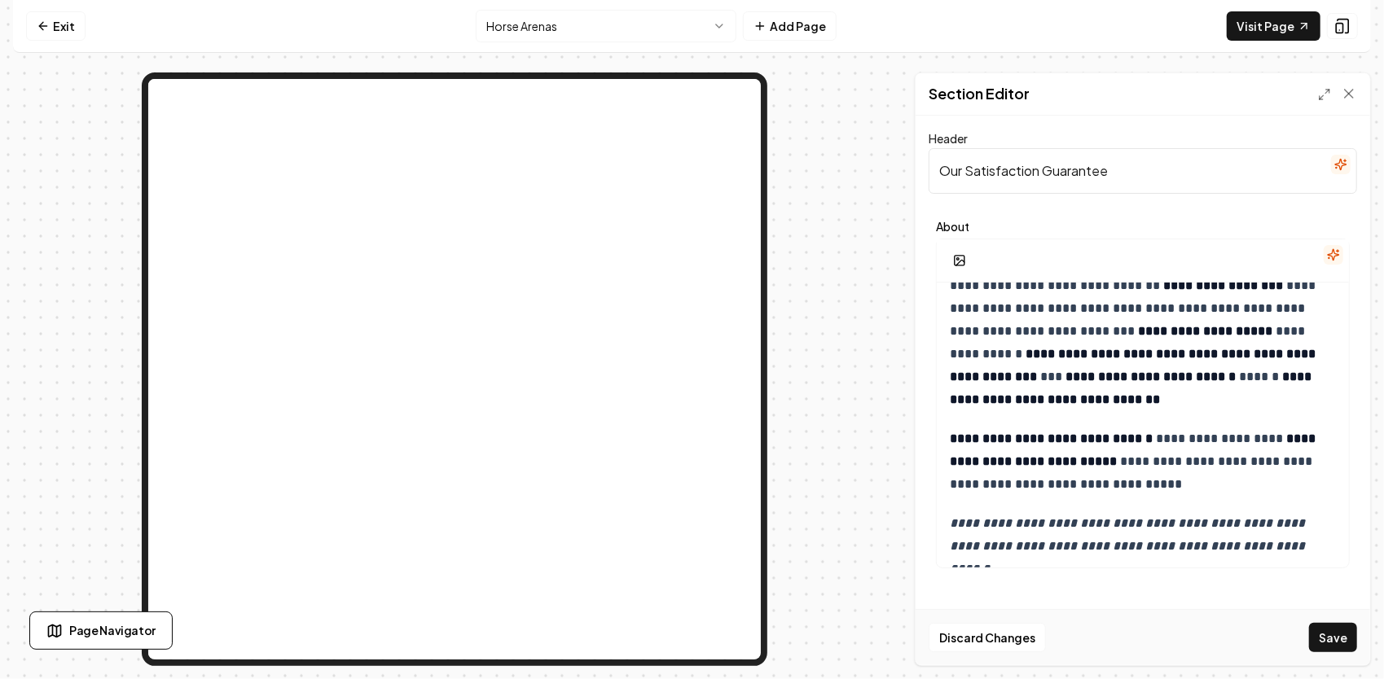
click at [1326, 634] on button "Save" at bounding box center [1333, 637] width 48 height 29
click at [1339, 33] on icon at bounding box center [1342, 26] width 16 height 16
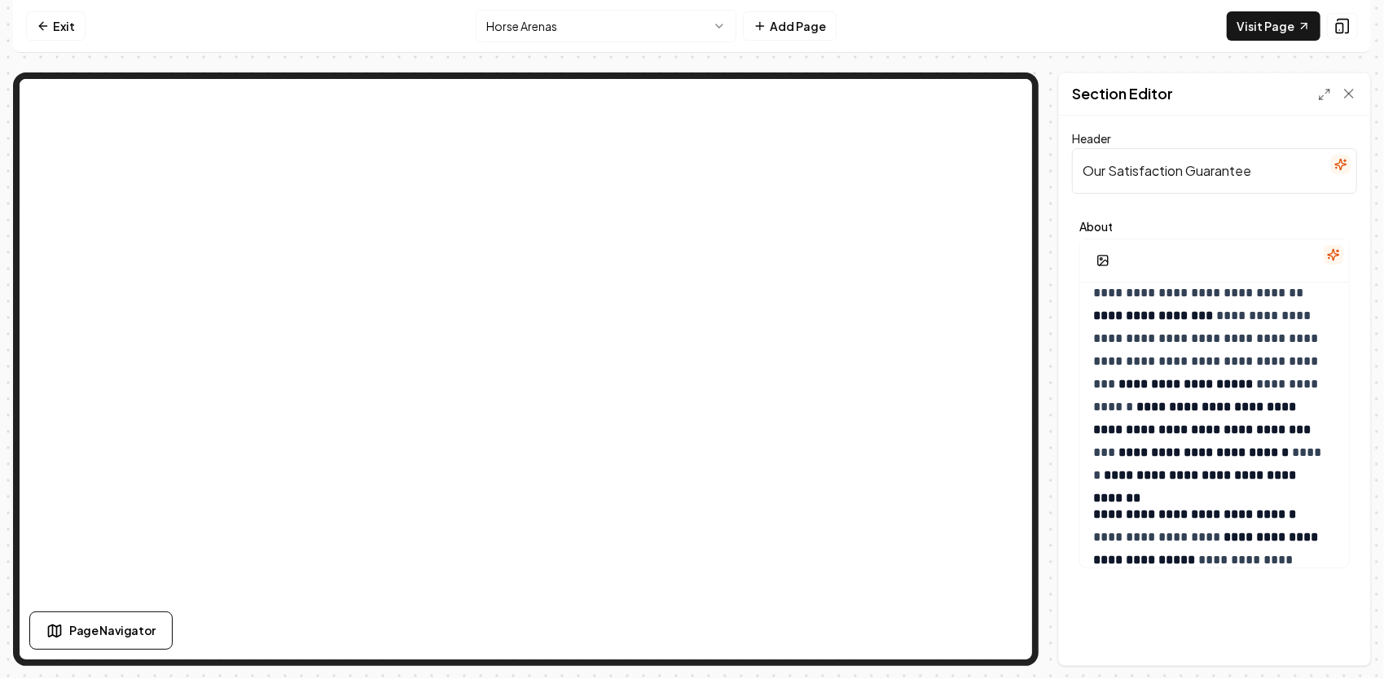
scroll to position [412, 0]
click at [1247, 21] on link "Visit Page" at bounding box center [1273, 25] width 94 height 29
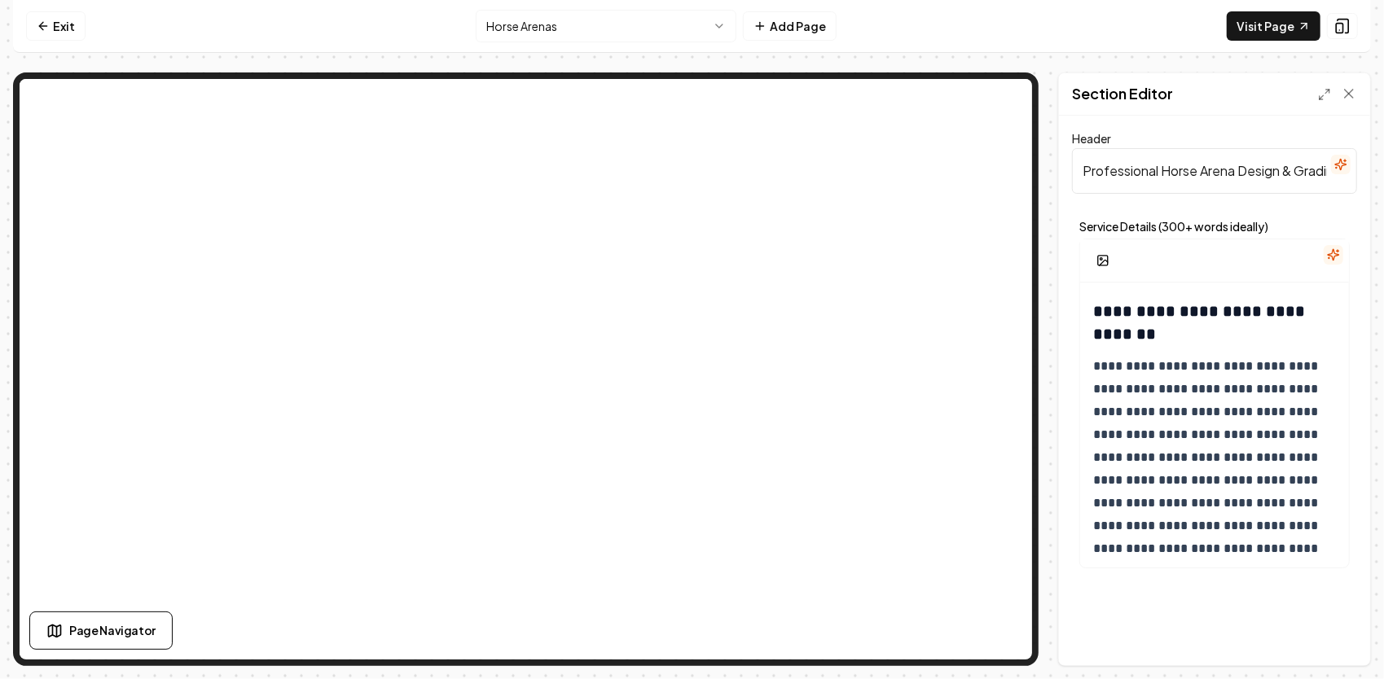
scroll to position [570, 0]
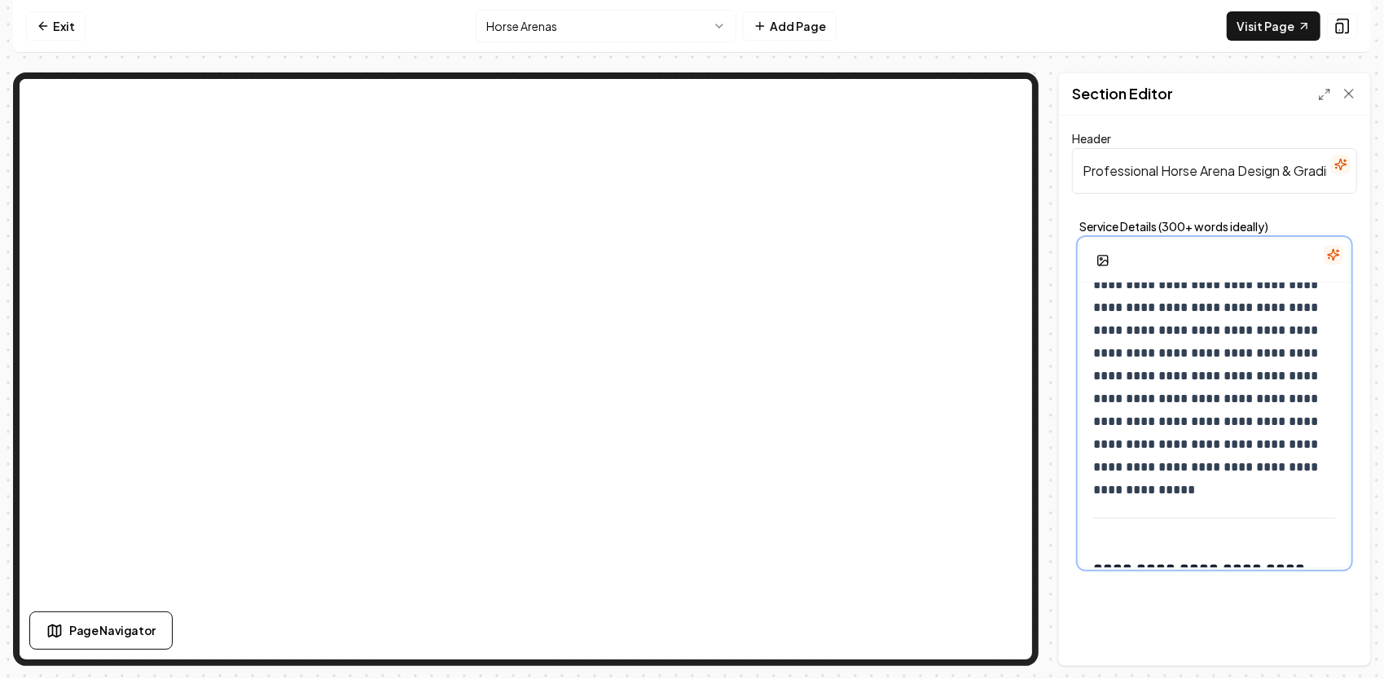
click at [1227, 424] on p "**********" at bounding box center [1209, 376] width 232 height 205
click at [1232, 422] on p "**********" at bounding box center [1209, 376] width 232 height 205
click at [1226, 428] on p "**********" at bounding box center [1209, 376] width 232 height 205
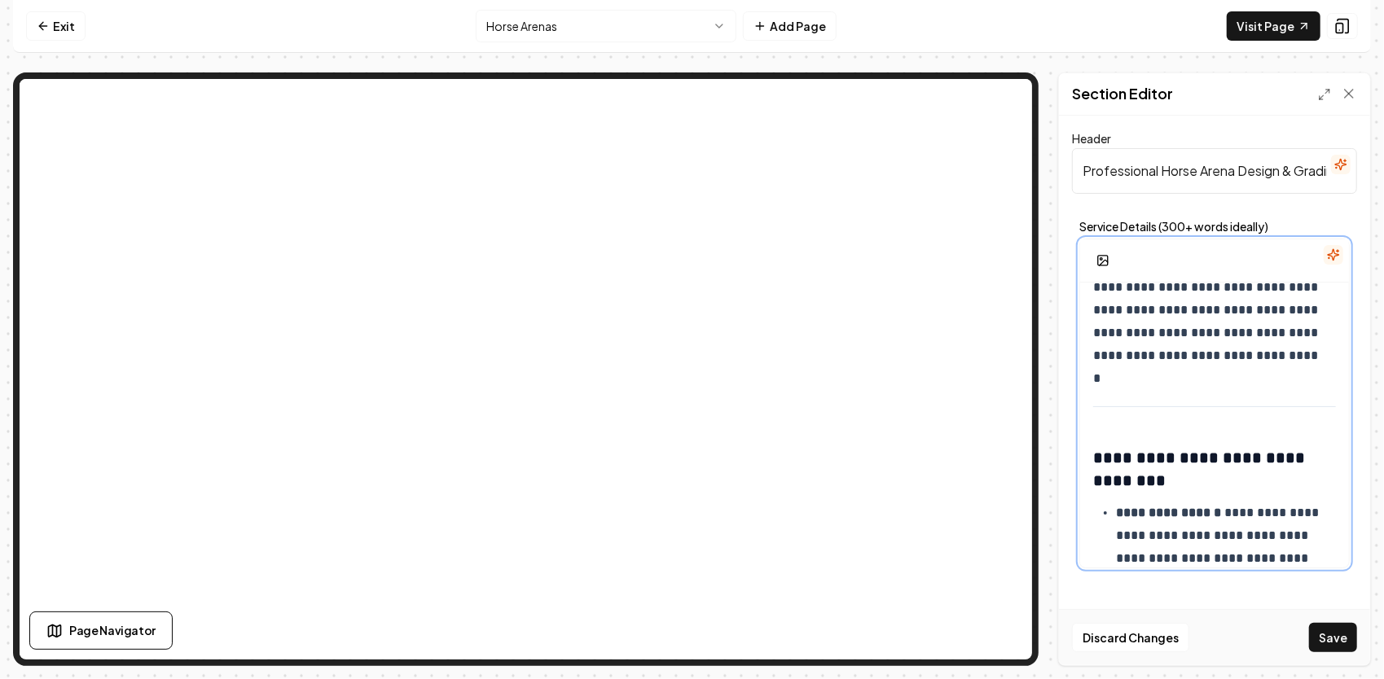
scroll to position [733, 0]
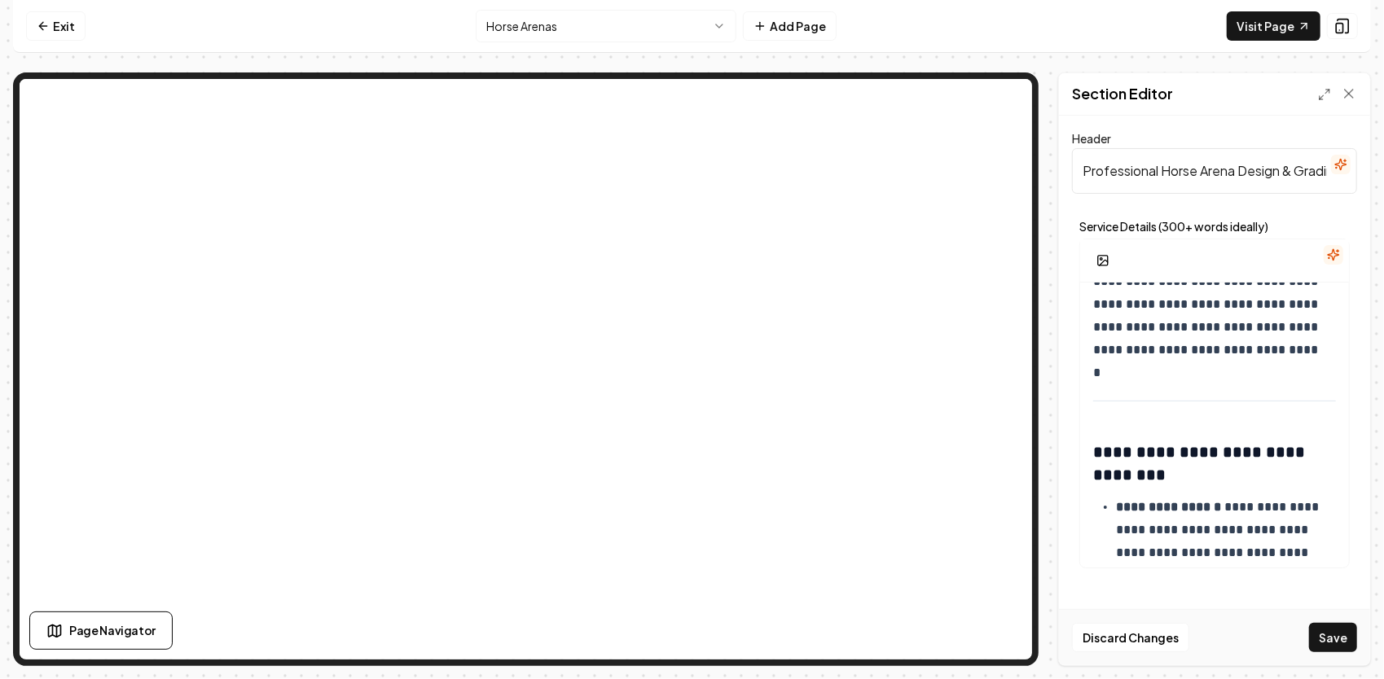
click at [1351, 643] on button "Save" at bounding box center [1333, 637] width 48 height 29
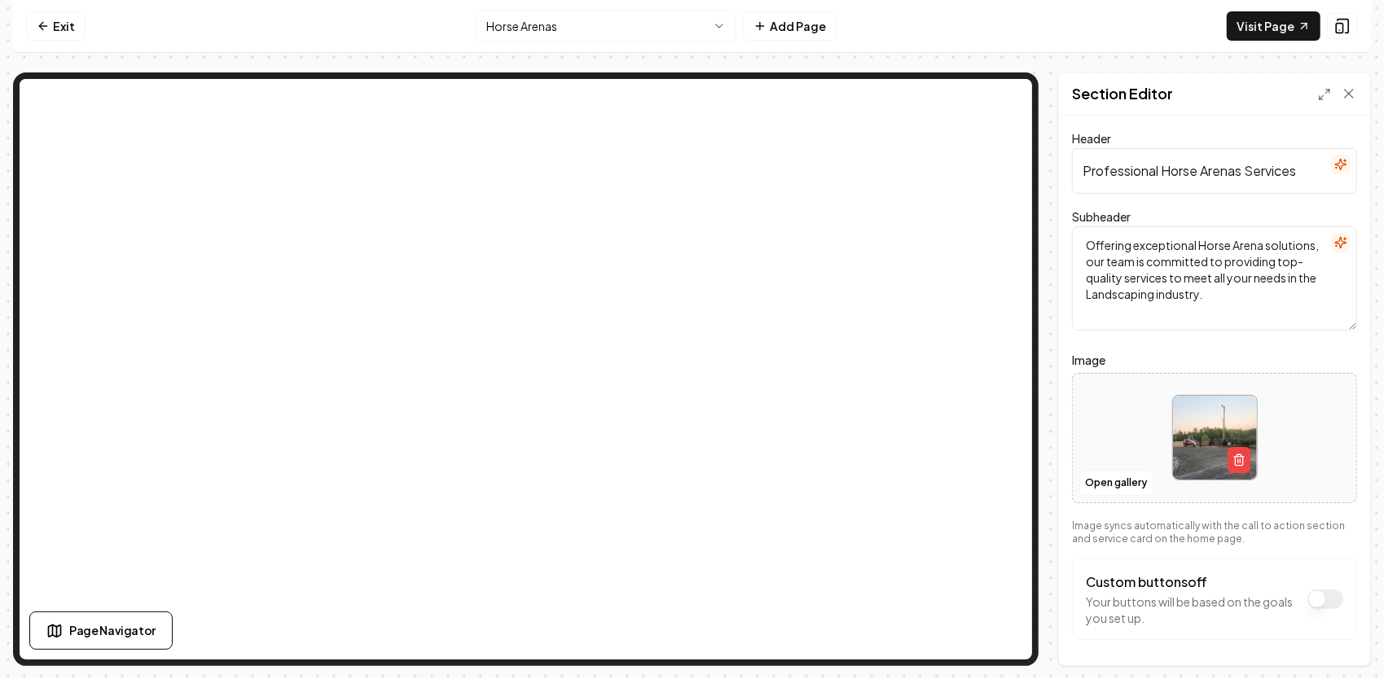
drag, startPoint x: 1300, startPoint y: 167, endPoint x: 1029, endPoint y: 127, distance: 274.1
click at [1000, 46] on div "Exit Horse Arenas Add Page Visit Page Page Navigator Page Settings Section Edit…" at bounding box center [691, 333] width 1357 height 666
paste input "orse Arena Construction & Grading in [US_STATE]"
type input "orse Arena Construction & Grading in [US_STATE]"
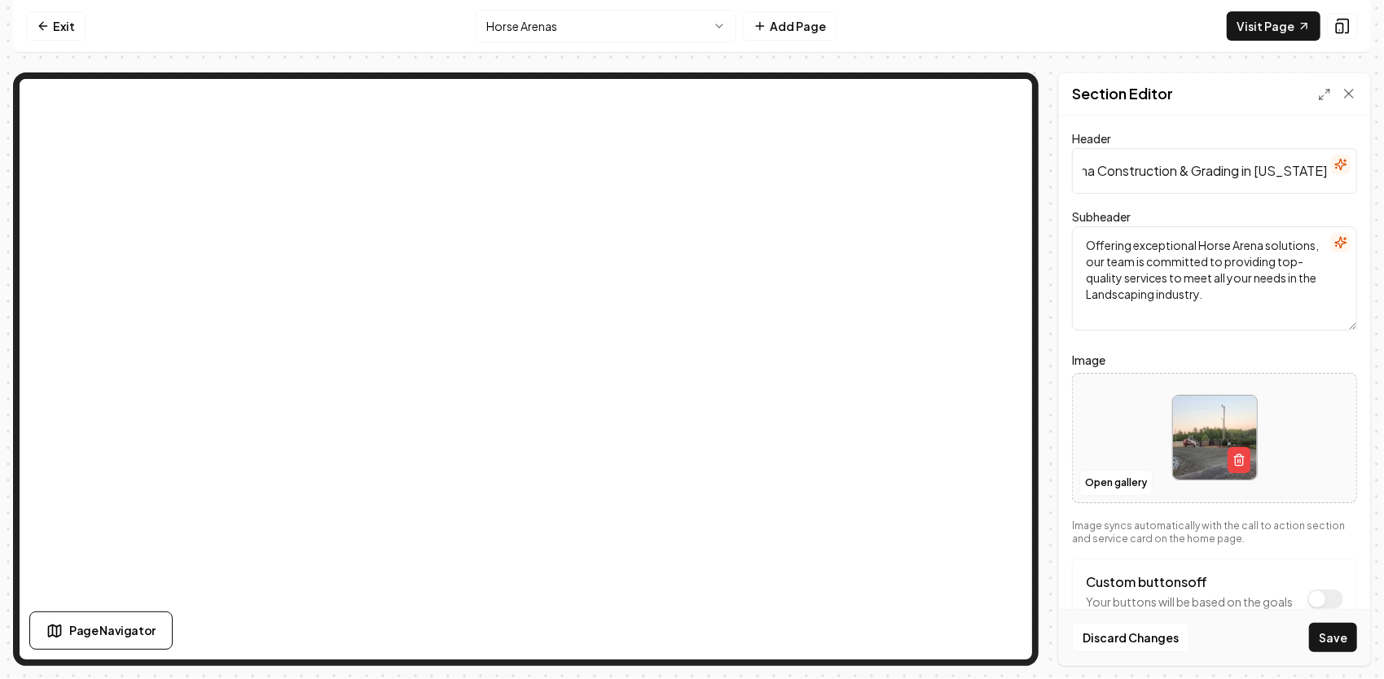
scroll to position [0, 0]
drag, startPoint x: 1298, startPoint y: 300, endPoint x: 1054, endPoint y: 223, distance: 256.2
click at [1054, 223] on div "Page Settings Section Editor Header orse Arena Construction & Grading in [US_ST…" at bounding box center [691, 369] width 1357 height 594
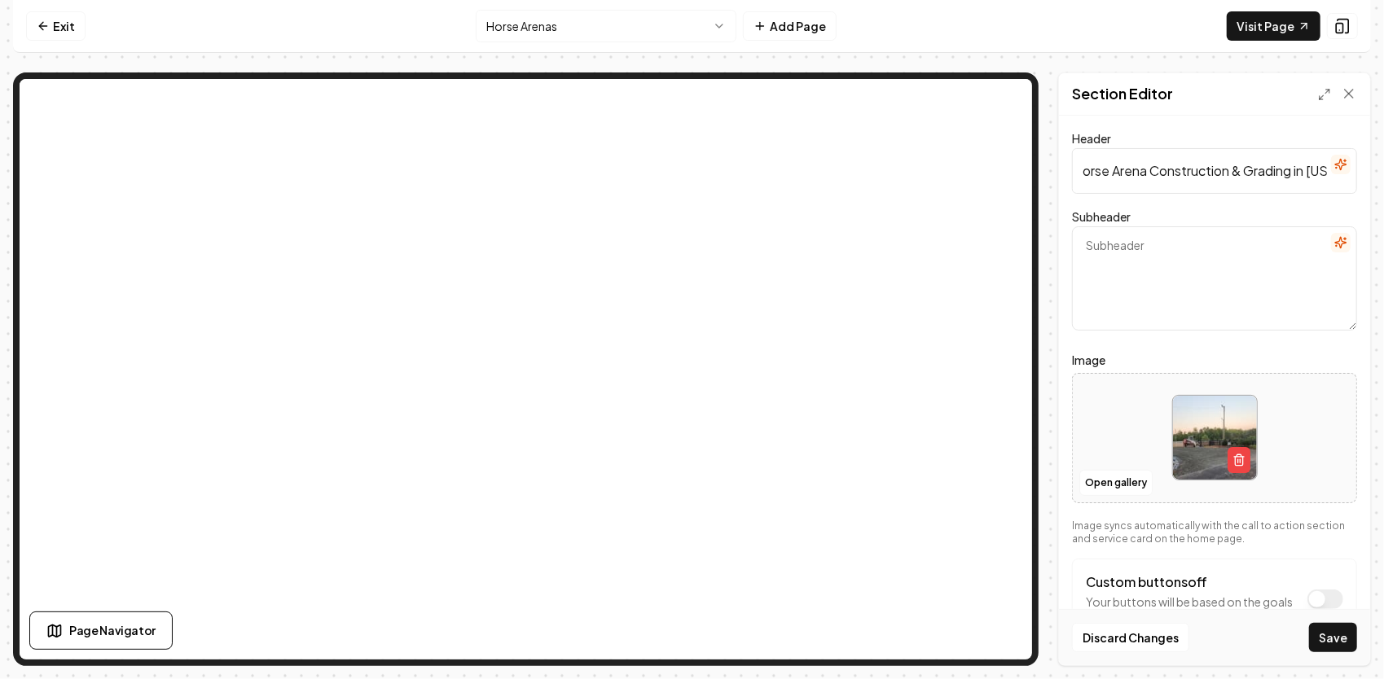
paste textarea "As a third-generation contractor, [PERSON_NAME] & Landscaping designs and build…"
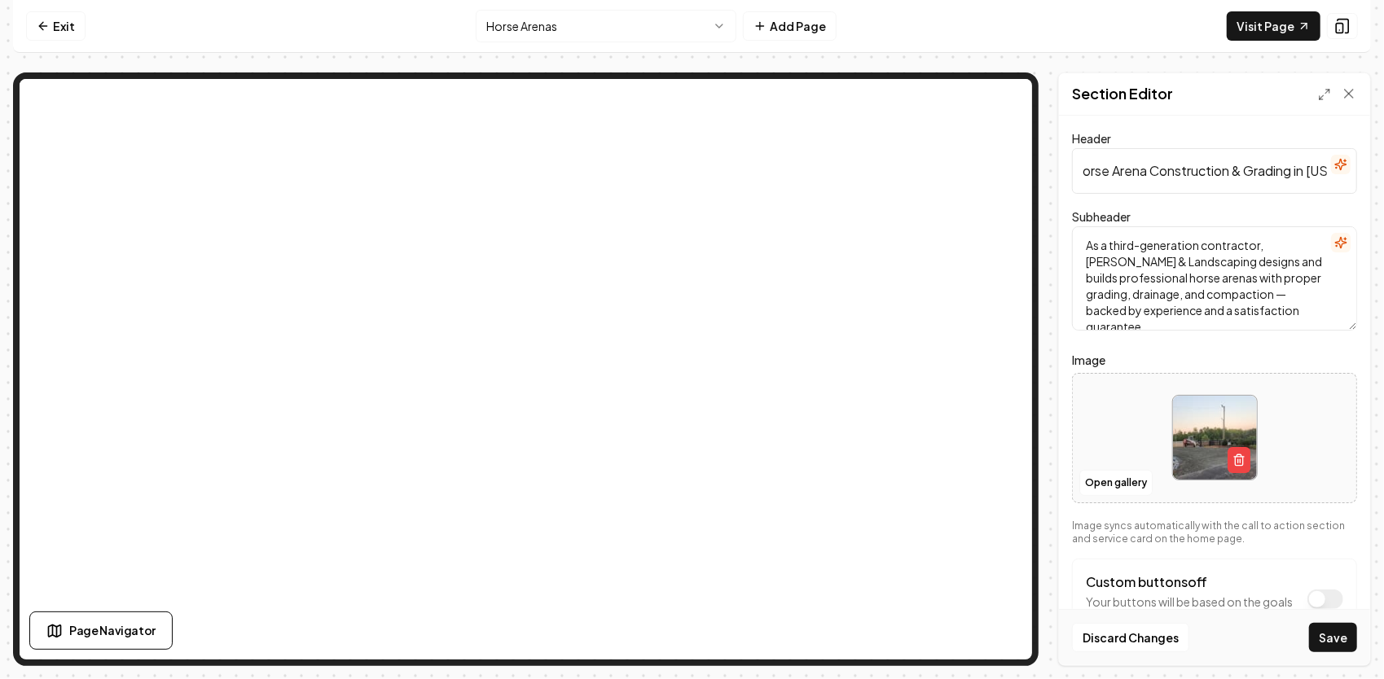
scroll to position [3, 0]
type textarea "As a third-generation contractor, [PERSON_NAME] & Landscaping designs and build…"
click at [1345, 642] on button "Save" at bounding box center [1333, 637] width 48 height 29
drag, startPoint x: 1085, startPoint y: 169, endPoint x: 1107, endPoint y: 163, distance: 23.7
click at [1085, 169] on input "orse Arena Construction & Grading in [US_STATE]" at bounding box center [1214, 171] width 285 height 46
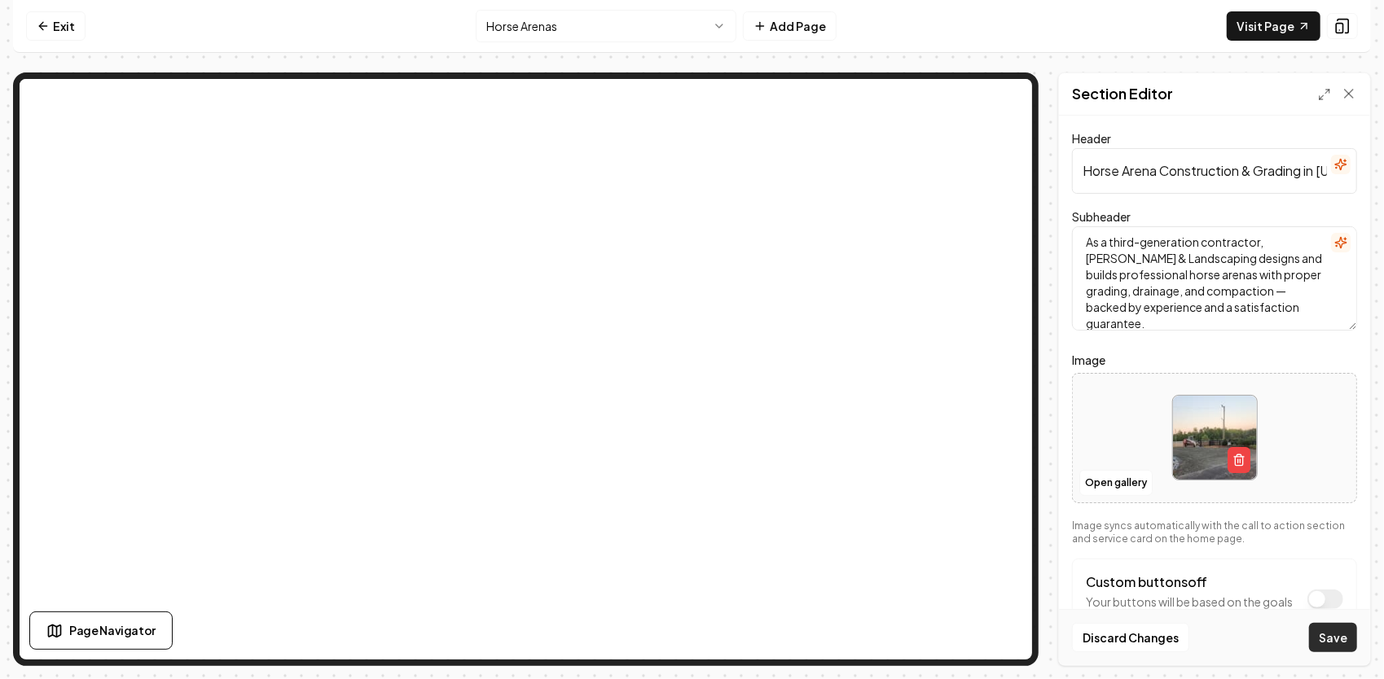
type input "Horse Arena Construction & Grading in [US_STATE]"
click at [1339, 628] on button "Save" at bounding box center [1333, 637] width 48 height 29
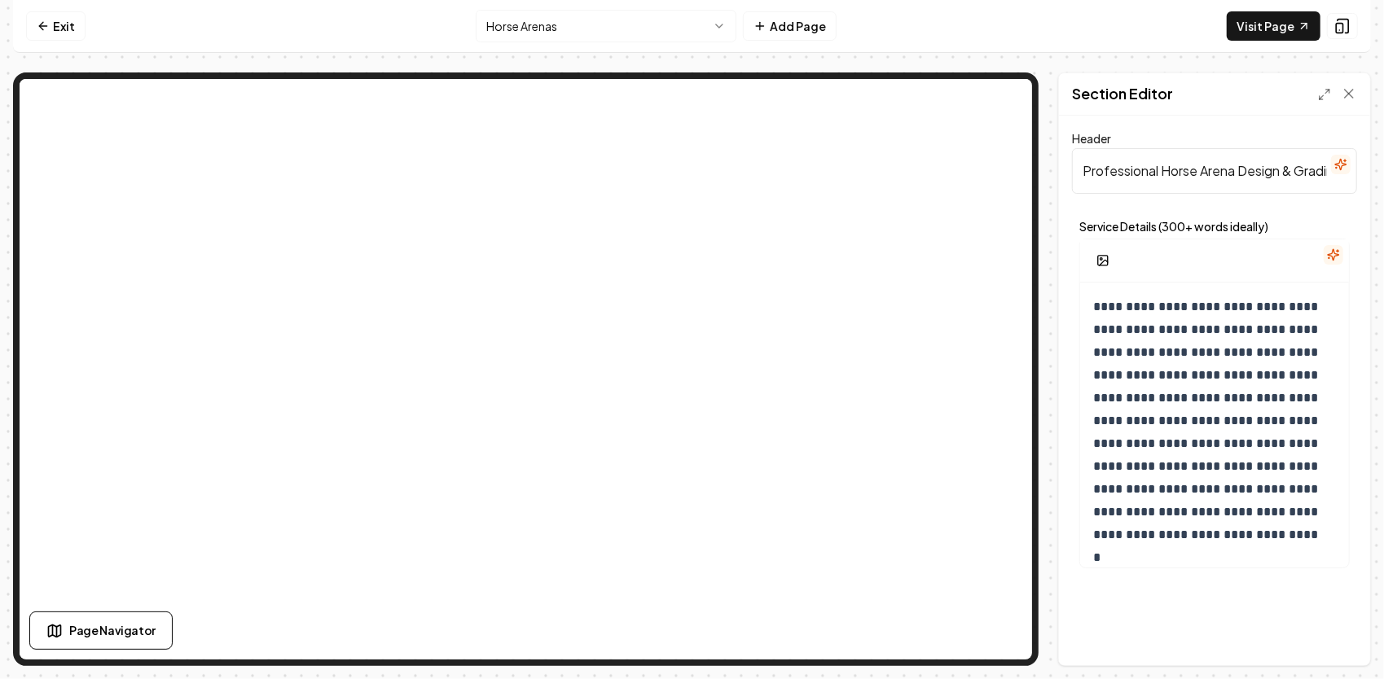
scroll to position [570, 0]
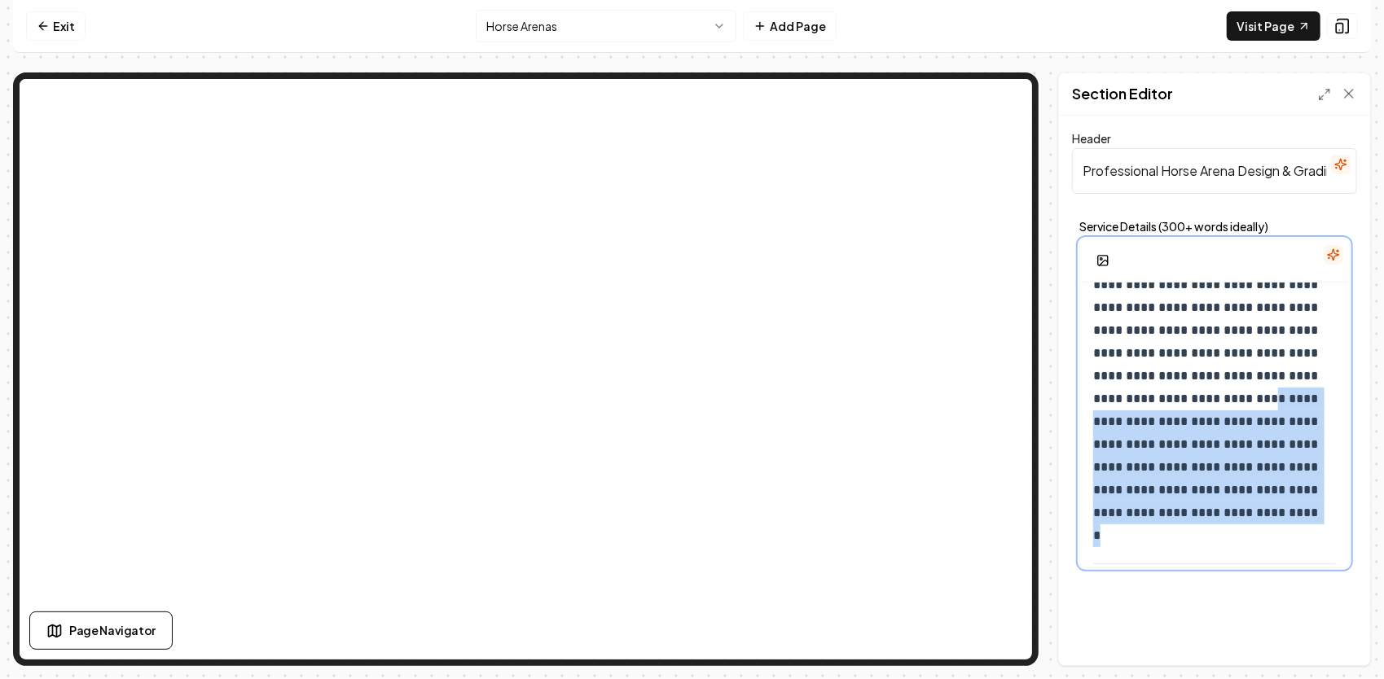
drag, startPoint x: 1171, startPoint y: 401, endPoint x: 1283, endPoint y: 524, distance: 166.6
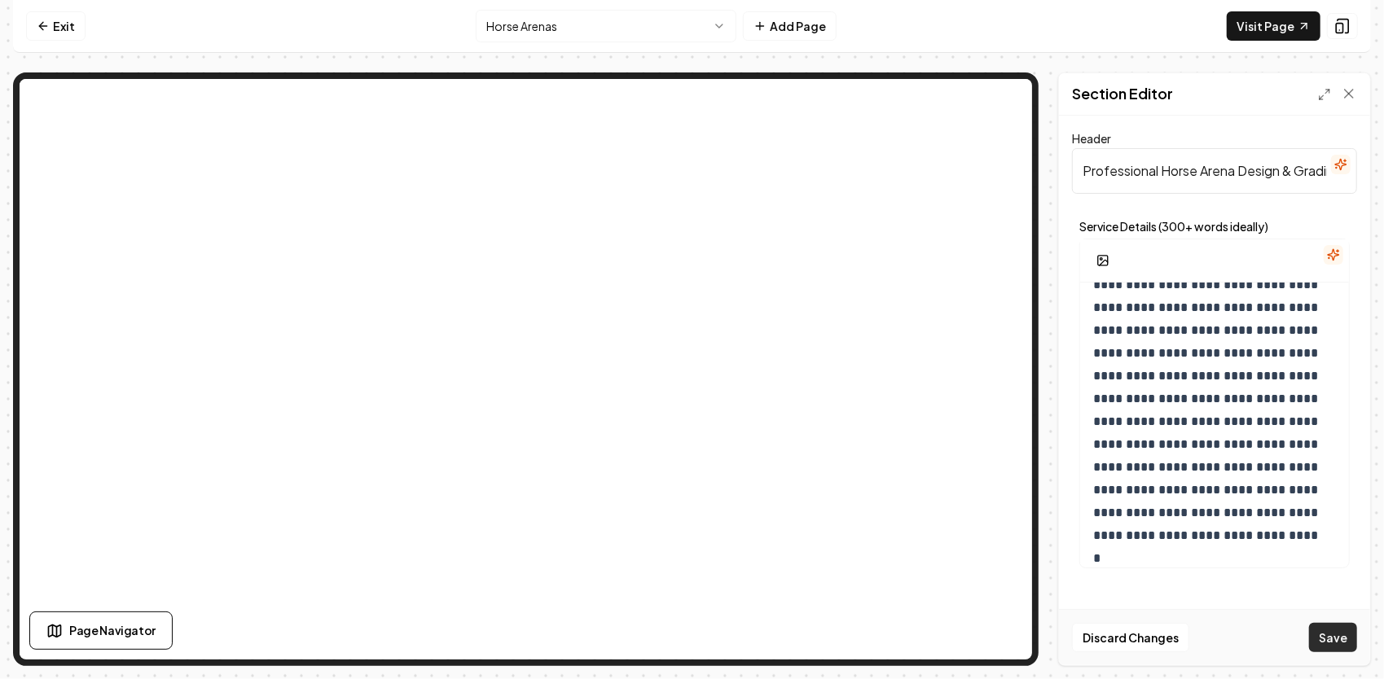
click at [1332, 638] on button "Save" at bounding box center [1333, 637] width 48 height 29
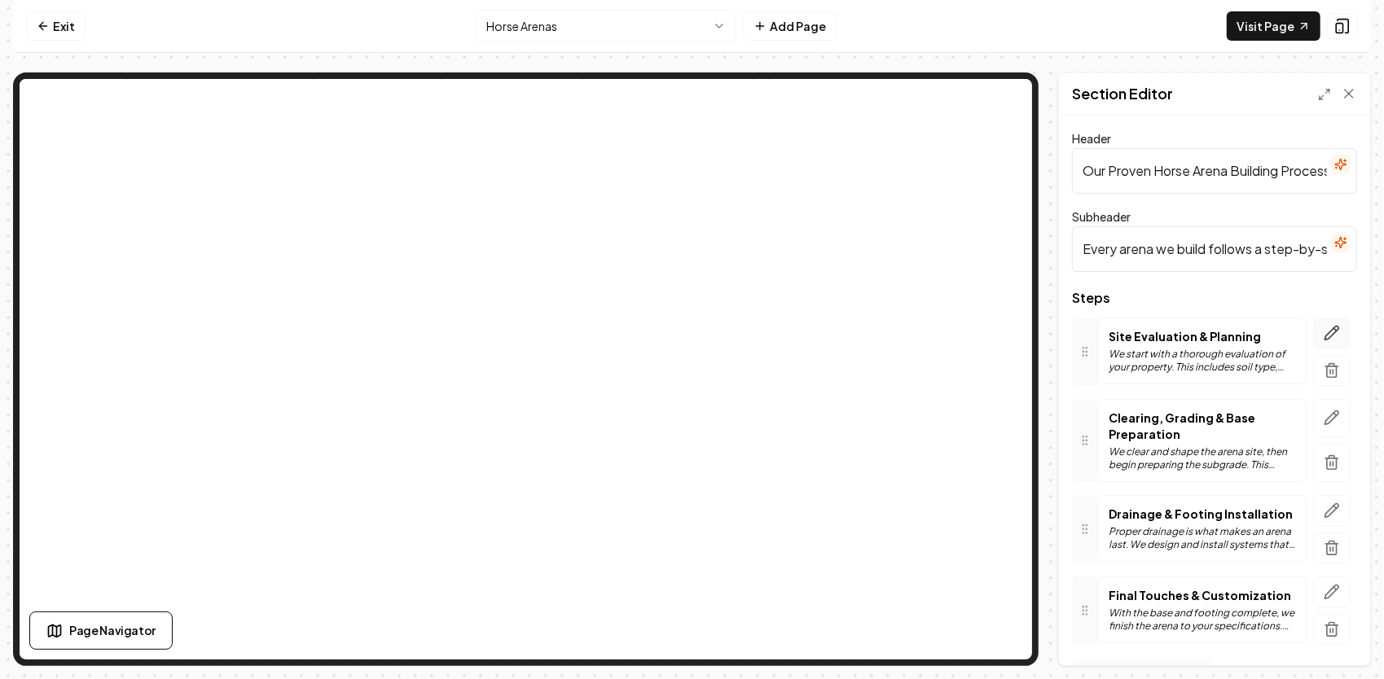
click at [1329, 328] on button "button" at bounding box center [1331, 333] width 37 height 31
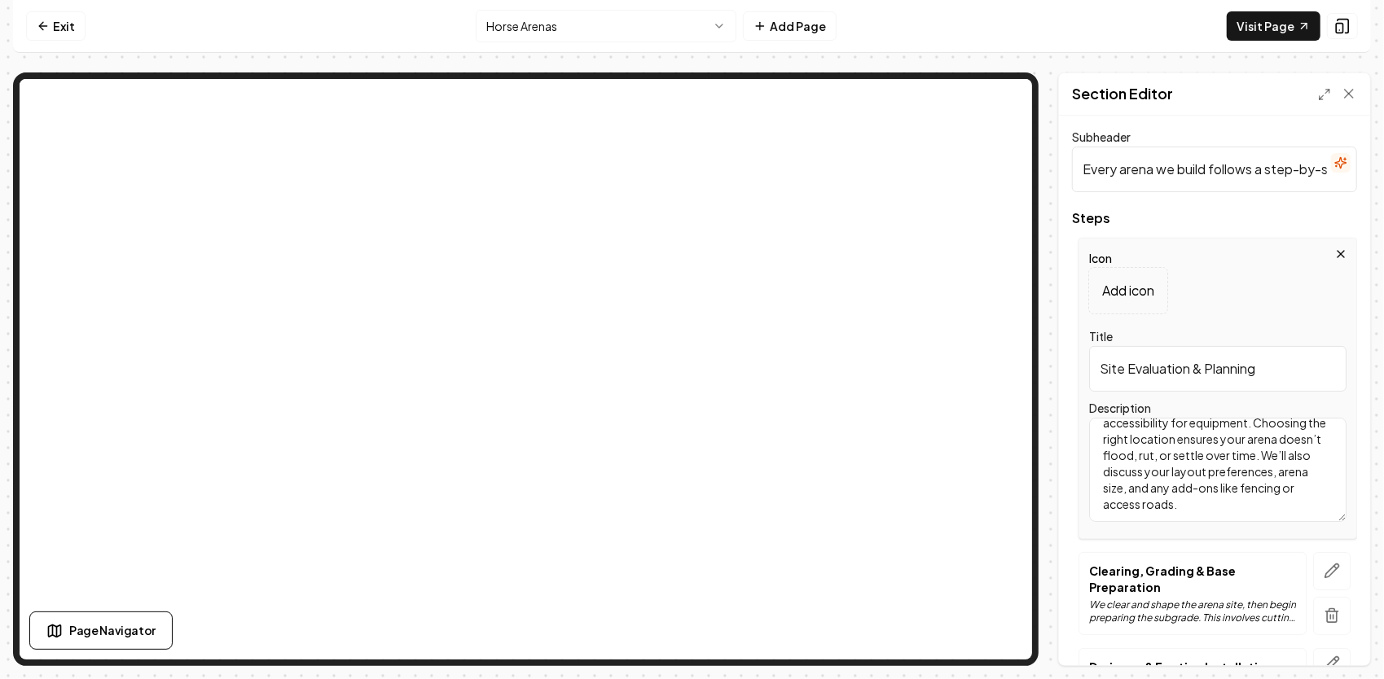
scroll to position [81, 0]
drag, startPoint x: 1296, startPoint y: 508, endPoint x: 1145, endPoint y: 509, distance: 151.5
click at [1145, 509] on textarea "We start with a thorough evaluation of your property. This includes soil type, …" at bounding box center [1217, 468] width 257 height 104
paste textarea "…add-ons like access roads; if you need fencing, we’ll connect you with trusted…"
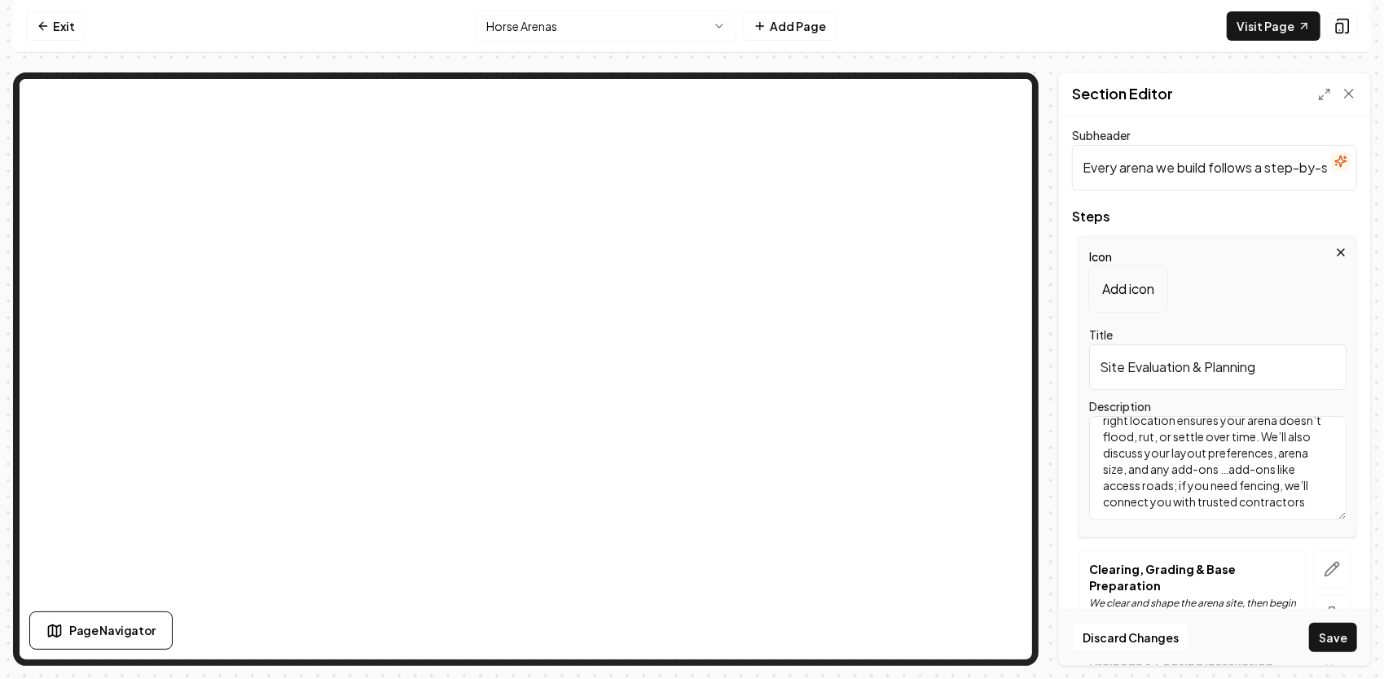
click at [1181, 482] on textarea "We start with a thorough evaluation of your property. This includes soil type, …" at bounding box center [1217, 468] width 257 height 104
type textarea "We start with a thorough evaluation of your property. This includes soil type, …"
click at [1326, 634] on button "Save" at bounding box center [1333, 637] width 48 height 29
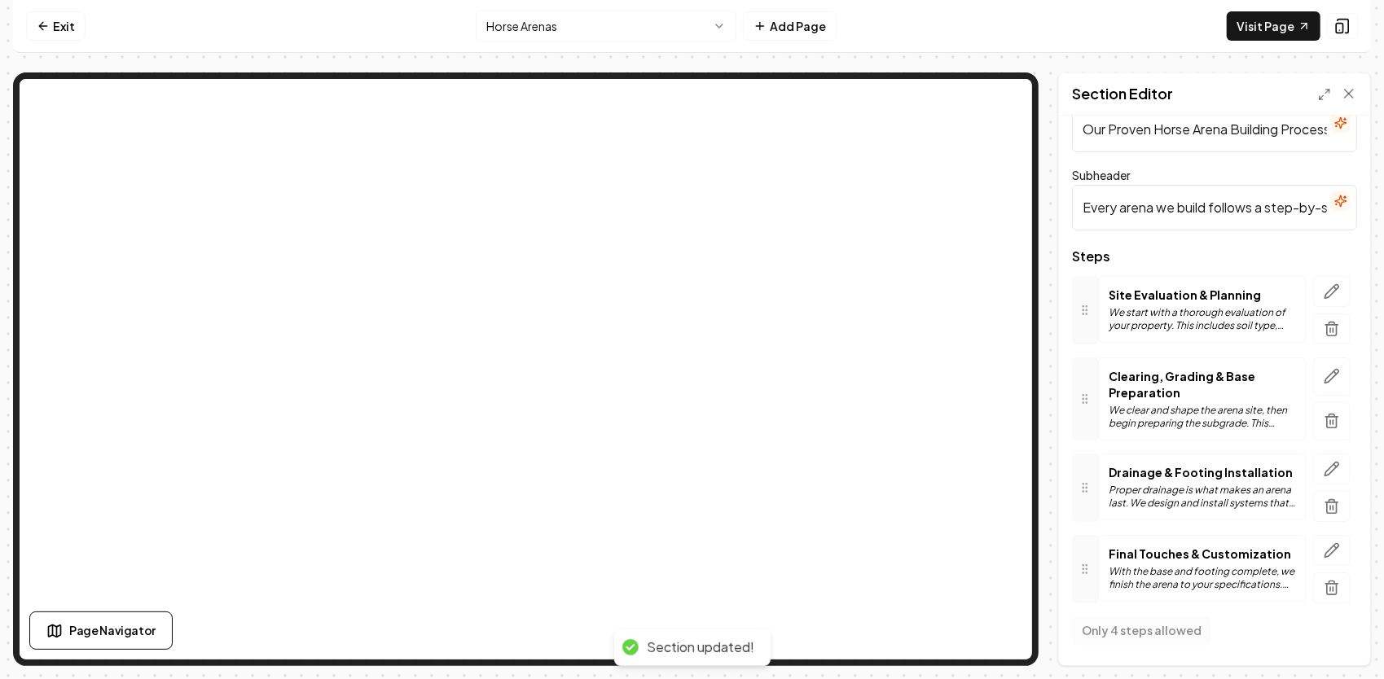
scroll to position [37, 0]
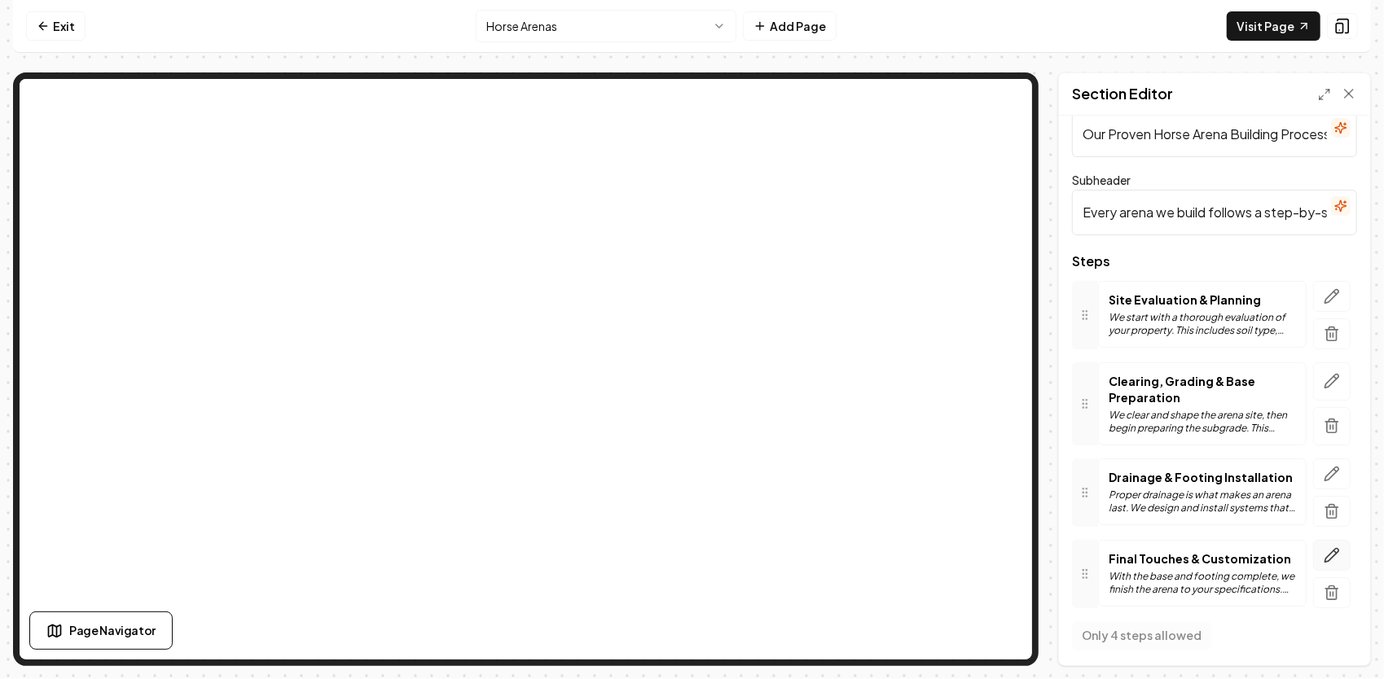
click at [1323, 554] on icon "button" at bounding box center [1331, 555] width 16 height 16
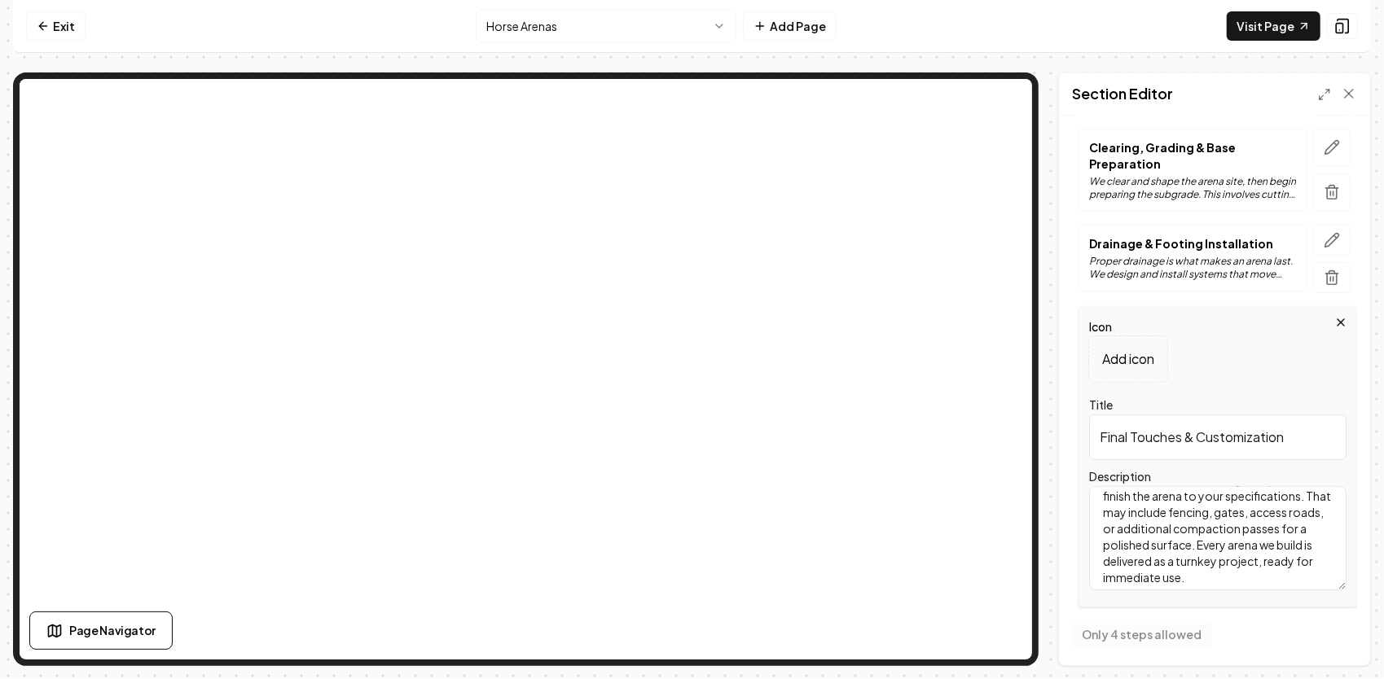
scroll to position [46, 0]
click at [1195, 536] on textarea "With the base and footing complete, we finish the arena to your specifications.…" at bounding box center [1217, 538] width 257 height 104
paste textarea "That may include access roads or additional compaction passes for a polished su…"
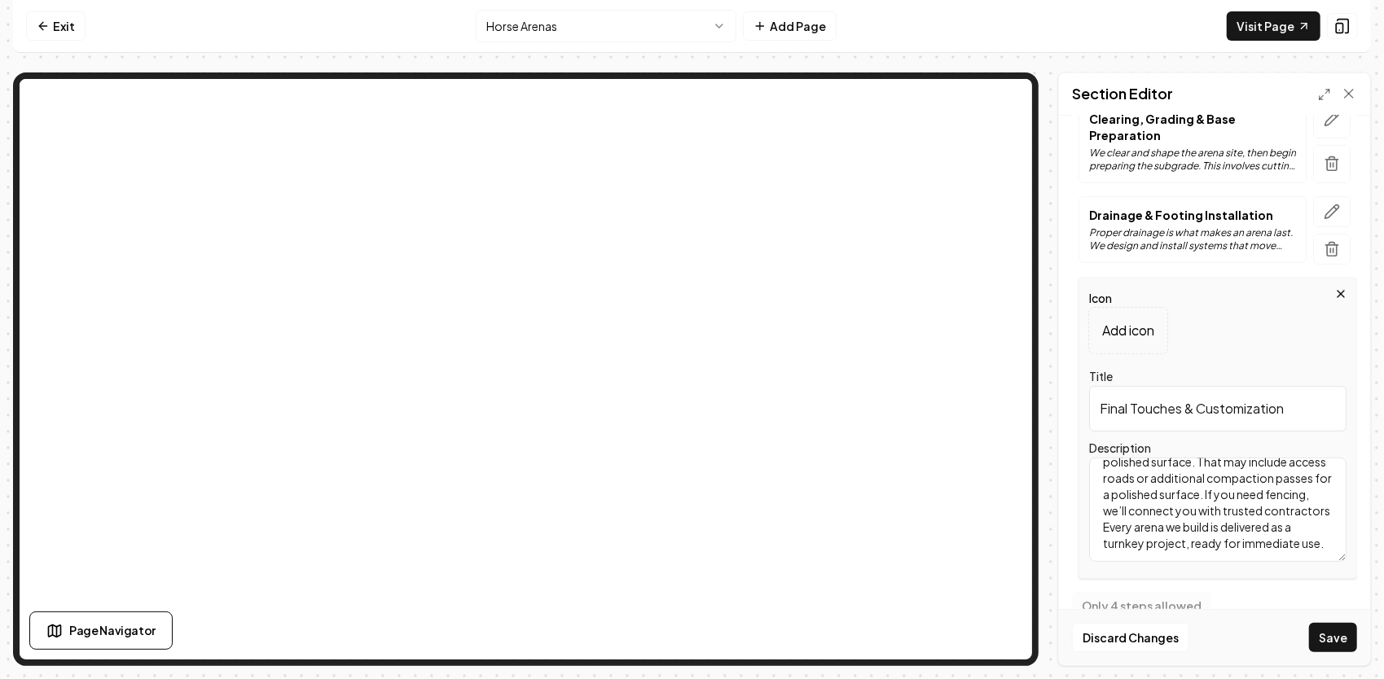
scroll to position [326, 0]
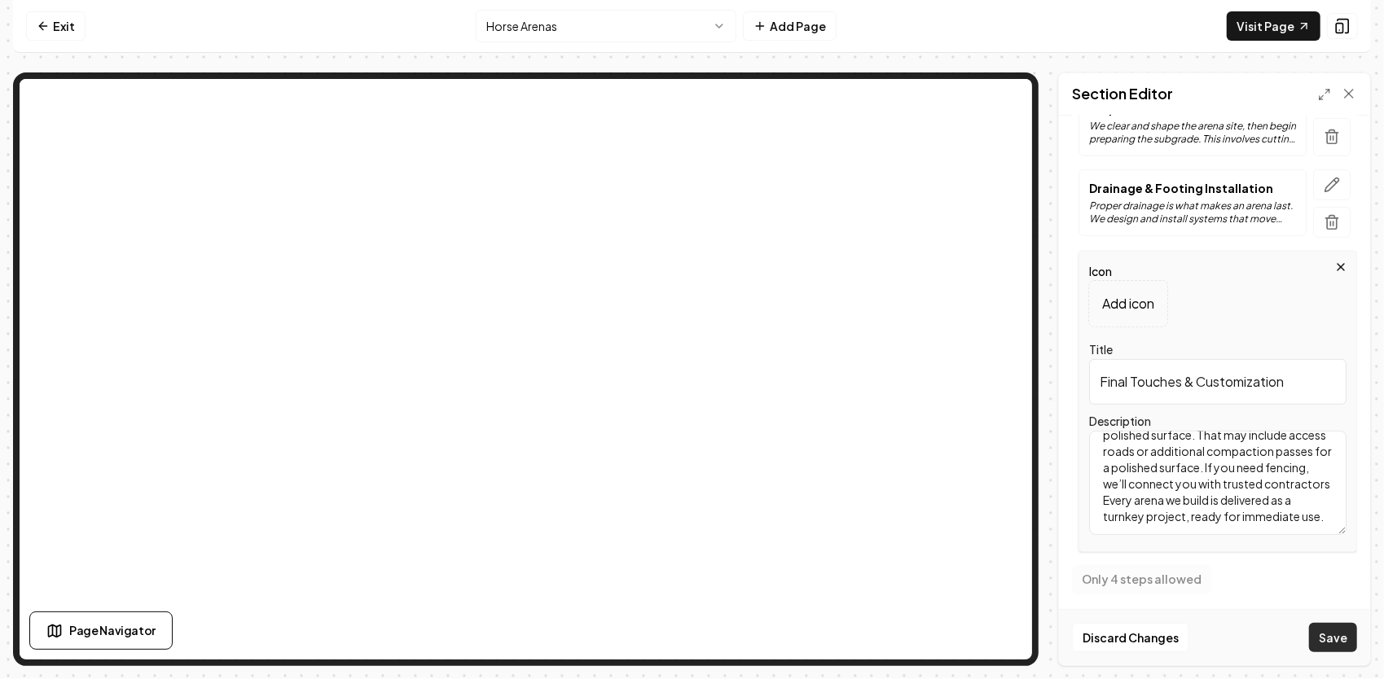
type textarea "With the base and footing complete, we finish the arena to your specifications.…"
click at [1346, 643] on button "Save" at bounding box center [1333, 637] width 48 height 29
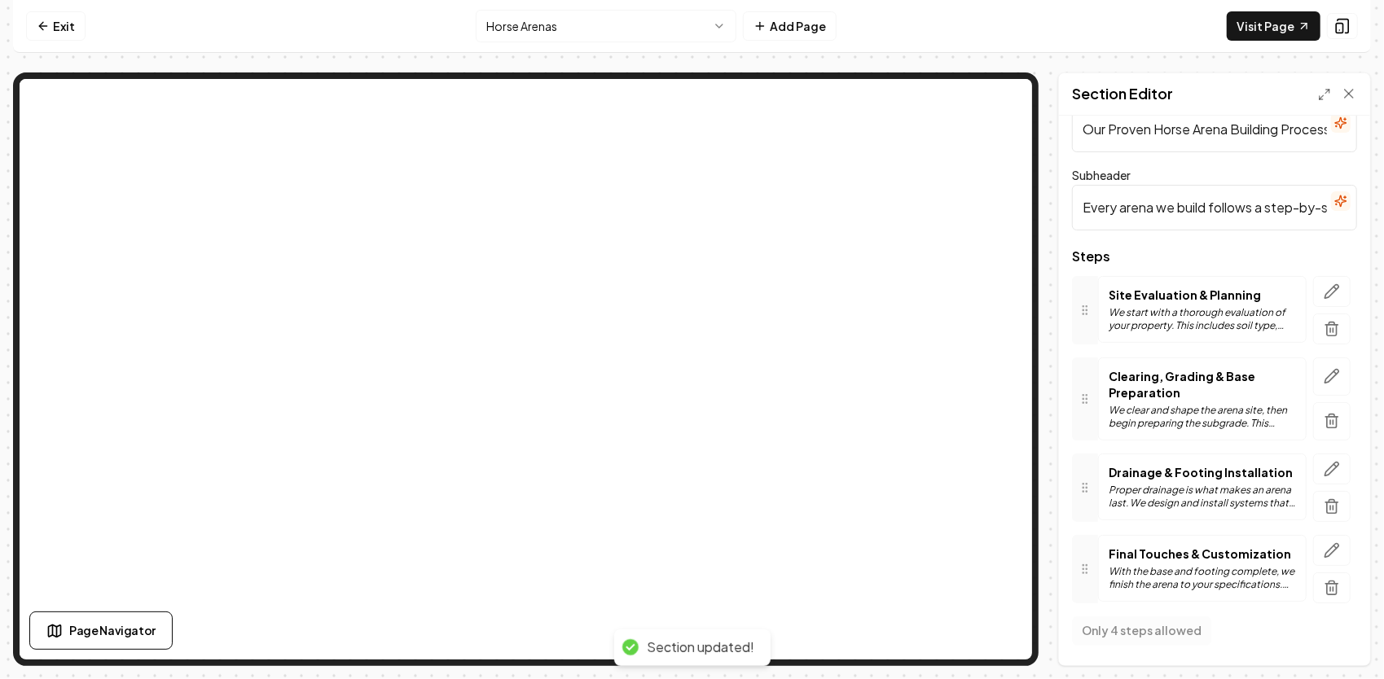
scroll to position [37, 0]
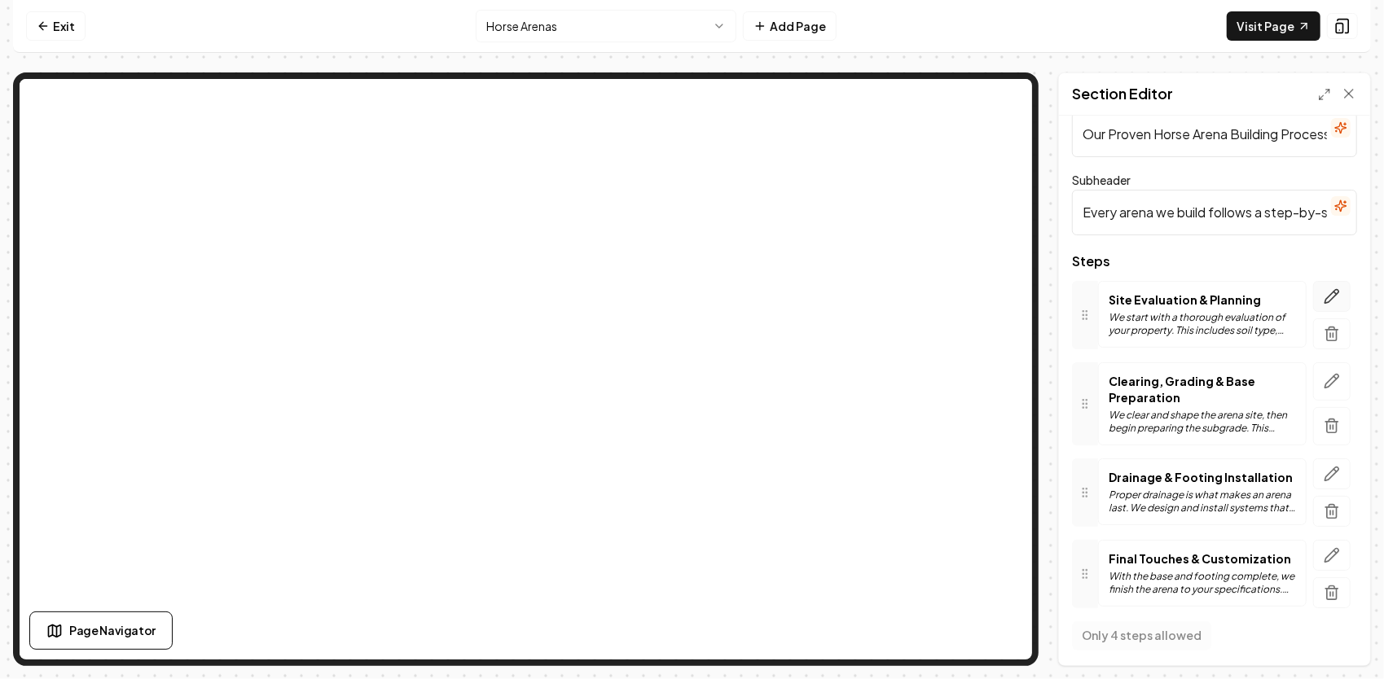
click at [1325, 296] on icon "button" at bounding box center [1332, 296] width 14 height 14
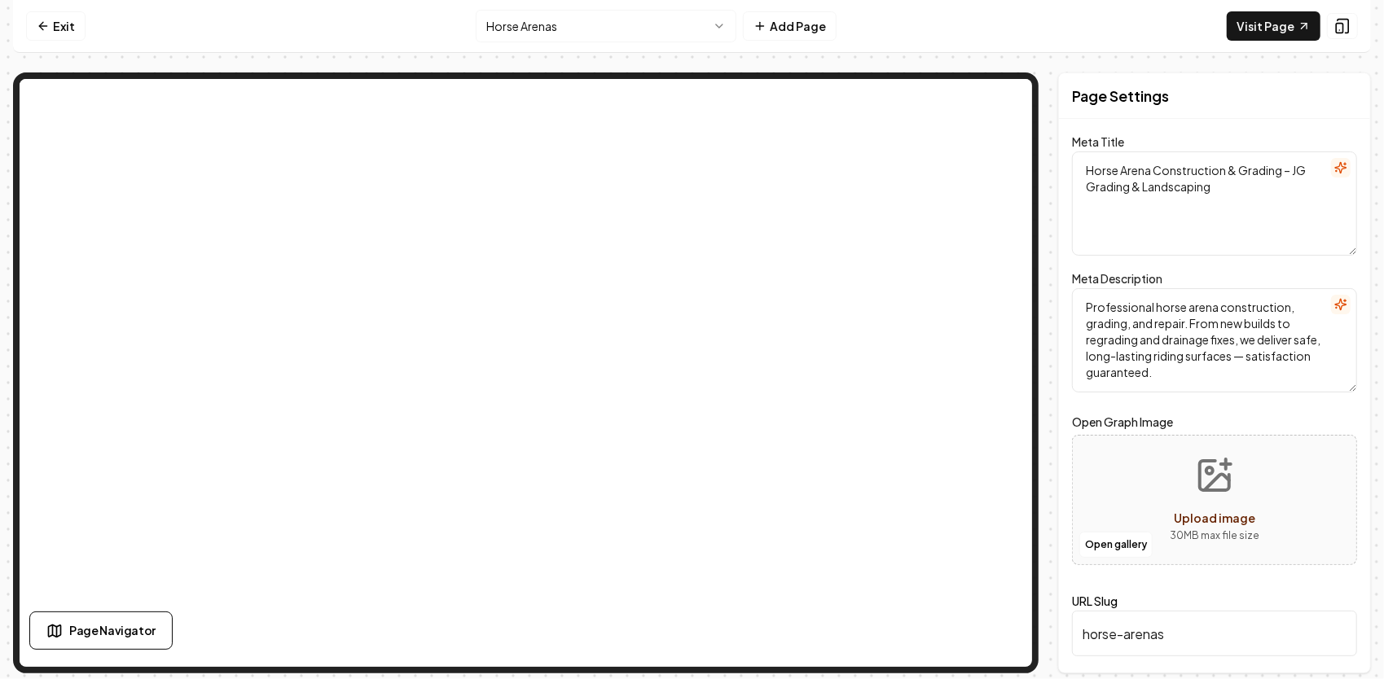
scroll to position [0, 0]
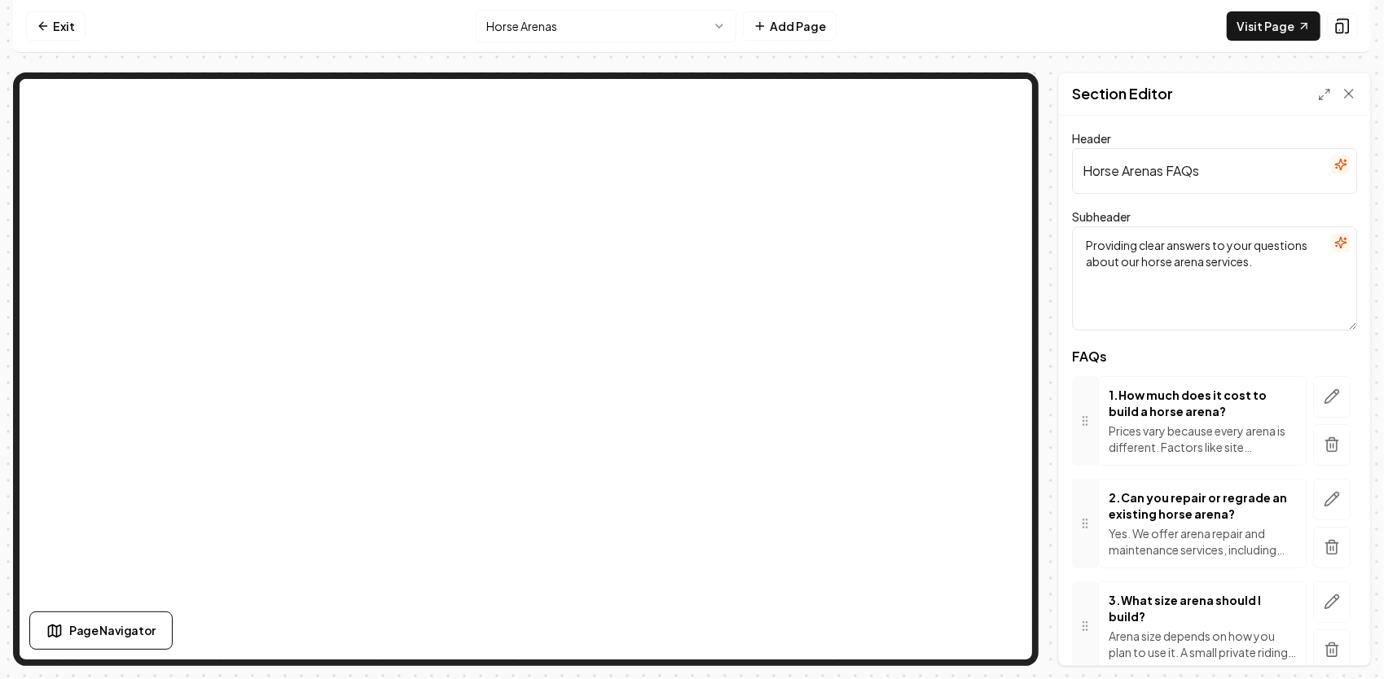
drag, startPoint x: 1215, startPoint y: 174, endPoint x: 1167, endPoint y: 193, distance: 51.6
type input "Horse Arenas"
click at [1309, 623] on button "Save" at bounding box center [1333, 637] width 48 height 29
click at [1096, 257] on textarea "Providing clear answers to your questions about our horse arena services." at bounding box center [1214, 278] width 285 height 104
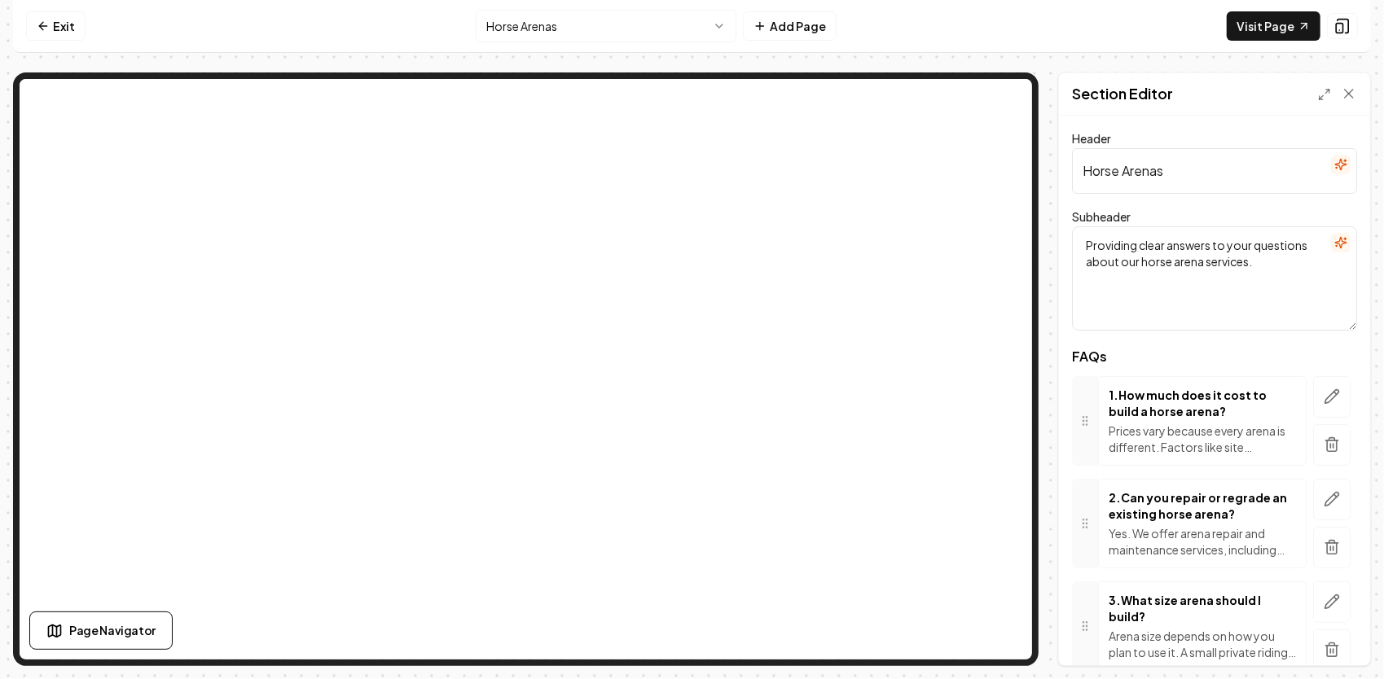
drag, startPoint x: 1265, startPoint y: 269, endPoint x: 1083, endPoint y: 234, distance: 185.7
click at [1083, 234] on textarea "Providing clear answers to your questions about our horse arena services." at bounding box center [1214, 278] width 285 height 104
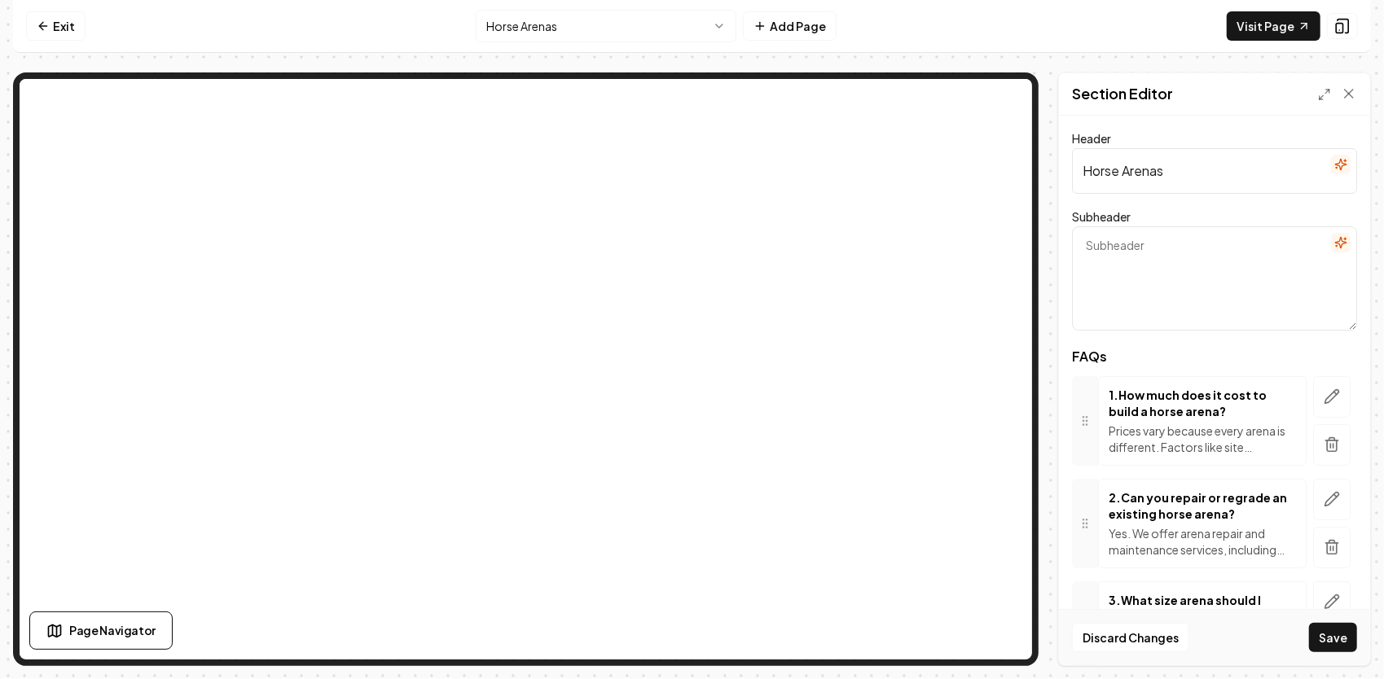
paste textarea "Answers to the most common questions about our arena work."
type textarea "Answers to the most common questions about our arena work."
click at [1331, 642] on button "Save" at bounding box center [1333, 637] width 48 height 29
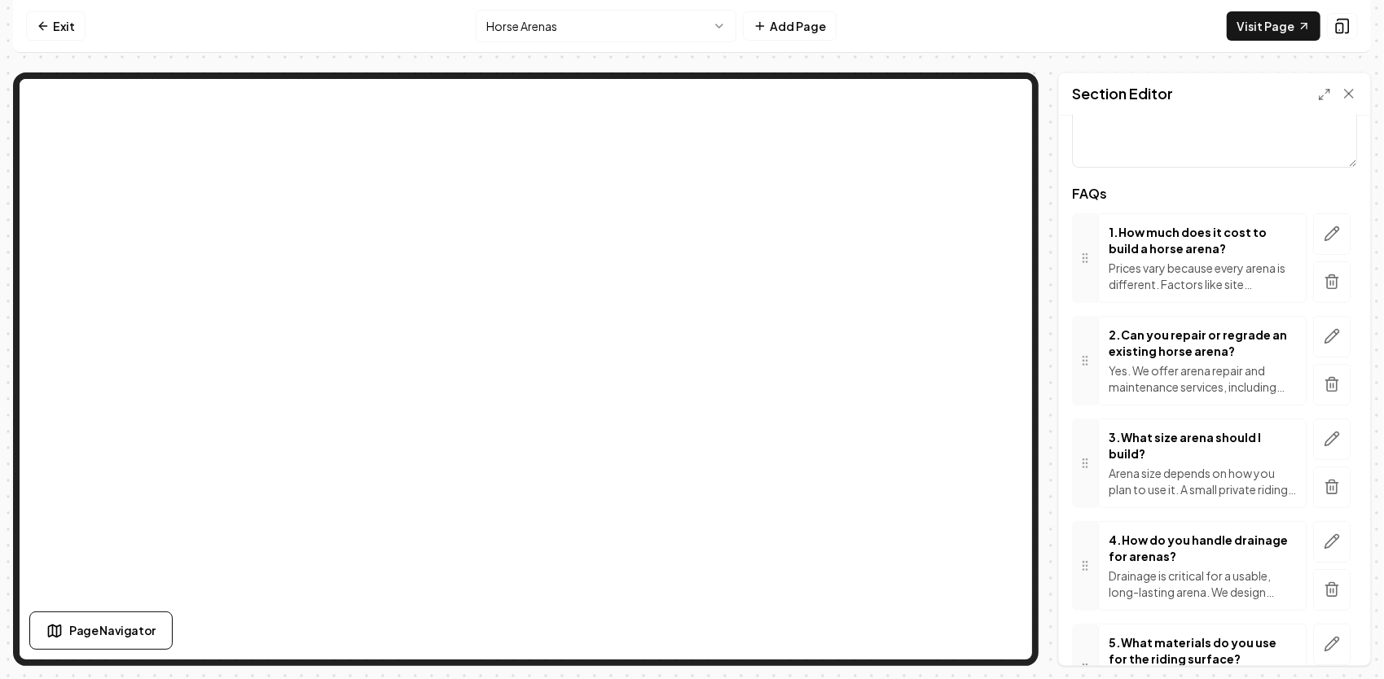
scroll to position [779, 0]
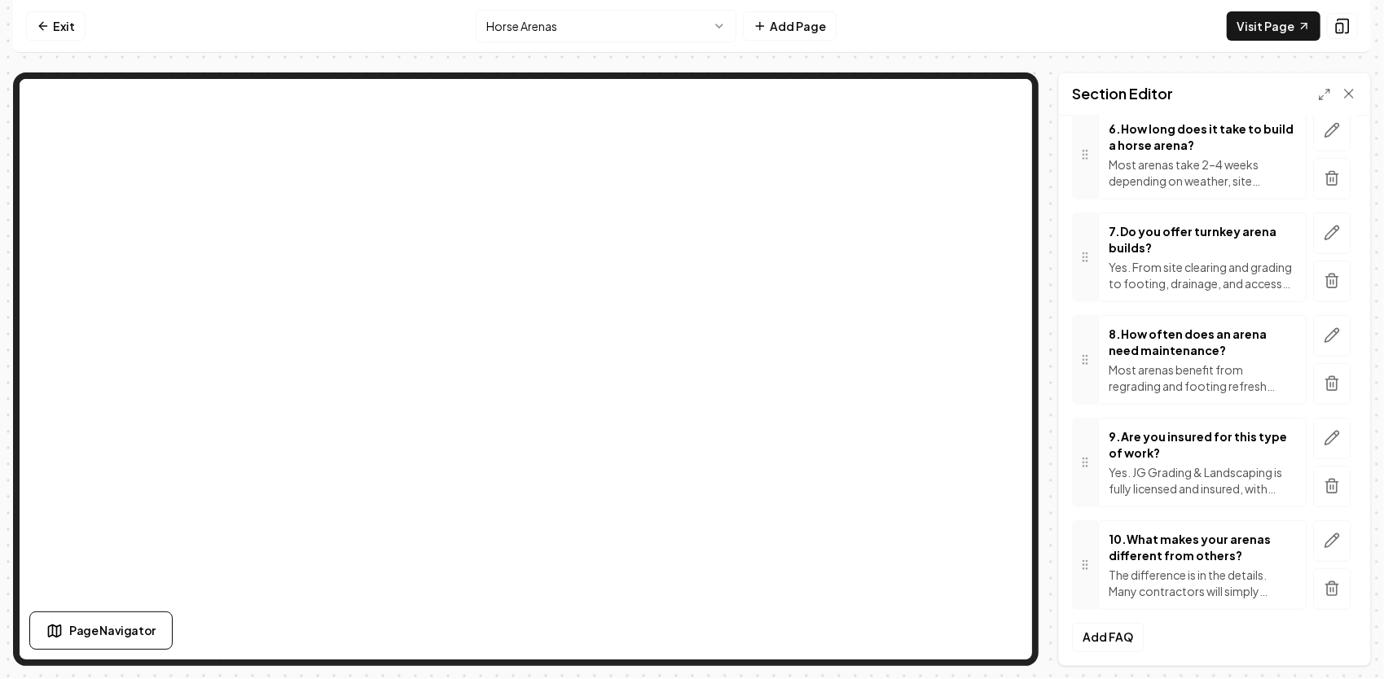
click at [617, 34] on html "Computer Required This feature is only available on a computer. Please switch t…" at bounding box center [692, 339] width 1384 height 679
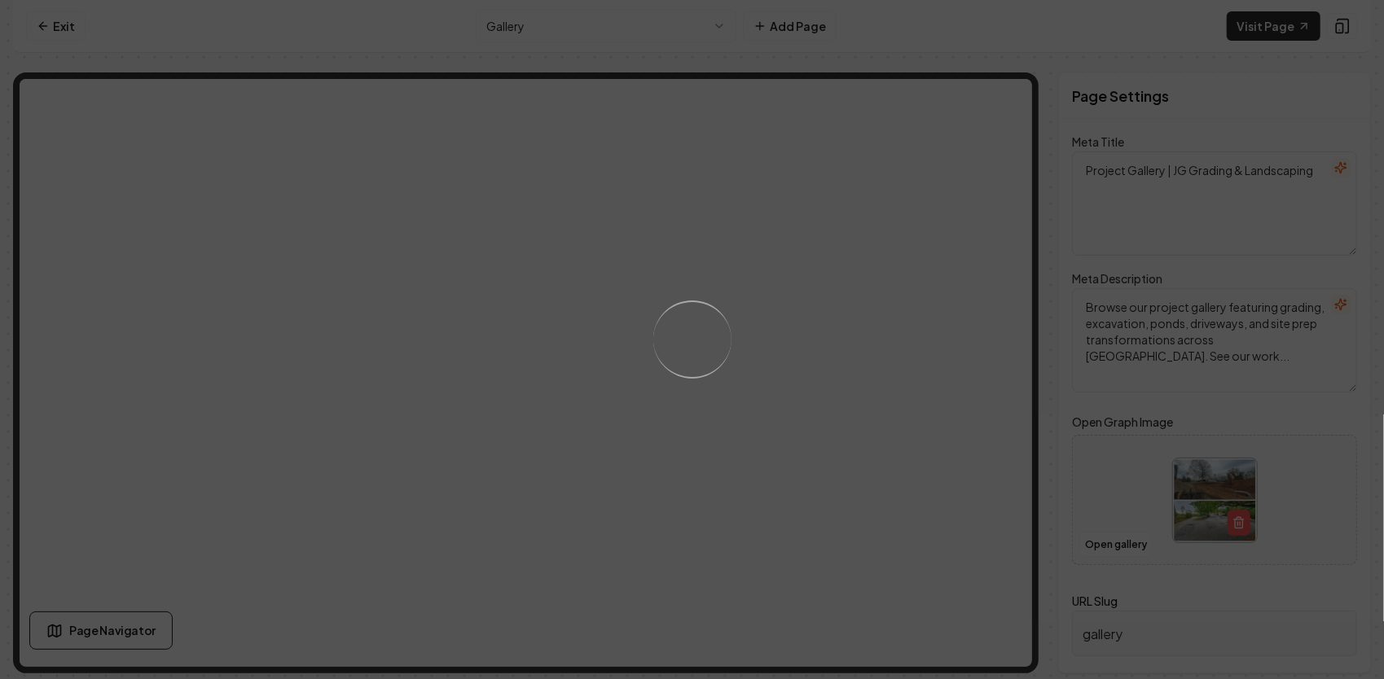
click at [674, 30] on div "Loading..." at bounding box center [692, 339] width 1384 height 679
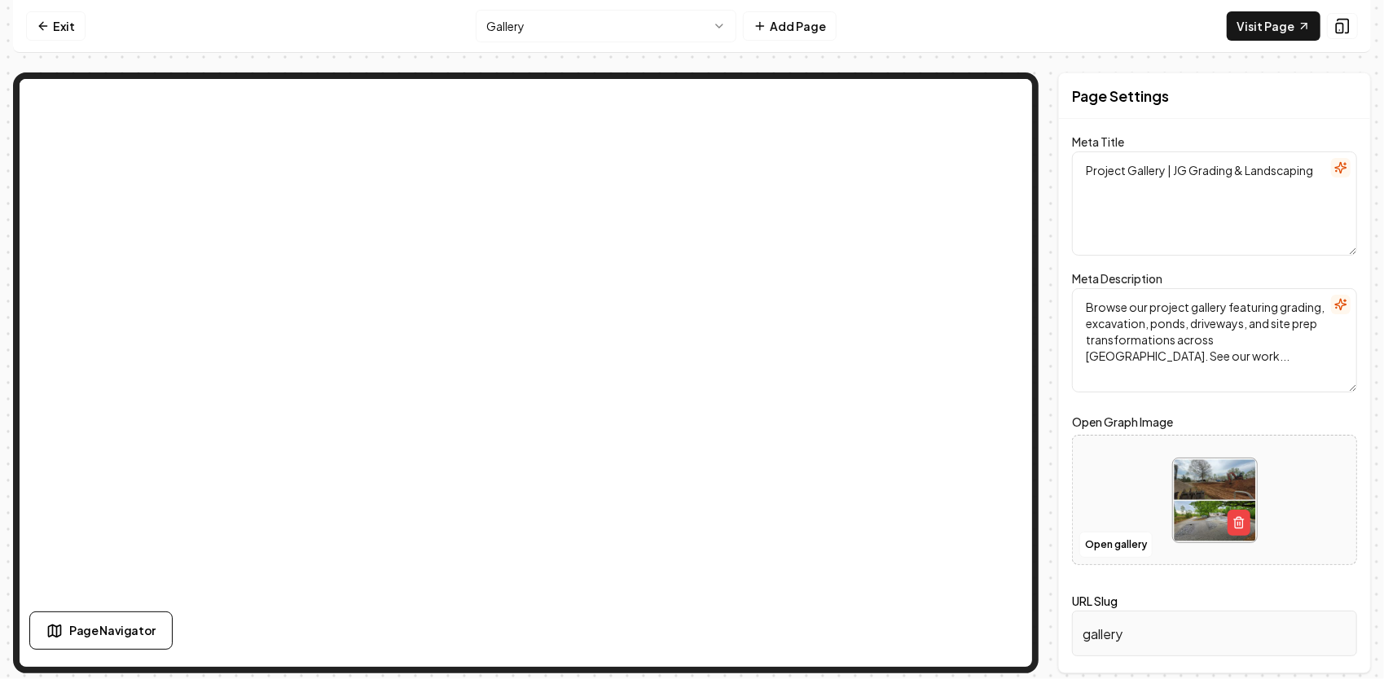
click at [695, 29] on html "Computer Required This feature is only available on a computer. Please switch t…" at bounding box center [692, 339] width 1384 height 679
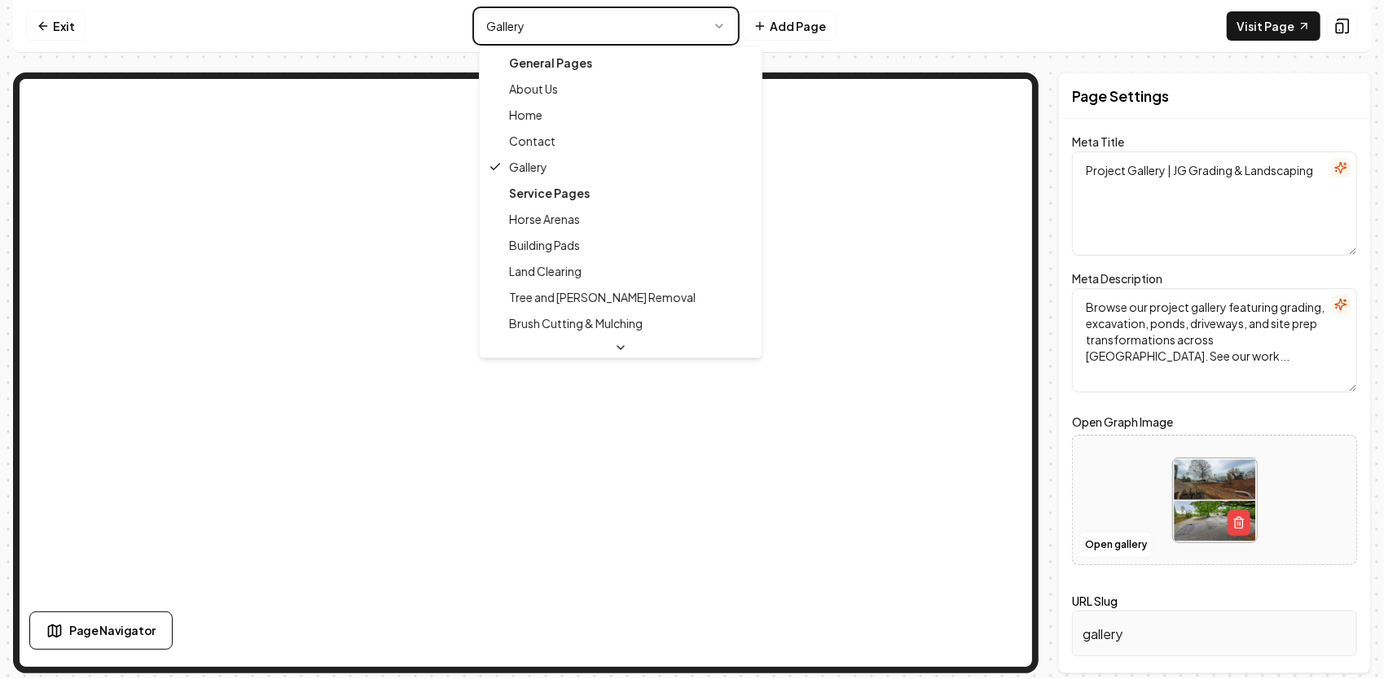
type textarea "Horse Arena Construction & Grading – JG Grading & Landscaping"
type textarea "Professional horse arena construction, grading, and repair. From new builds to …"
type input "horse-arenas"
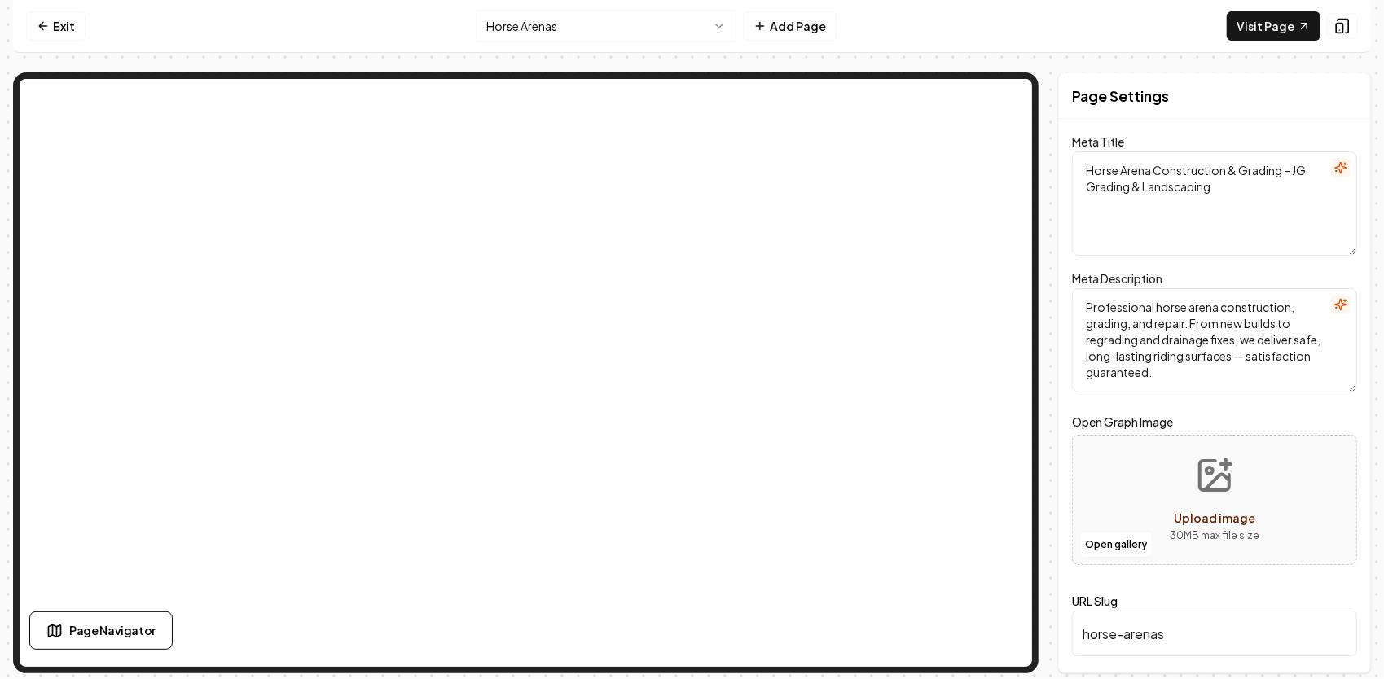
drag, startPoint x: 1163, startPoint y: 174, endPoint x: 1080, endPoint y: 156, distance: 85.0
click at [1081, 156] on textarea "Horse Arena Construction & Grading – JG Grading & Landscaping" at bounding box center [1214, 203] width 285 height 104
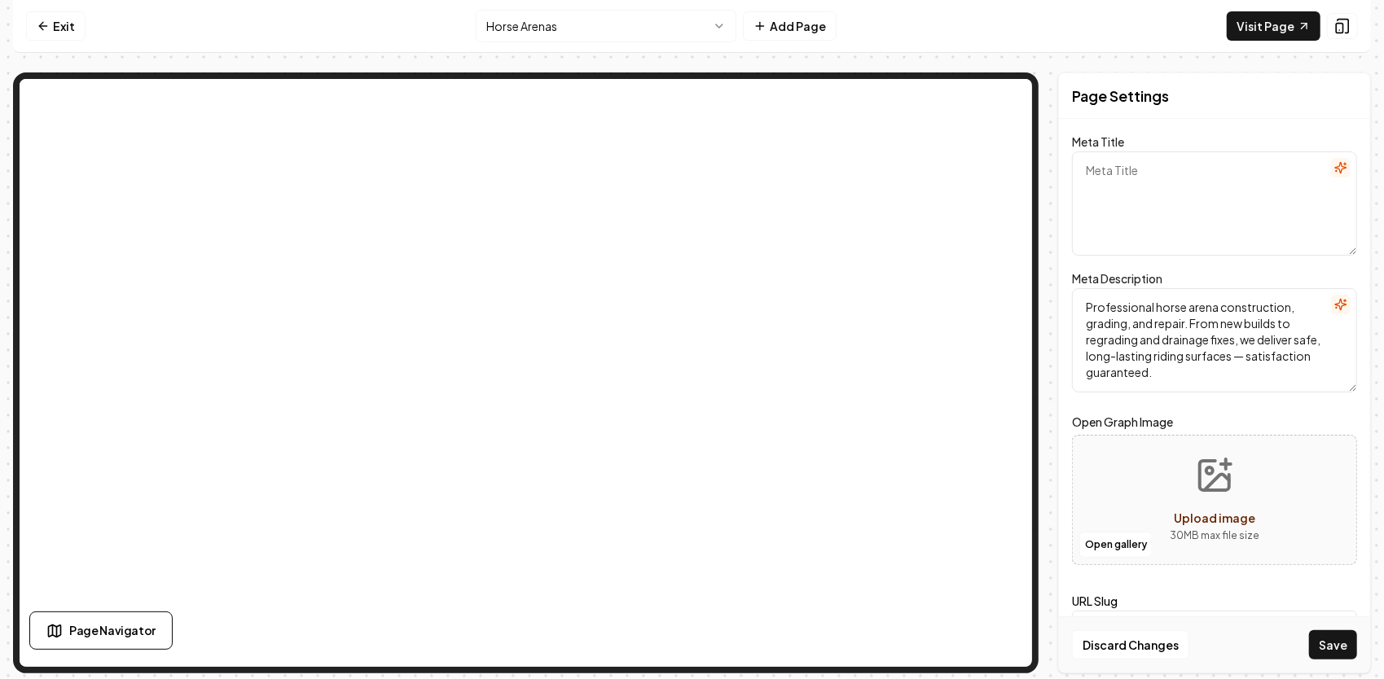
paste textarea "Horse Arena Construction, Grading & Repair – JG Grading & Landscaping"
type textarea "Horse Arena Construction, Grading & Repair – JG Grading & Landscaping"
drag, startPoint x: 1228, startPoint y: 383, endPoint x: 1055, endPoint y: 305, distance: 190.2
click at [1055, 305] on div "Page Settings Meta Title Horse Arena Construction, Grading & Repair – JG Gradin…" at bounding box center [691, 372] width 1357 height 601
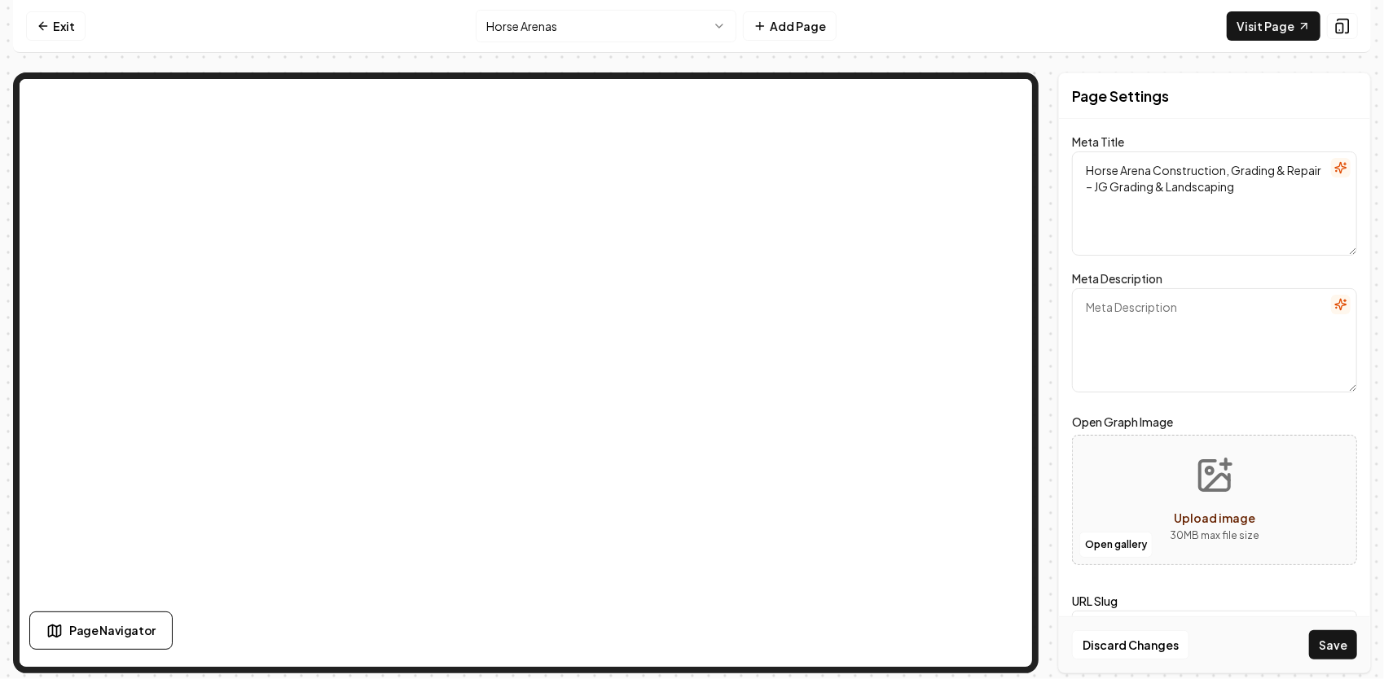
paste textarea "Professional horse arena construction, grading, and repair. From new builds to …"
type textarea "Professional horse arena construction, grading, and repair. From new builds to …"
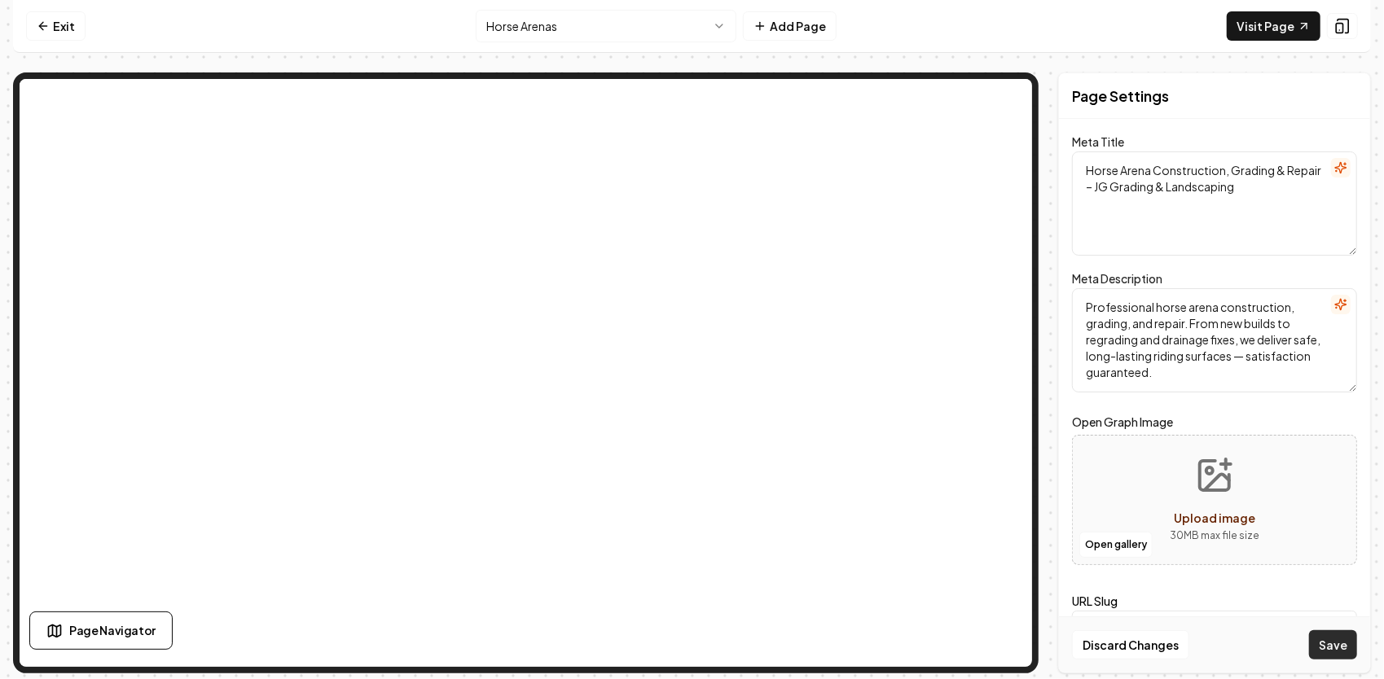
click at [1337, 645] on button "Save" at bounding box center [1333, 644] width 48 height 29
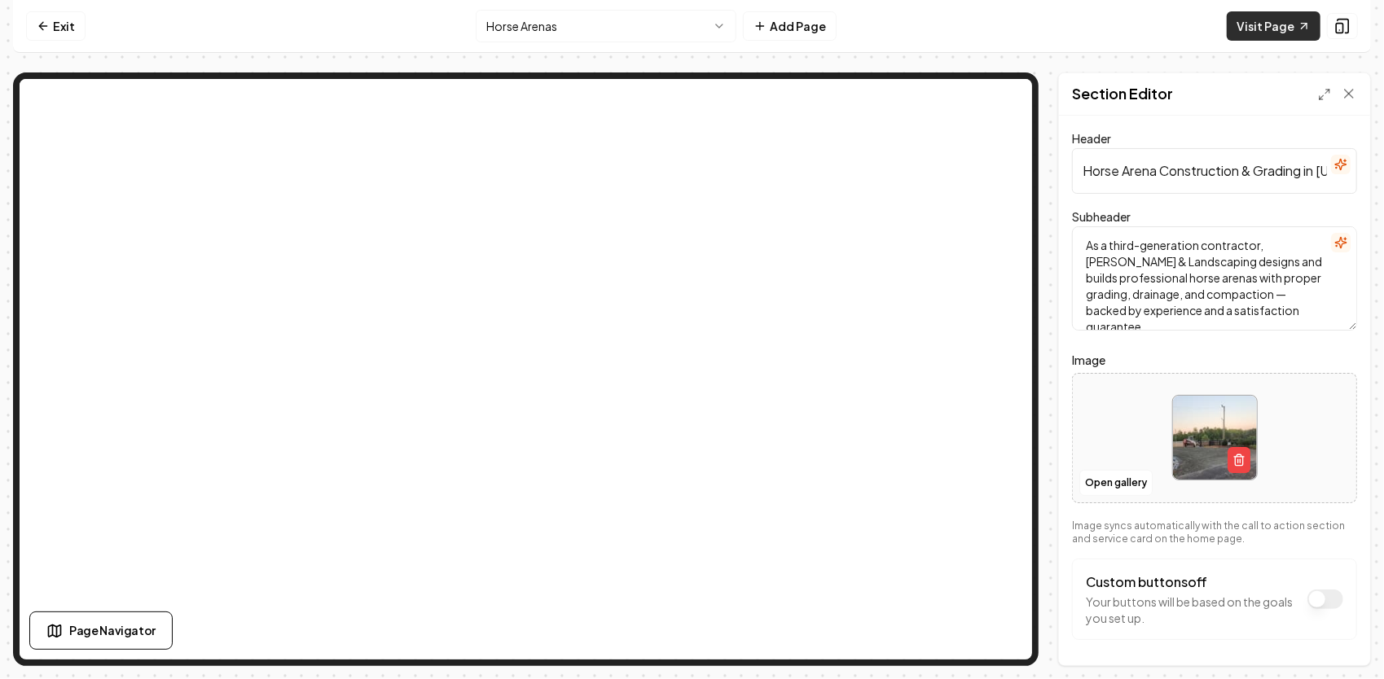
click at [1287, 22] on link "Visit Page" at bounding box center [1273, 25] width 94 height 29
click at [688, 26] on html "Computer Required This feature is only available on a computer. Please switch t…" at bounding box center [692, 339] width 1384 height 679
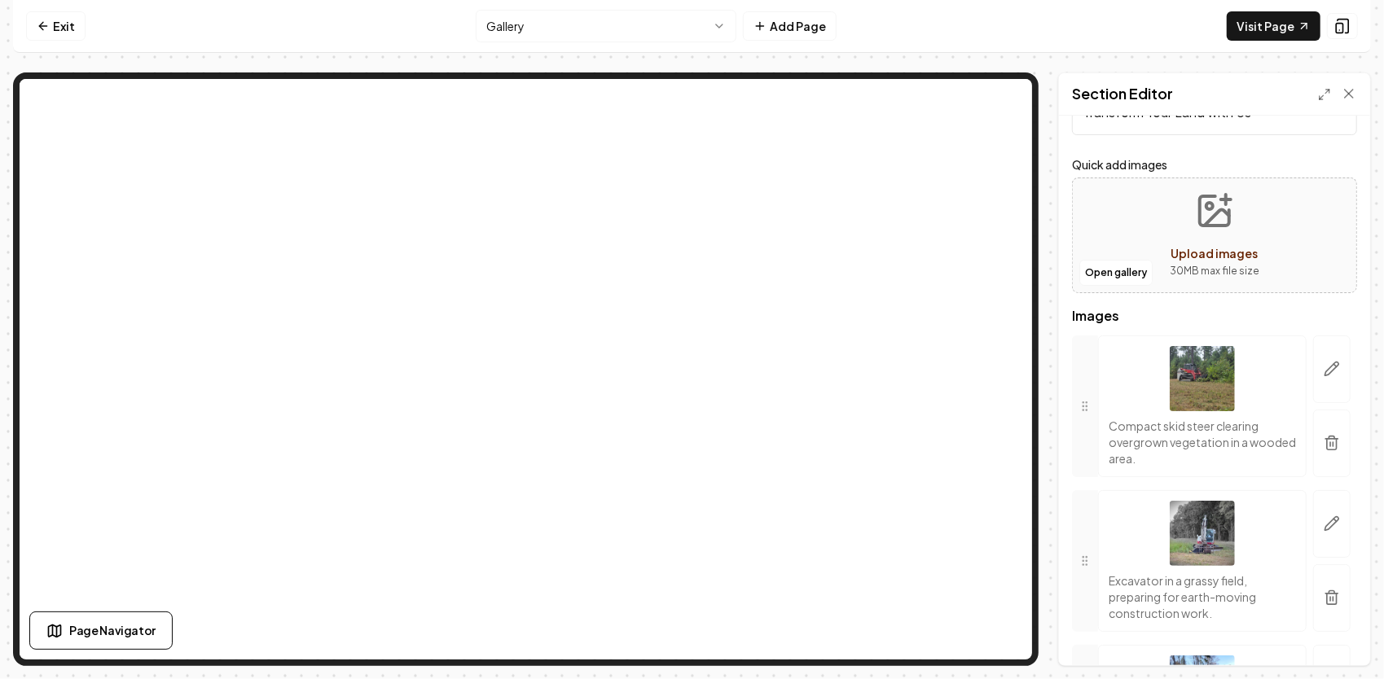
scroll to position [81, 0]
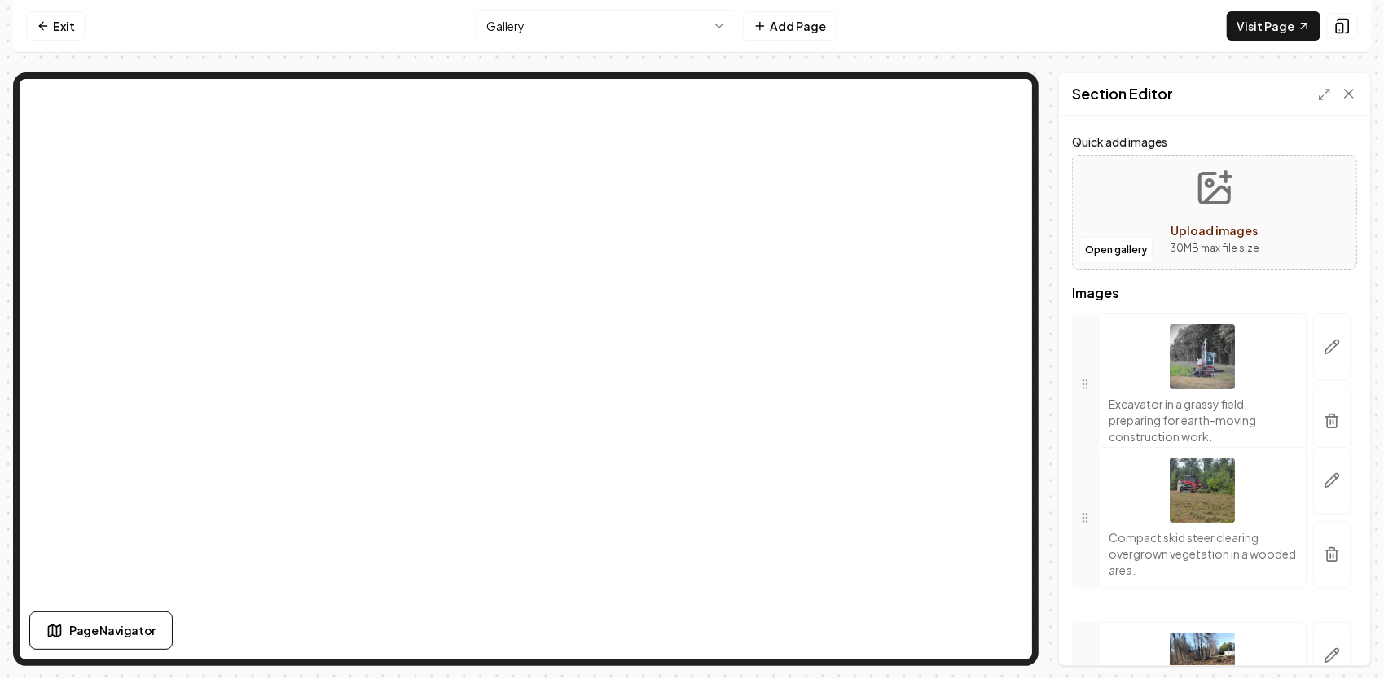
drag, startPoint x: 1086, startPoint y: 371, endPoint x: 1096, endPoint y: 505, distance: 133.9
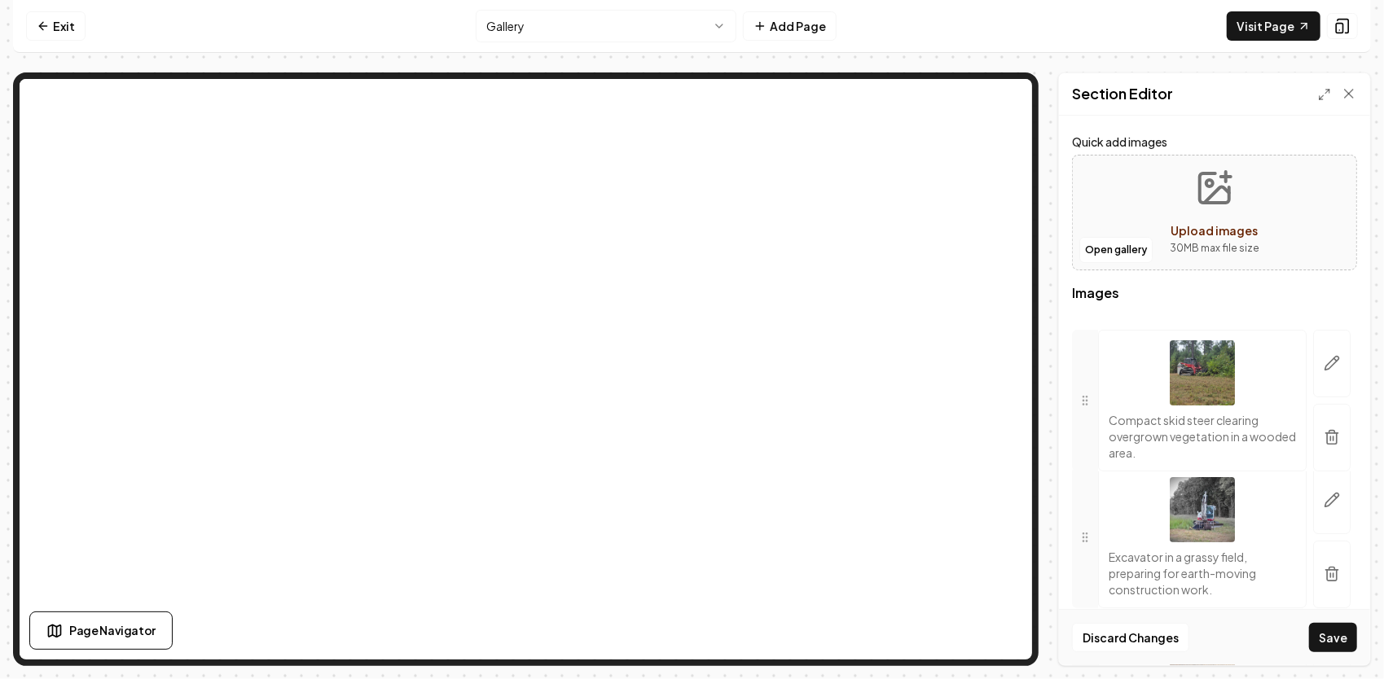
drag, startPoint x: 1085, startPoint y: 515, endPoint x: 1092, endPoint y: 369, distance: 146.8
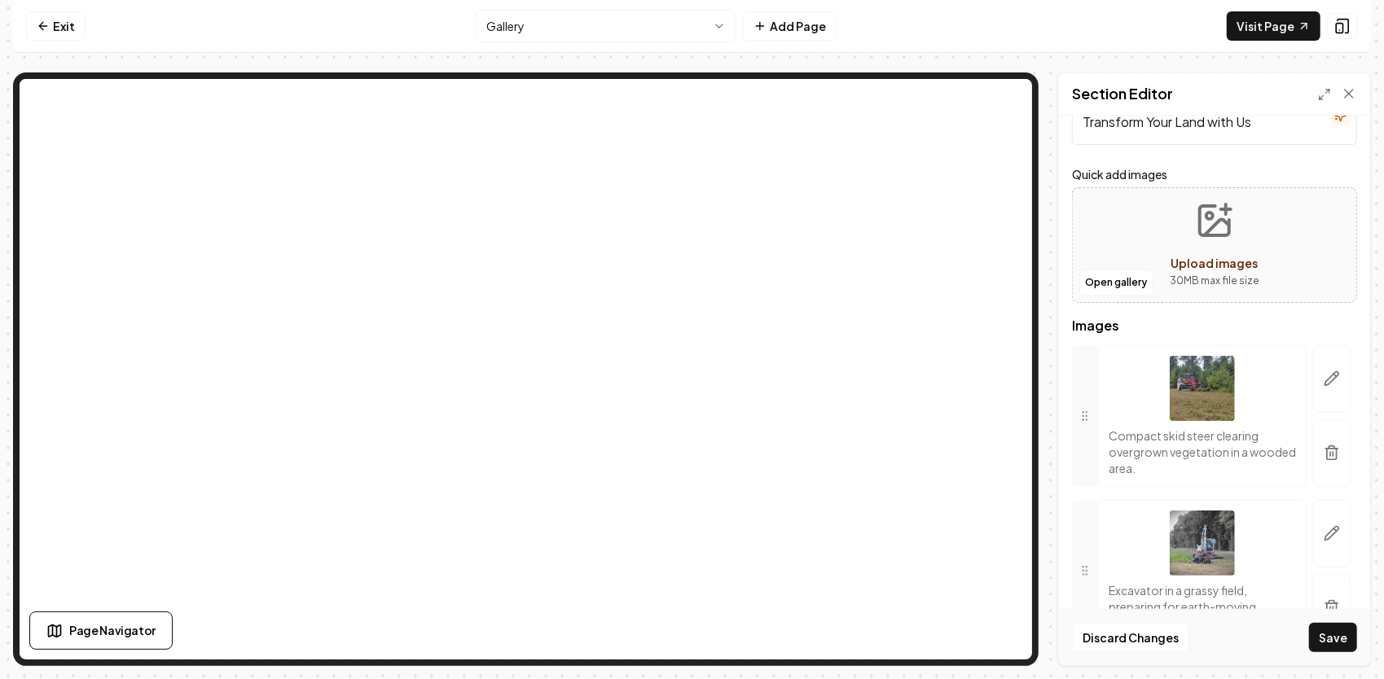
scroll to position [0, 0]
